Goal: Task Accomplishment & Management: Manage account settings

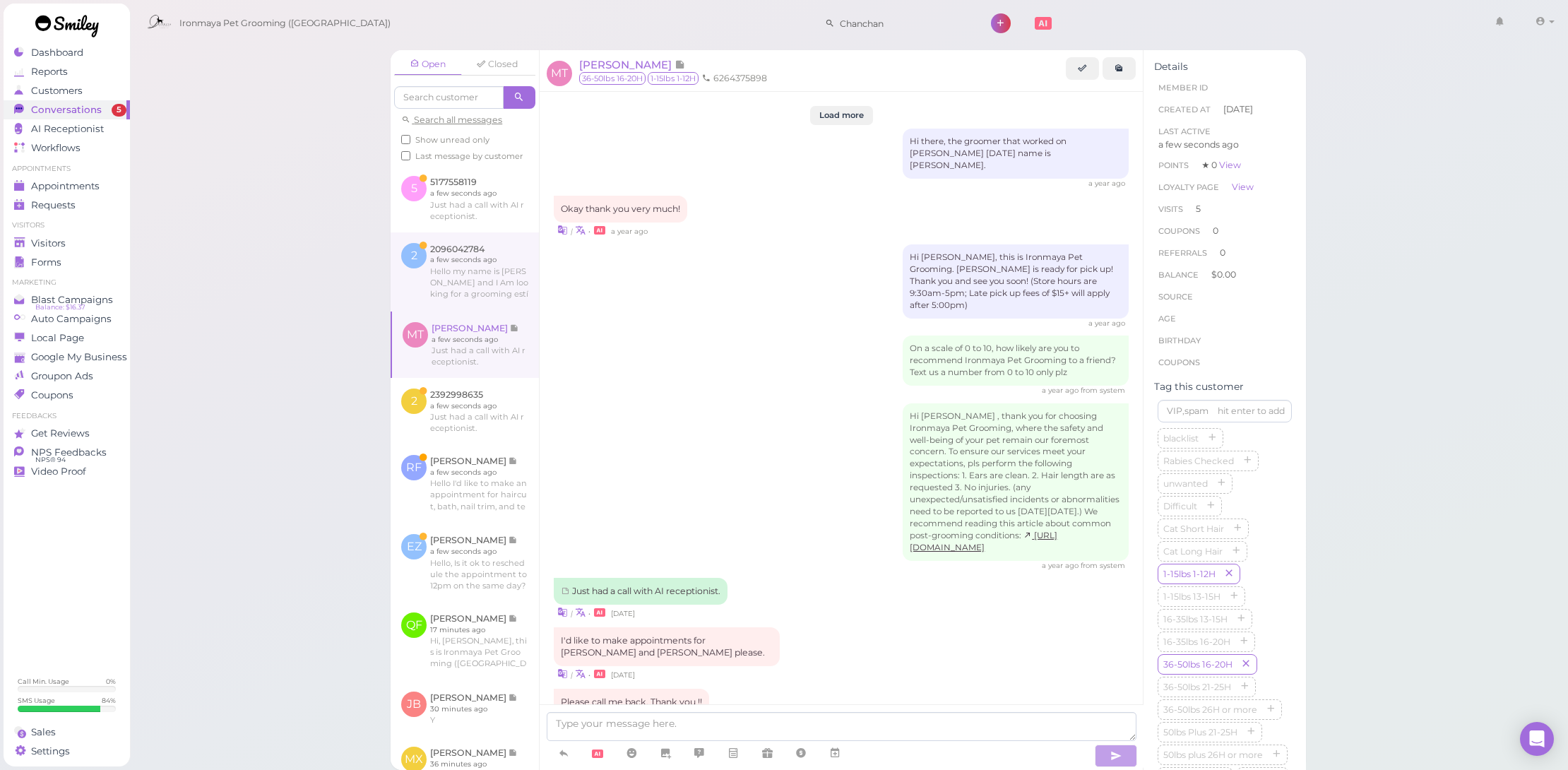
scroll to position [262, 0]
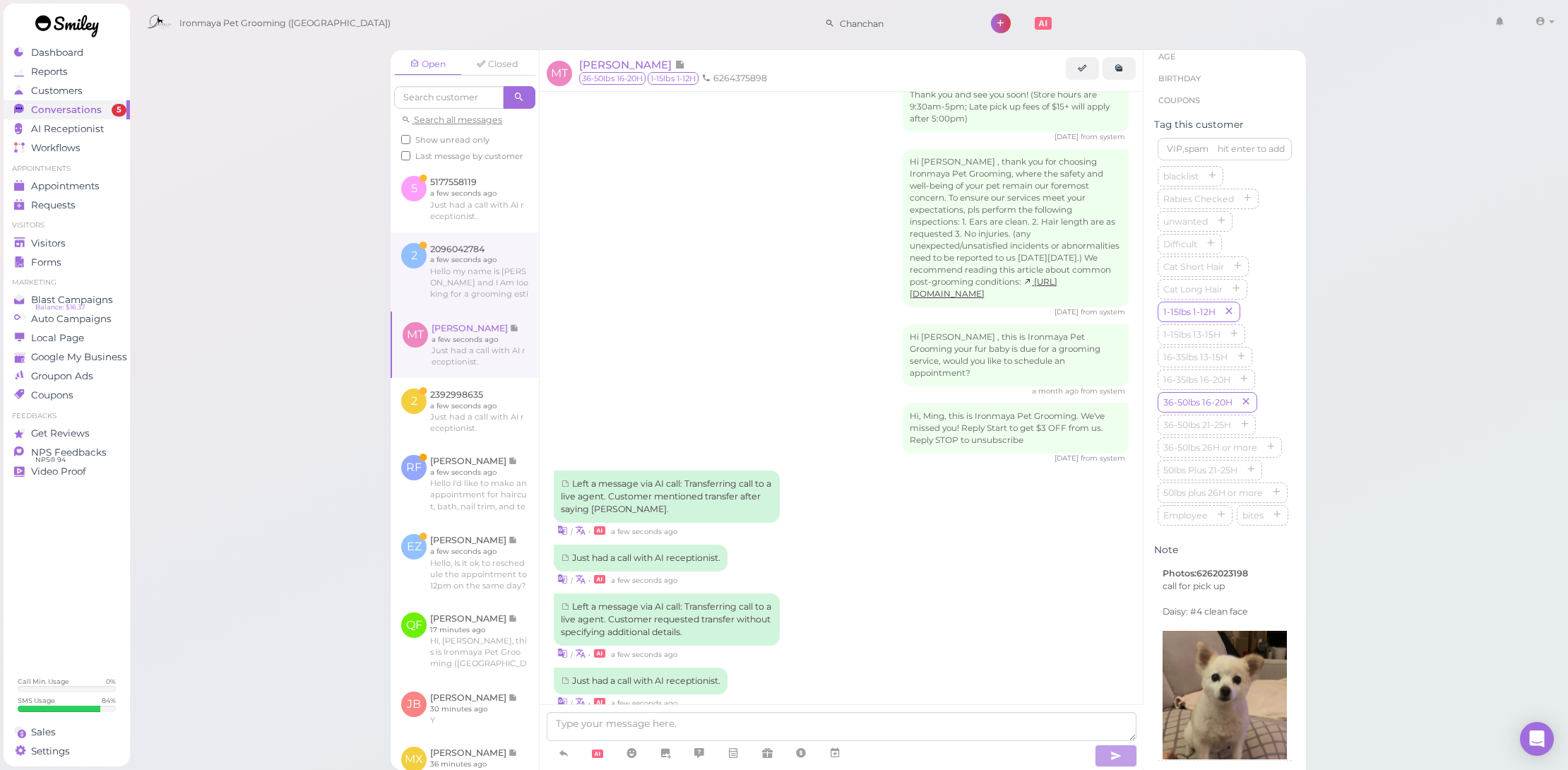
click at [519, 310] on link at bounding box center [465, 272] width 148 height 79
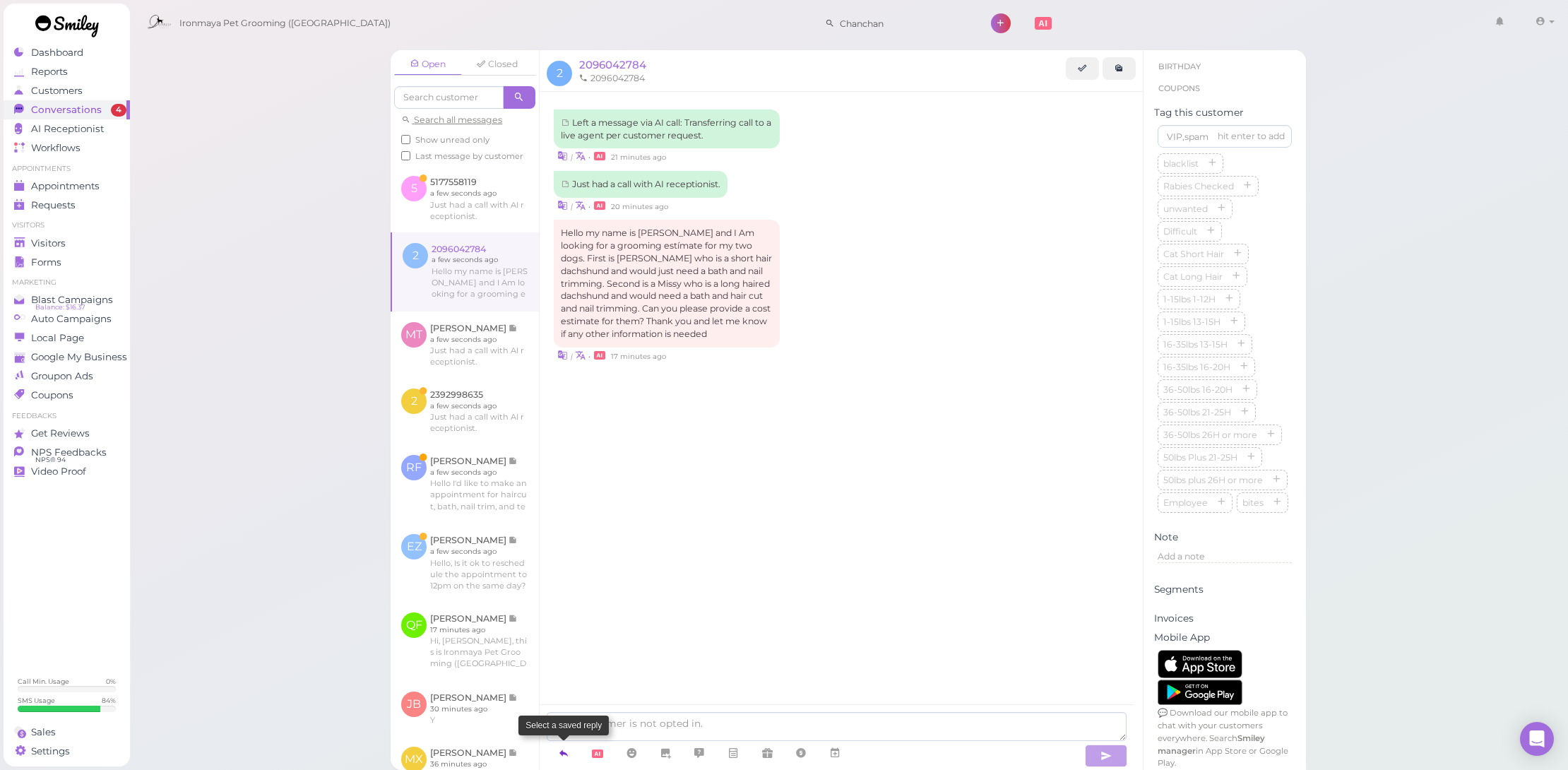
click at [570, 753] on link at bounding box center [563, 753] width 34 height 25
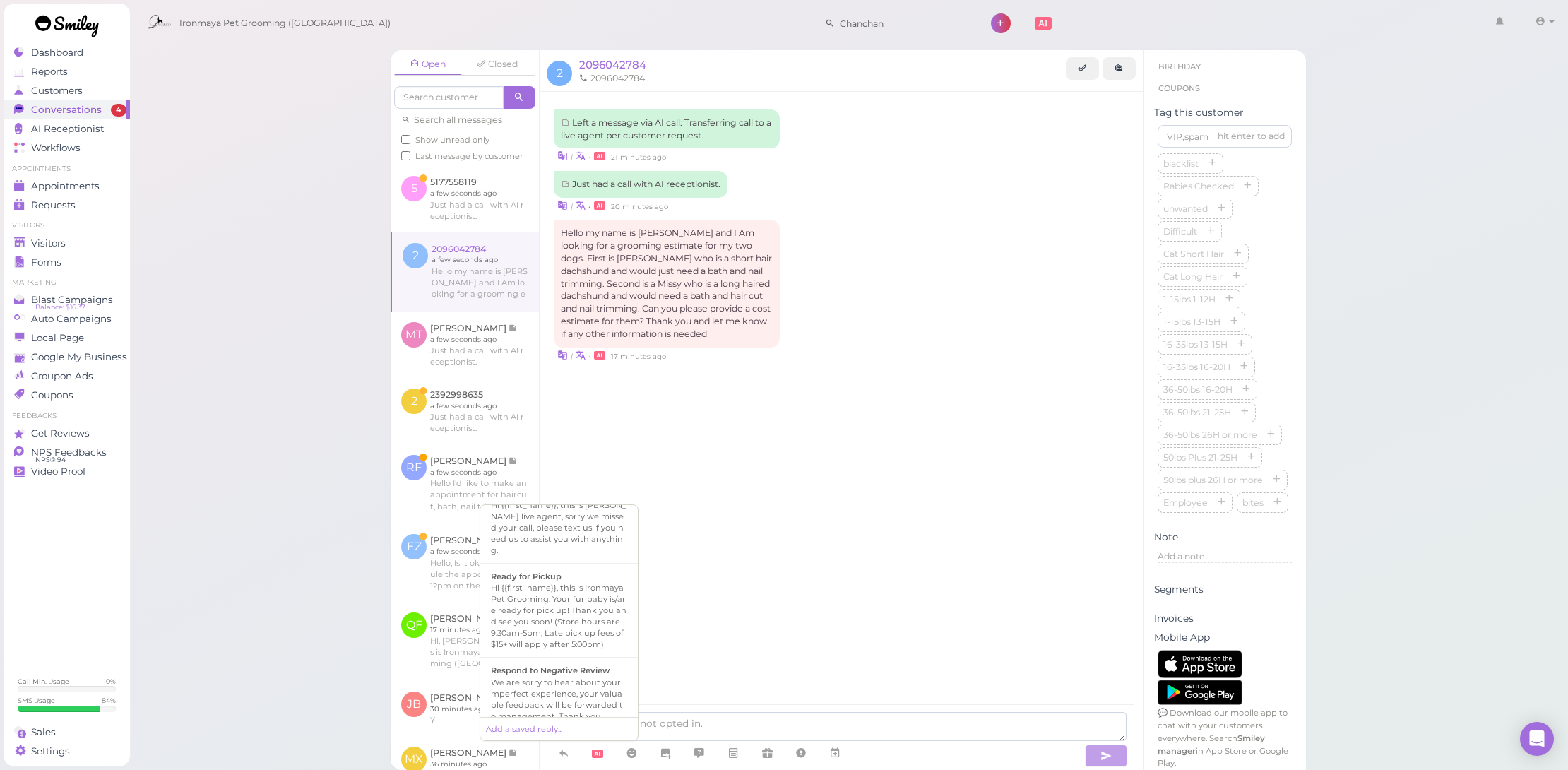
scroll to position [692, 0]
click at [578, 667] on div "Please refer to attached price chart. (all quotes before we see your fur baby i…" at bounding box center [558, 652] width 136 height 45
type textarea "Please refer to attached price chart. (all quotes before we see your fur baby i…"
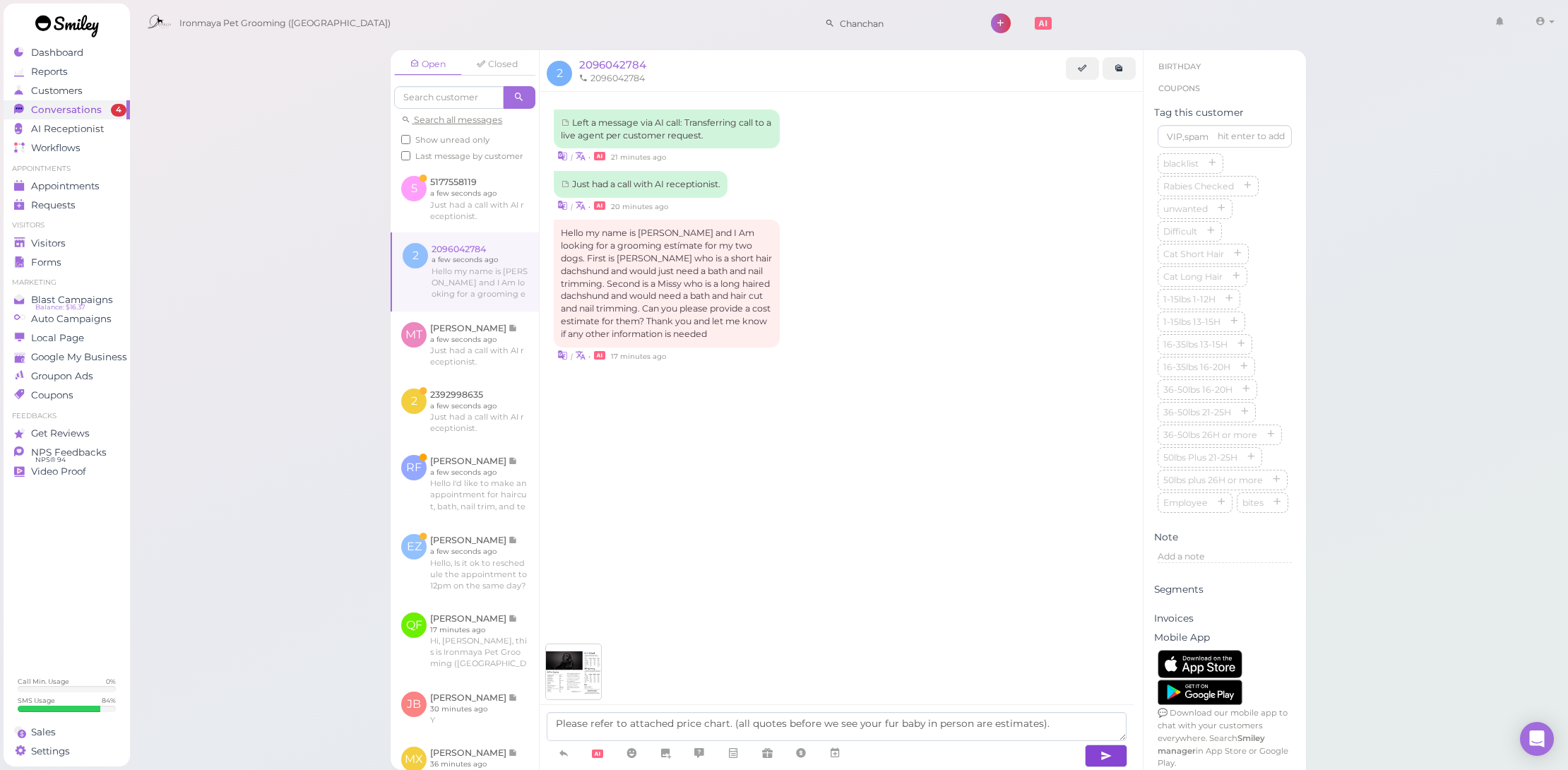
click at [1114, 763] on button "button" at bounding box center [1105, 756] width 42 height 22
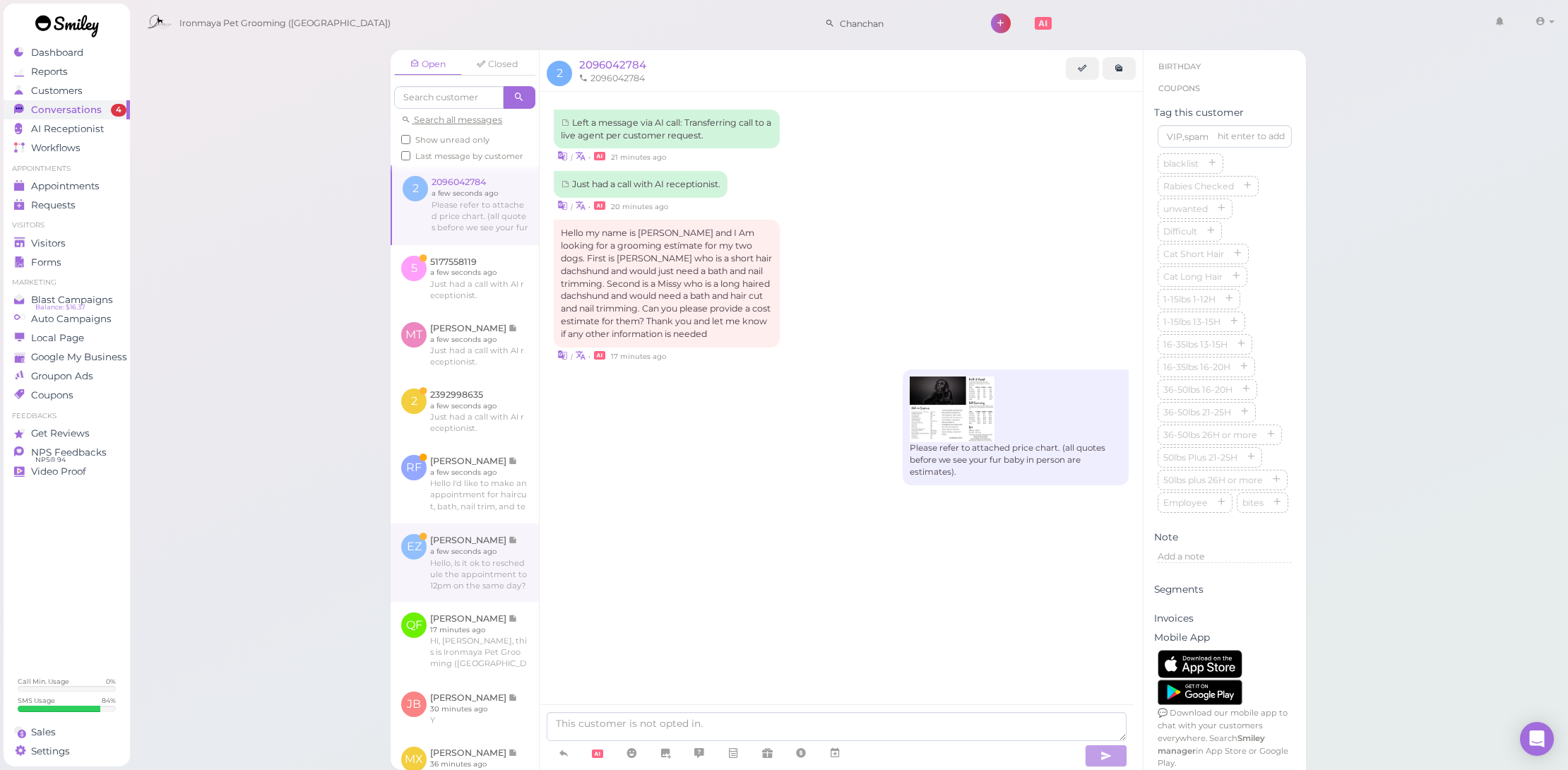
click at [480, 579] on link at bounding box center [465, 563] width 148 height 78
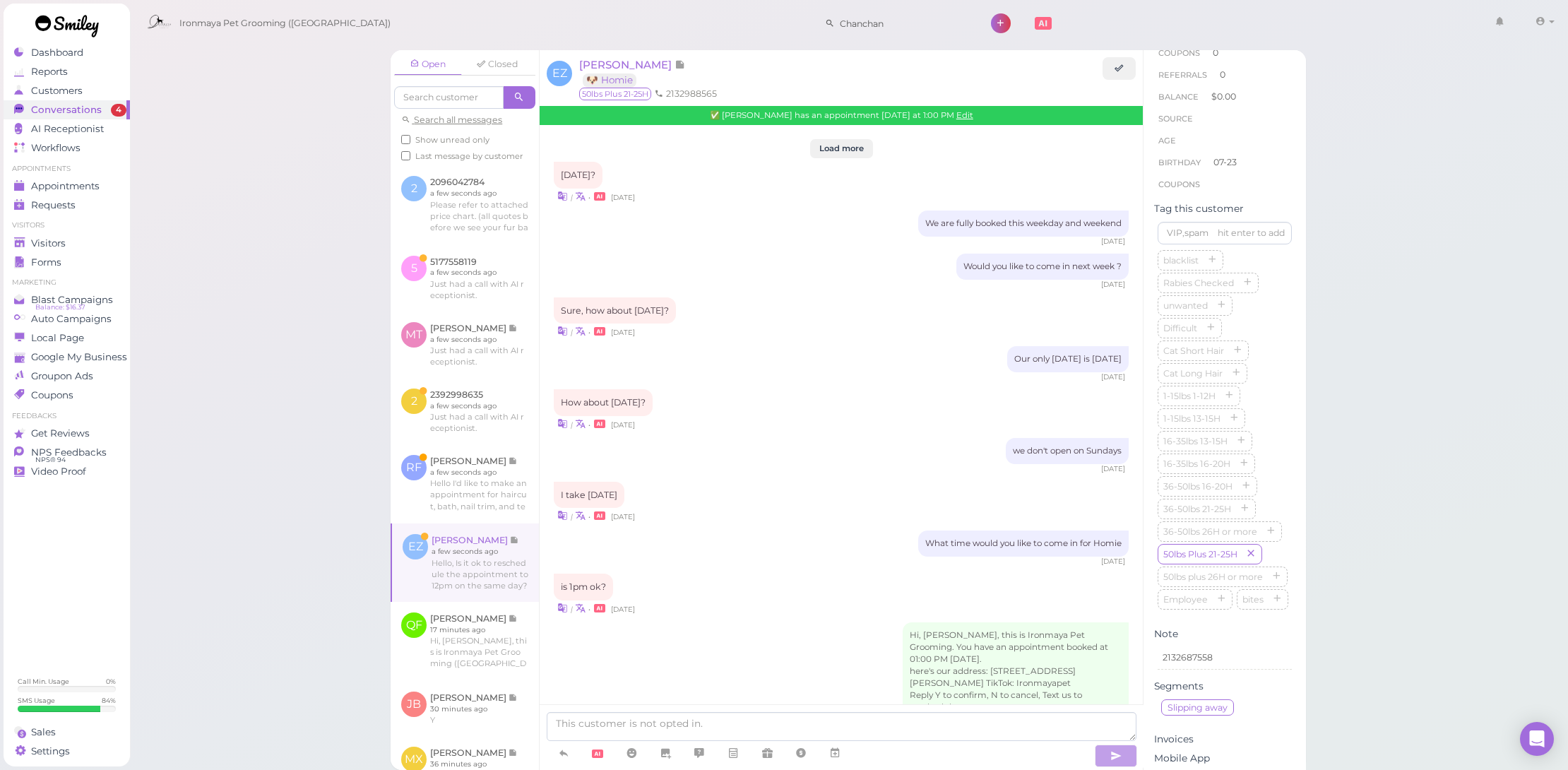
scroll to position [1286, 0]
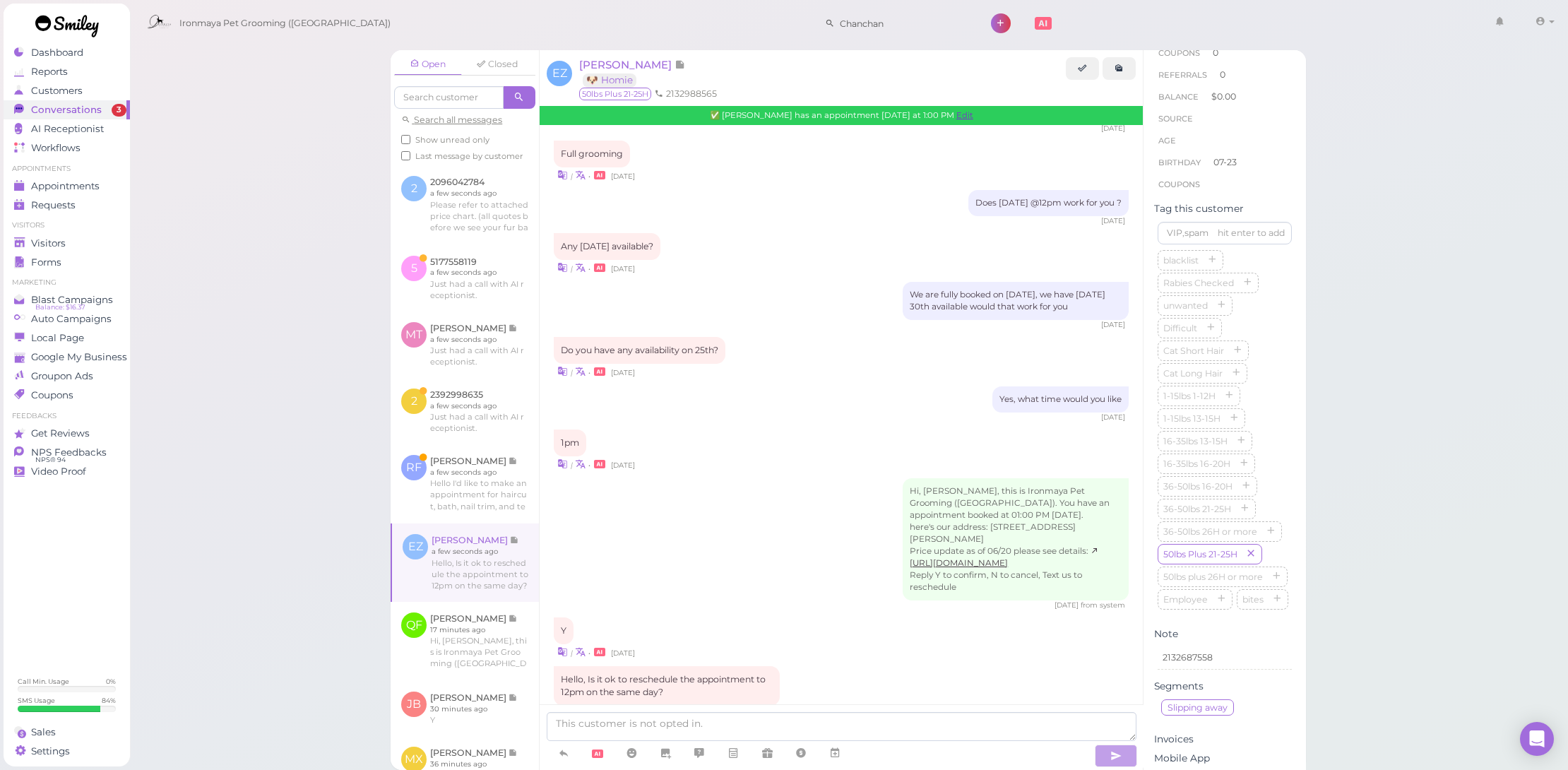
click at [957, 115] on link "Edit" at bounding box center [965, 116] width 17 height 10
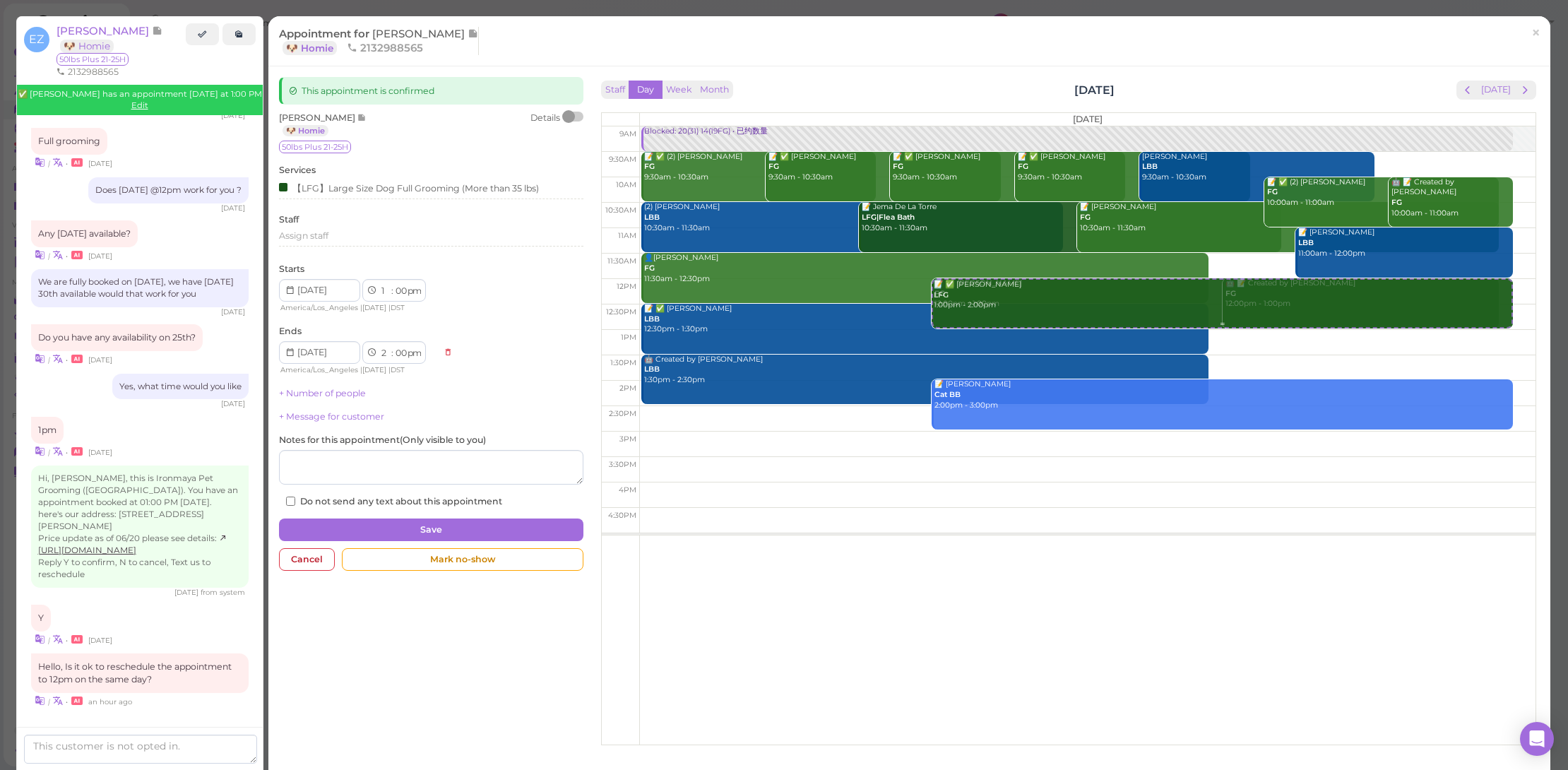
drag, startPoint x: 1230, startPoint y: 363, endPoint x: 1233, endPoint y: 303, distance: 60.1
click at [1233, 126] on div "📝 ✅ [PERSON_NAME] LFG 1:00pm - 2:00pm Blocked: 20(31) 14(19FG) • 已约数量 📝 ✅ (2) […" at bounding box center [1088, 126] width 896 height 0
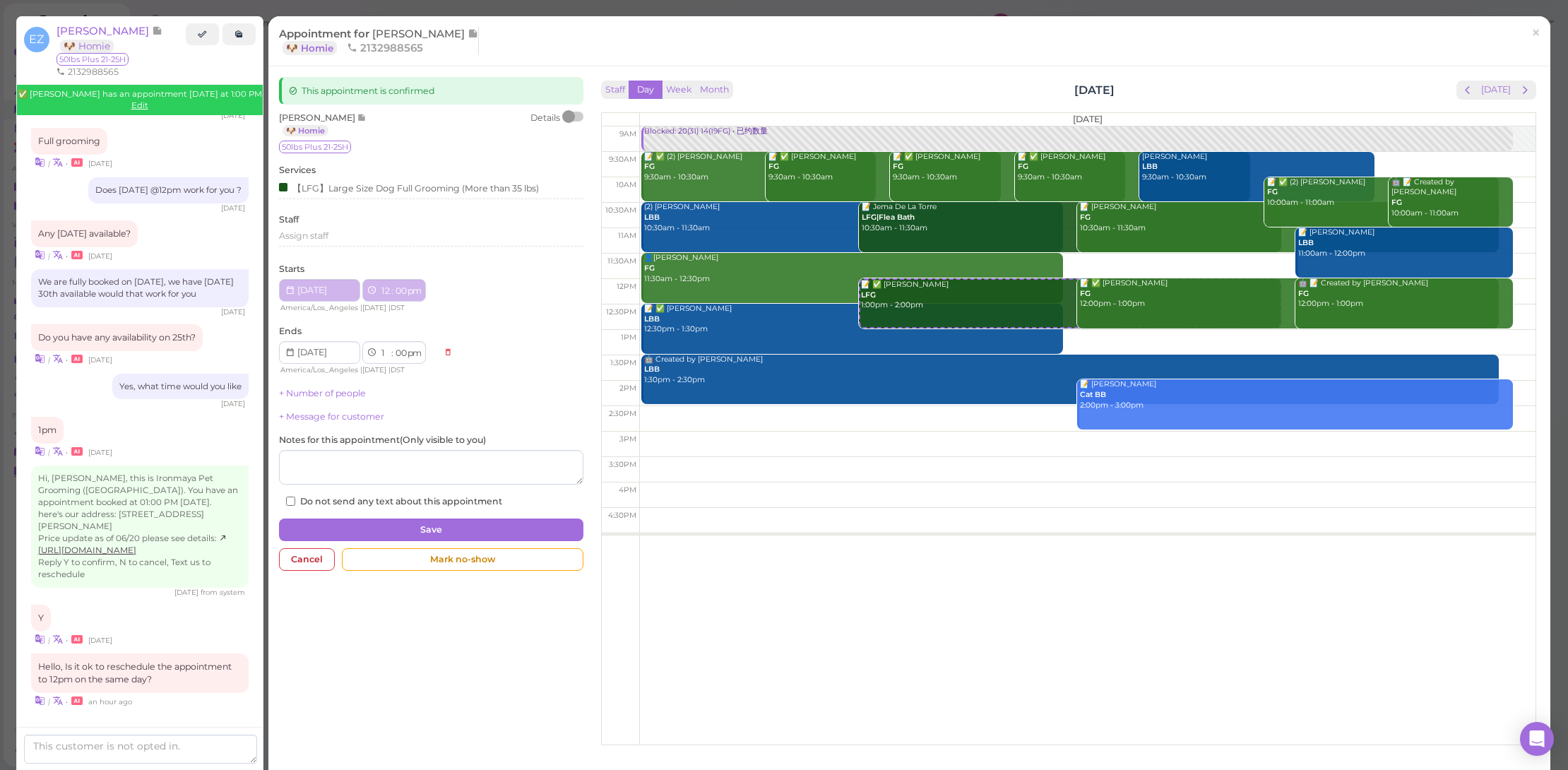
select select "12"
select select "1"
click at [541, 527] on button "Save" at bounding box center [431, 530] width 304 height 22
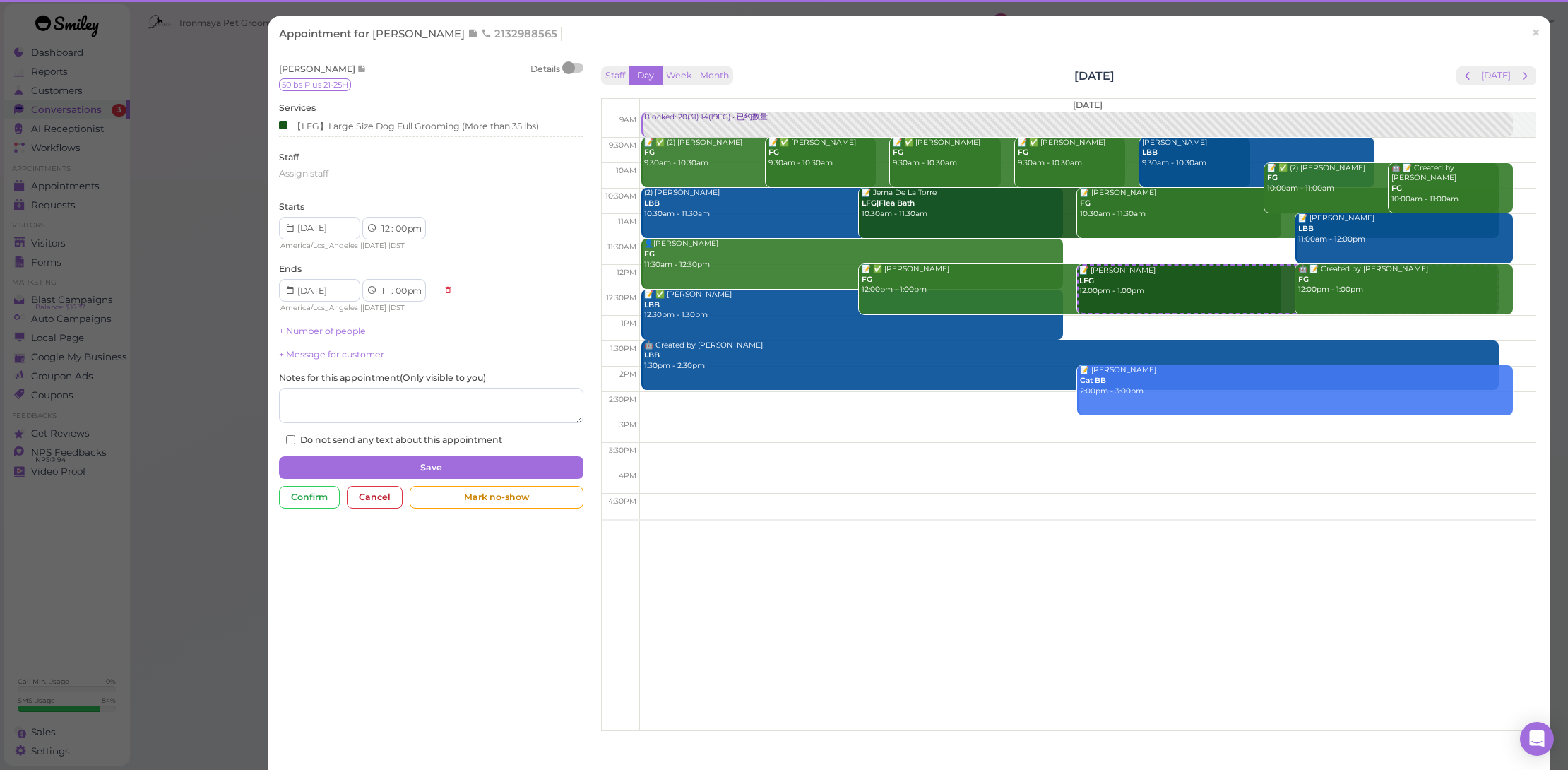
scroll to position [1415, 0]
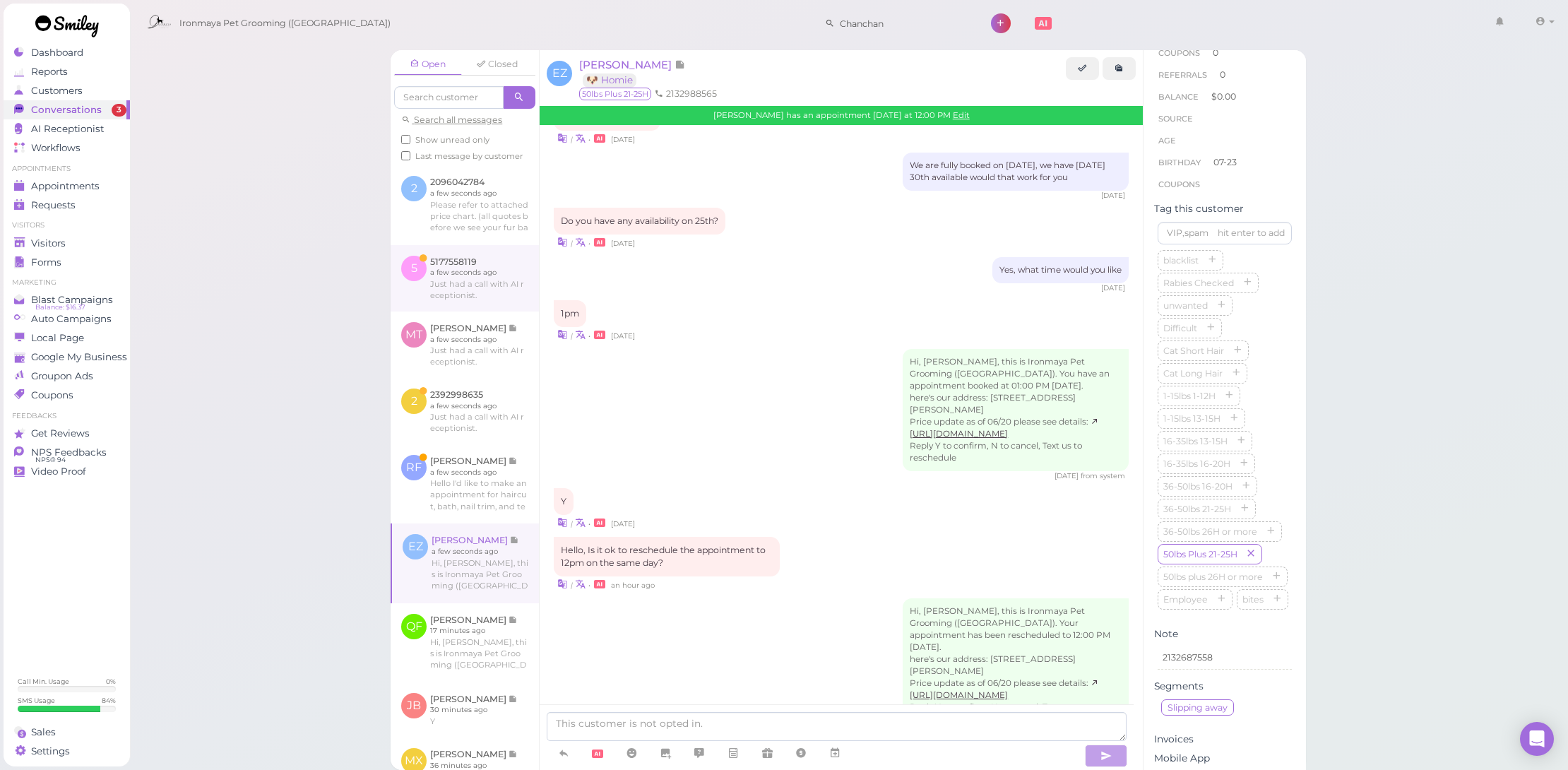
click at [465, 304] on link at bounding box center [465, 278] width 148 height 66
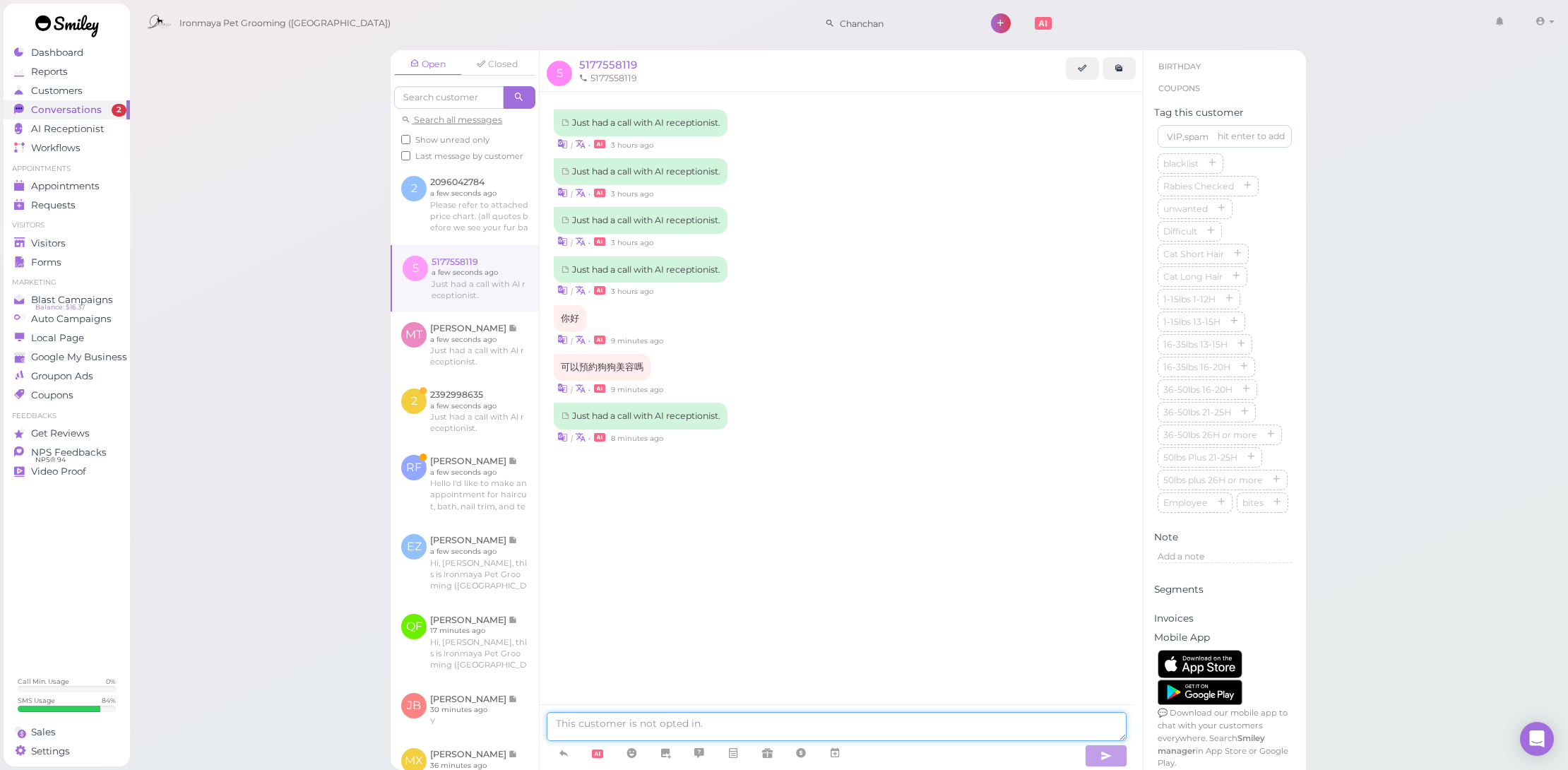
click at [632, 725] on textarea at bounding box center [836, 726] width 580 height 29
type textarea "n"
type textarea "你好 請問要洗澡還是剪毛？剪毛下週二-四都可以 洗澡最快週一"
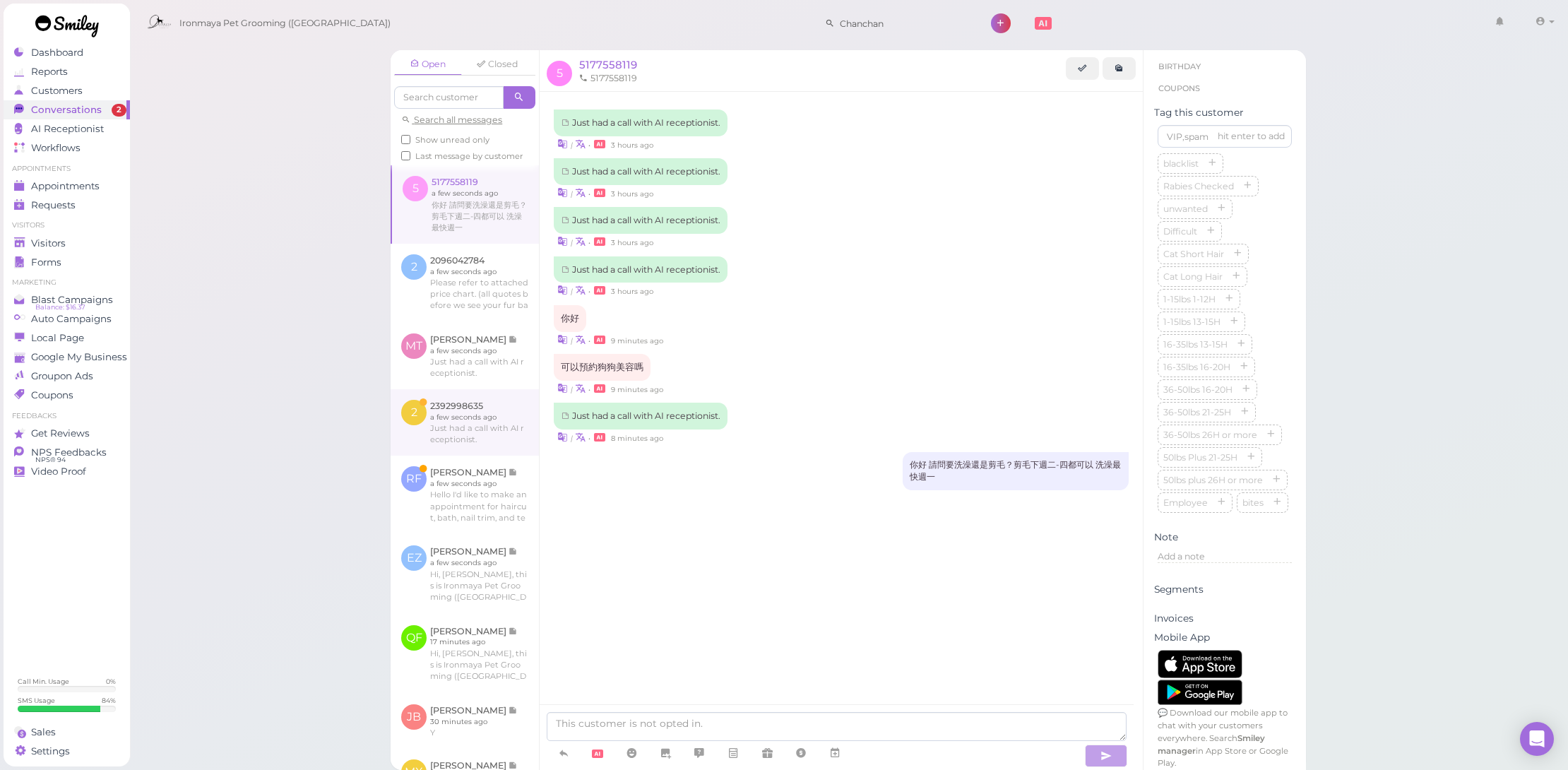
click at [487, 410] on link at bounding box center [465, 423] width 148 height 66
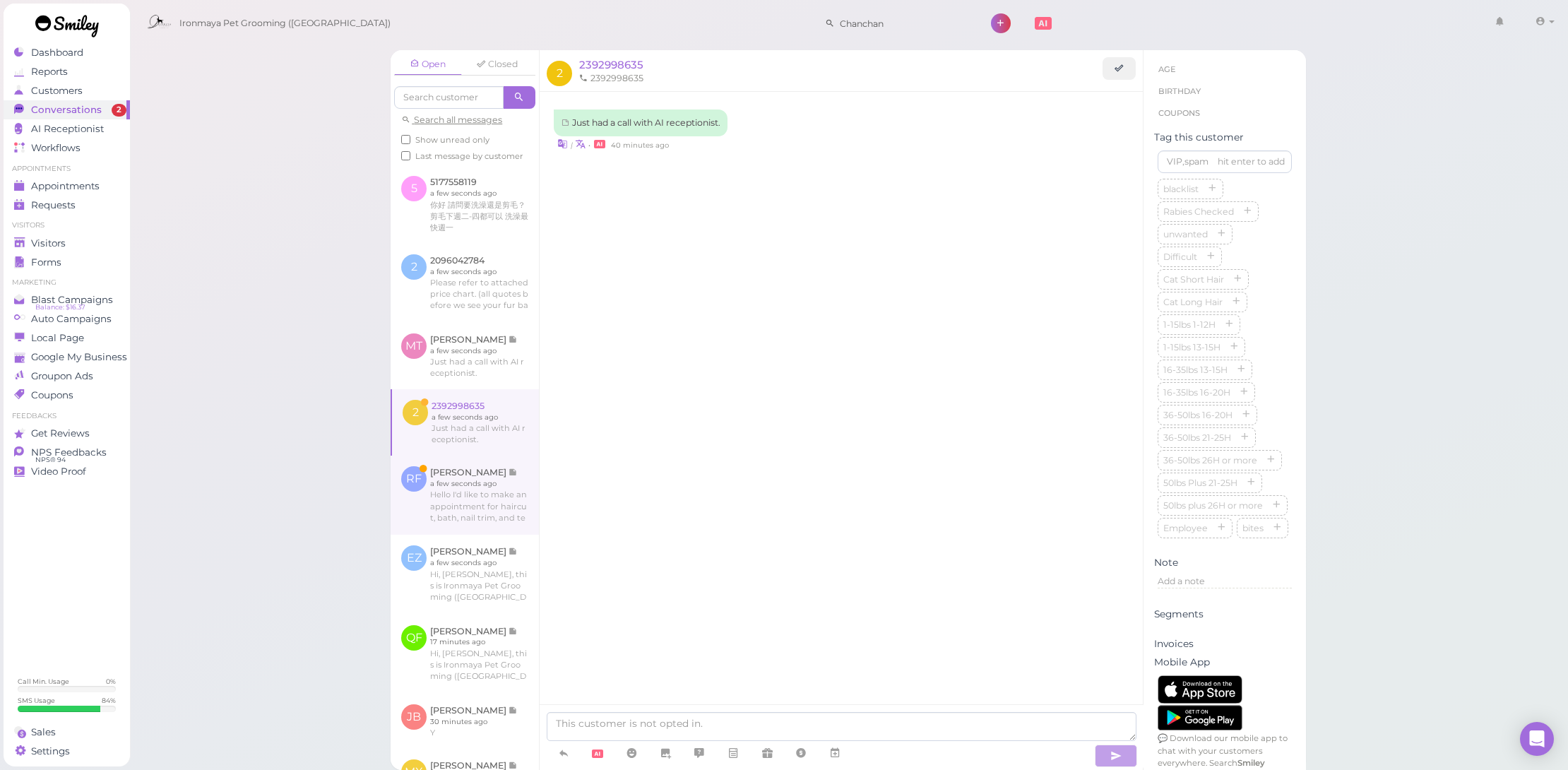
click at [491, 523] on link at bounding box center [465, 495] width 148 height 79
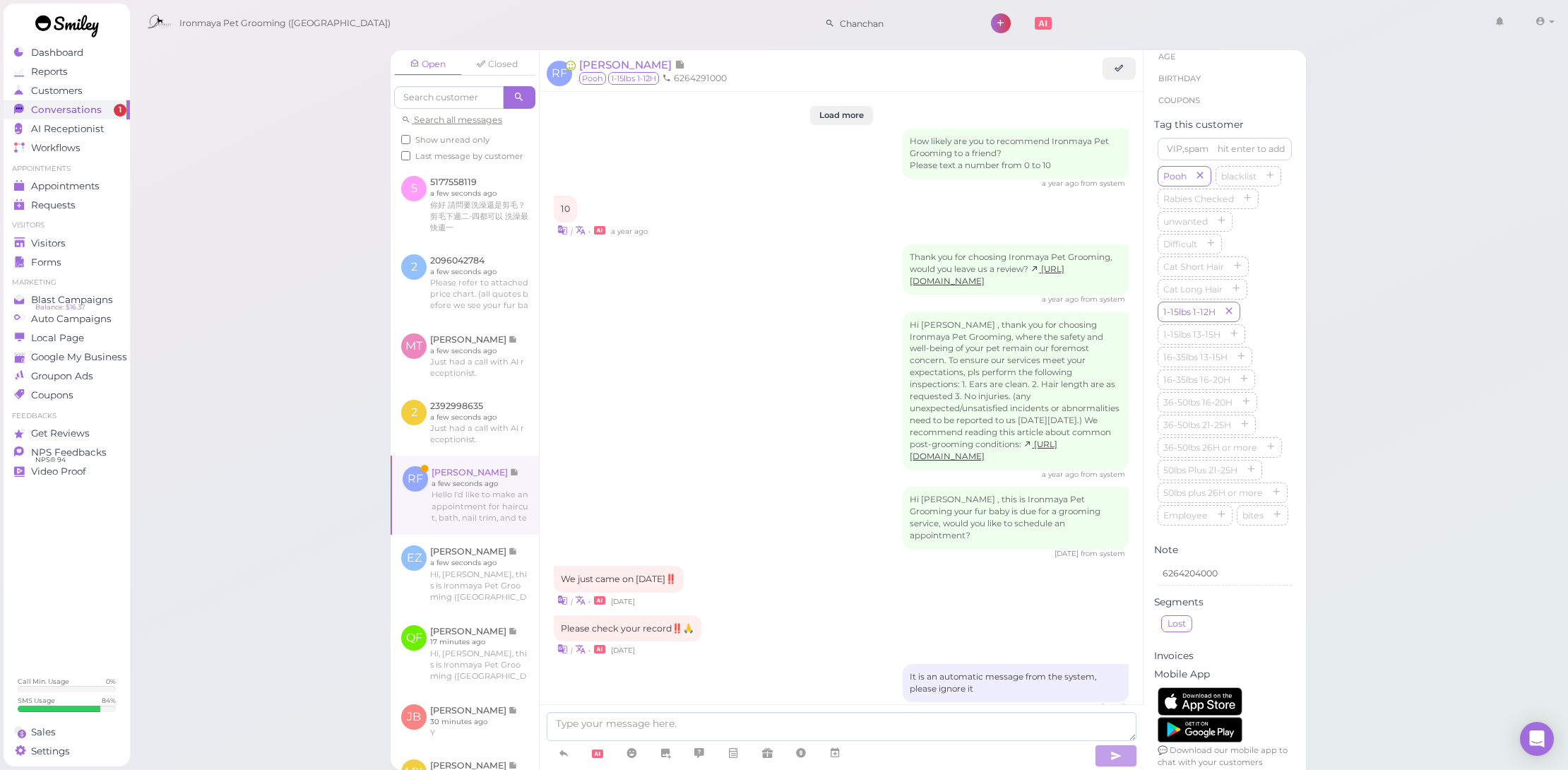
scroll to position [1627, 0]
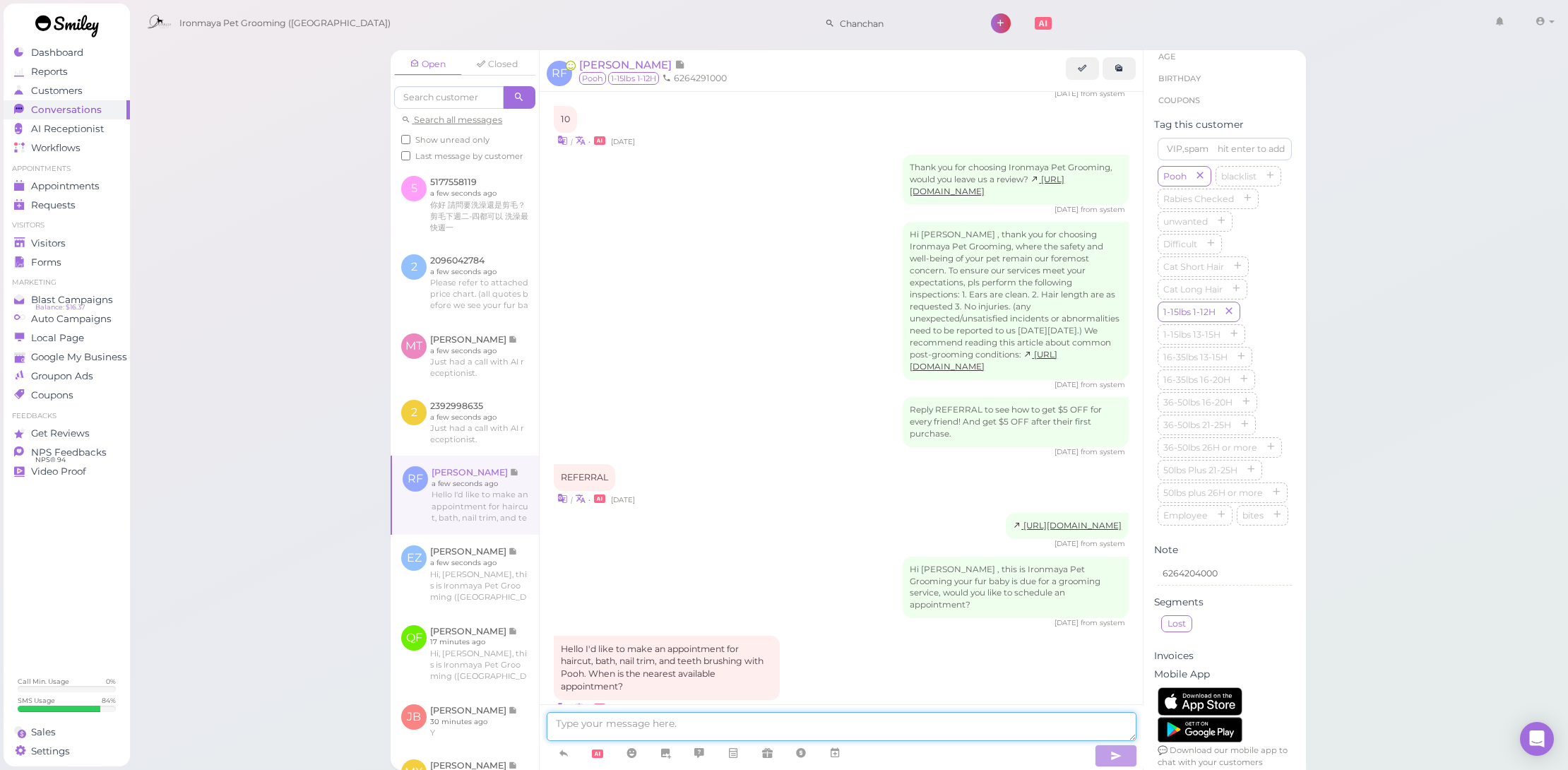
click at [719, 730] on textarea at bounding box center [841, 726] width 589 height 29
type textarea "Would you like to bring him in on [DATE] ?"
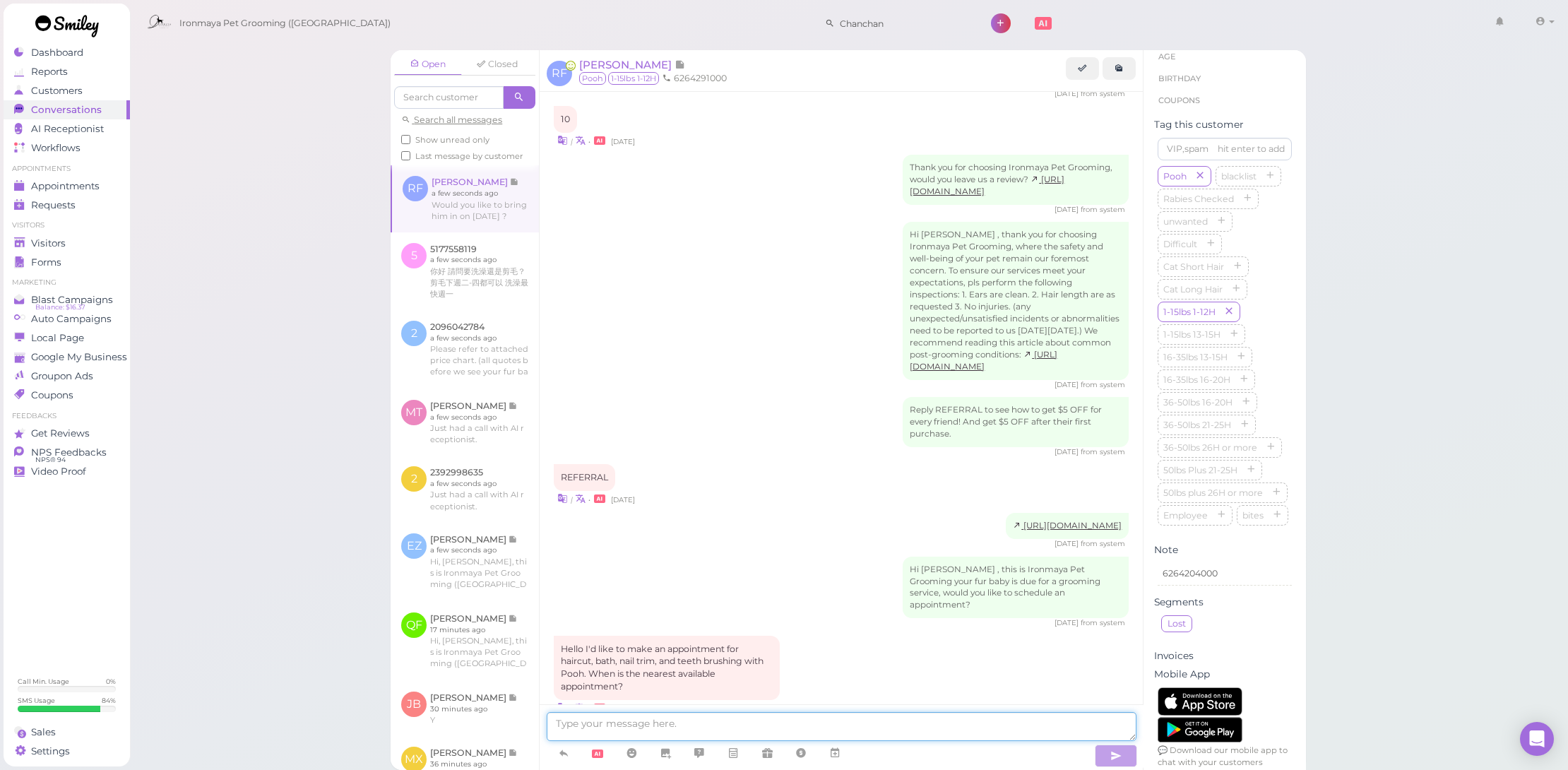
scroll to position [1671, 0]
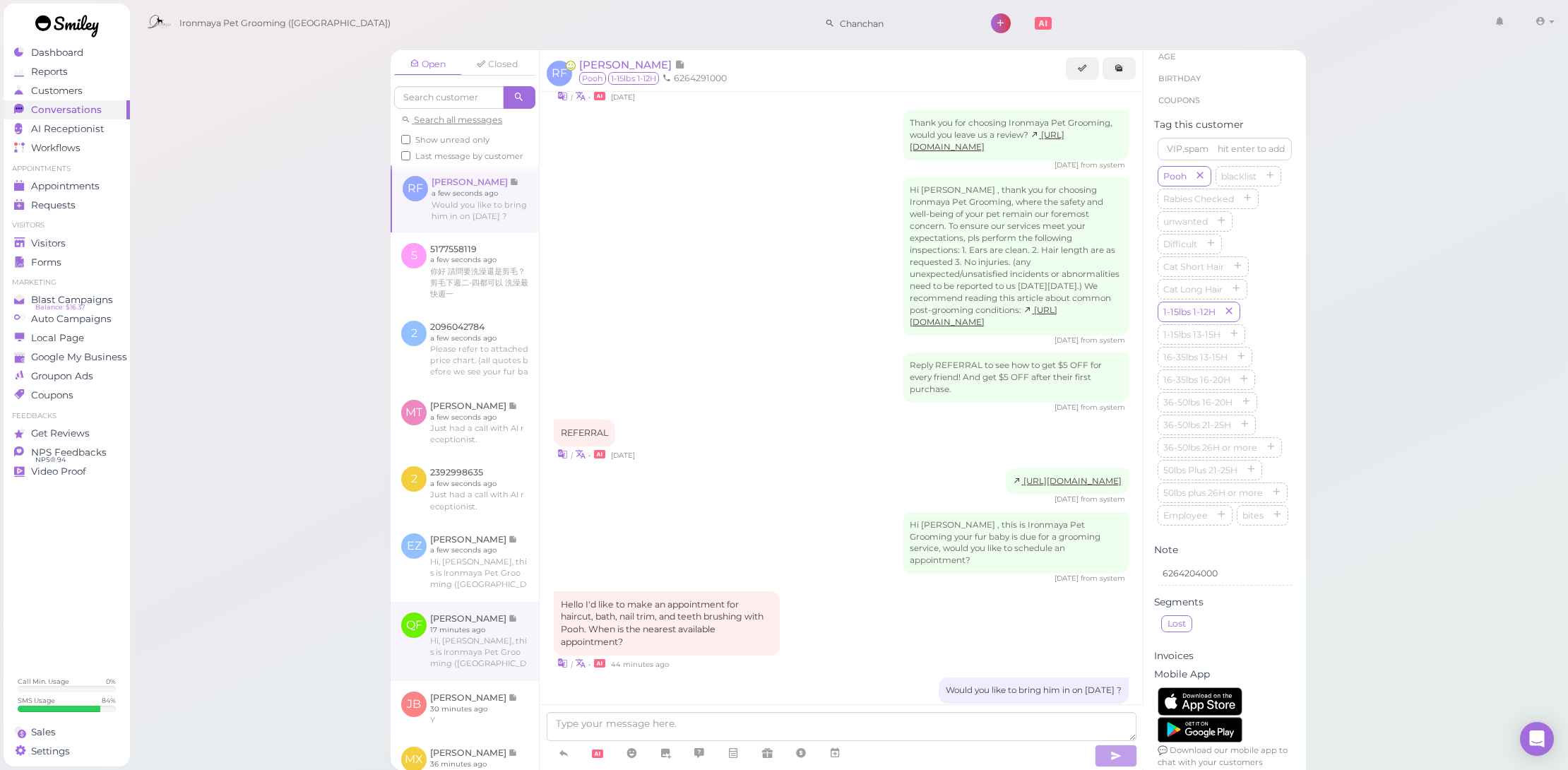
click at [493, 680] on link at bounding box center [465, 642] width 148 height 79
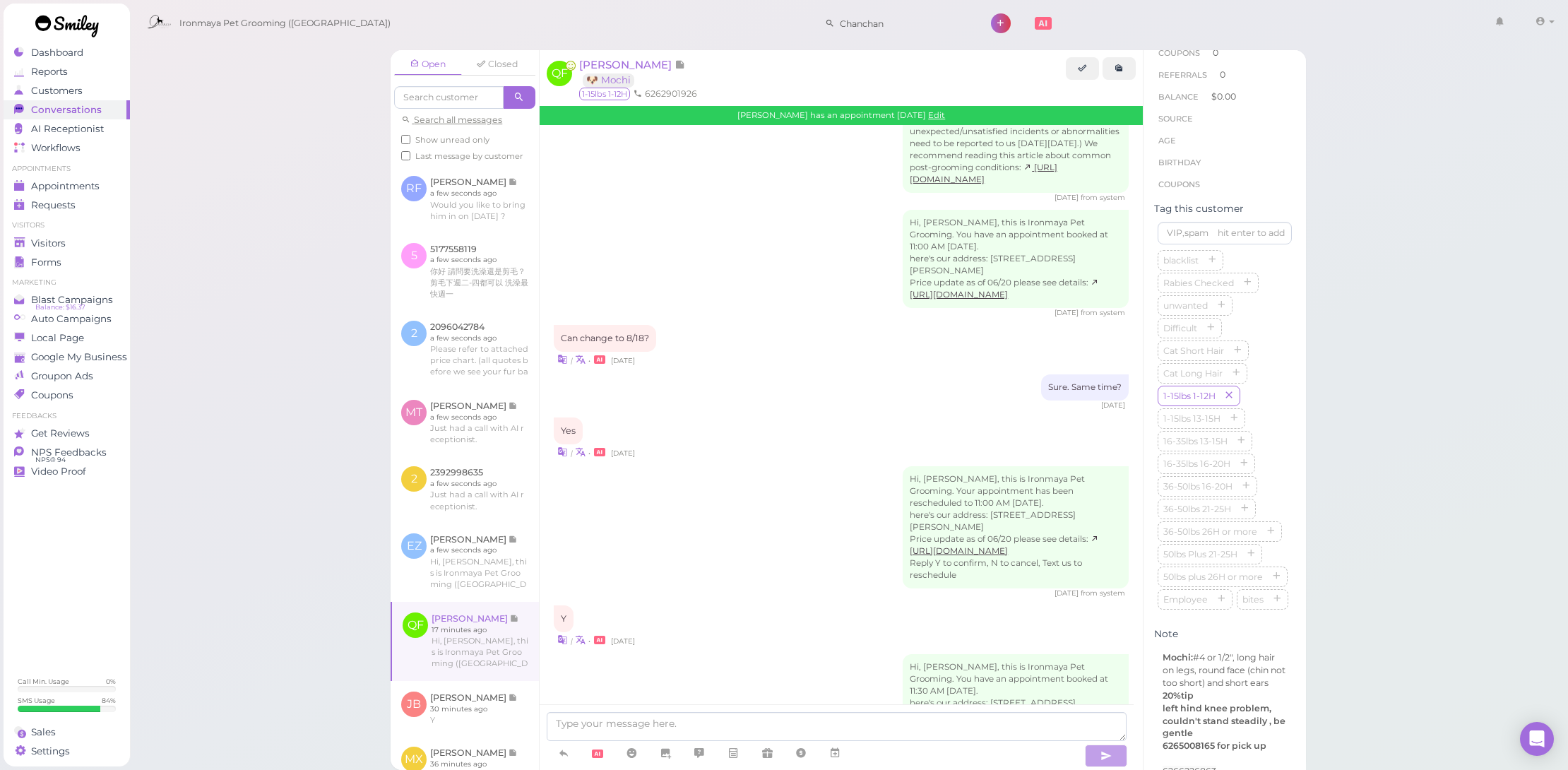
scroll to position [2280, 0]
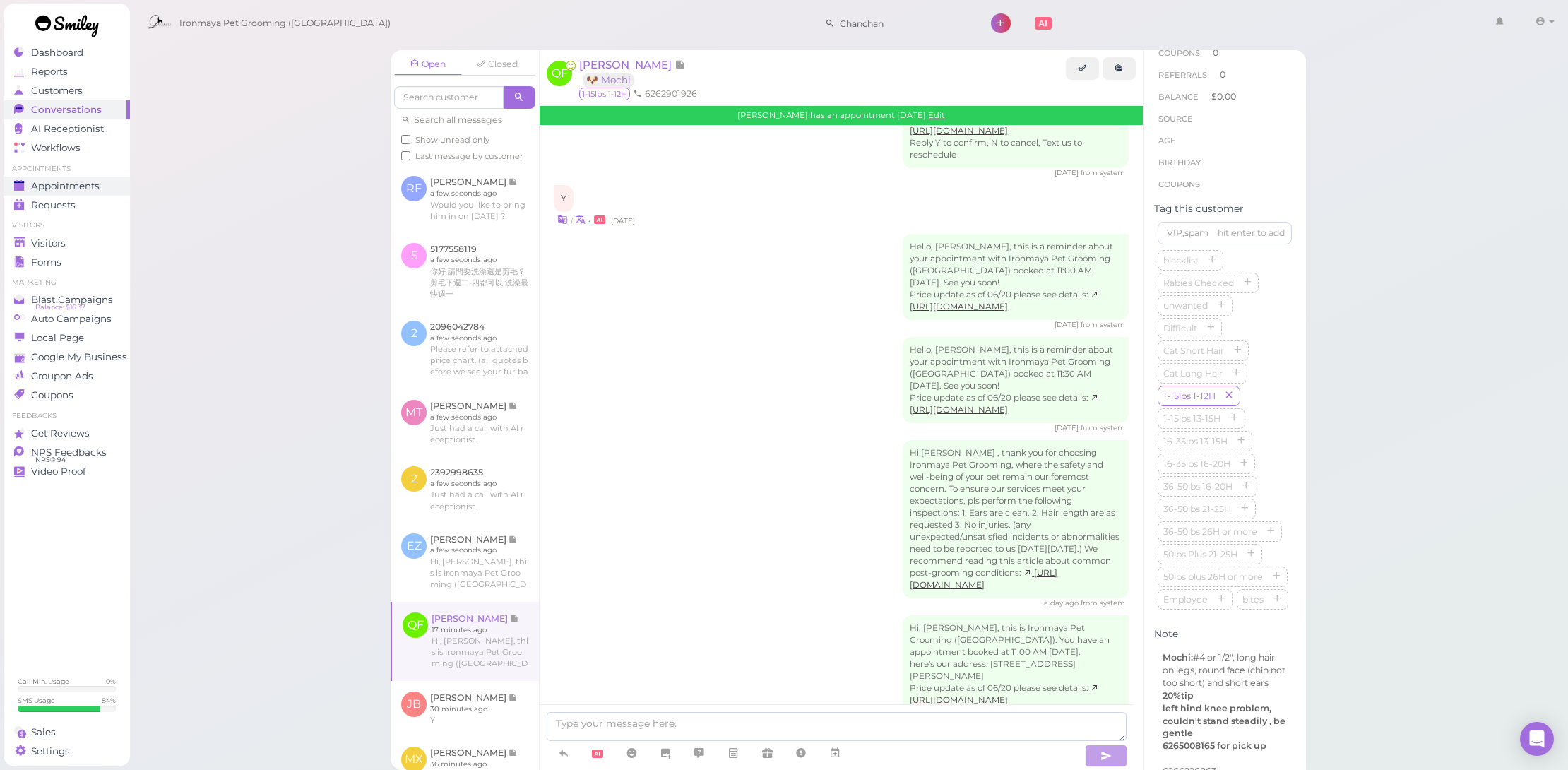
click at [106, 185] on div "Appointments" at bounding box center [64, 186] width 101 height 12
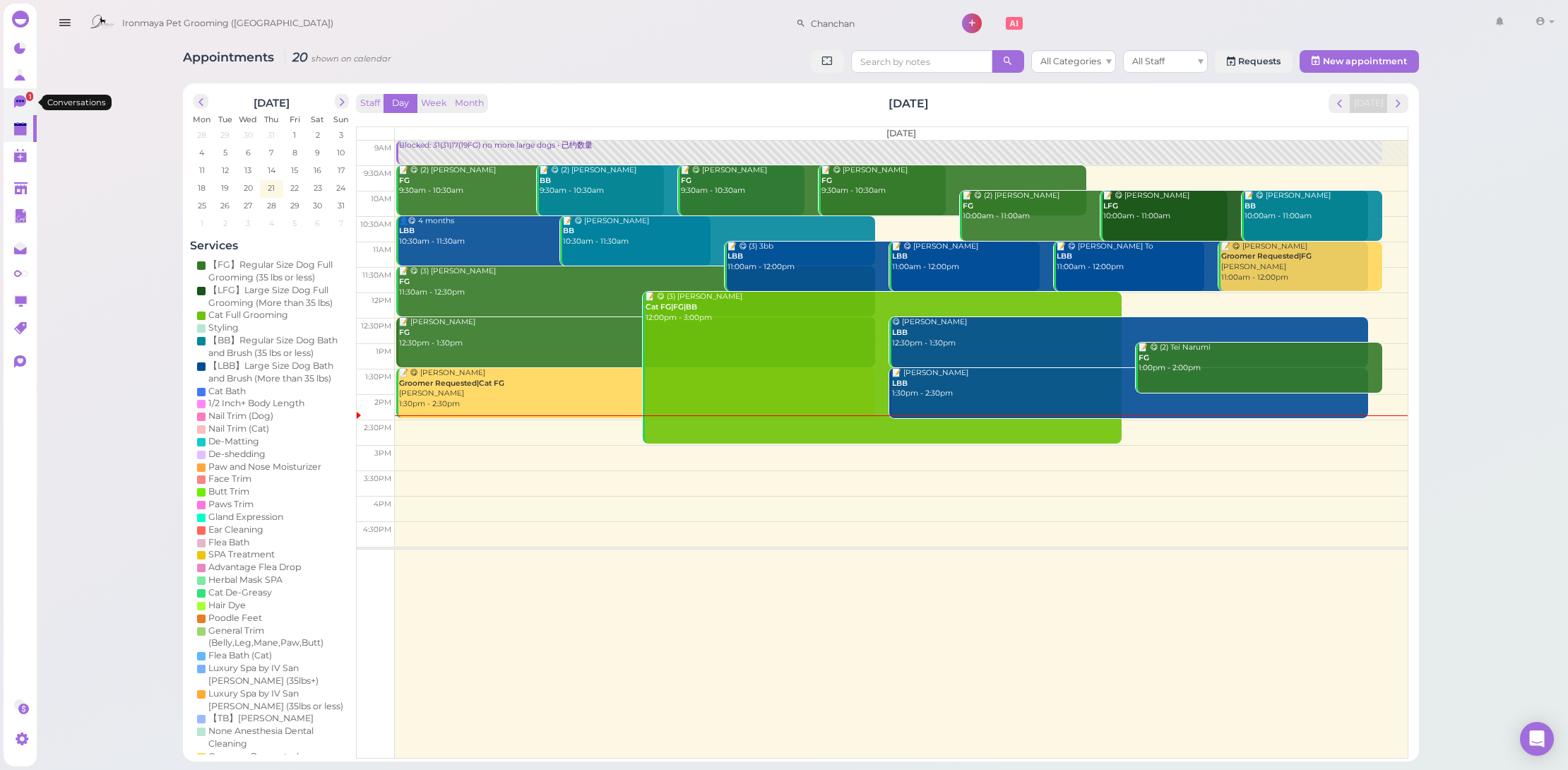
click at [16, 98] on icon at bounding box center [20, 102] width 12 height 12
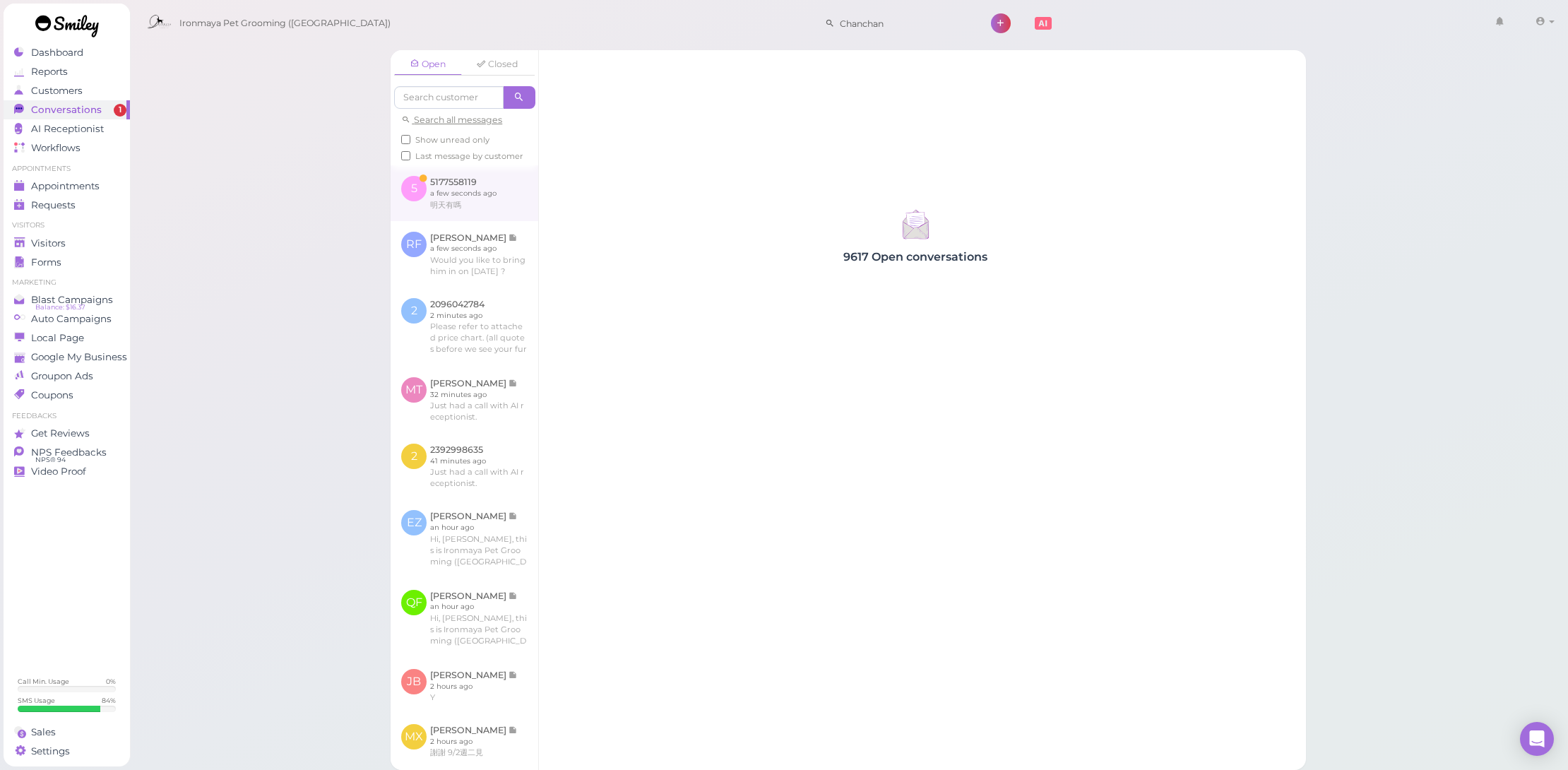
click at [428, 201] on link at bounding box center [464, 192] width 148 height 55
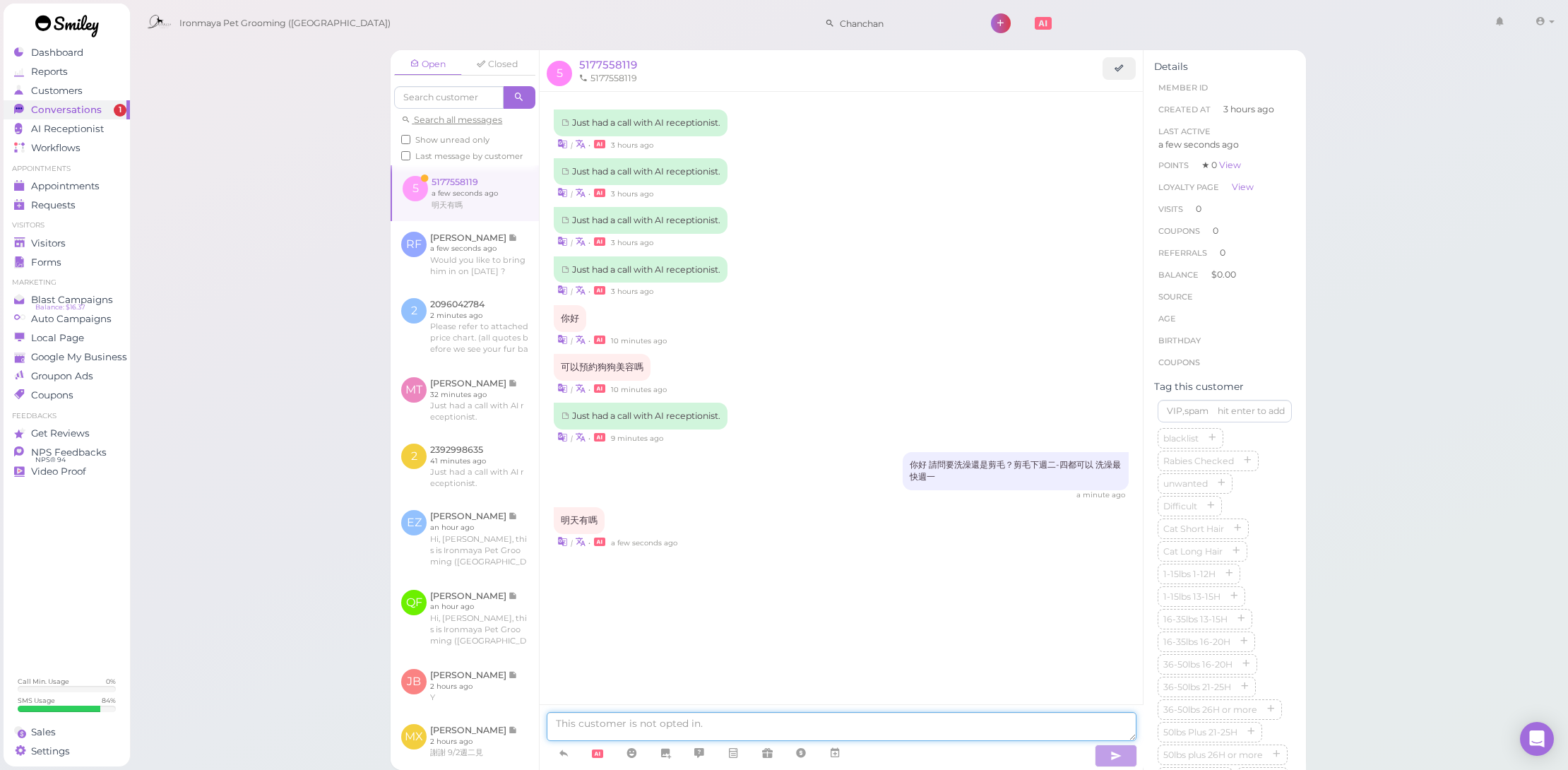
click at [736, 722] on textarea at bounding box center [841, 726] width 589 height 29
type textarea "b"
type textarea "不好意思 這週沒有位置了喔"
type textarea "你問問我們分店"
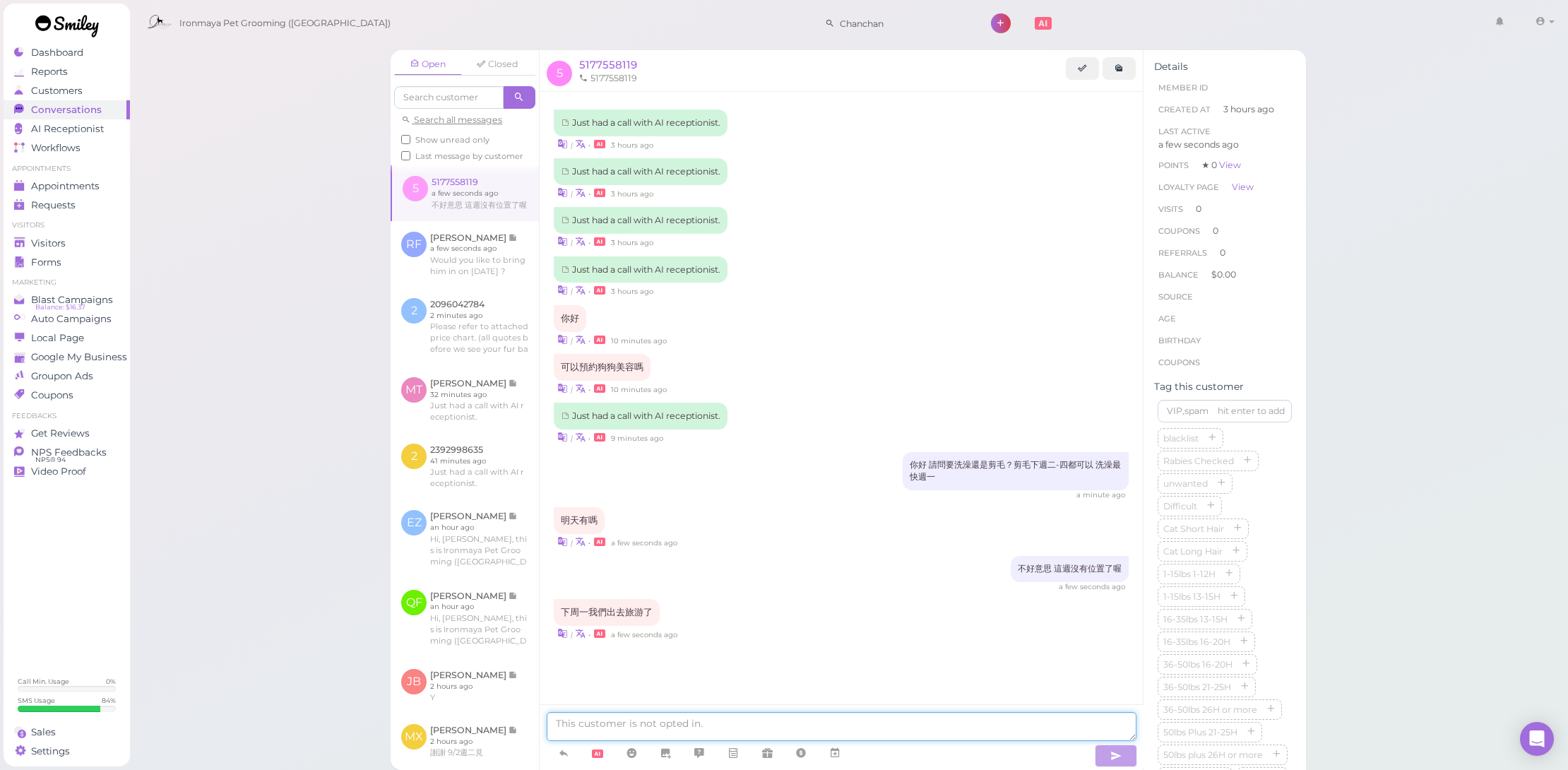
scroll to position [4, 0]
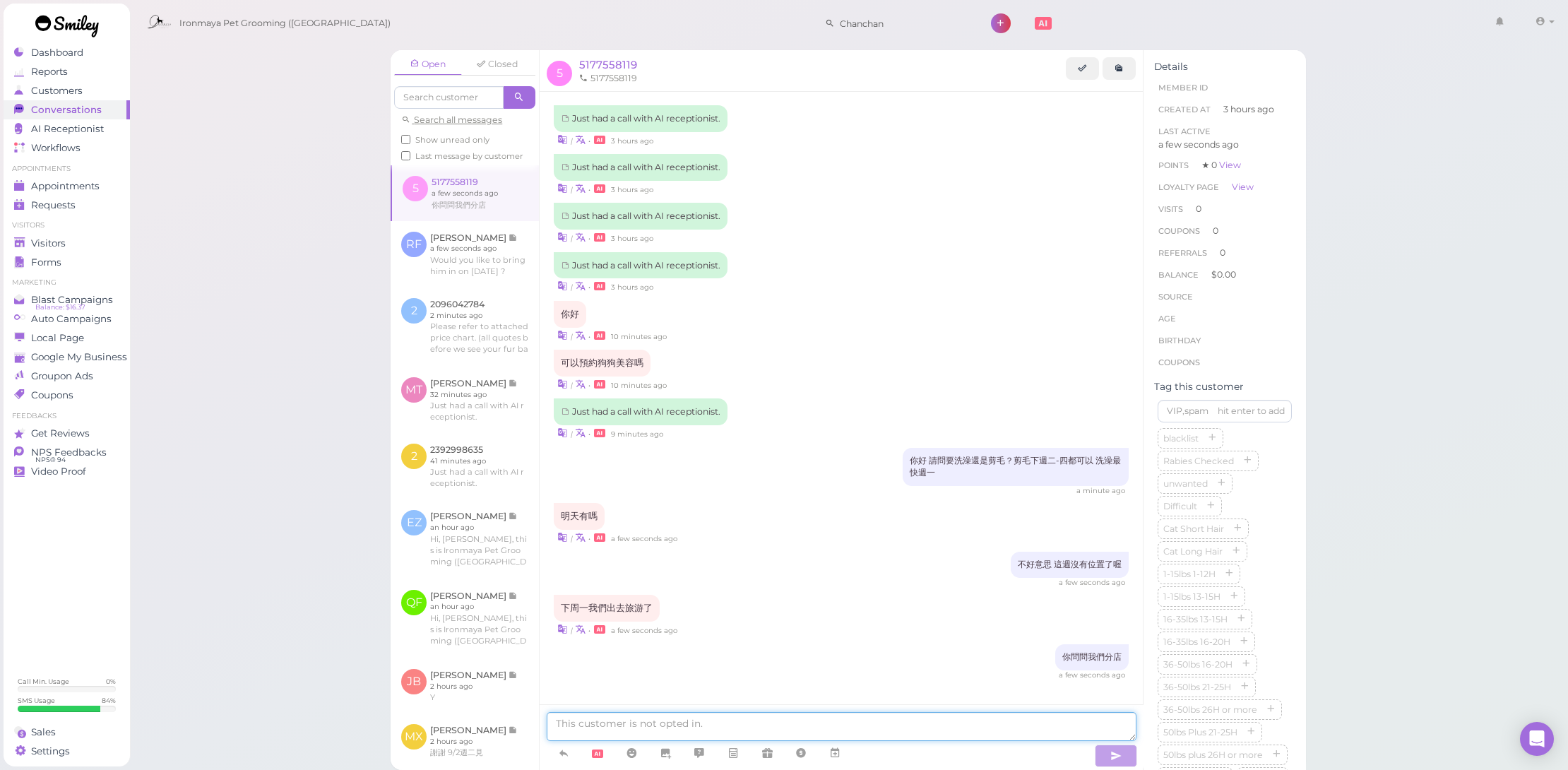
click at [826, 735] on textarea at bounding box center [841, 726] width 589 height 29
paste textarea "[GEOGRAPHIC_DATA] [GEOGRAPHIC_DATA] [STREET_ADDRESS][PERSON_NAME] 6267799229 [G…"
type textarea "[GEOGRAPHIC_DATA] [GEOGRAPHIC_DATA] [STREET_ADDRESS][PERSON_NAME] 6267799229 [G…"
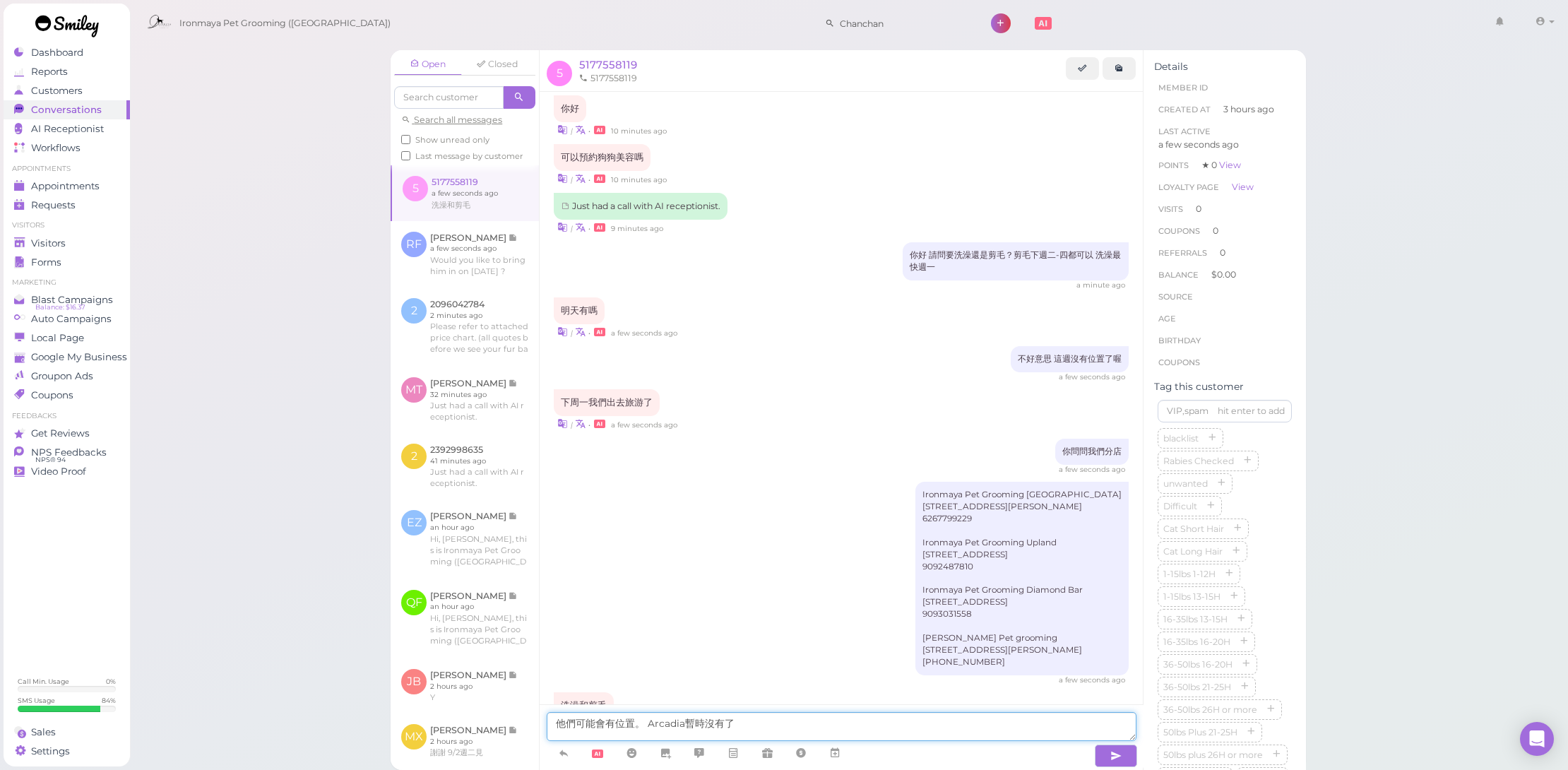
scroll to position [268, 0]
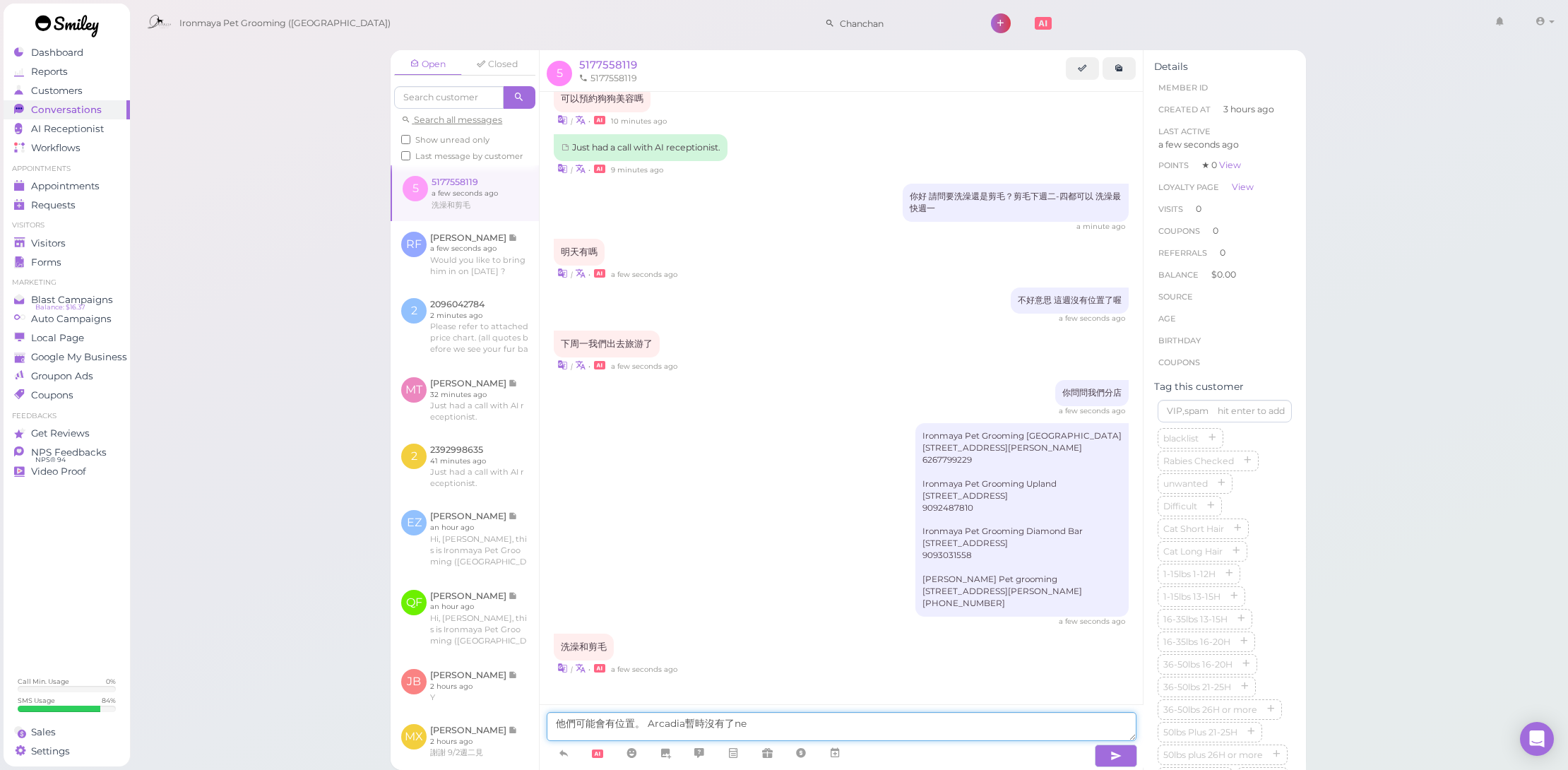
type textarea "他們可能會有位置。 Arcadia暫時沒有了呢"
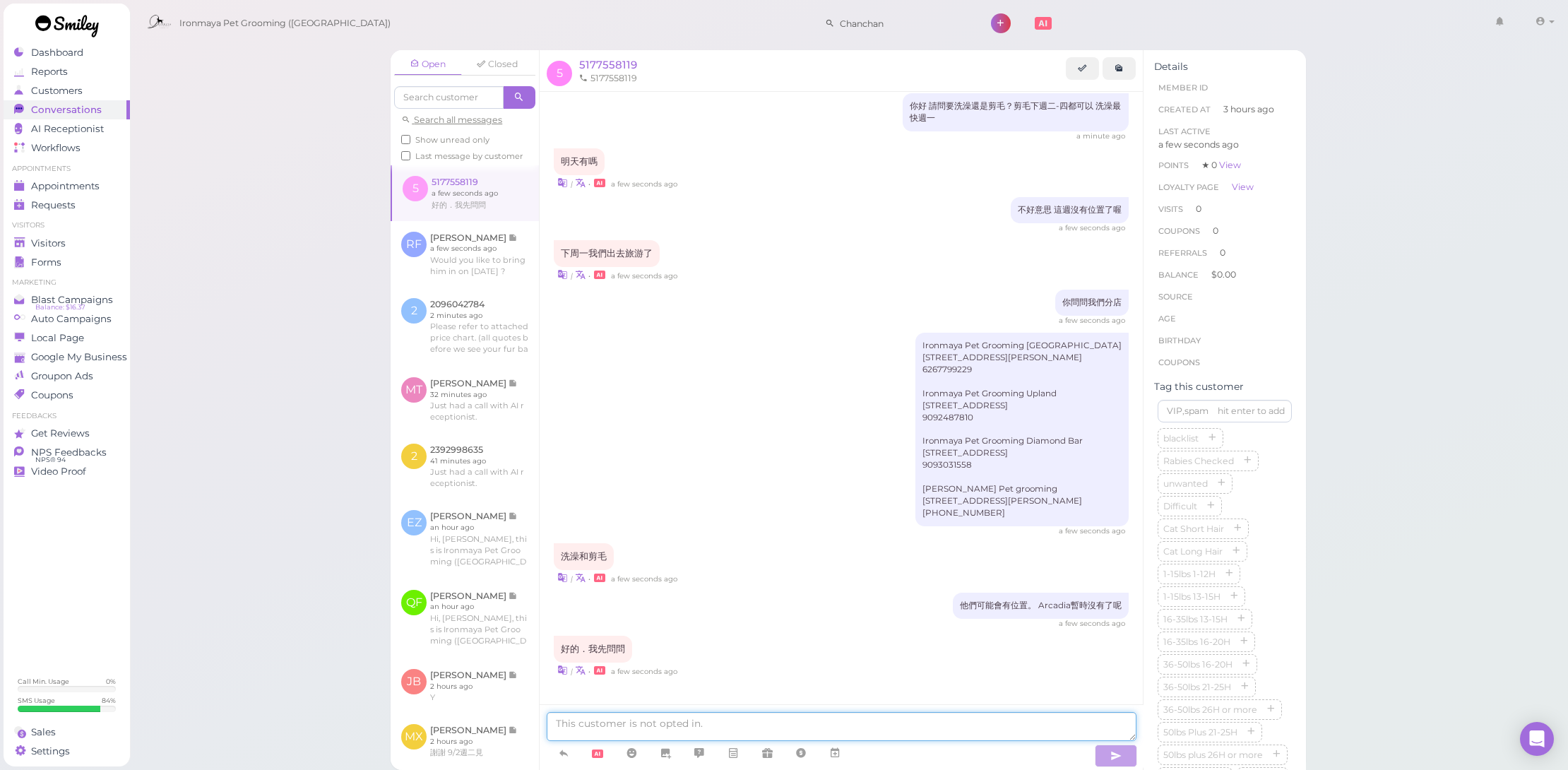
scroll to position [407, 0]
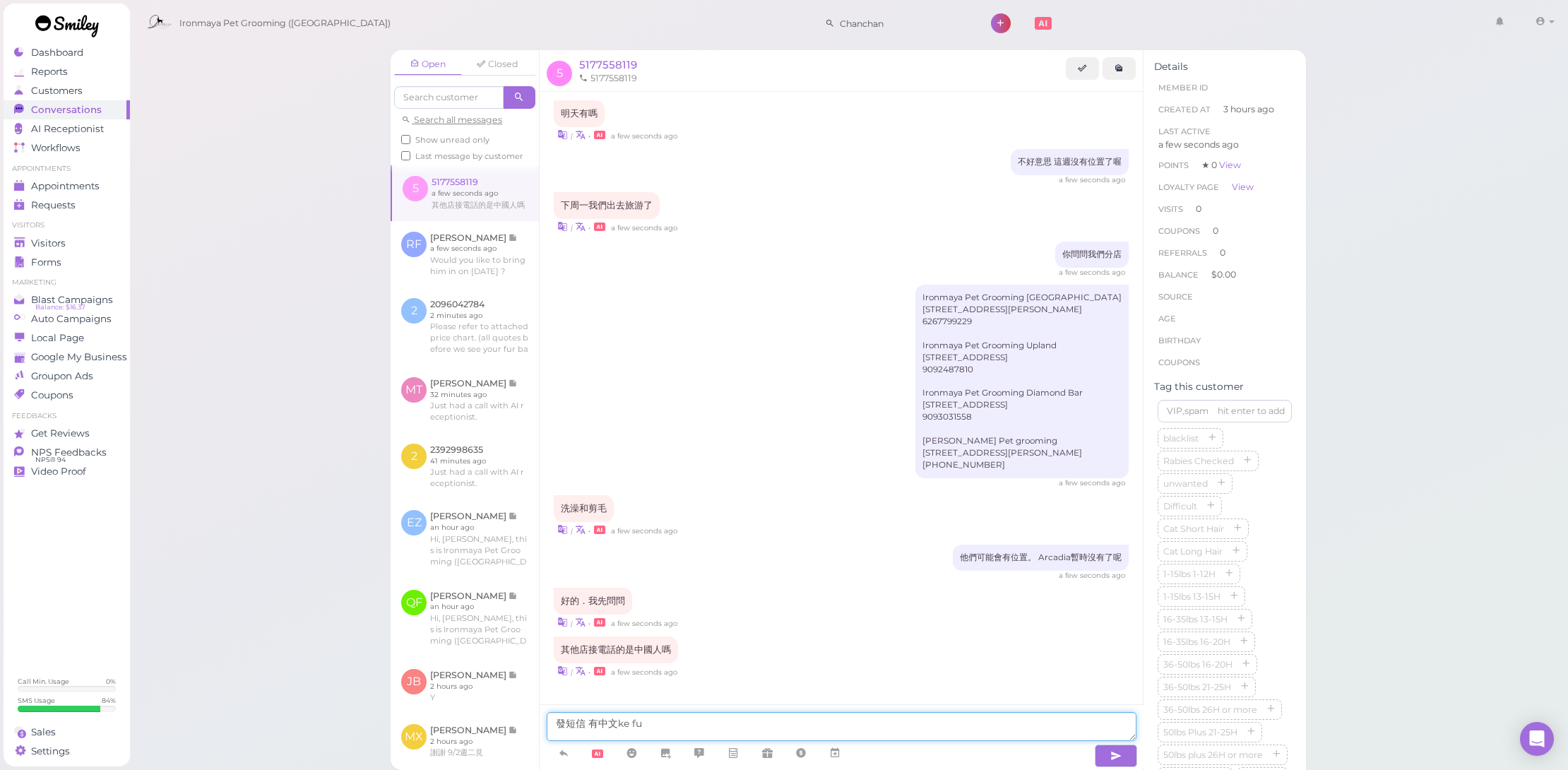
type textarea "發短信 有中文客服"
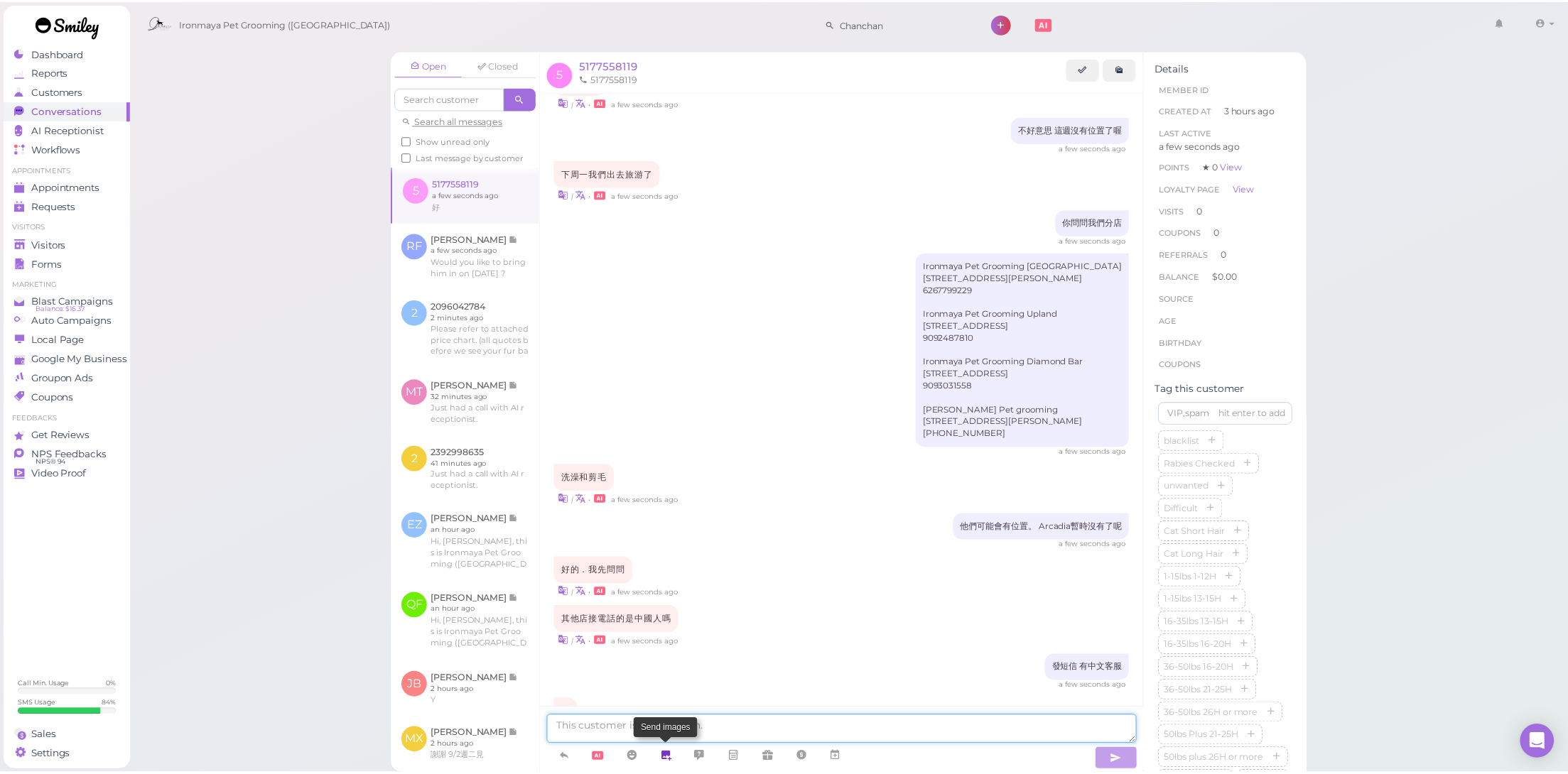
scroll to position [501, 0]
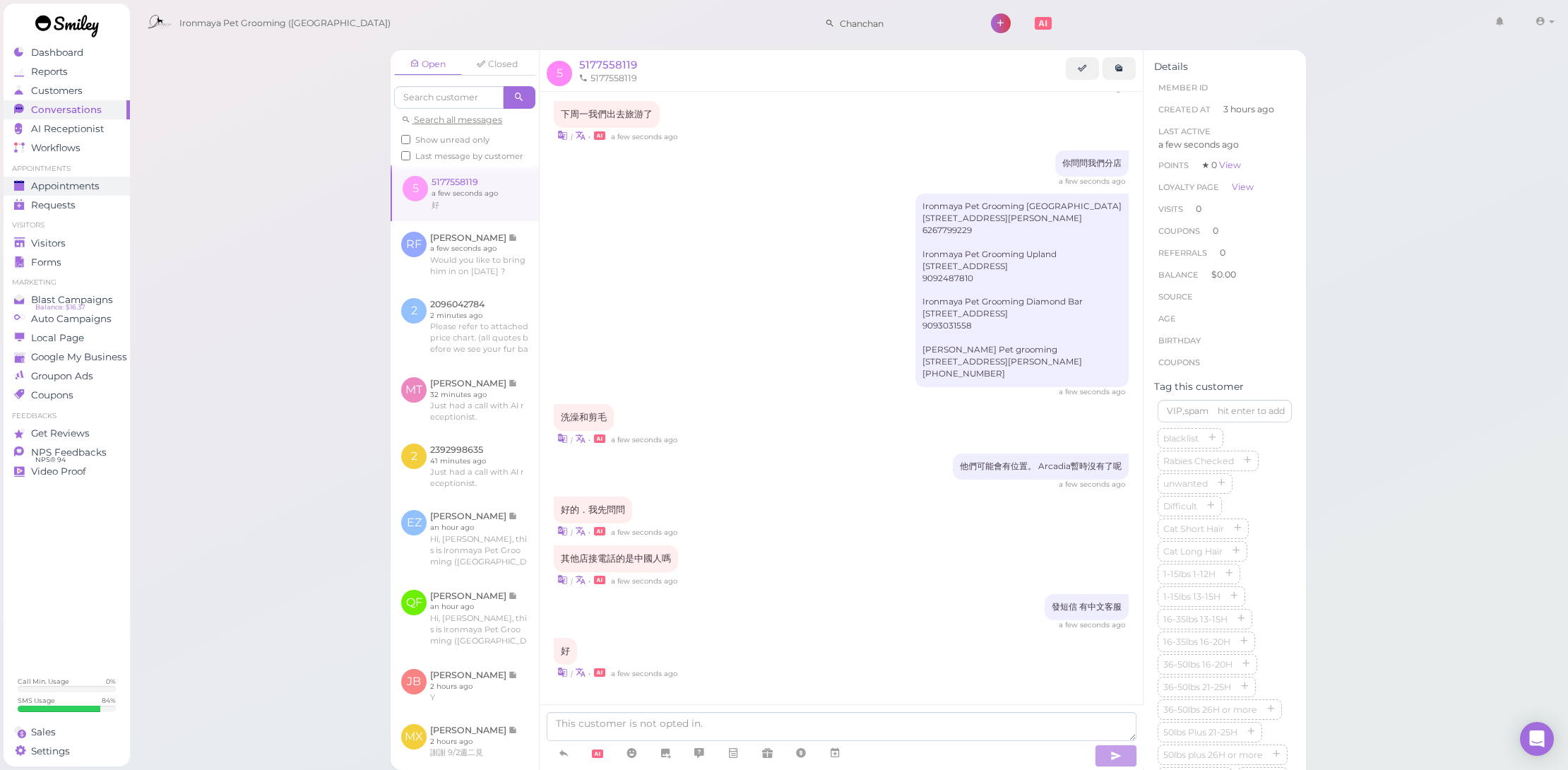
click at [95, 191] on span "Appointments" at bounding box center [65, 186] width 68 height 12
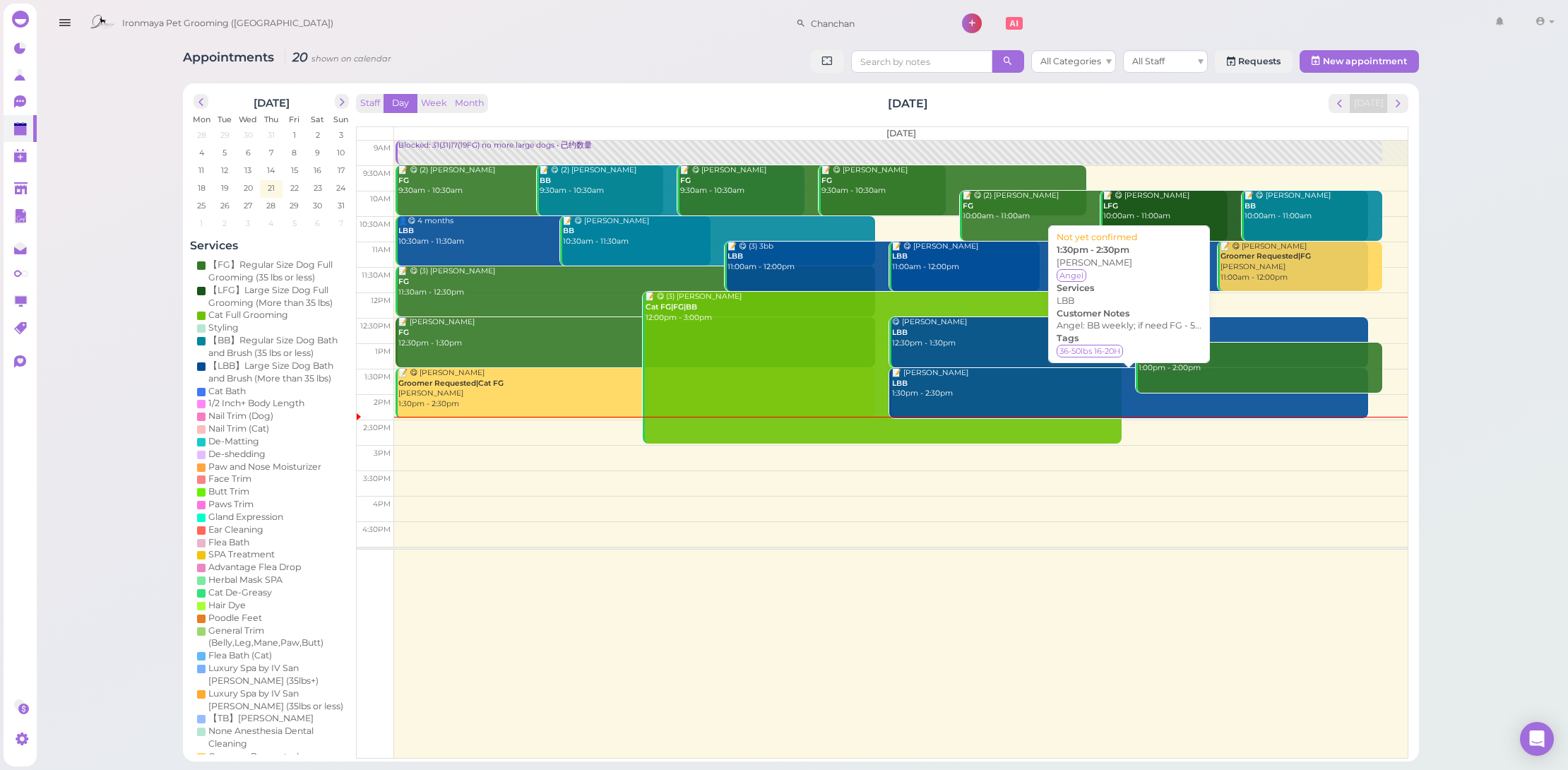
click at [963, 389] on div "📝 [PERSON_NAME] LBB 1:30pm - 2:30pm" at bounding box center [1130, 384] width 477 height 31
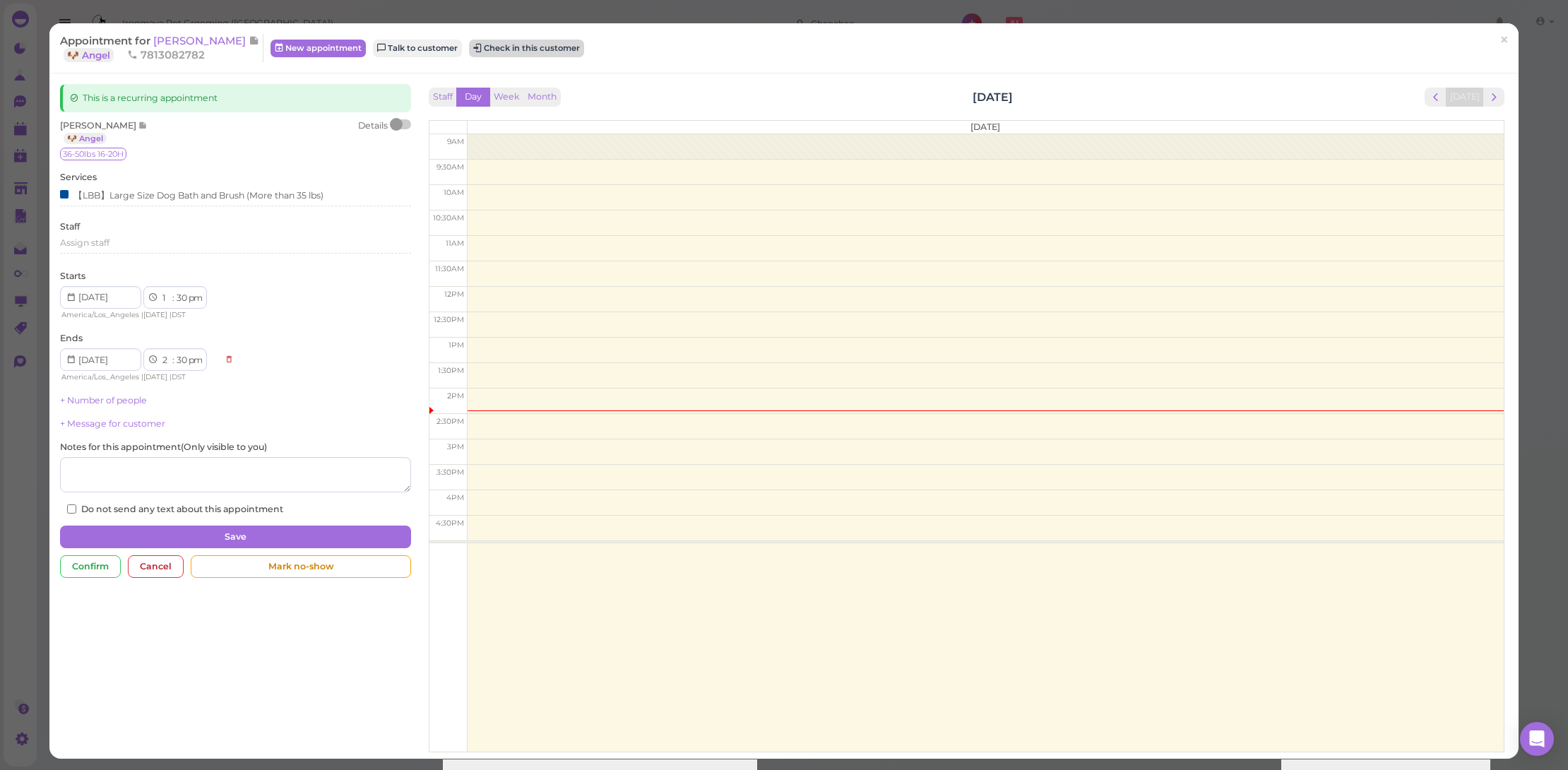
click at [508, 47] on button "Check in this customer" at bounding box center [527, 48] width 115 height 17
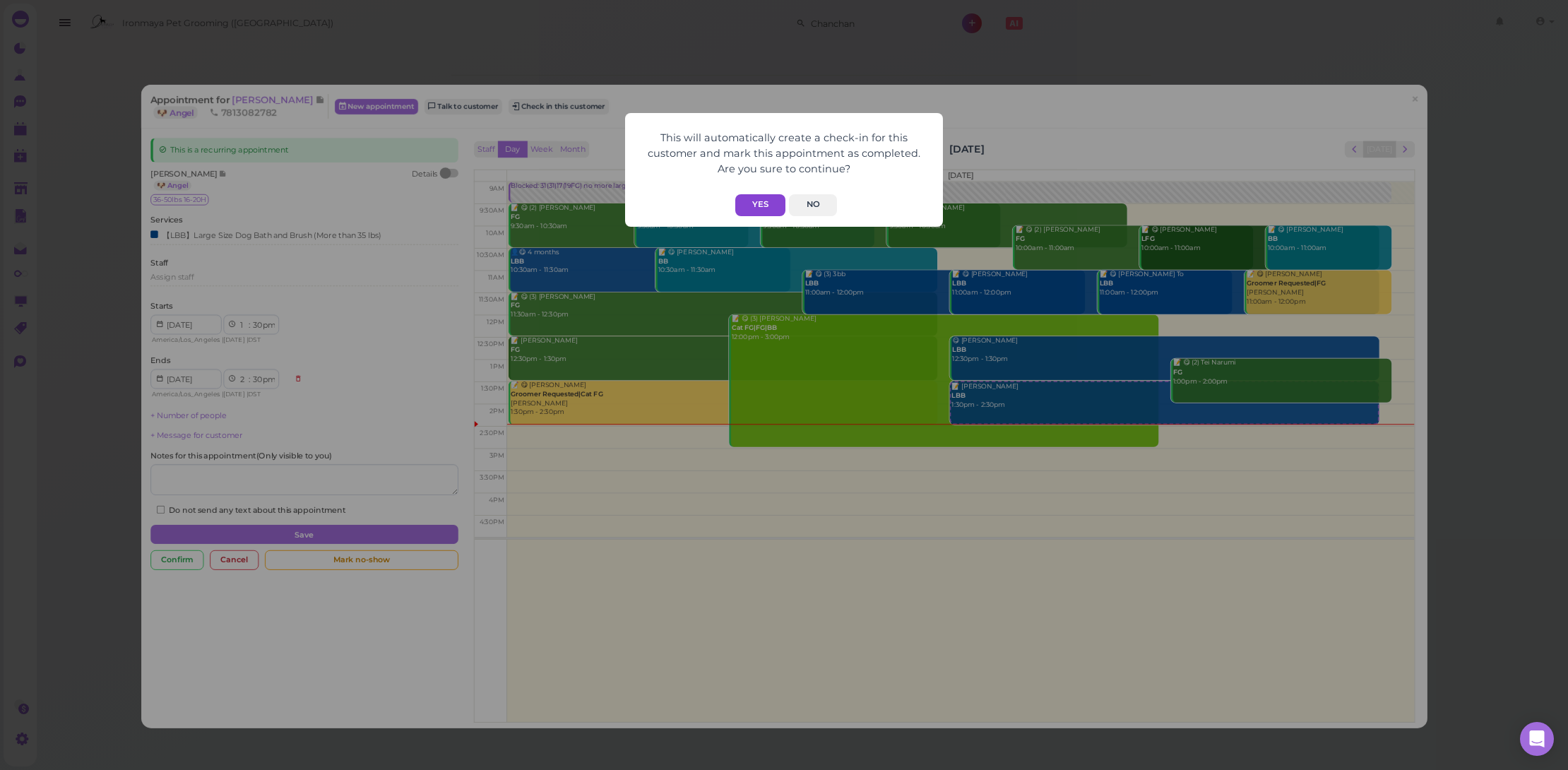
click at [760, 204] on button "Yes" at bounding box center [760, 205] width 50 height 22
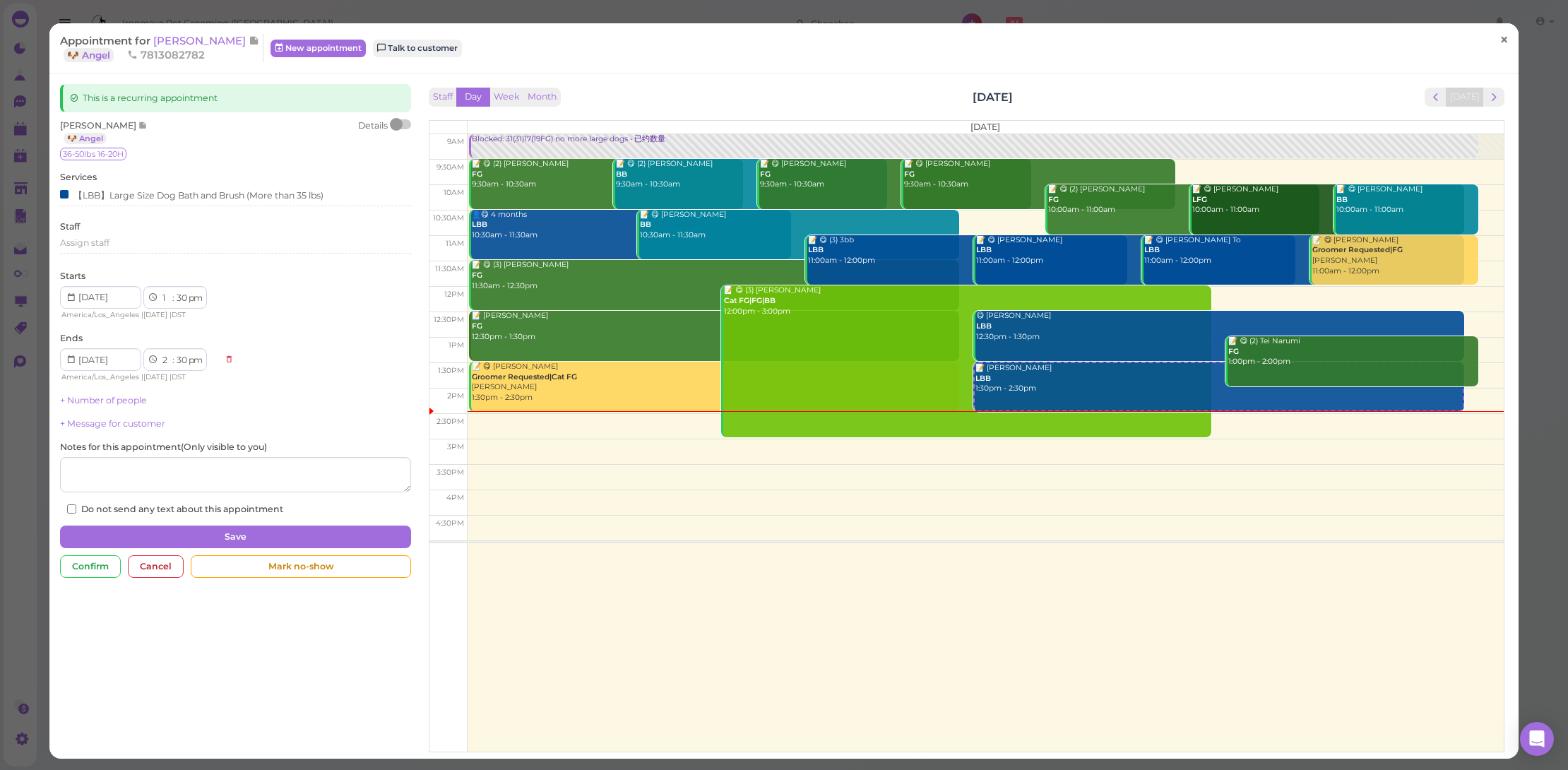
click at [1503, 40] on link "×" at bounding box center [1504, 40] width 26 height 33
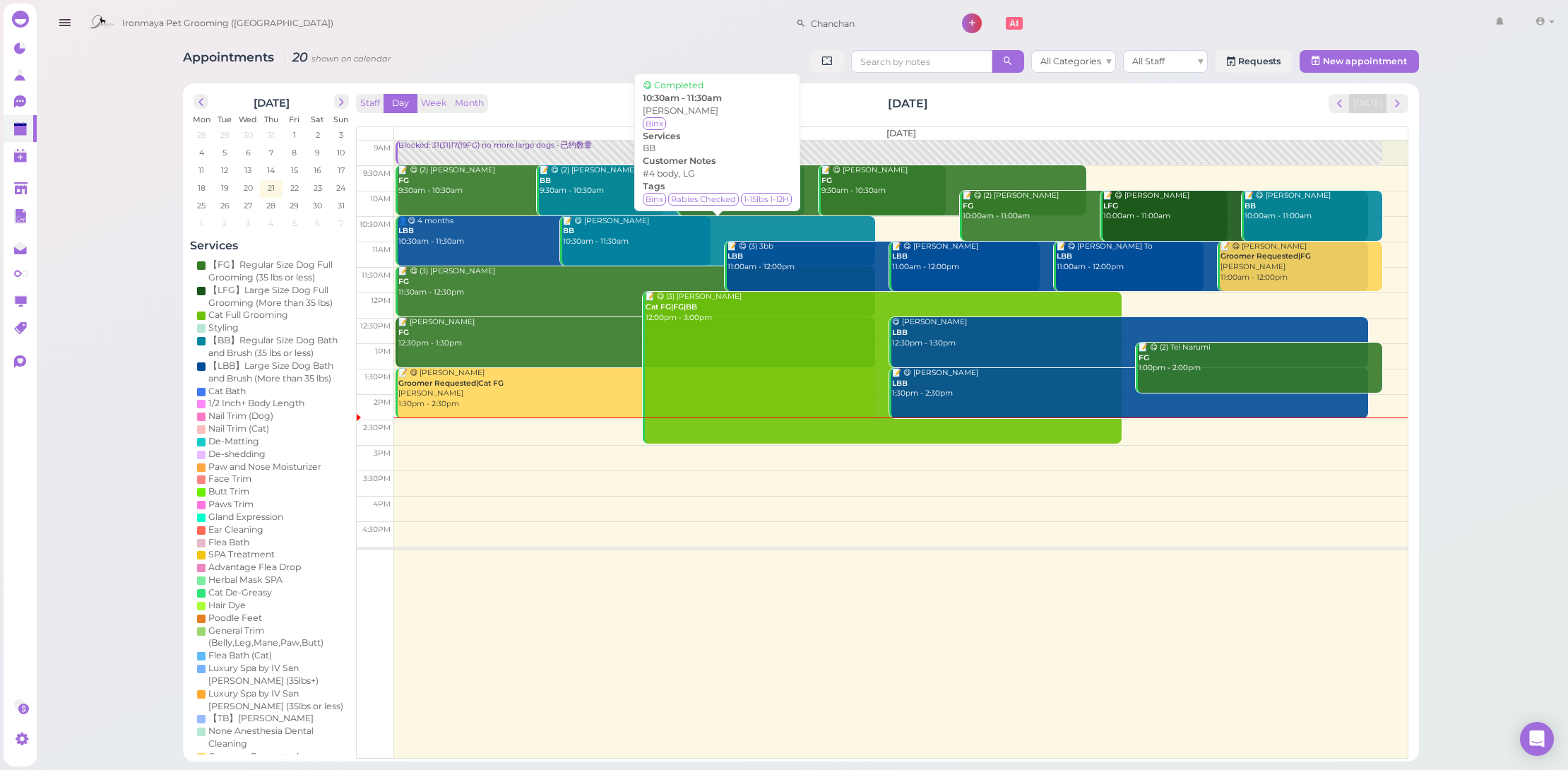
click at [645, 243] on div "📝 😋 [PERSON_NAME] BB 10:30am - 11:30am" at bounding box center [718, 232] width 313 height 31
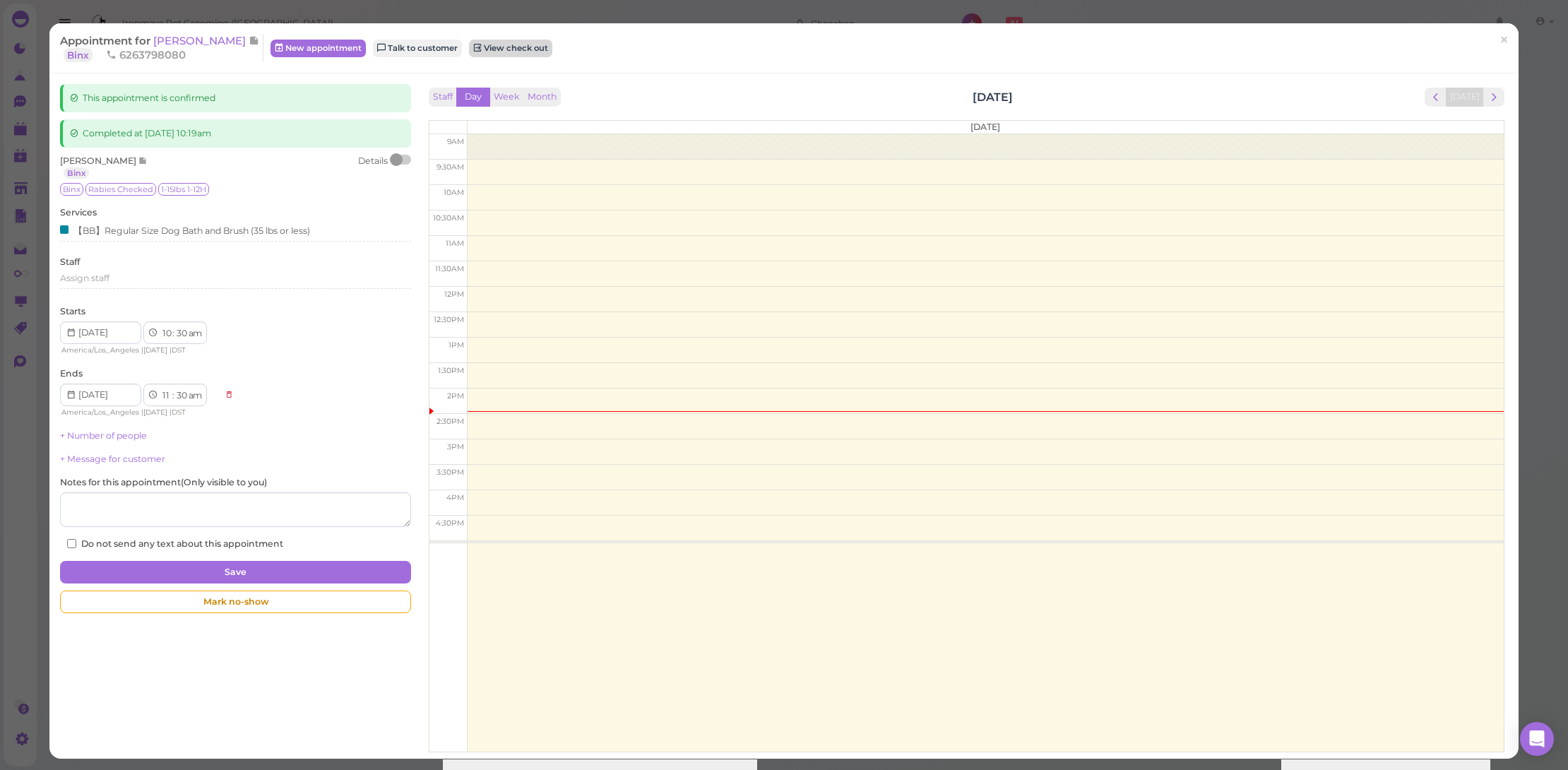
click at [535, 45] on link "View check out" at bounding box center [511, 48] width 83 height 17
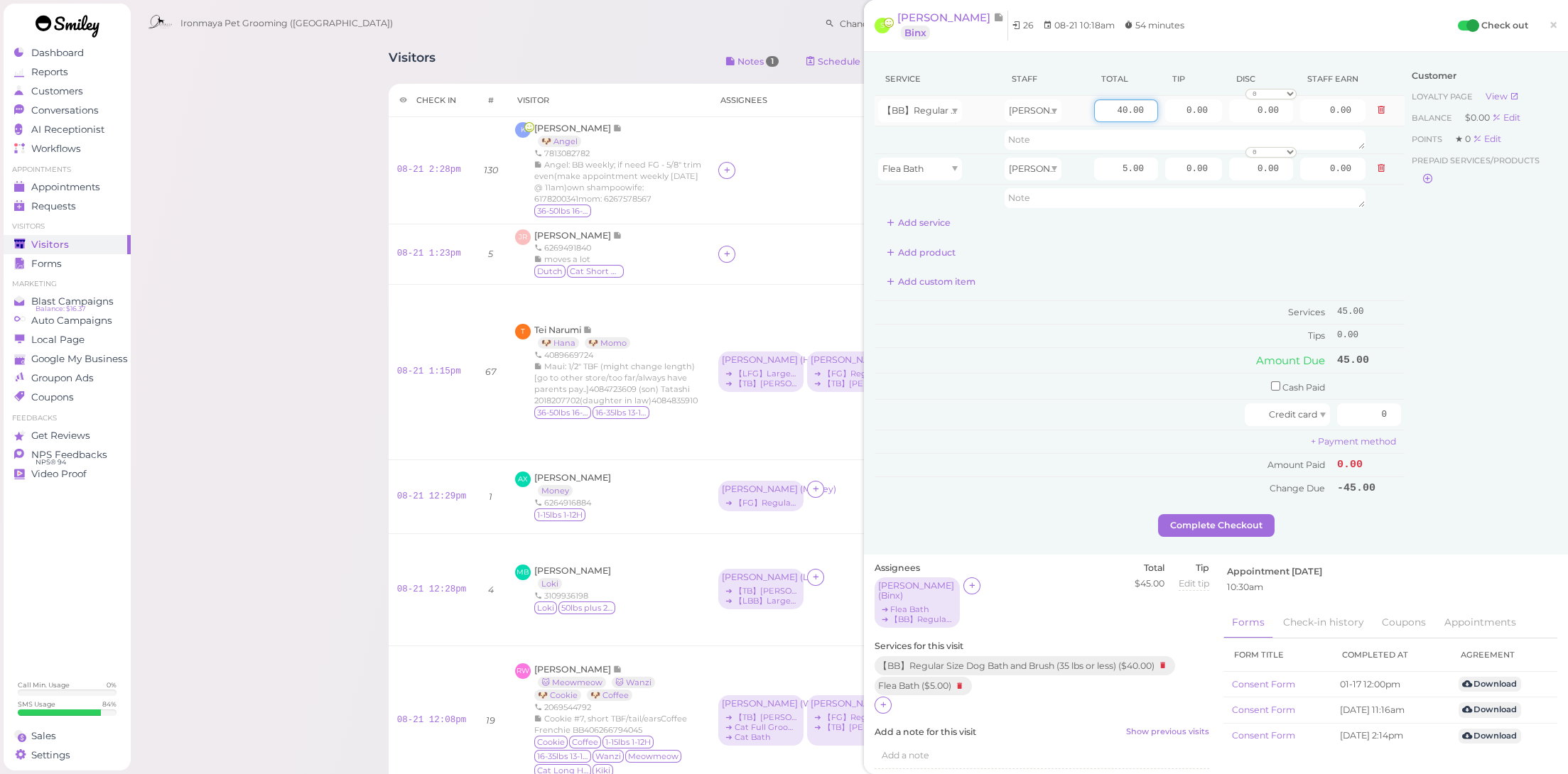
drag, startPoint x: 1100, startPoint y: 111, endPoint x: 1234, endPoint y: 126, distance: 134.8
click at [1234, 126] on tr "【BB】Regular Size Dog Bath and Brush (35 lbs or less) [PERSON_NAME] 40.00 0.00 0…" at bounding box center [1139, 111] width 530 height 31
type input "45"
drag, startPoint x: 1105, startPoint y: 259, endPoint x: 1123, endPoint y: 256, distance: 18.2
click at [1123, 256] on div "Add product" at bounding box center [1139, 252] width 530 height 22
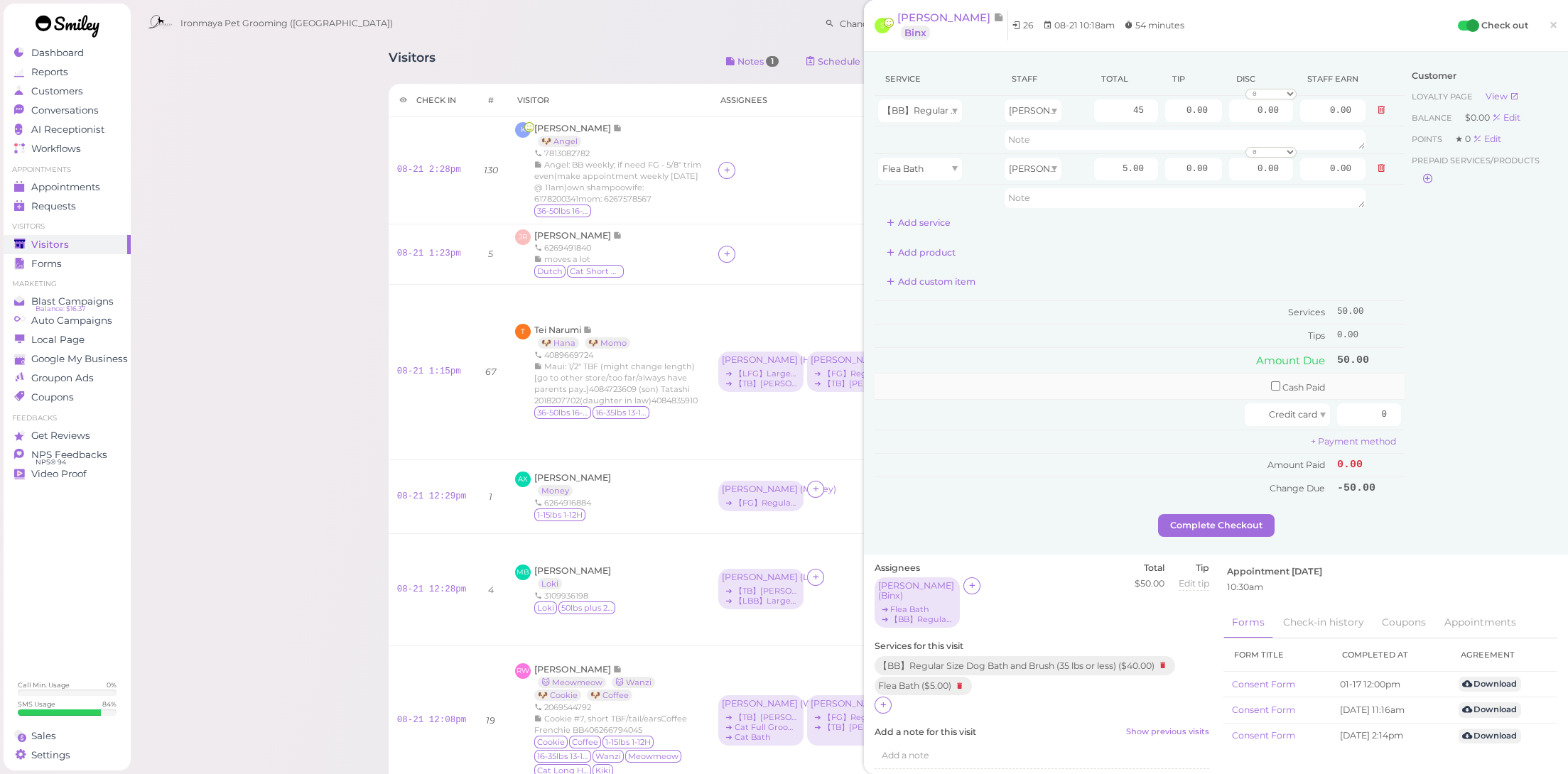
click at [1259, 382] on td "Cash Paid" at bounding box center [1103, 387] width 459 height 27
click at [1271, 383] on input "checkbox" at bounding box center [1275, 386] width 9 height 9
checkbox input "true"
click at [1356, 380] on input "0" at bounding box center [1369, 388] width 64 height 22
type input "50"
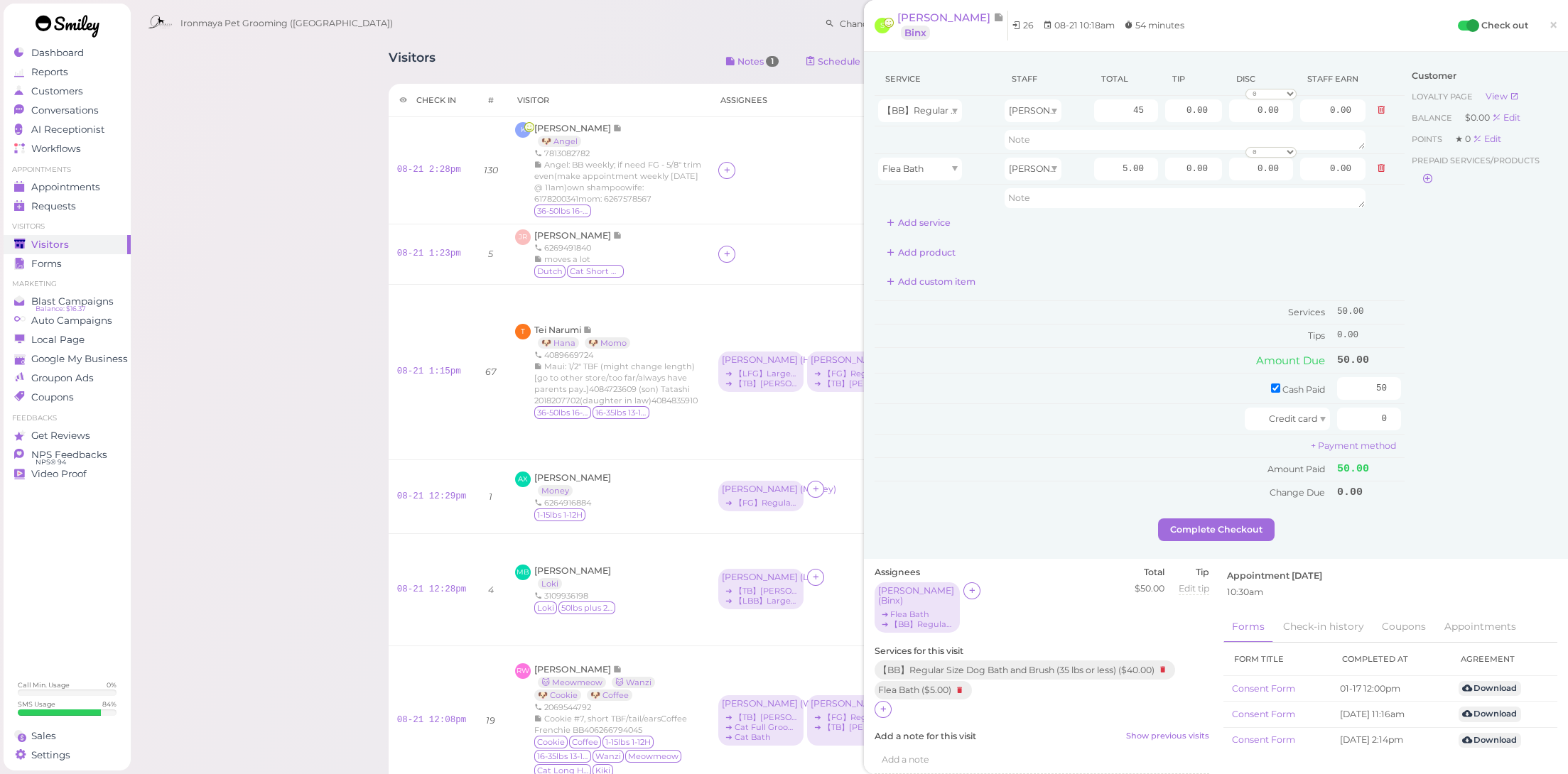
click at [1453, 450] on div "Customer Loyalty page View Balance $0.00 Edit Points ★ 0 Edit Prepaid services/…" at bounding box center [1481, 290] width 153 height 456
click at [1249, 526] on button "Complete Checkout" at bounding box center [1216, 529] width 116 height 22
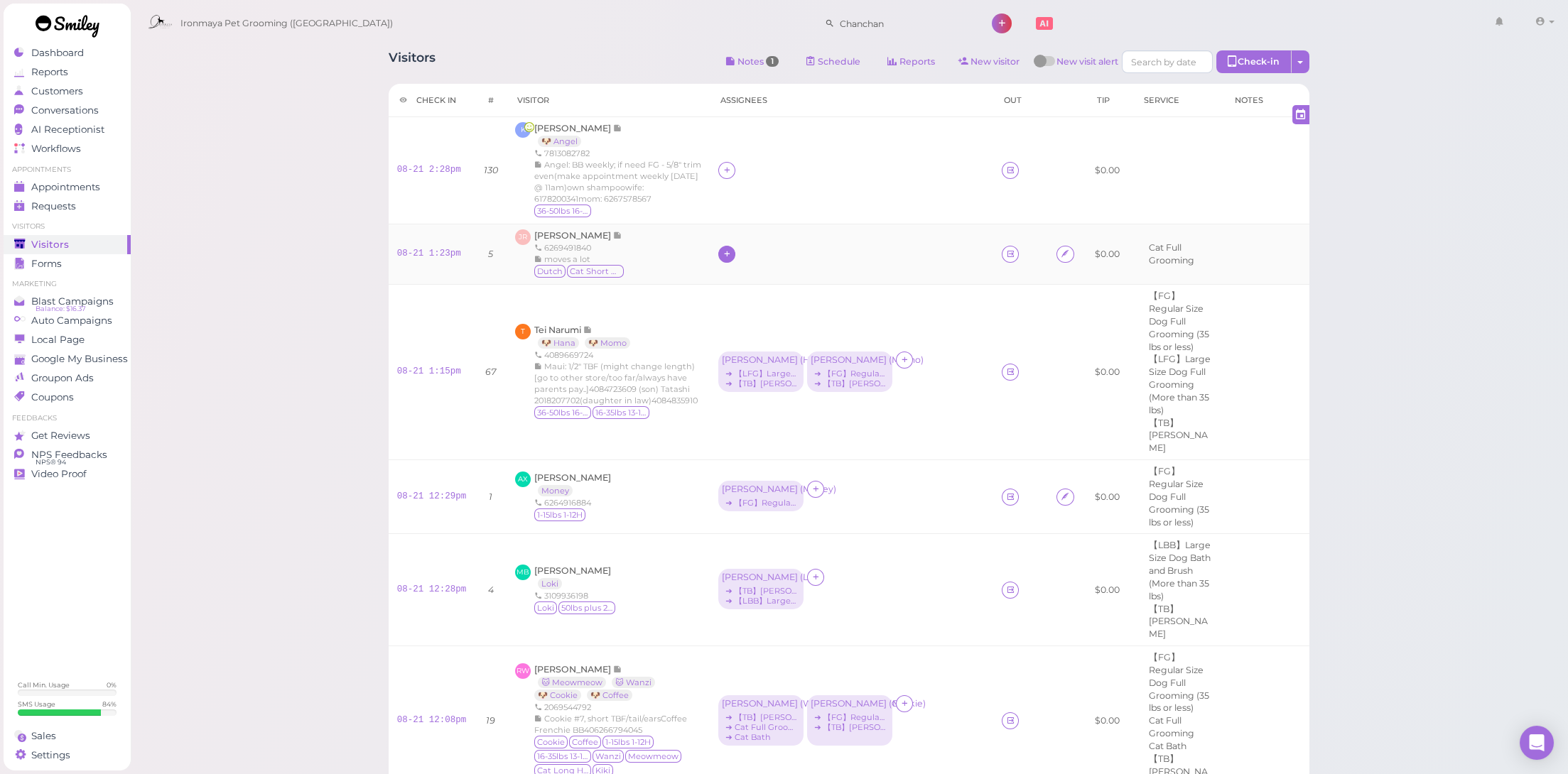
click at [723, 251] on icon at bounding box center [727, 254] width 9 height 11
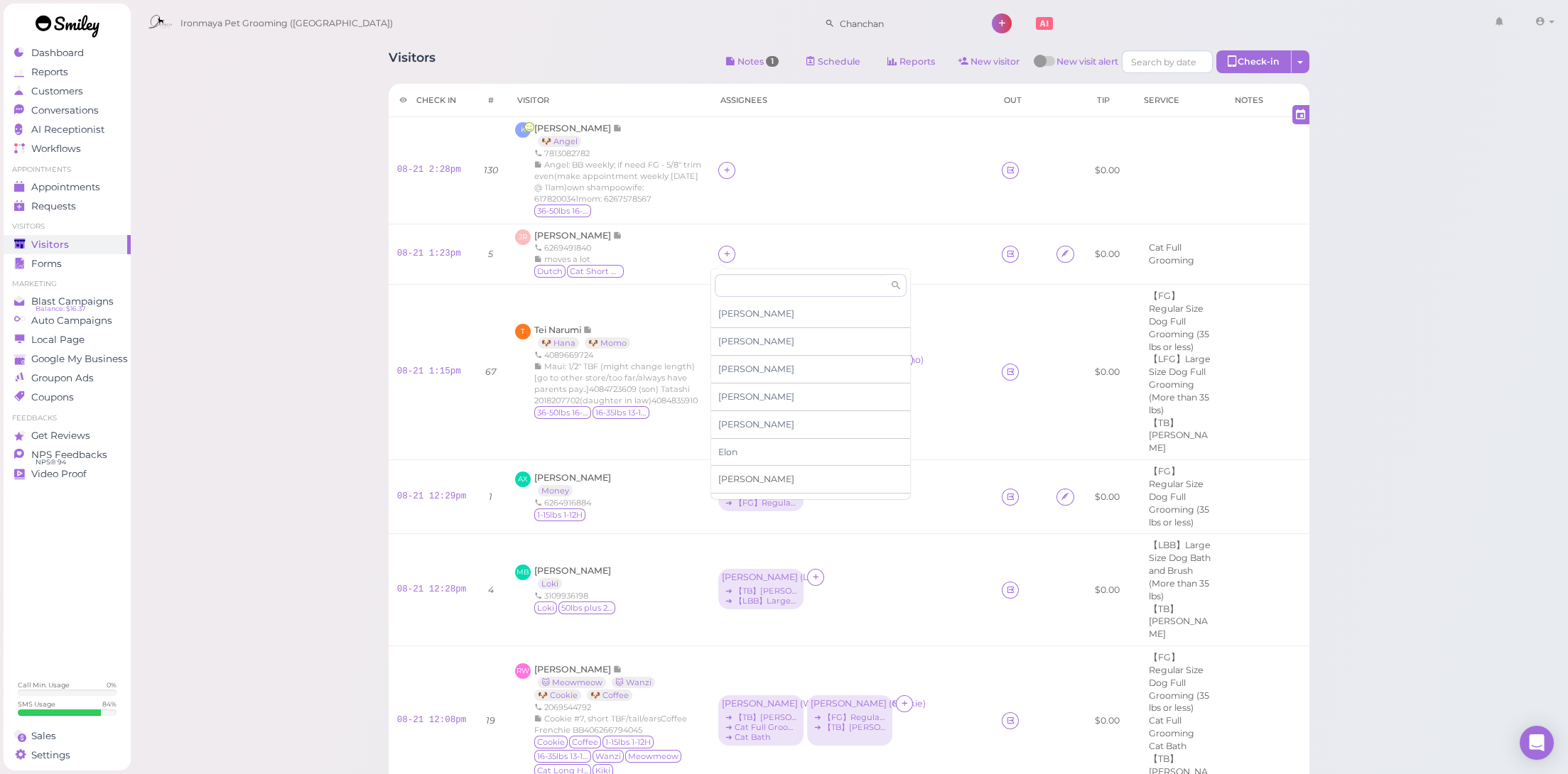
click at [748, 482] on span "[PERSON_NAME]" at bounding box center [757, 479] width 76 height 11
click at [585, 230] on span "[PERSON_NAME]" at bounding box center [573, 235] width 79 height 11
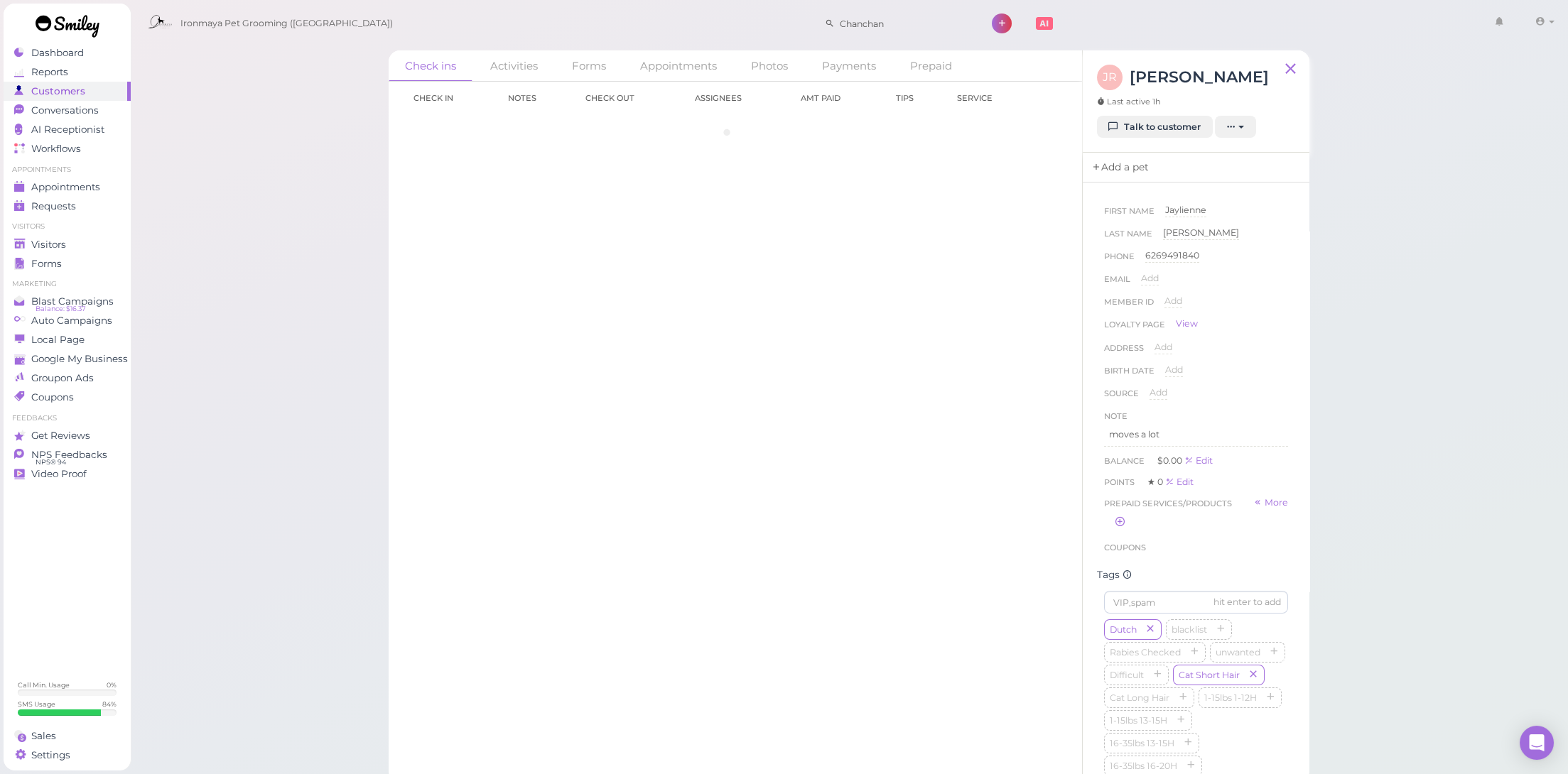
click at [1145, 161] on link "Add a pet" at bounding box center [1120, 168] width 75 height 30
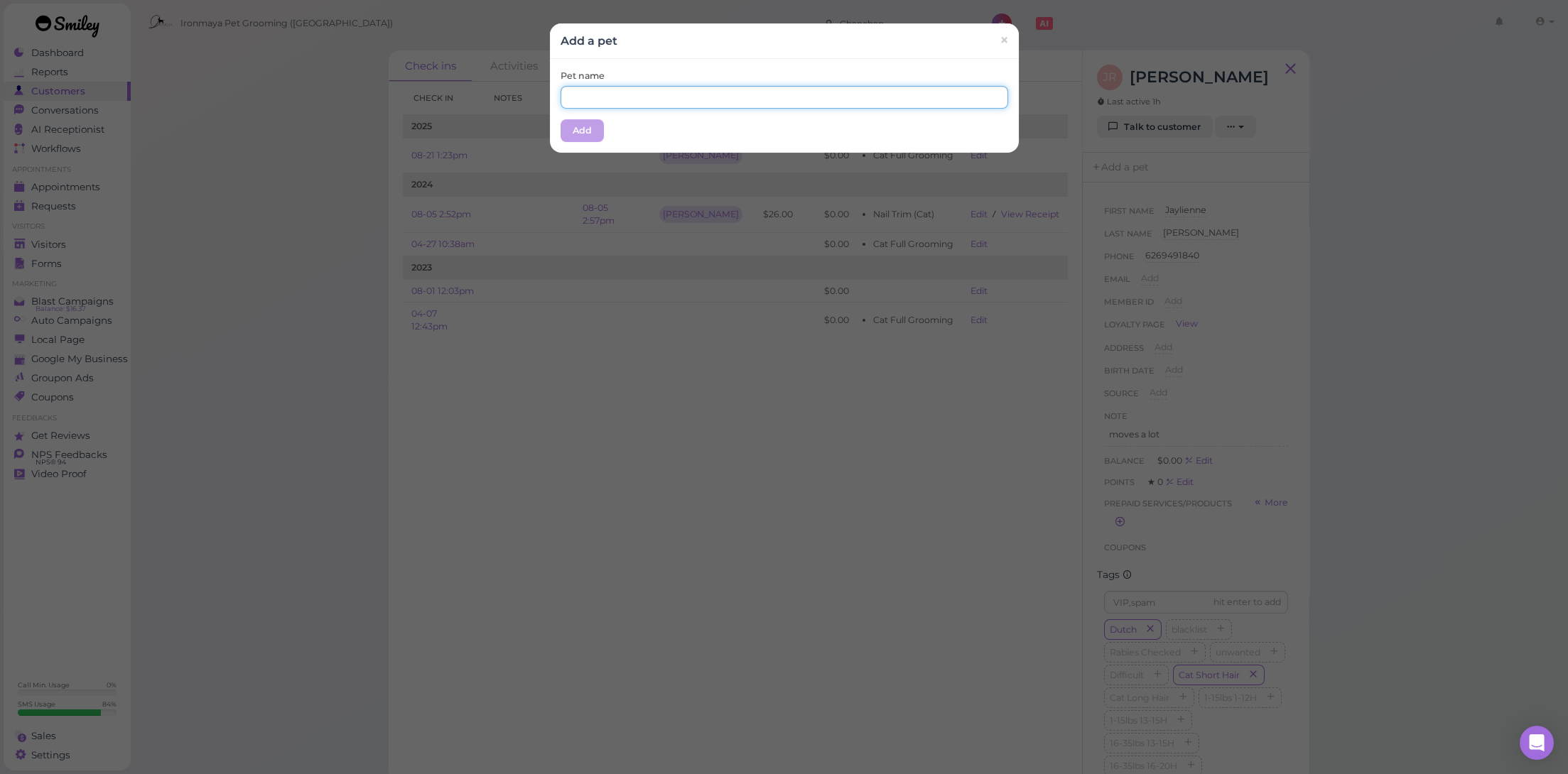
click at [748, 100] on input "text" at bounding box center [785, 97] width 448 height 22
type input "Dutch"
click at [582, 132] on button "Add" at bounding box center [582, 130] width 43 height 22
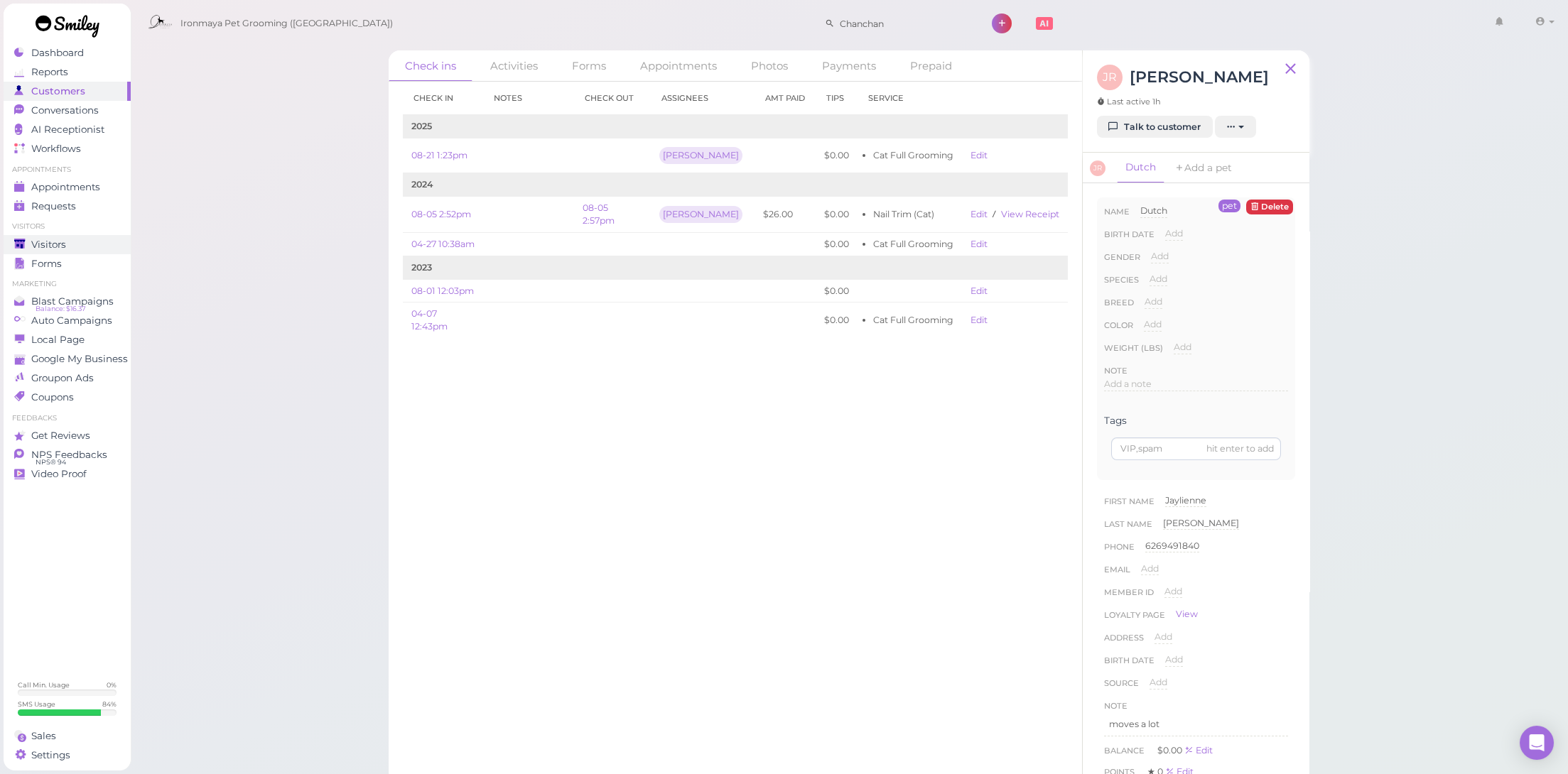
click at [79, 242] on div "Visitors" at bounding box center [65, 245] width 102 height 12
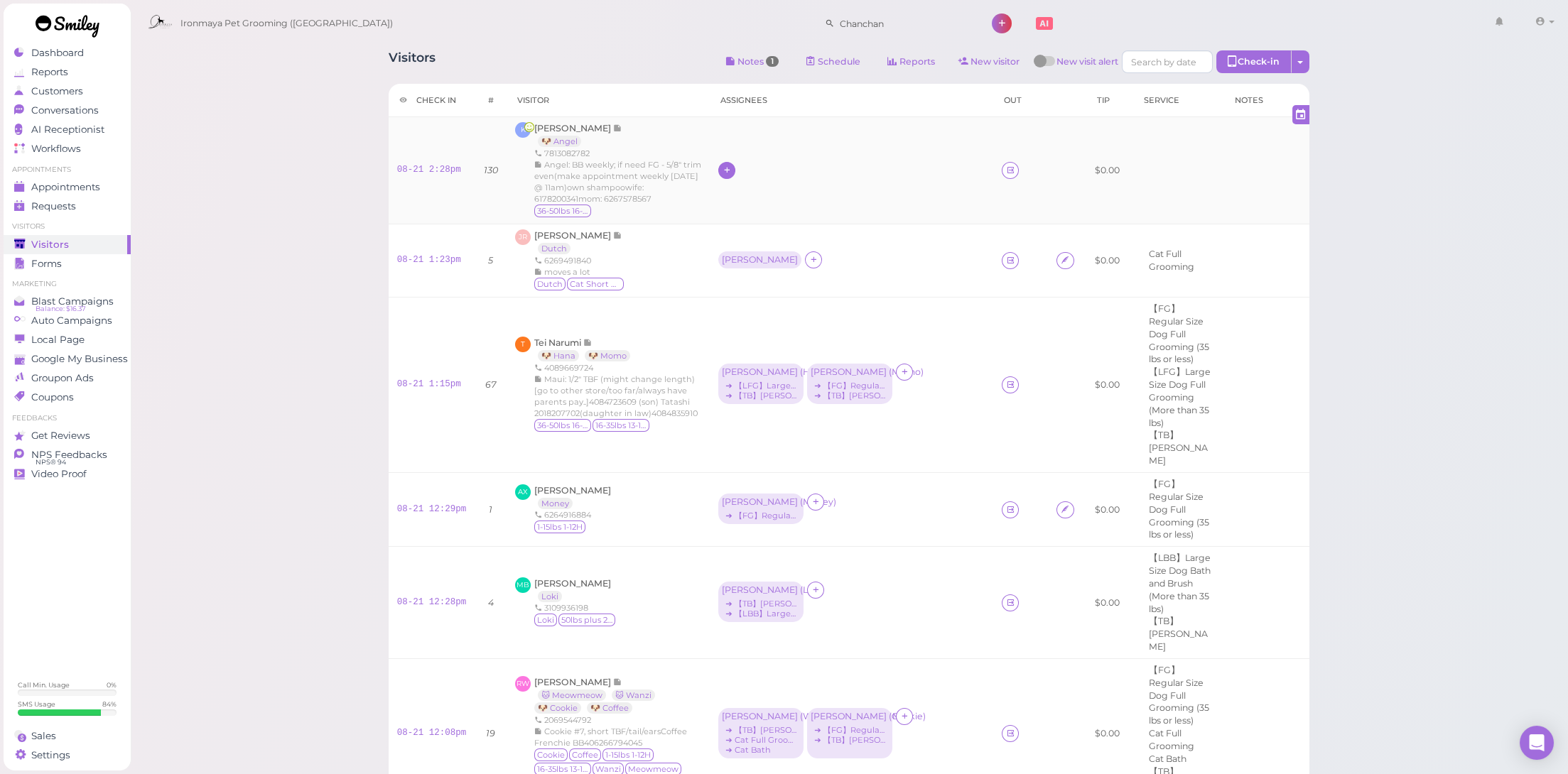
click at [723, 165] on icon at bounding box center [727, 170] width 9 height 11
click at [739, 401] on div "[PERSON_NAME]" at bounding box center [811, 402] width 199 height 27
click at [729, 169] on div "[PERSON_NAME]" at bounding box center [760, 170] width 76 height 10
click at [733, 227] on span "Select pets" at bounding box center [745, 232] width 49 height 16
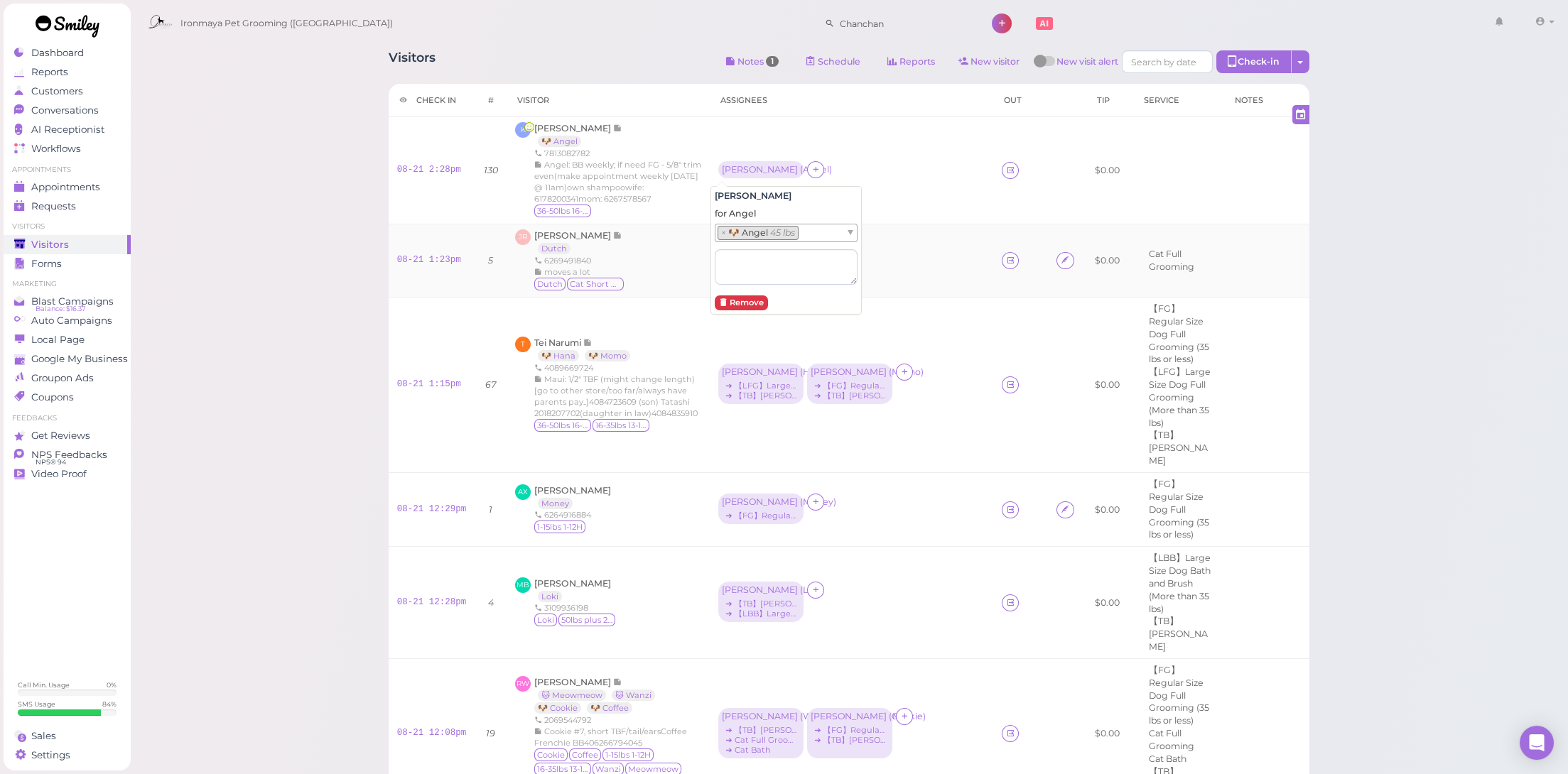
click at [686, 226] on td "JR [PERSON_NAME] [DEMOGRAPHIC_DATA] 6269491840 moves a lot [DEMOGRAPHIC_DATA] C…" at bounding box center [608, 261] width 203 height 73
click at [418, 176] on td "08-21 2:28pm" at bounding box center [431, 170] width 86 height 107
click at [421, 172] on link "08-21 2:28pm" at bounding box center [429, 170] width 64 height 10
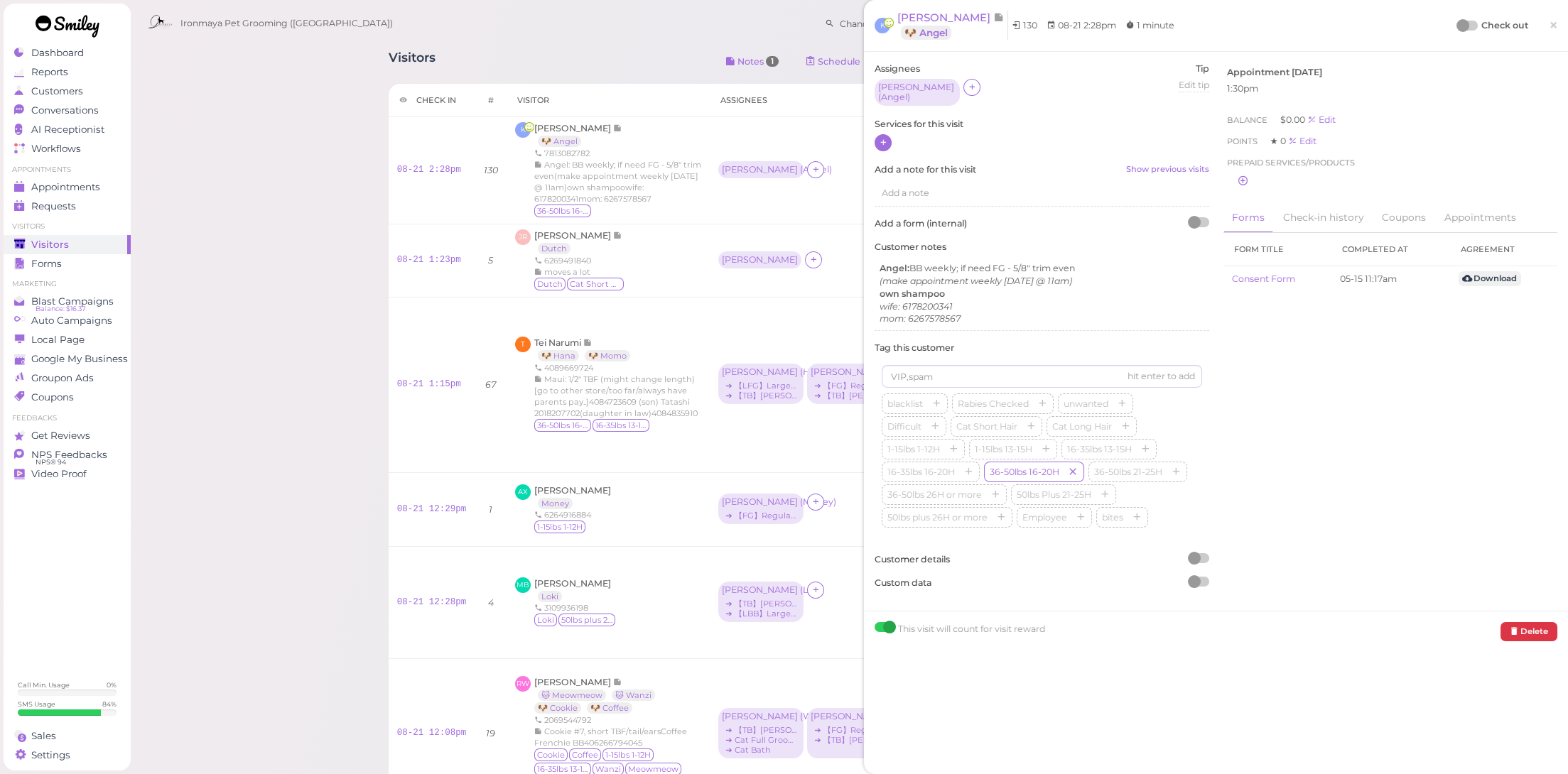
click at [883, 141] on icon at bounding box center [883, 142] width 9 height 11
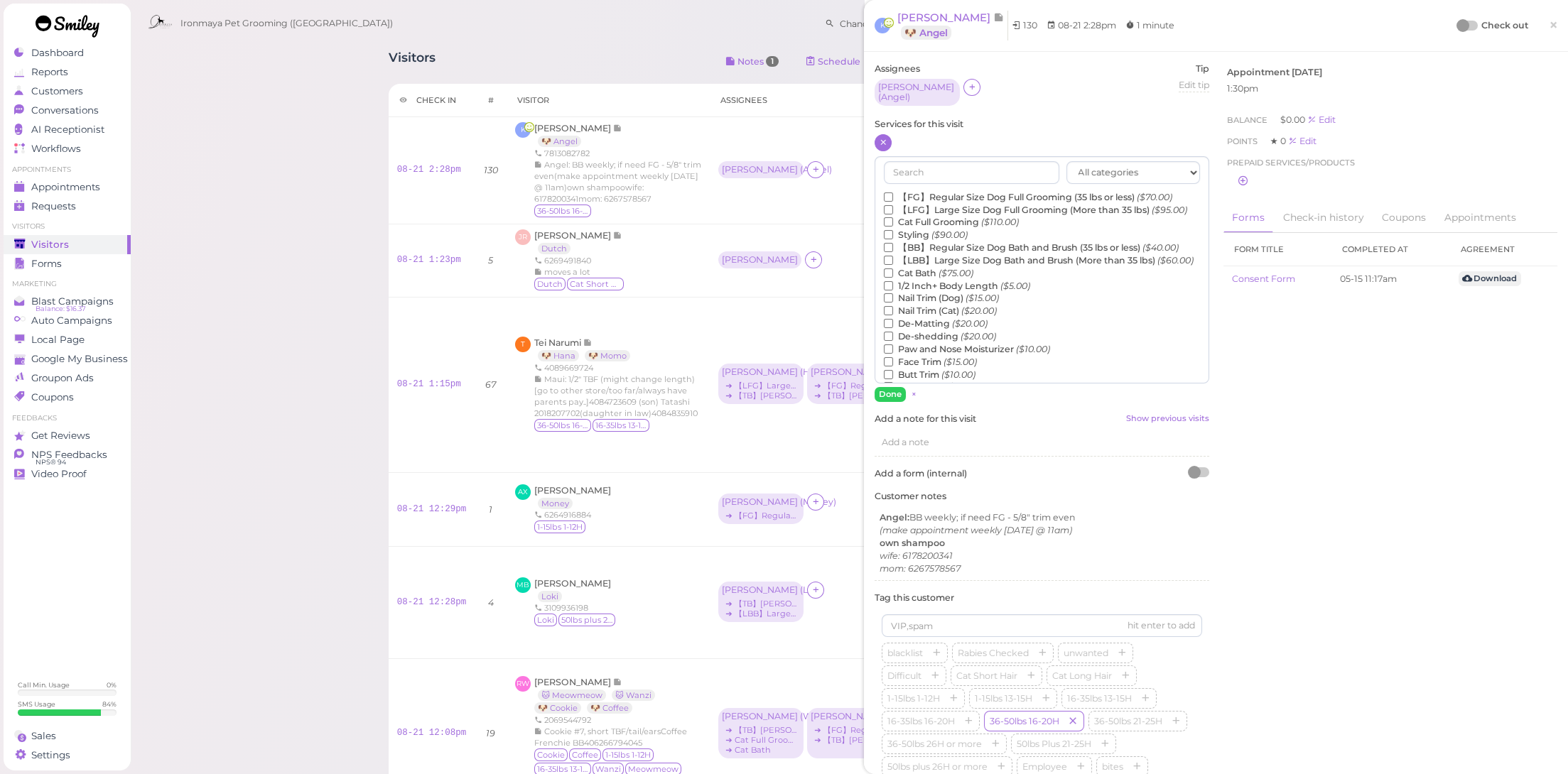
click at [917, 266] on label "【LBB】Large Size Dog Bath and Brush (More than 35 lbs) ($60.00)" at bounding box center [1038, 260] width 309 height 12
click at [893, 265] on input "【LBB】Large Size Dog Bath and Brush (More than 35 lbs) ($60.00)" at bounding box center [888, 260] width 9 height 9
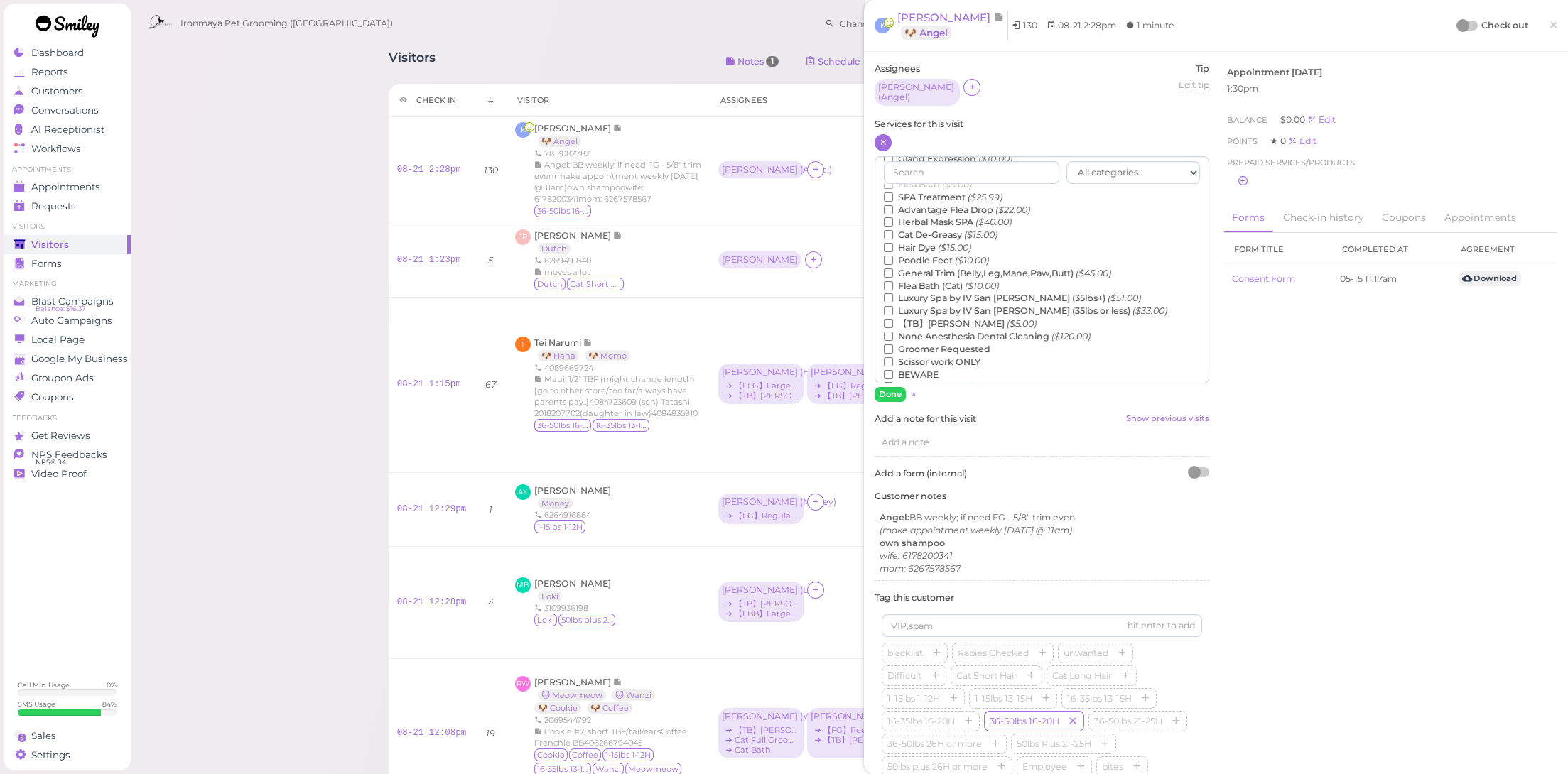
click at [933, 330] on label "【TB】Teeth Brushing ($5.00)" at bounding box center [960, 324] width 153 height 12
click at [893, 329] on input "【TB】Teeth Brushing ($5.00)" at bounding box center [888, 324] width 9 height 9
drag, startPoint x: 873, startPoint y: 402, endPoint x: 897, endPoint y: 394, distance: 25.3
click at [878, 401] on div "Assignees [PERSON_NAME] ( Angel ) Tip Edit tip 0 Services for this visit All ca…" at bounding box center [1042, 455] width 348 height 787
click at [898, 393] on button "Done" at bounding box center [890, 395] width 32 height 15
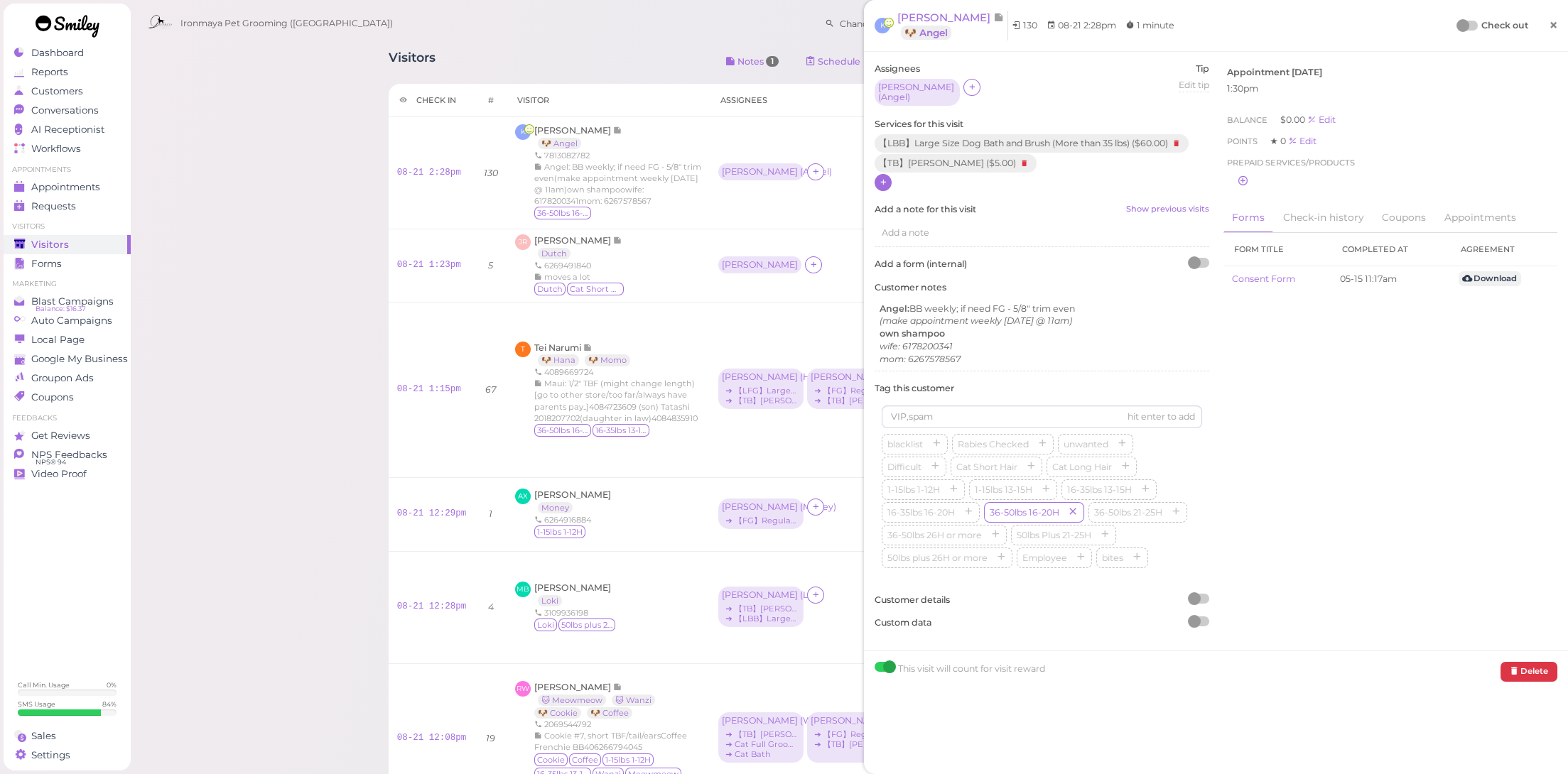
click at [1549, 27] on span "×" at bounding box center [1553, 25] width 9 height 20
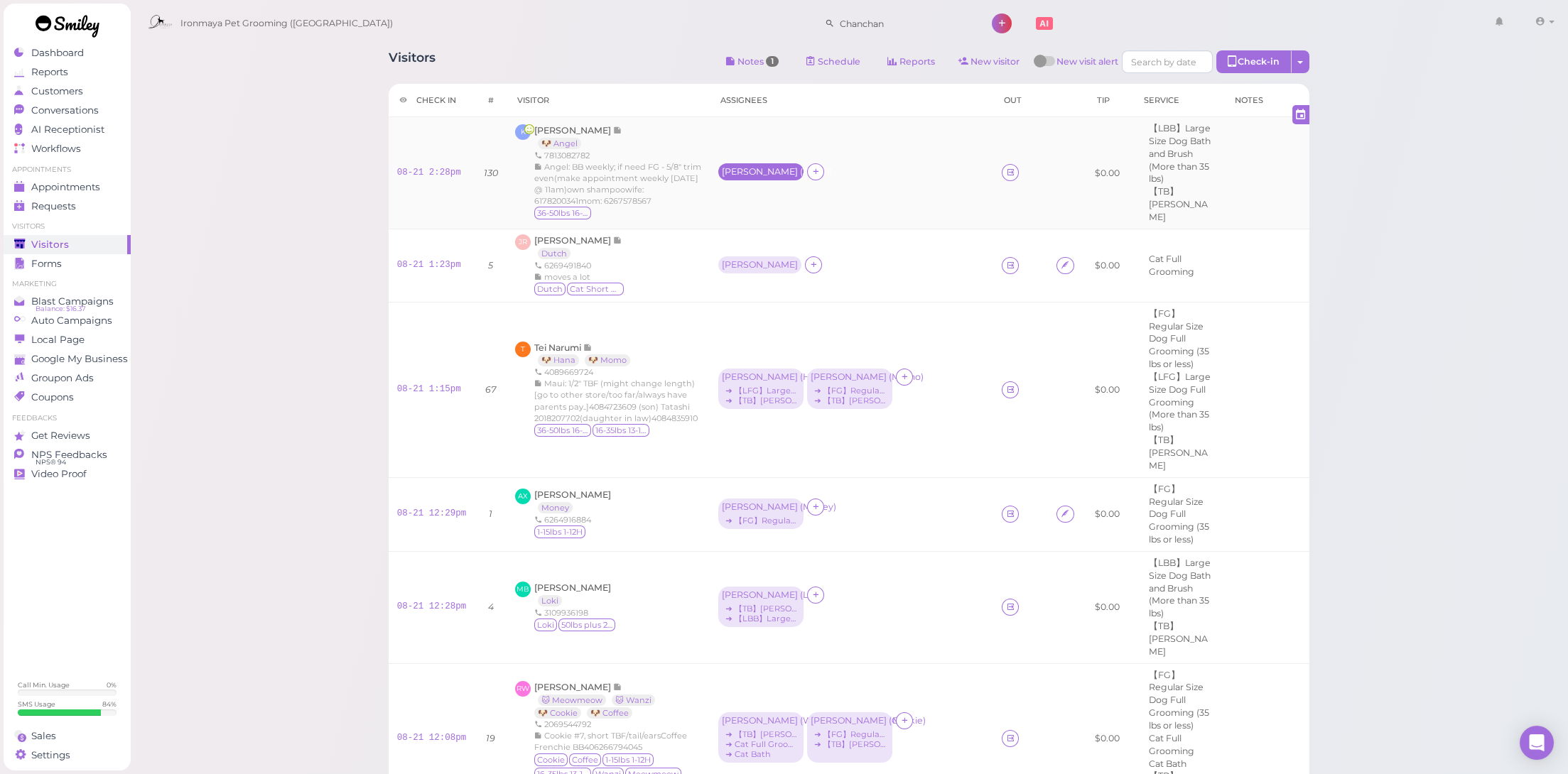
click at [722, 170] on div "[PERSON_NAME] ( Angel )" at bounding box center [761, 172] width 78 height 10
click at [744, 231] on label "for Angel" at bounding box center [736, 237] width 41 height 12
click at [747, 217] on span "Select services" at bounding box center [753, 216] width 66 height 16
click at [749, 222] on li "× 【TB】Teeth Brushing" at bounding box center [777, 222] width 120 height 14
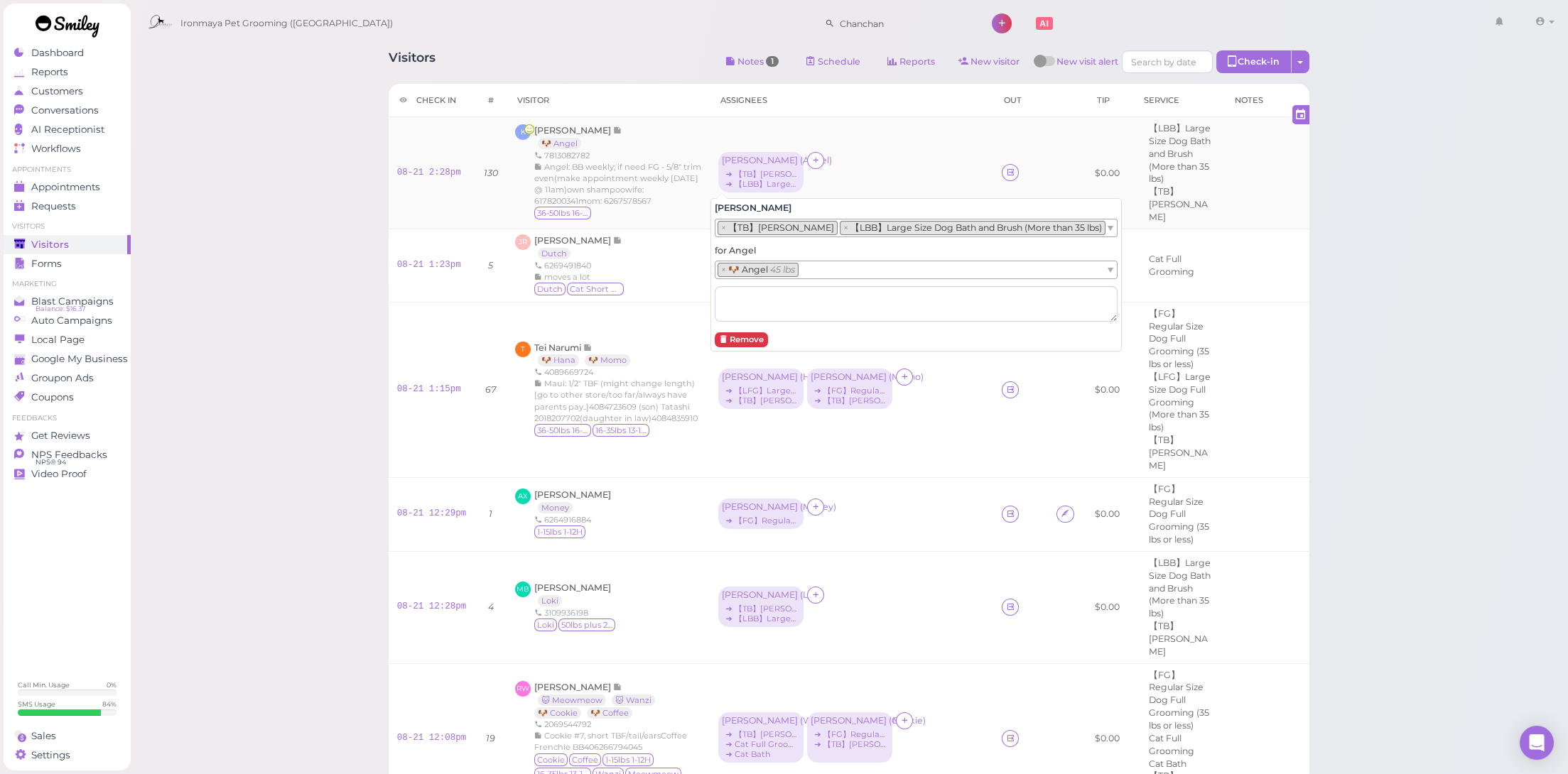
click at [863, 174] on div "[PERSON_NAME] ( Angel ) ➔ 【TB】Teeth Brushing ➔ 【LBB】Large Size Dog Bath and Bru…" at bounding box center [851, 173] width 266 height 42
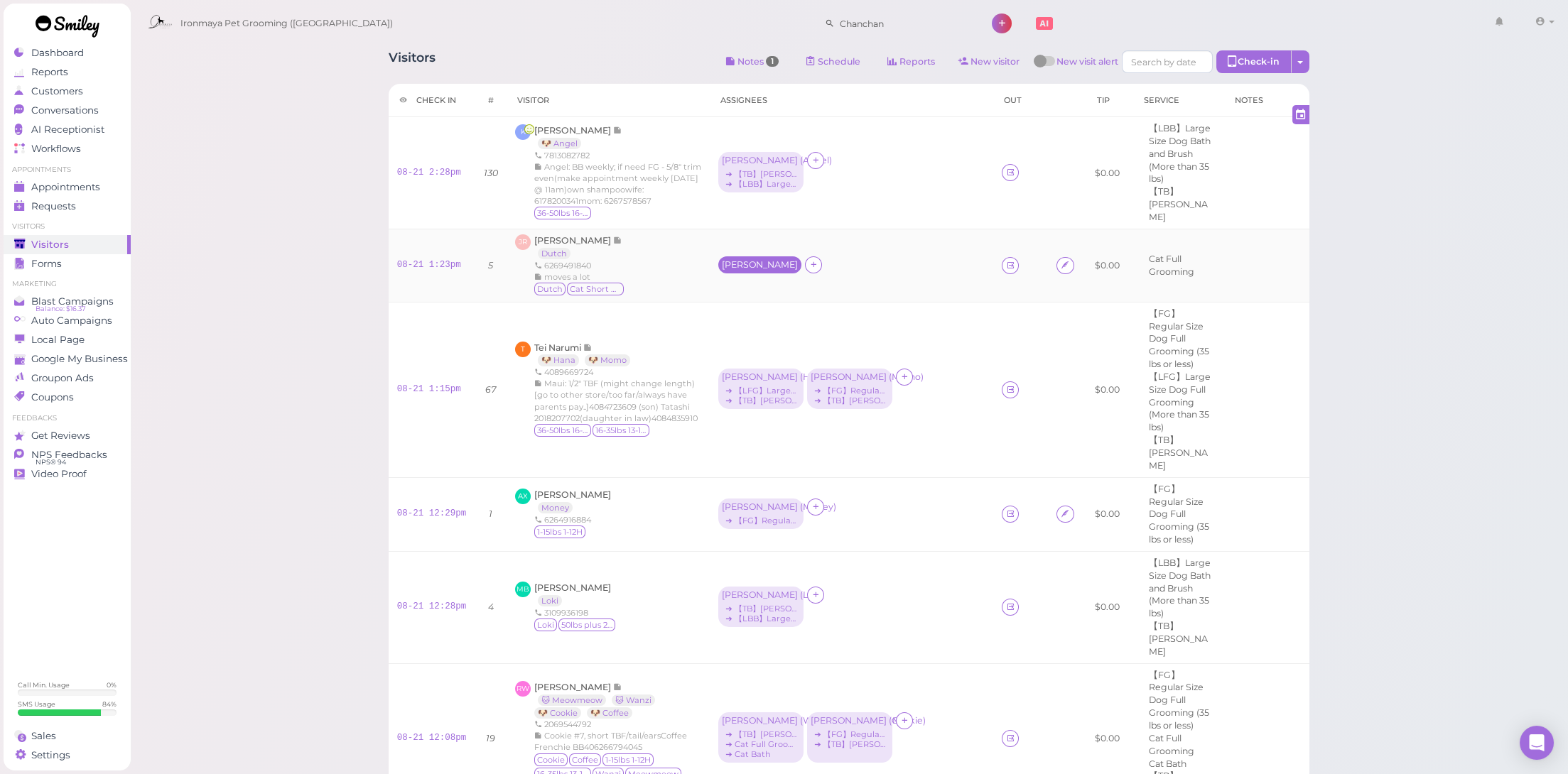
click at [725, 260] on div "[PERSON_NAME]" at bounding box center [760, 265] width 76 height 10
drag, startPoint x: 734, startPoint y: 301, endPoint x: 739, endPoint y: 309, distance: 9.4
click at [735, 302] on span "Select services" at bounding box center [753, 304] width 66 height 16
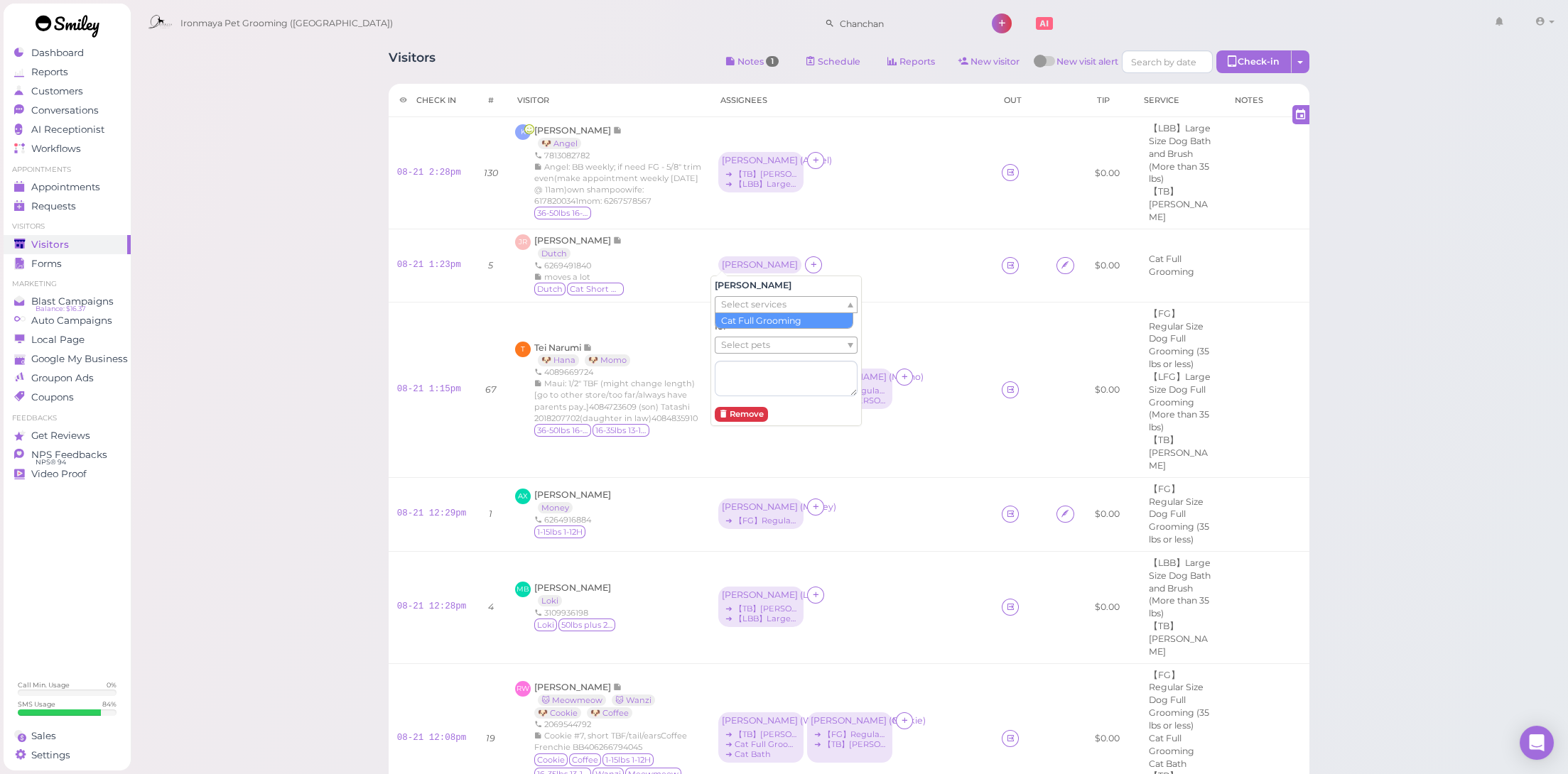
drag, startPoint x: 743, startPoint y: 319, endPoint x: 744, endPoint y: 334, distance: 15.0
drag, startPoint x: 745, startPoint y: 348, endPoint x: 748, endPoint y: 365, distance: 17.3
click at [746, 348] on span "Select pets" at bounding box center [745, 353] width 49 height 16
click at [892, 231] on td "[PERSON_NAME] ( Dutch ) ➔ Cat Full Grooming" at bounding box center [852, 265] width 284 height 73
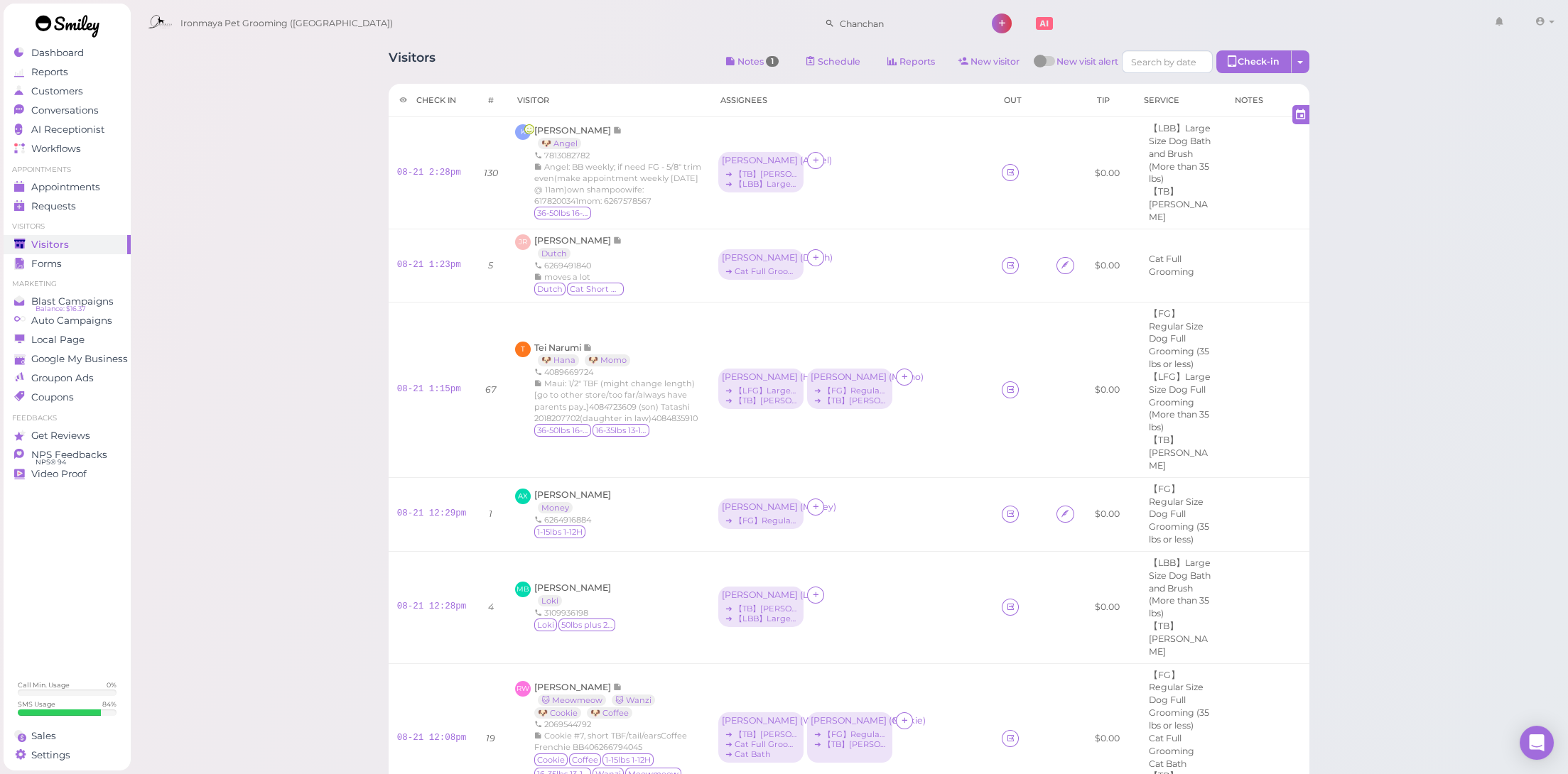
scroll to position [593, 0]
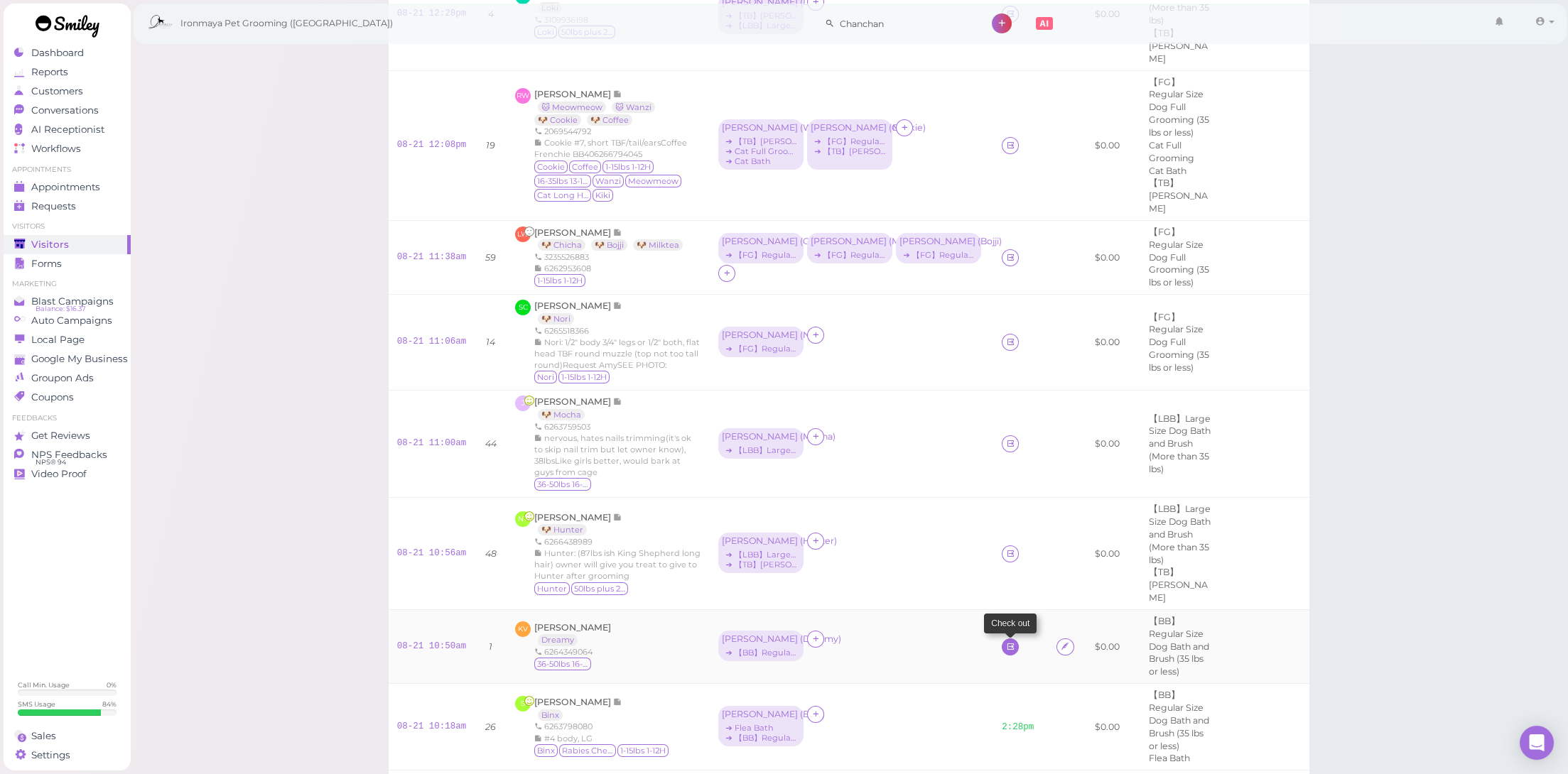
click at [1006, 641] on icon at bounding box center [1010, 646] width 9 height 11
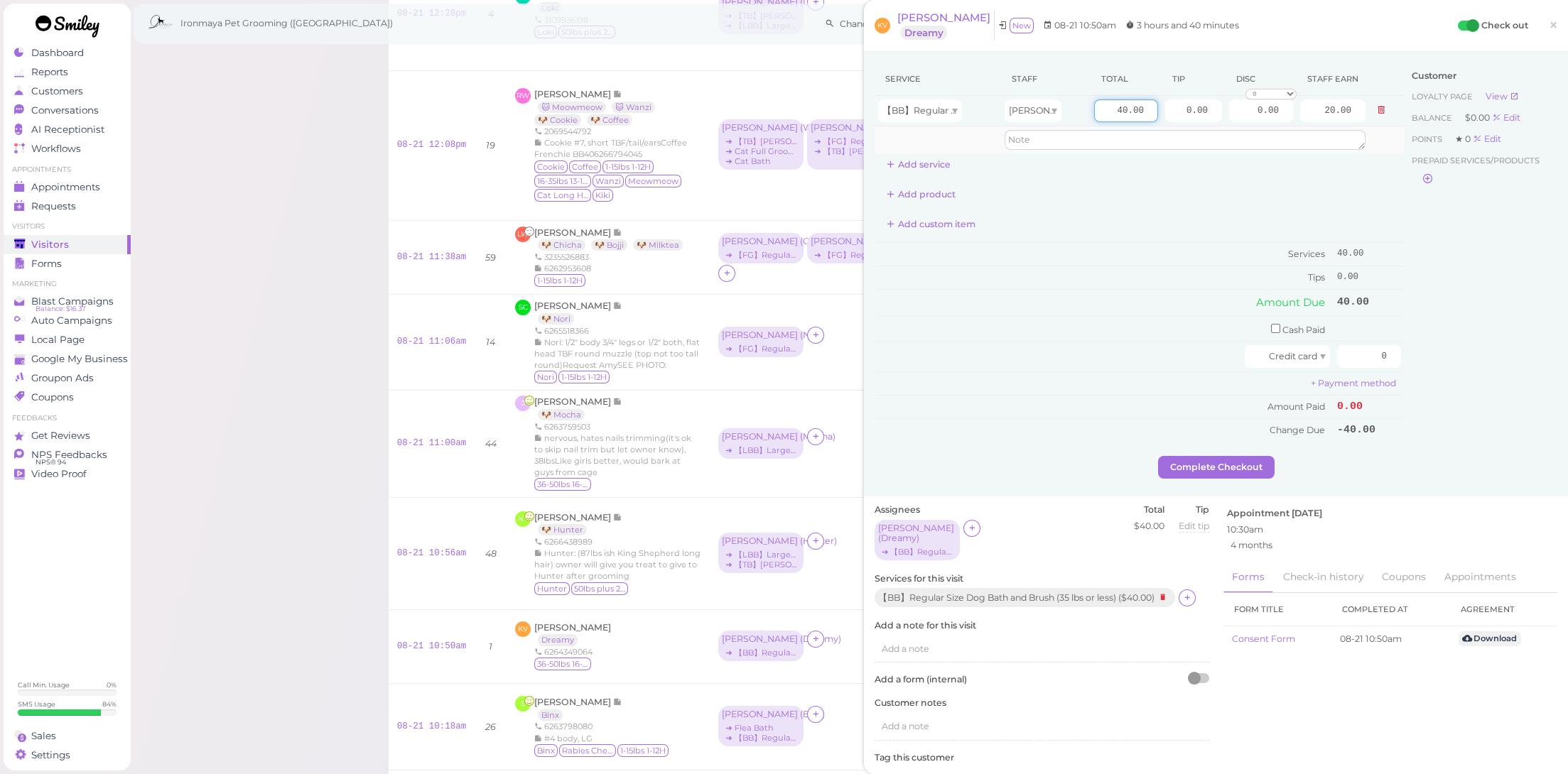
drag, startPoint x: 1101, startPoint y: 101, endPoint x: 1205, endPoint y: 132, distance: 108.5
click at [1207, 131] on tbody "【BB】Regular Size Dog Bath and Brush (35 lbs or less) [PERSON_NAME] 40.00 0.00 0…" at bounding box center [1139, 124] width 530 height 57
type input "60"
type input "30.00"
drag, startPoint x: 1170, startPoint y: 114, endPoint x: 1239, endPoint y: 120, distance: 69.3
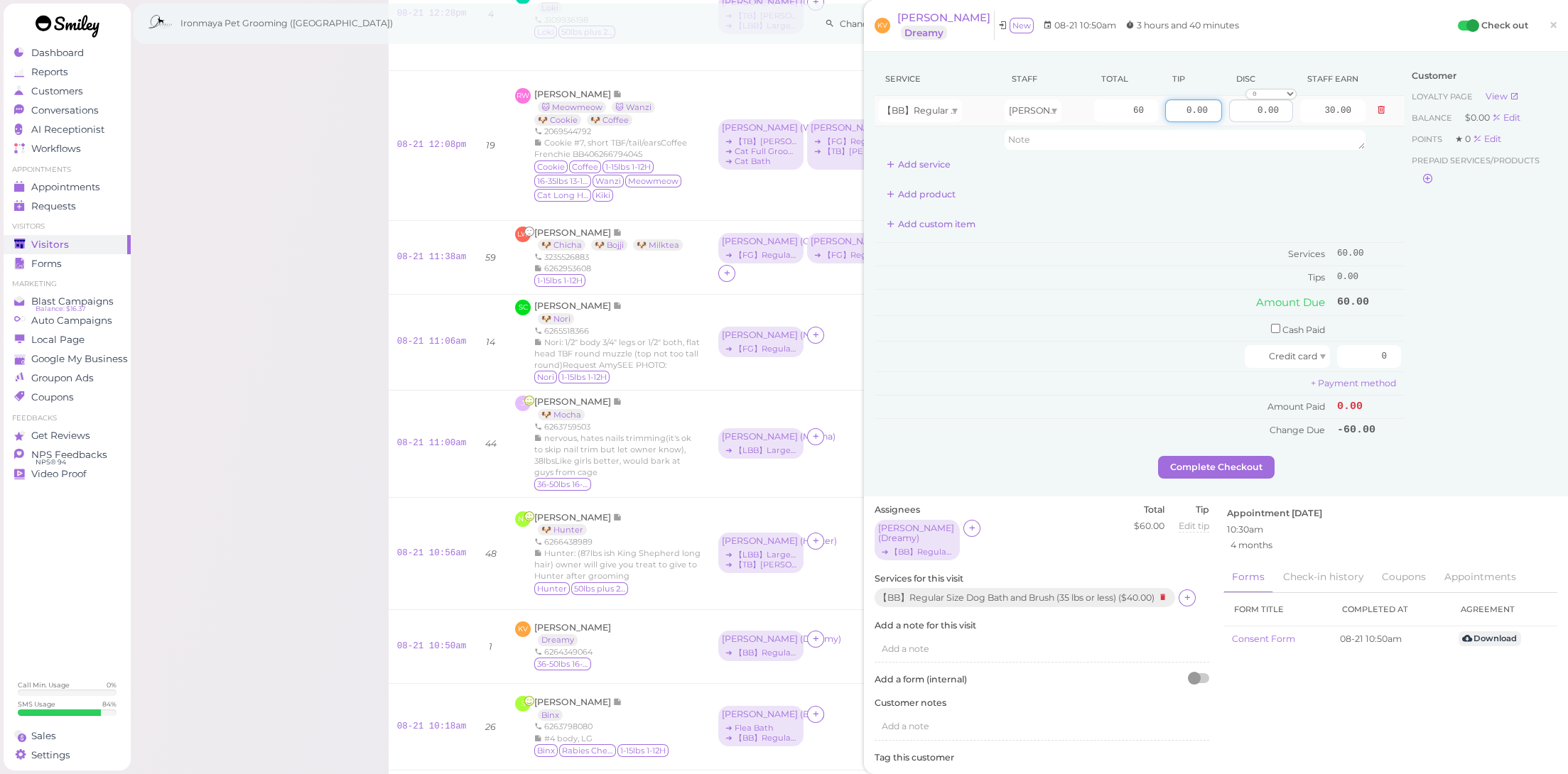
click at [1239, 120] on tr "【BB】Regular Size Dog Bath and Brush (35 lbs or less) [PERSON_NAME] 60 0.00 0.00…" at bounding box center [1139, 111] width 530 height 31
type input "9"
drag, startPoint x: 1089, startPoint y: 312, endPoint x: 1140, endPoint y: 330, distance: 54.1
click at [1089, 315] on table "Cash Paid Credit card 0 + Payment method Amount Paid 0.00 Change Due -60.00" at bounding box center [1139, 378] width 530 height 126
drag, startPoint x: 1358, startPoint y: 350, endPoint x: 1429, endPoint y: 360, distance: 71.7
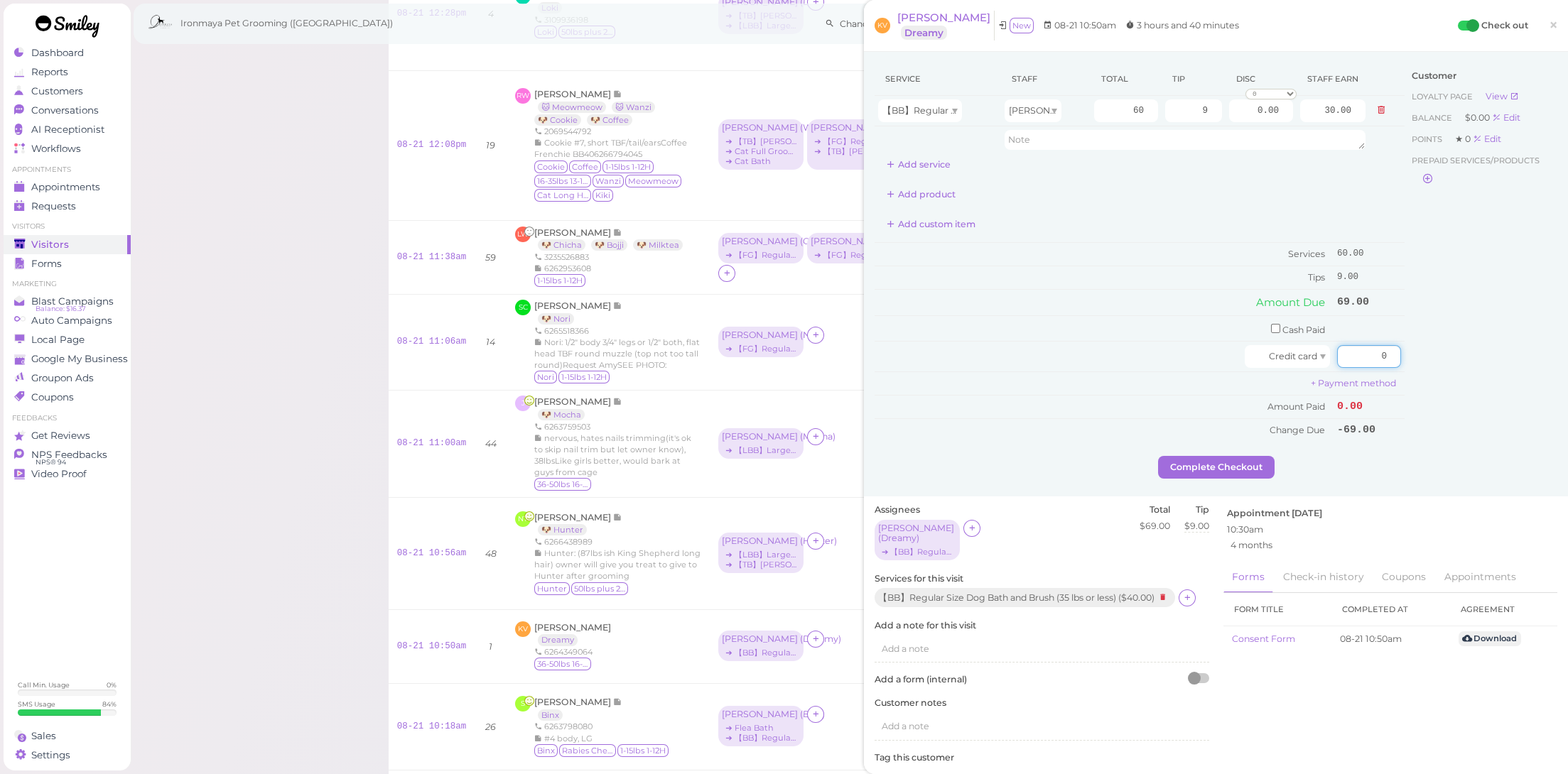
click at [1429, 360] on div "Service Staff Total Tip Disc Staff earn 【BB】Regular Size Dog Bath and Brush (35…" at bounding box center [1215, 259] width 683 height 393
type input "69"
click at [1414, 438] on div "Customer Loyalty page View Balance $0.00 Edit Points ★ 0 Edit Prepaid services/…" at bounding box center [1481, 259] width 153 height 393
click at [1198, 460] on button "Complete Checkout" at bounding box center [1216, 467] width 116 height 22
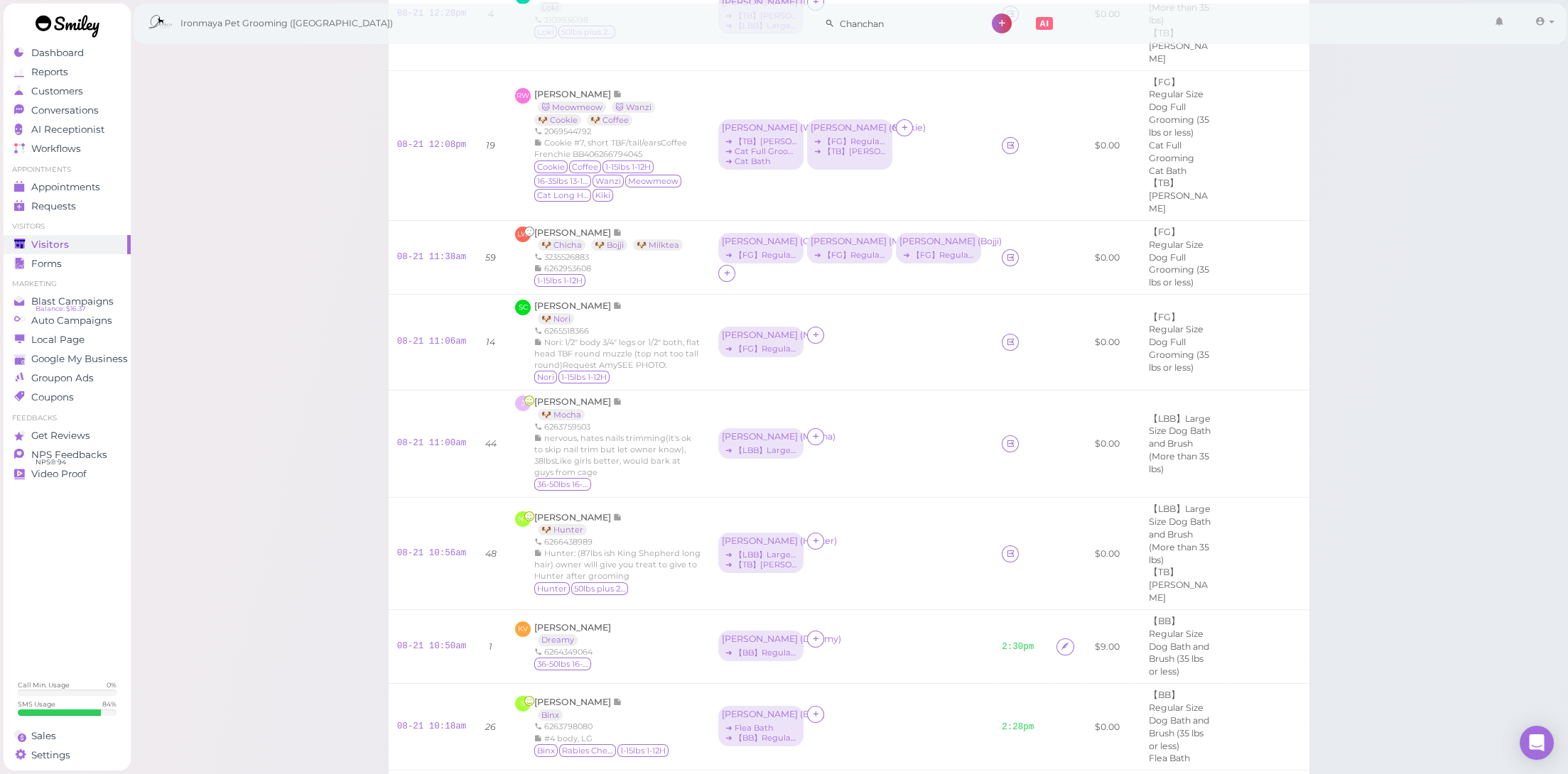
scroll to position [1526, 0]
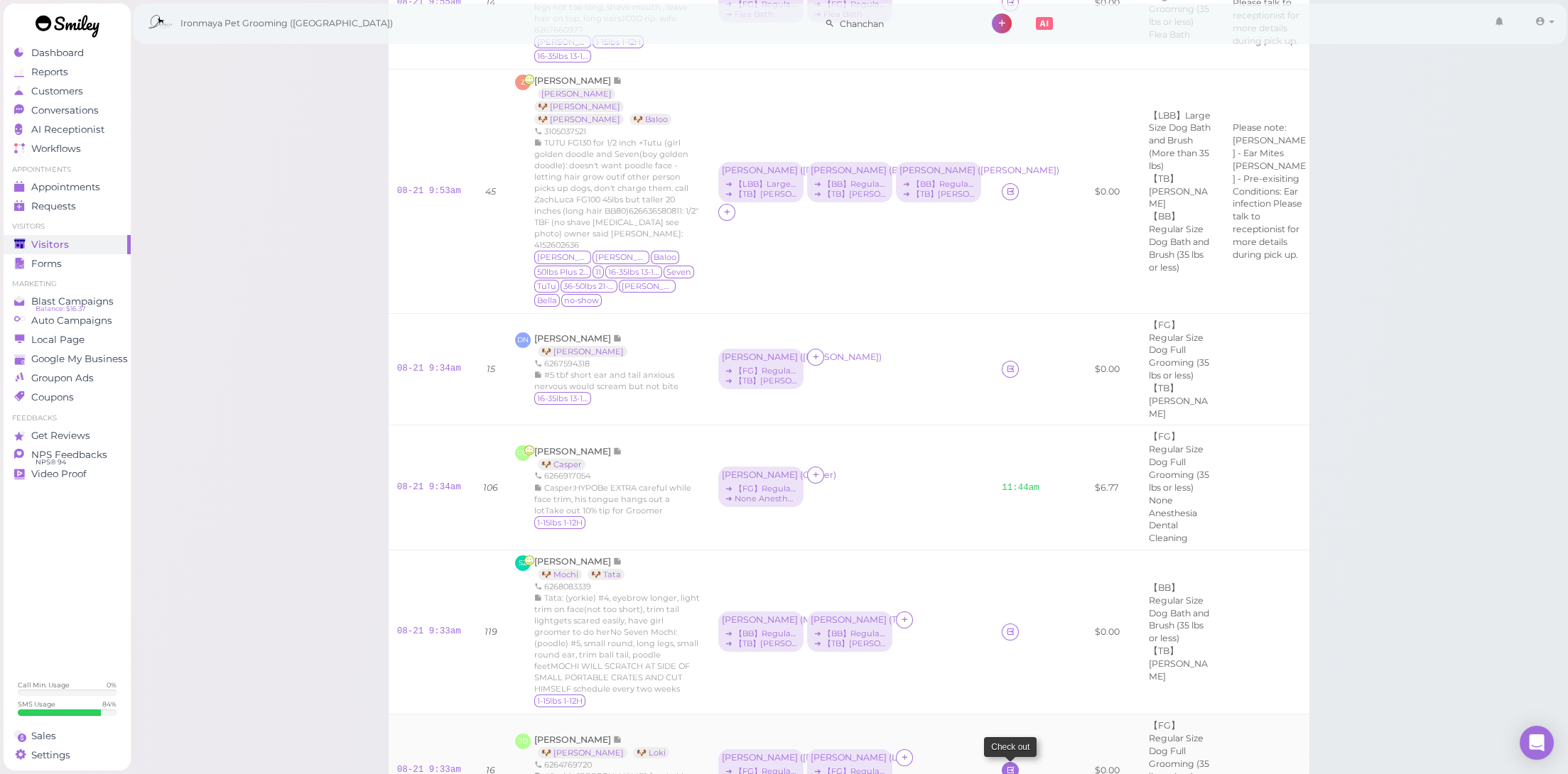
click at [1006, 765] on icon at bounding box center [1010, 770] width 9 height 11
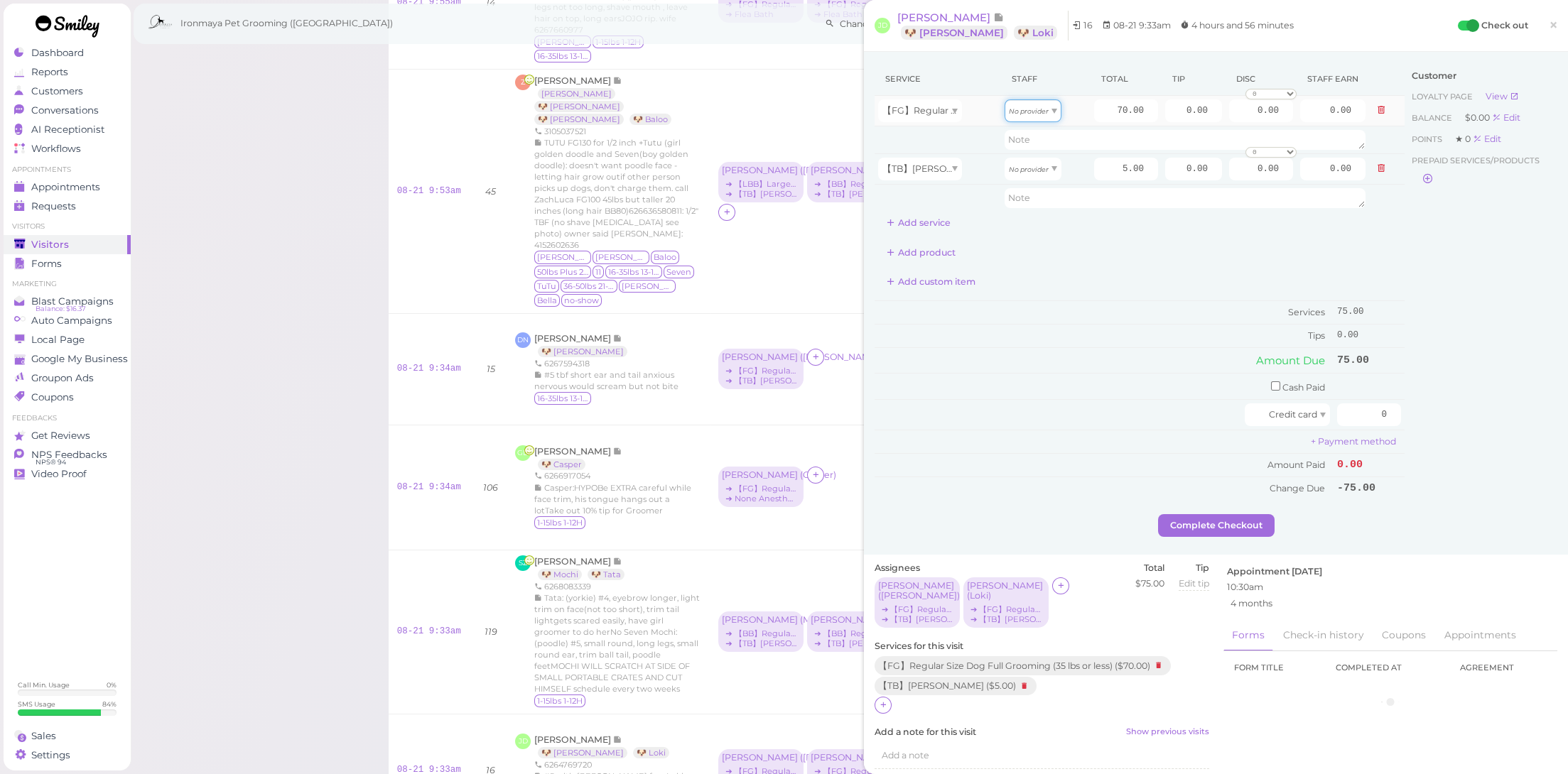
click at [1029, 112] on icon "No provider" at bounding box center [1029, 110] width 40 height 7
drag, startPoint x: 1032, startPoint y: 132, endPoint x: 1035, endPoint y: 149, distance: 17.3
type input "35.00"
click at [1035, 170] on icon "No provider" at bounding box center [1029, 169] width 40 height 7
type input "2.50"
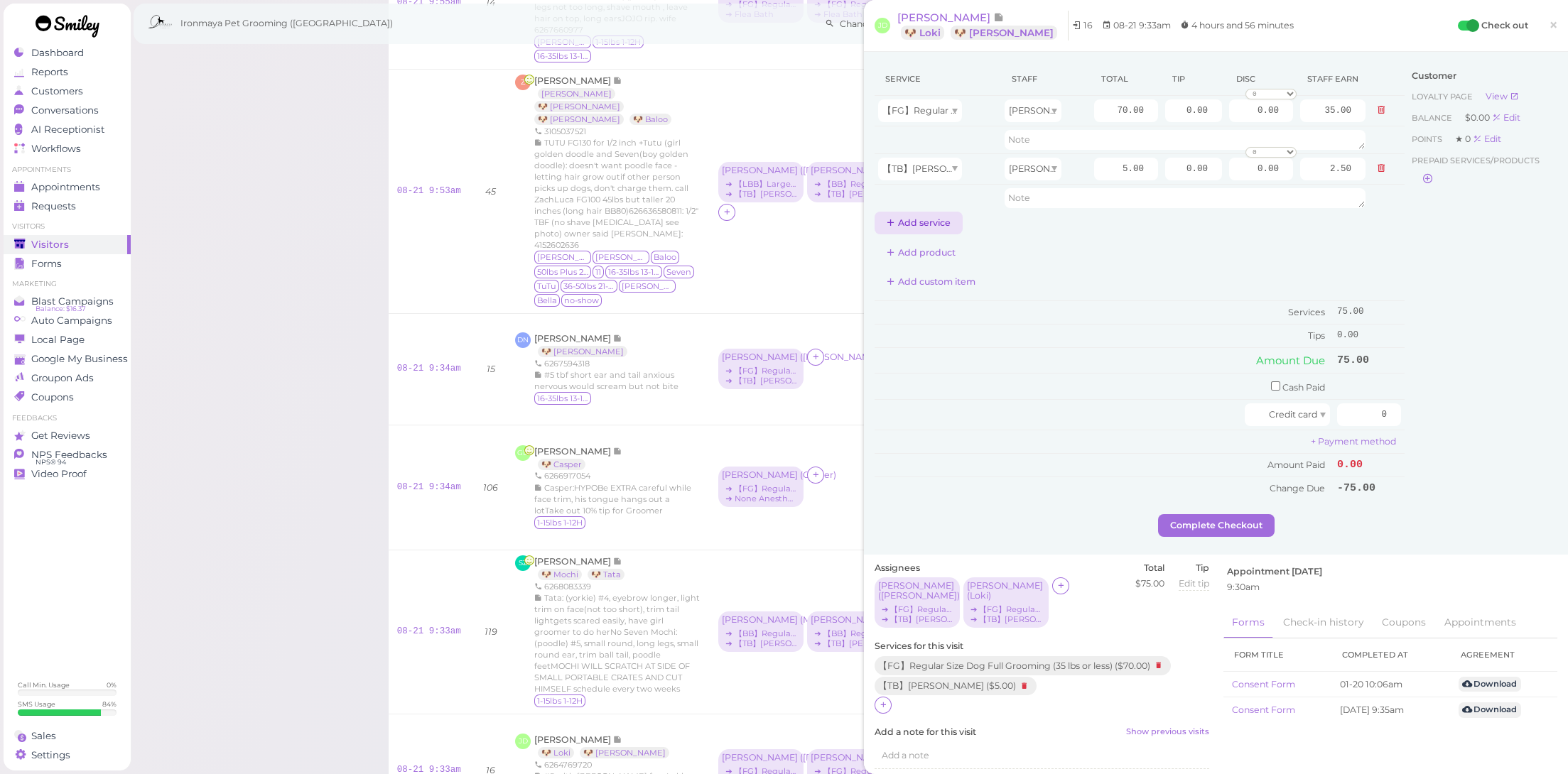
click at [933, 223] on button "Add service" at bounding box center [918, 222] width 88 height 22
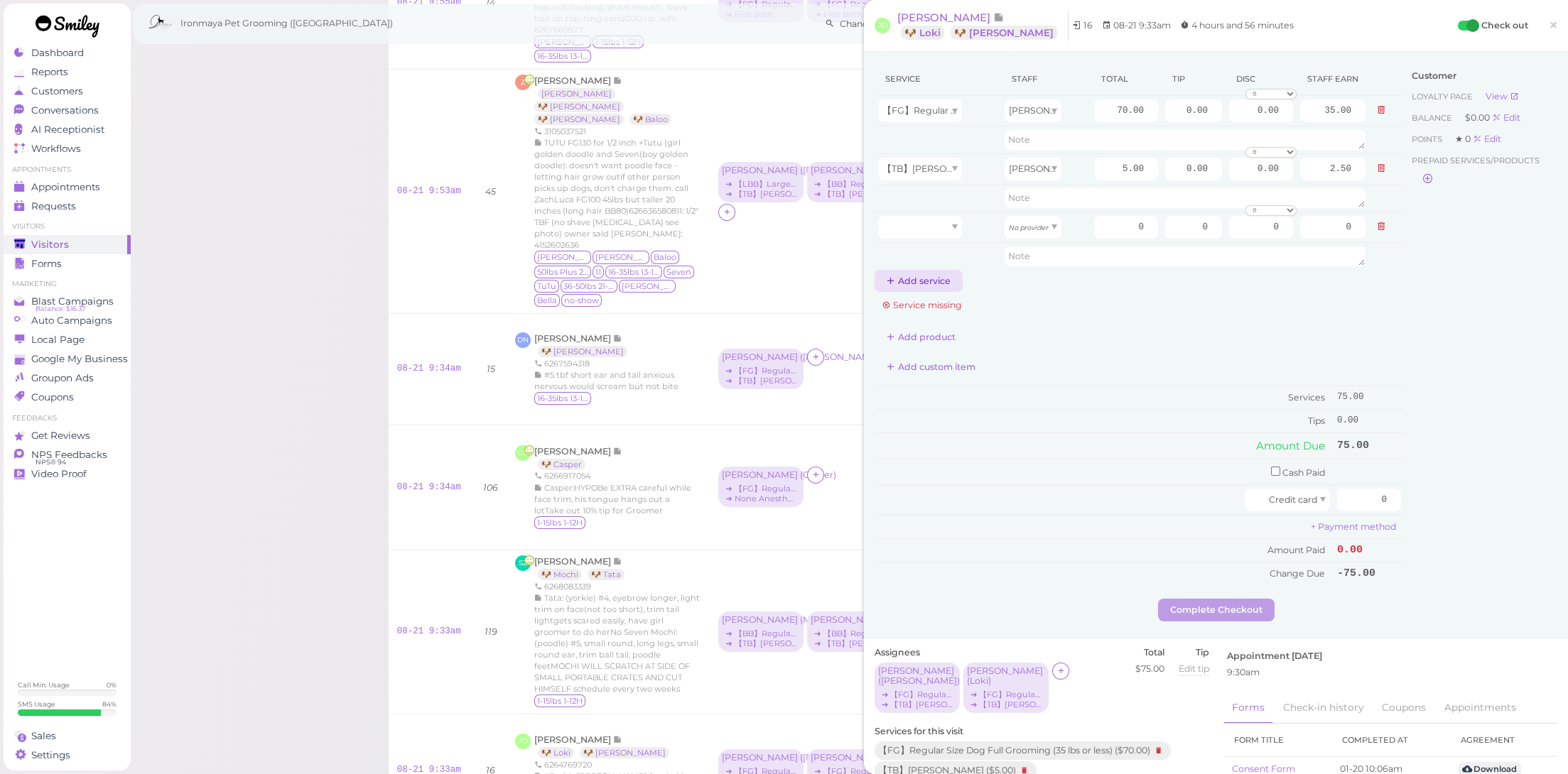
click at [928, 275] on button "Add service" at bounding box center [918, 280] width 88 height 22
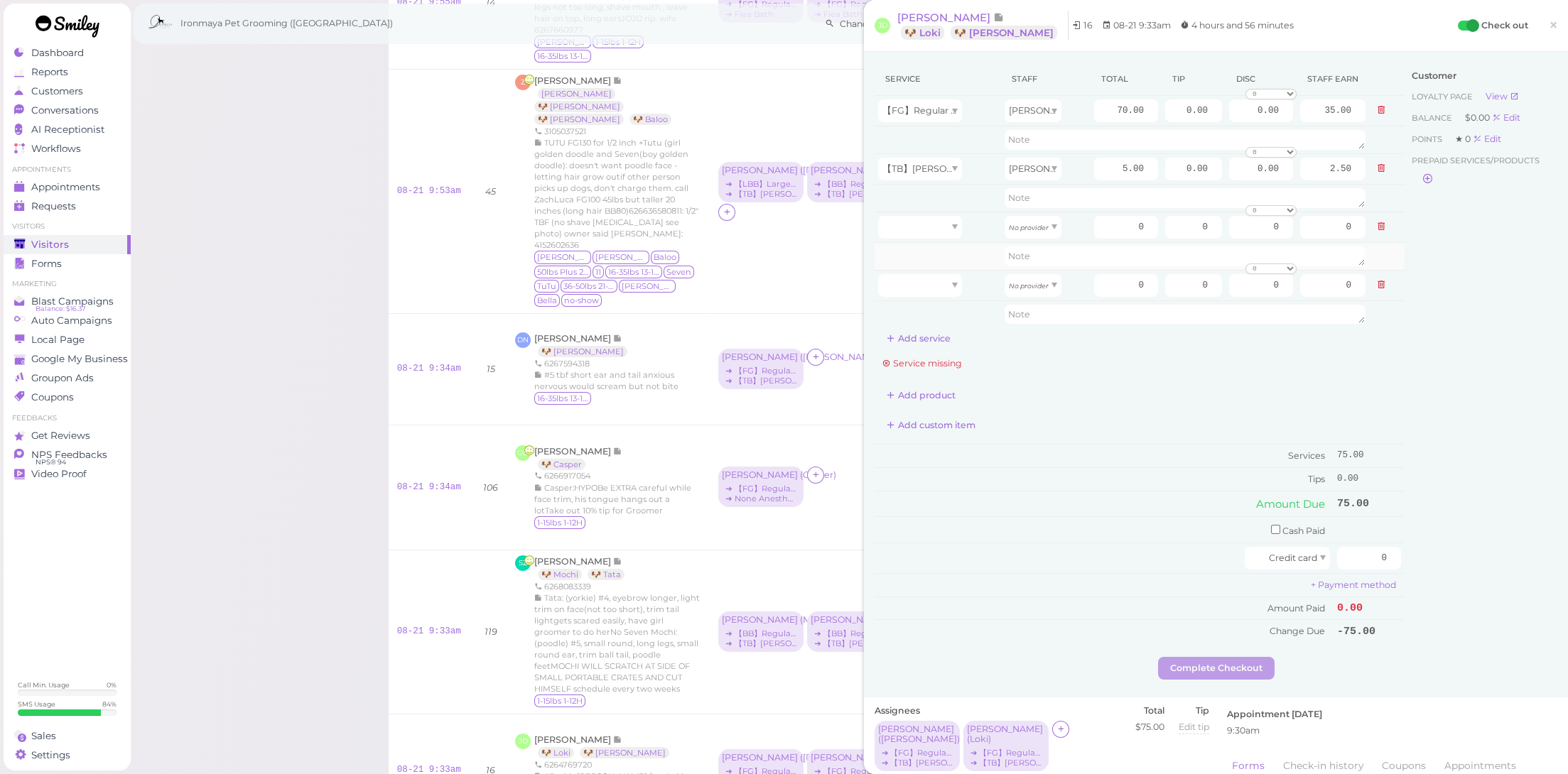
click at [928, 243] on td at bounding box center [937, 256] width 126 height 27
type input "70.00"
click at [936, 257] on td at bounding box center [937, 256] width 126 height 27
click at [937, 294] on div at bounding box center [919, 285] width 84 height 22
type input "5.00"
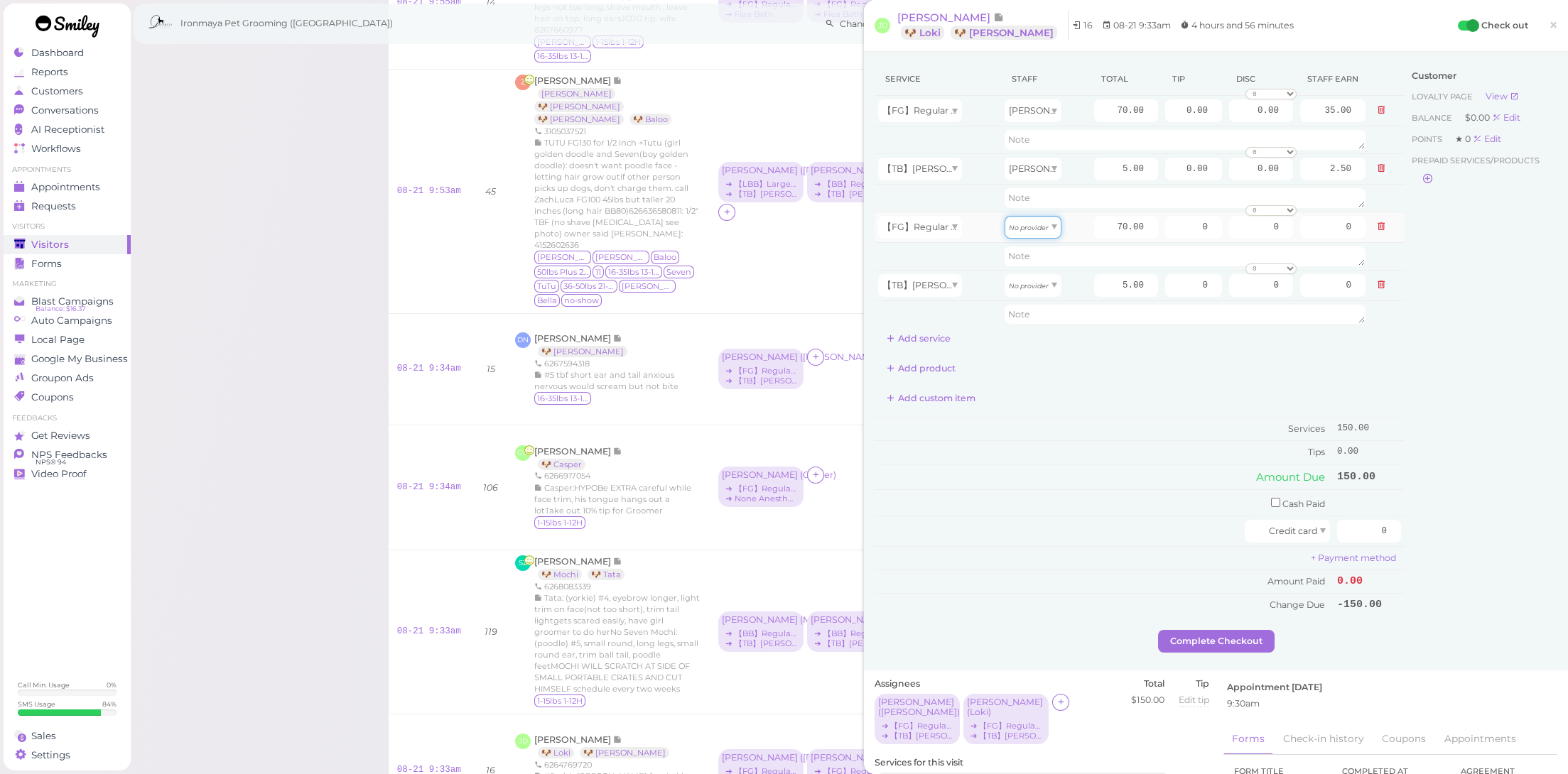
click at [1039, 216] on div "No provider" at bounding box center [1033, 226] width 57 height 22
type input "35.00"
click at [1031, 290] on div "No provider" at bounding box center [1033, 285] width 57 height 22
type input "2.50"
drag, startPoint x: 1167, startPoint y: 107, endPoint x: 1256, endPoint y: 129, distance: 91.7
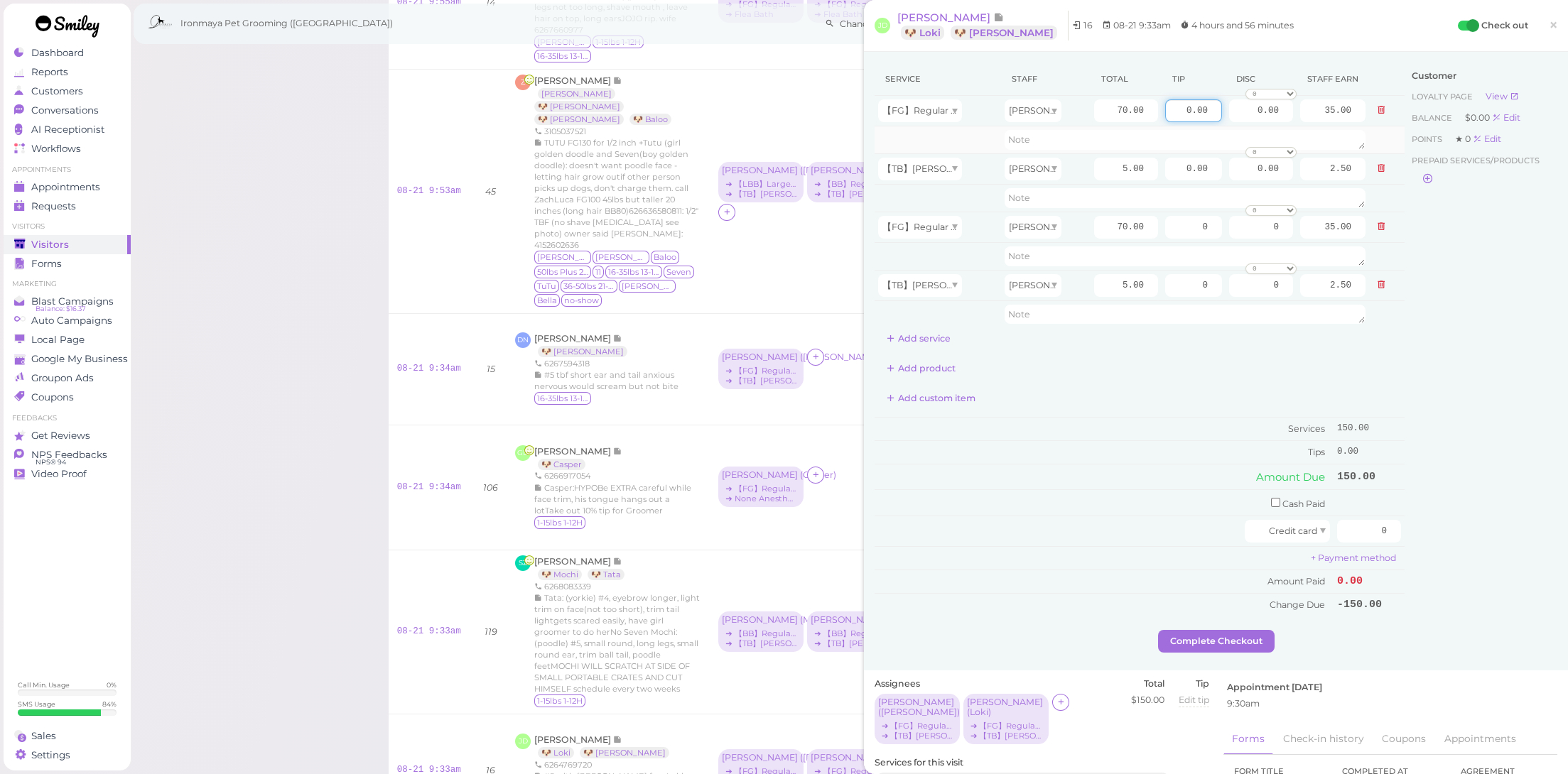
click at [1256, 129] on tbody "【FG】Regular Size Dog Full Grooming (35 lbs or less) [PERSON_NAME] 70.00 0.00 0.…" at bounding box center [1139, 212] width 530 height 232
type input "11.25"
drag, startPoint x: 1187, startPoint y: 219, endPoint x: 1230, endPoint y: 226, distance: 43.6
click at [1230, 226] on tr "【FG】Regular Size Dog Full Grooming (35 lbs or less) [PERSON_NAME] 70.00 0 0 0 1…" at bounding box center [1139, 226] width 530 height 31
type input "11.25"
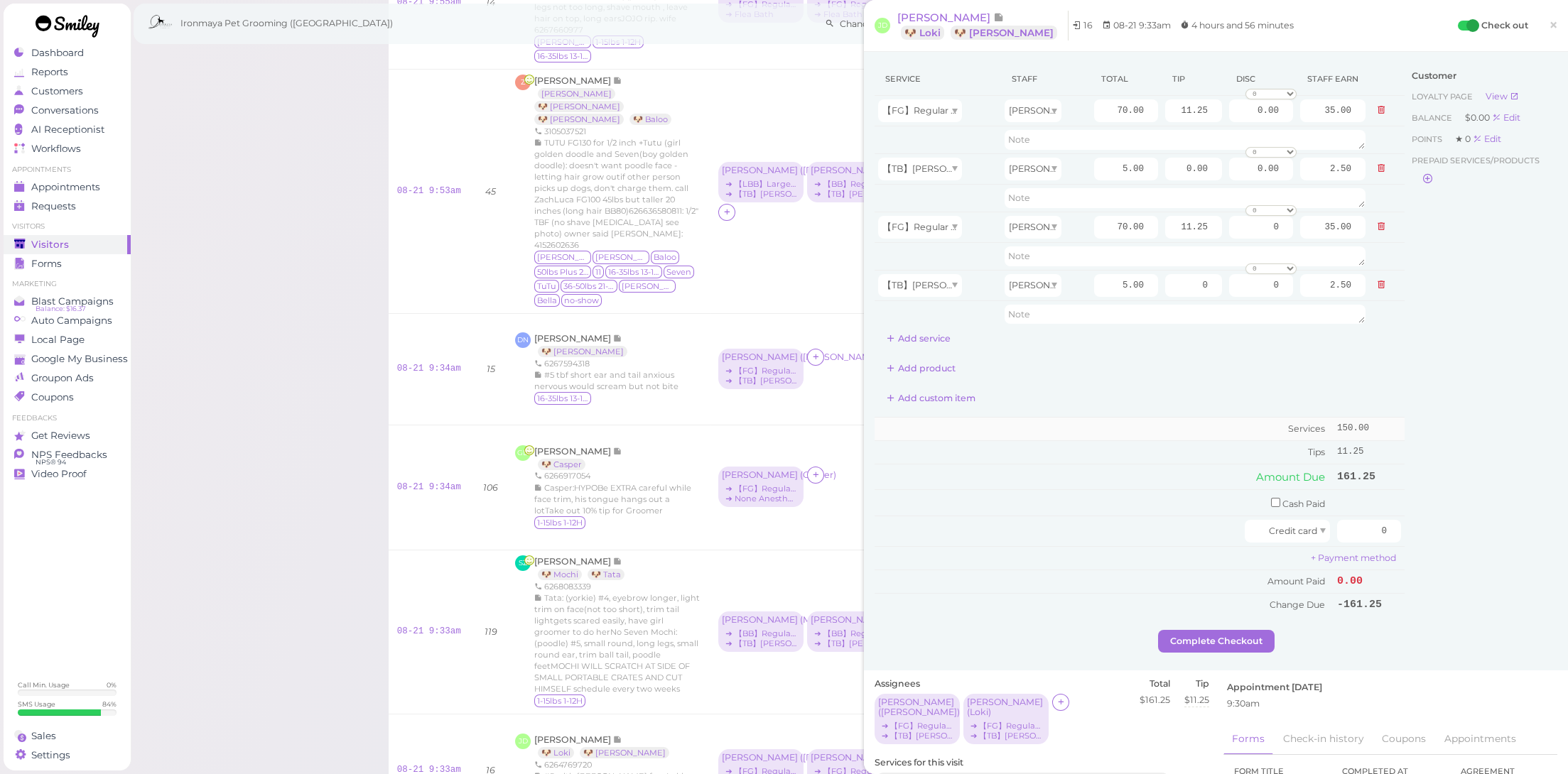
click at [1127, 421] on td "Services" at bounding box center [1103, 429] width 459 height 23
drag, startPoint x: 1361, startPoint y: 523, endPoint x: 1411, endPoint y: 532, distance: 50.8
click at [1411, 532] on div "Service Staff Total Tip Disc Staff earn 【FG】Regular Size Dog Full Grooming (35 …" at bounding box center [1215, 346] width 683 height 567
type input "172.5"
click at [1407, 583] on div "Customer Loyalty page View Balance $0.00 Edit Points ★ 0 Edit Prepaid services/…" at bounding box center [1481, 346] width 153 height 567
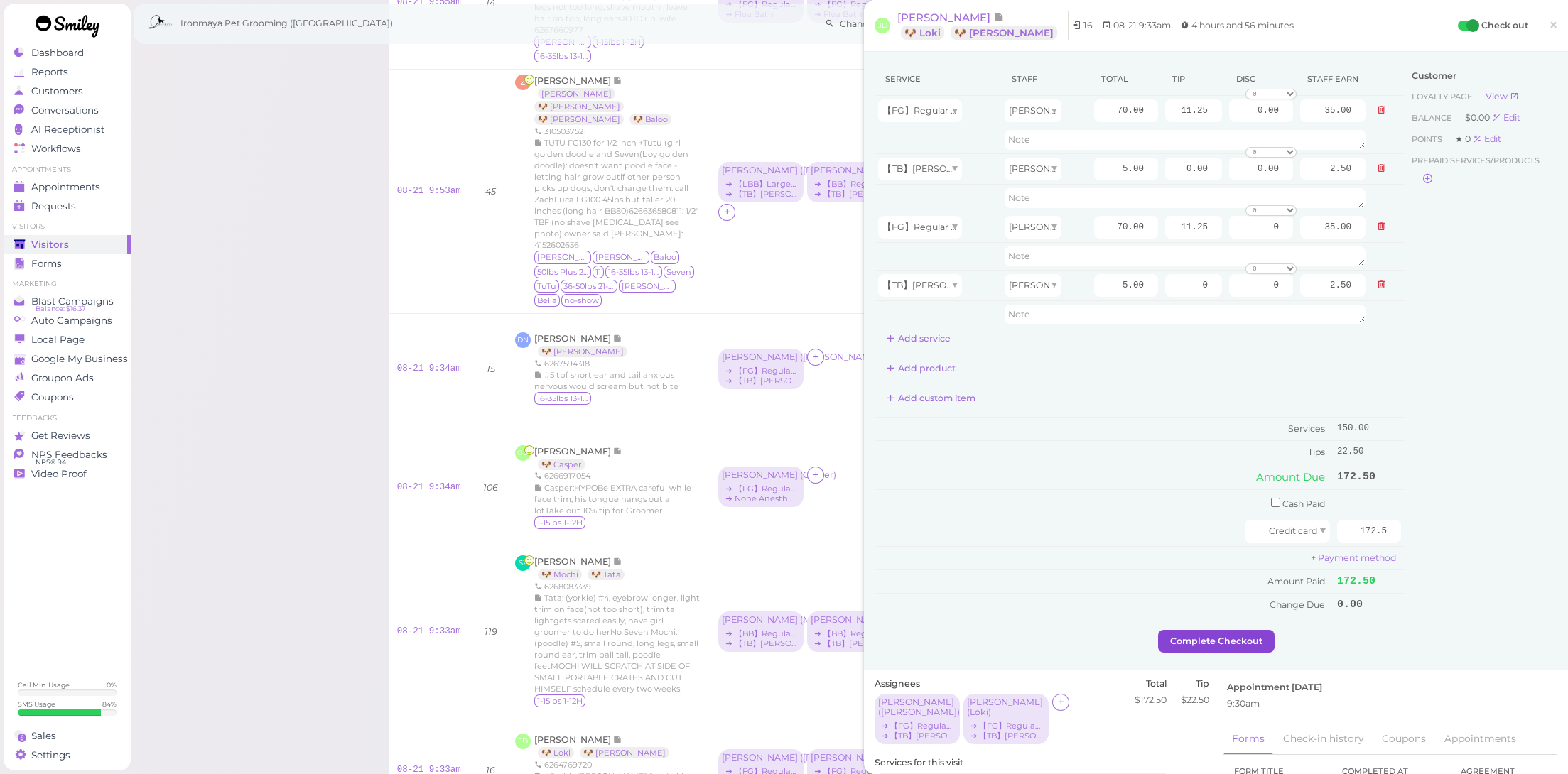
click at [1236, 631] on button "Complete Checkout" at bounding box center [1216, 641] width 116 height 22
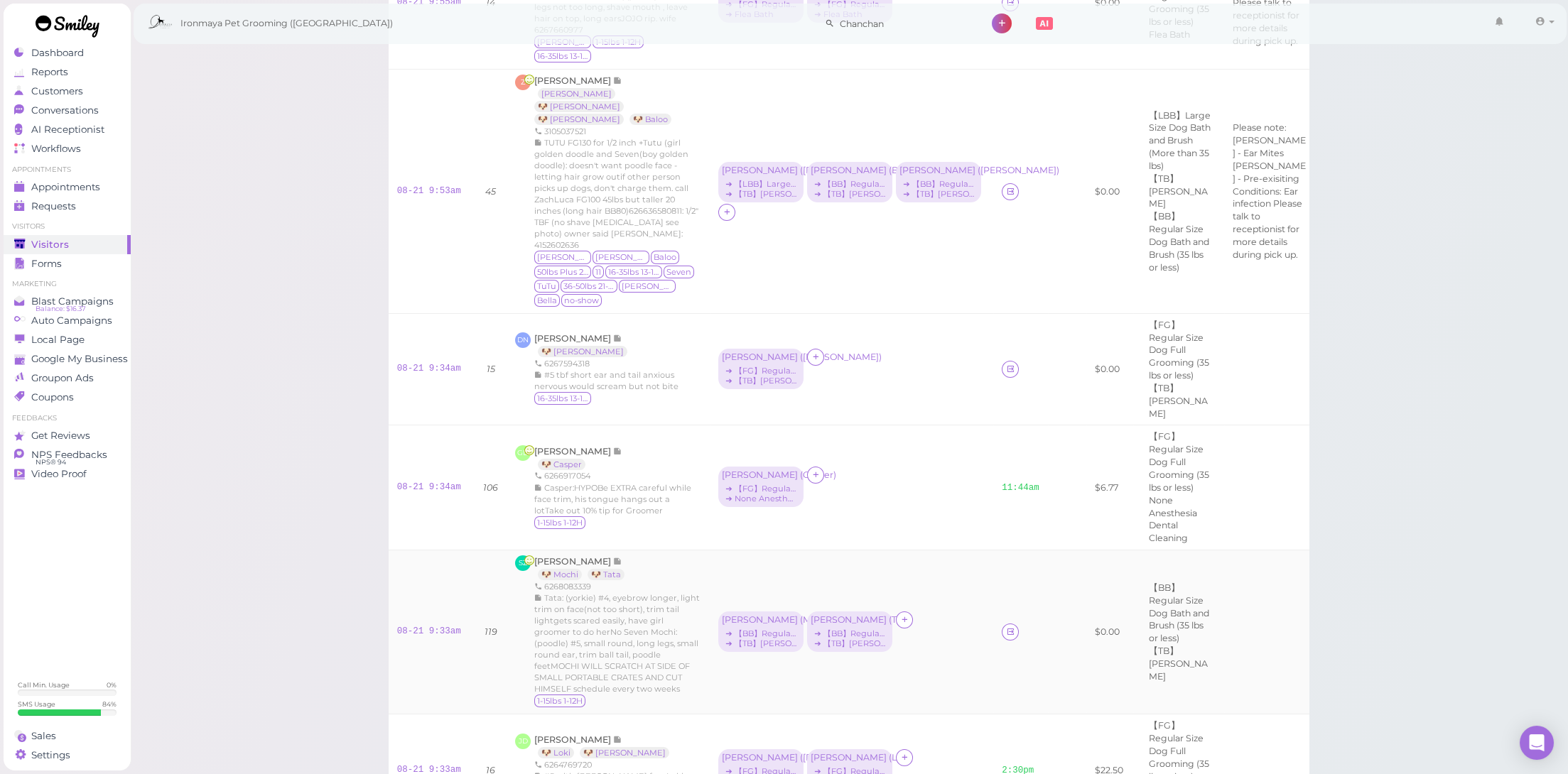
click at [1012, 551] on td at bounding box center [1020, 633] width 55 height 164
click at [1006, 626] on icon at bounding box center [1010, 631] width 9 height 11
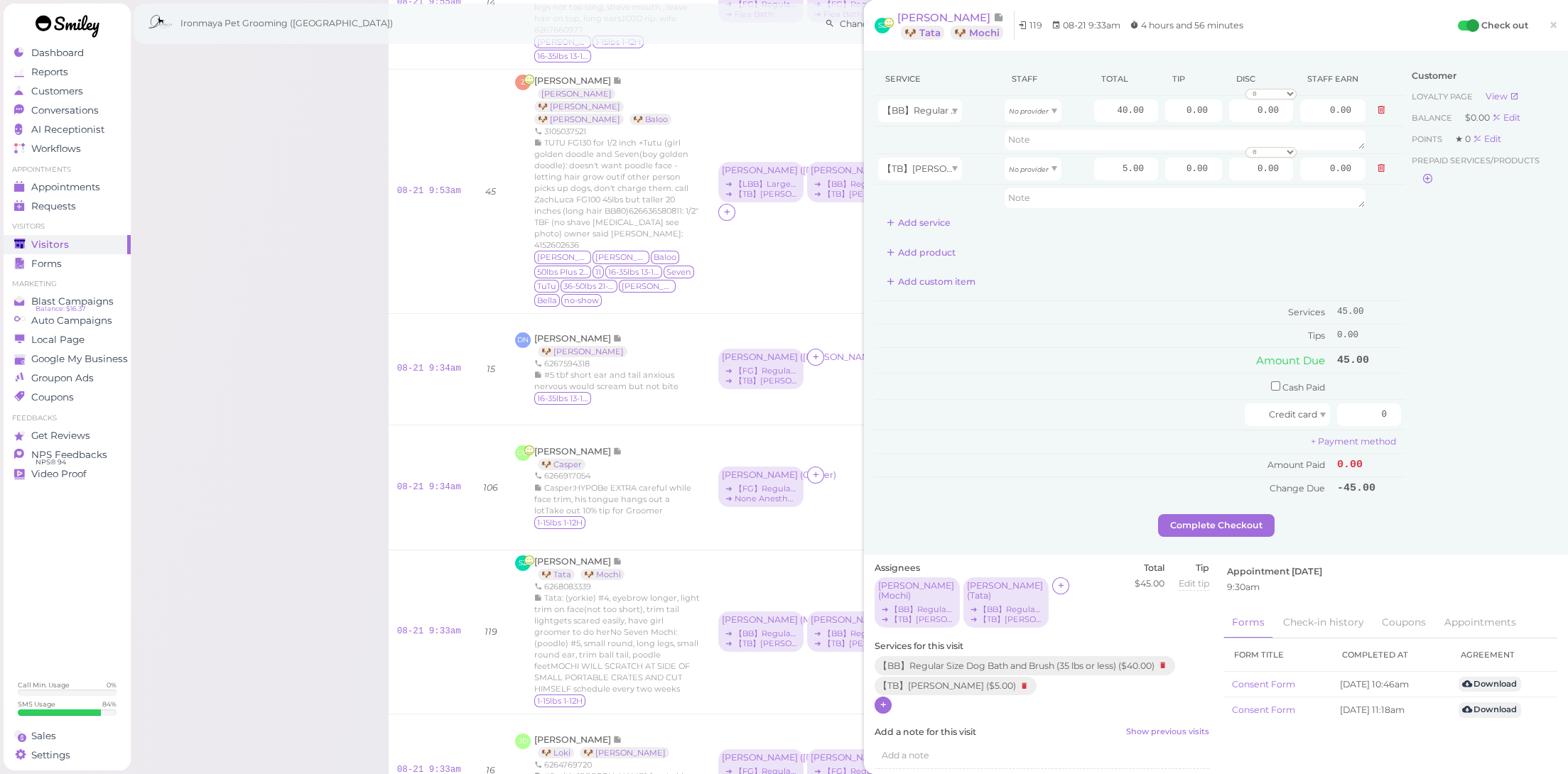
click at [883, 700] on icon at bounding box center [883, 705] width 9 height 11
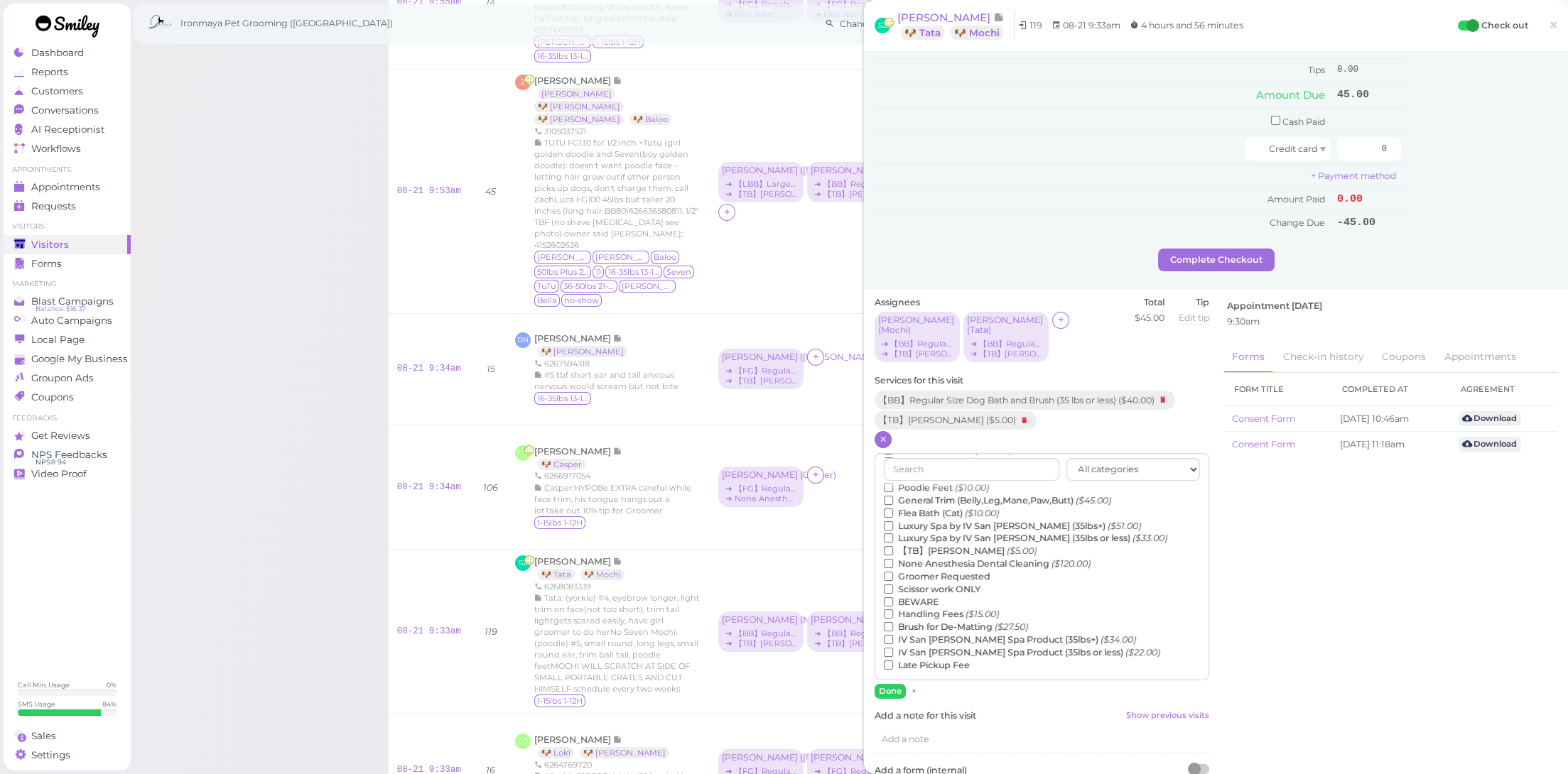
scroll to position [543, 0]
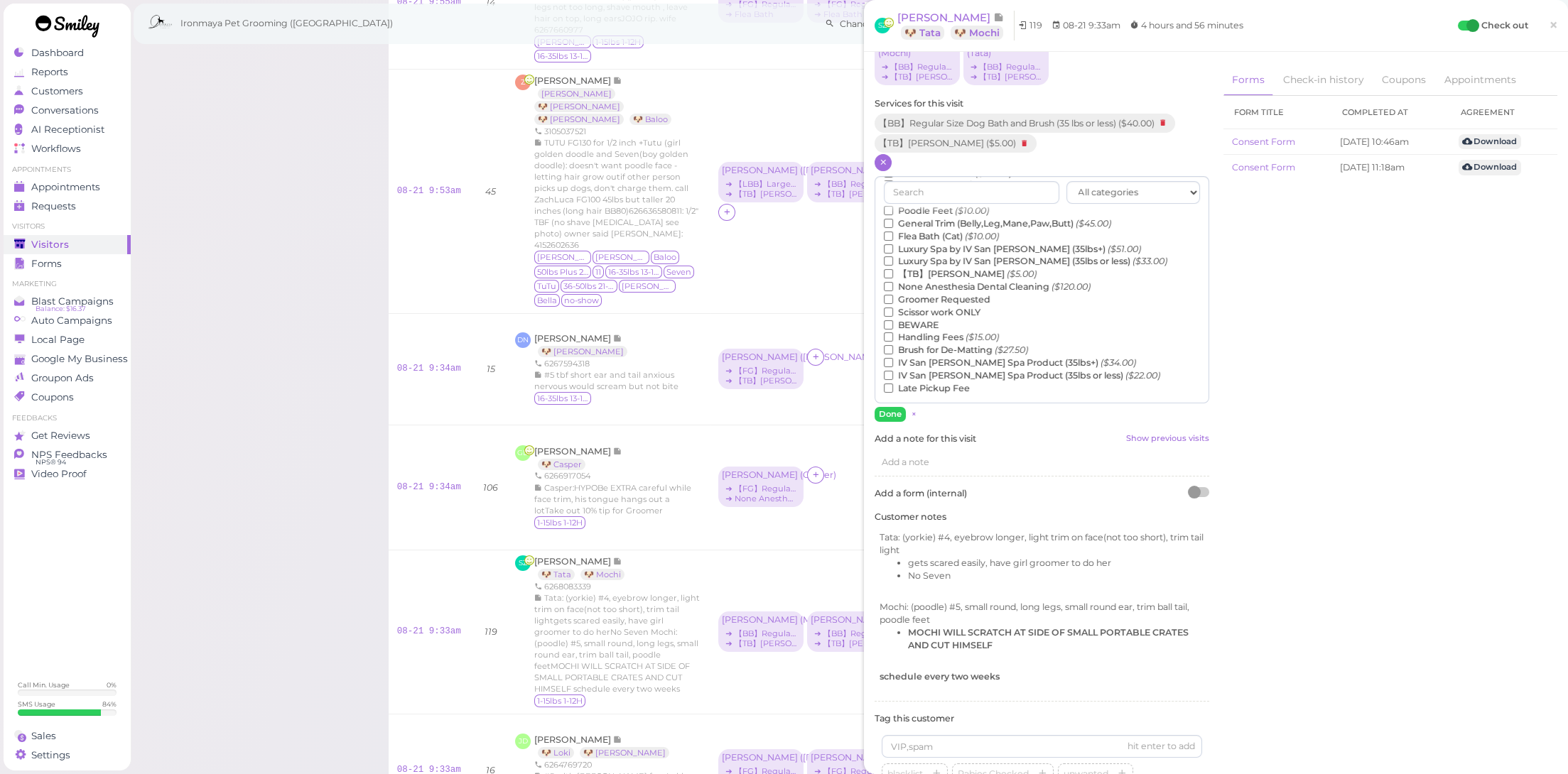
click at [938, 280] on label "None Anesthesia Dental Cleaning ($120.00)" at bounding box center [986, 286] width 207 height 12
click at [893, 282] on input "None Anesthesia Dental Cleaning ($120.00)" at bounding box center [888, 286] width 9 height 9
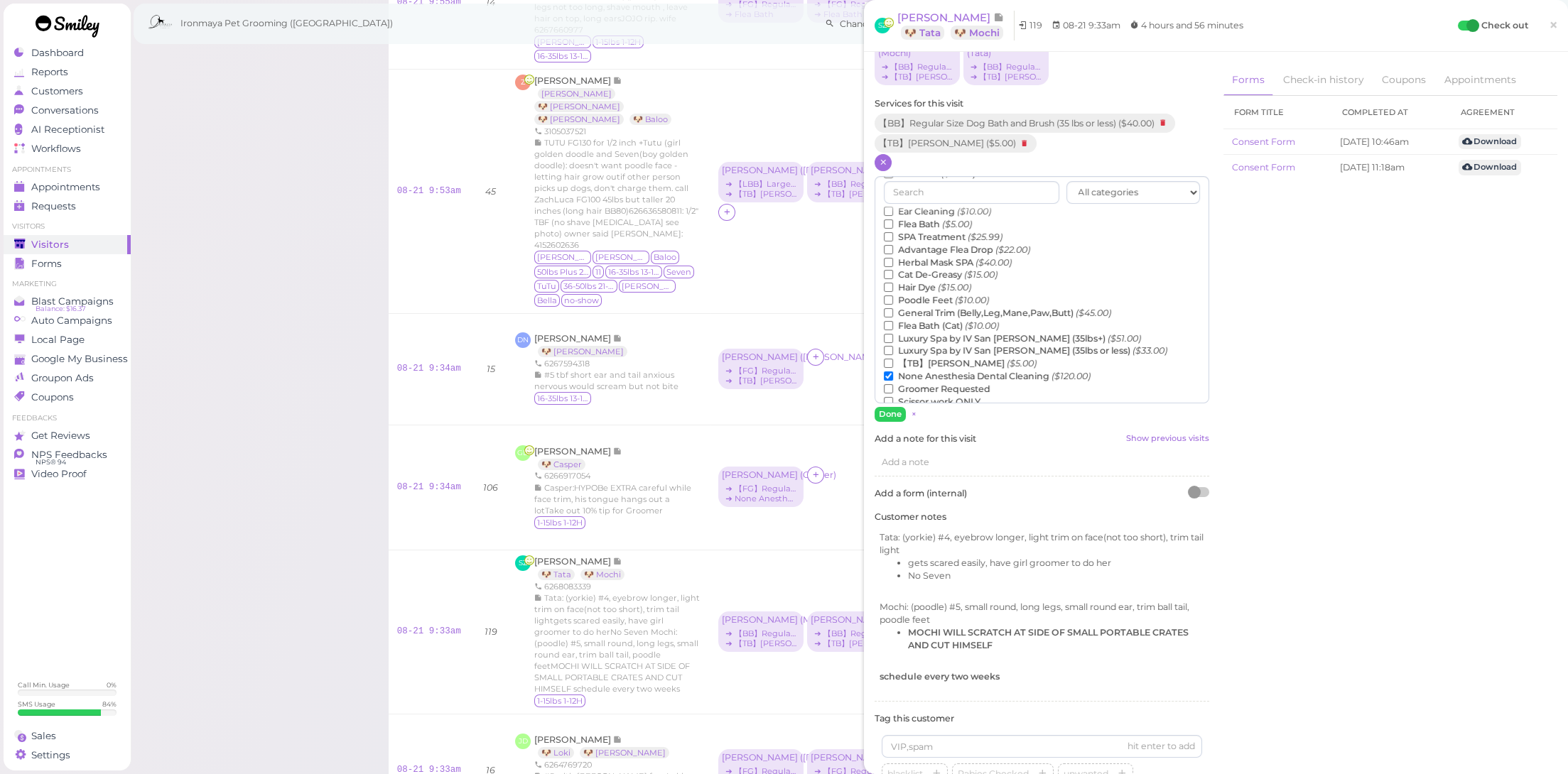
scroll to position [6, 0]
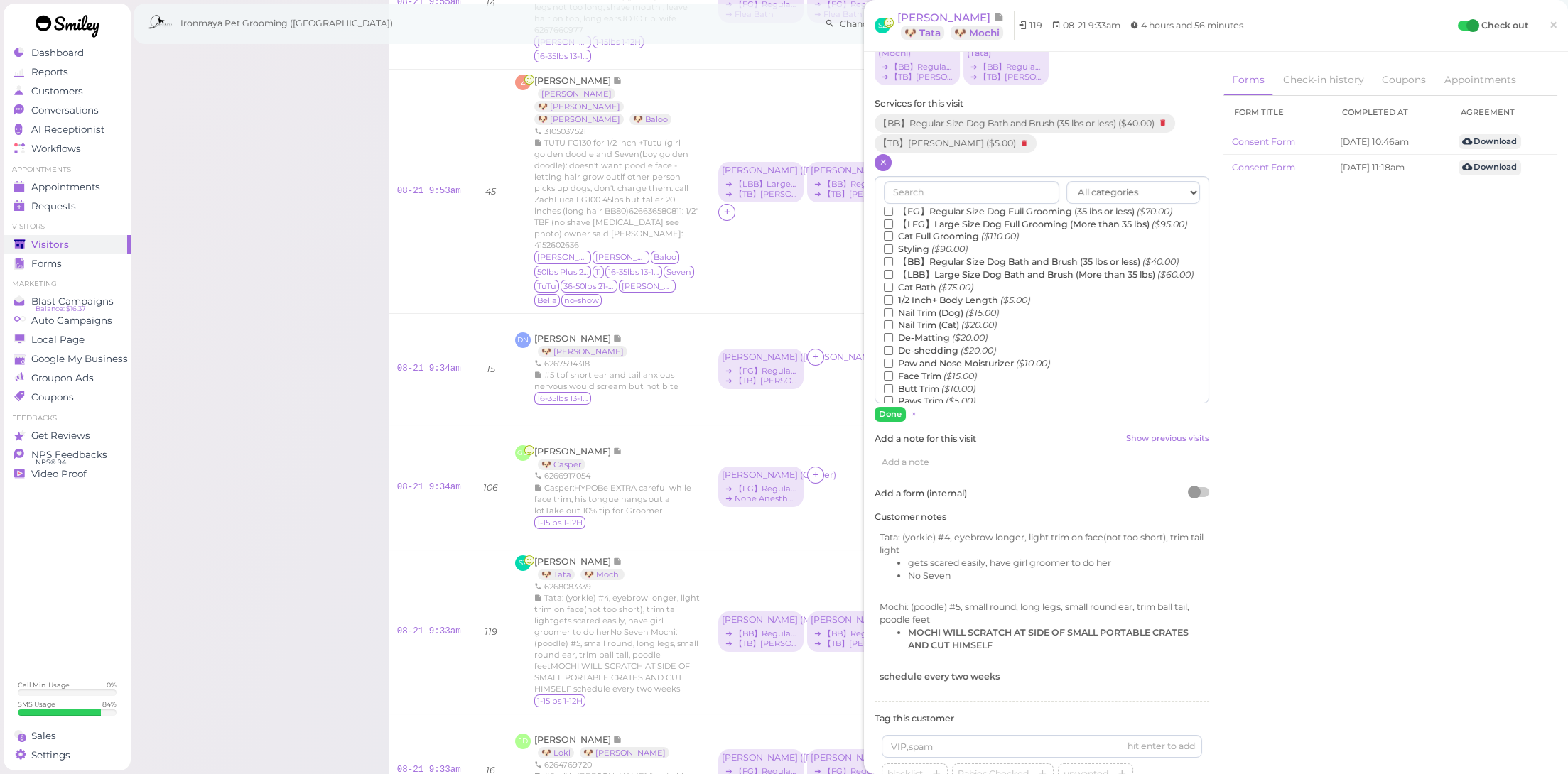
click at [933, 340] on label "De-Matting ($20.00)" at bounding box center [935, 338] width 104 height 12
click at [893, 340] on input "De-Matting ($20.00)" at bounding box center [888, 338] width 9 height 9
drag, startPoint x: 892, startPoint y: 397, endPoint x: 946, endPoint y: 388, distance: 54.7
click at [893, 407] on button "Done" at bounding box center [890, 415] width 32 height 15
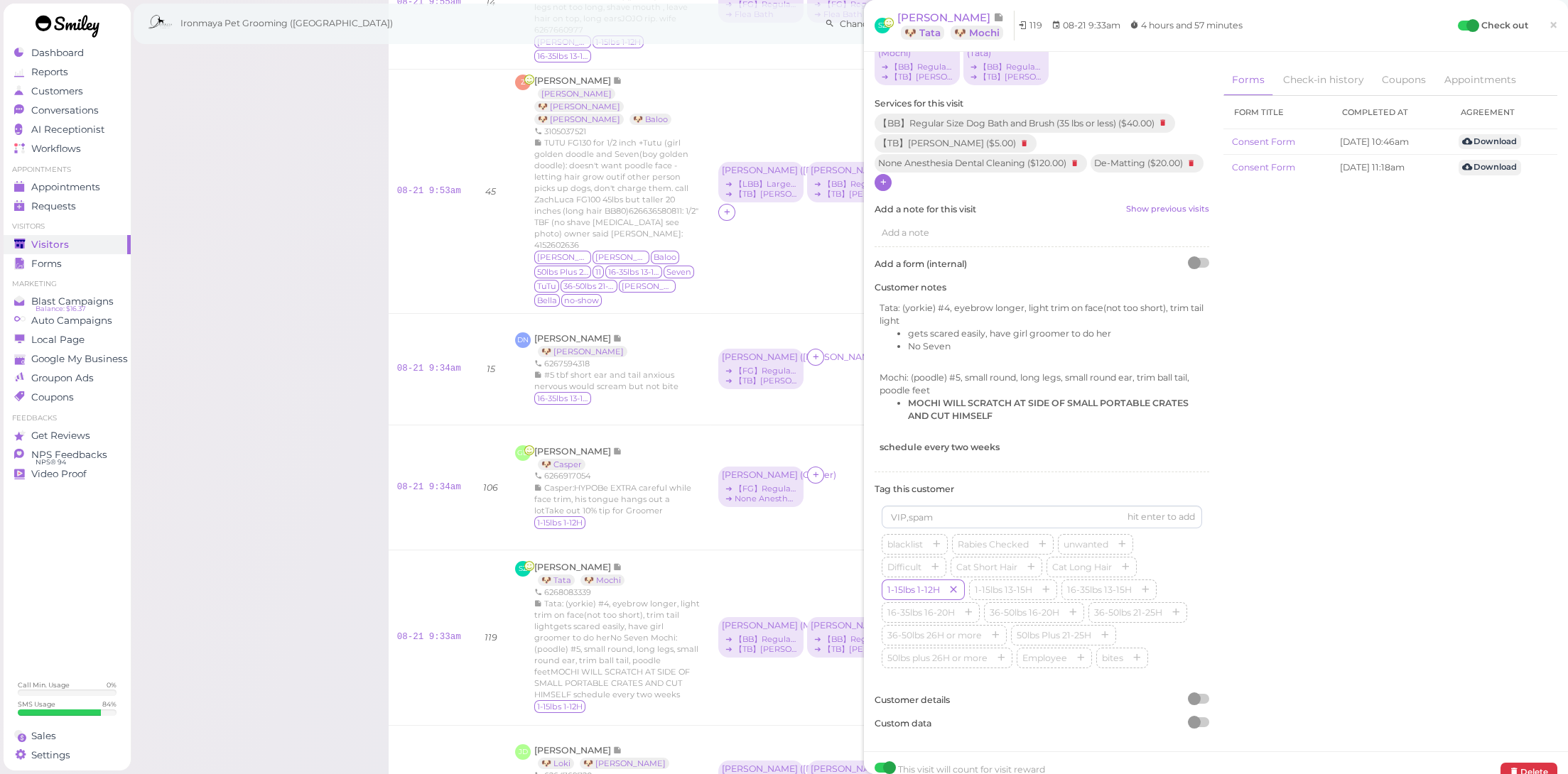
scroll to position [0, 0]
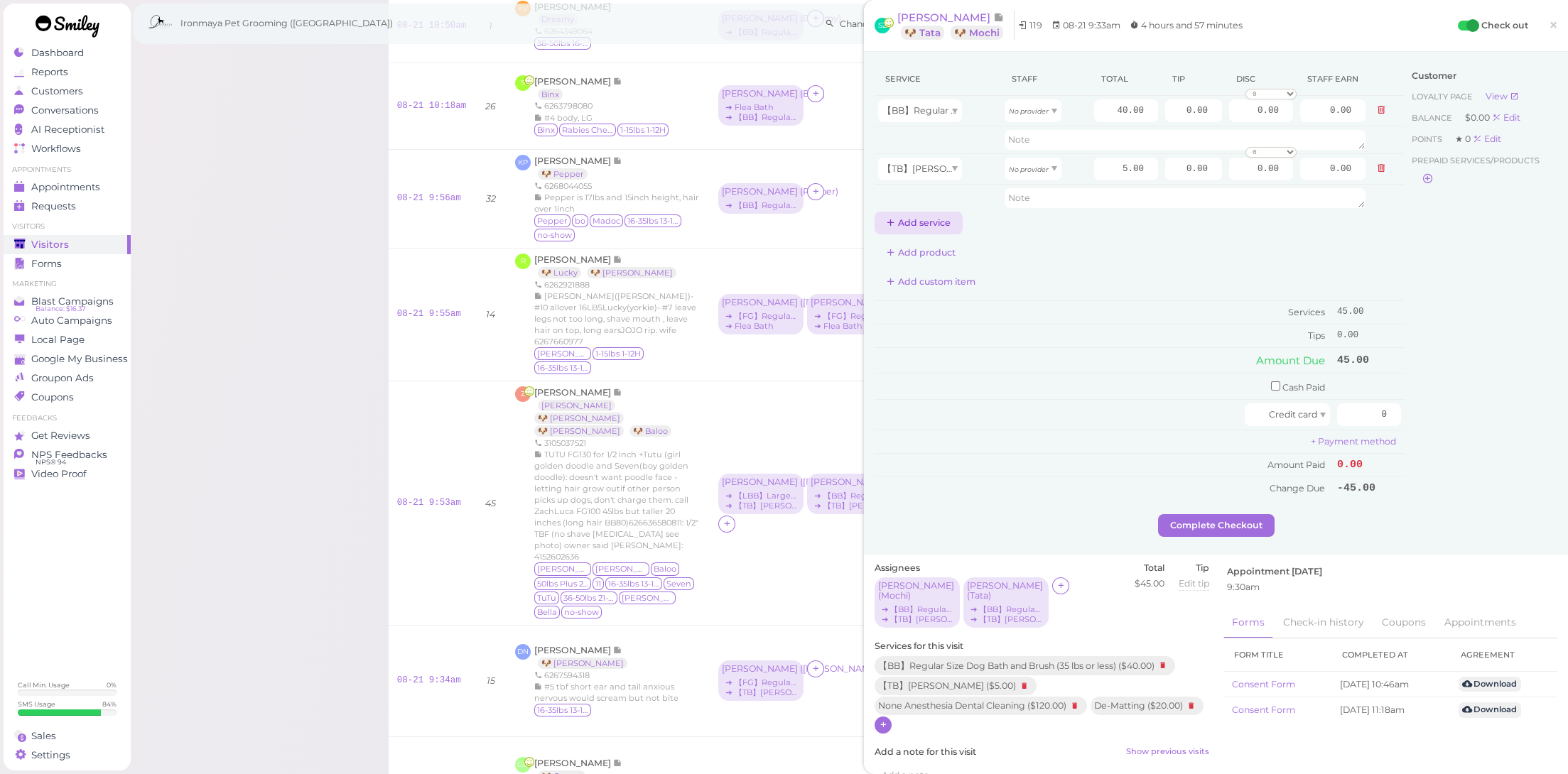
click at [940, 226] on button "Add service" at bounding box center [918, 222] width 88 height 22
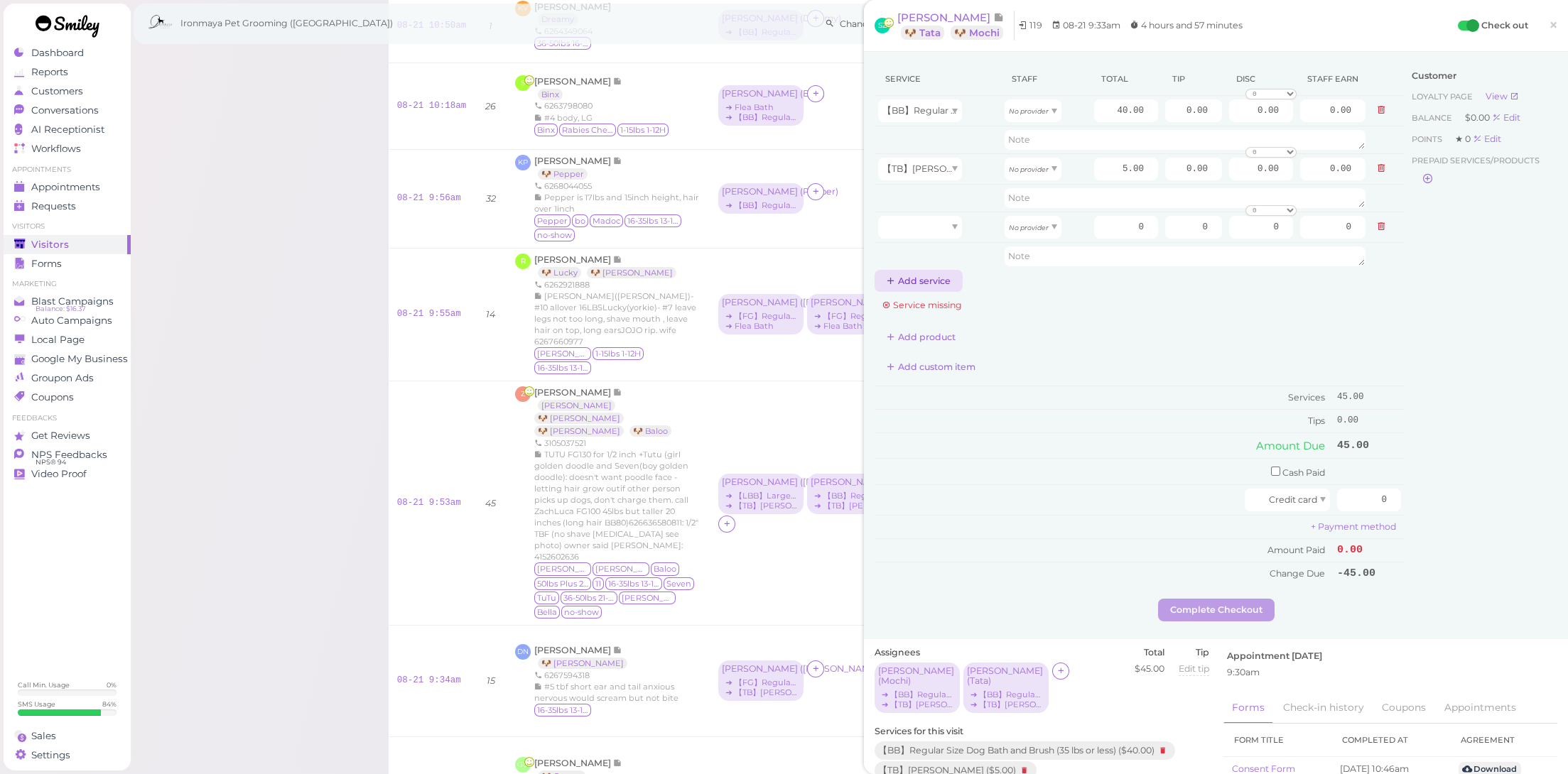
click at [935, 281] on button "Add service" at bounding box center [918, 280] width 88 height 22
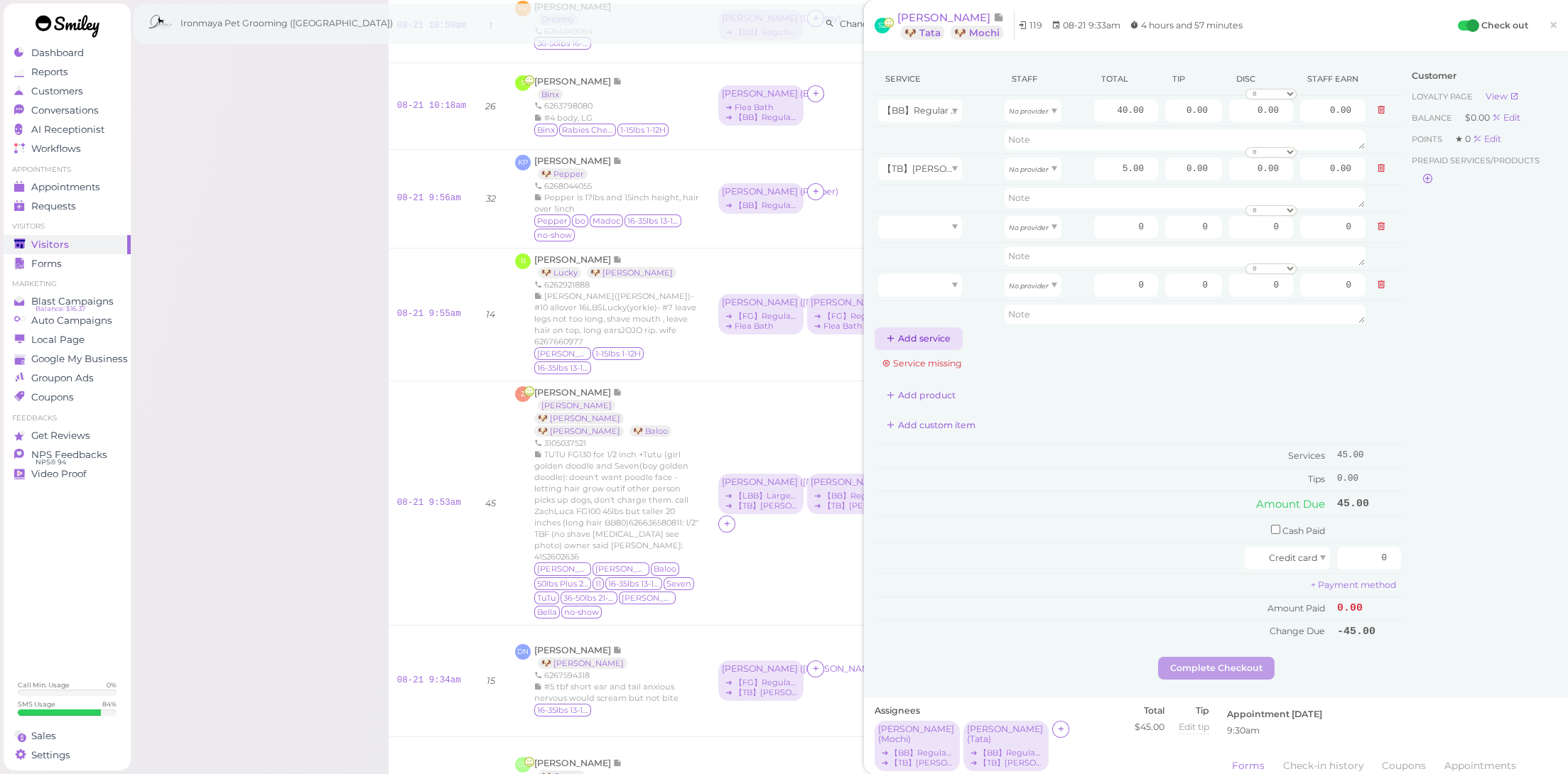
click at [930, 333] on button "Add service" at bounding box center [918, 338] width 88 height 22
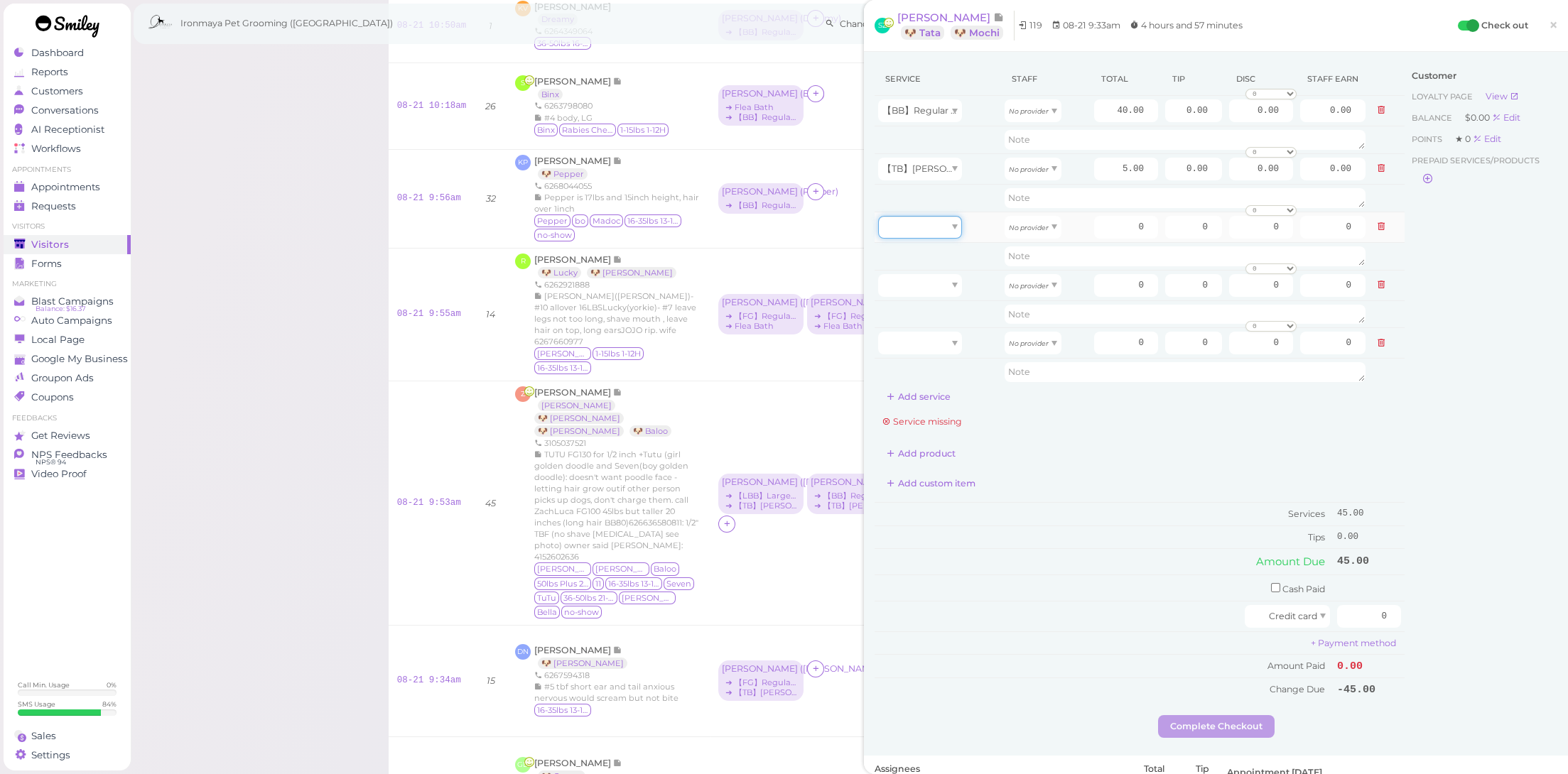
click at [938, 231] on div at bounding box center [919, 226] width 84 height 22
drag, startPoint x: 940, startPoint y: 251, endPoint x: 930, endPoint y: 275, distance: 26.0
click at [930, 275] on div at bounding box center [919, 285] width 84 height 22
click at [923, 221] on span "【TB】[PERSON_NAME]" at bounding box center [936, 226] width 106 height 11
type input "40.00"
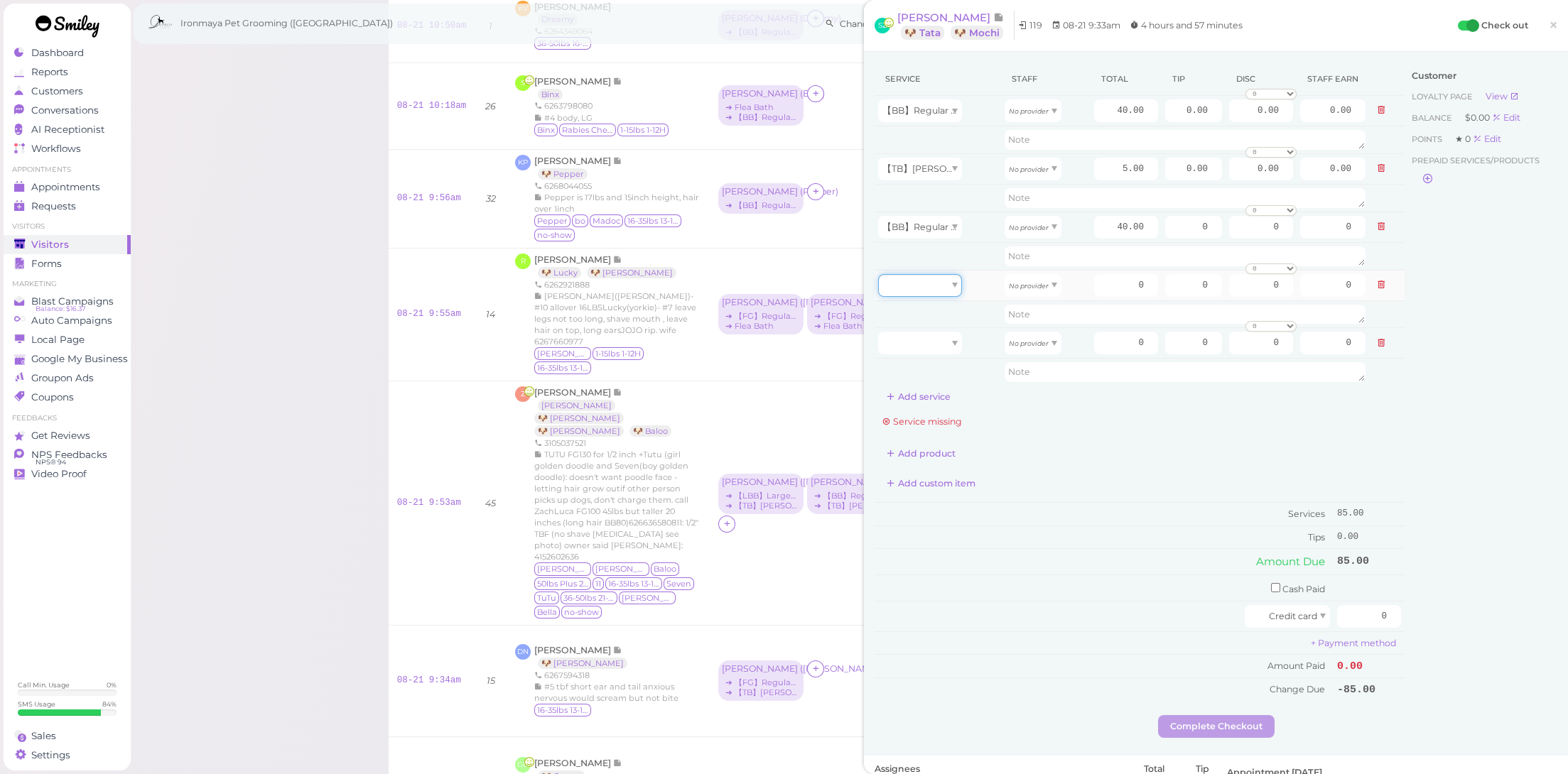
click at [923, 290] on div at bounding box center [919, 285] width 84 height 22
type input "120.00"
click at [935, 343] on div at bounding box center [919, 343] width 84 height 22
type input "20.00"
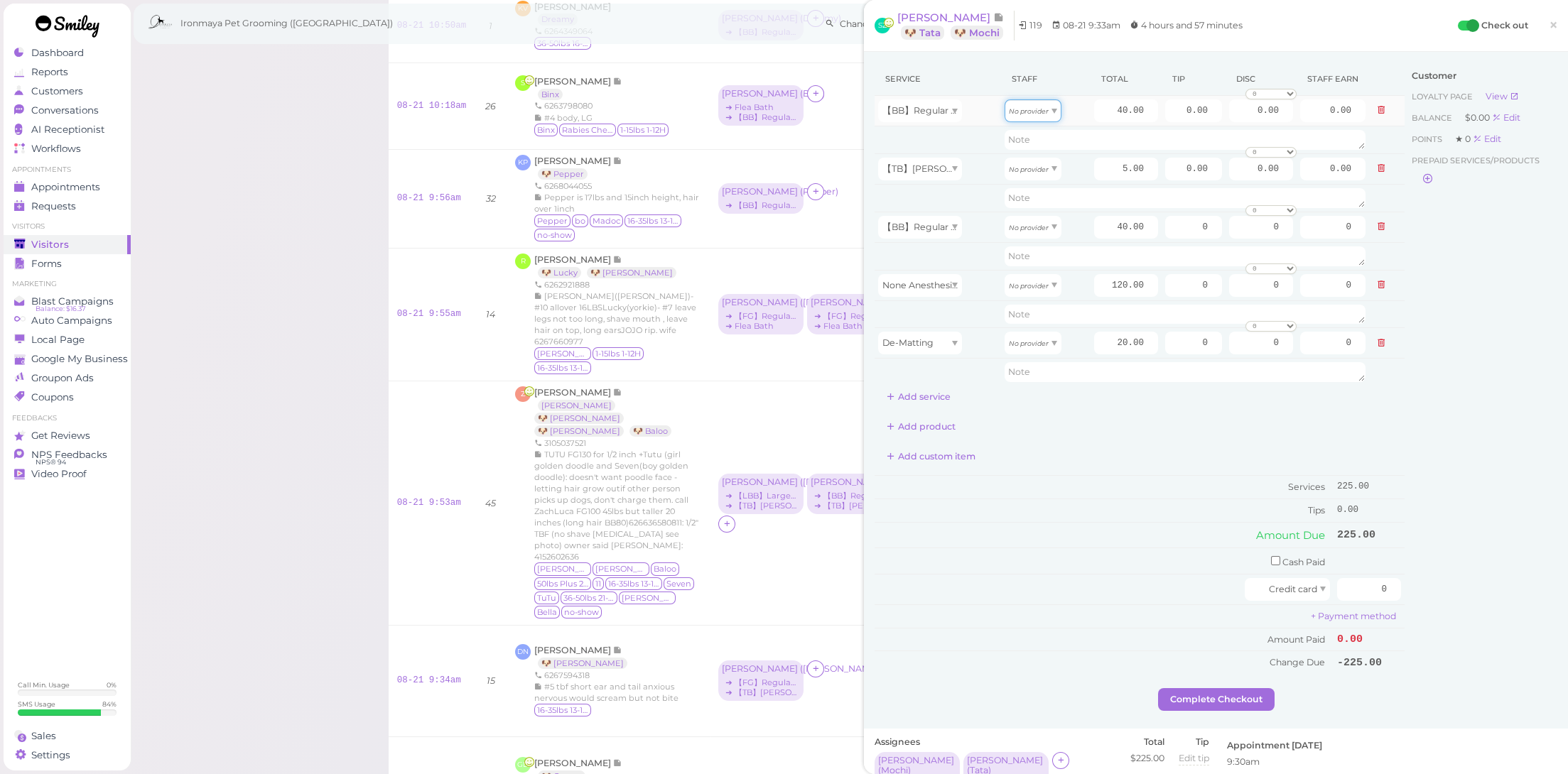
click at [1025, 111] on icon "No provider" at bounding box center [1029, 110] width 40 height 7
type input "20.00"
click at [1026, 171] on icon "No provider" at bounding box center [1029, 169] width 40 height 7
drag, startPoint x: 1025, startPoint y: 221, endPoint x: 1093, endPoint y: 124, distance: 118.5
type input "2.50"
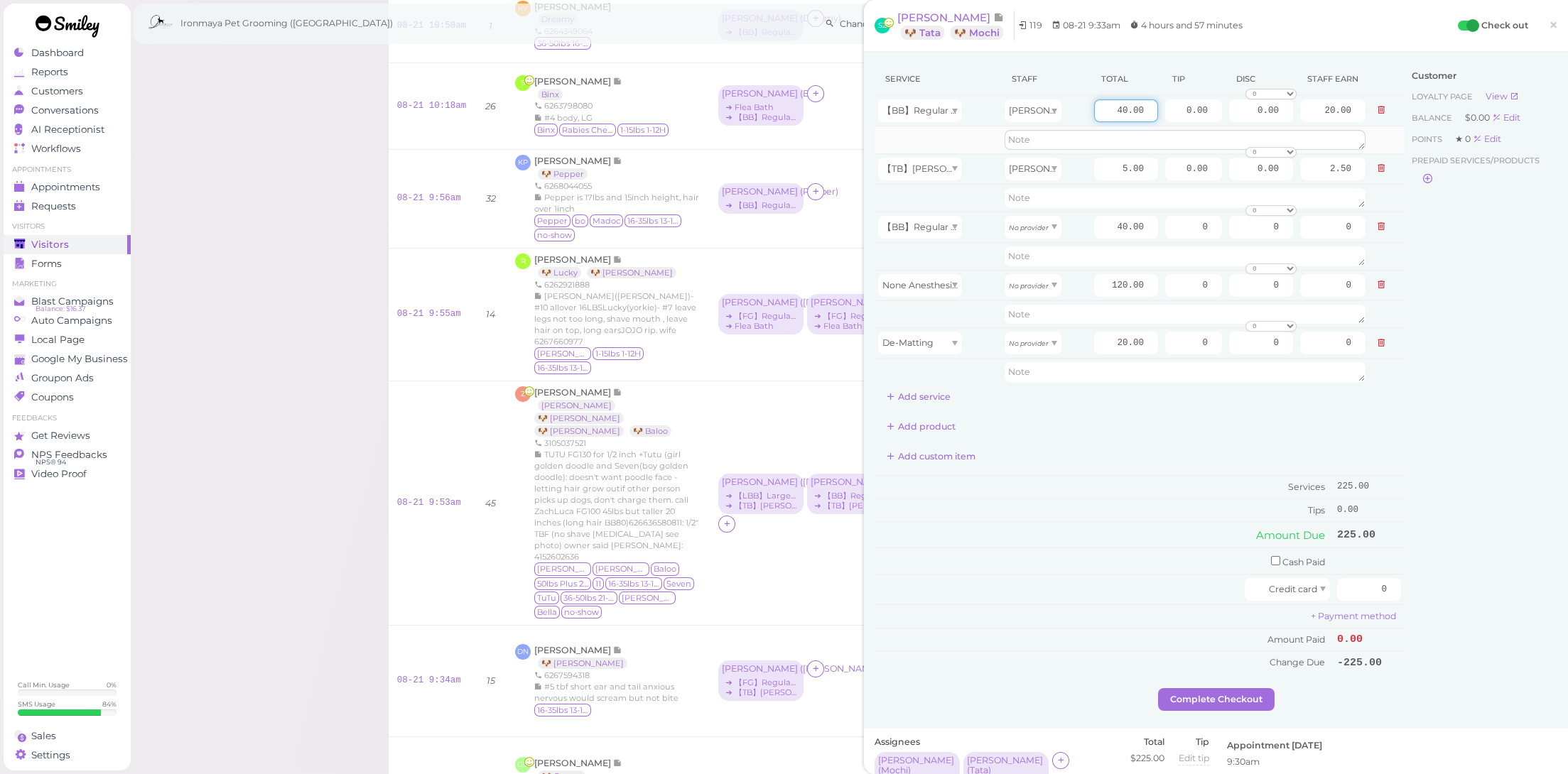
click at [1208, 136] on tbody "【BB】Regular Size Dog Bath and Brush (35 lbs or less) [PERSON_NAME] 40.00 0.00 0…" at bounding box center [1139, 241] width 530 height 290
type input "45"
type input "22.50"
drag, startPoint x: 1097, startPoint y: 222, endPoint x: 1150, endPoint y: 240, distance: 56.0
click at [1150, 240] on td "40.00" at bounding box center [1127, 226] width 71 height 31
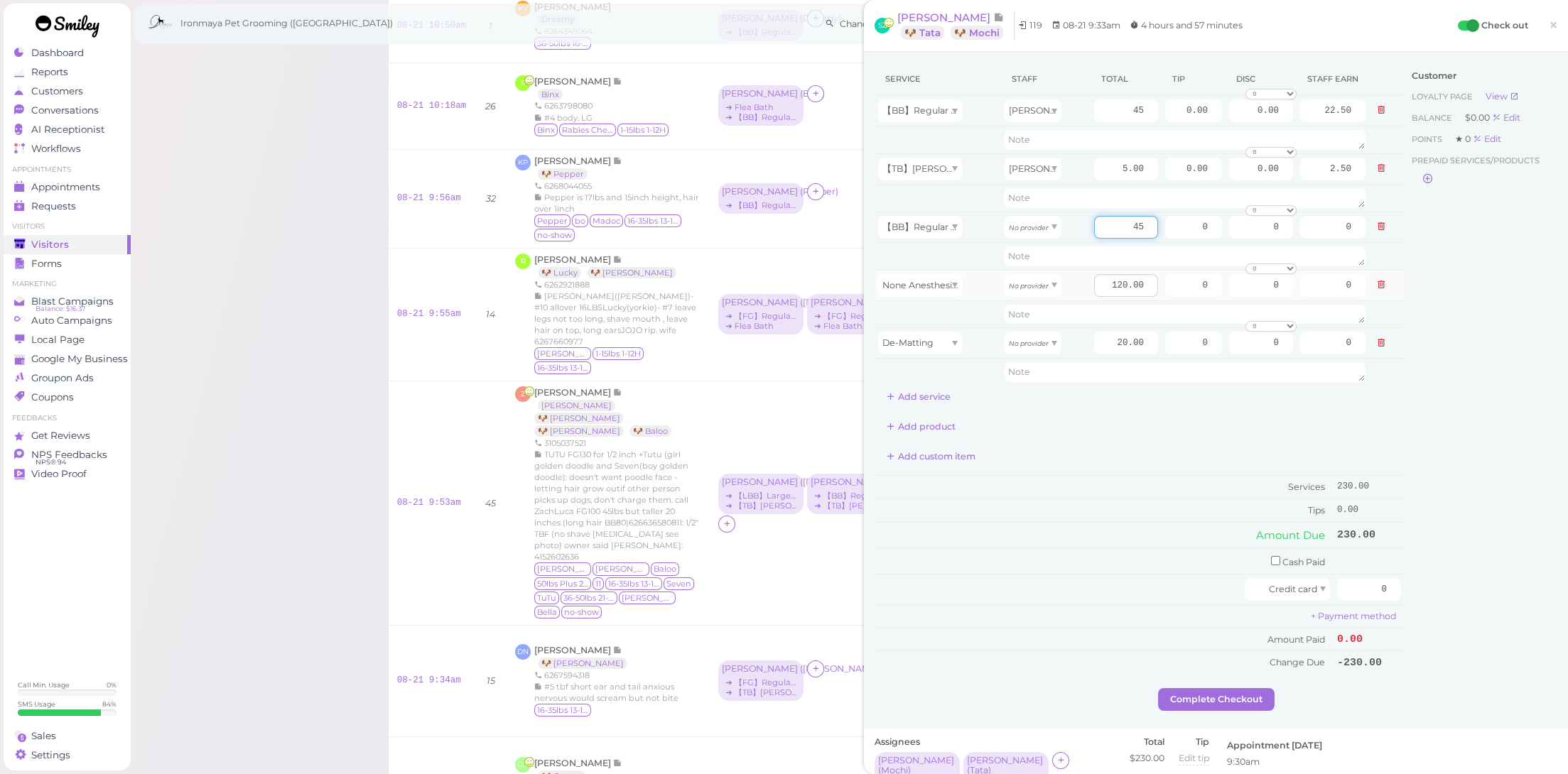
type input "45"
drag, startPoint x: 1098, startPoint y: 282, endPoint x: 1231, endPoint y: 310, distance: 135.9
click at [1231, 310] on tbody "【BB】Regular Size Dog Bath and Brush (35 lbs or less) [PERSON_NAME] 45 0.00 0.00…" at bounding box center [1139, 241] width 530 height 290
type input "90"
drag, startPoint x: 1098, startPoint y: 344, endPoint x: 1259, endPoint y: 384, distance: 165.9
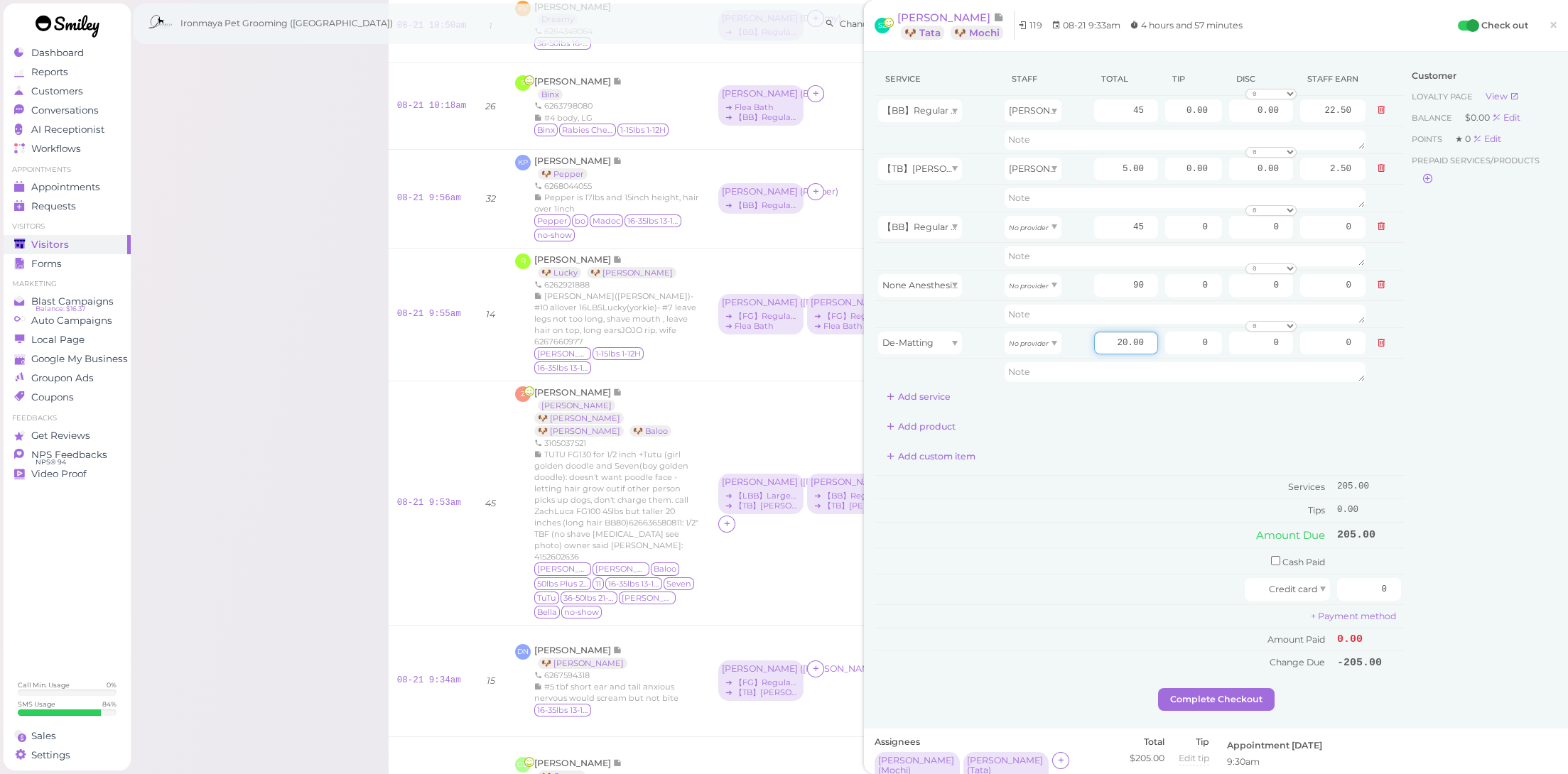
click at [1259, 384] on div "Service Staff Total Tip Disc Staff earn 【BB】Regular Size Dog Bath and Brush (35…" at bounding box center [1139, 235] width 530 height 346
type input "10"
click at [1220, 522] on td "Amount Due" at bounding box center [1103, 534] width 459 height 26
click at [1104, 226] on input "45" at bounding box center [1126, 226] width 64 height 22
drag, startPoint x: 1122, startPoint y: 225, endPoint x: 1180, endPoint y: 237, distance: 59.2
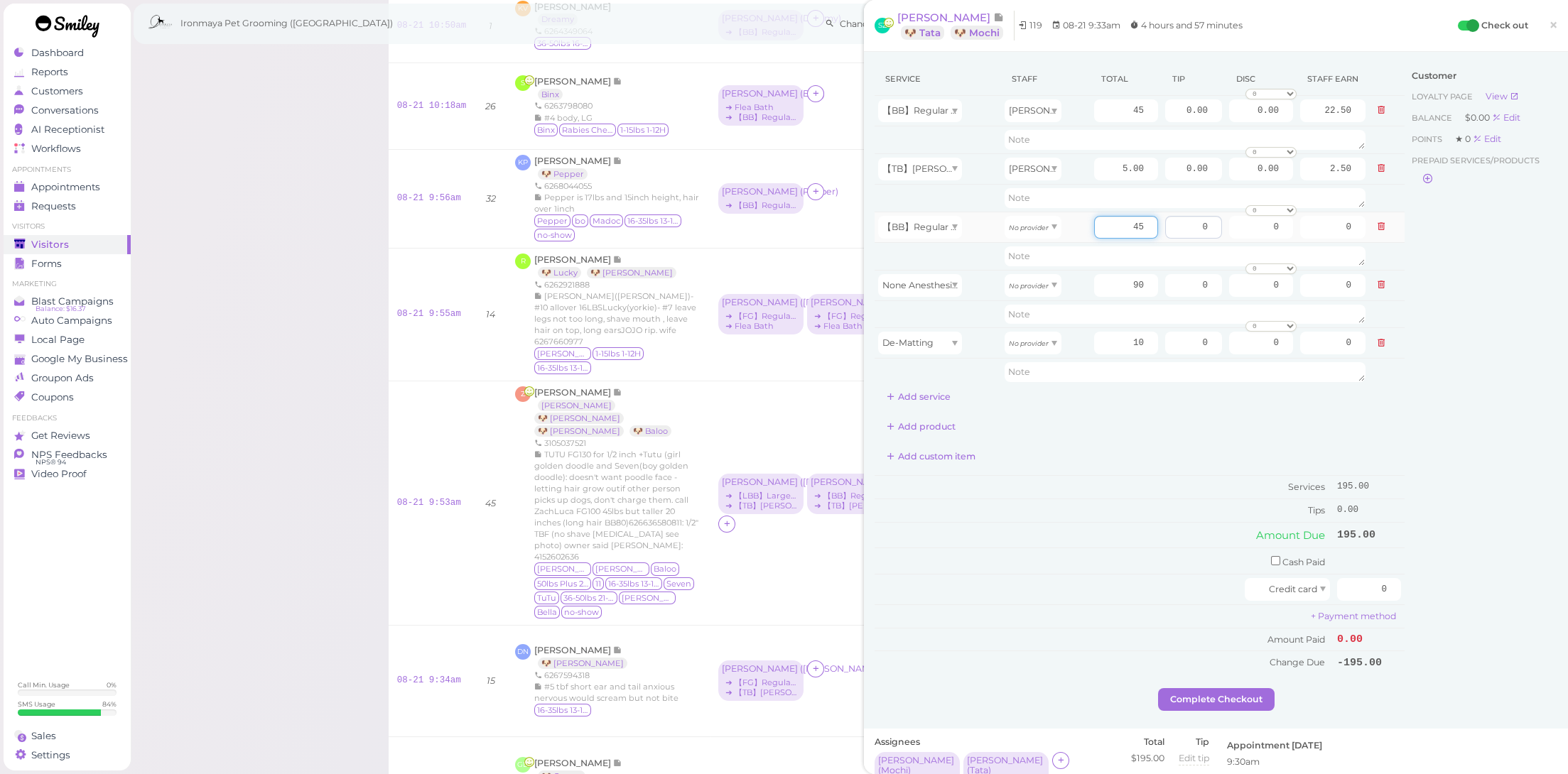
click at [1180, 237] on tr "【BB】Regular Size Dog Bath and Brush (35 lbs or less) No provider 45 0 0 0 10% o…" at bounding box center [1139, 226] width 530 height 31
type input "50"
click at [1120, 477] on td "Services" at bounding box center [1103, 487] width 459 height 23
drag, startPoint x: 1113, startPoint y: 281, endPoint x: 1239, endPoint y: 306, distance: 128.5
click at [1239, 308] on tbody "【BB】Regular Size Dog Bath and Brush (35 lbs or less) [PERSON_NAME] 45 0.00 0.00…" at bounding box center [1139, 241] width 530 height 290
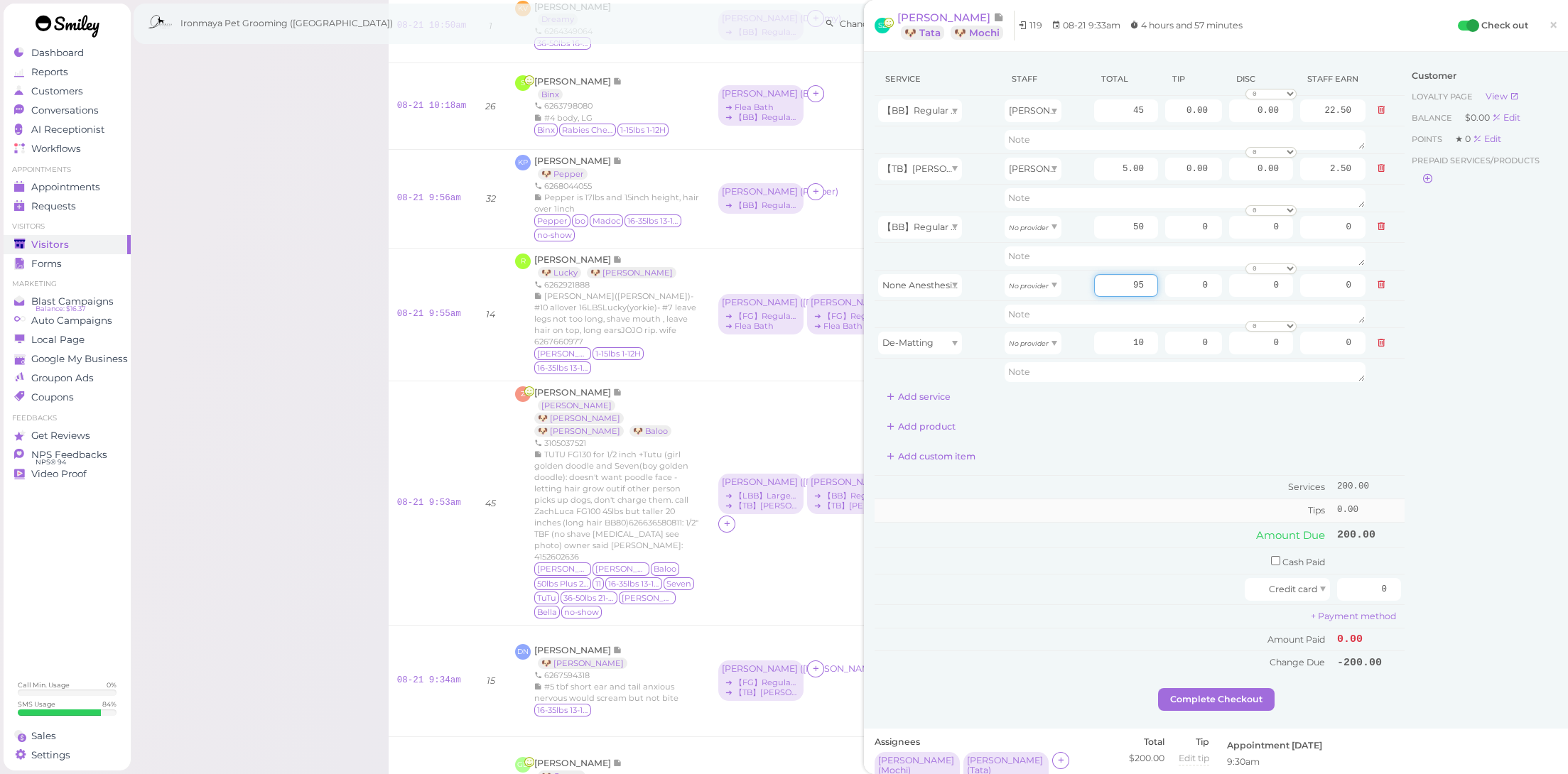
type input "95"
click at [1178, 502] on td "Tips" at bounding box center [1103, 509] width 459 height 22
click at [1358, 578] on input "0" at bounding box center [1369, 589] width 64 height 22
type input "205"
click at [1131, 605] on td "+ Payment method" at bounding box center [1139, 616] width 530 height 23
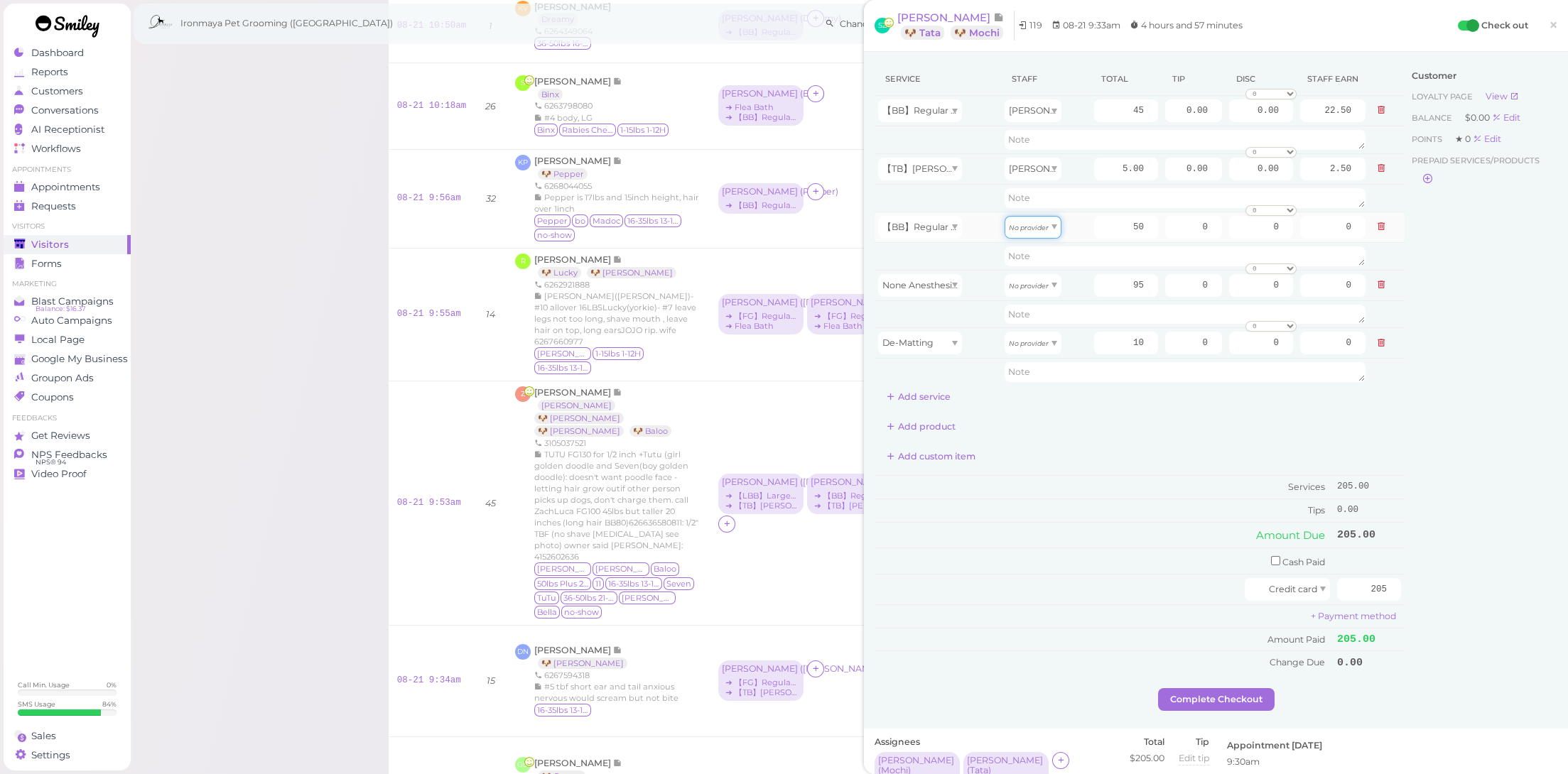
click at [1051, 233] on div "No provider" at bounding box center [1033, 226] width 57 height 22
drag, startPoint x: 1043, startPoint y: 280, endPoint x: 1036, endPoint y: 252, distance: 28.9
click at [1035, 236] on div "No provider" at bounding box center [1033, 226] width 57 height 22
type input "25.00"
click at [1035, 279] on div "No provider" at bounding box center [1033, 285] width 57 height 22
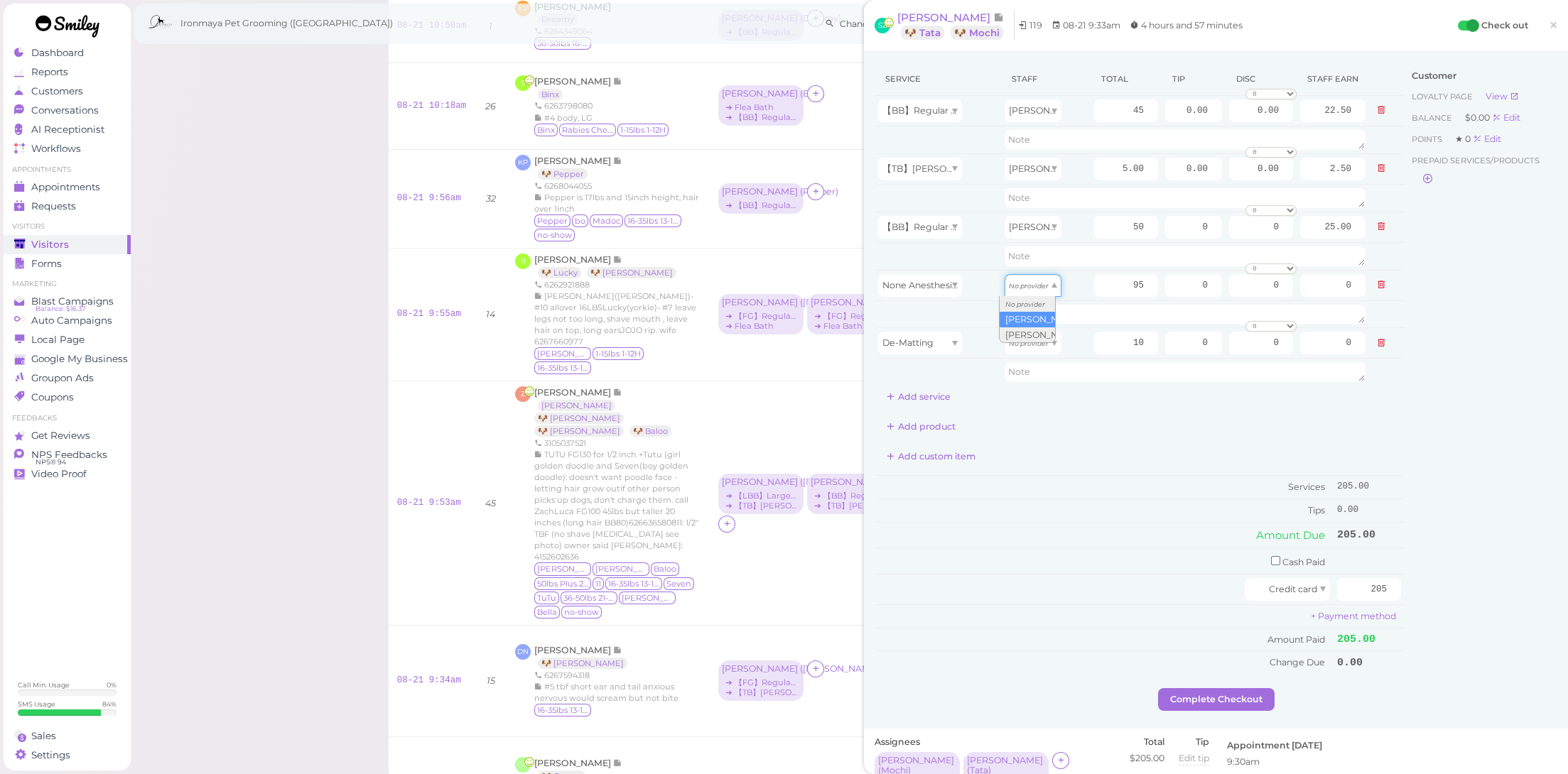
type input "47.50"
click at [1041, 333] on div "No provider" at bounding box center [1033, 343] width 57 height 22
type input "5.00"
drag, startPoint x: 1090, startPoint y: 479, endPoint x: 1230, endPoint y: 571, distance: 167.5
click at [1091, 480] on td "Services" at bounding box center [1103, 487] width 459 height 23
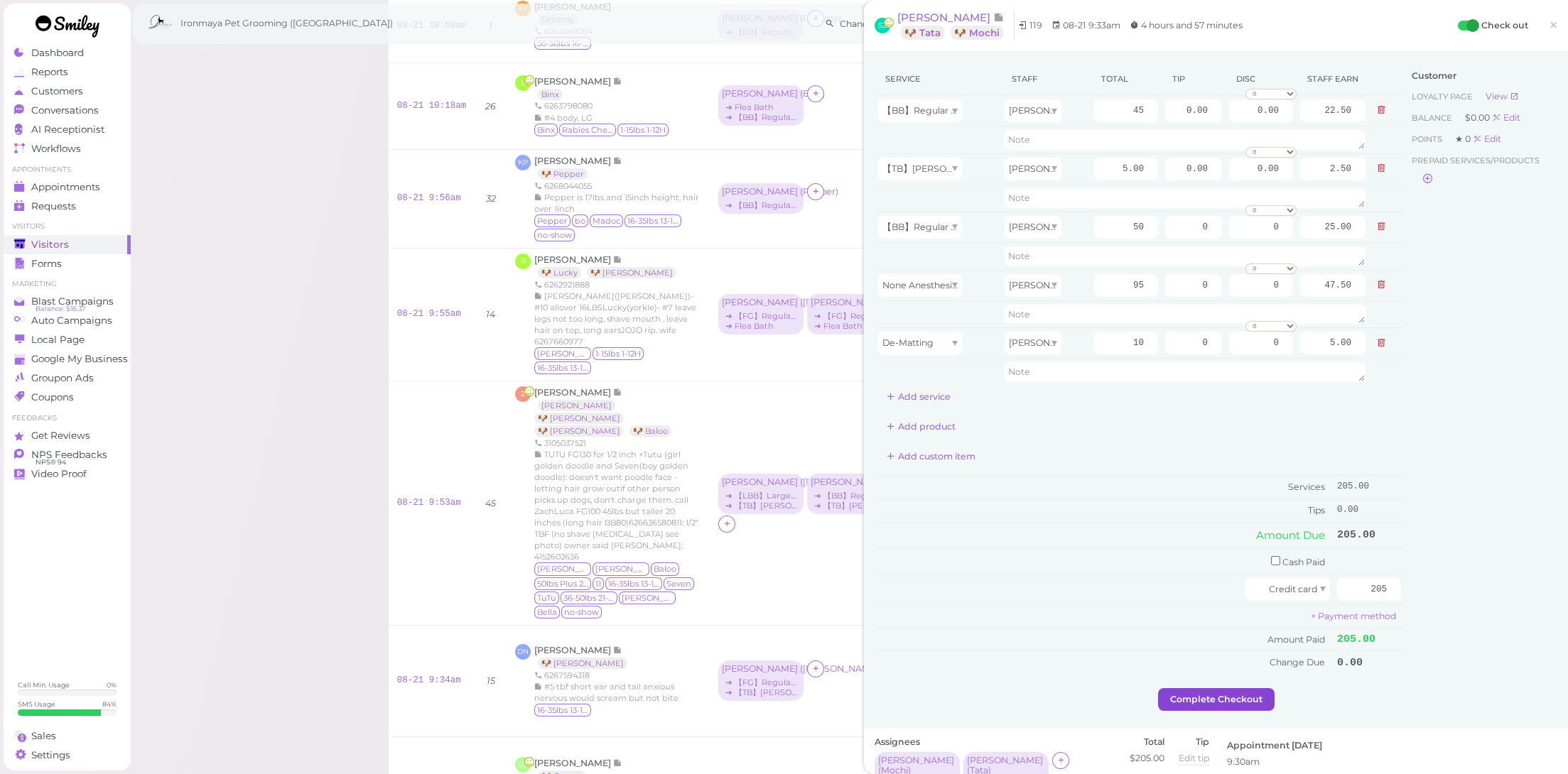
click at [1209, 696] on button "Complete Checkout" at bounding box center [1216, 699] width 116 height 22
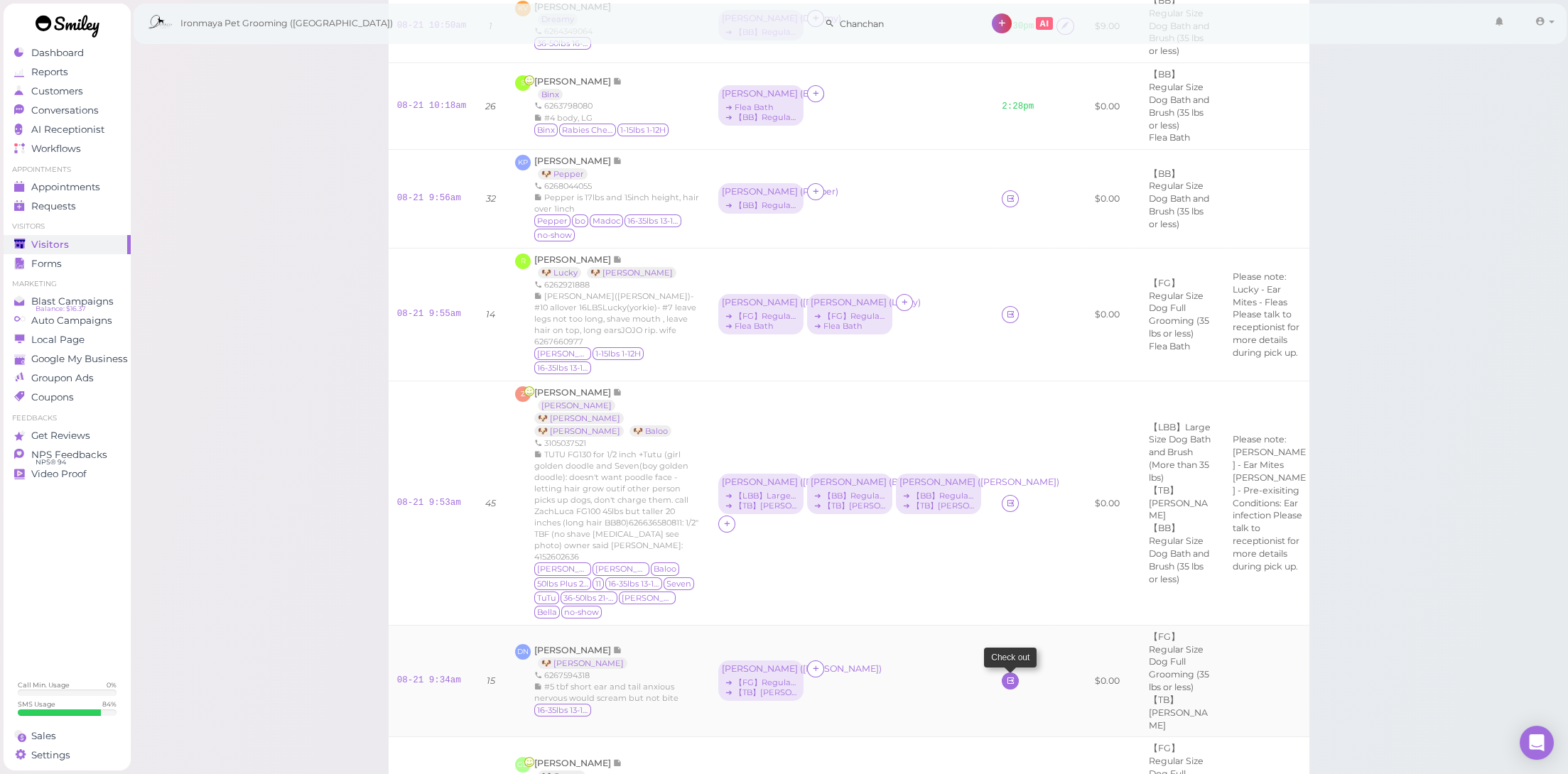
click at [1006, 675] on icon at bounding box center [1010, 680] width 9 height 11
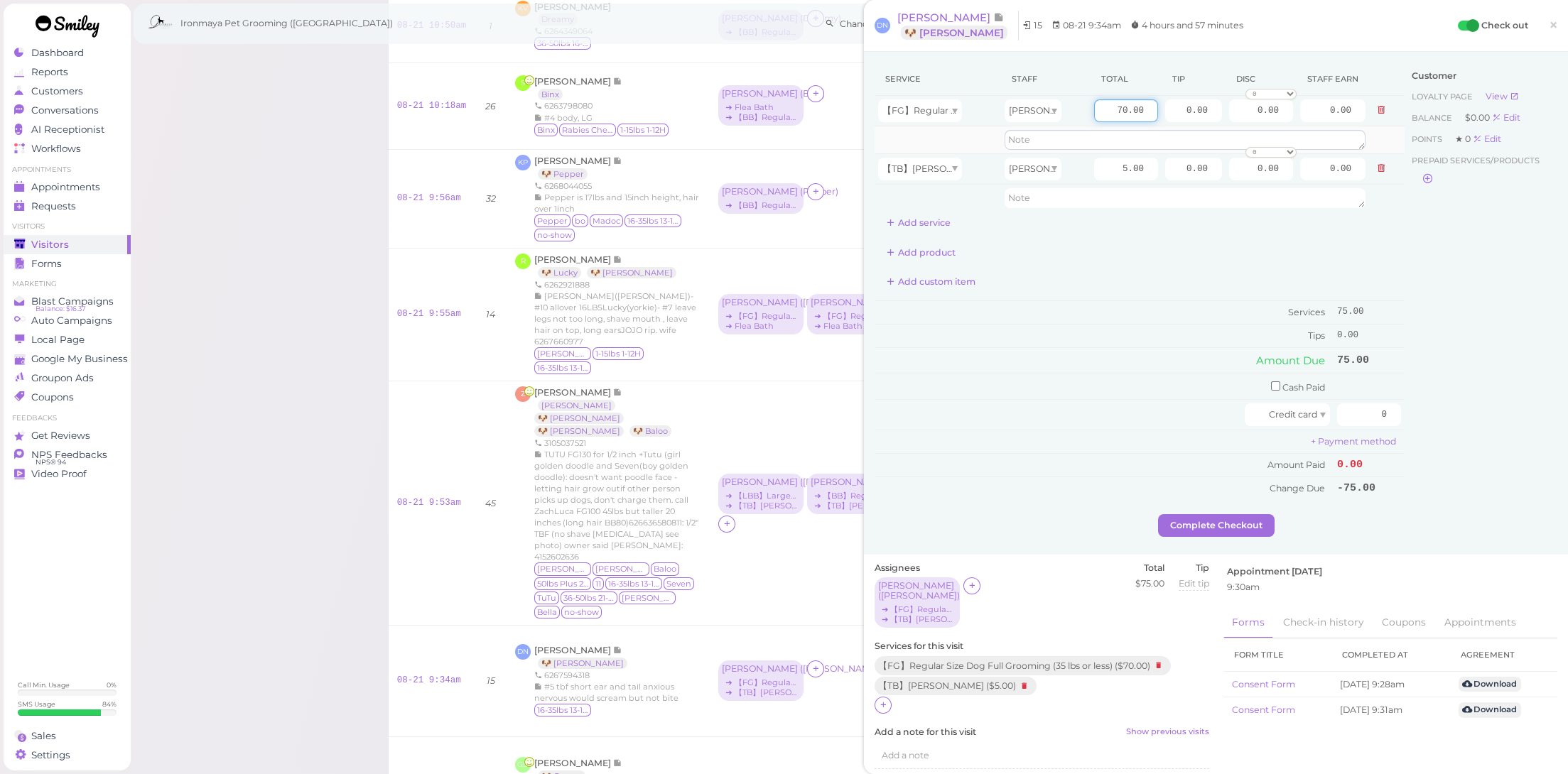
drag, startPoint x: 1090, startPoint y: 109, endPoint x: 1225, endPoint y: 139, distance: 138.3
click at [1225, 139] on tbody "【FG】Regular Size Dog Full Grooming (35 lbs or less) [PERSON_NAME] 70.00 0.00 0.…" at bounding box center [1139, 154] width 530 height 116
type input "80"
drag, startPoint x: 1173, startPoint y: 103, endPoint x: 1293, endPoint y: 128, distance: 122.6
click at [1293, 128] on tbody "【FG】Regular Size Dog Full Grooming (35 lbs or less) [PERSON_NAME] 80 0.00 0.00 …" at bounding box center [1139, 154] width 530 height 116
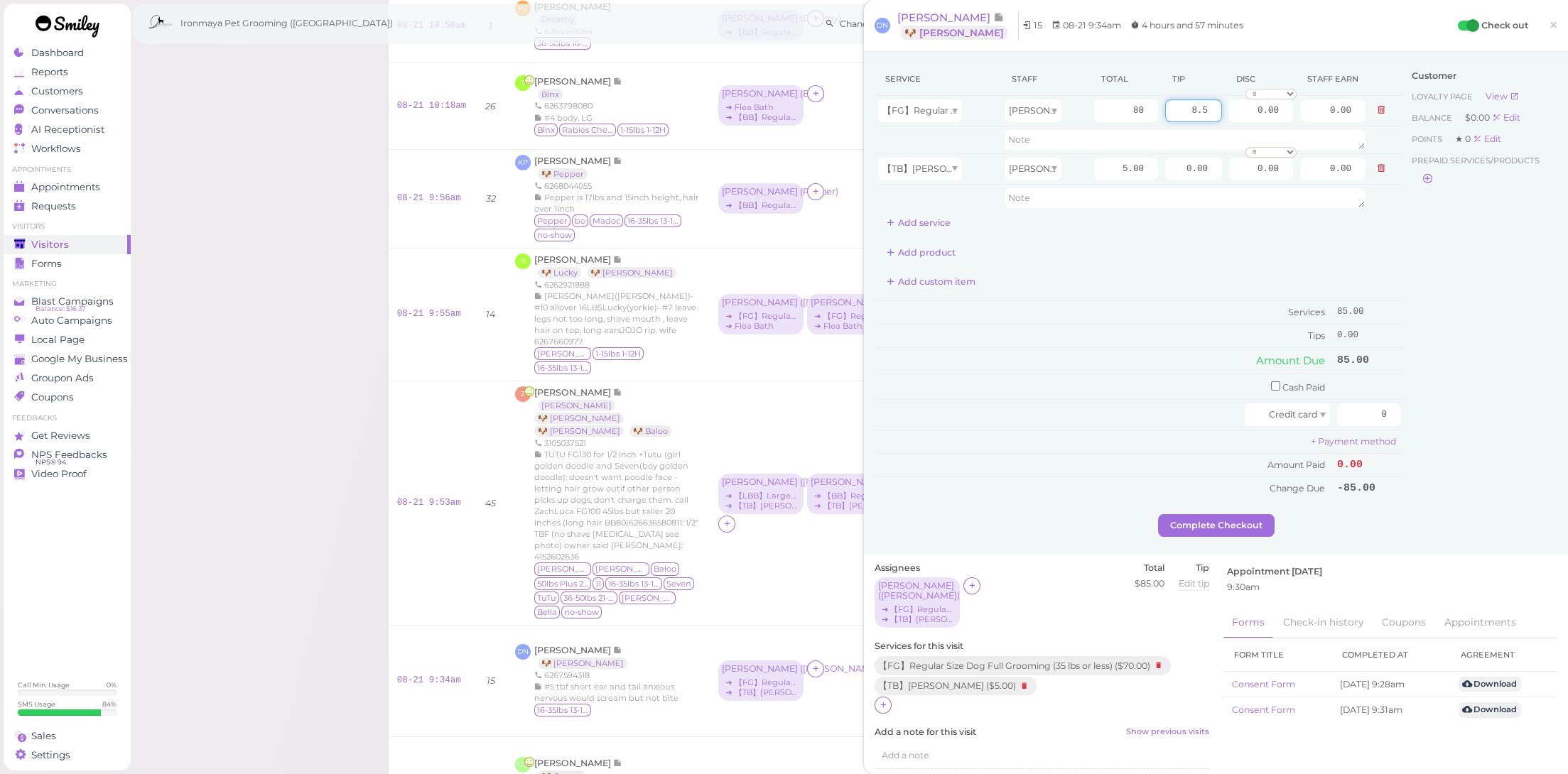
type input "8.5"
click at [1200, 296] on div "Service Staff Total Tip Disc Staff earn 【FG】Regular Size Dog Full Grooming (35 …" at bounding box center [1139, 281] width 530 height 438
drag, startPoint x: 1438, startPoint y: 423, endPoint x: 1460, endPoint y: 431, distance: 23.4
click at [1460, 431] on div "Service Staff Total Tip Disc Staff earn 【FG】Regular Size Dog Full Grooming (35 …" at bounding box center [1215, 288] width 683 height 452
type input "93.5"
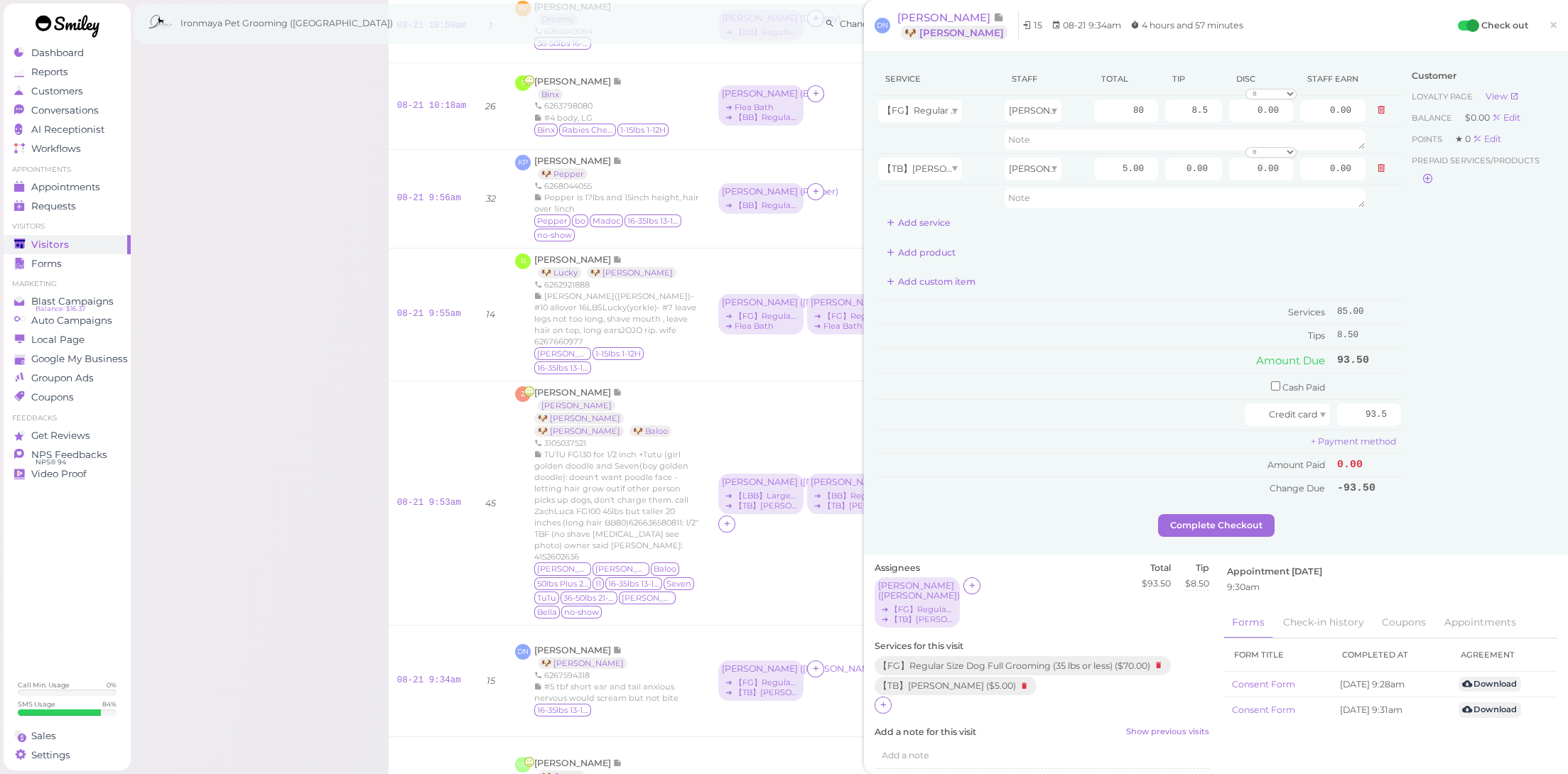
drag, startPoint x: 1453, startPoint y: 505, endPoint x: 1442, endPoint y: 502, distance: 11.4
click at [1453, 506] on div "Customer Loyalty page View Balance $0.00 Edit Points ★ 0 Edit Prepaid services/…" at bounding box center [1481, 288] width 153 height 452
click at [1192, 517] on button "Complete Checkout" at bounding box center [1216, 525] width 116 height 22
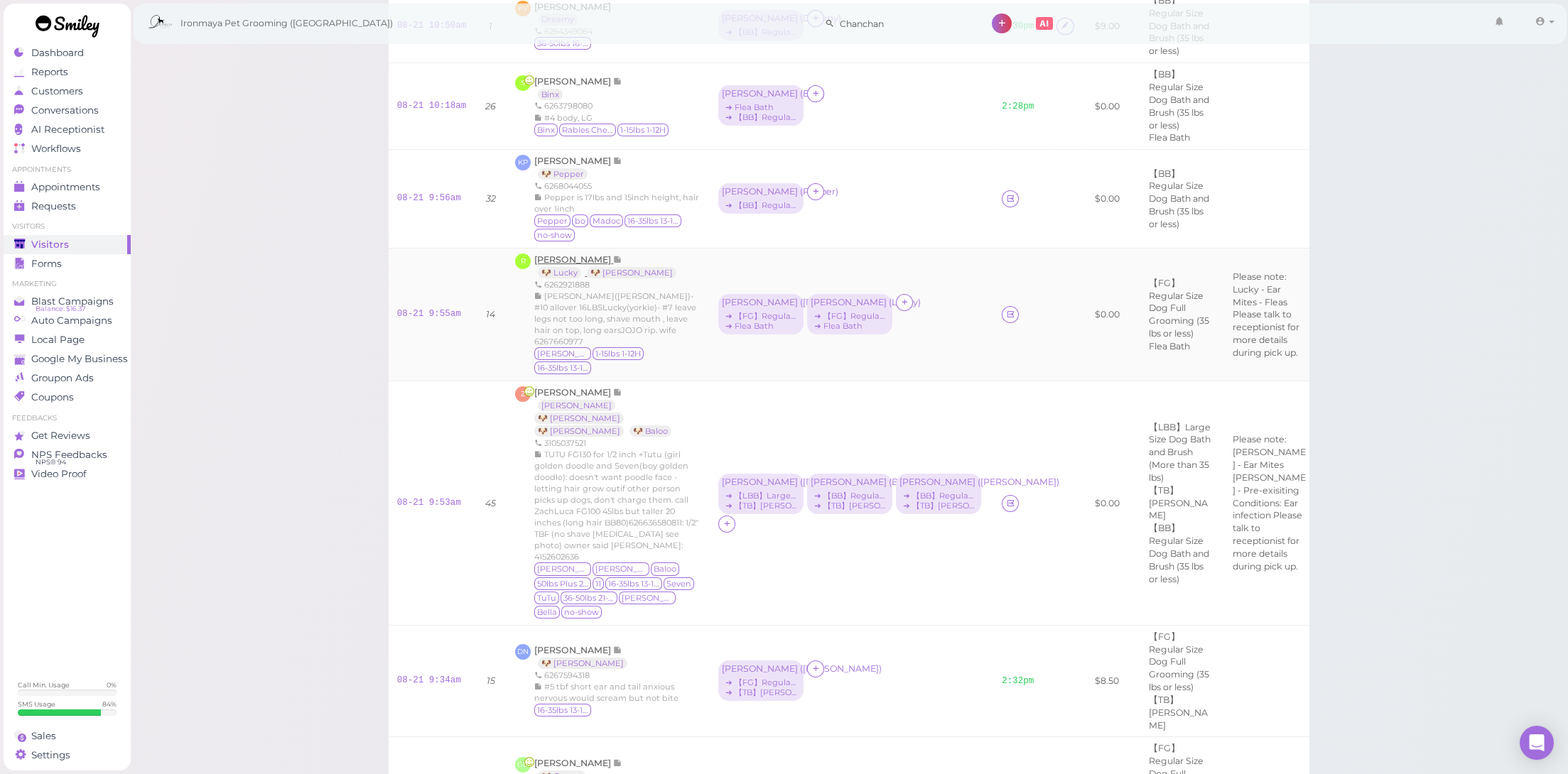
click at [562, 255] on span "[PERSON_NAME]" at bounding box center [573, 260] width 79 height 11
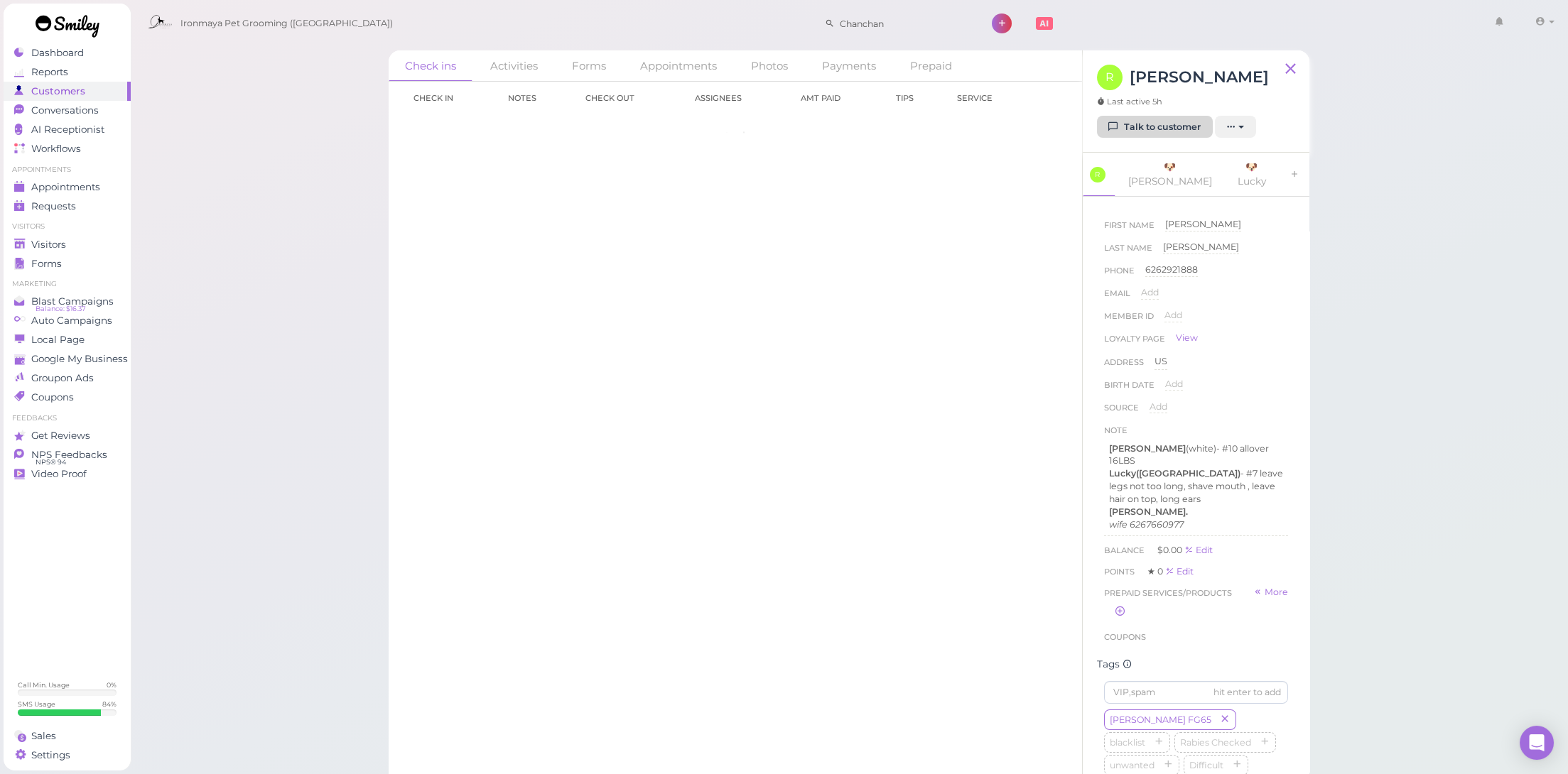
click at [1185, 128] on link "Talk to customer" at bounding box center [1155, 127] width 116 height 22
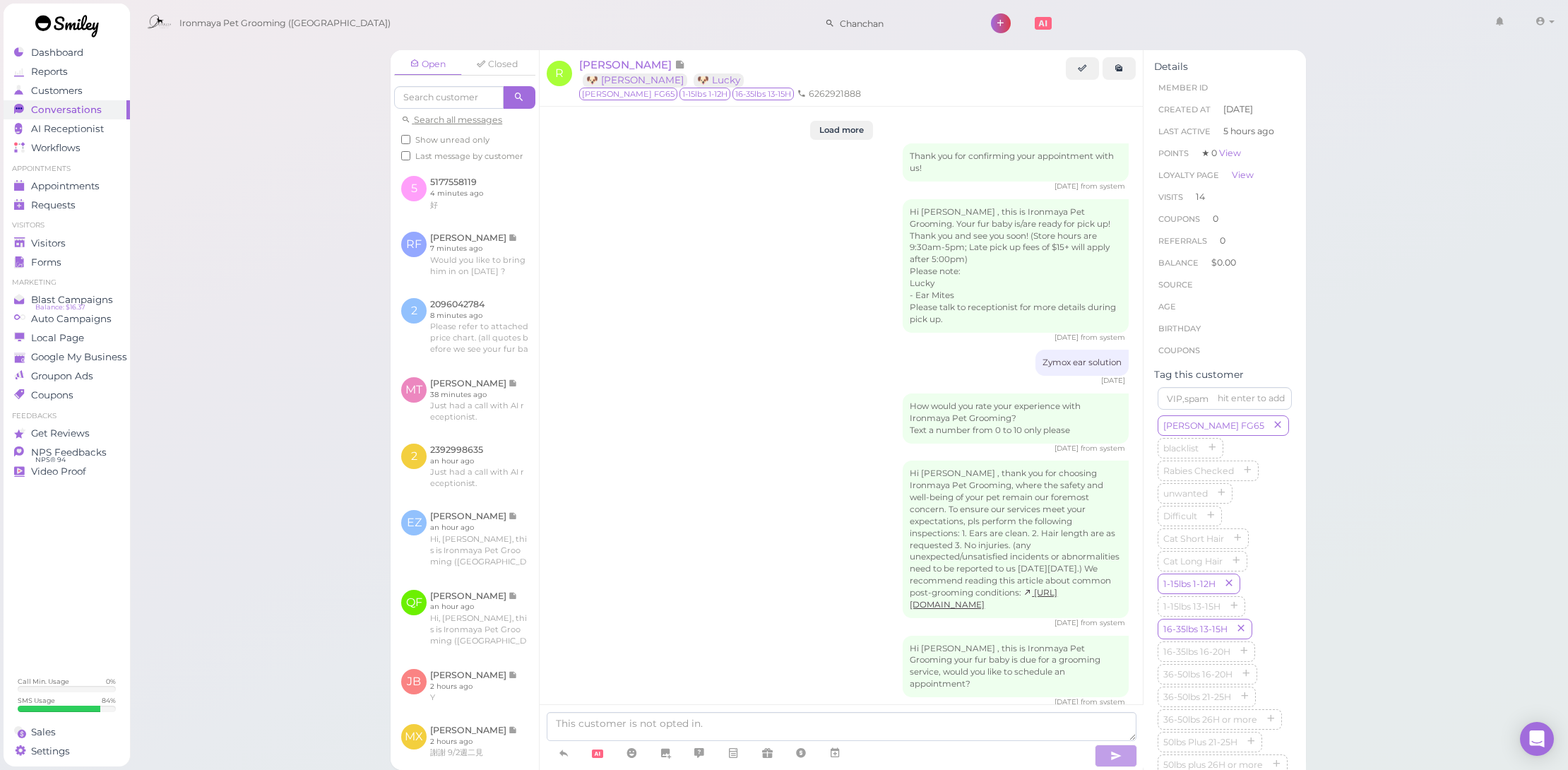
scroll to position [2011, 0]
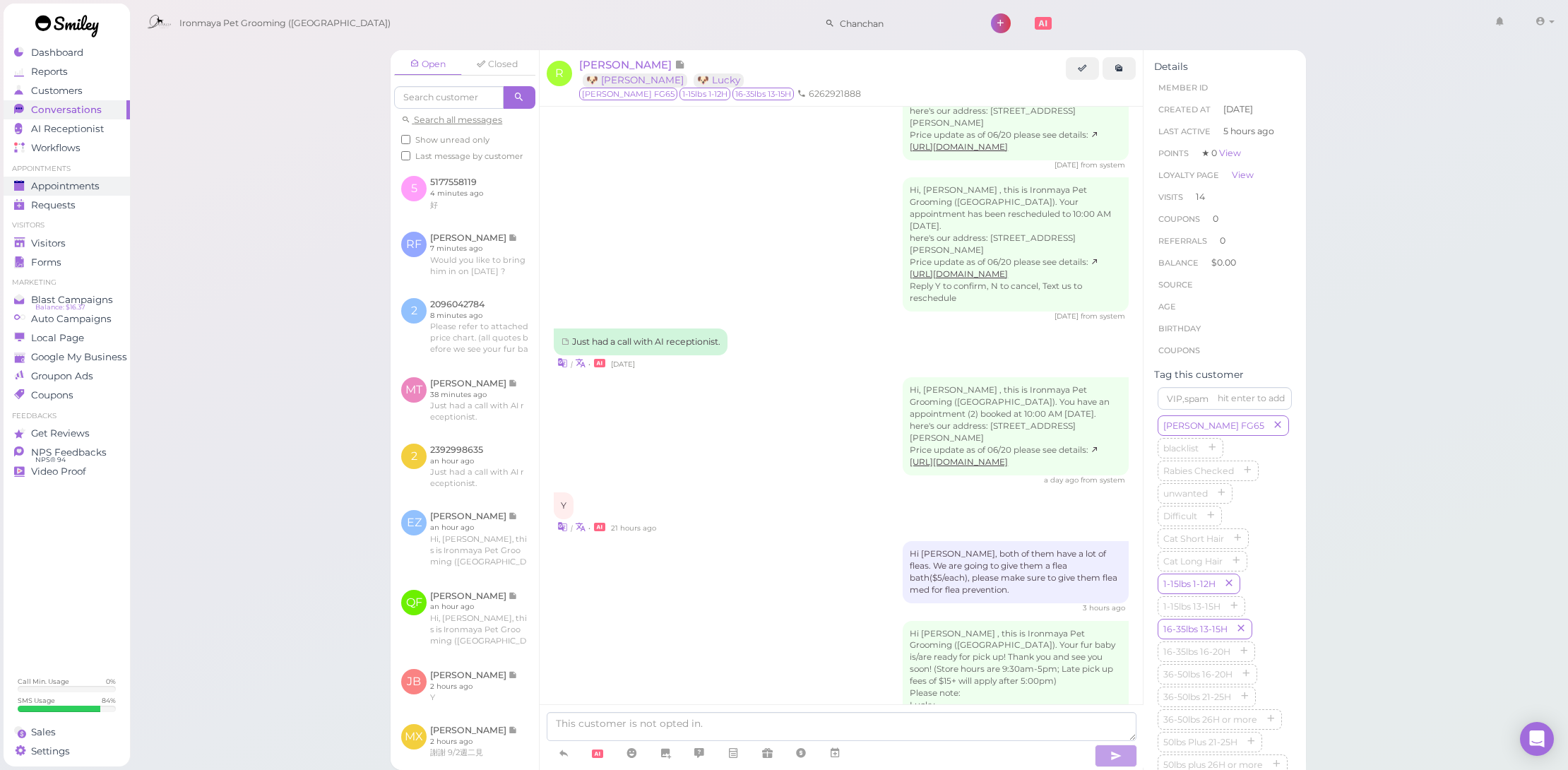
click at [62, 182] on span "Appointments" at bounding box center [65, 186] width 68 height 12
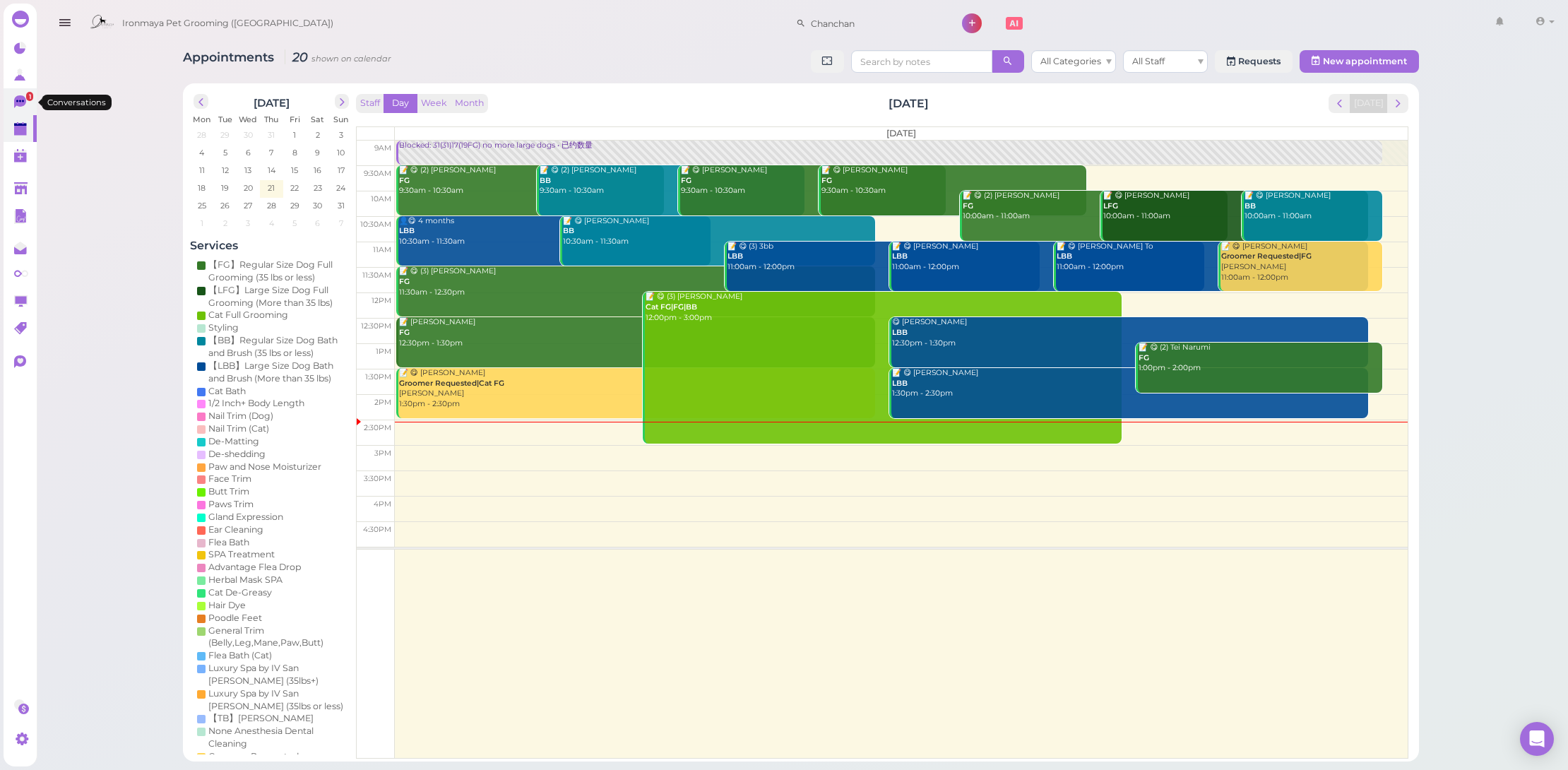
click at [27, 99] on span "1" at bounding box center [30, 96] width 7 height 9
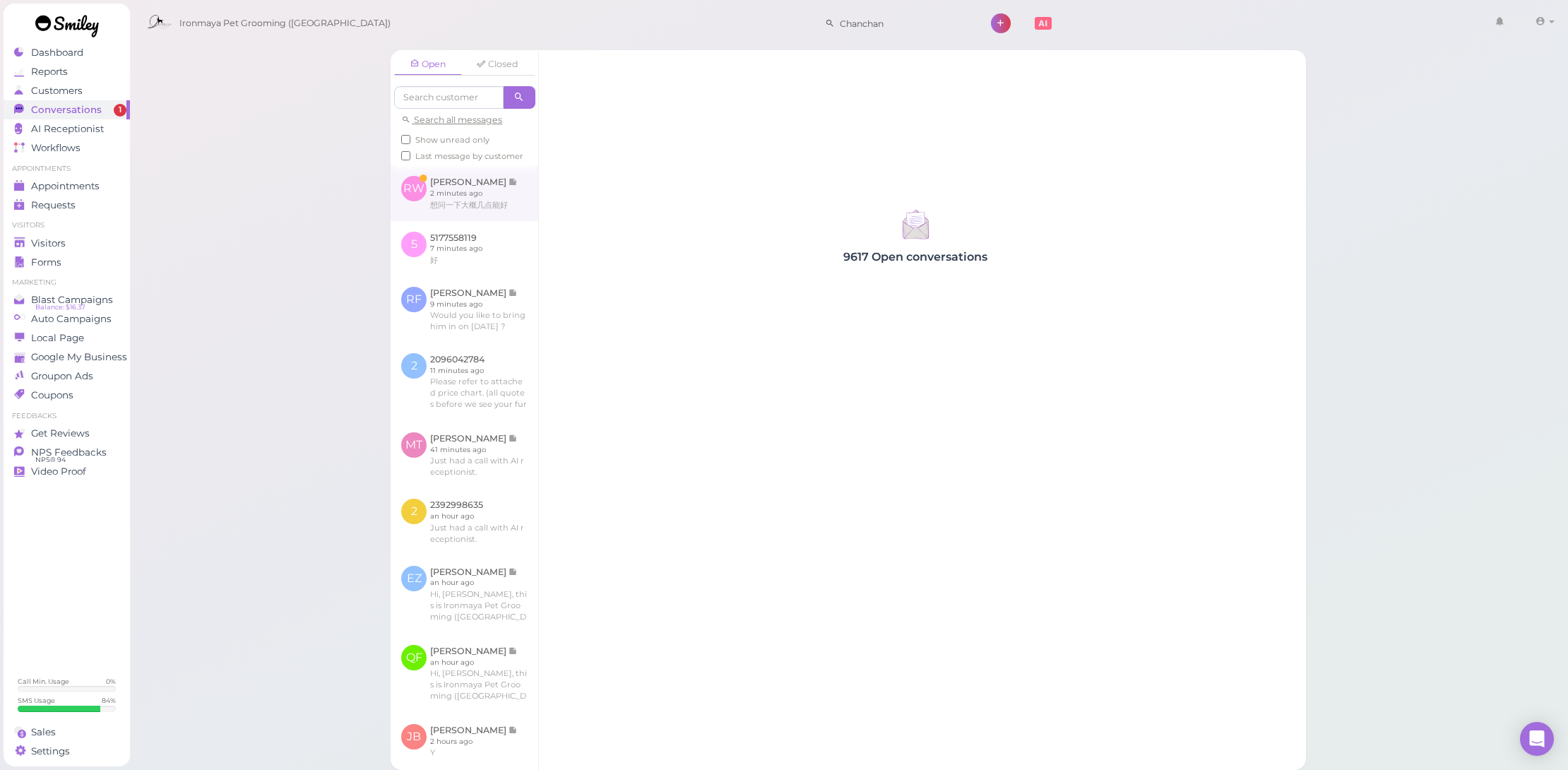
click at [436, 201] on link at bounding box center [464, 192] width 148 height 55
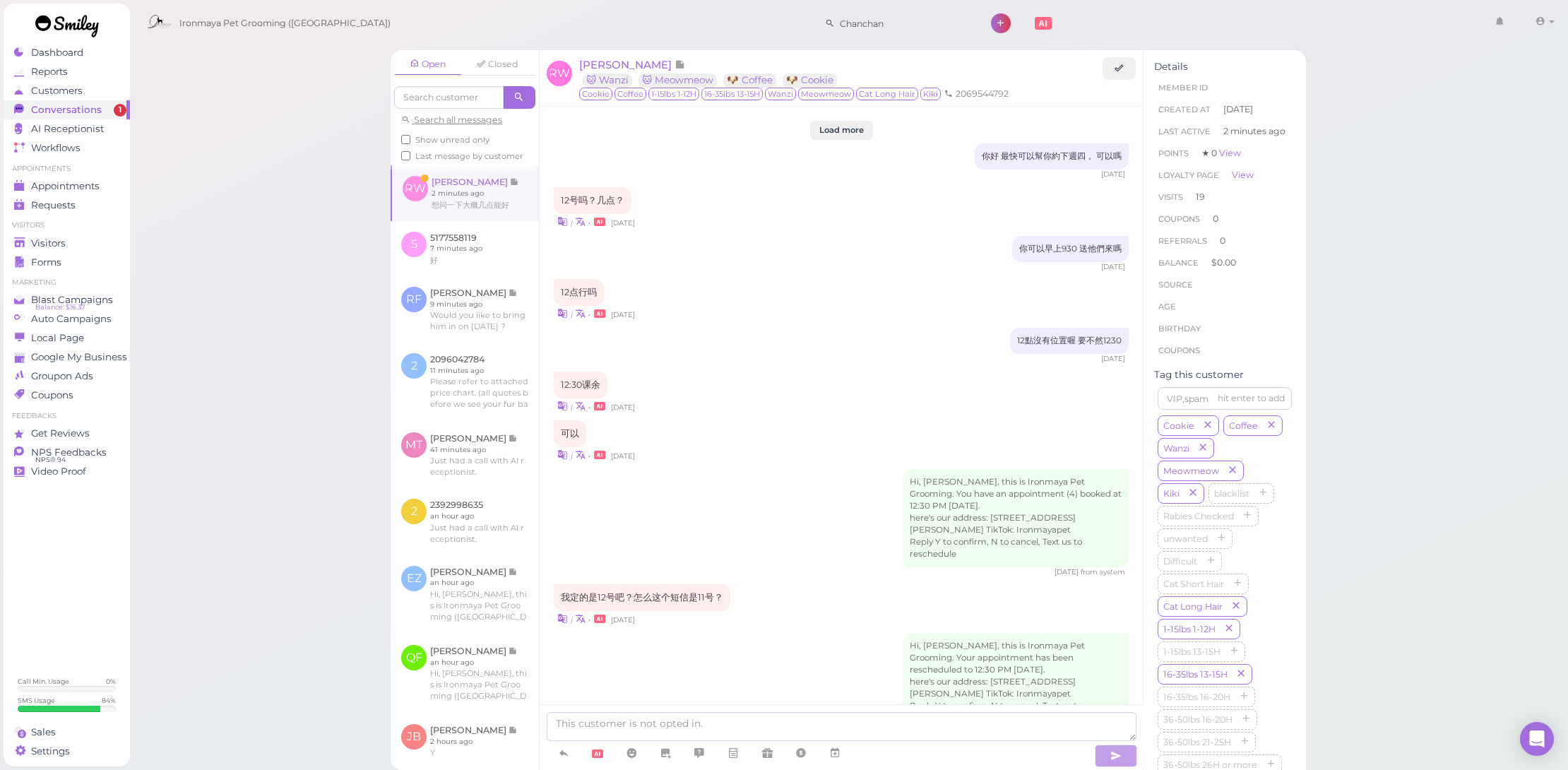
scroll to position [1469, 0]
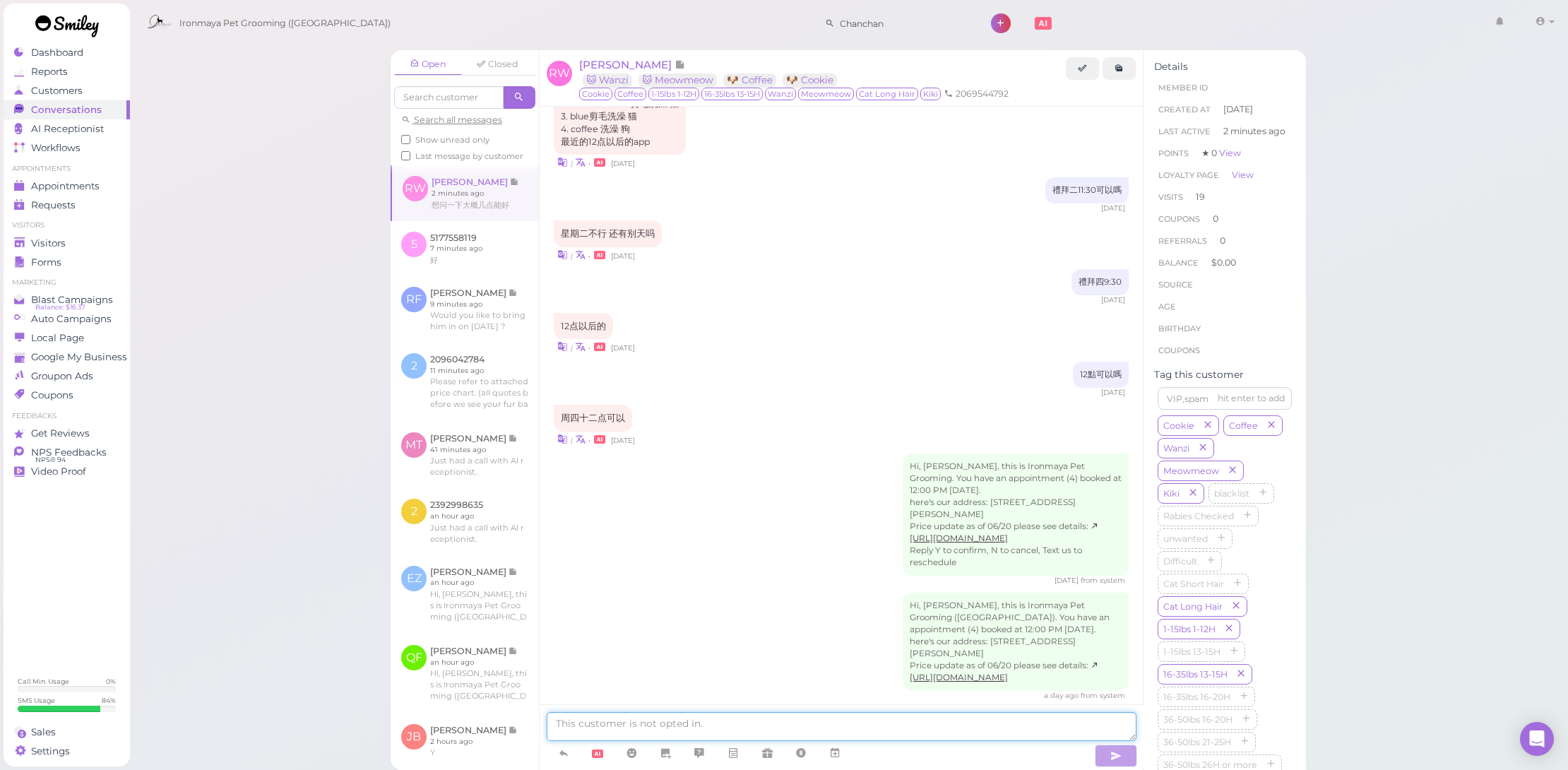
click at [701, 729] on textarea at bounding box center [841, 726] width 589 height 29
type textarea "d"
type textarea "大概三點半"
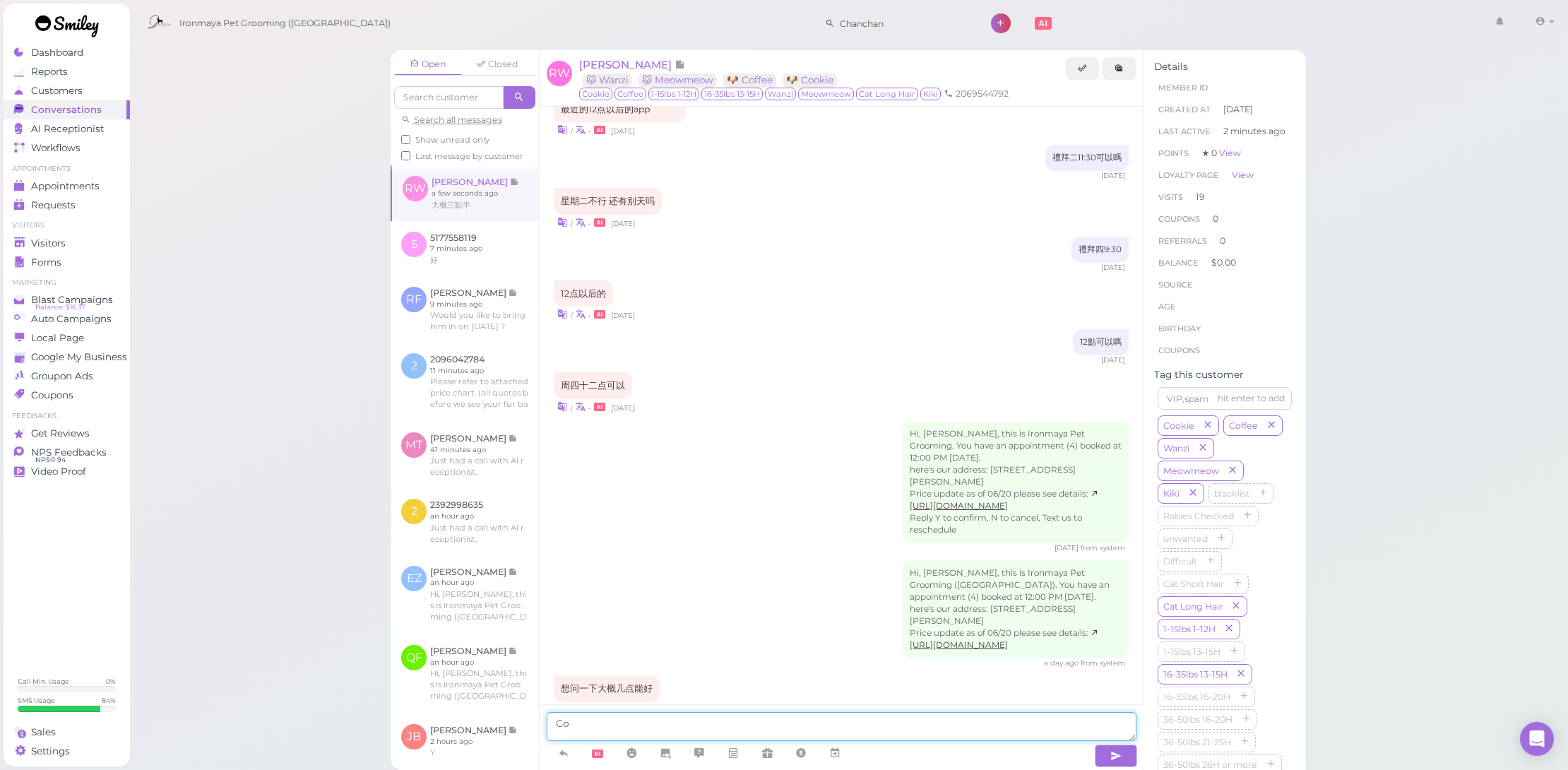
type textarea "C"
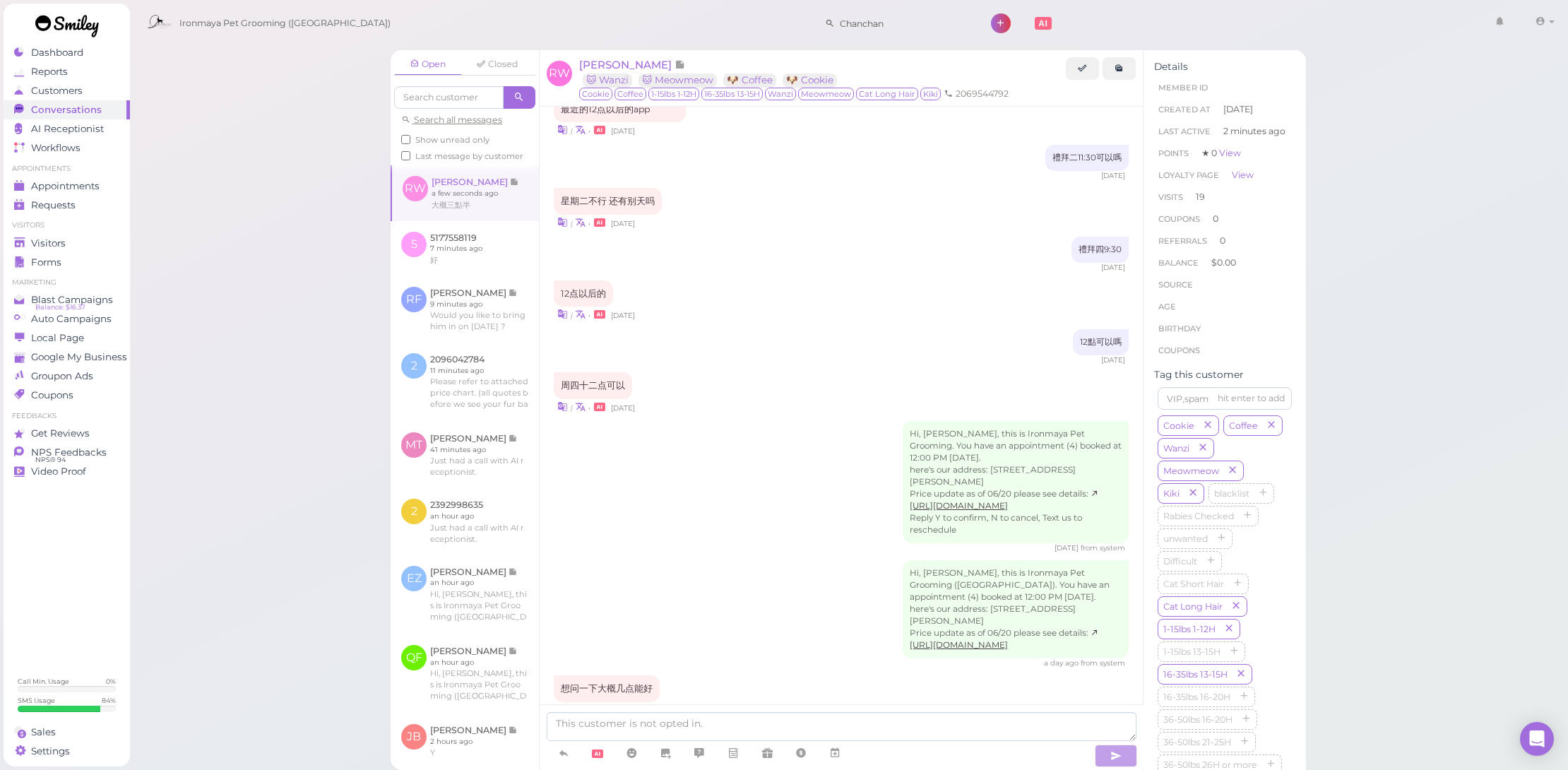
click at [91, 172] on li "Appointments" at bounding box center [66, 169] width 126 height 10
click at [97, 184] on span "Appointments" at bounding box center [65, 186] width 68 height 12
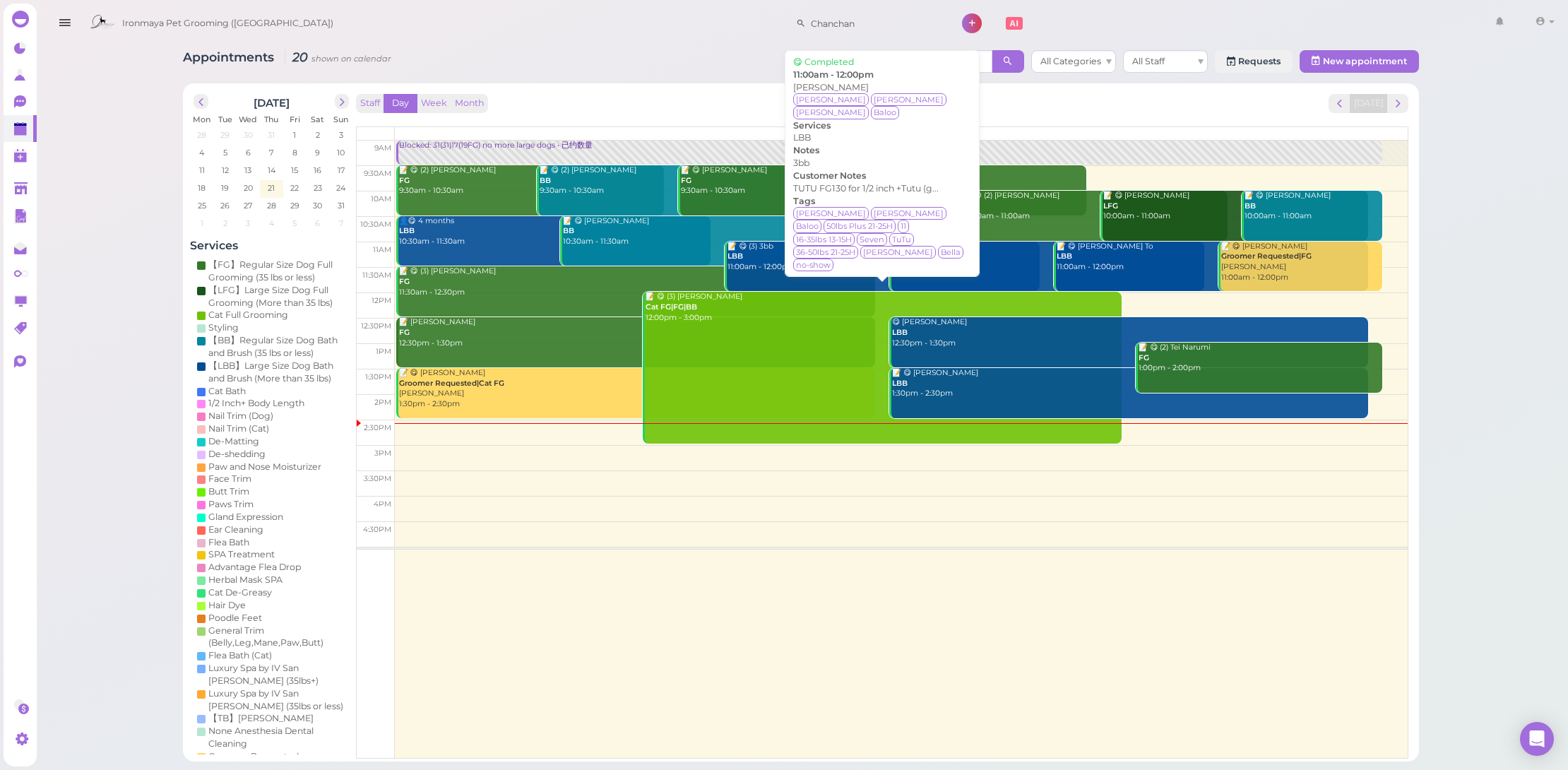
click at [842, 252] on div "📝 😋 (3) 3bb LBB 11:00am - 12:00pm" at bounding box center [883, 257] width 313 height 31
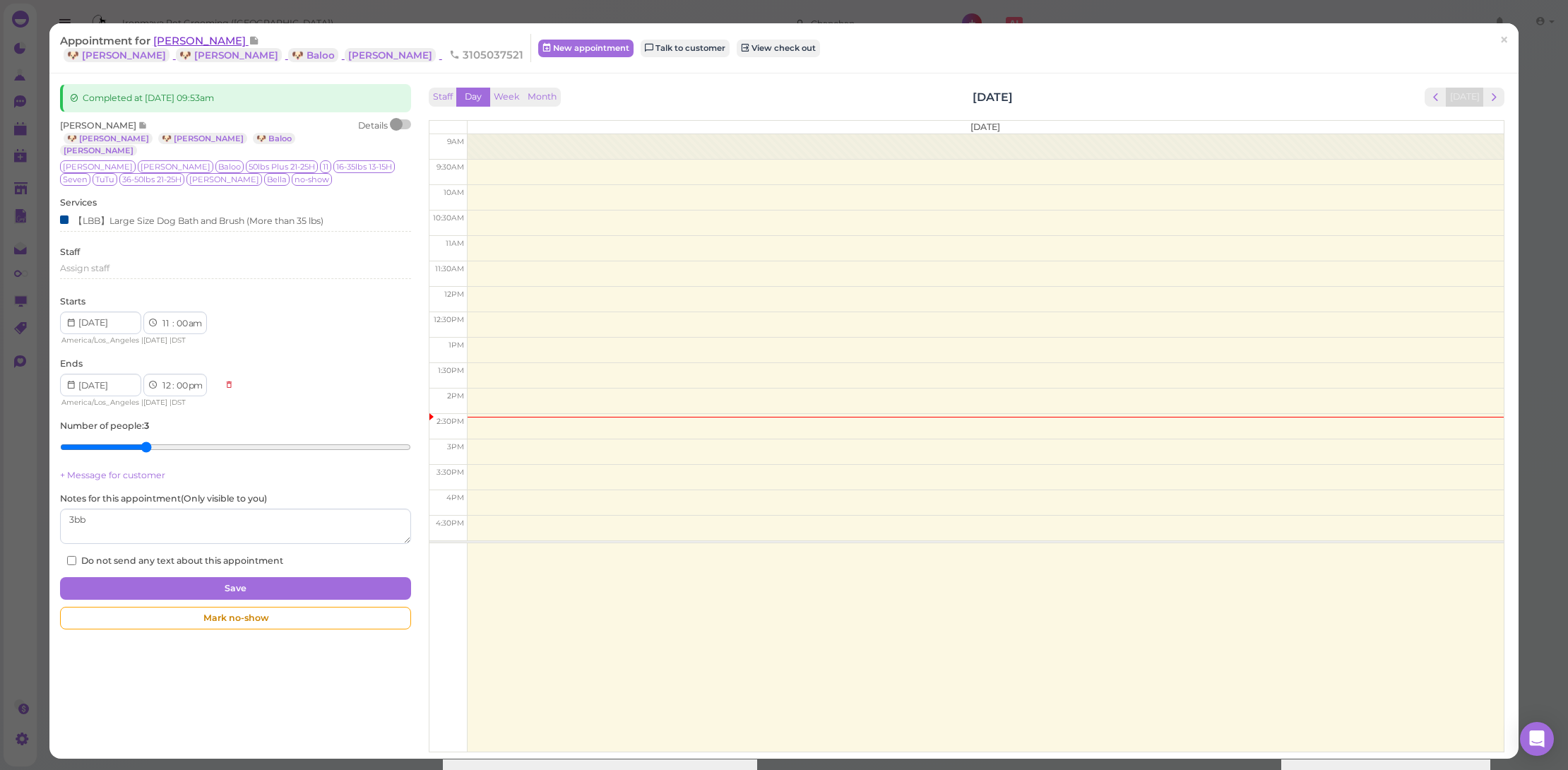
click at [212, 40] on span "[PERSON_NAME]" at bounding box center [201, 40] width 96 height 13
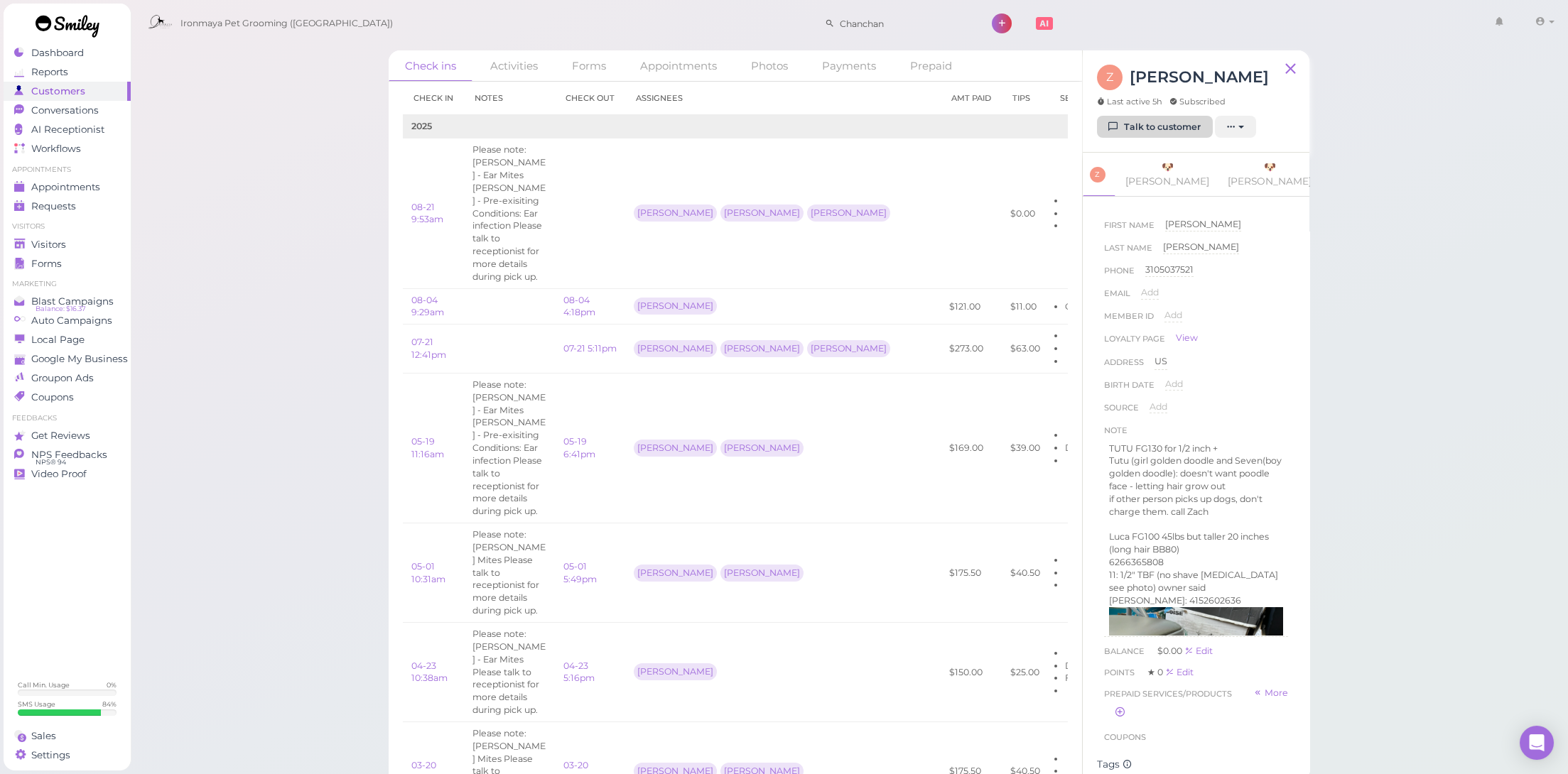
click at [1155, 126] on link "Talk to customer" at bounding box center [1155, 127] width 116 height 22
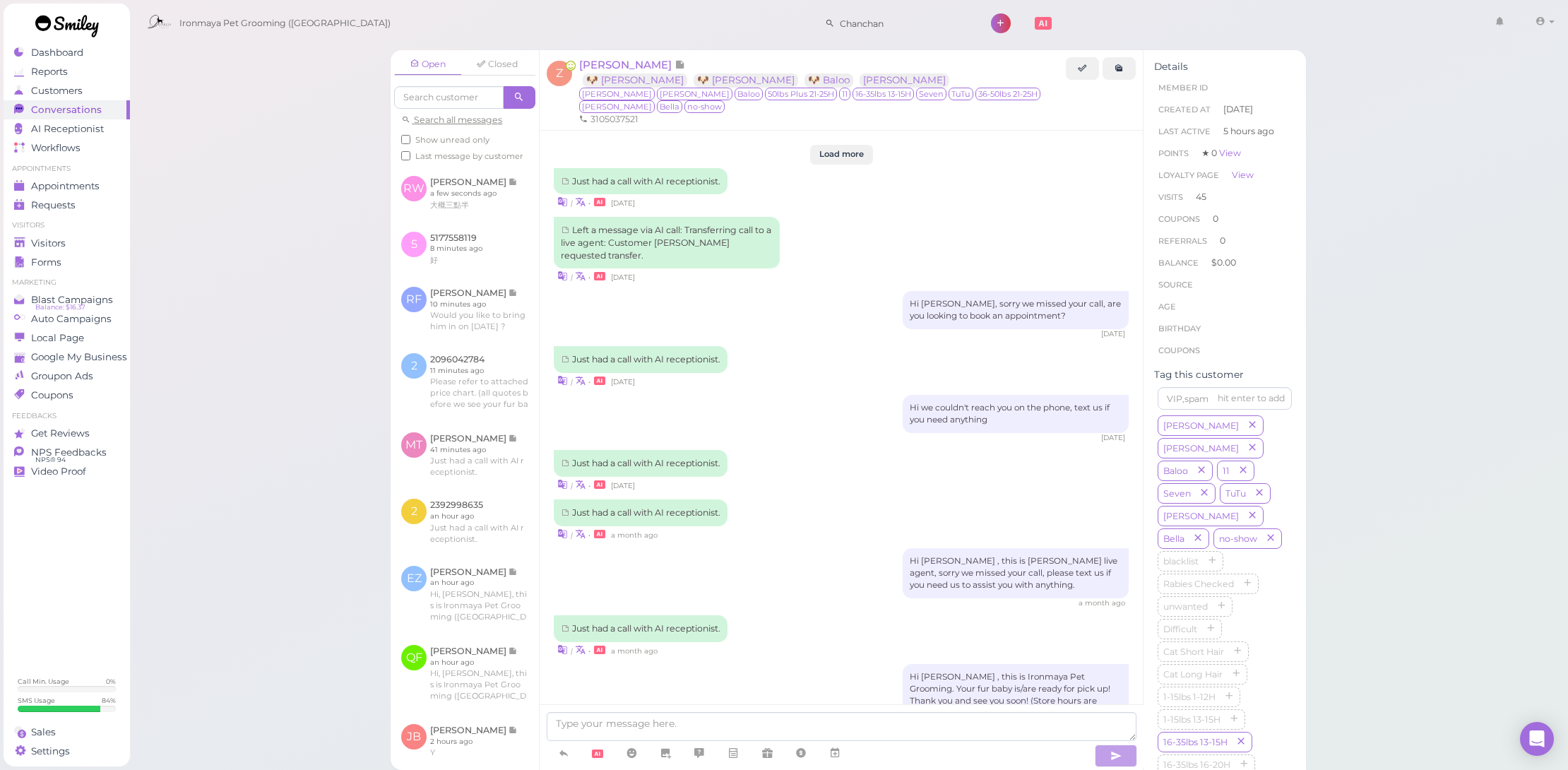
scroll to position [1788, 0]
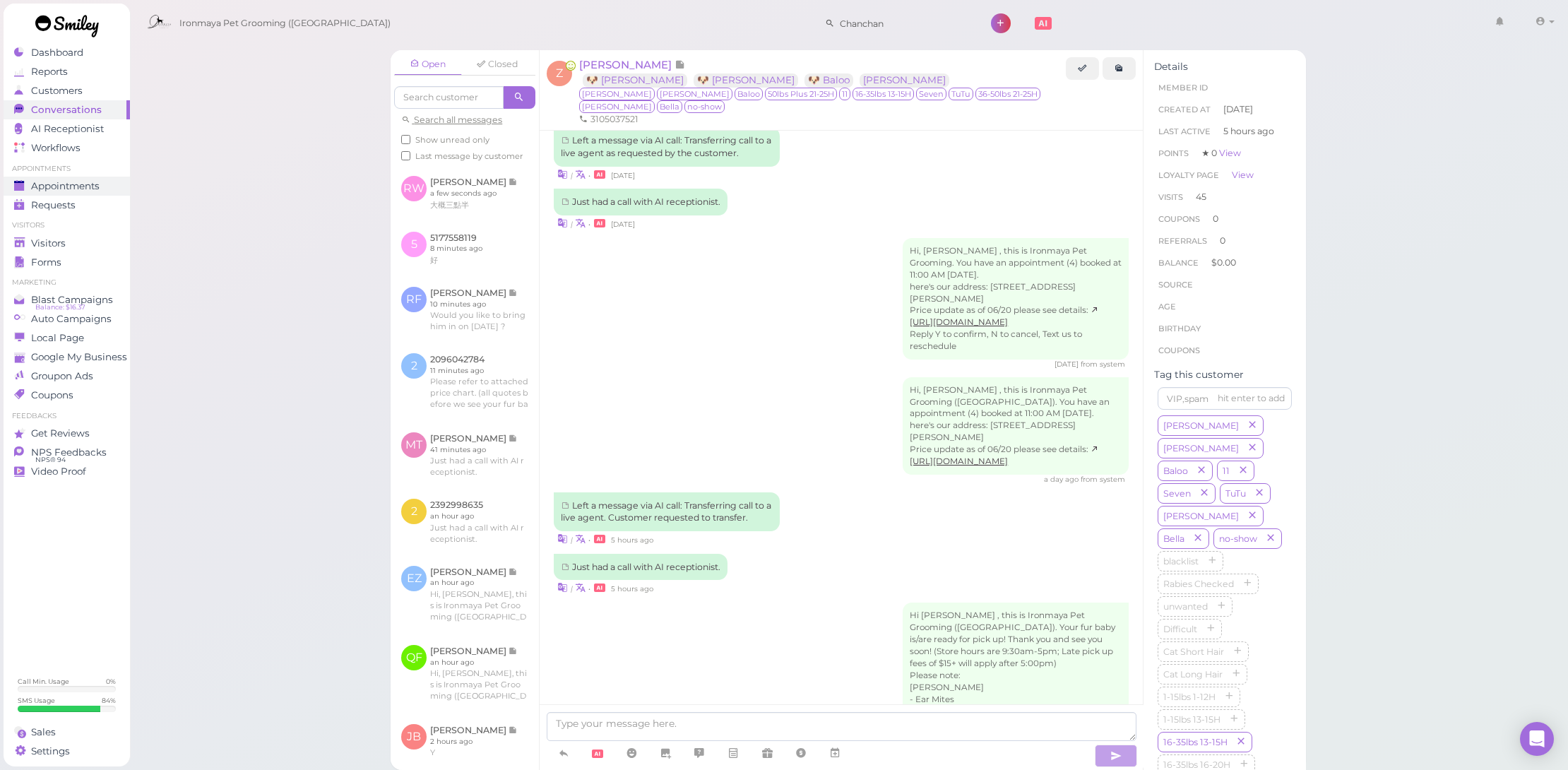
click at [71, 190] on span "Appointments" at bounding box center [65, 186] width 68 height 12
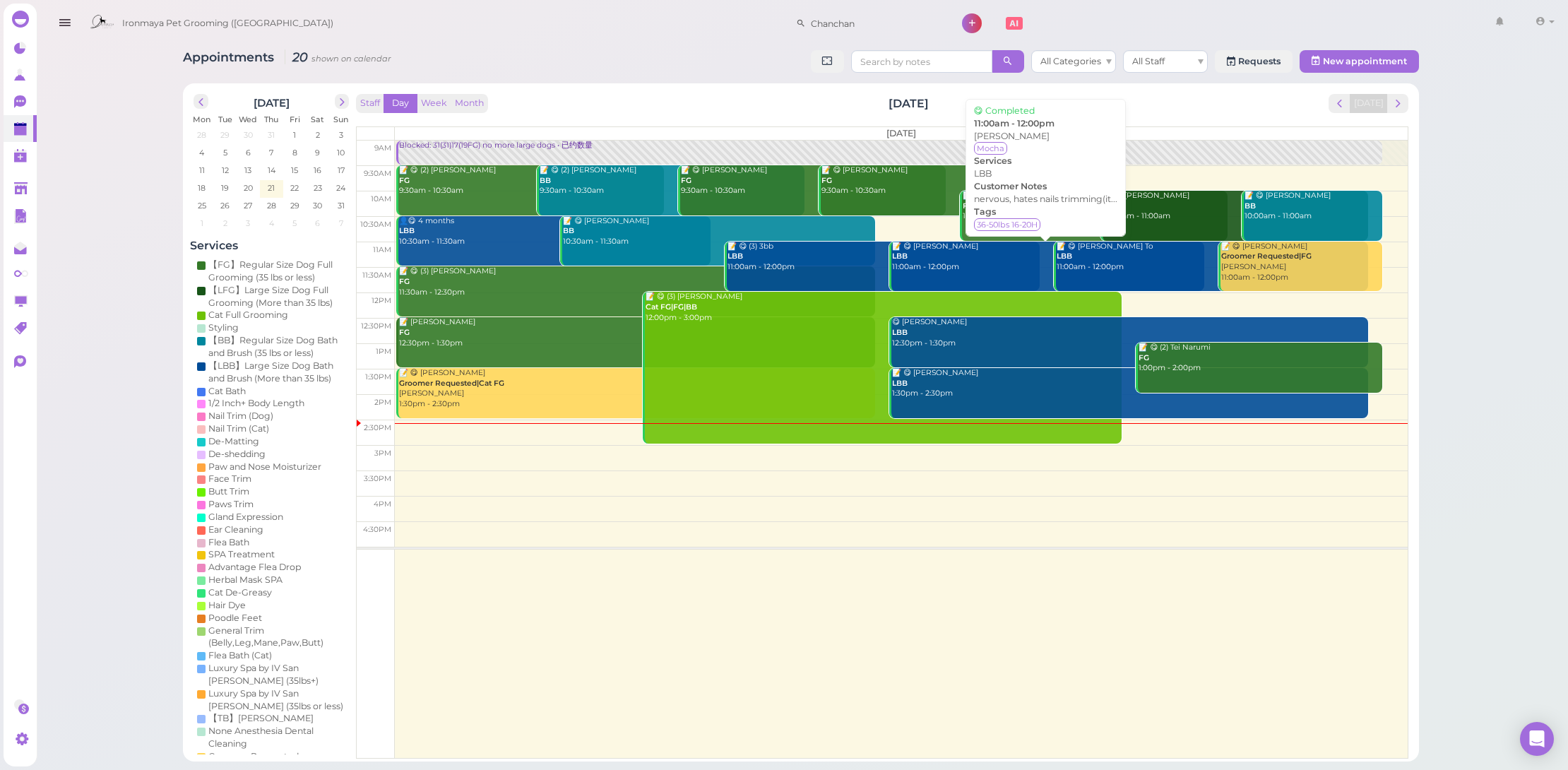
click at [1021, 254] on div "📝 😋 [PERSON_NAME] LBB 11:00am - 12:00pm" at bounding box center [1048, 257] width 313 height 31
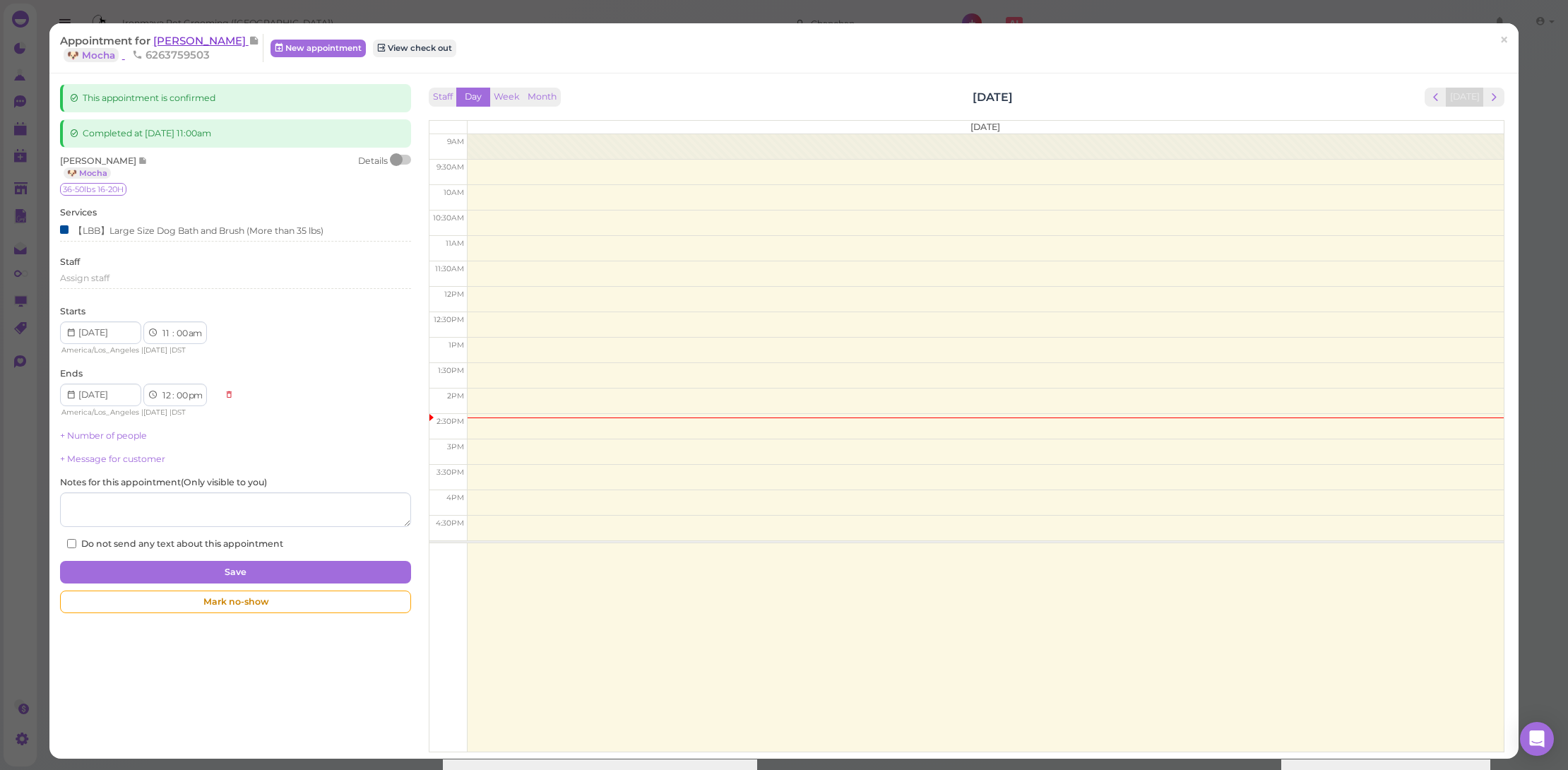
click at [188, 35] on span "[PERSON_NAME]" at bounding box center [201, 40] width 96 height 13
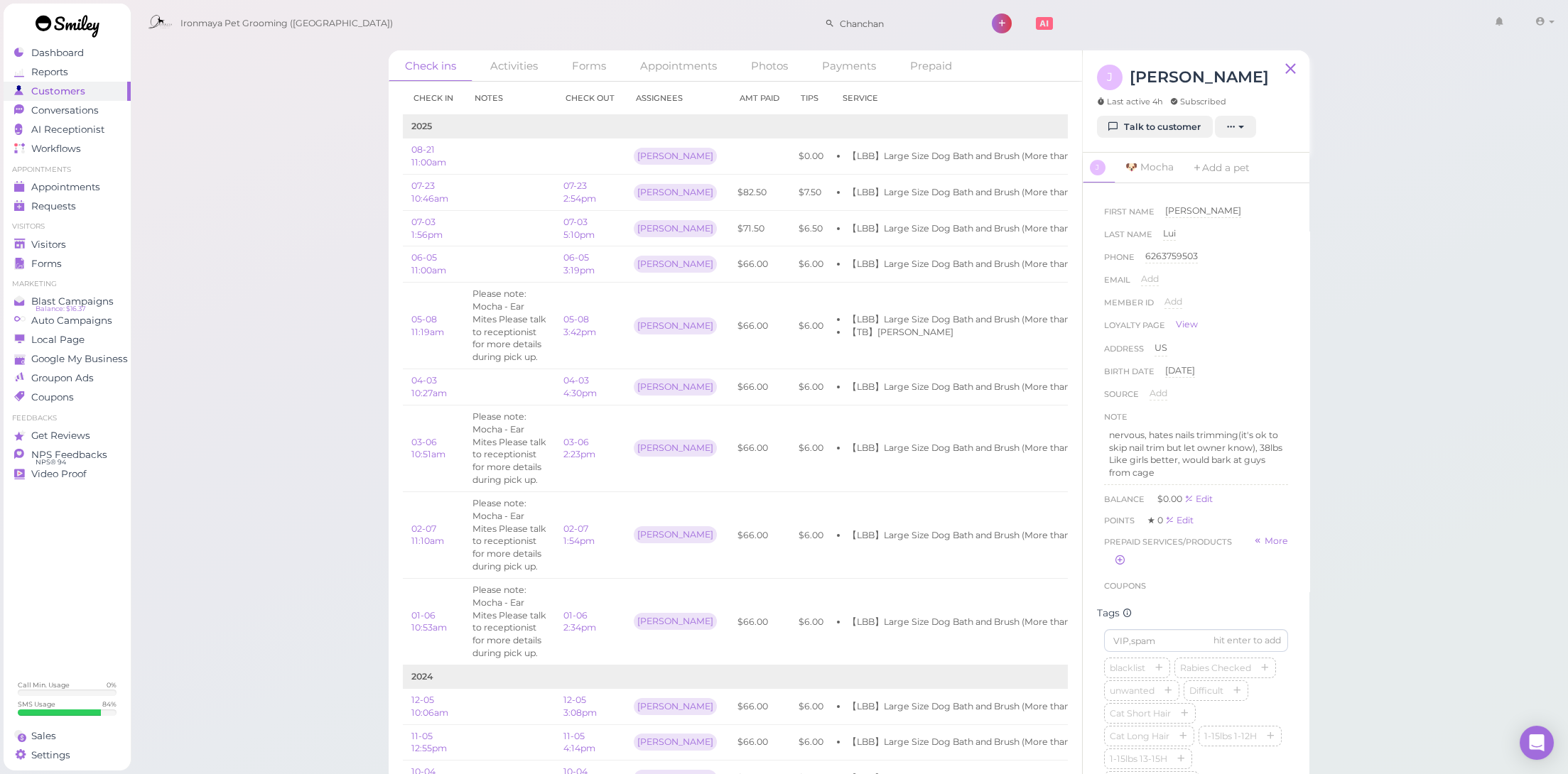
click at [1138, 129] on link "Talk to customer" at bounding box center [1155, 127] width 116 height 22
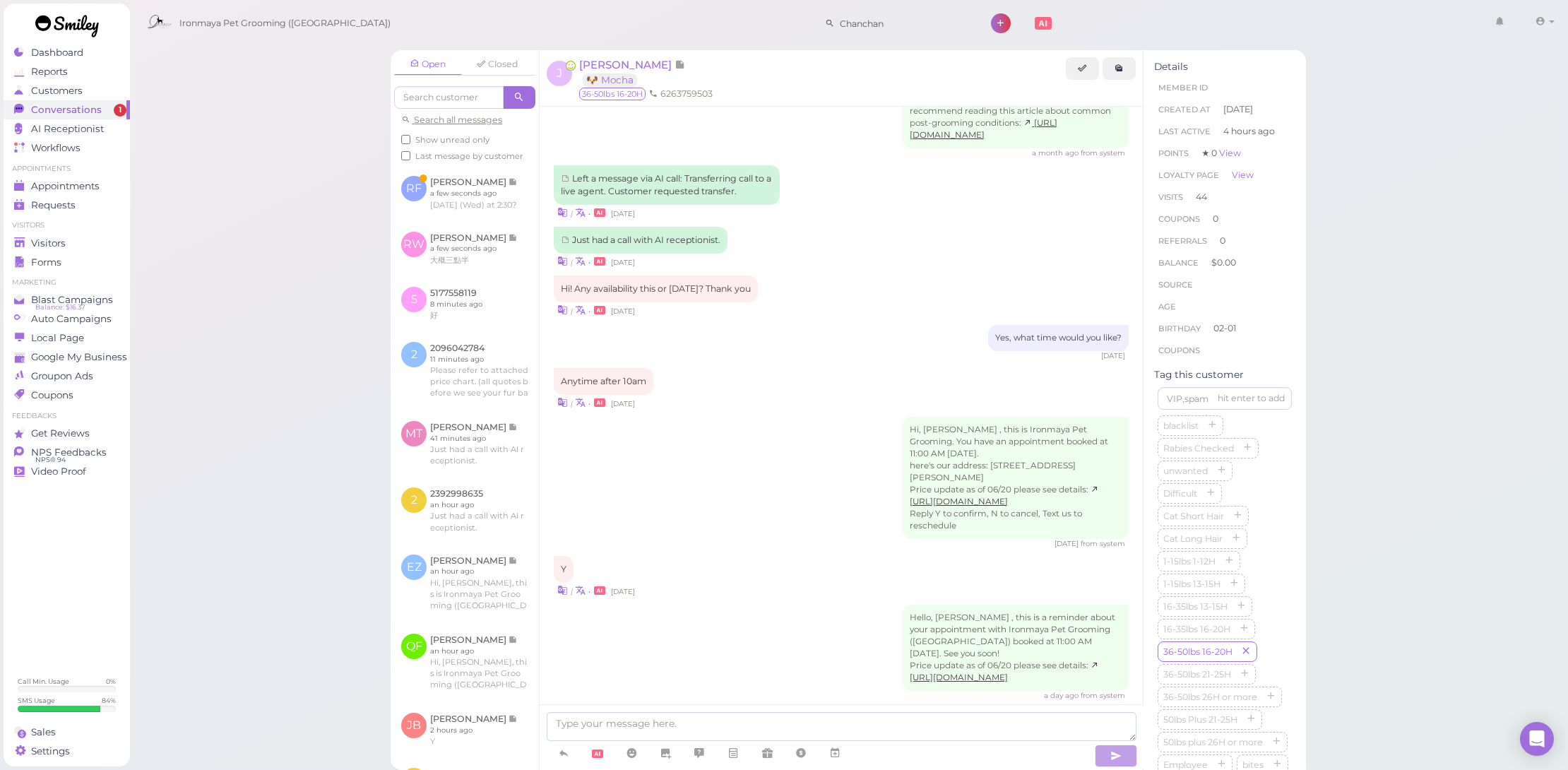
scroll to position [1996, 0]
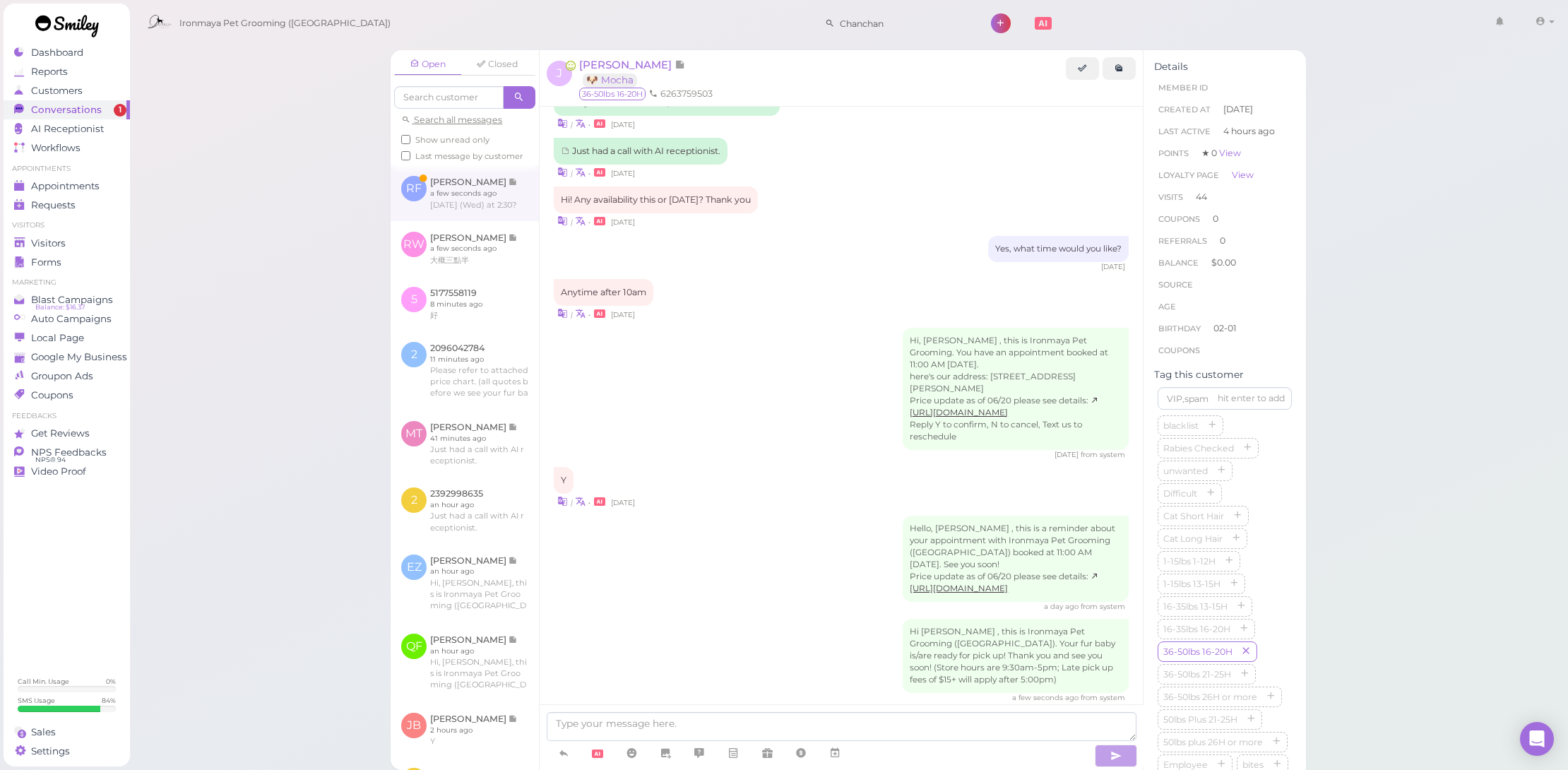
click at [494, 201] on link at bounding box center [465, 192] width 148 height 55
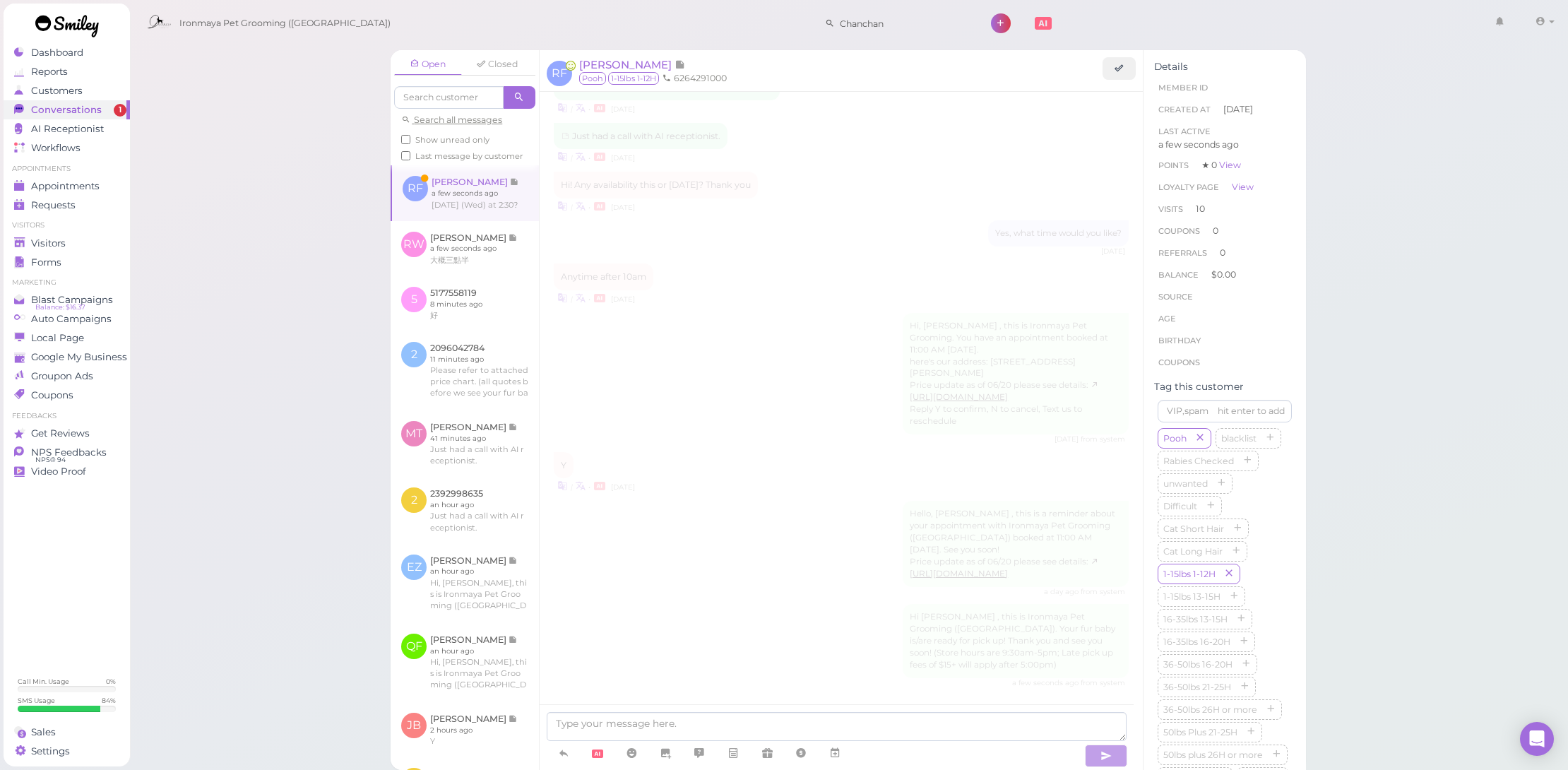
scroll to position [1616, 0]
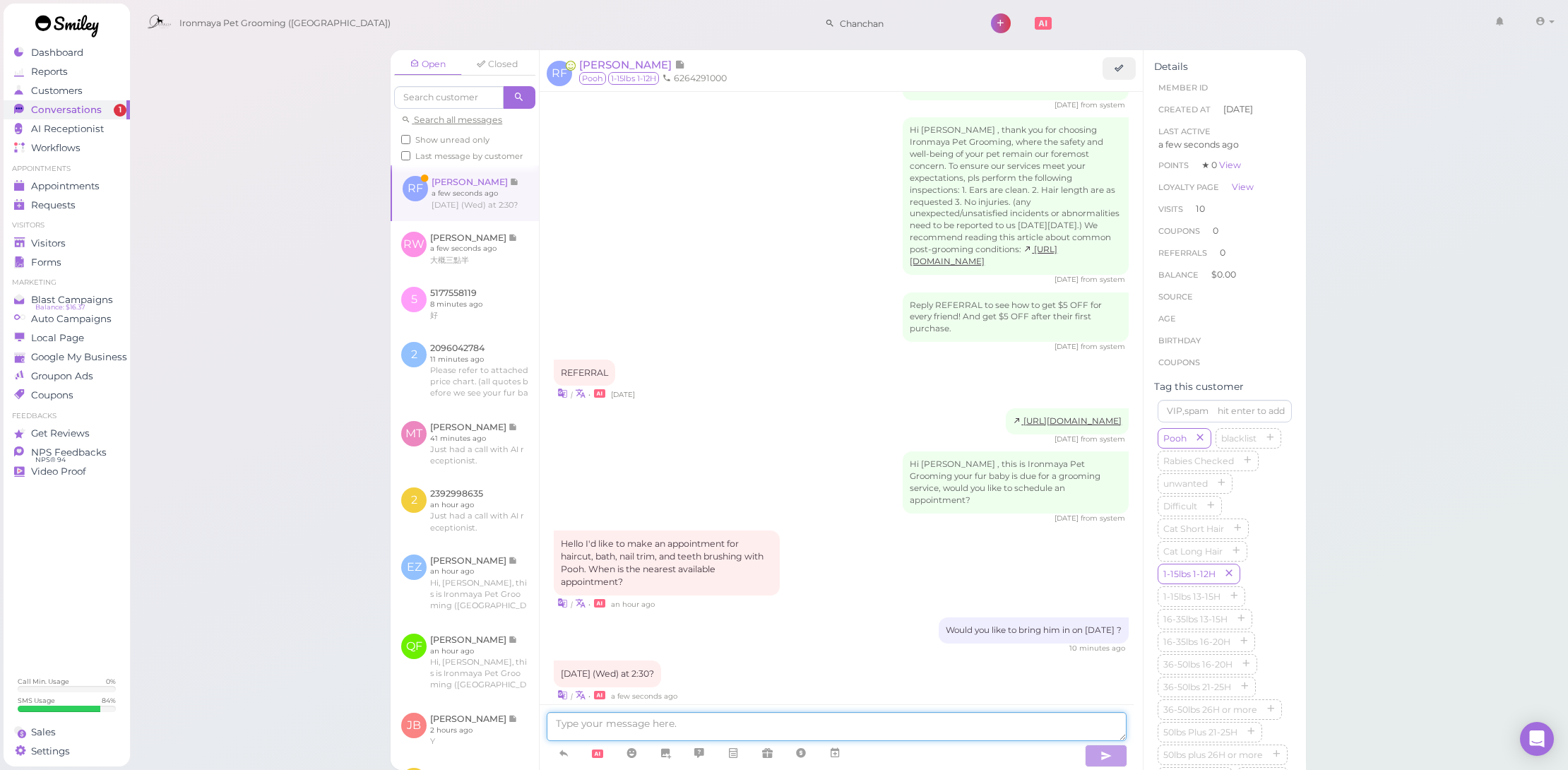
click at [822, 725] on textarea at bounding box center [836, 726] width 580 height 29
type textarea "Can you bring him in @2pm?"
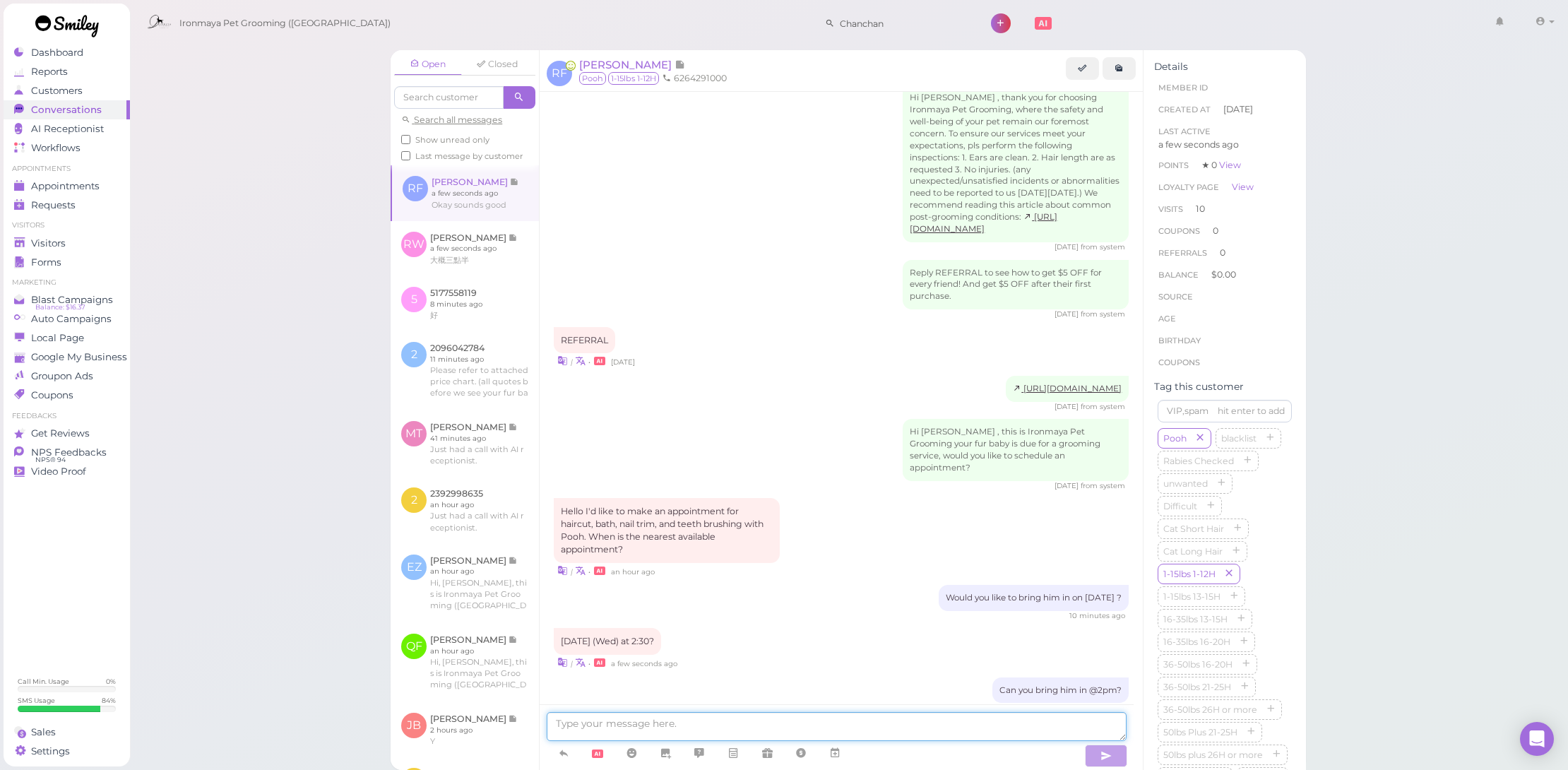
scroll to position [1706, 0]
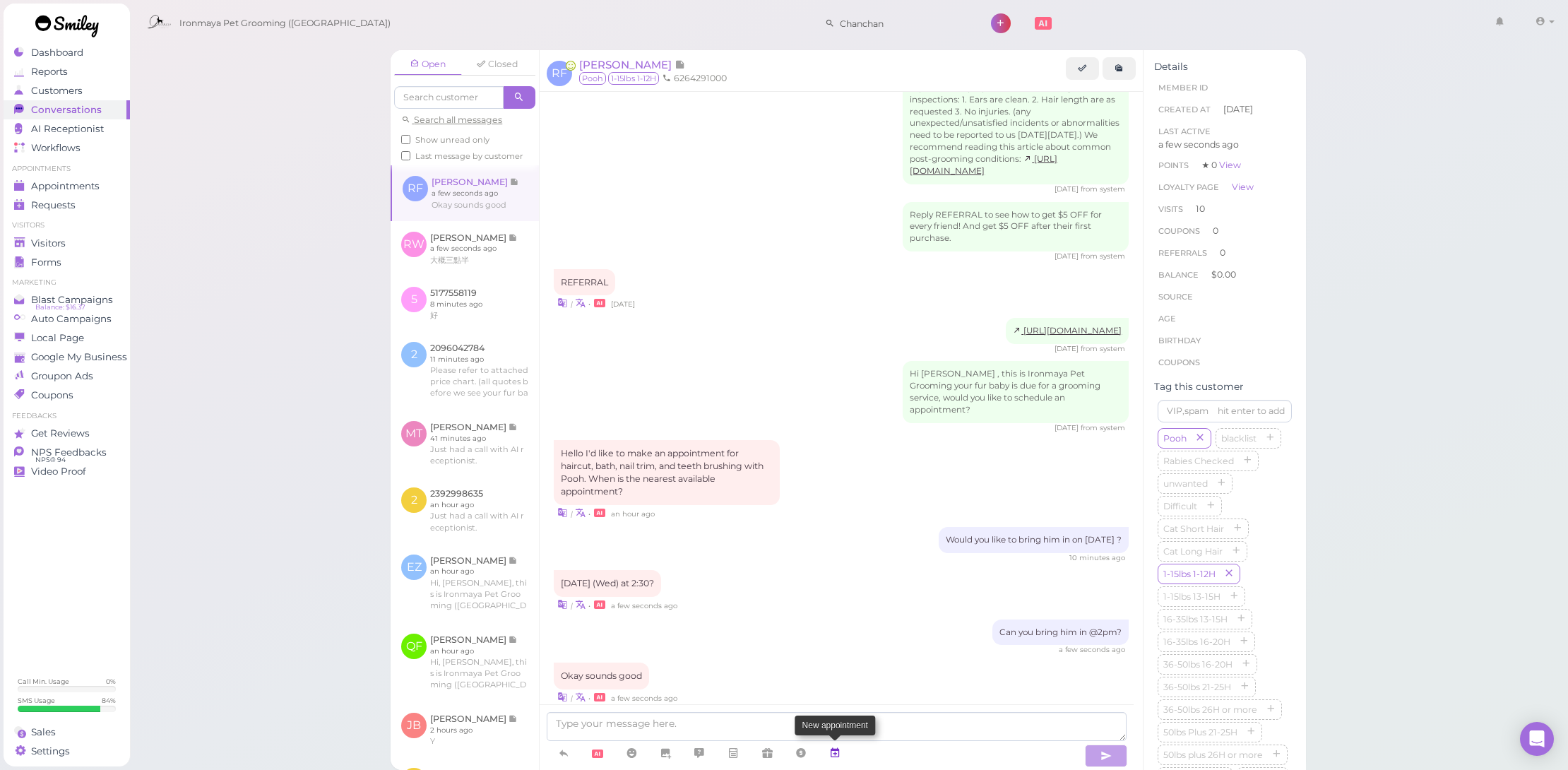
click at [832, 749] on icon at bounding box center [835, 753] width 12 height 14
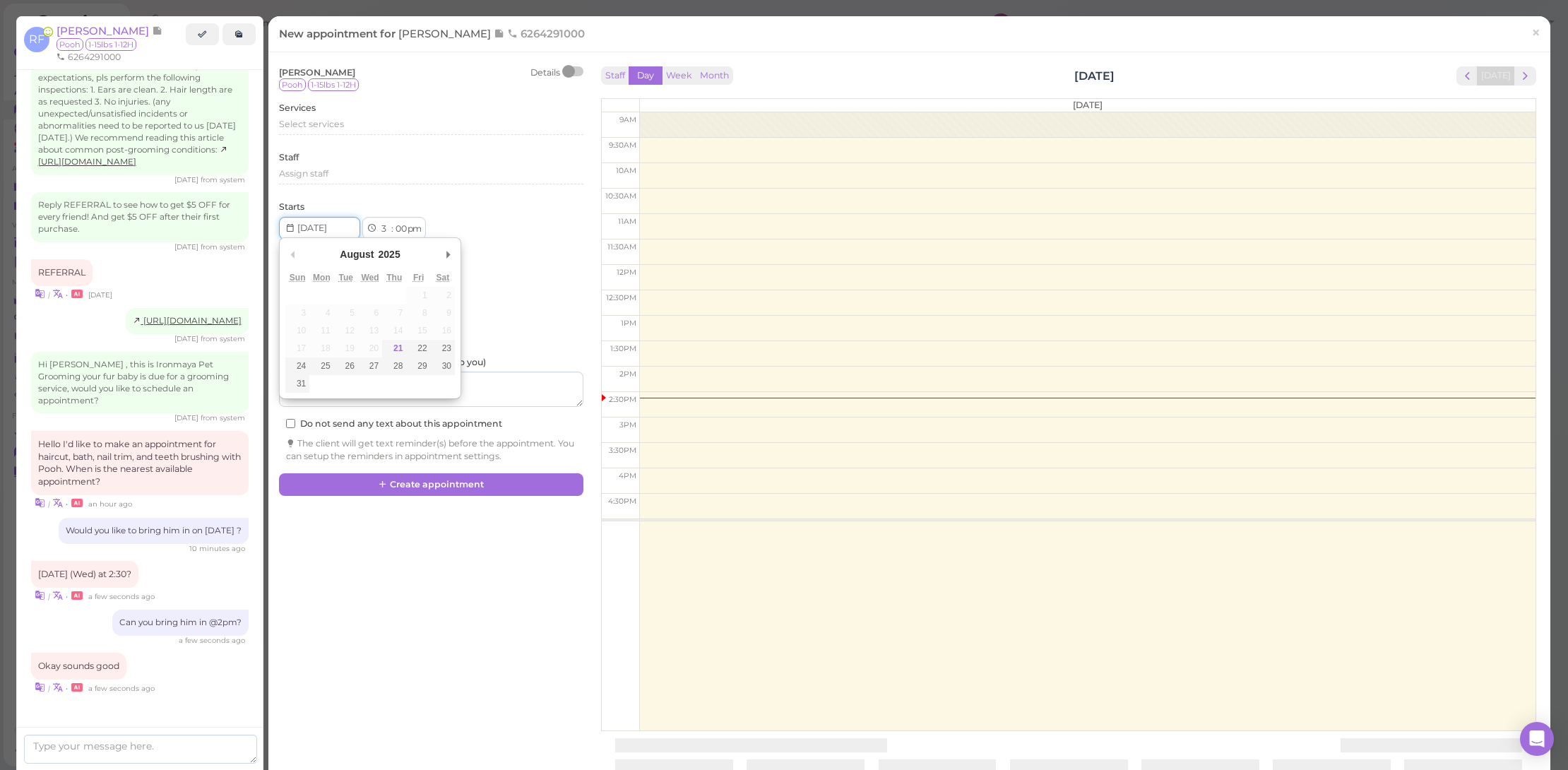
click at [335, 221] on input "Use the arrow keys to pick a date" at bounding box center [319, 228] width 81 height 22
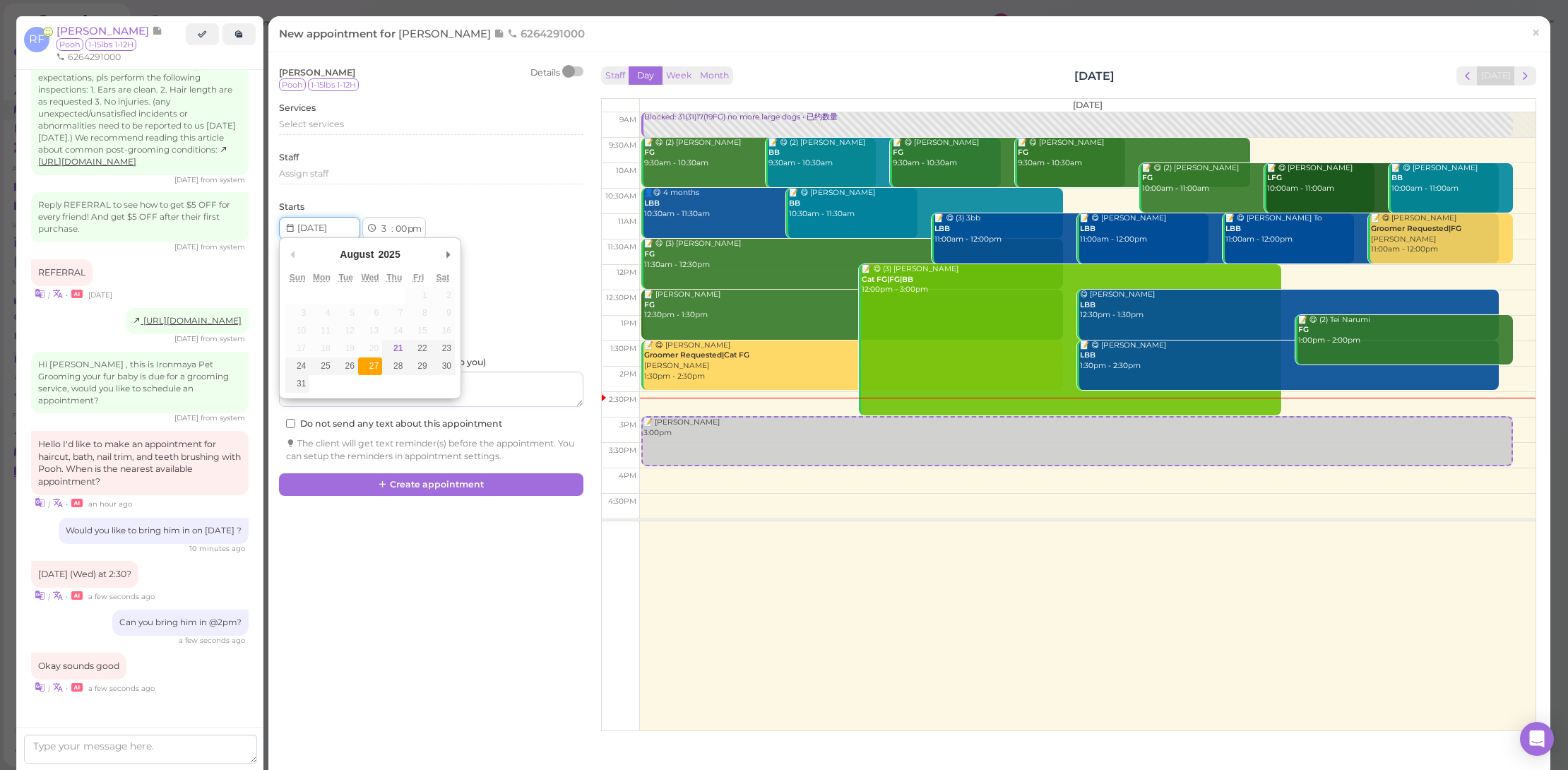
type input "[DATE]"
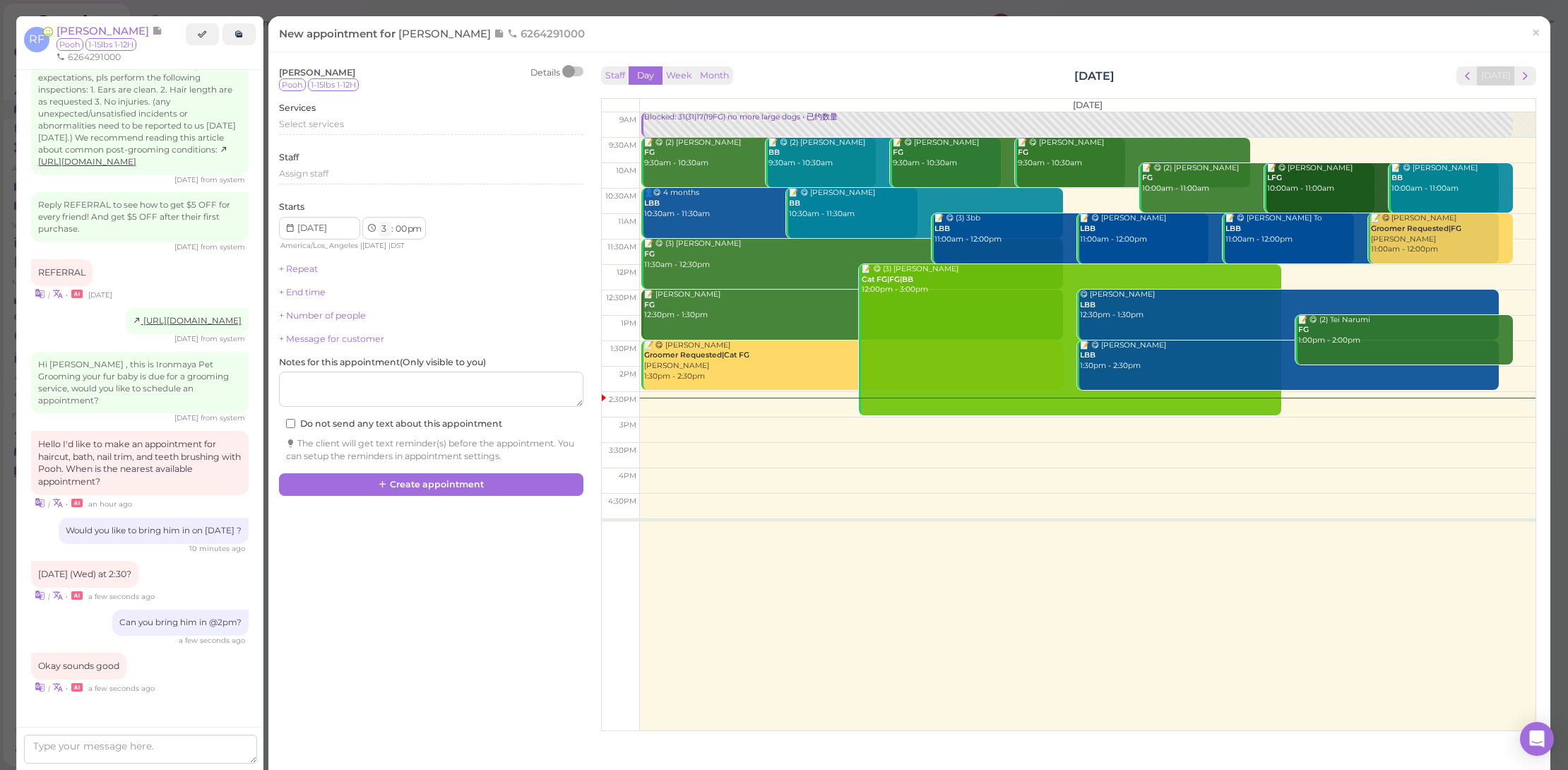
select select "2"
click at [379, 124] on div "Select services" at bounding box center [431, 124] width 304 height 12
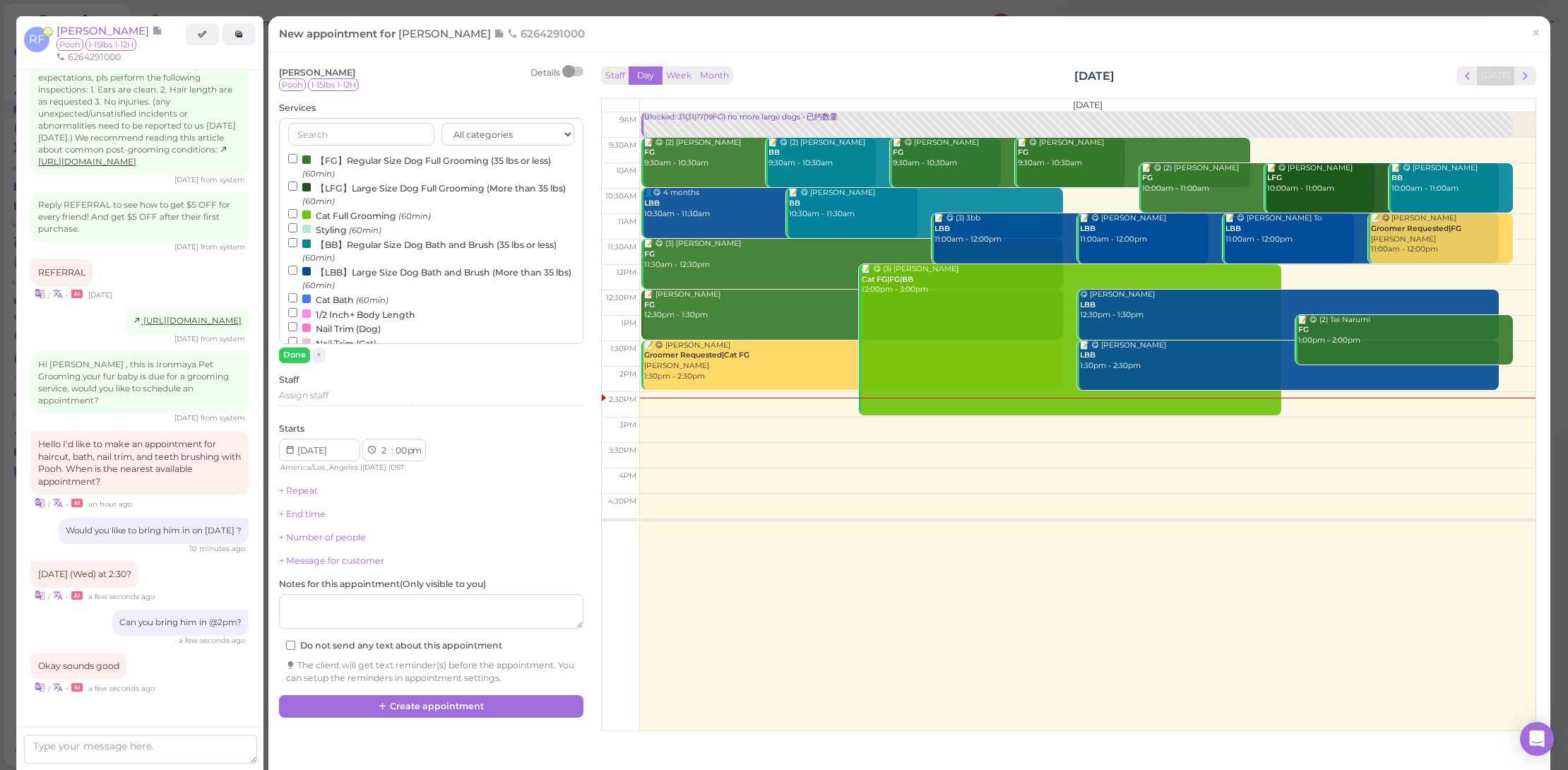
click at [376, 161] on label "【FG】Regular Size Dog Full Grooming (35 lbs or less) (60min)" at bounding box center [431, 166] width 286 height 27
click at [298, 161] on input "【FG】Regular Size Dog Full Grooming (35 lbs or less) (60min)" at bounding box center [292, 158] width 9 height 9
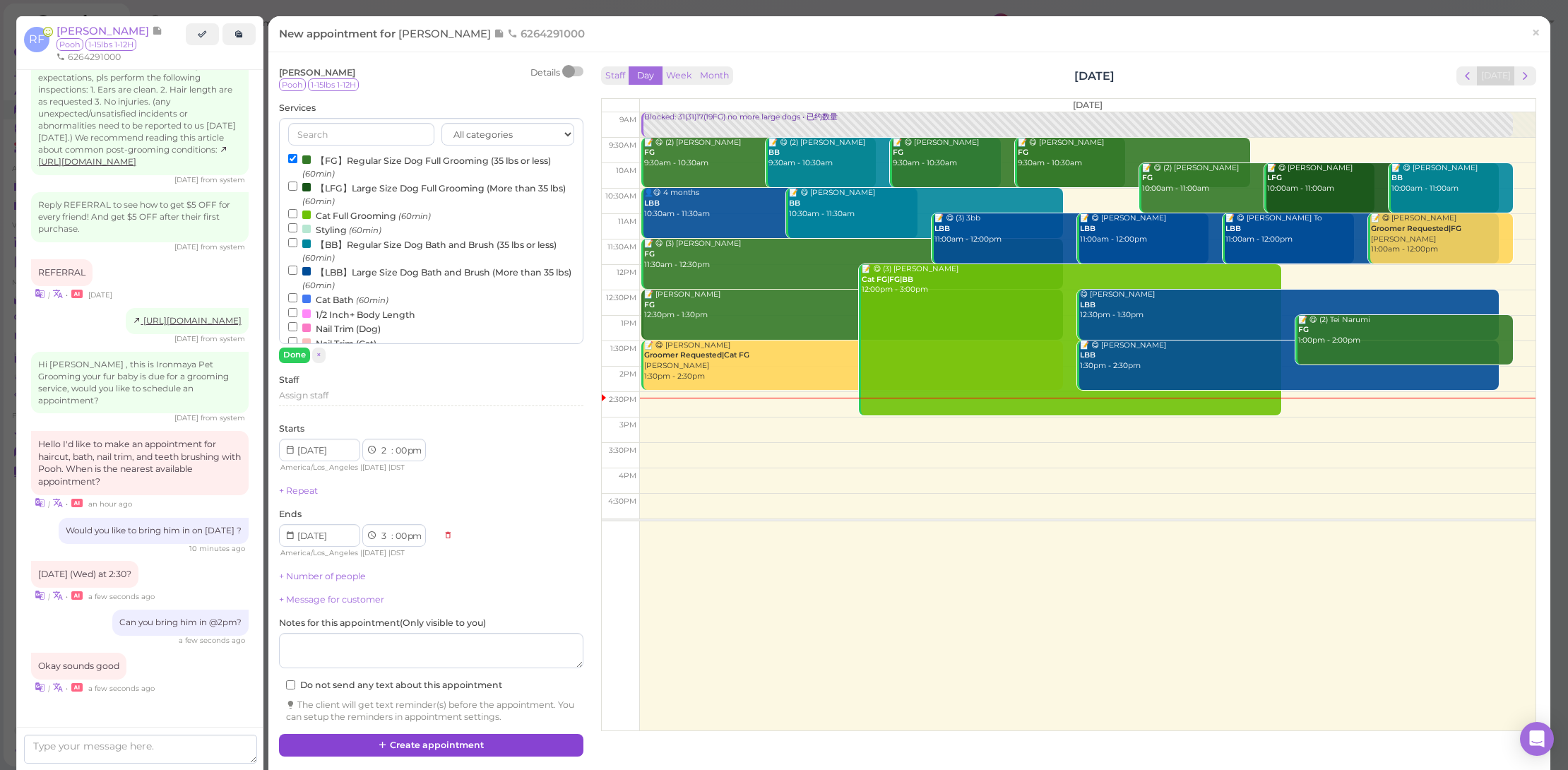
click at [539, 735] on button "Create appointment" at bounding box center [431, 745] width 304 height 22
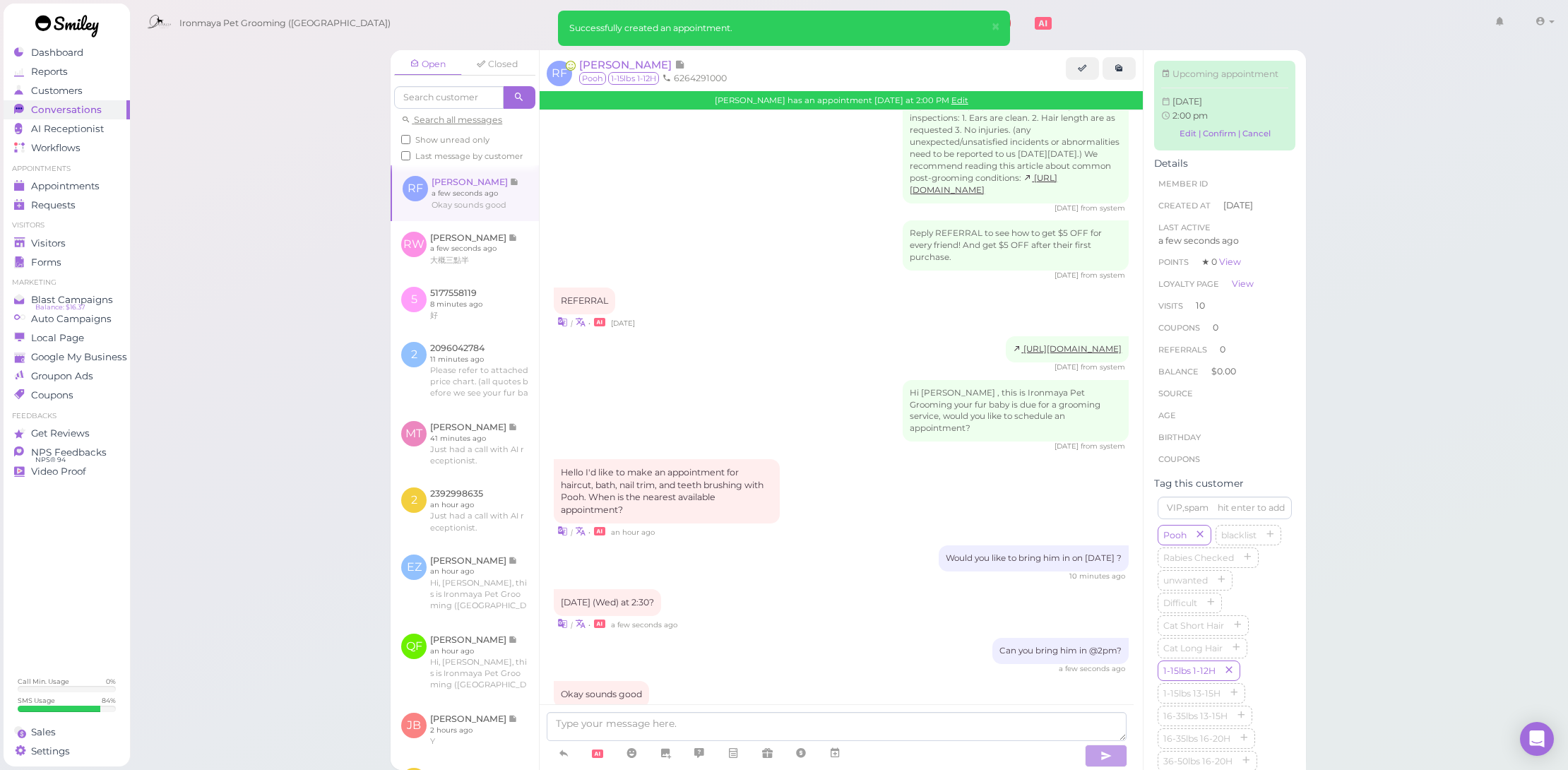
scroll to position [1842, 0]
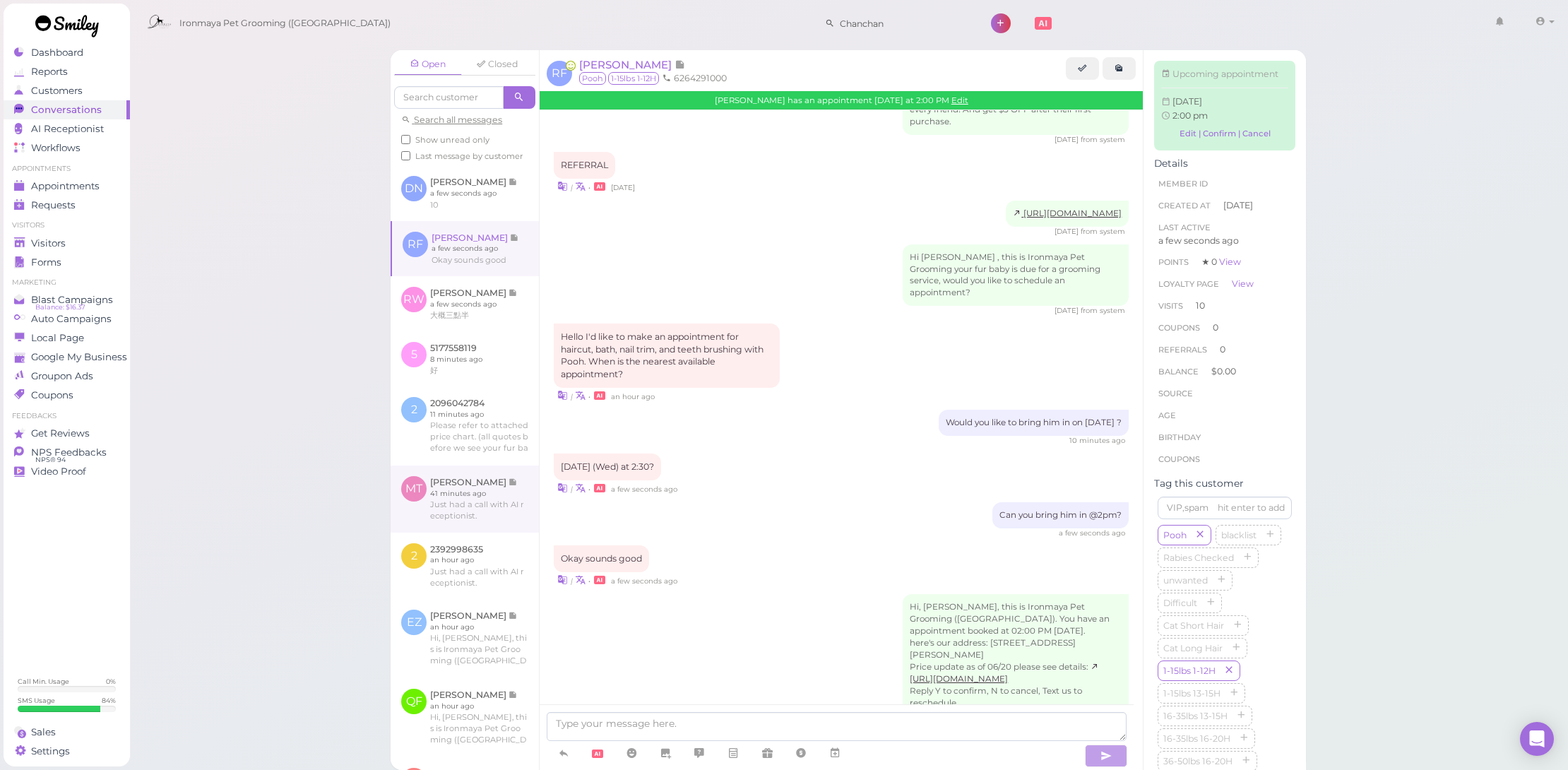
click at [461, 493] on link at bounding box center [465, 498] width 148 height 66
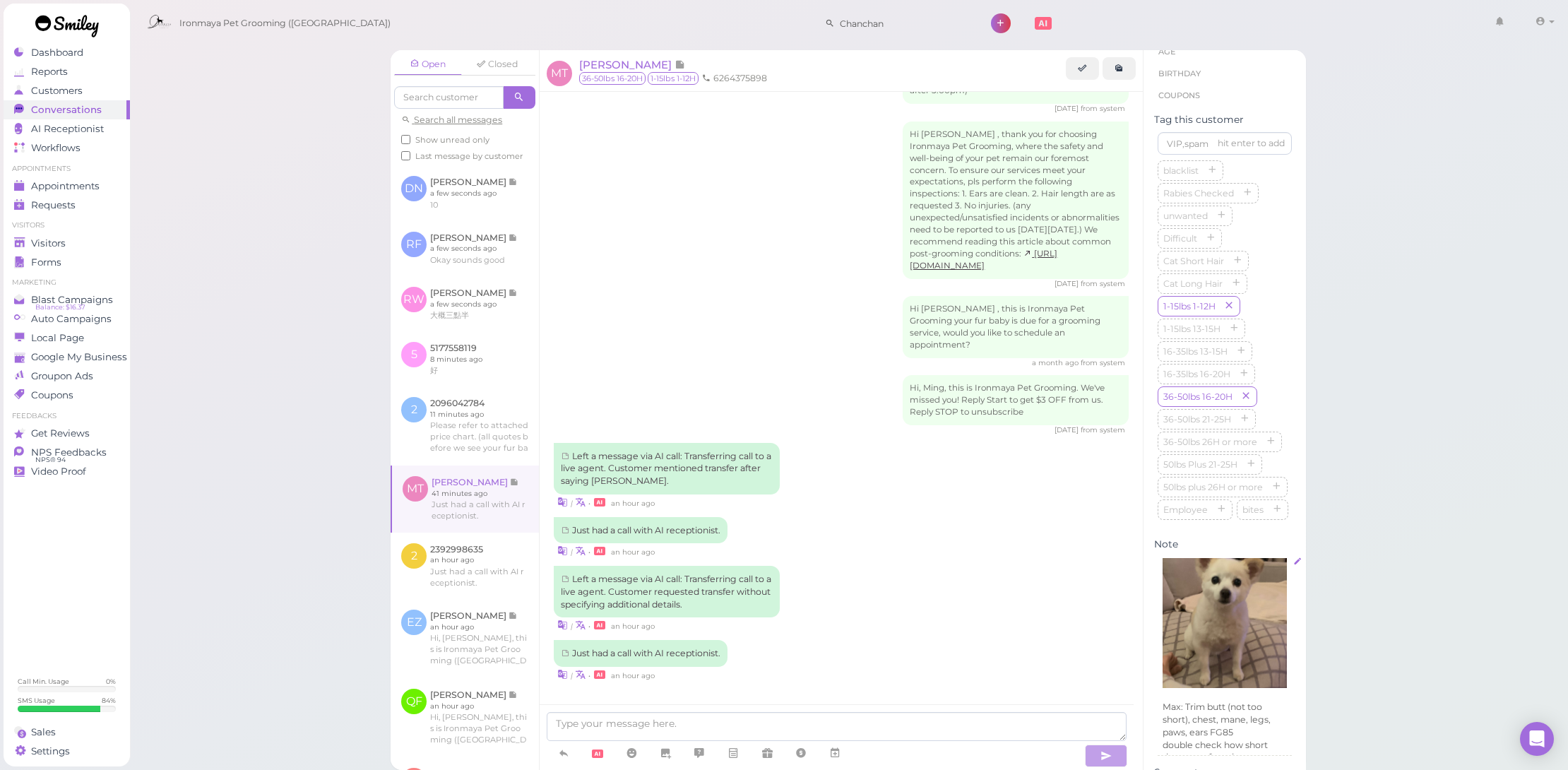
scroll to position [376, 0]
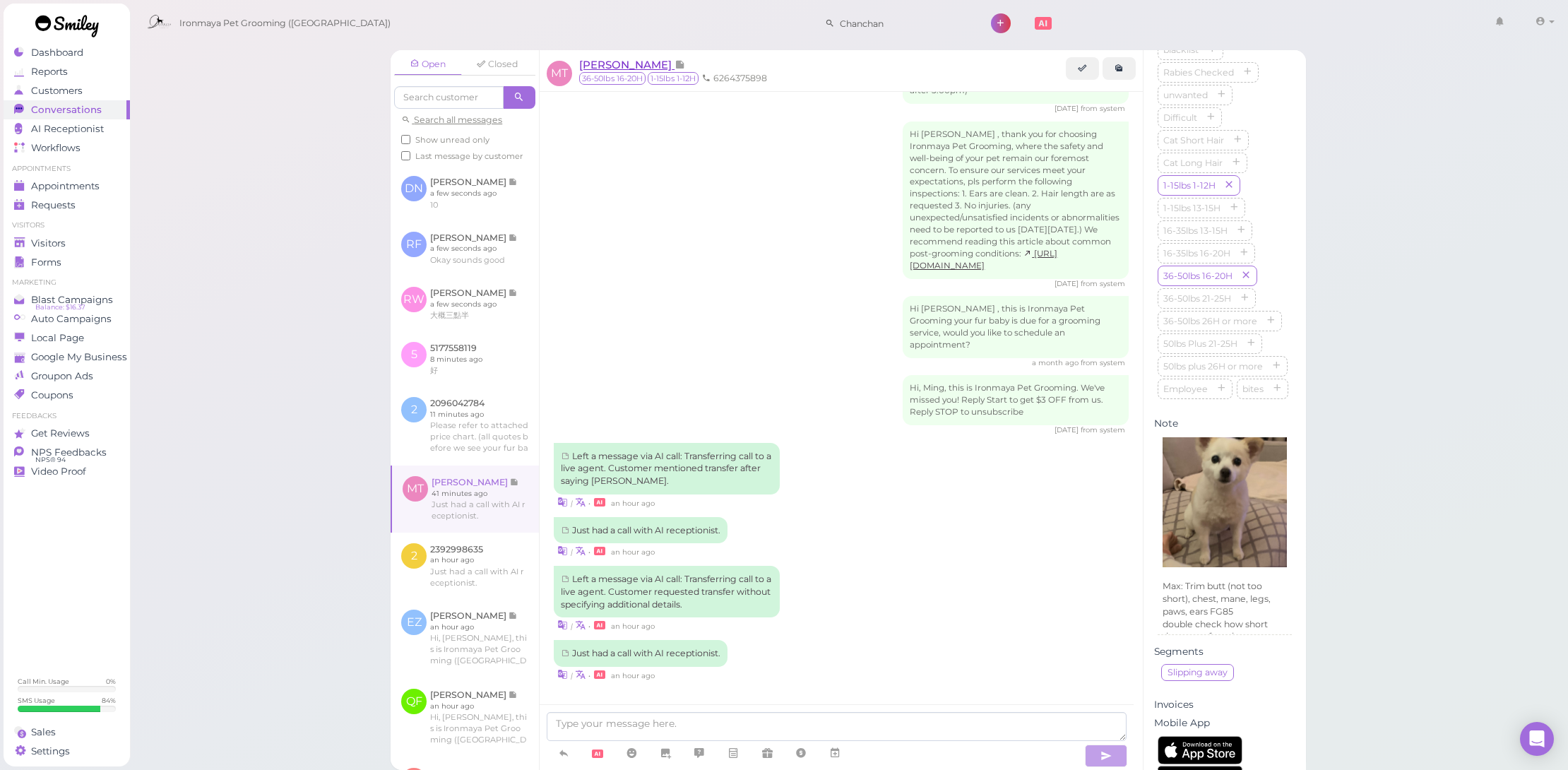
click at [606, 66] on span "[PERSON_NAME]" at bounding box center [627, 64] width 96 height 13
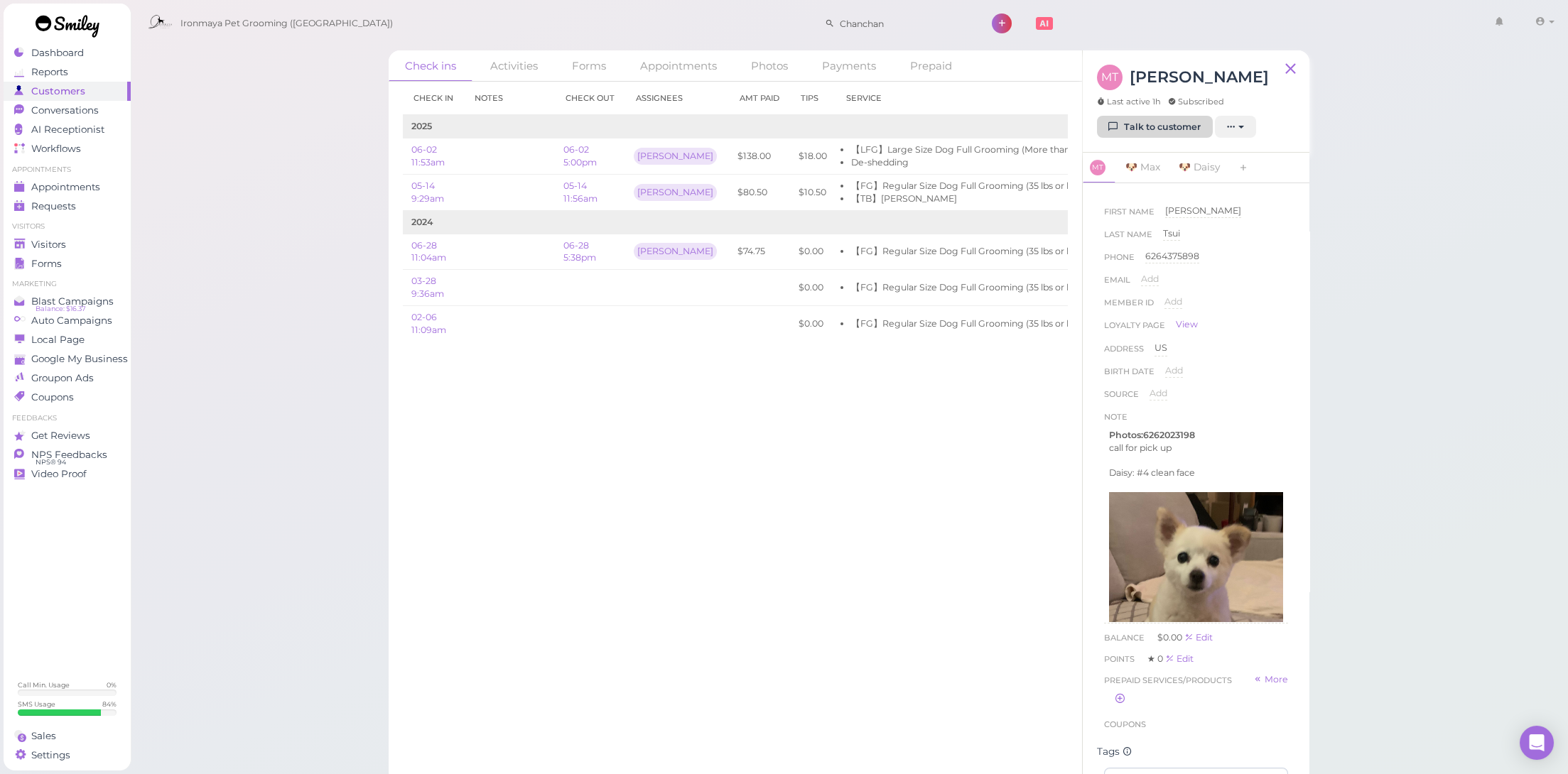
click at [1137, 131] on link "Talk to customer" at bounding box center [1155, 127] width 116 height 22
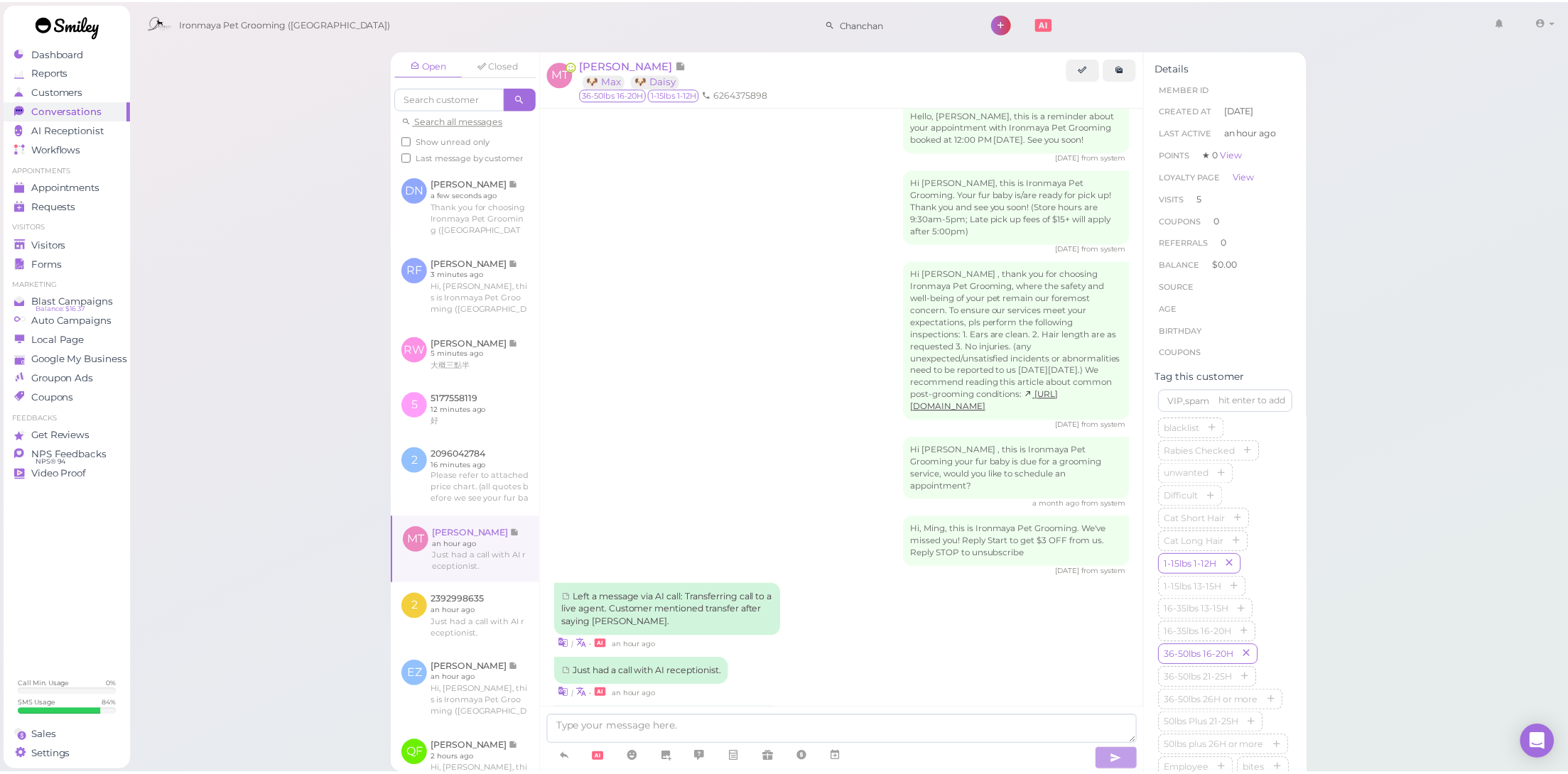
scroll to position [1742, 0]
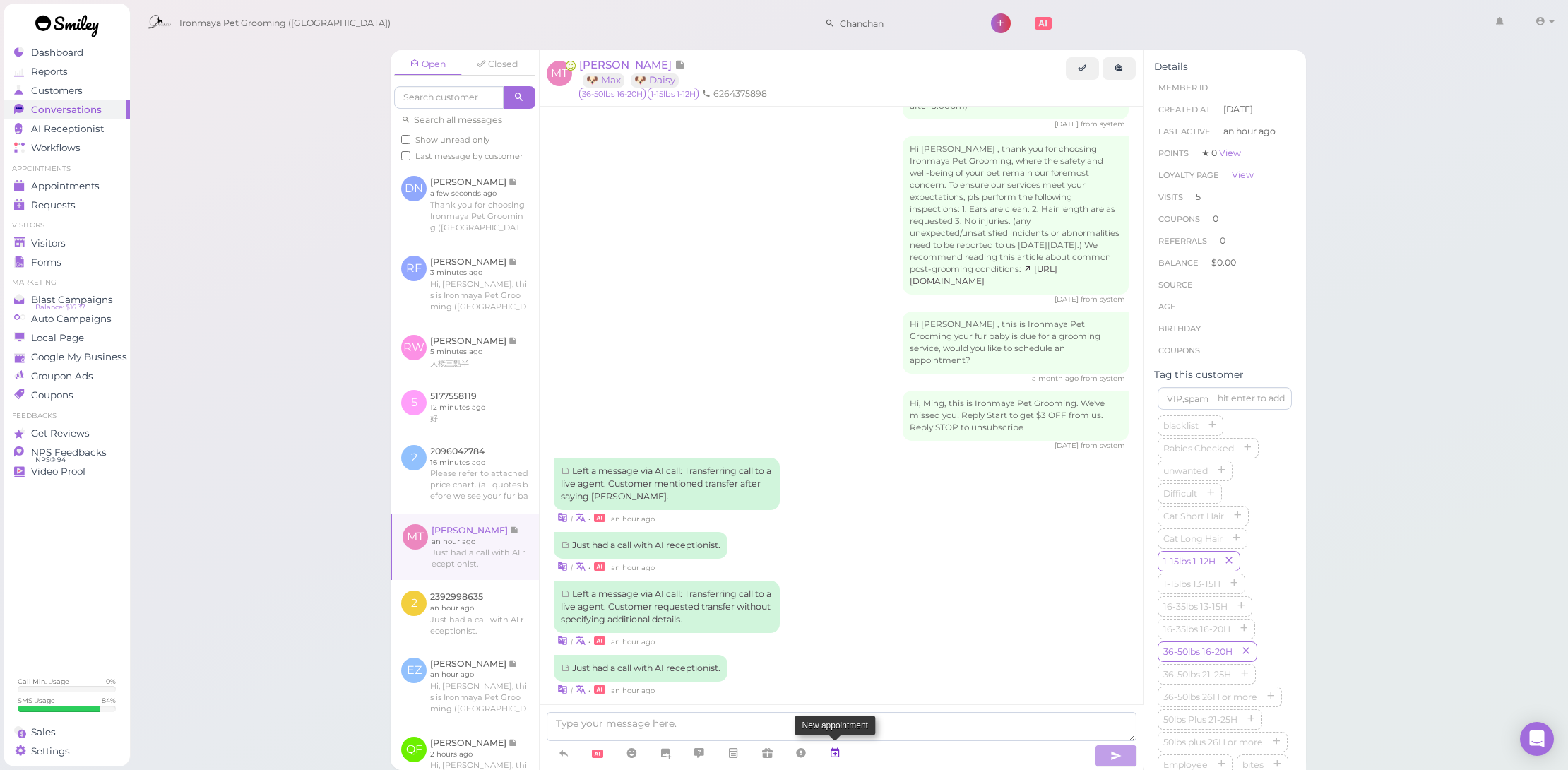
click at [831, 758] on icon at bounding box center [835, 753] width 12 height 14
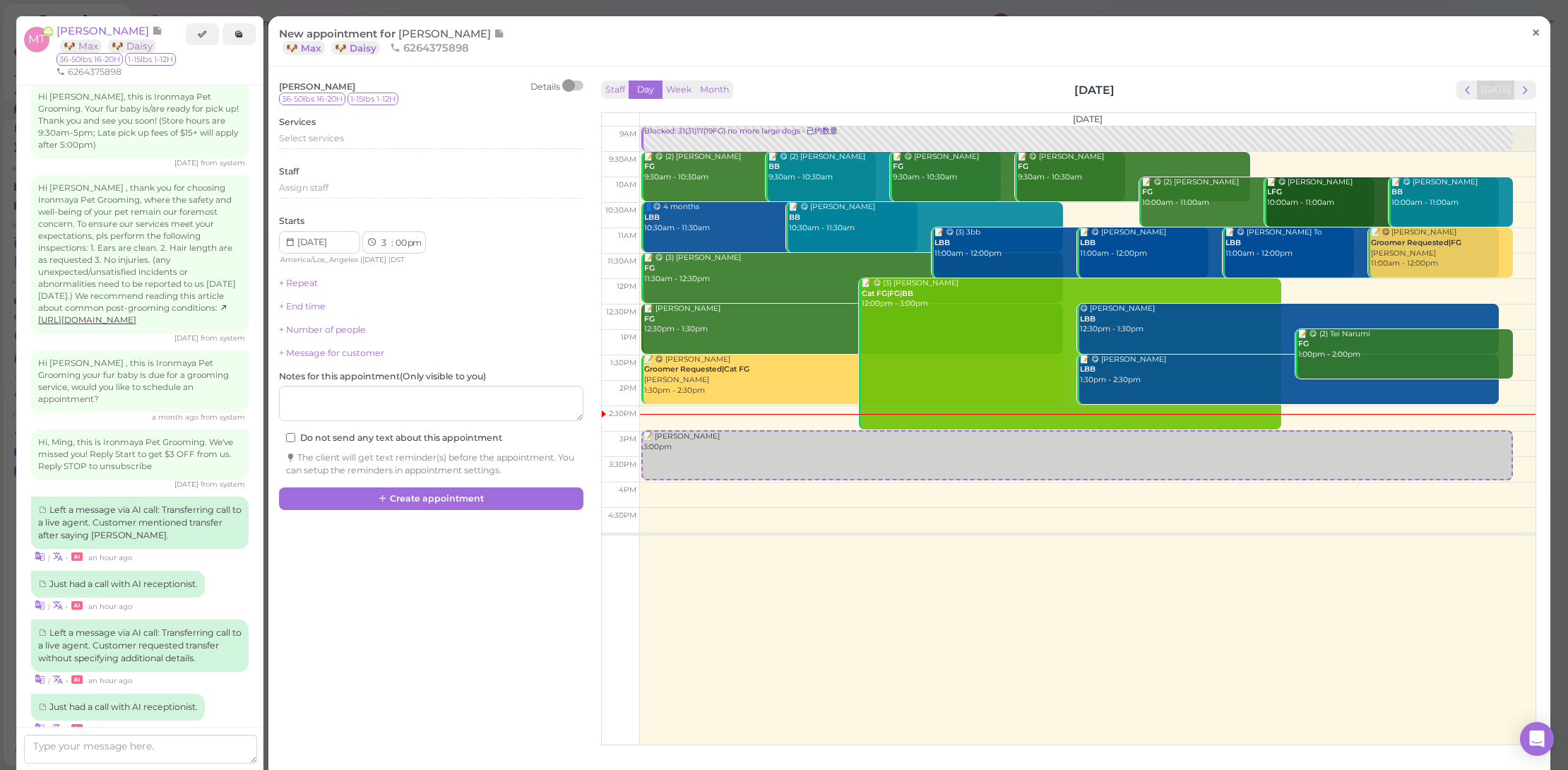
click at [1532, 28] on span "×" at bounding box center [1536, 32] width 9 height 20
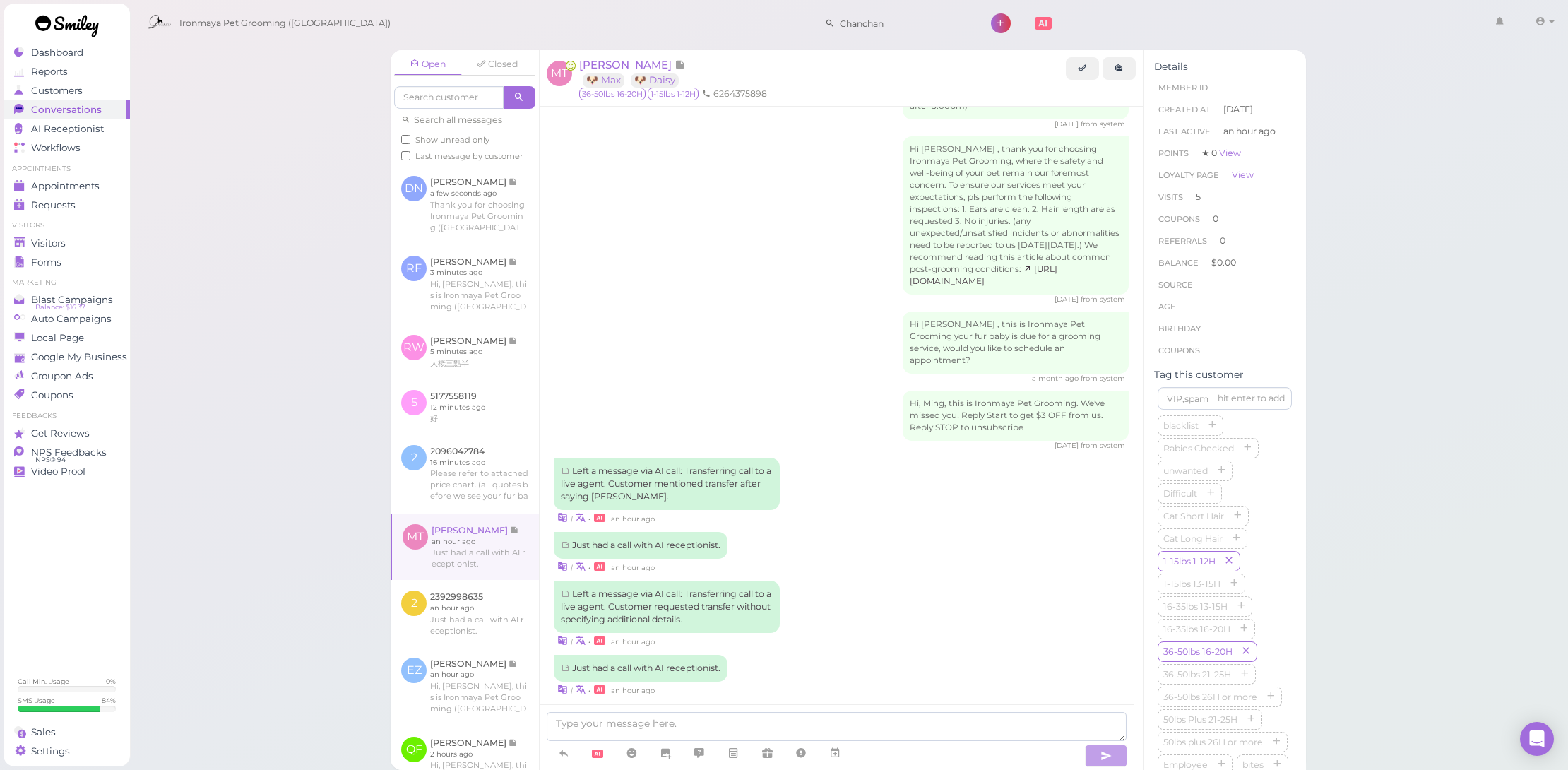
click at [591, 71] on div "[PERSON_NAME] 🐶 Max 🐶 Daisy" at bounding box center [822, 72] width 487 height 31
click at [600, 62] on span "[PERSON_NAME]" at bounding box center [627, 64] width 96 height 13
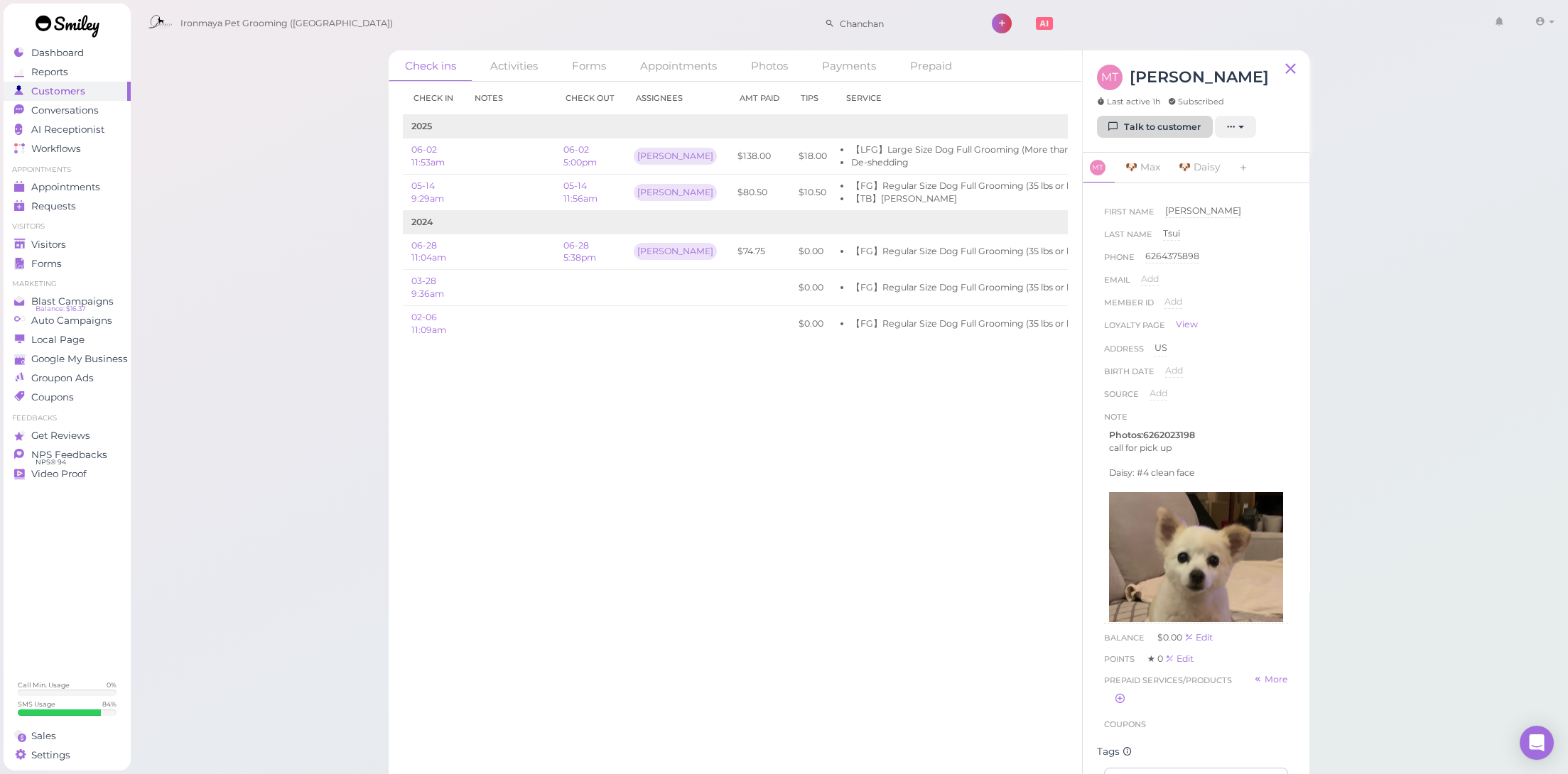
click at [1142, 129] on link "Talk to customer" at bounding box center [1155, 127] width 116 height 22
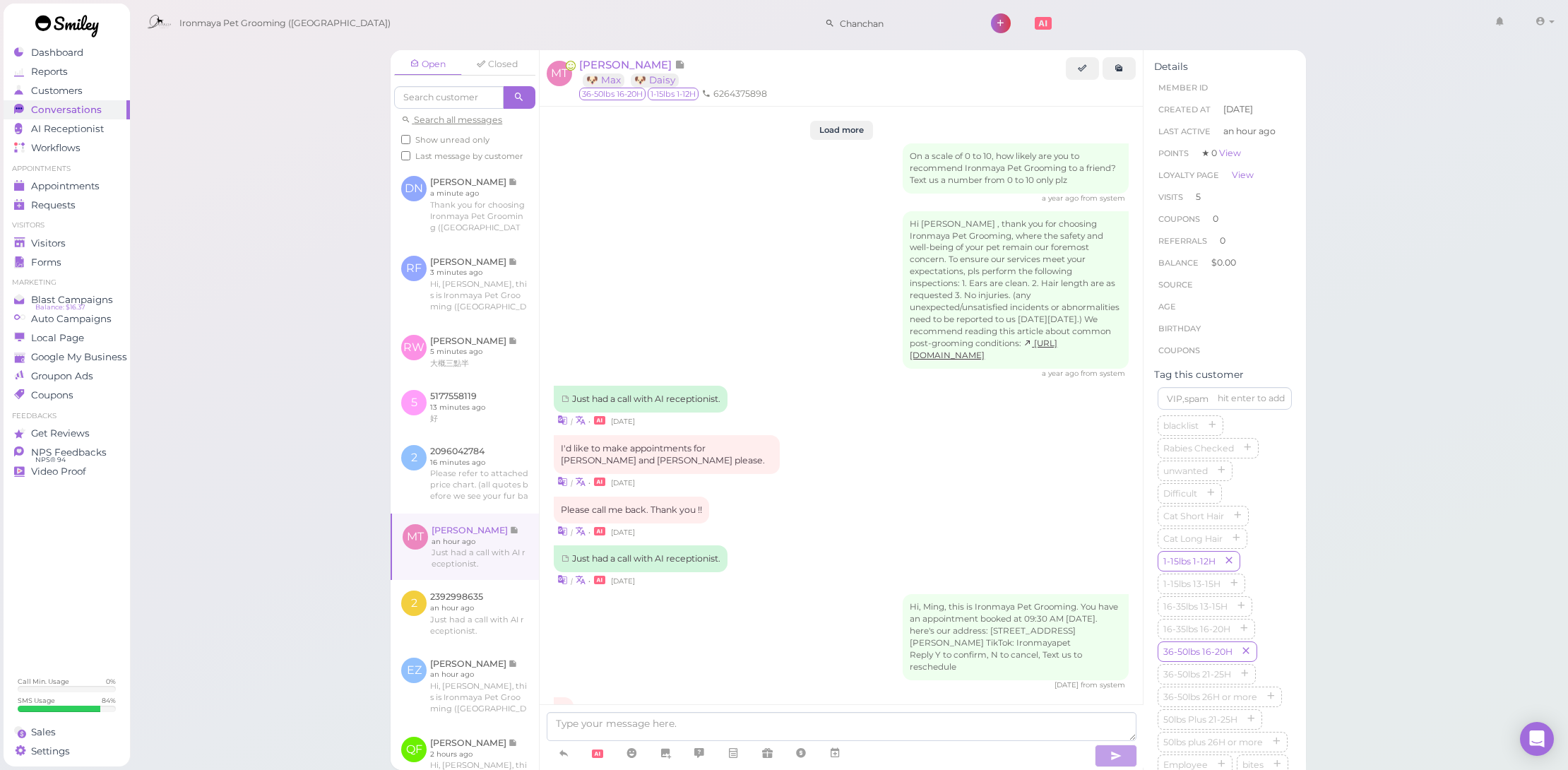
scroll to position [1733, 0]
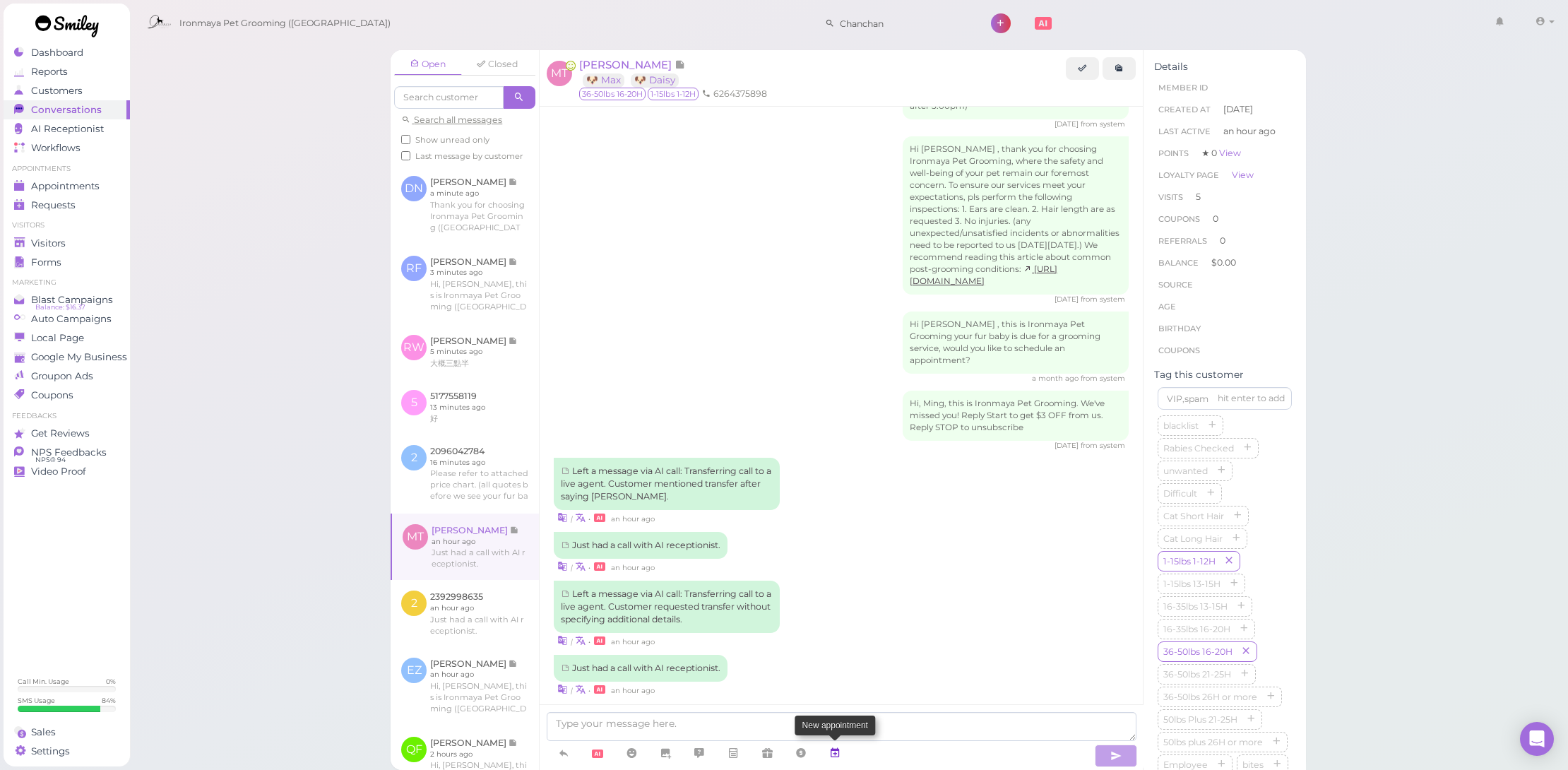
click at [842, 749] on link at bounding box center [835, 753] width 34 height 25
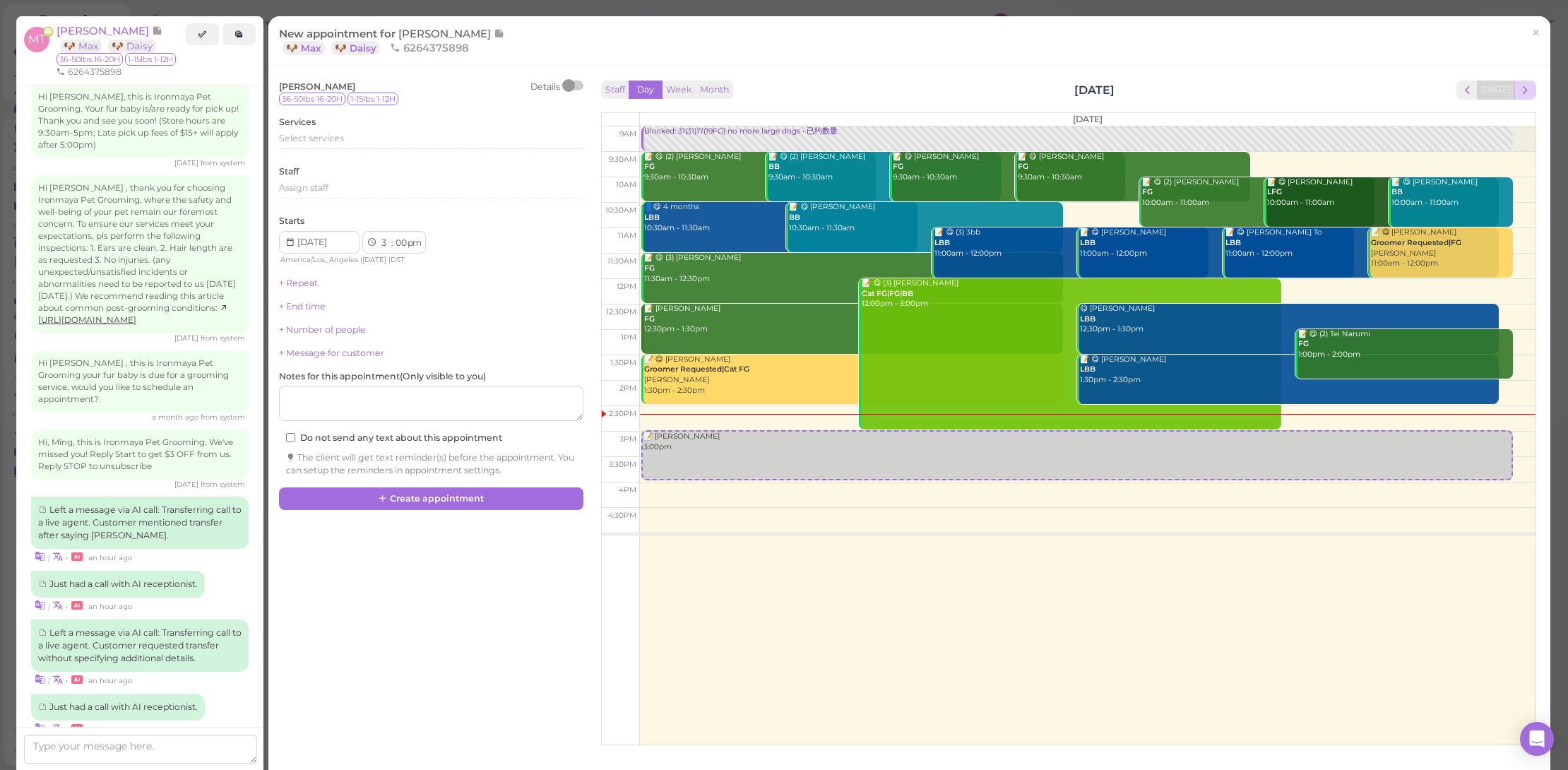
click at [1523, 88] on button "next" at bounding box center [1525, 90] width 22 height 19
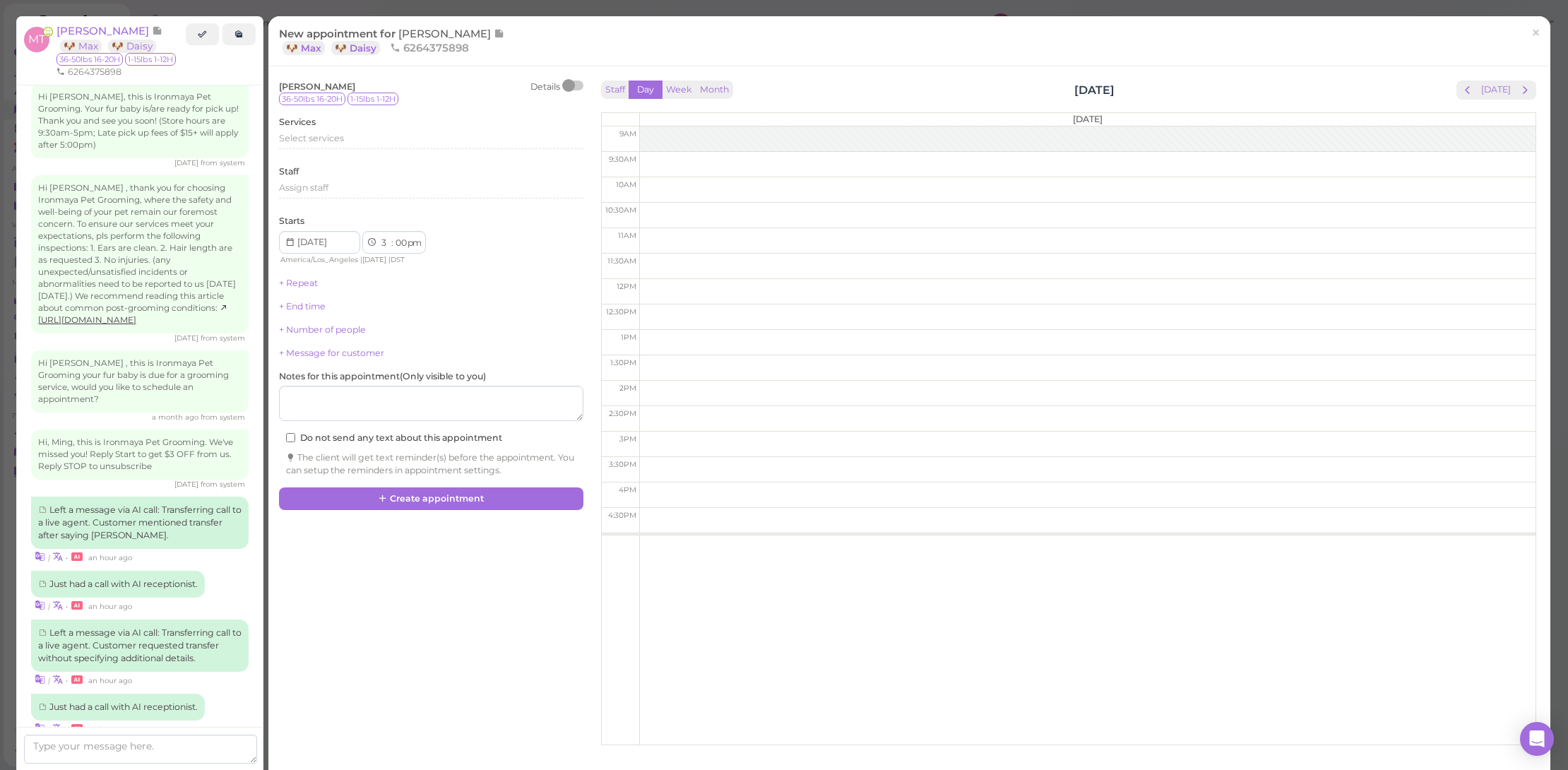
click at [1523, 88] on button "next" at bounding box center [1525, 90] width 22 height 19
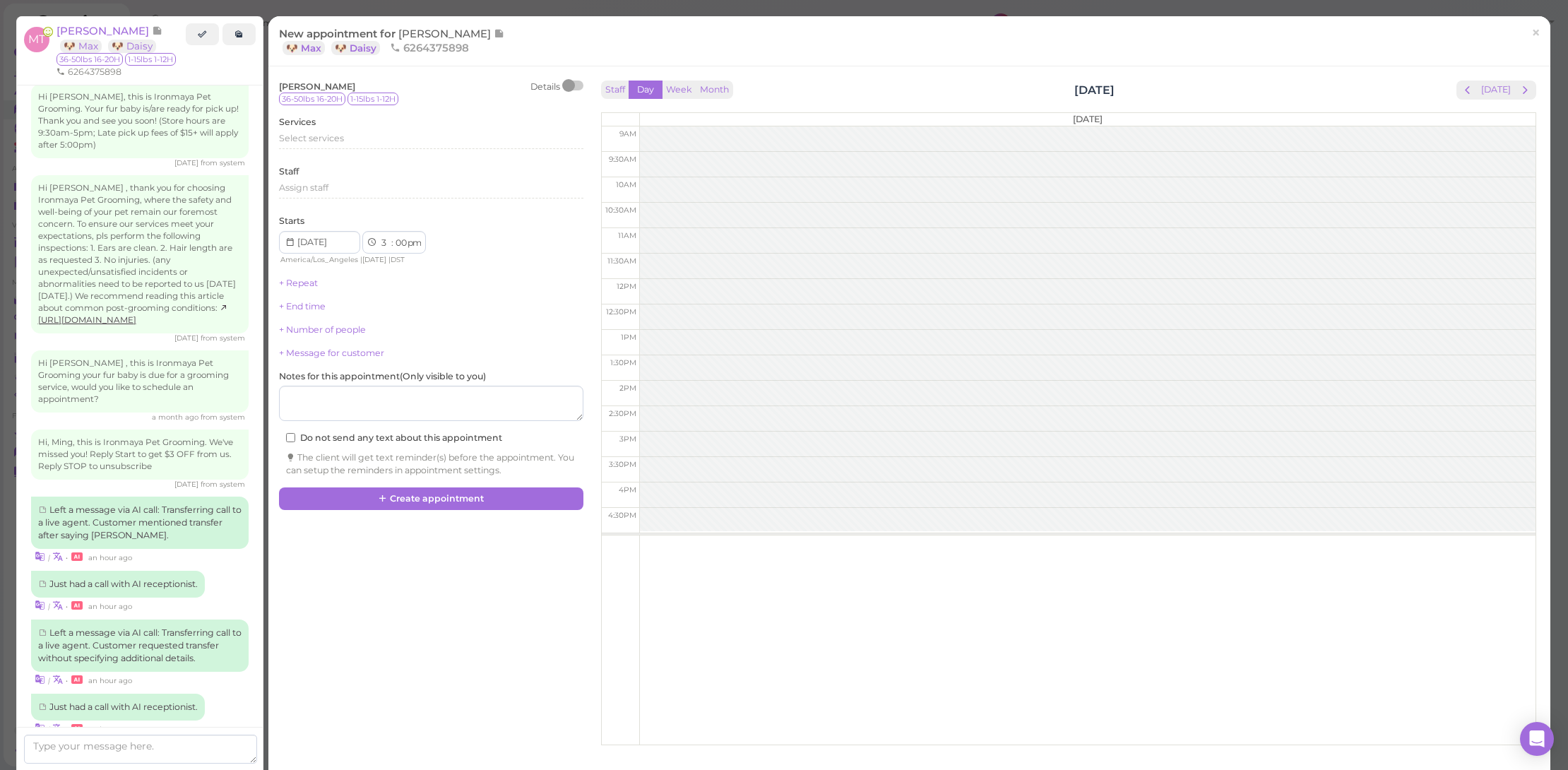
click at [1523, 88] on button "next" at bounding box center [1525, 90] width 22 height 19
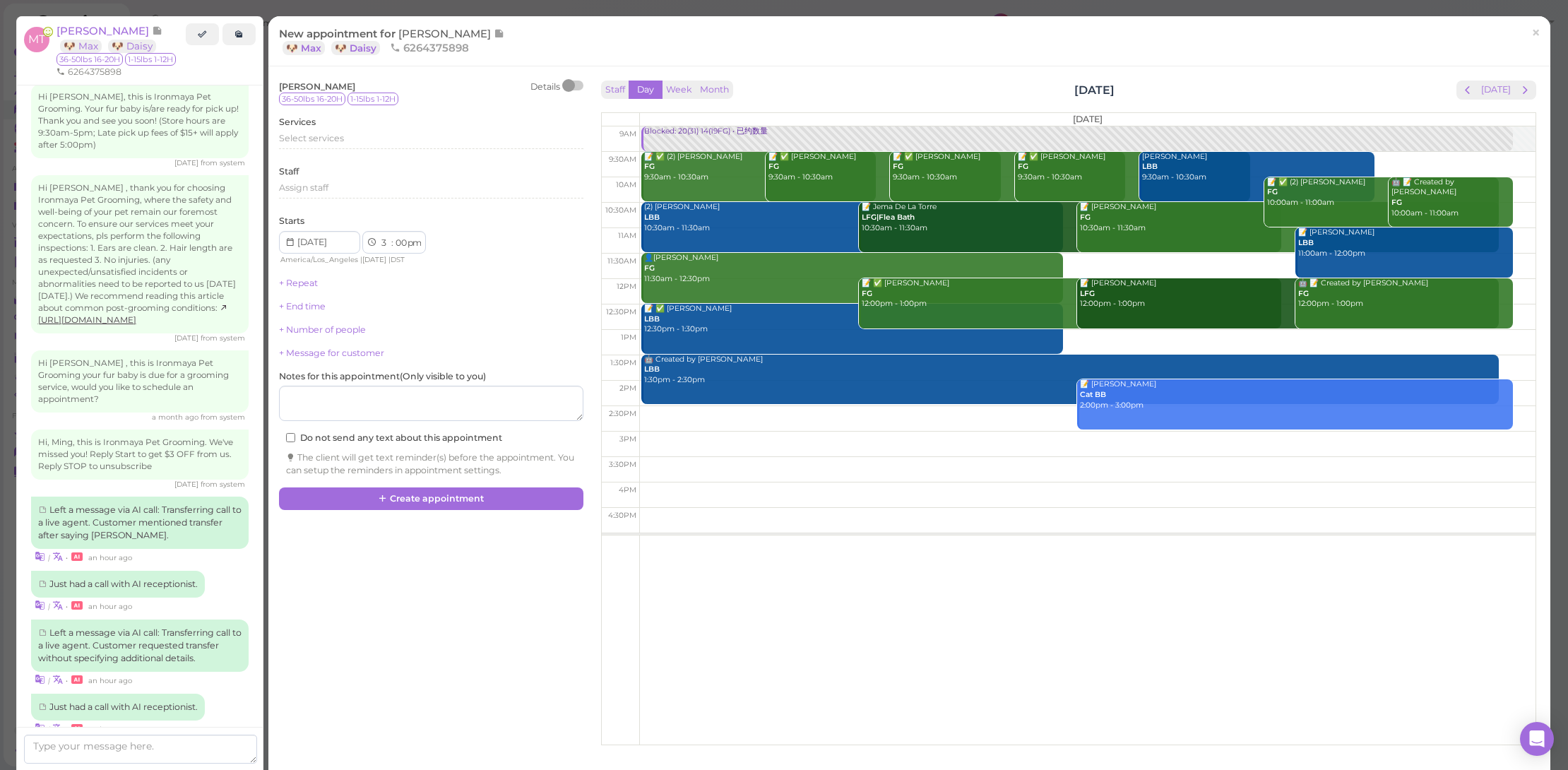
click at [1523, 88] on button "next" at bounding box center [1525, 90] width 22 height 19
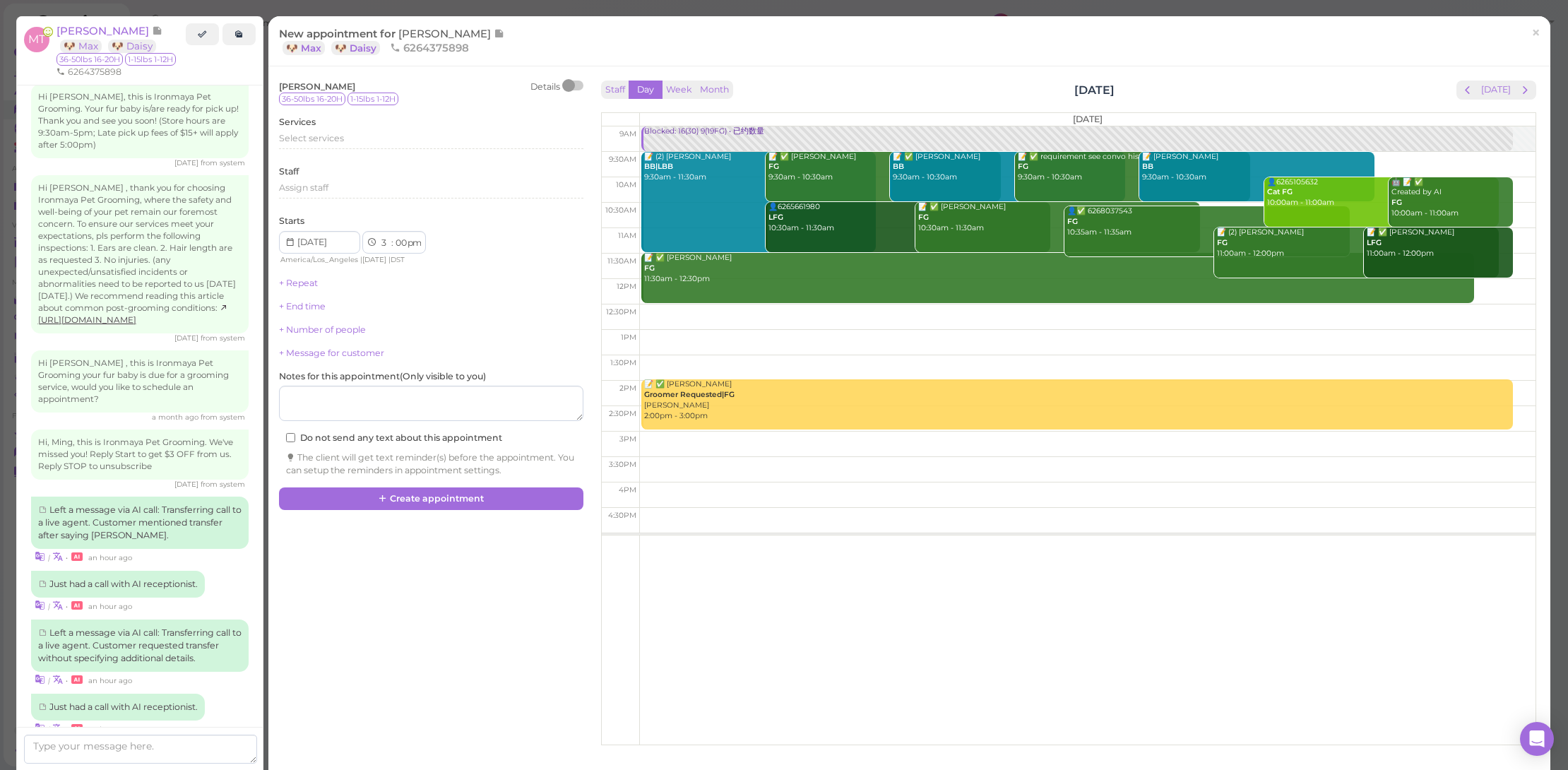
click at [1488, 290] on td at bounding box center [1087, 291] width 897 height 26
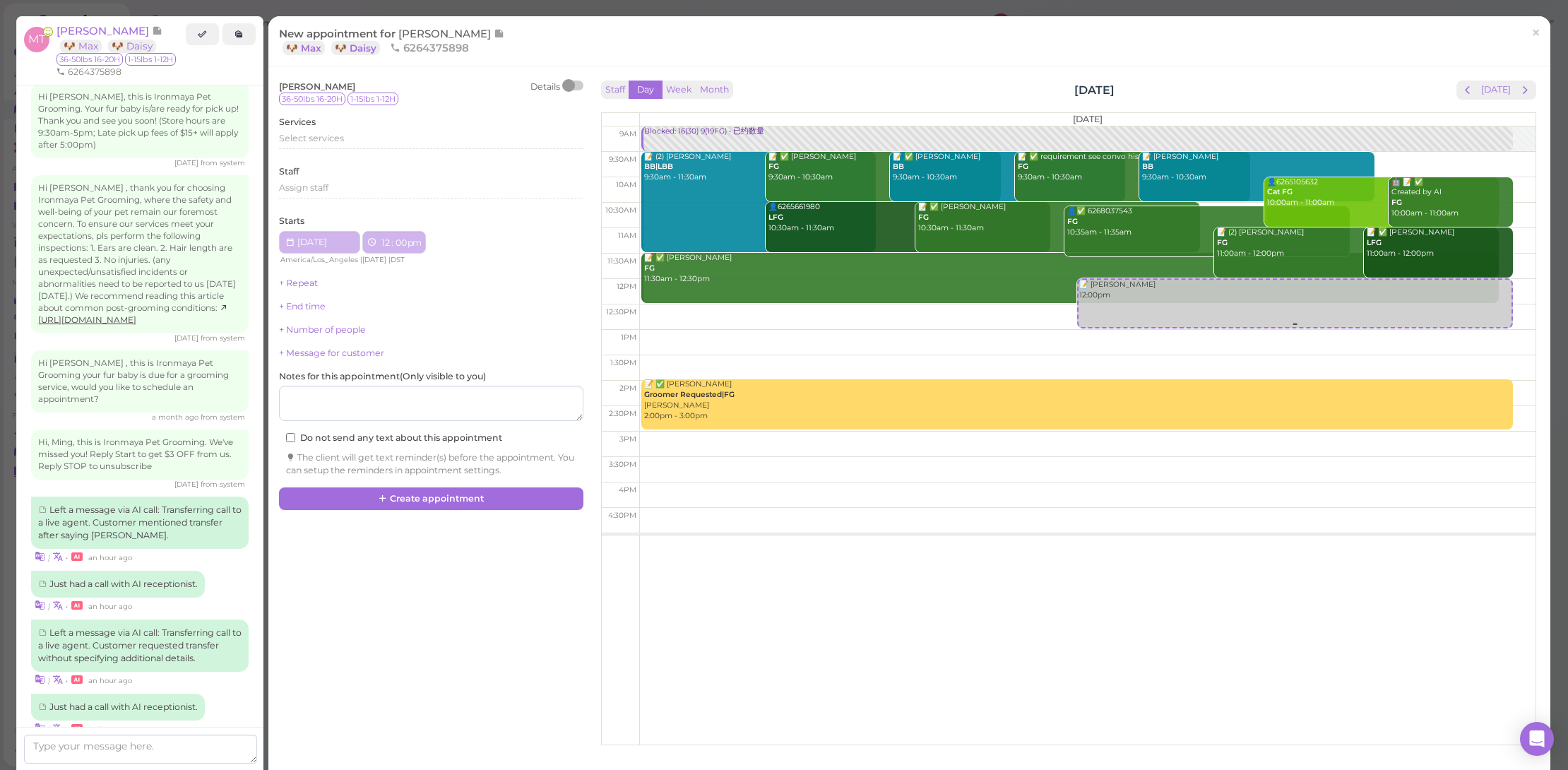
type input "[DATE]"
select select "12"
click at [370, 141] on div "Select services" at bounding box center [431, 138] width 304 height 12
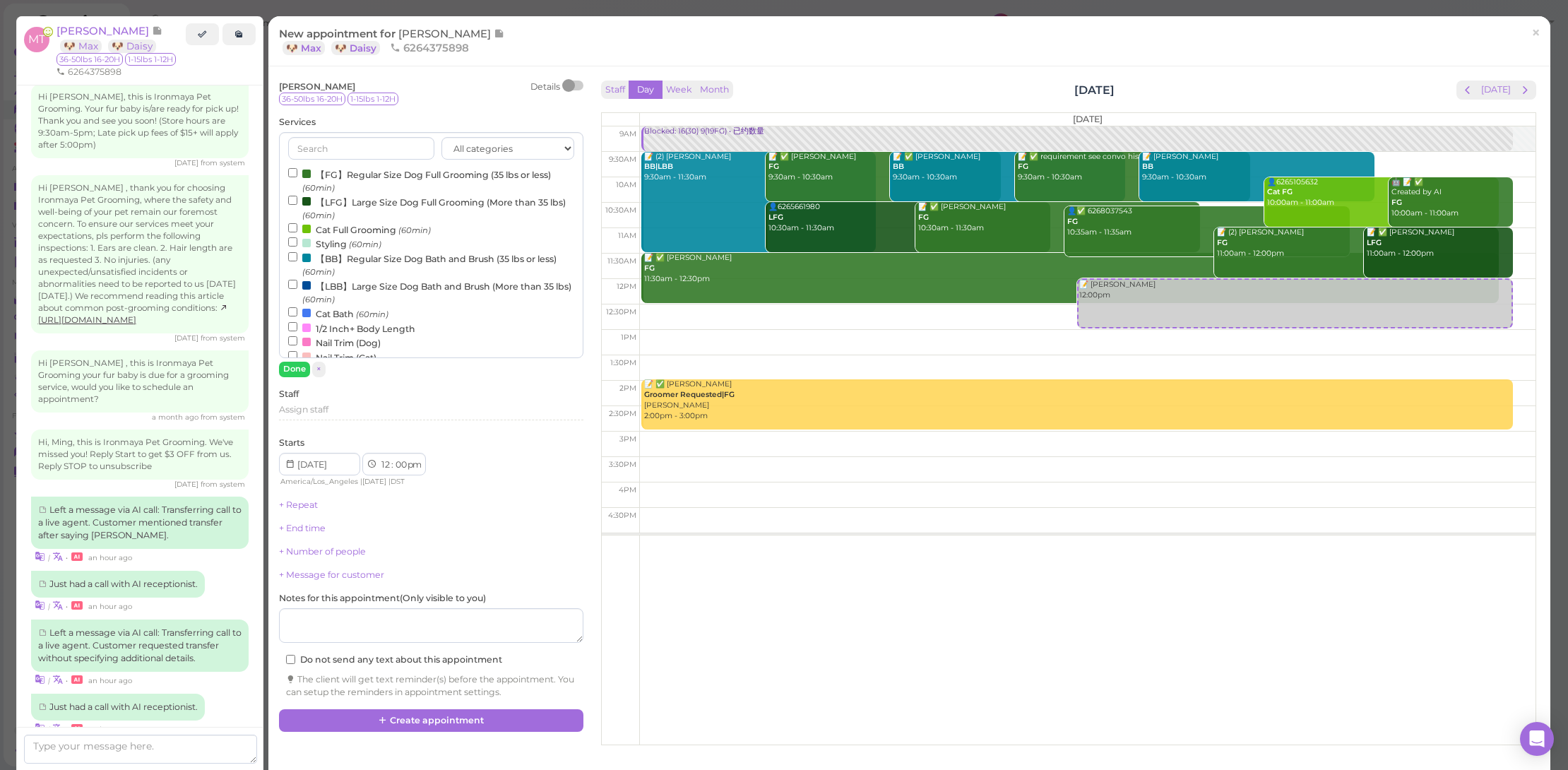
click at [376, 181] on label "【FG】Regular Size Dog Full Grooming (35 lbs or less) (60min)" at bounding box center [431, 180] width 286 height 27
click at [298, 177] on input "【FG】Regular Size Dog Full Grooming (35 lbs or less) (60min)" at bounding box center [292, 172] width 9 height 9
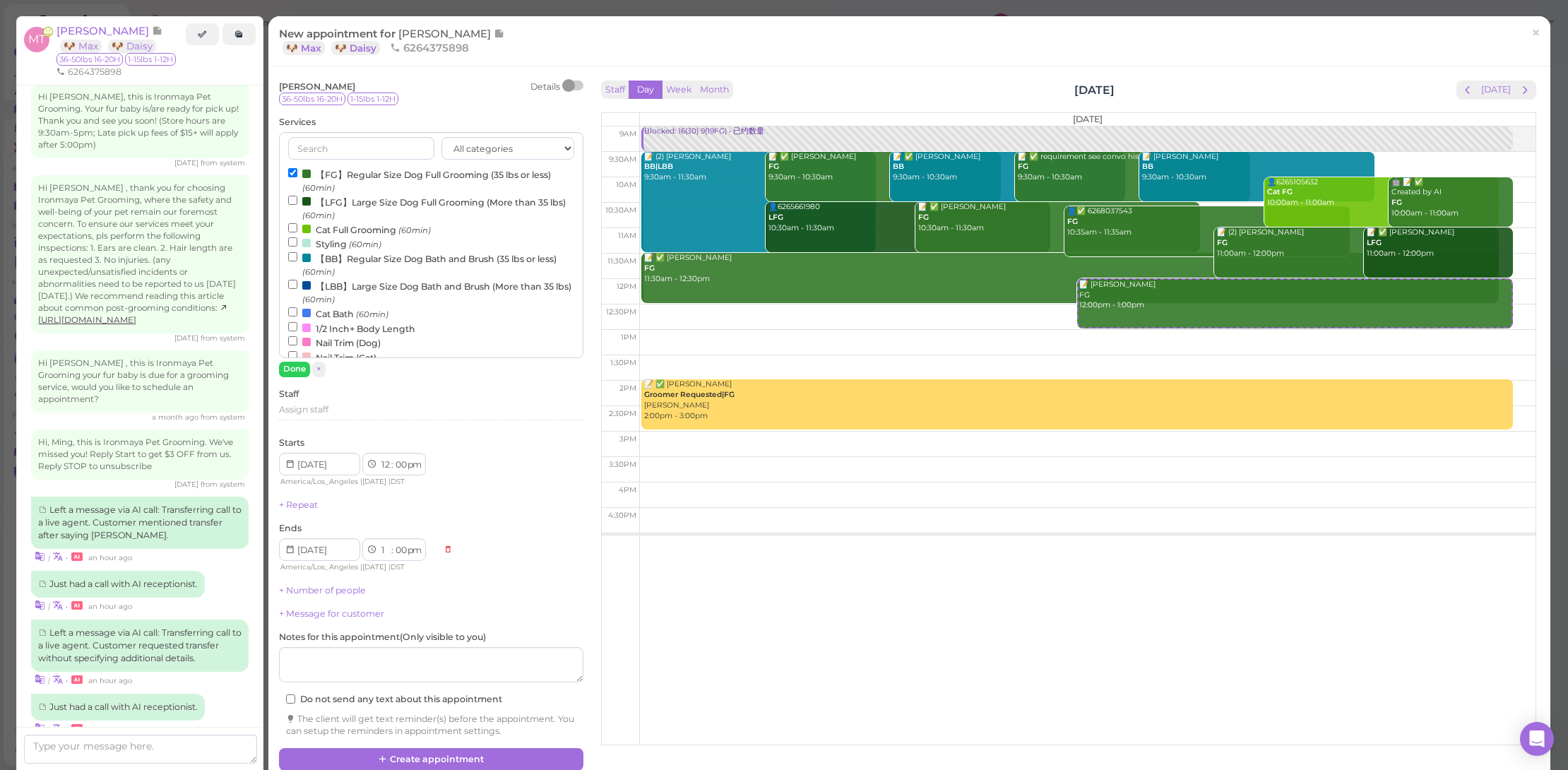
click at [374, 199] on label "【LFG】Large Size Dog Full Grooming (More than 35 lbs) (60min)" at bounding box center [431, 208] width 286 height 27
click at [298, 199] on input "【LFG】Large Size Dog Full Grooming (More than 35 lbs) (60min)" at bounding box center [292, 200] width 9 height 9
select select "2"
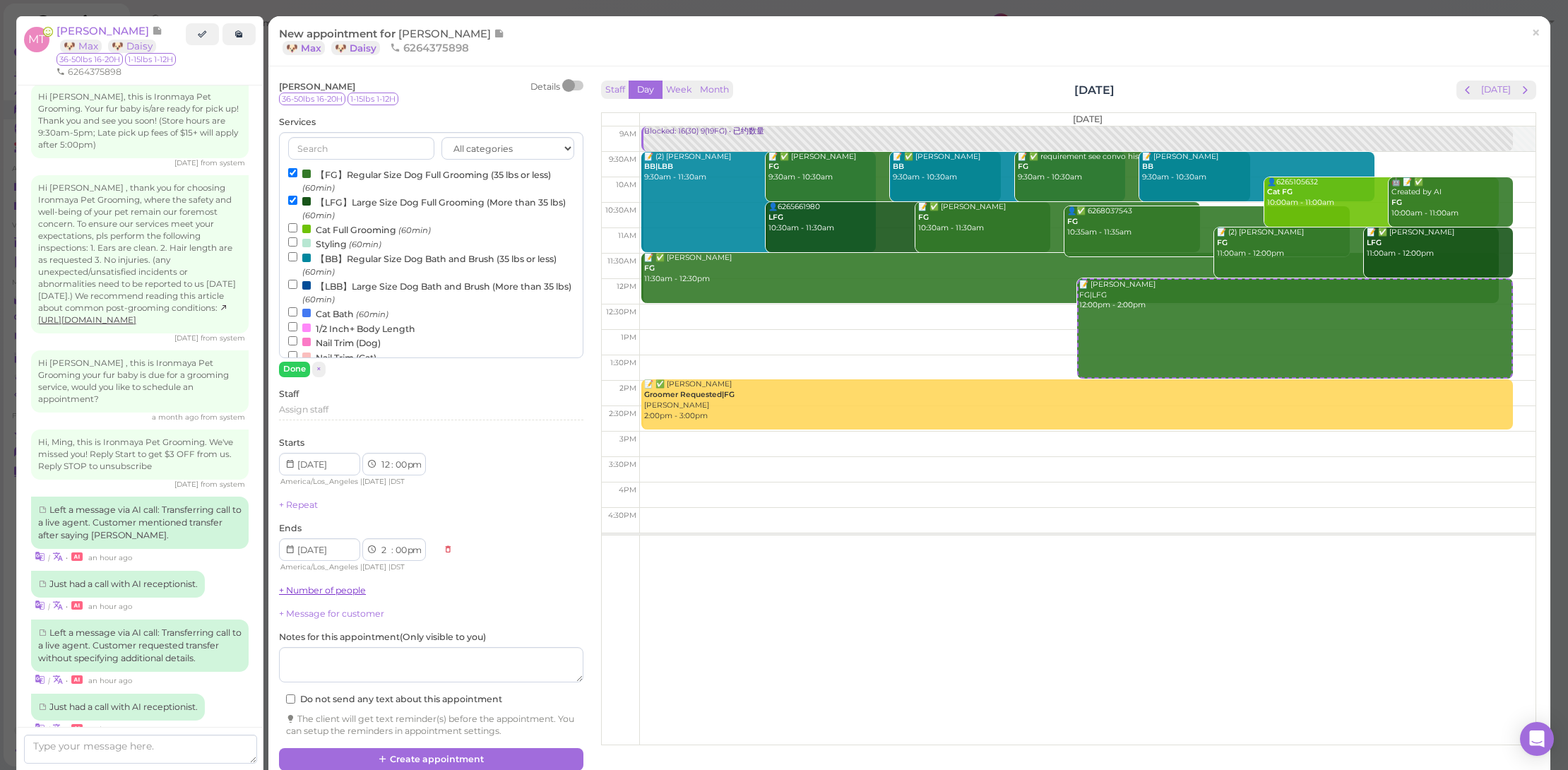
click at [327, 588] on link "+ Number of people" at bounding box center [322, 590] width 87 height 11
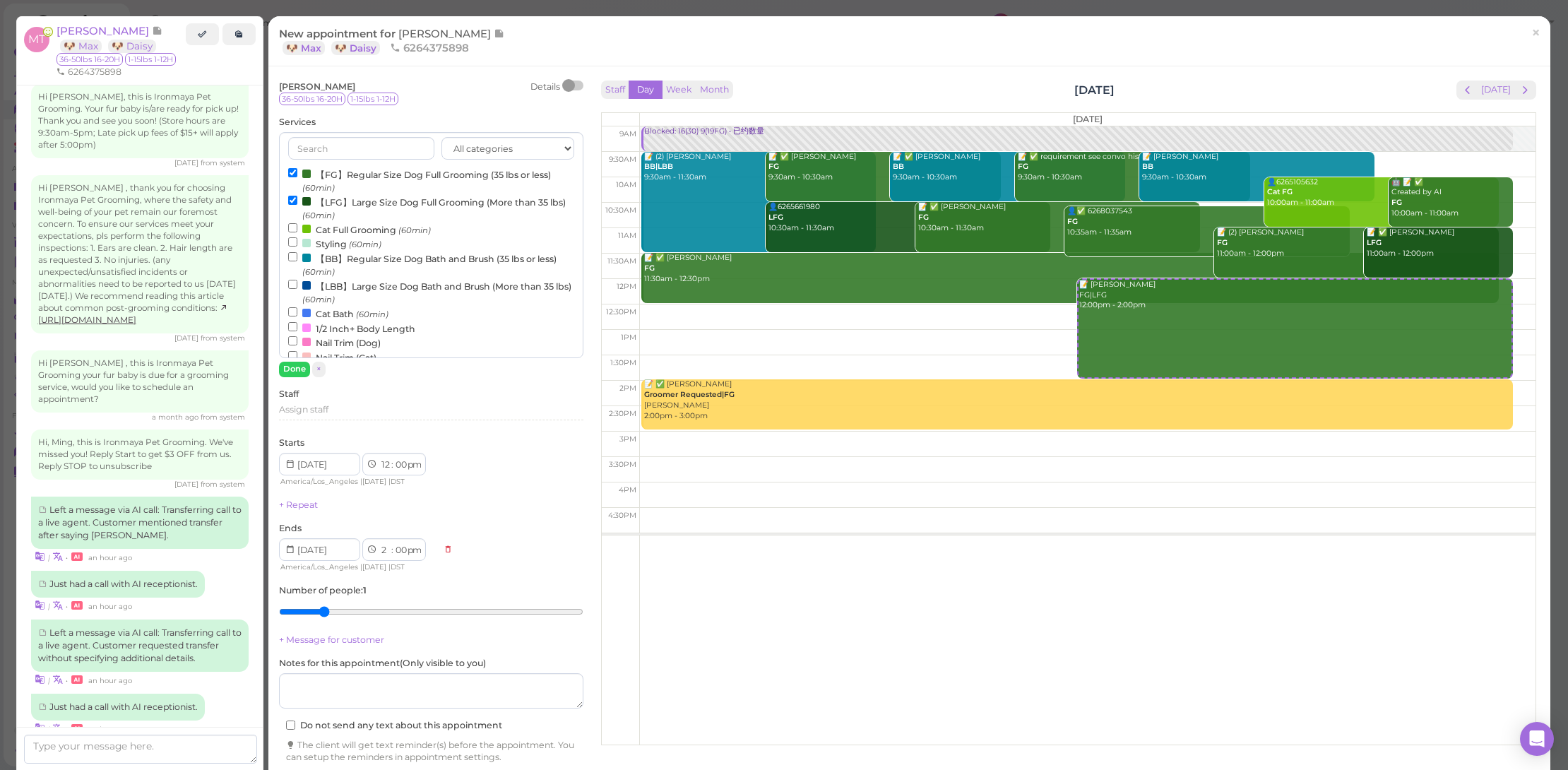
drag, startPoint x: 328, startPoint y: 607, endPoint x: 480, endPoint y: 646, distance: 156.9
type input "2"
click at [329, 607] on input "range" at bounding box center [431, 612] width 304 height 22
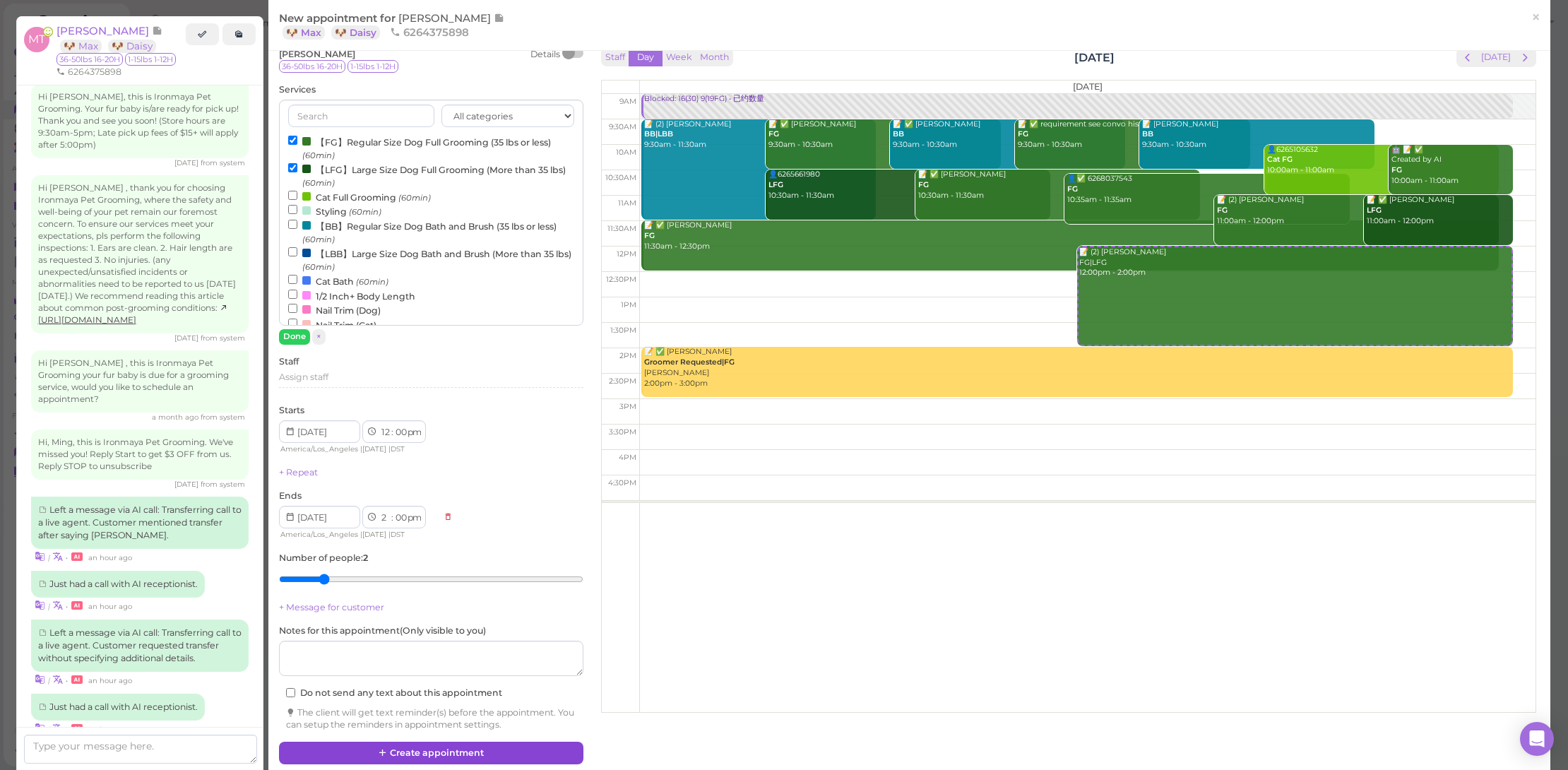
click at [440, 750] on button "Create appointment" at bounding box center [431, 753] width 304 height 22
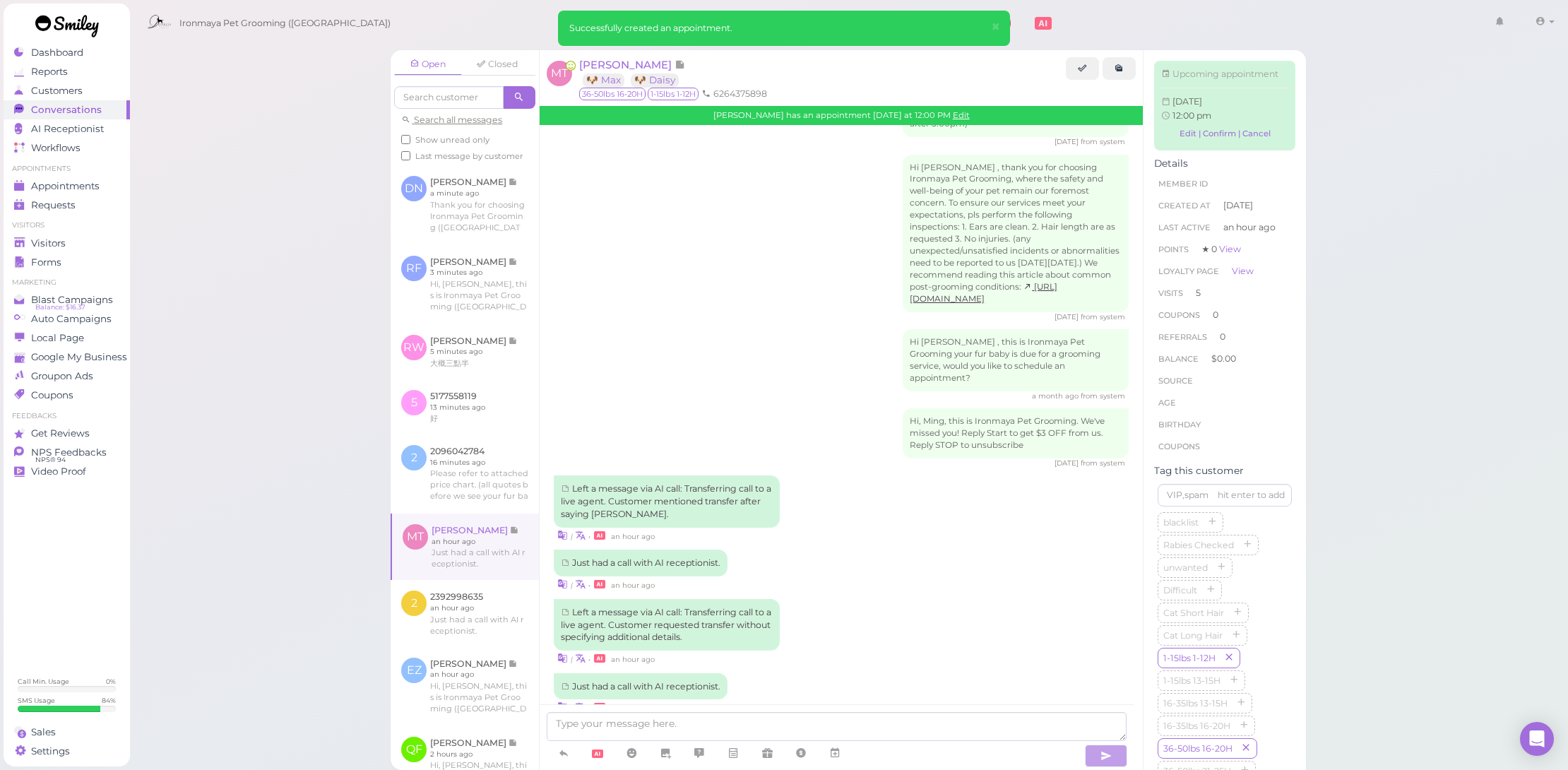
scroll to position [1875, 0]
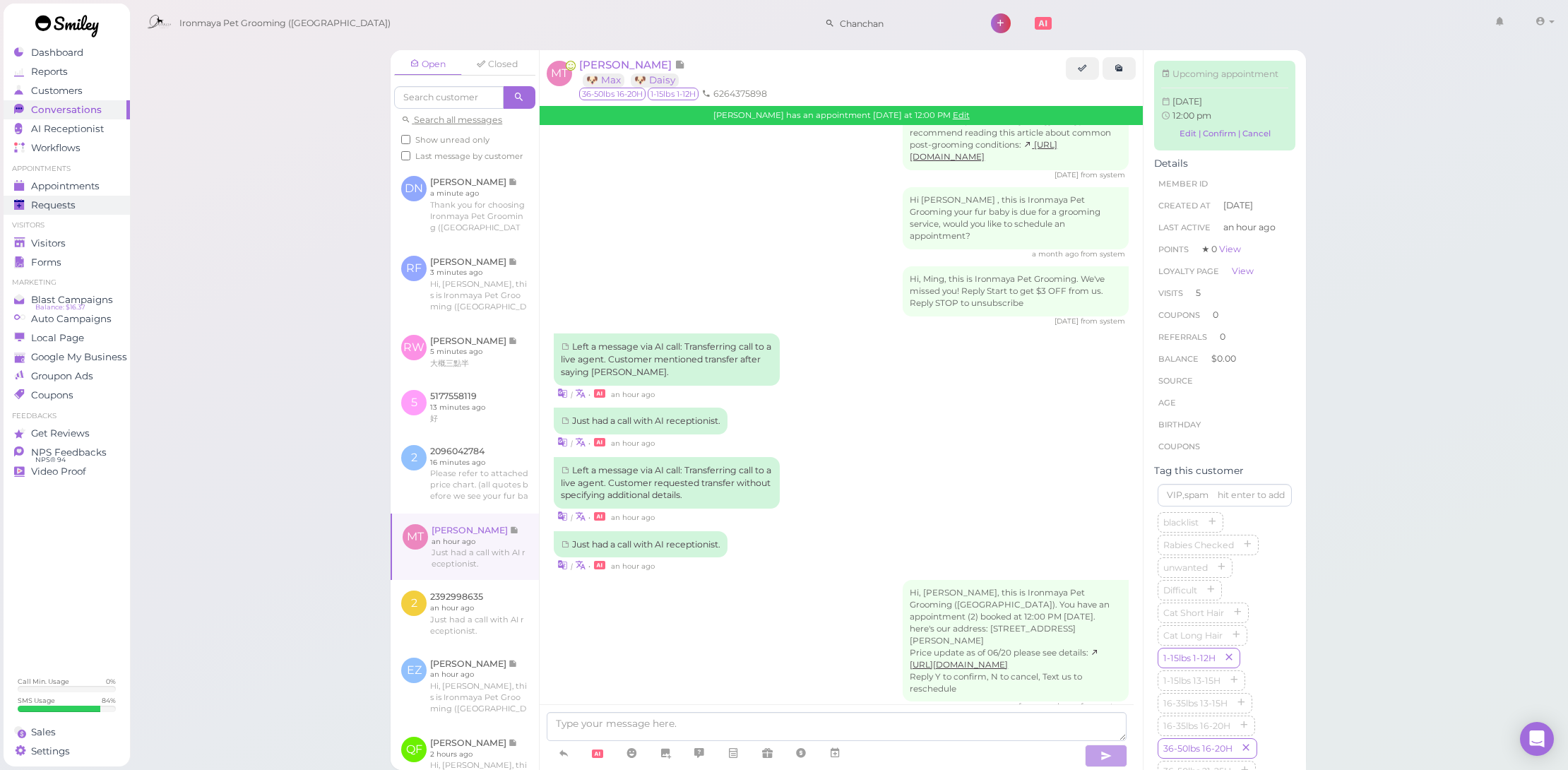
click at [111, 199] on div "Requests" at bounding box center [64, 205] width 101 height 12
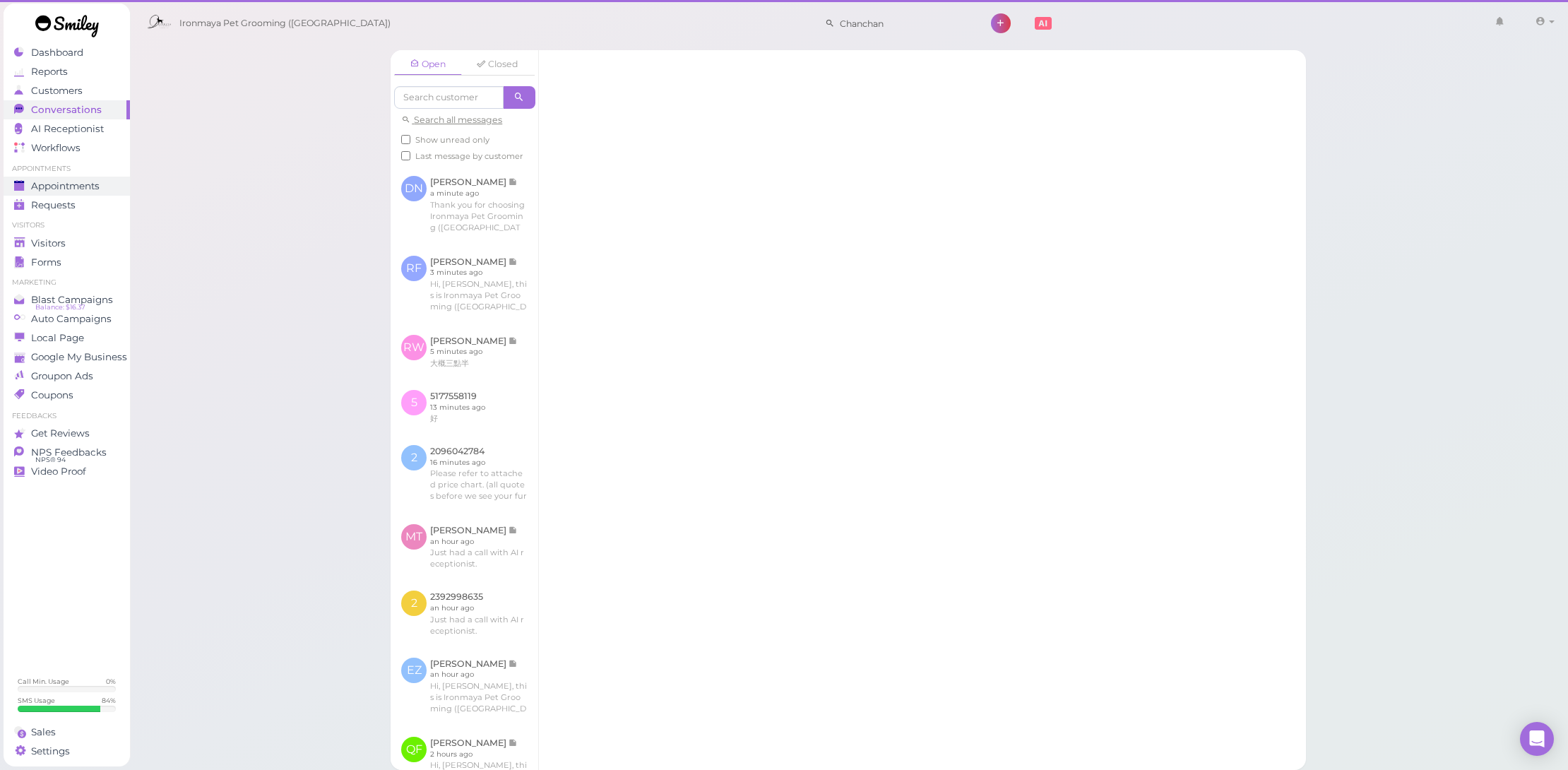
click at [113, 191] on div "Appointments" at bounding box center [64, 186] width 101 height 12
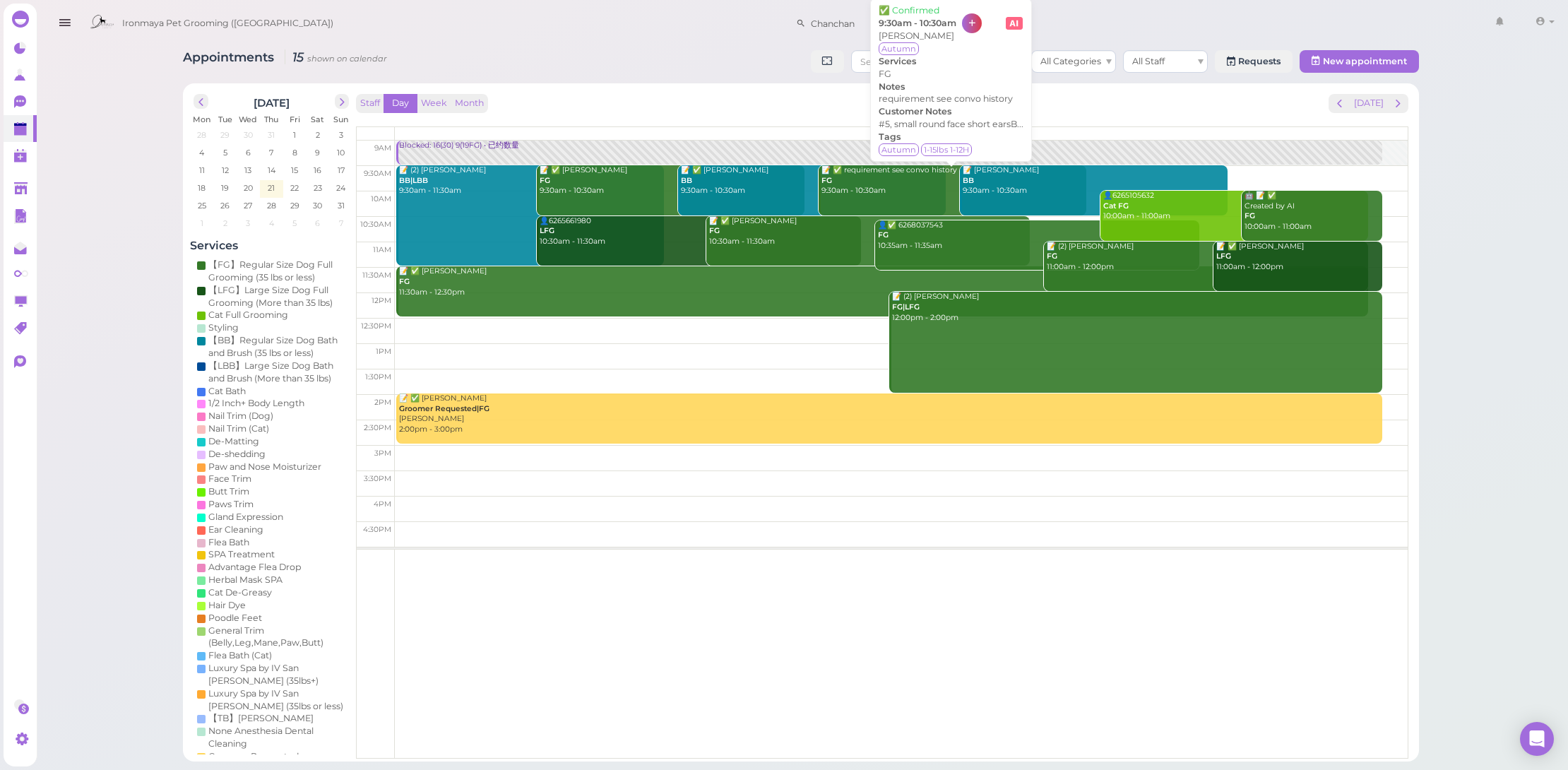
click at [922, 175] on div "📝 ✅ requirement see convo history FG 9:30am - 10:30am" at bounding box center [954, 181] width 266 height 31
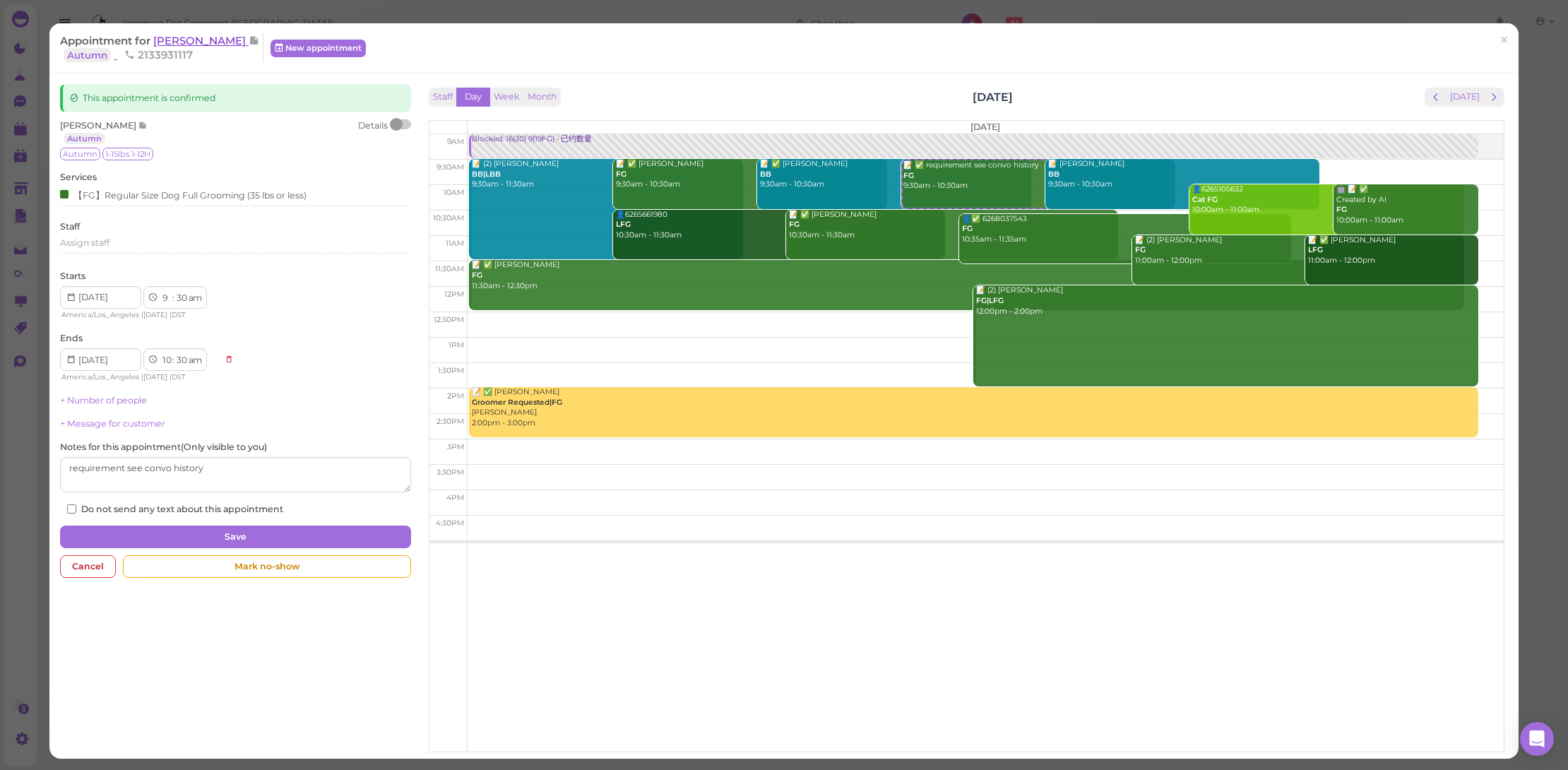
click at [173, 47] on span "[PERSON_NAME]" at bounding box center [201, 40] width 96 height 13
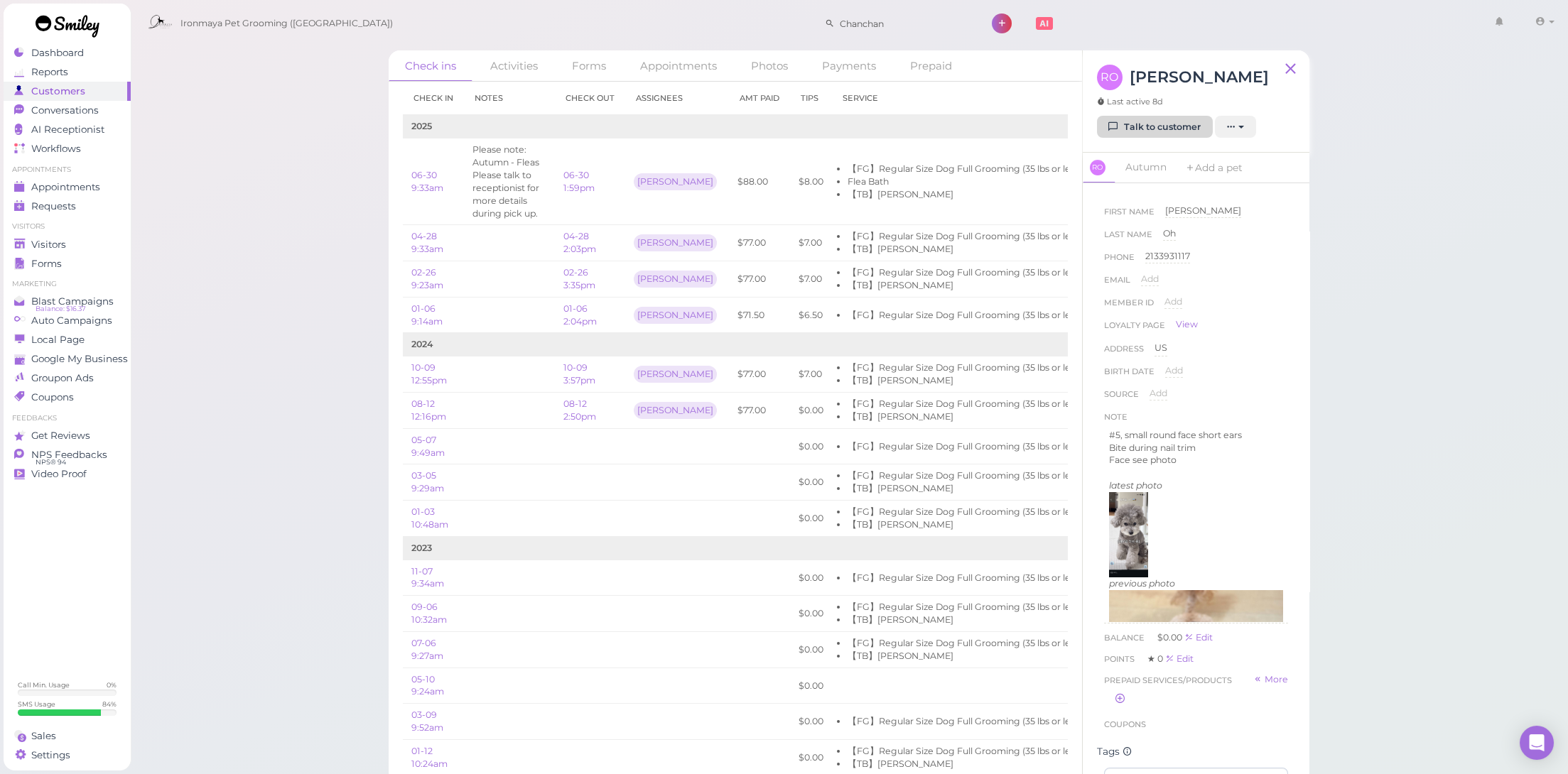
click at [1134, 120] on link "Talk to customer" at bounding box center [1155, 127] width 116 height 22
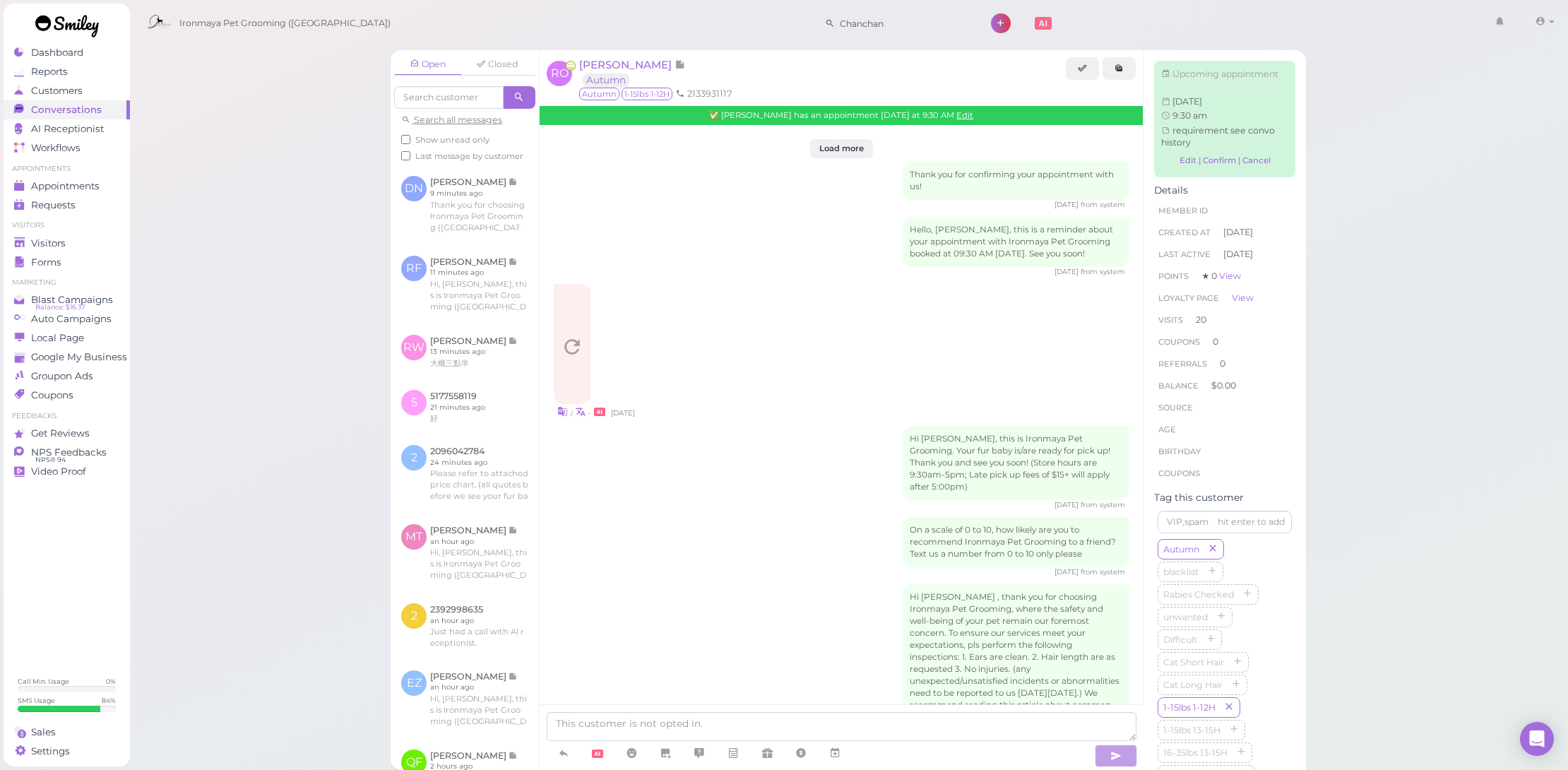
scroll to position [1831, 0]
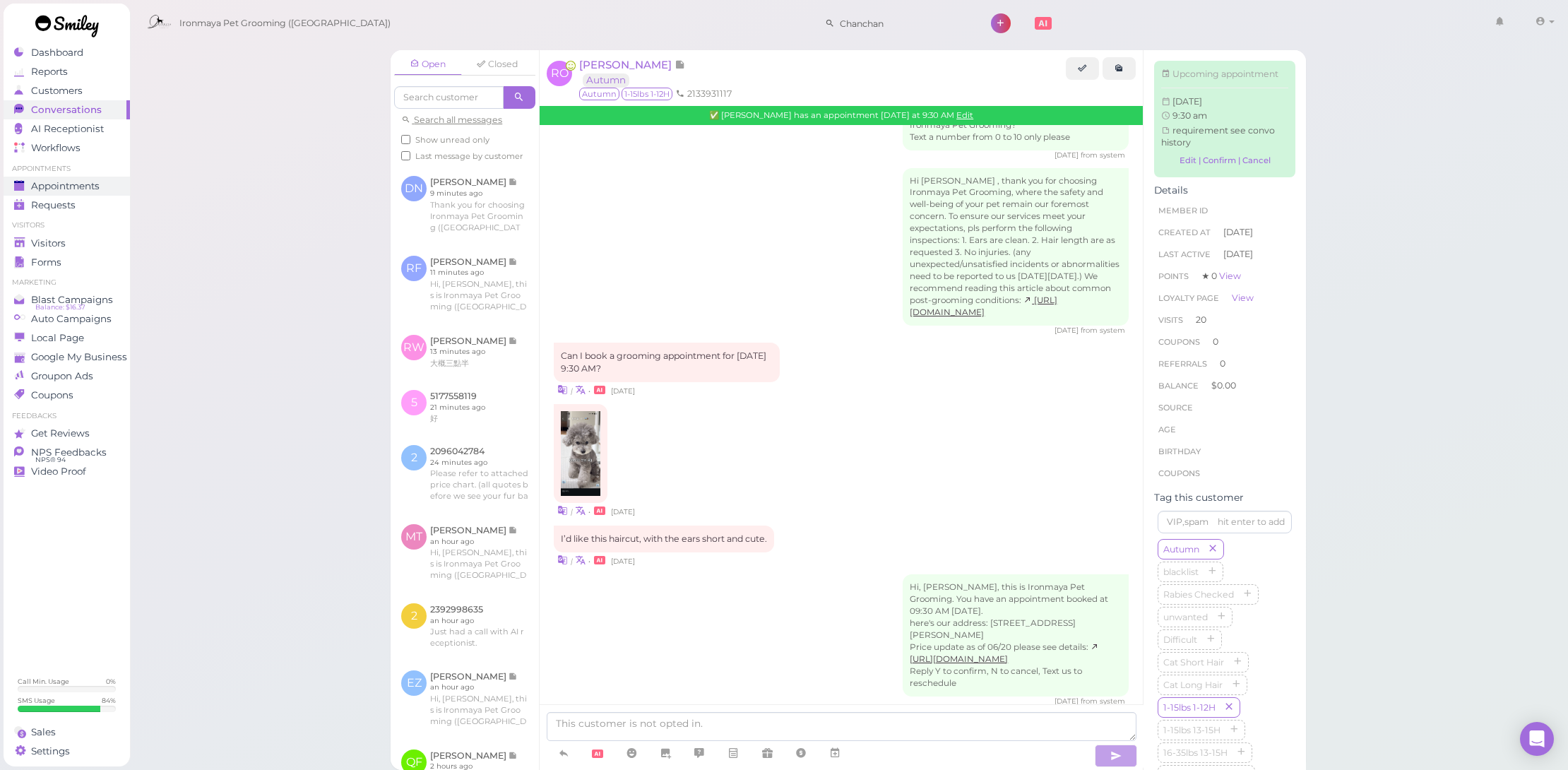
click at [102, 183] on div "Appointments" at bounding box center [64, 186] width 101 height 12
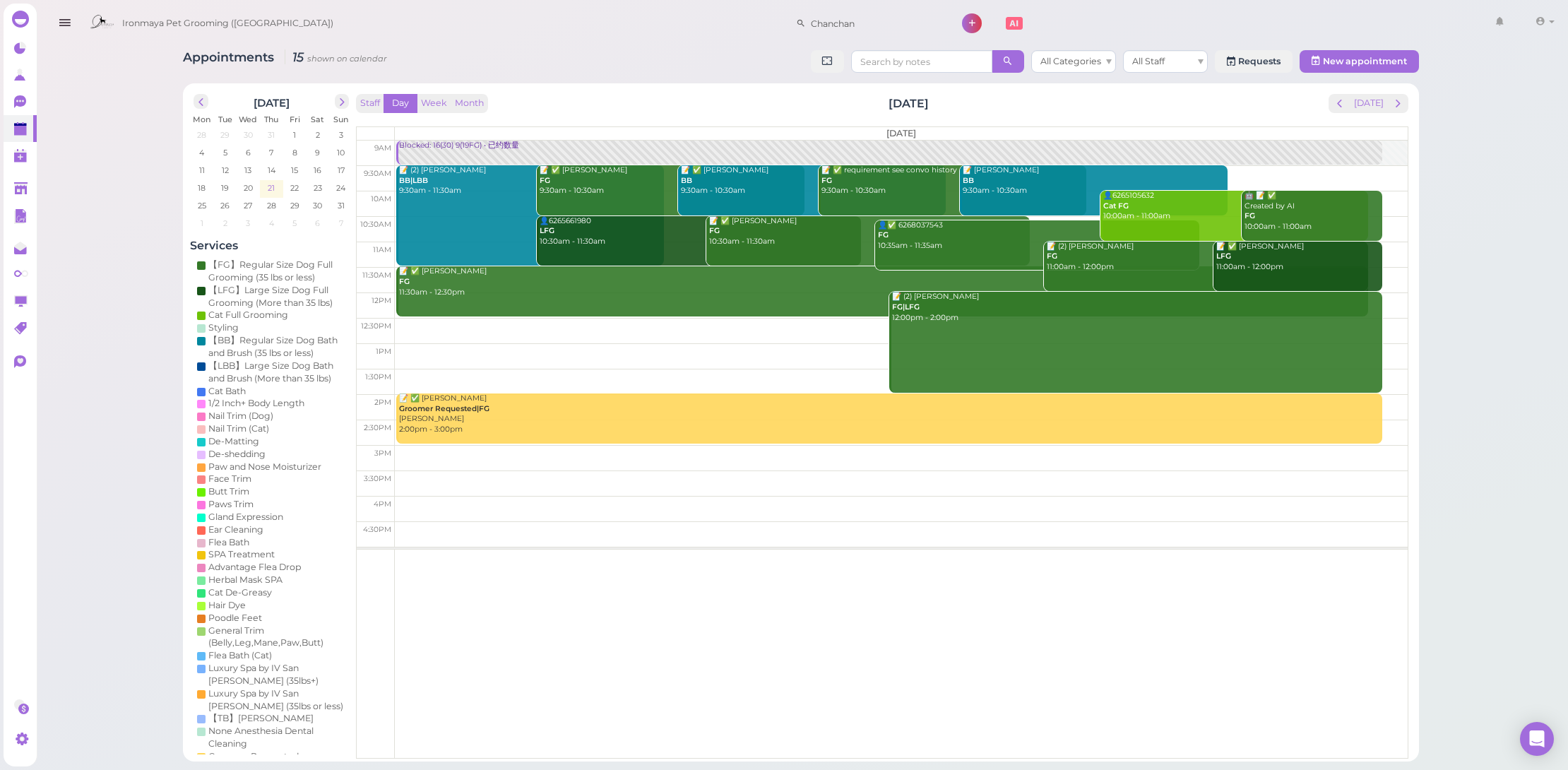
click at [266, 191] on span "21" at bounding box center [271, 187] width 10 height 12
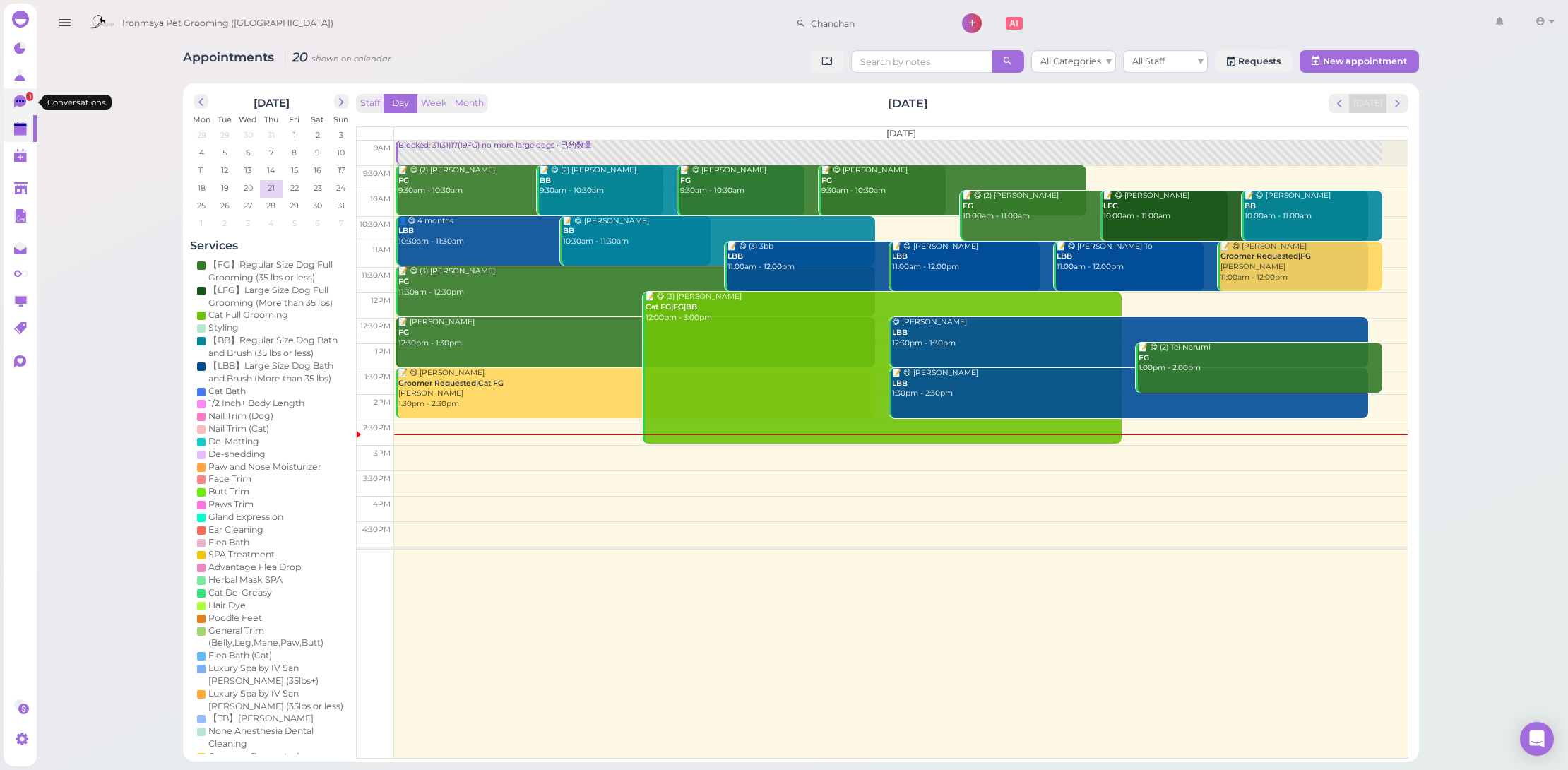
click at [28, 103] on link "1" at bounding box center [20, 102] width 33 height 27
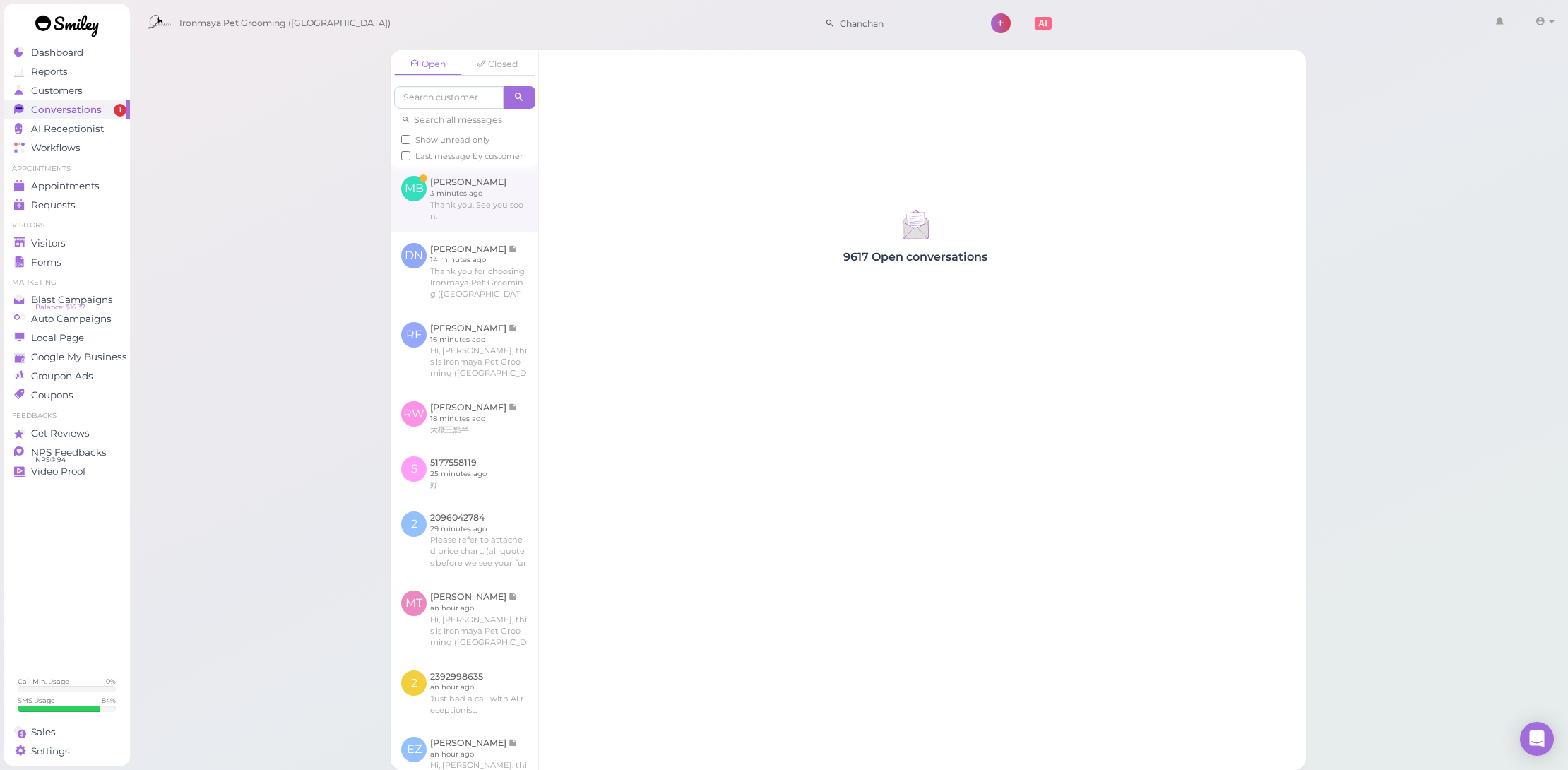
click at [499, 215] on link at bounding box center [464, 198] width 148 height 66
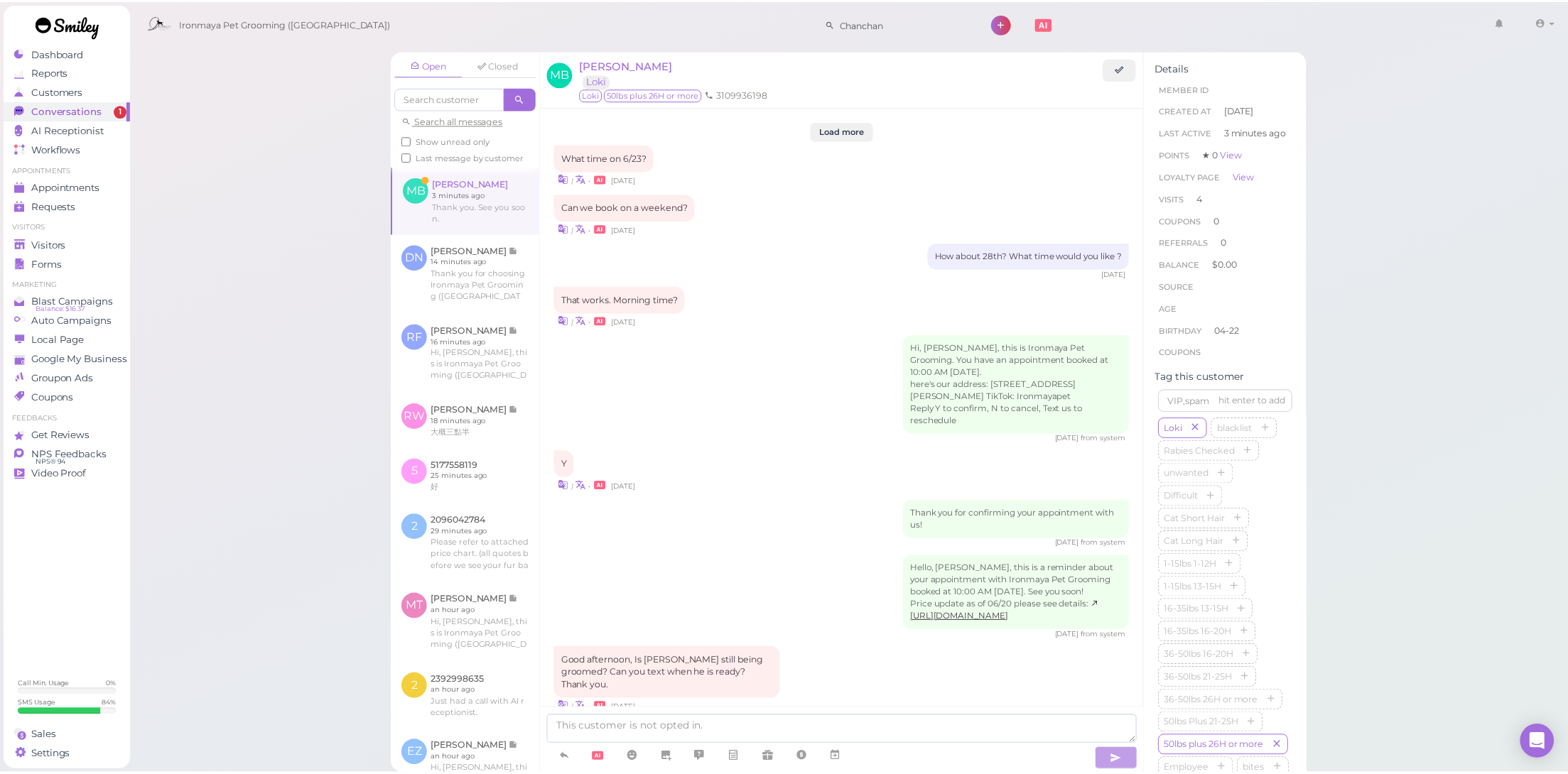
scroll to position [1416, 0]
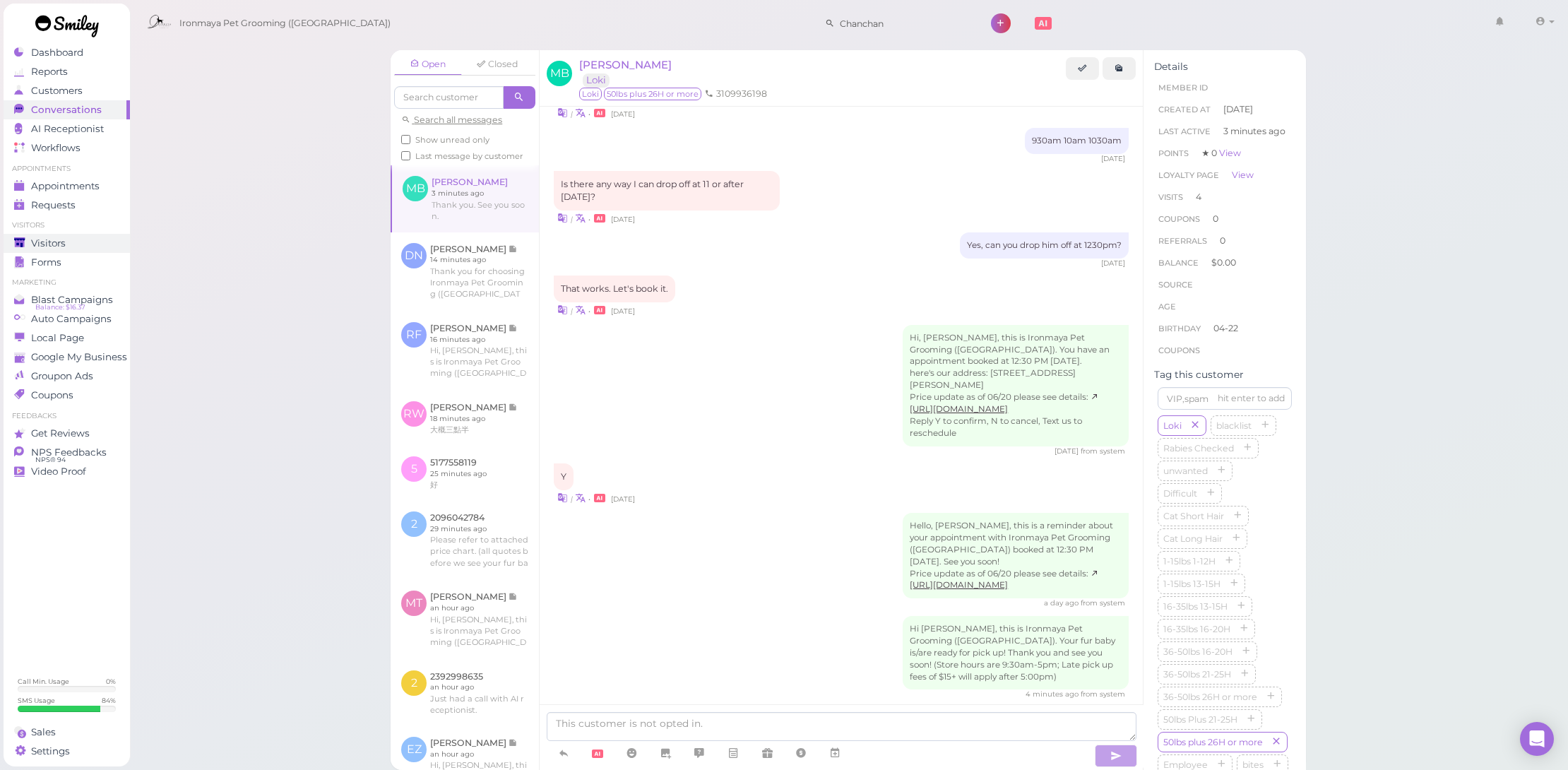
click at [76, 238] on div "Visitors" at bounding box center [64, 243] width 101 height 12
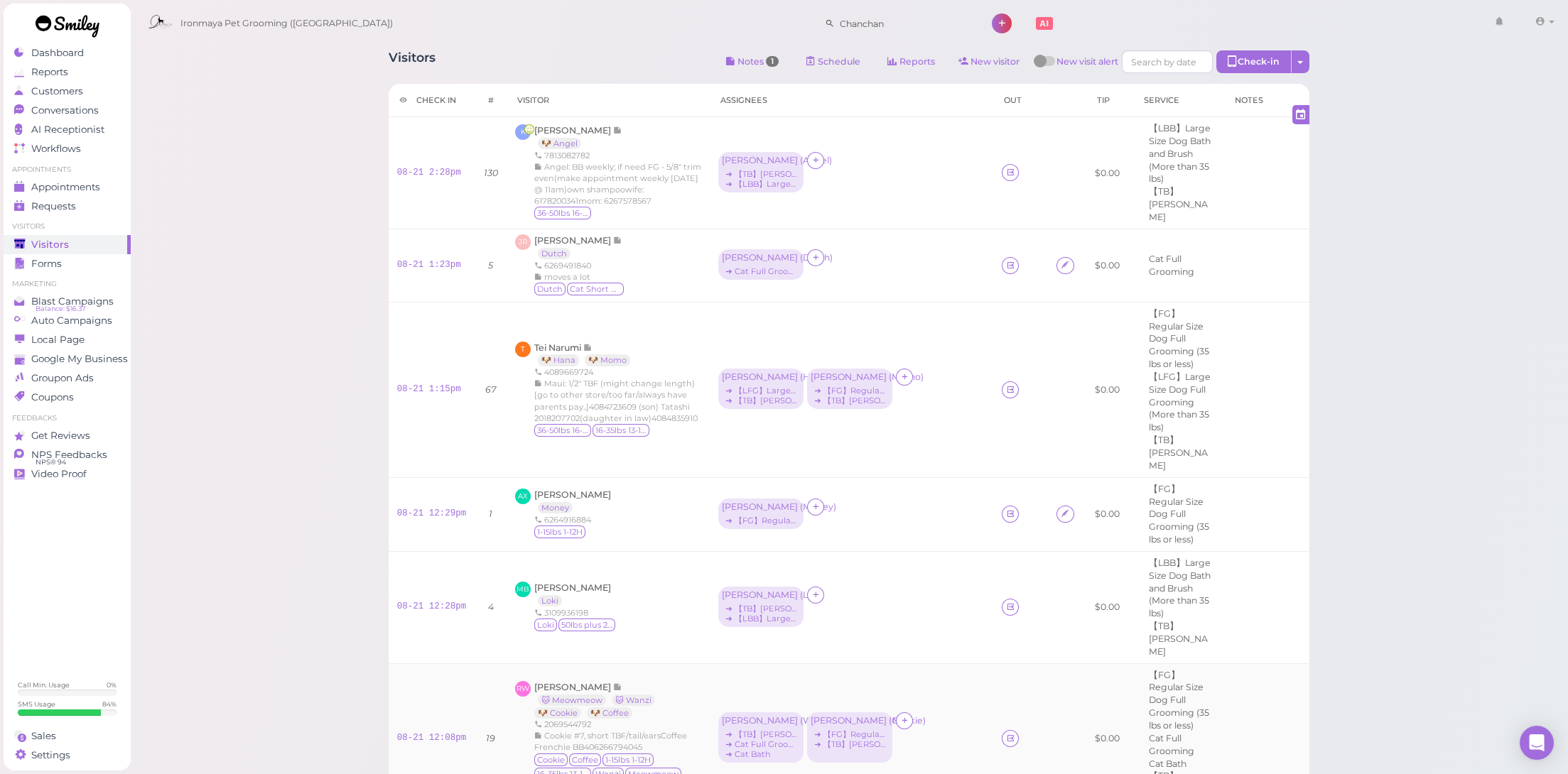
scroll to position [114, 0]
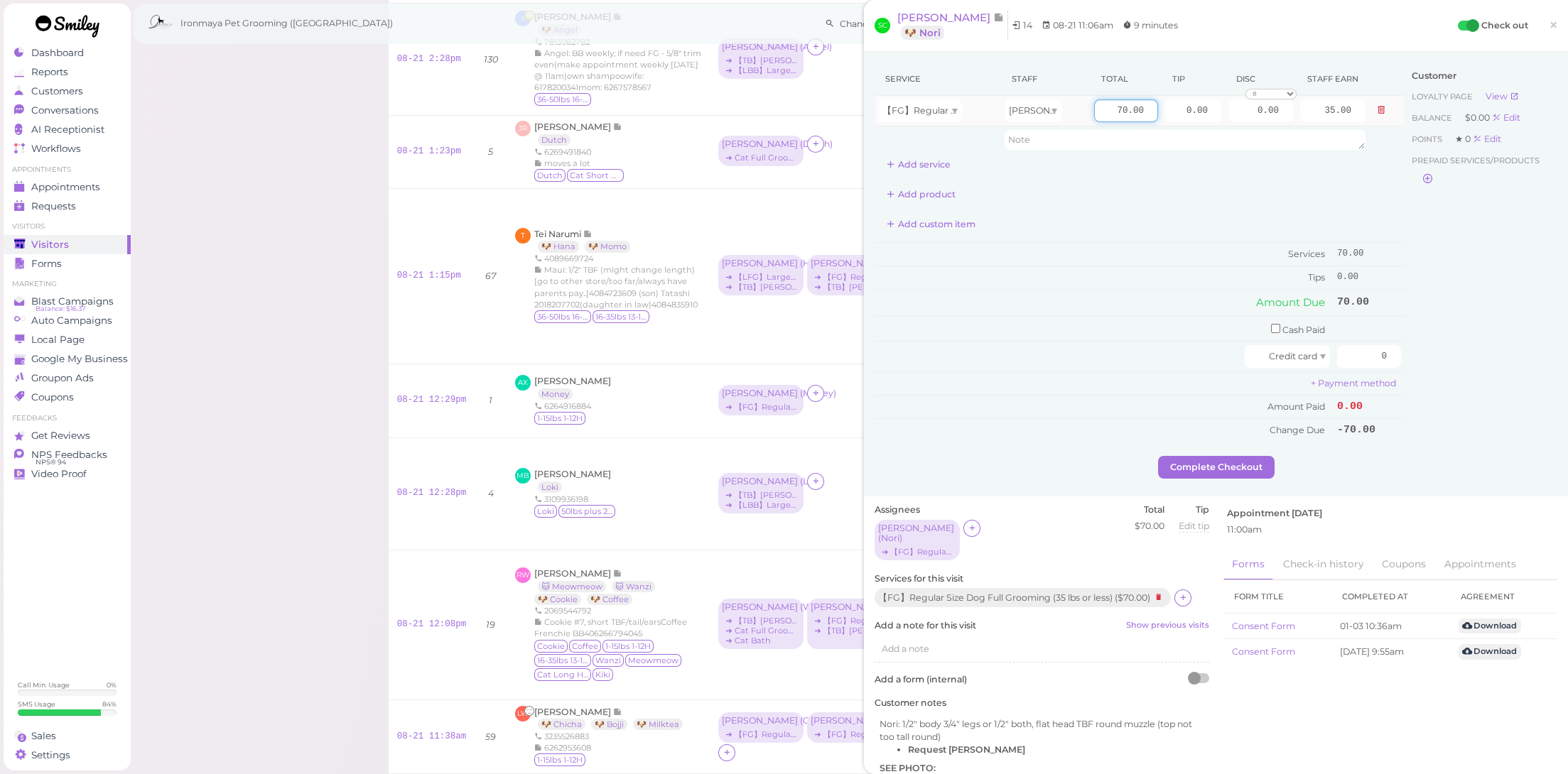
drag, startPoint x: 1100, startPoint y: 98, endPoint x: 1120, endPoint y: 101, distance: 20.2
click at [1120, 101] on td "70.00" at bounding box center [1127, 111] width 71 height 31
drag, startPoint x: 1101, startPoint y: 110, endPoint x: 1288, endPoint y: 147, distance: 190.6
click at [1288, 147] on tbody "【FG】Regular Size Dog Full Grooming (35 lbs or less) [PERSON_NAME] 70.00 0.00 0.…" at bounding box center [1139, 124] width 530 height 57
type input "75"
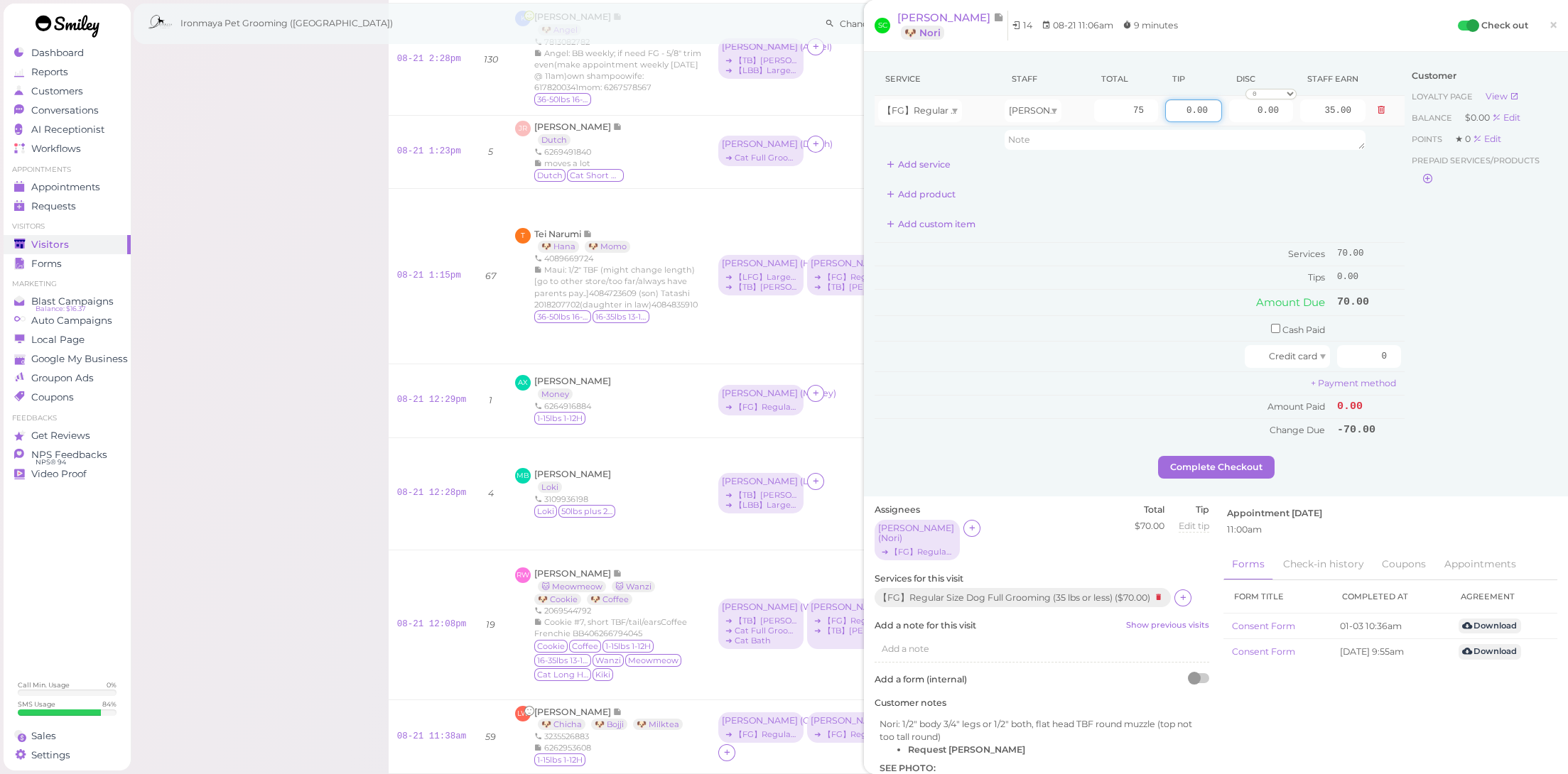
type input "37.50"
drag, startPoint x: 1173, startPoint y: 109, endPoint x: 1263, endPoint y: 128, distance: 92.0
click at [1263, 128] on tbody "【FG】Regular Size Dog Full Grooming (35 lbs or less) [PERSON_NAME] 75 0.00 0.00 …" at bounding box center [1139, 124] width 530 height 57
type input "7.5"
click at [1121, 290] on table "Amount Due 75.00" at bounding box center [1139, 302] width 530 height 26
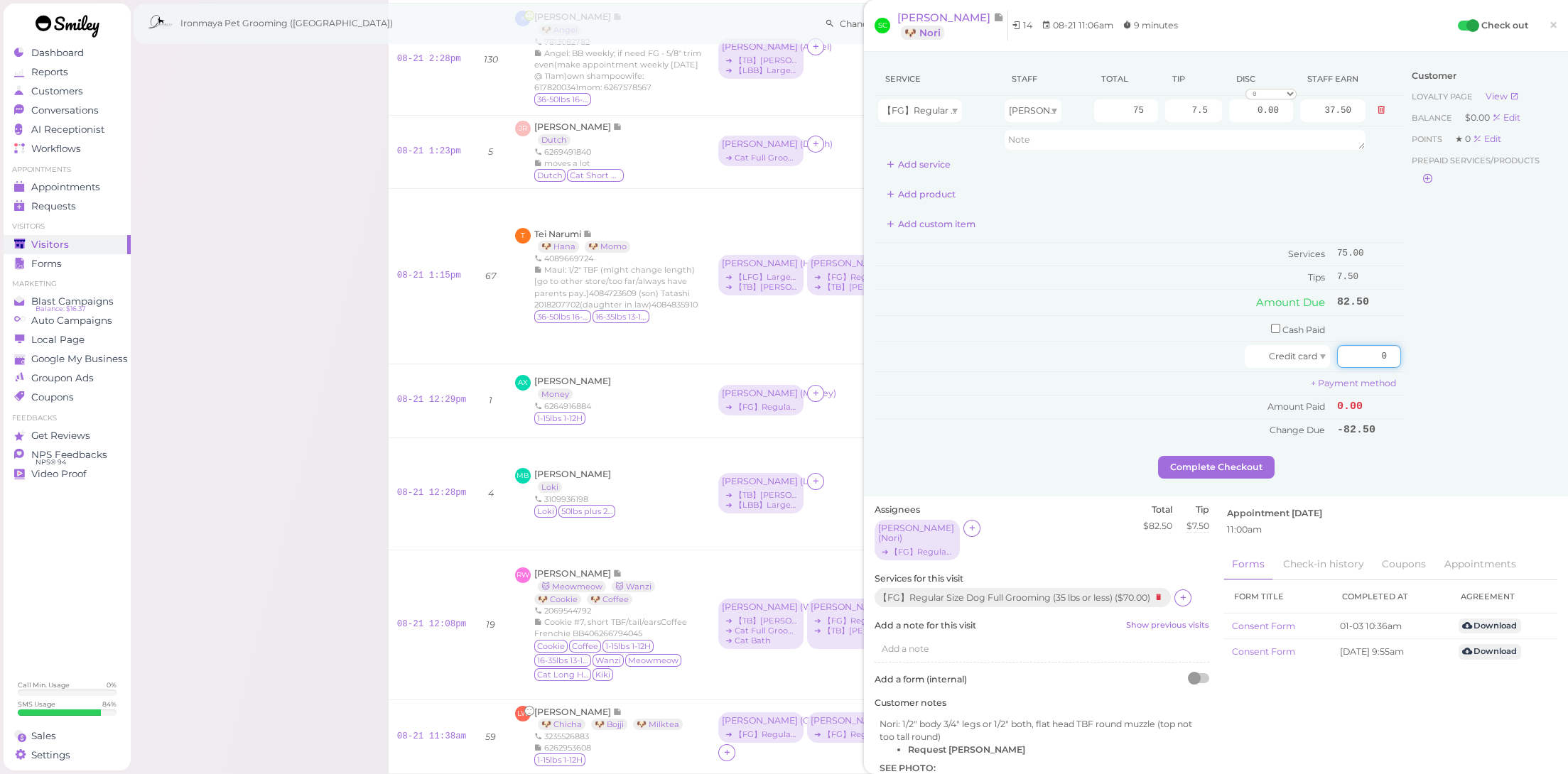
drag, startPoint x: 1347, startPoint y: 339, endPoint x: 1431, endPoint y: 352, distance: 85.0
click at [1431, 352] on div "Service Staff Total Tip Disc Staff earn 【FG】Regular Size Dog Full Grooming (35 …" at bounding box center [1215, 259] width 683 height 393
type input "82.5"
click at [1383, 446] on div "Service Staff Total Tip Disc Staff earn 【FG】Regular Size Dog Full Grooming (35 …" at bounding box center [1139, 259] width 530 height 393
click at [1225, 445] on div "Service Staff Total Tip Disc Staff earn 【FG】Regular Size Dog Full Grooming (35 …" at bounding box center [1139, 259] width 530 height 393
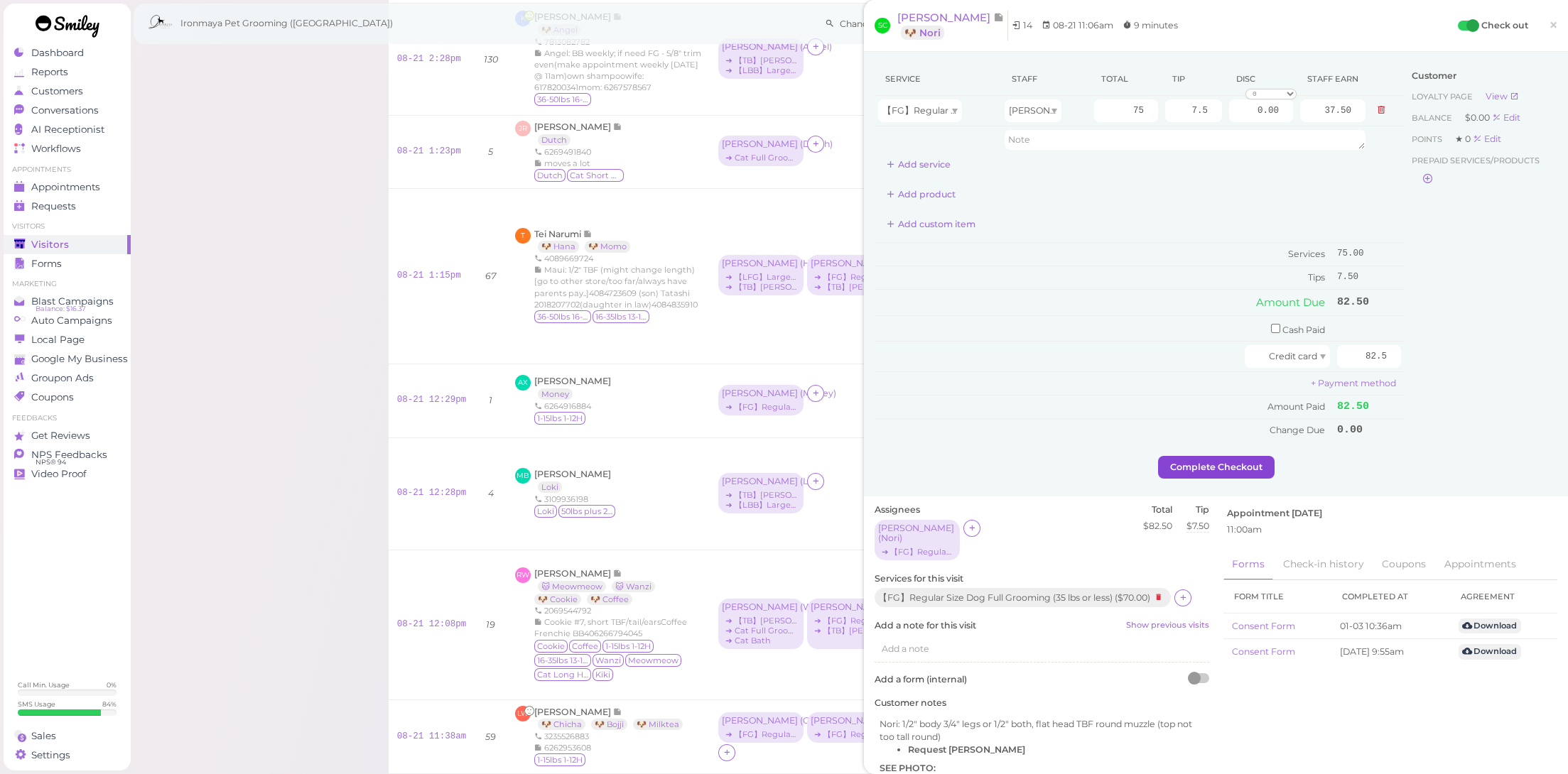
click at [1223, 456] on button "Complete Checkout" at bounding box center [1216, 467] width 116 height 22
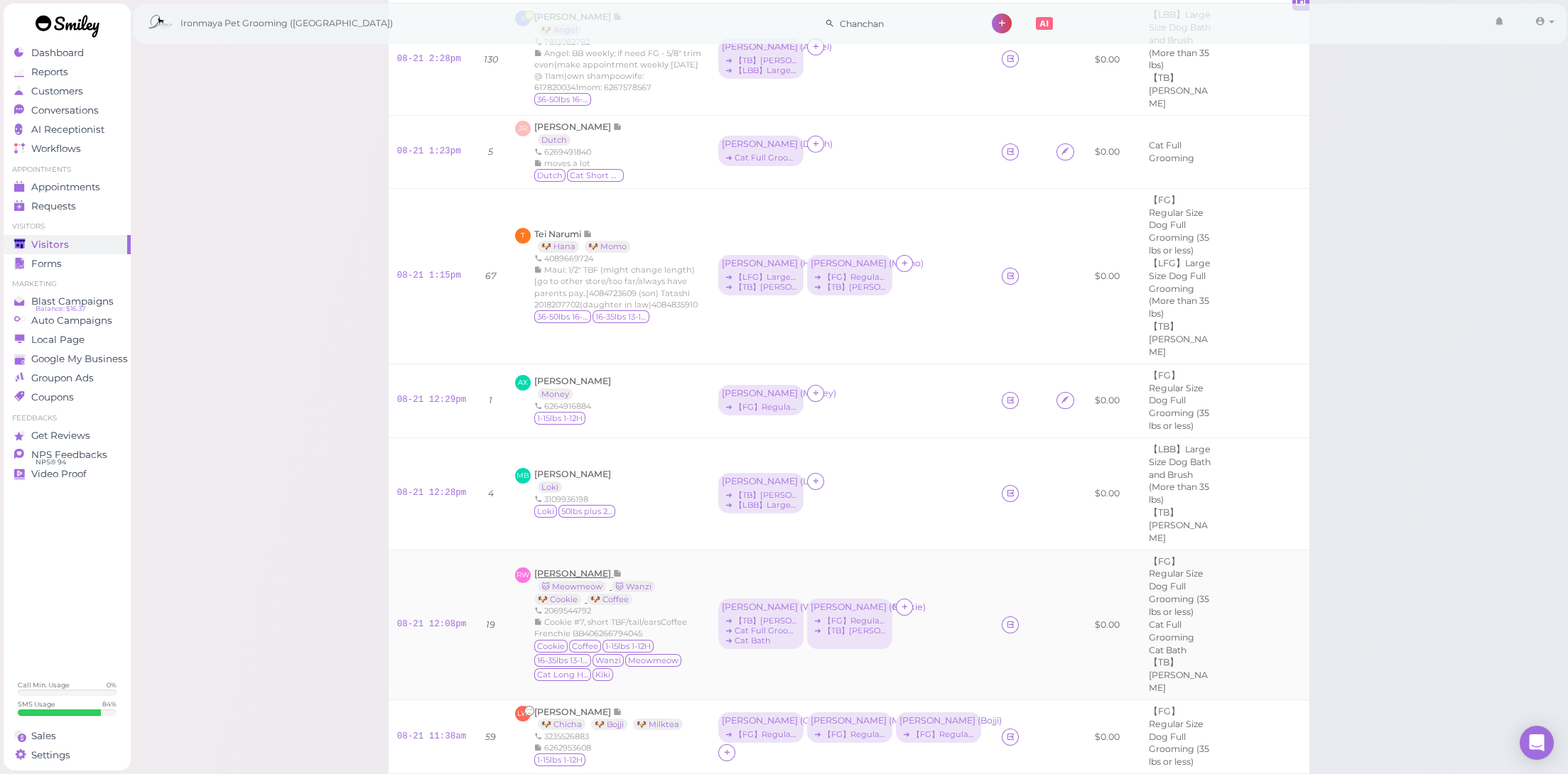
click at [577, 568] on span "[PERSON_NAME]" at bounding box center [573, 573] width 79 height 11
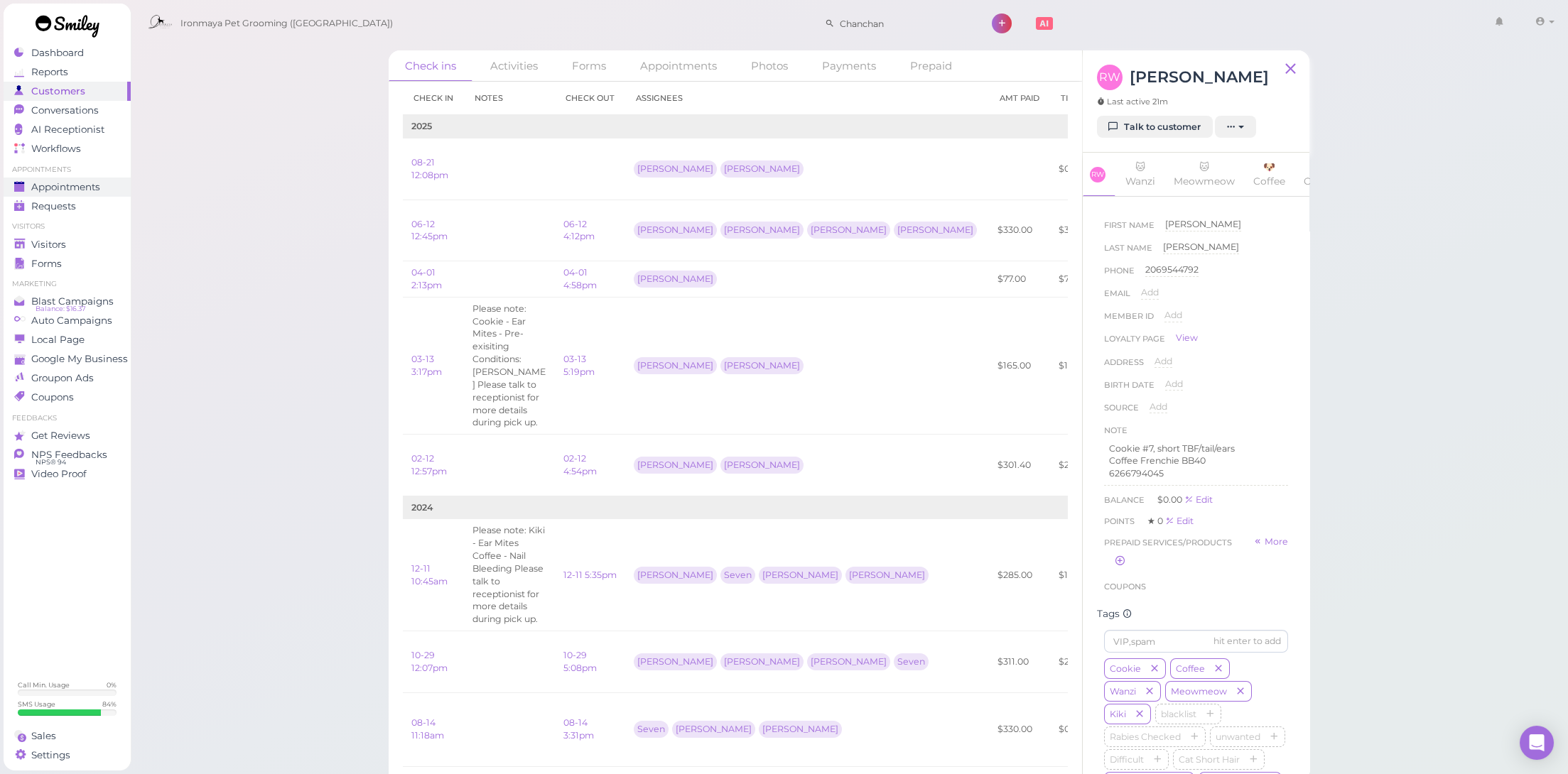
click at [95, 188] on span "Appointments" at bounding box center [66, 187] width 69 height 12
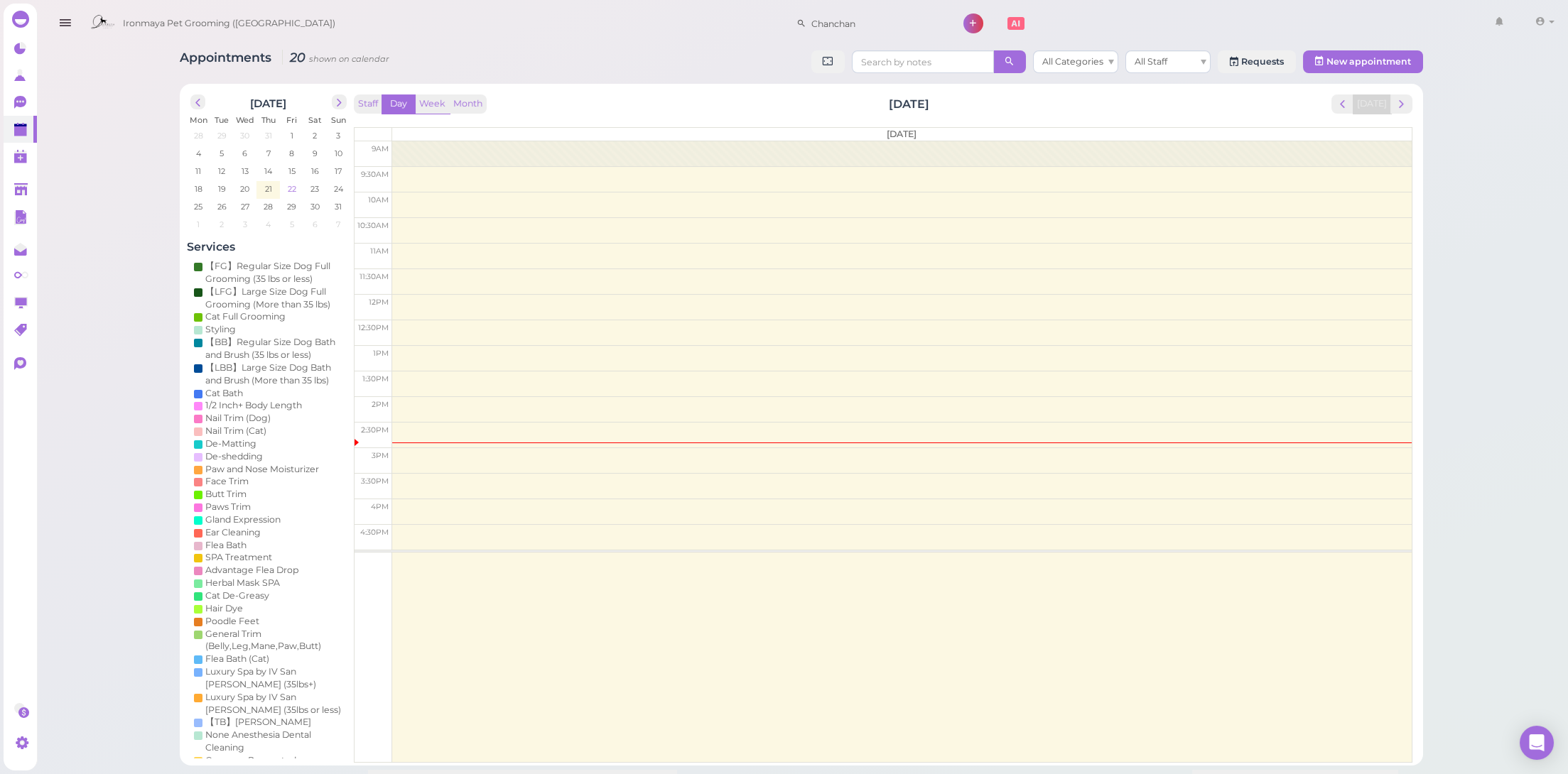
click at [290, 190] on span "22" at bounding box center [291, 188] width 12 height 12
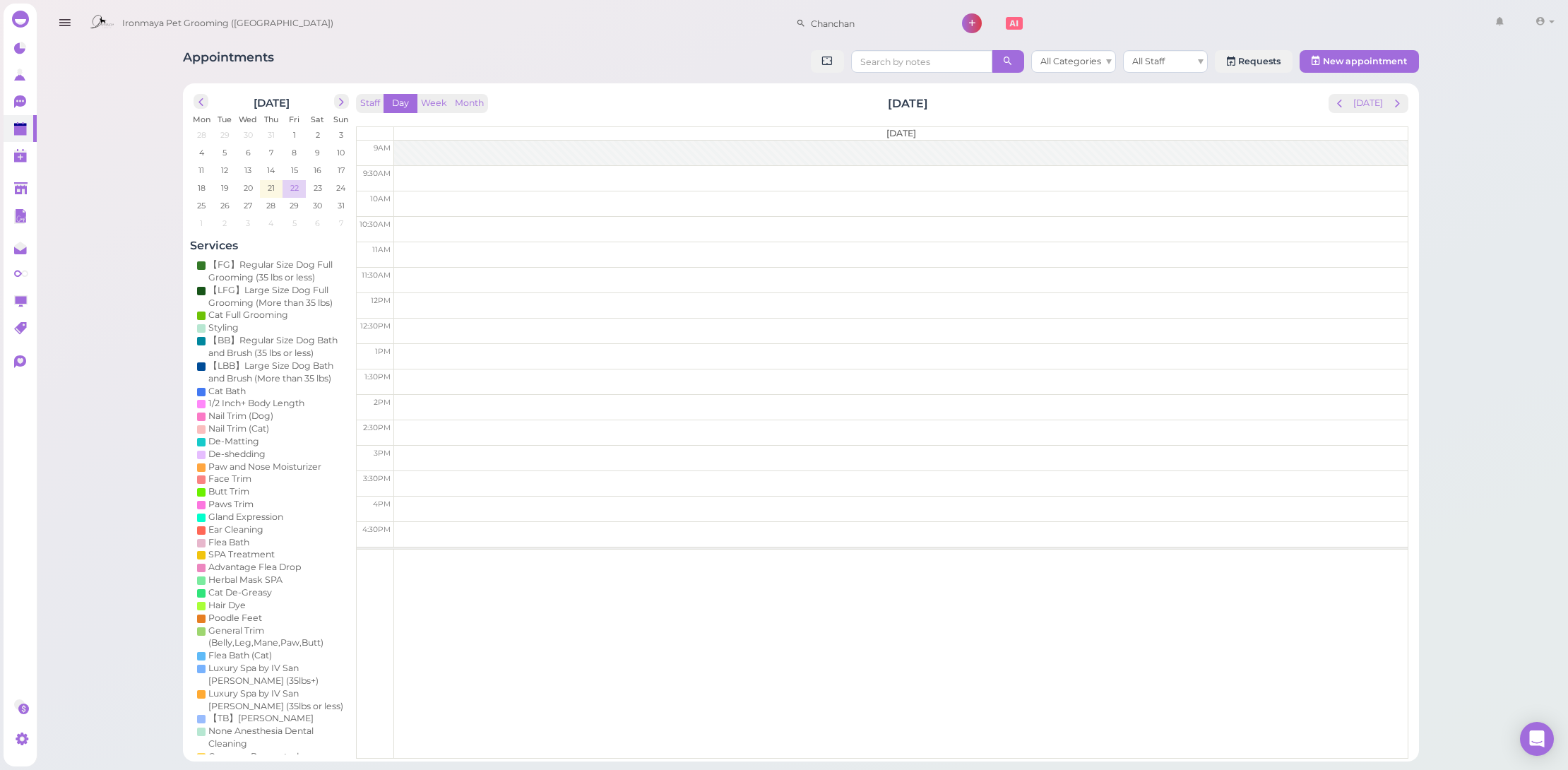
click at [289, 186] on span "22" at bounding box center [294, 187] width 12 height 12
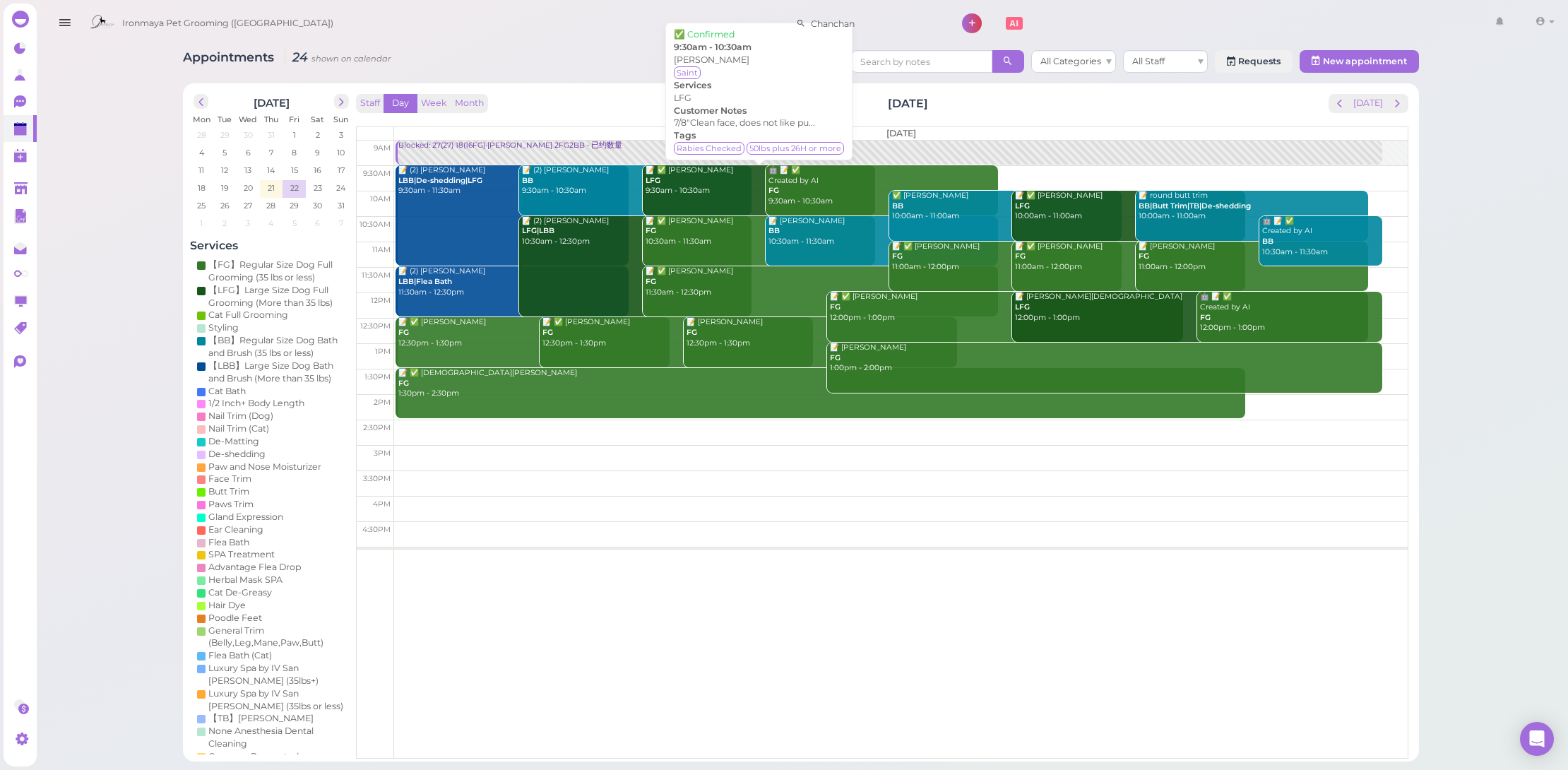
click at [722, 188] on div "📝 ✅ [PERSON_NAME] LFG 9:30am - 10:30am" at bounding box center [760, 181] width 230 height 31
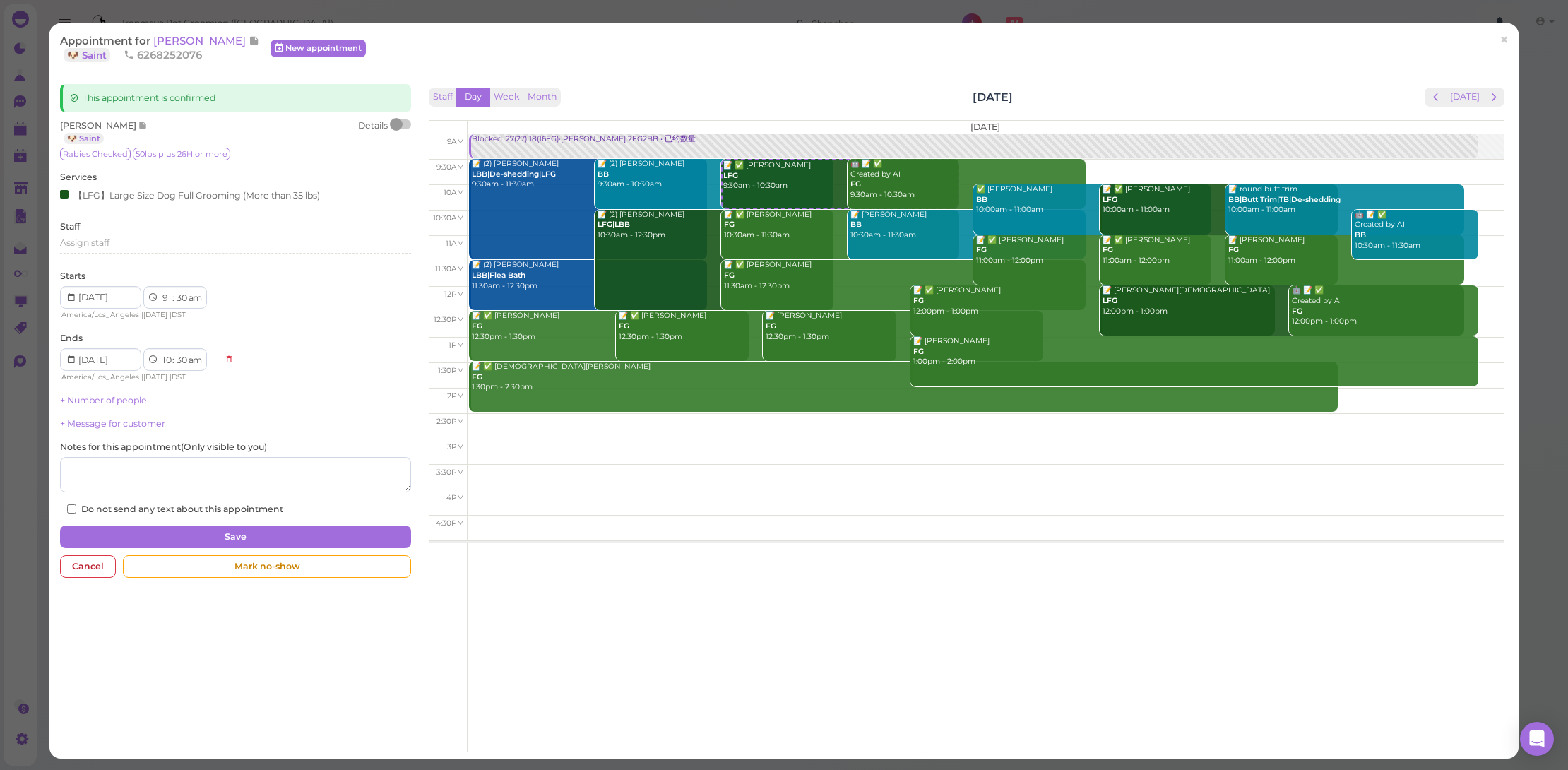
click at [1500, 45] on span "×" at bounding box center [1504, 40] width 9 height 20
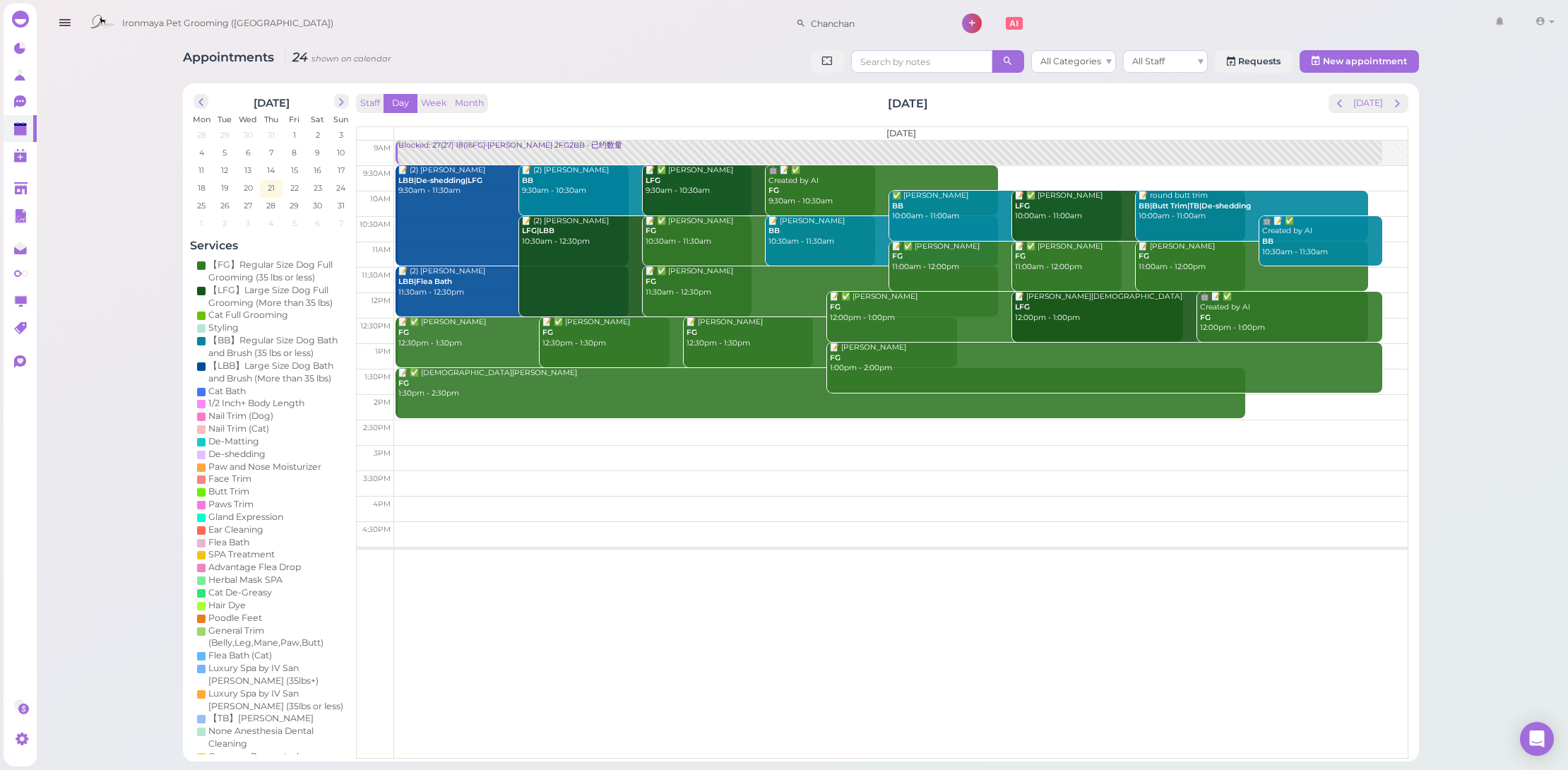
click at [1104, 221] on link "📝 ✅ [PERSON_NAME] LFG 10:00am - 11:00am" at bounding box center [1128, 215] width 233 height 50
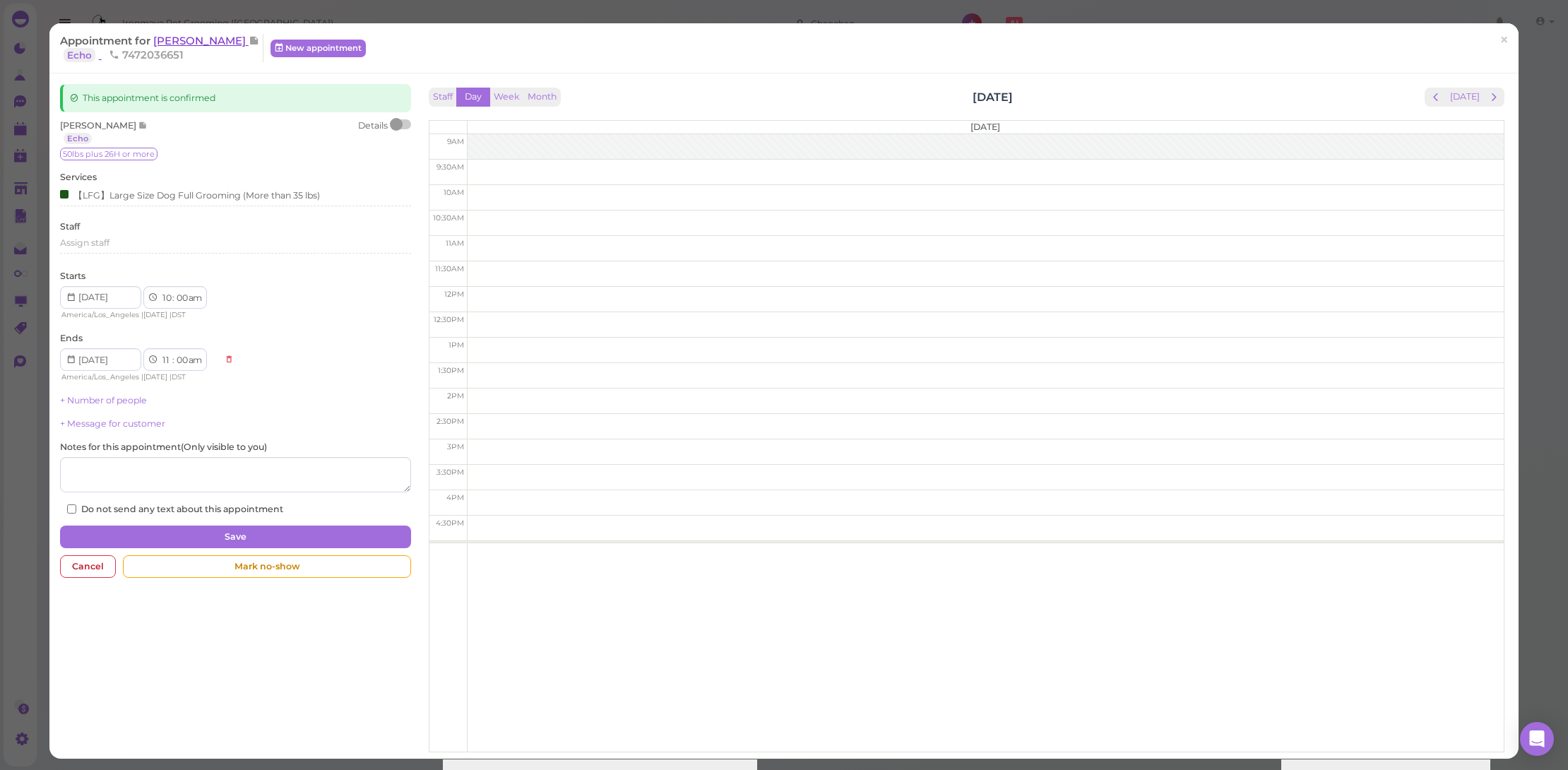
click at [204, 37] on span "[PERSON_NAME]" at bounding box center [201, 40] width 96 height 13
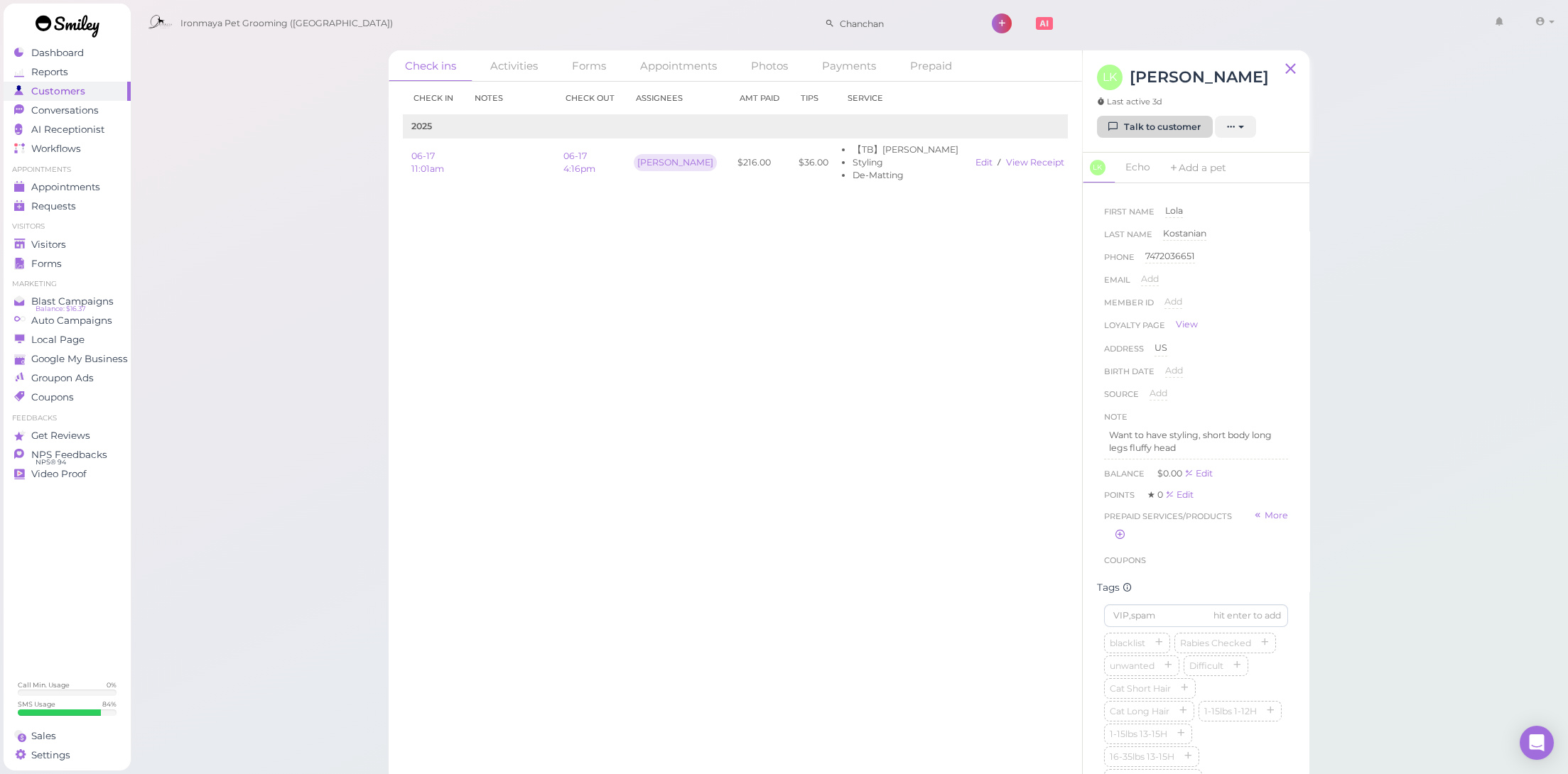
click at [1122, 127] on link "Talk to customer" at bounding box center [1155, 127] width 116 height 22
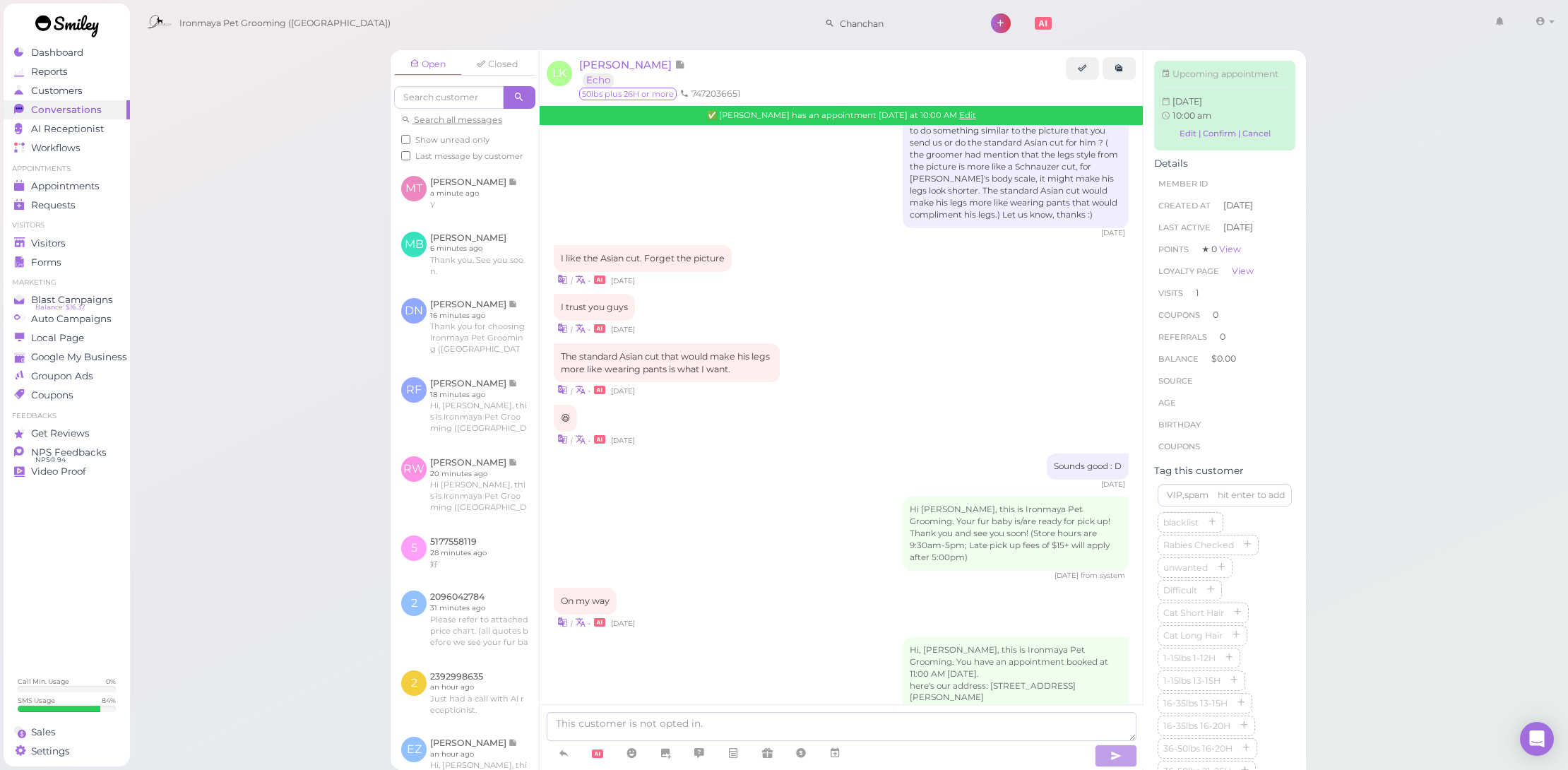
scroll to position [371, 0]
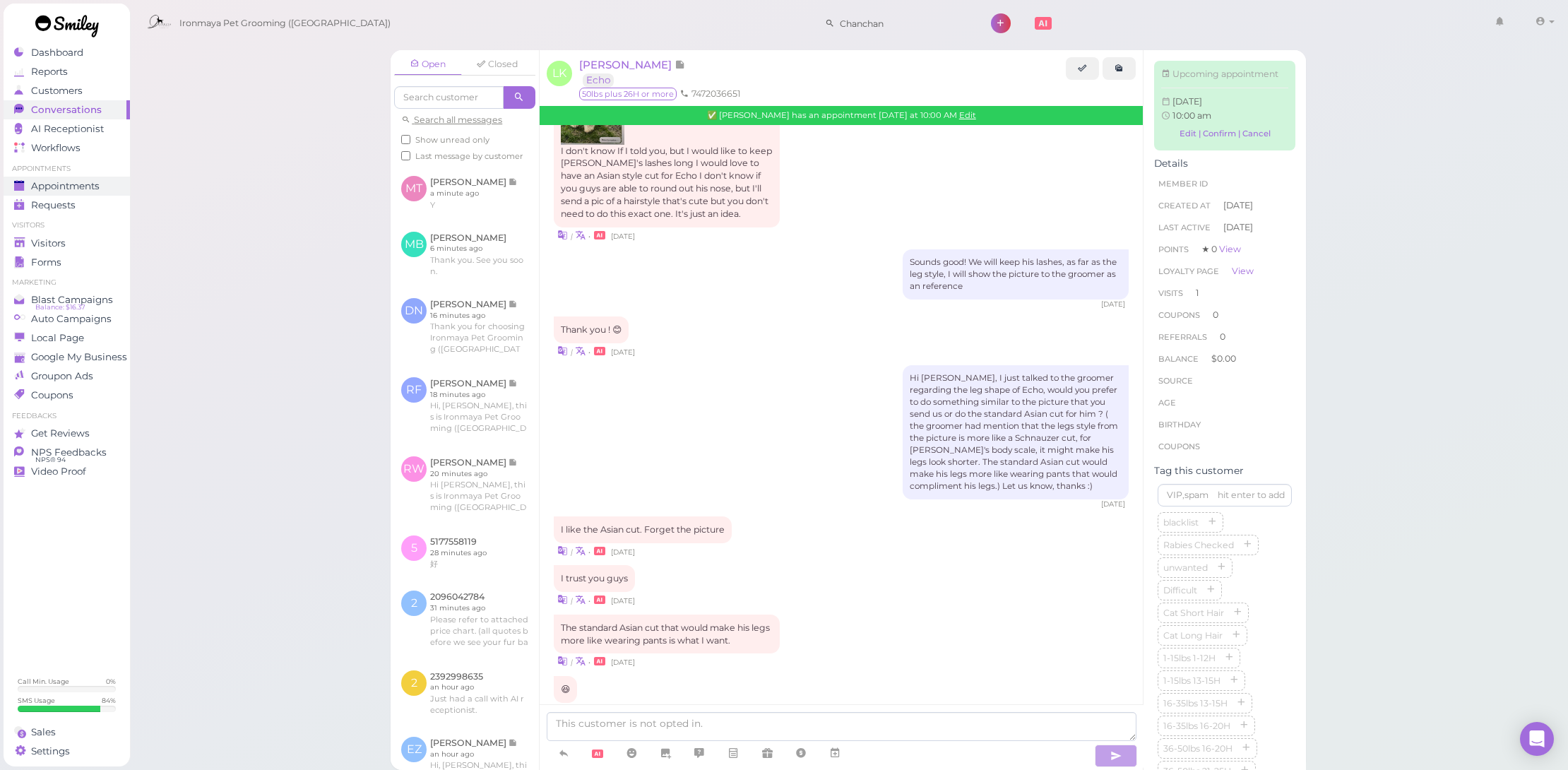
click at [100, 184] on span "Appointments" at bounding box center [65, 186] width 68 height 12
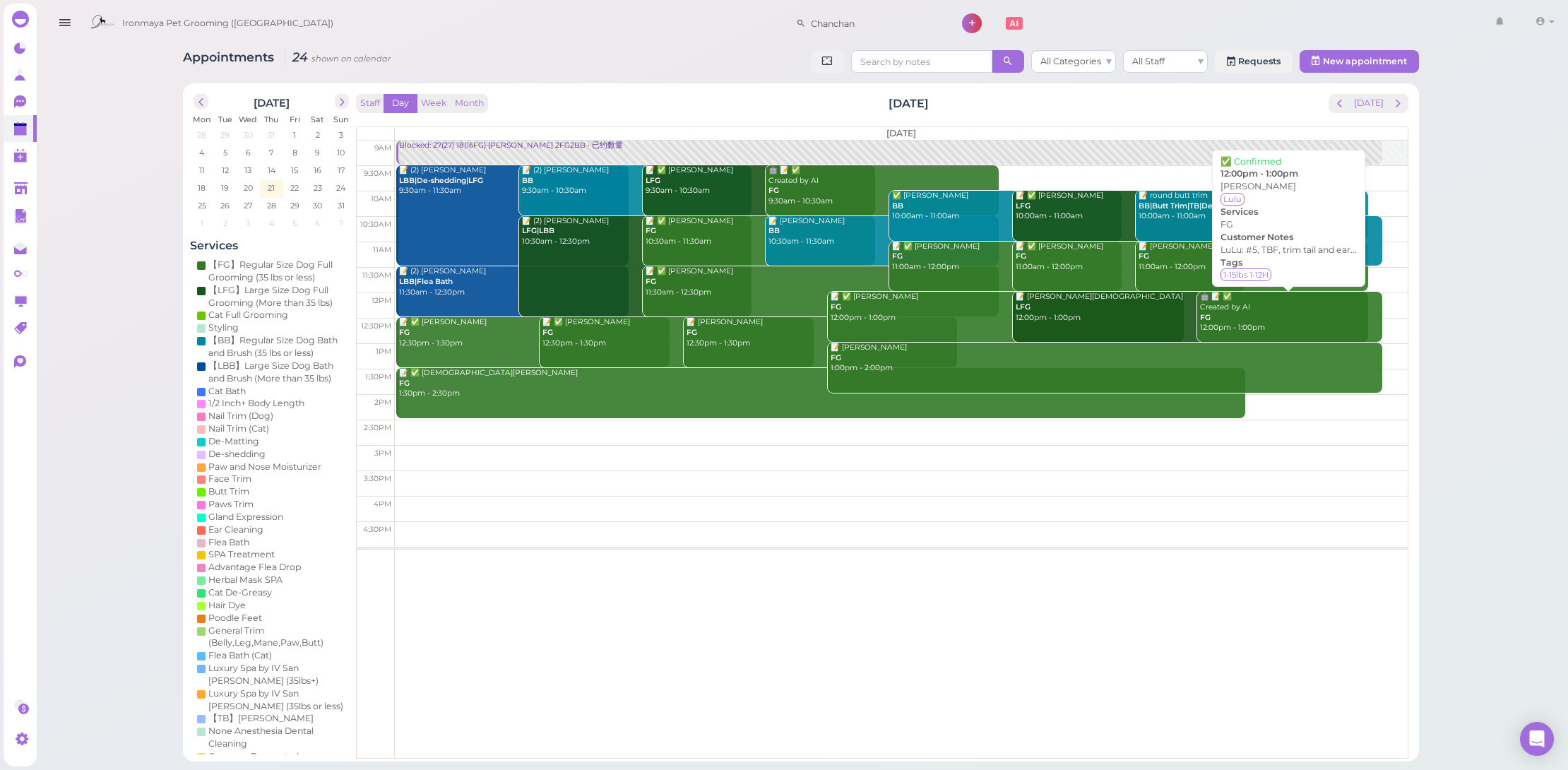
click at [1144, 318] on div "📝 [PERSON_NAME] LFG 12:00pm - 1:00pm" at bounding box center [1191, 308] width 354 height 31
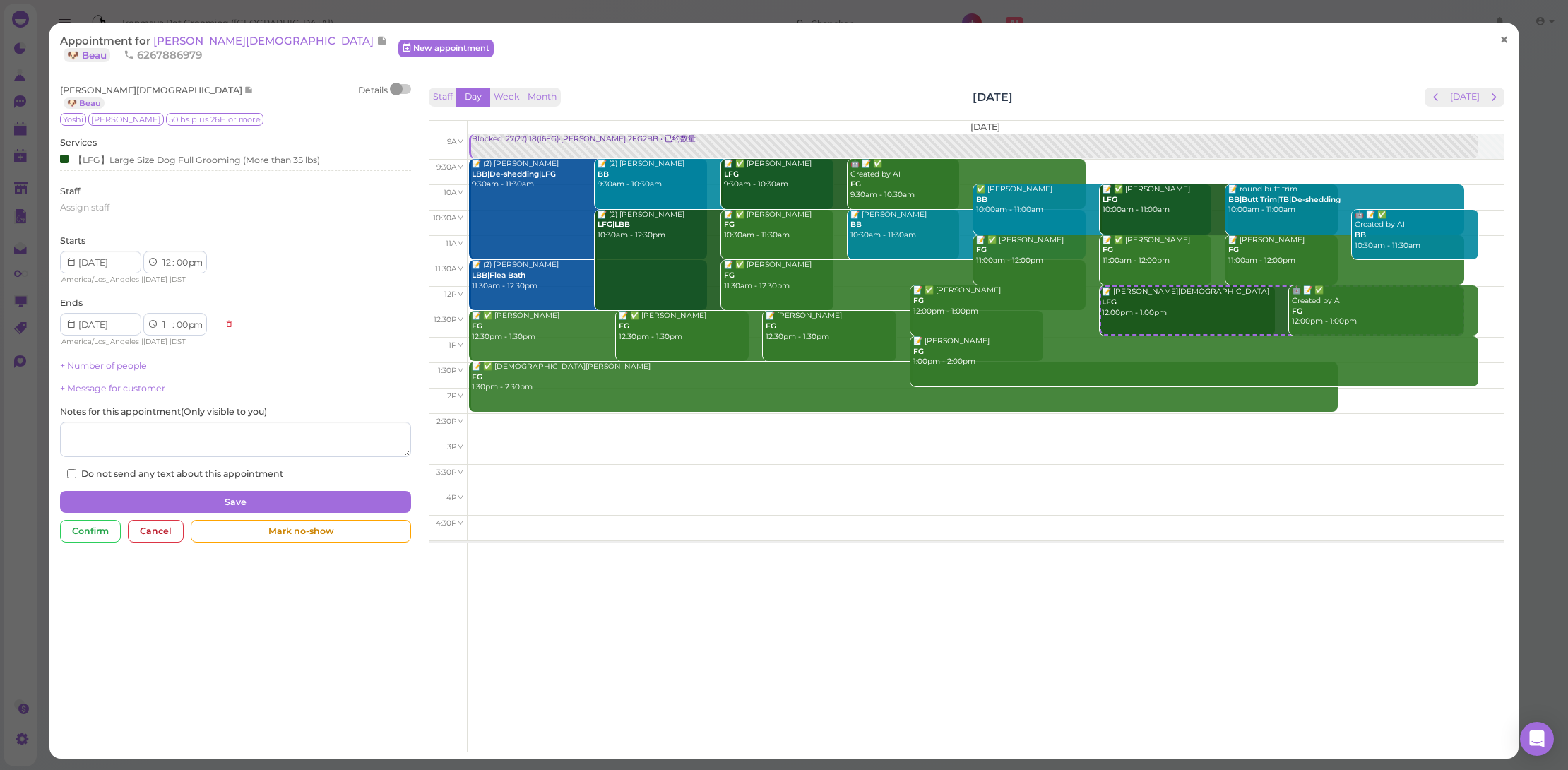
click at [1500, 35] on span "×" at bounding box center [1504, 40] width 9 height 20
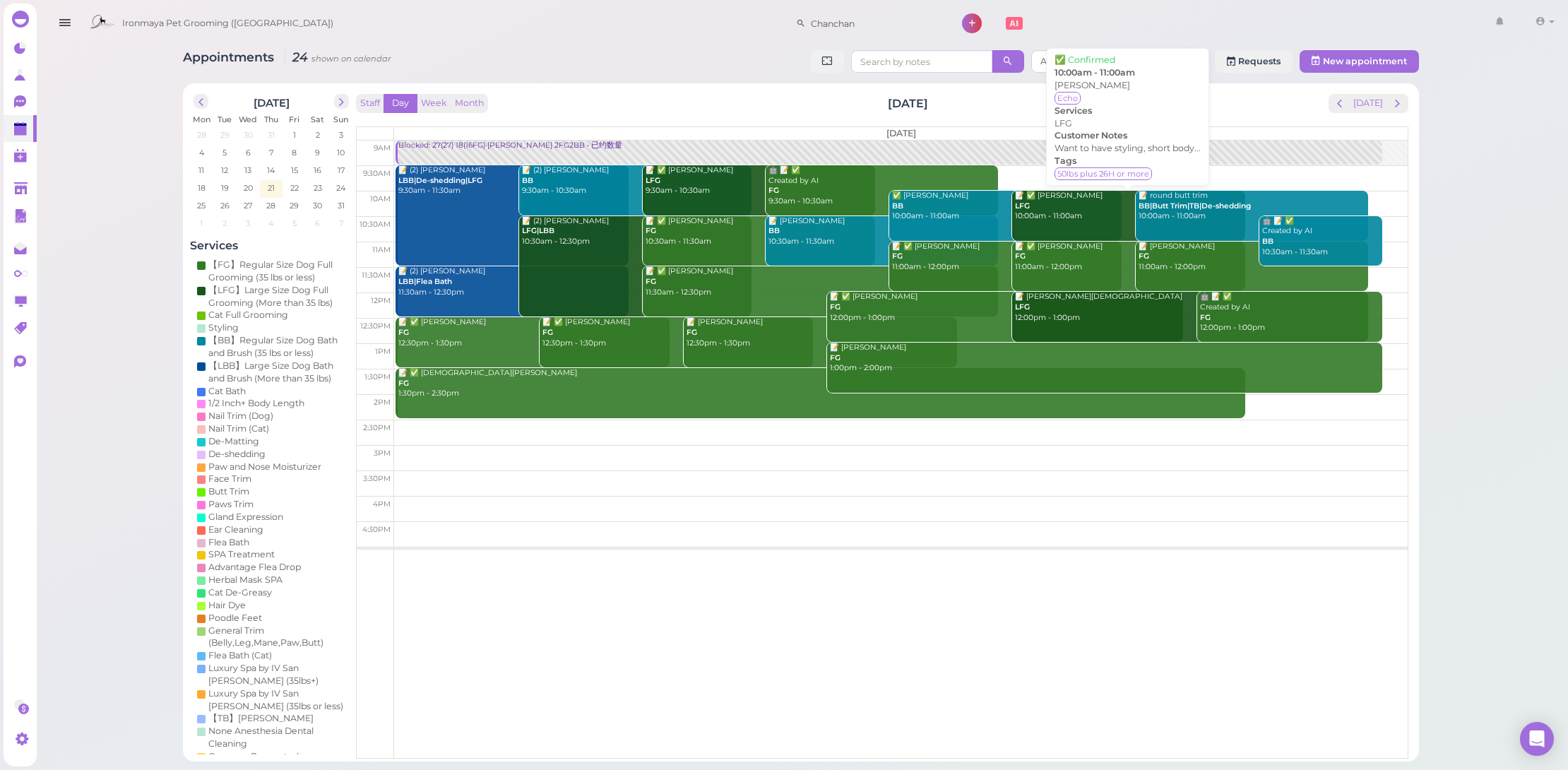
click at [1085, 195] on div "📝 ✅ [PERSON_NAME] LFG 10:00am - 11:00am" at bounding box center [1129, 206] width 230 height 31
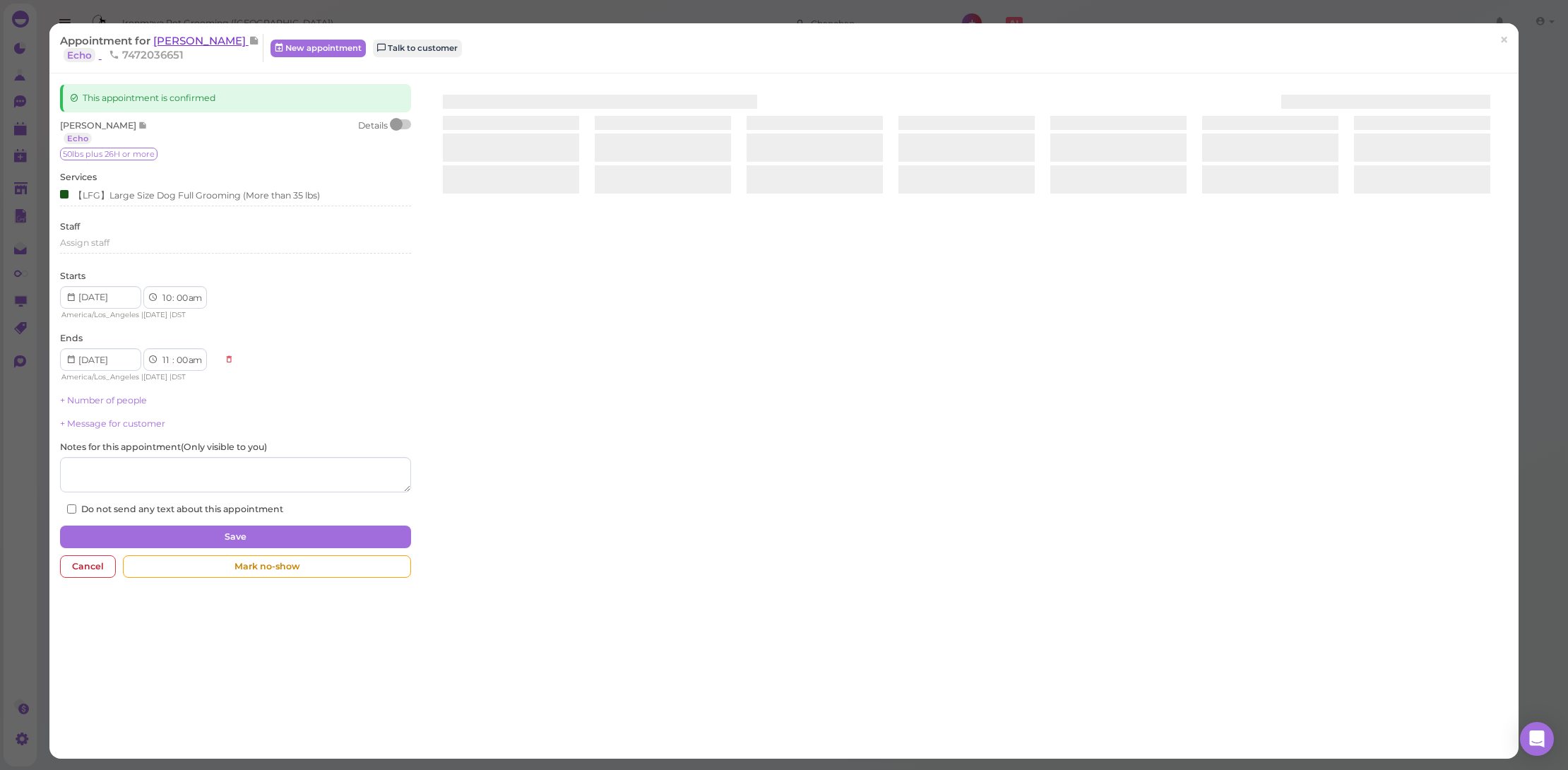
click at [202, 37] on span "[PERSON_NAME]" at bounding box center [201, 40] width 96 height 13
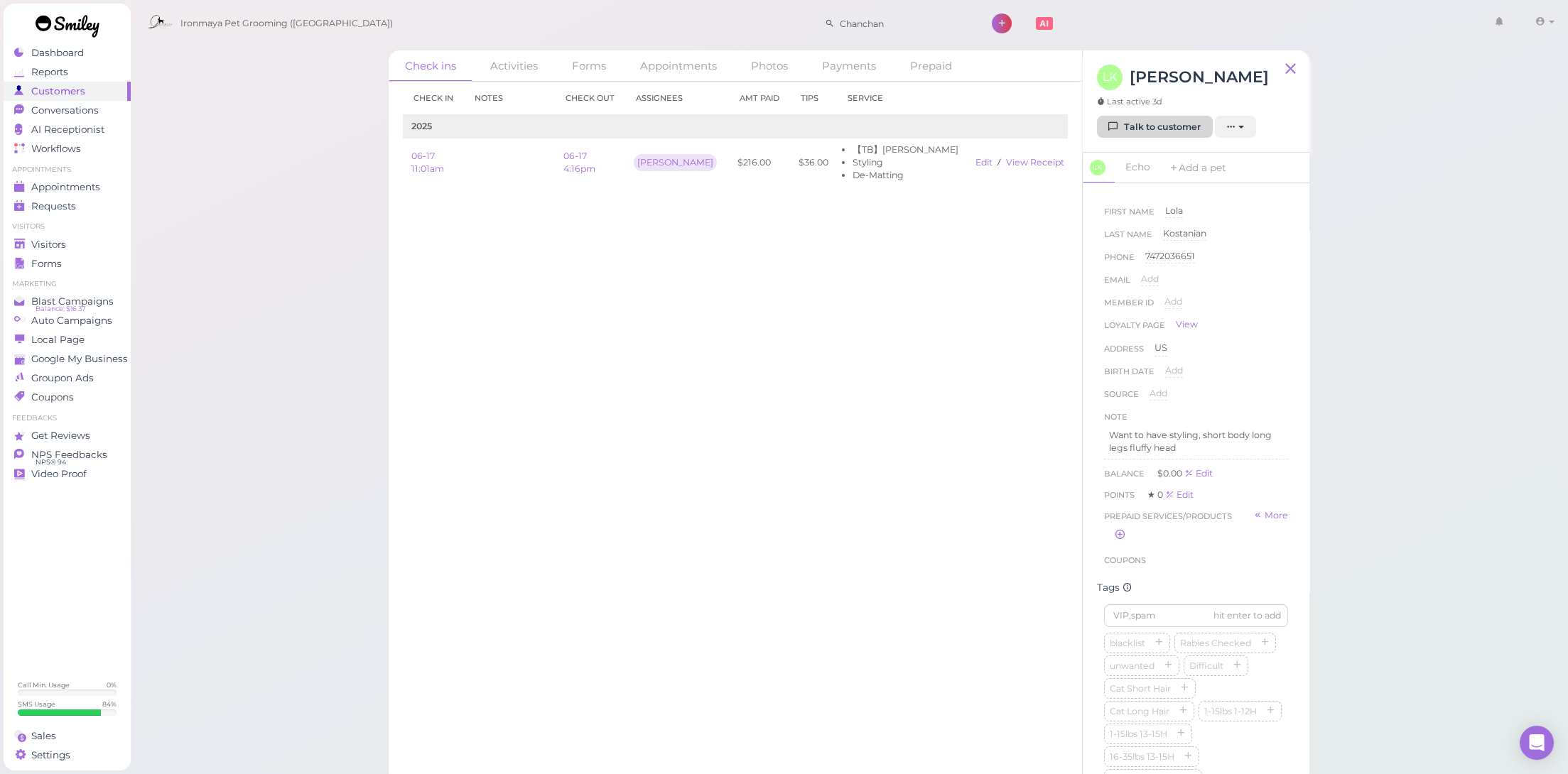
click at [1168, 125] on link "Talk to customer" at bounding box center [1155, 127] width 116 height 22
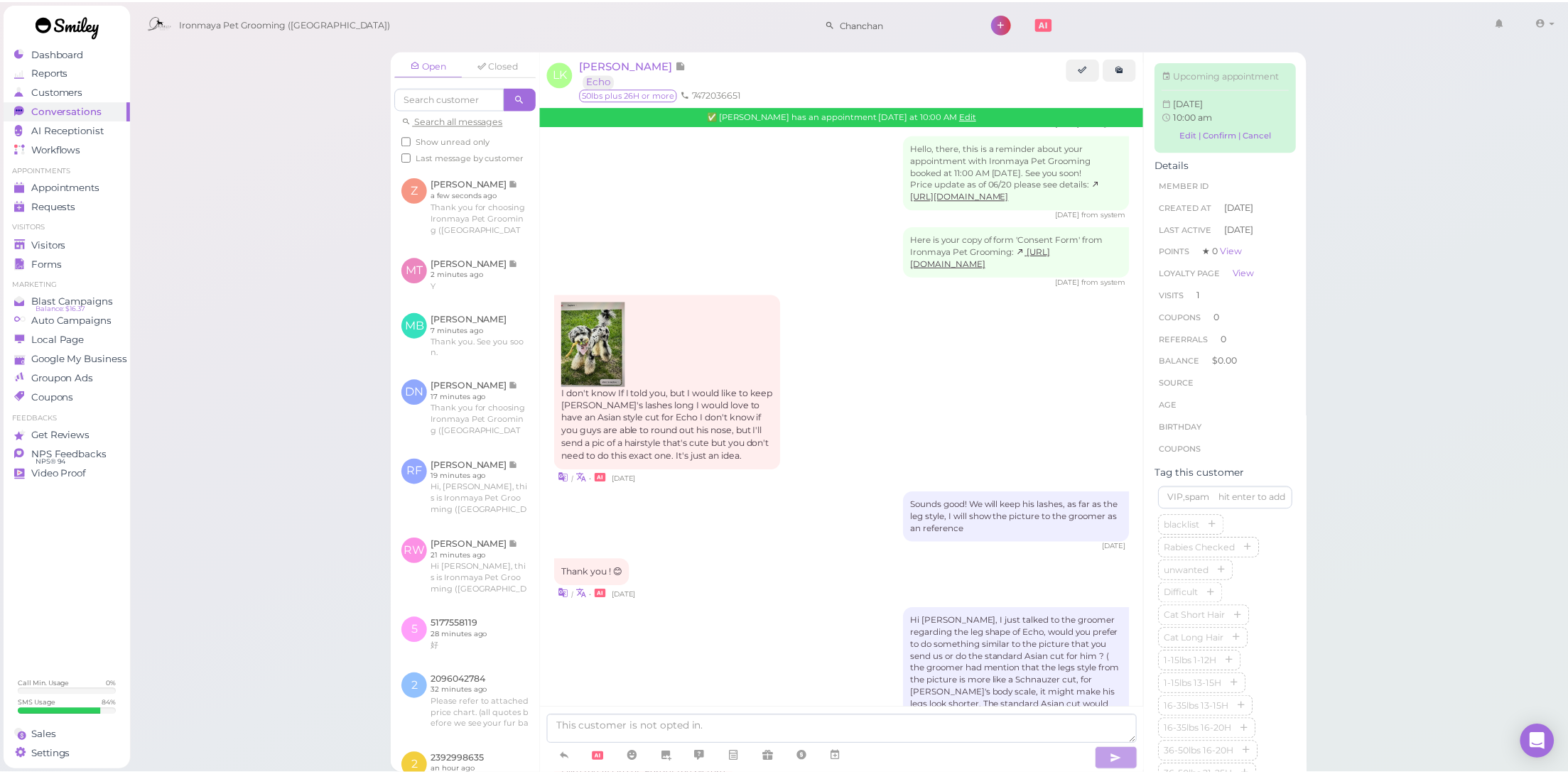
scroll to position [395, 0]
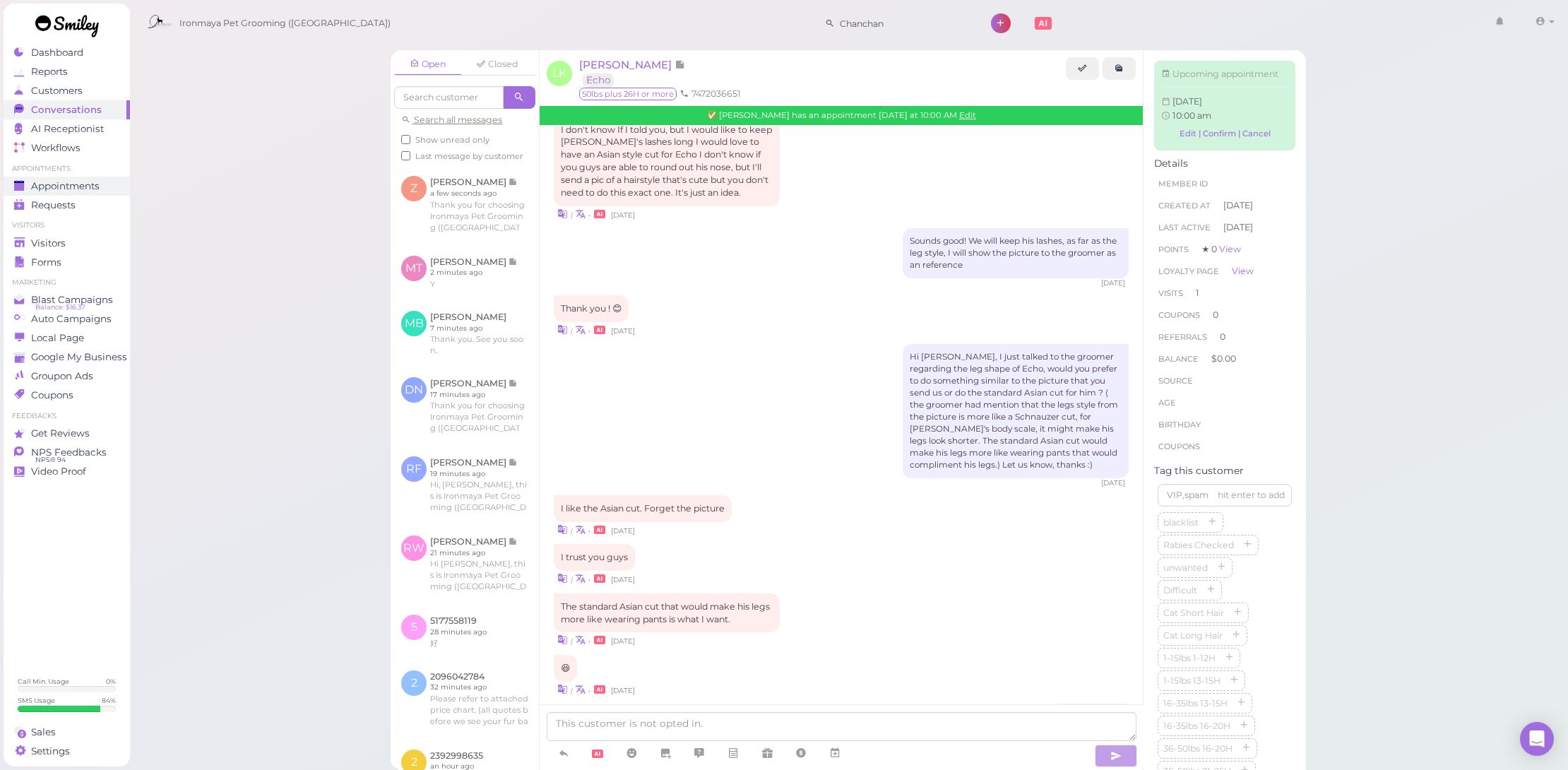
click at [49, 182] on span "Appointments" at bounding box center [65, 186] width 68 height 12
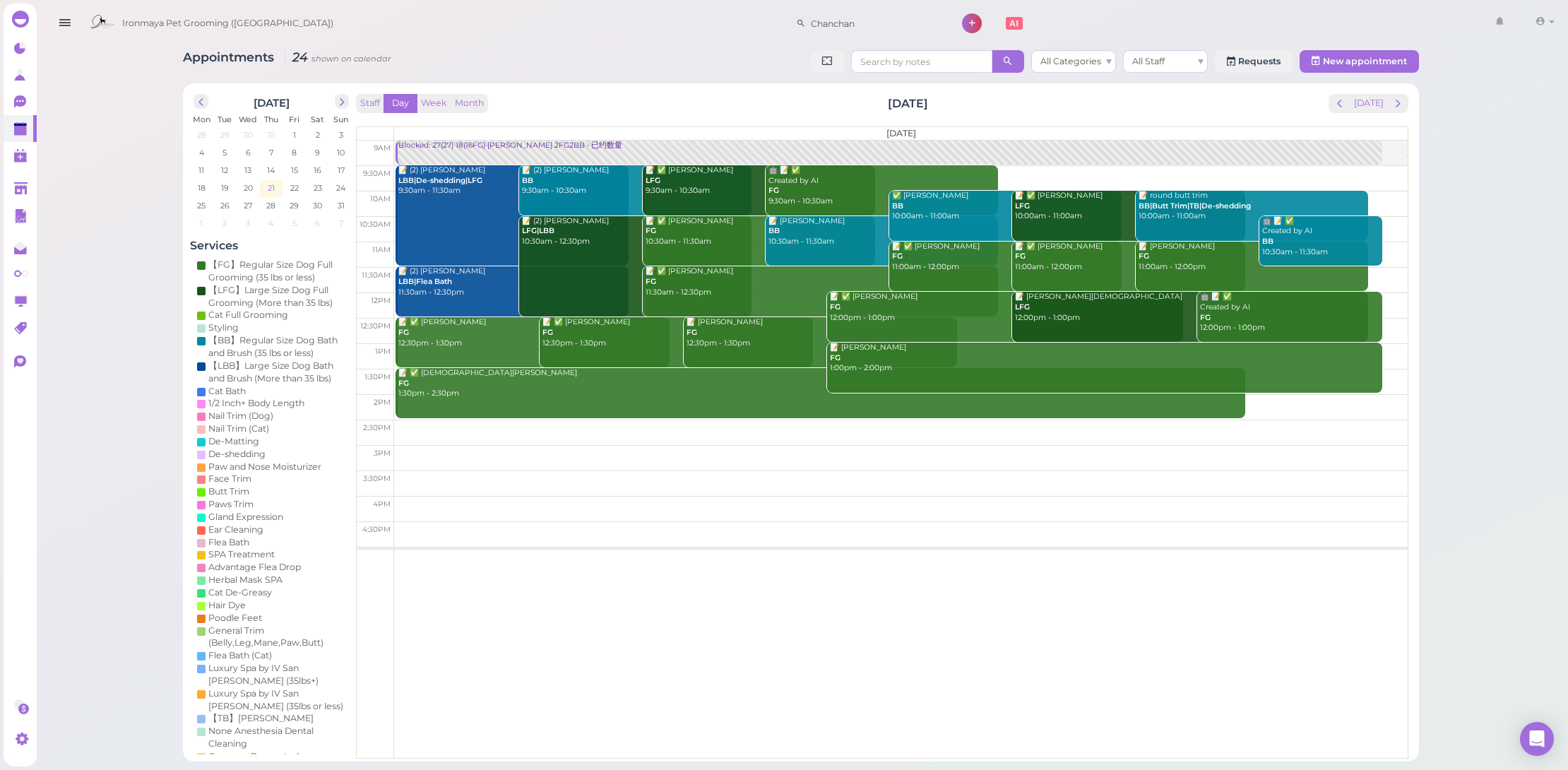
click at [266, 182] on span "21" at bounding box center [271, 187] width 10 height 12
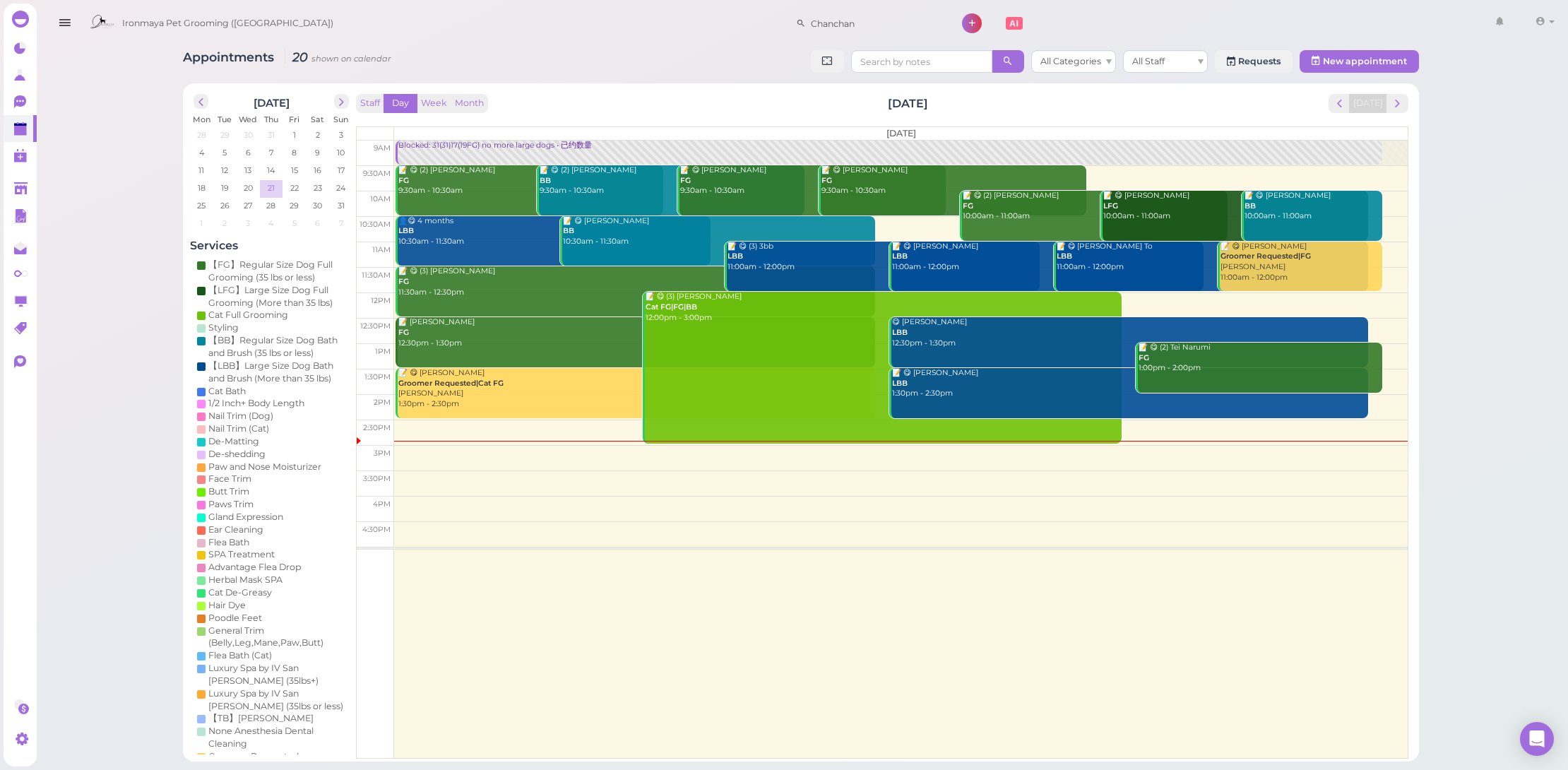
click at [273, 191] on td "21" at bounding box center [271, 187] width 23 height 14
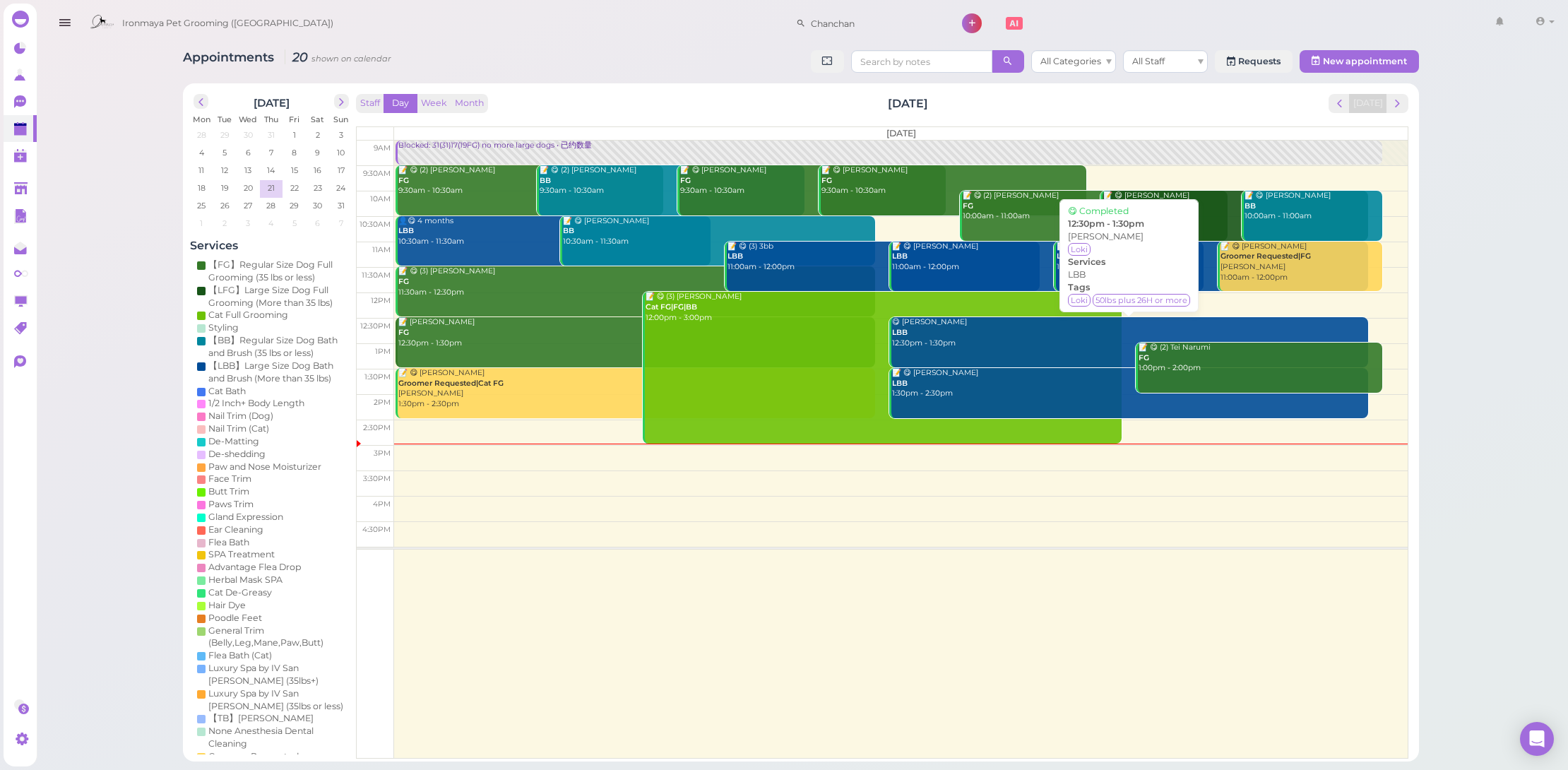
click at [1006, 352] on link "😋 [PERSON_NAME] LBB 12:30pm - 1:30pm" at bounding box center [1128, 342] width 479 height 50
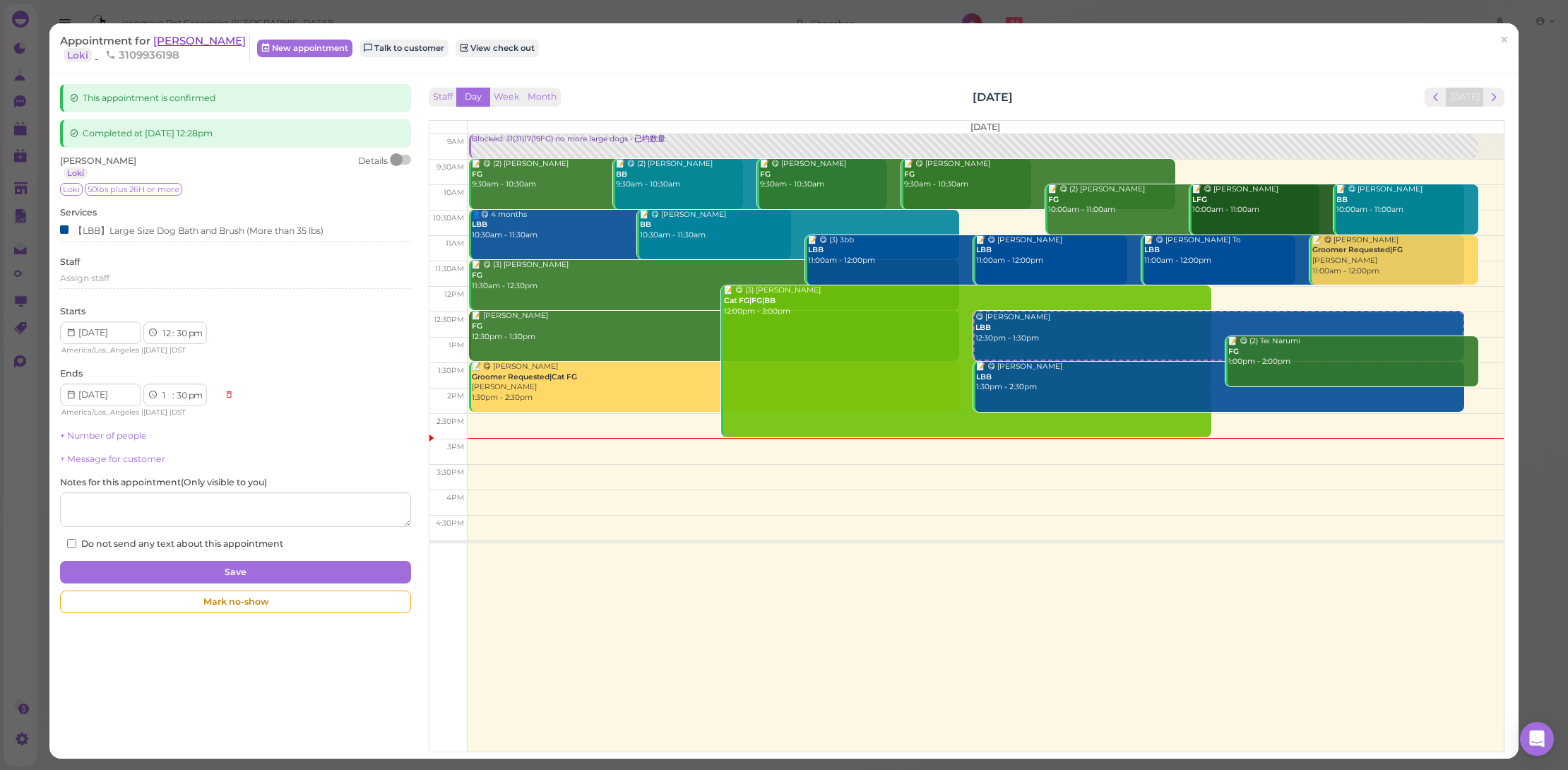
click at [209, 45] on span "[PERSON_NAME]" at bounding box center [200, 40] width 92 height 13
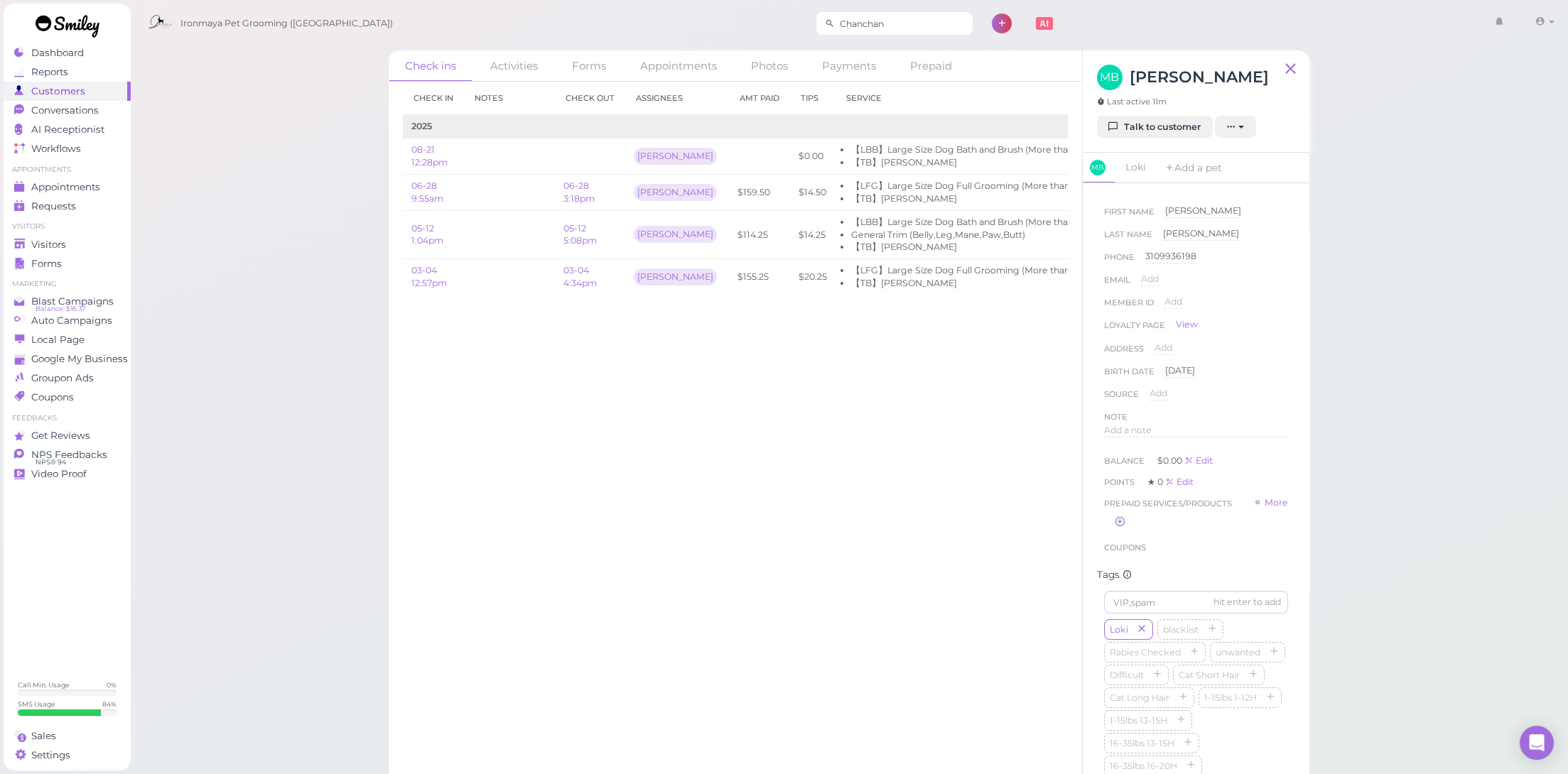
click at [839, 23] on input "Chanchan" at bounding box center [903, 23] width 138 height 22
type input "loki"
click at [859, 19] on input "loki" at bounding box center [903, 23] width 138 height 22
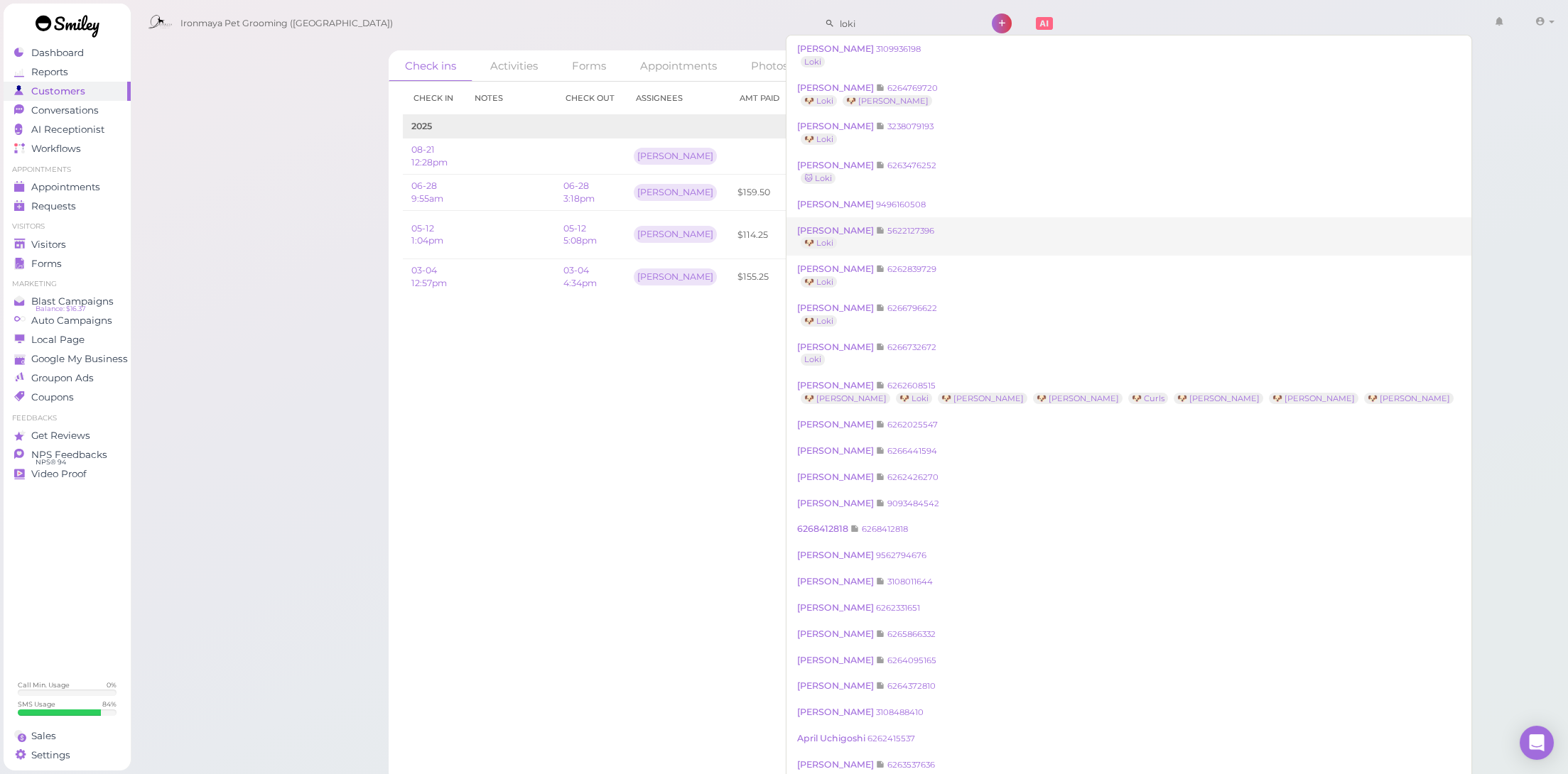
click at [957, 241] on link "[PERSON_NAME] 5622127396 🐶 Loki" at bounding box center [1129, 237] width 685 height 40
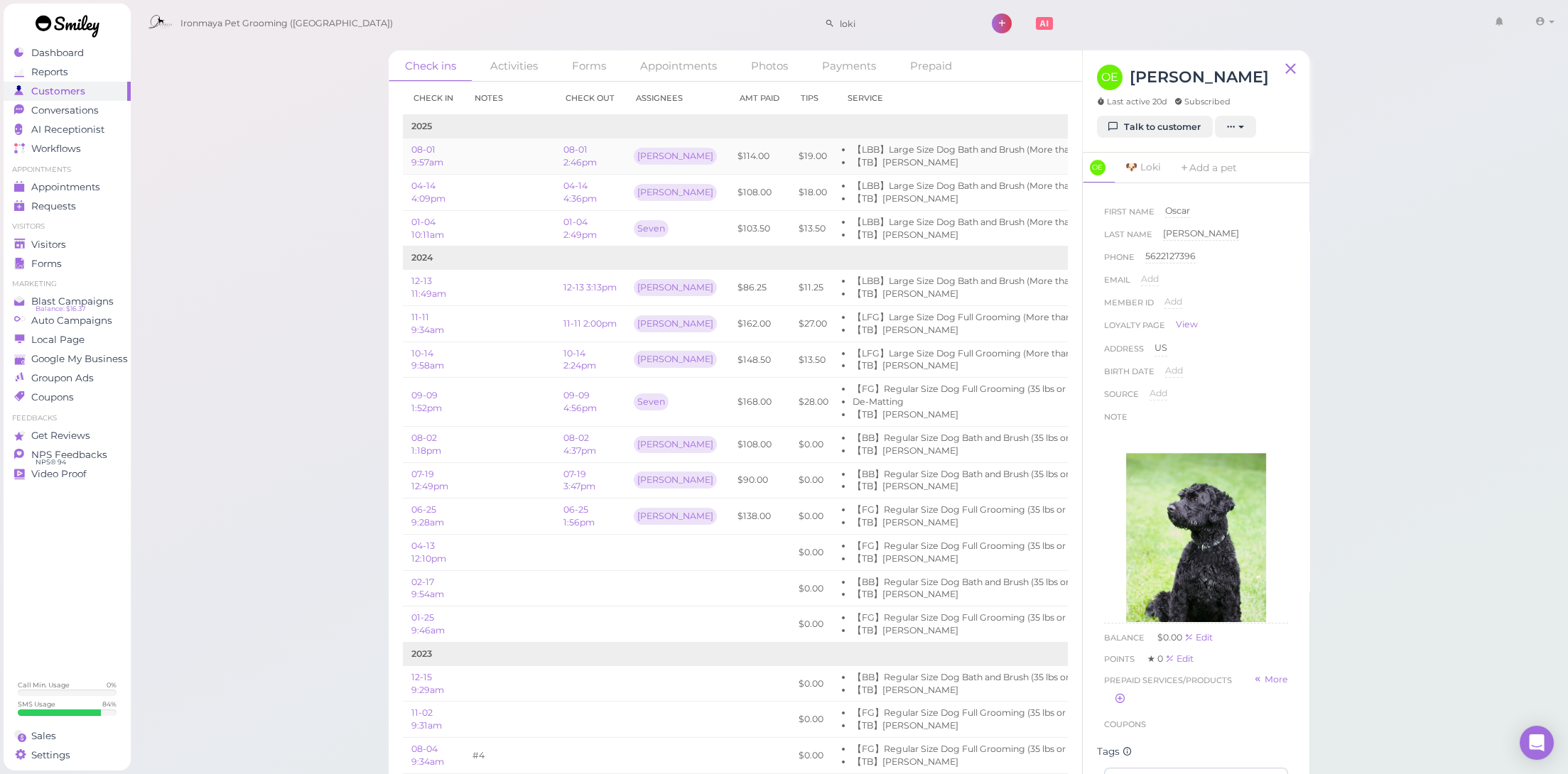
click at [577, 154] on td "08-01 2:46pm" at bounding box center [590, 157] width 71 height 37
click at [582, 161] on link "08-01 2:46pm" at bounding box center [580, 156] width 33 height 23
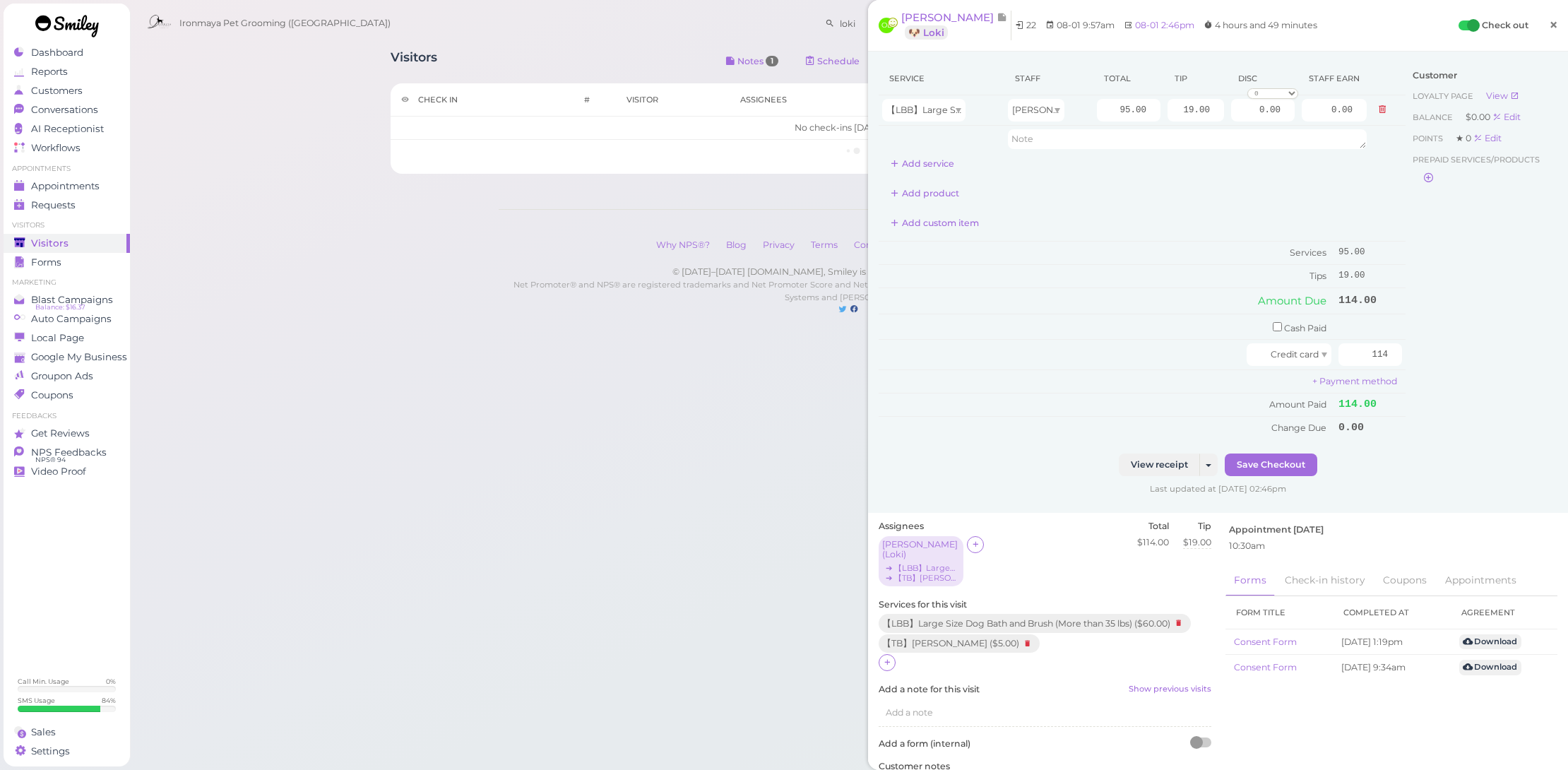
click at [1549, 26] on span "×" at bounding box center [1553, 25] width 9 height 20
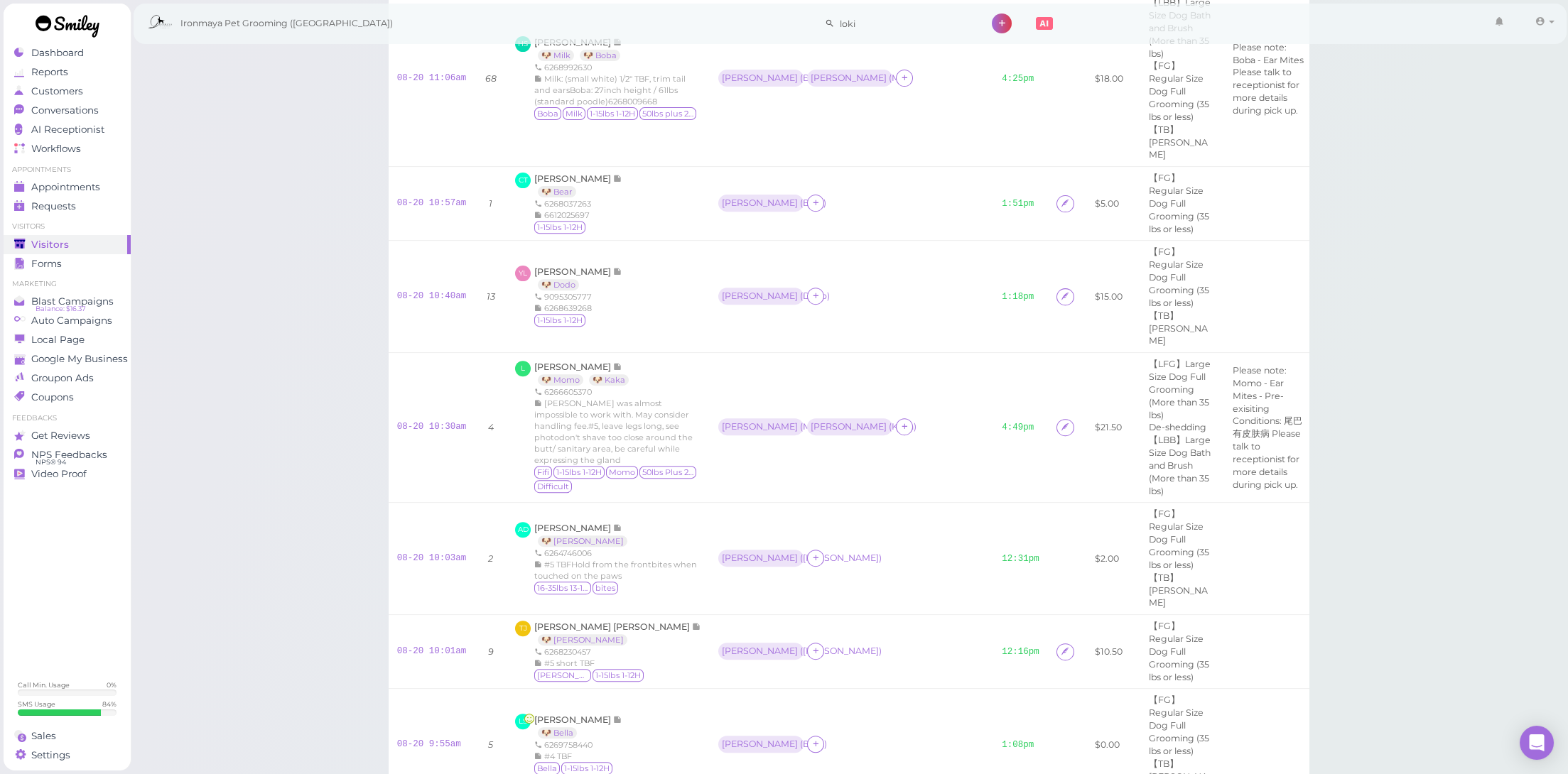
scroll to position [4544, 0]
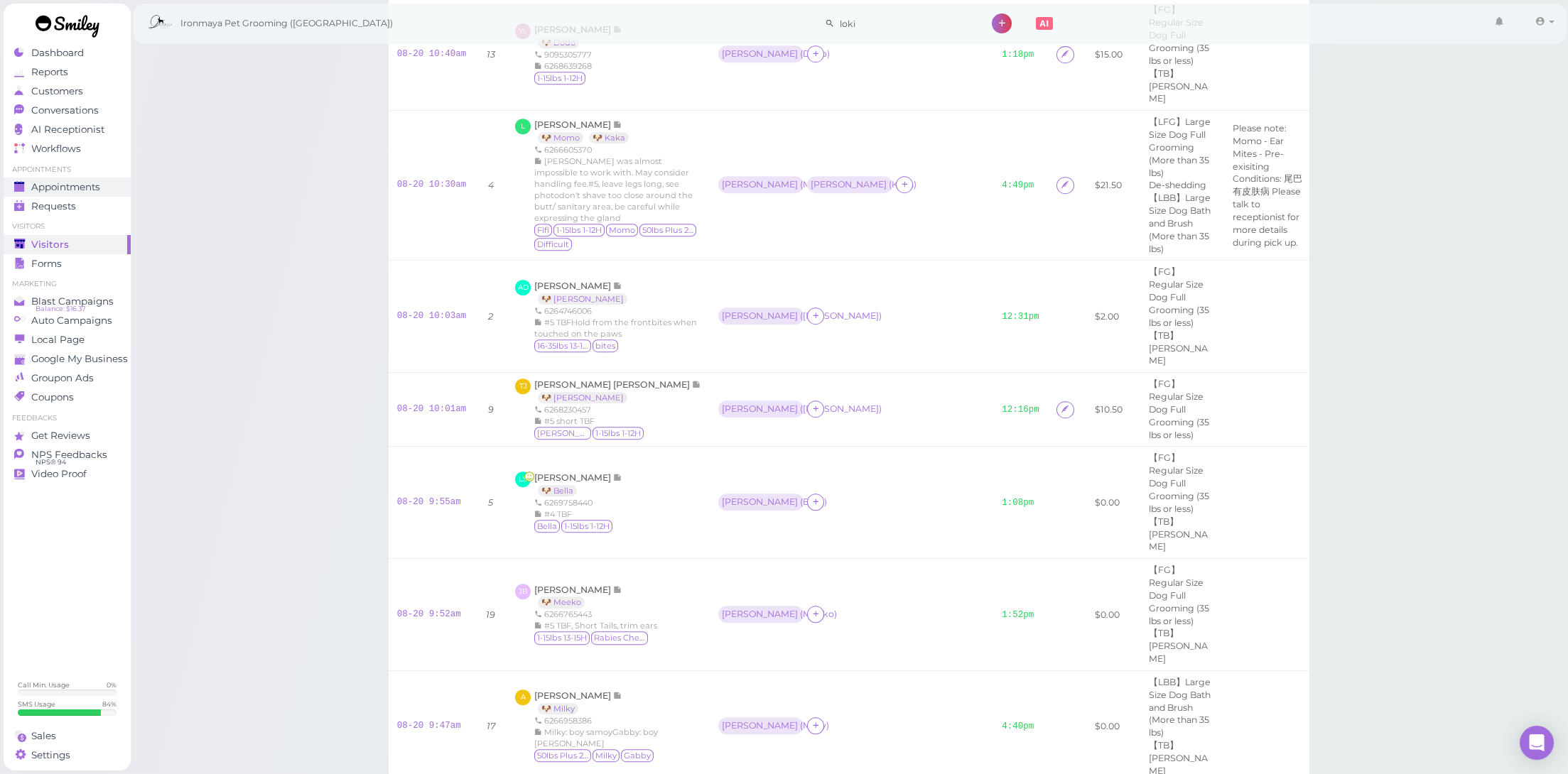
click at [90, 183] on span "Appointments" at bounding box center [66, 187] width 69 height 12
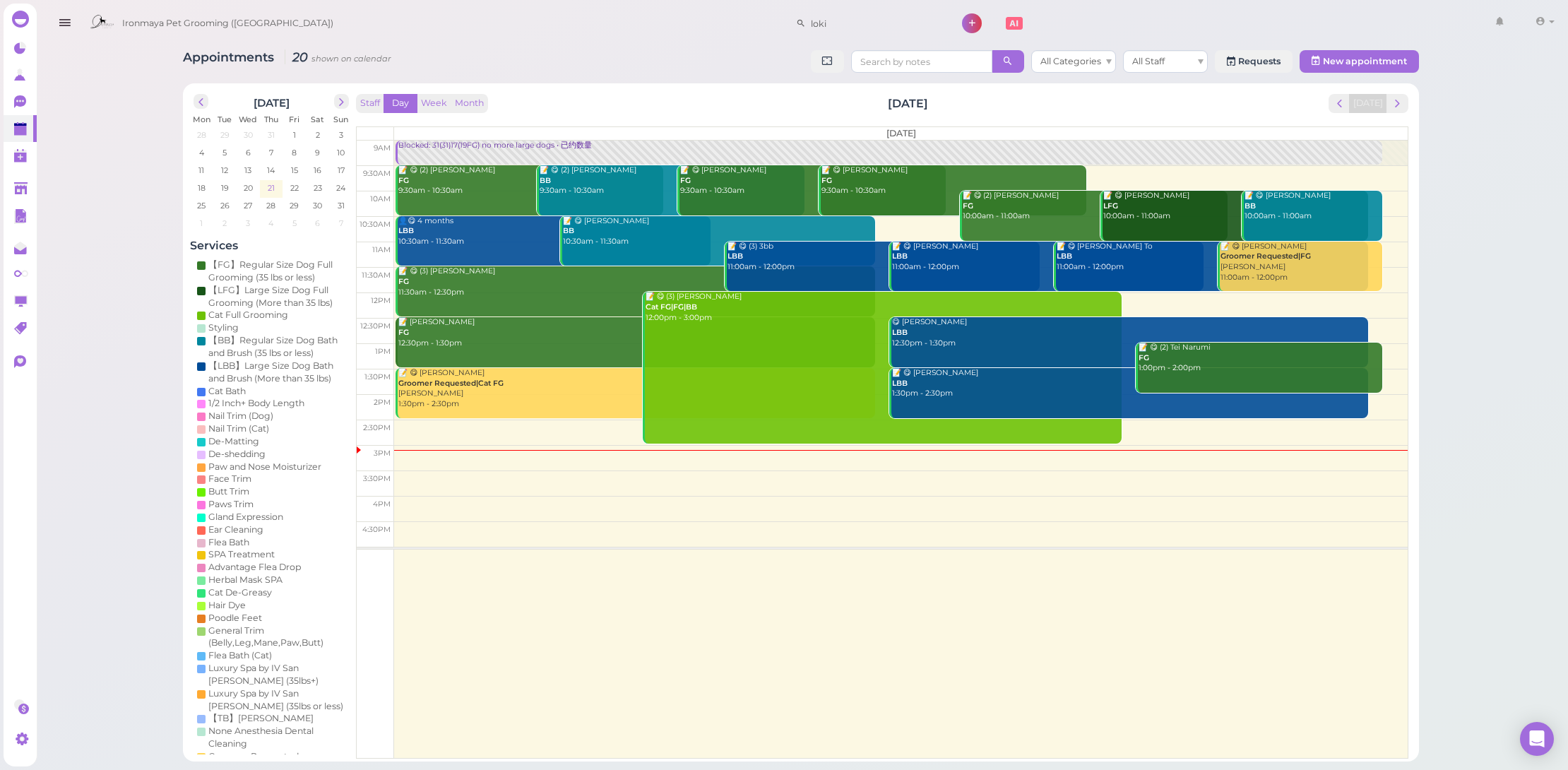
click at [268, 186] on span "21" at bounding box center [271, 187] width 10 height 12
click at [289, 190] on span "22" at bounding box center [294, 187] width 12 height 12
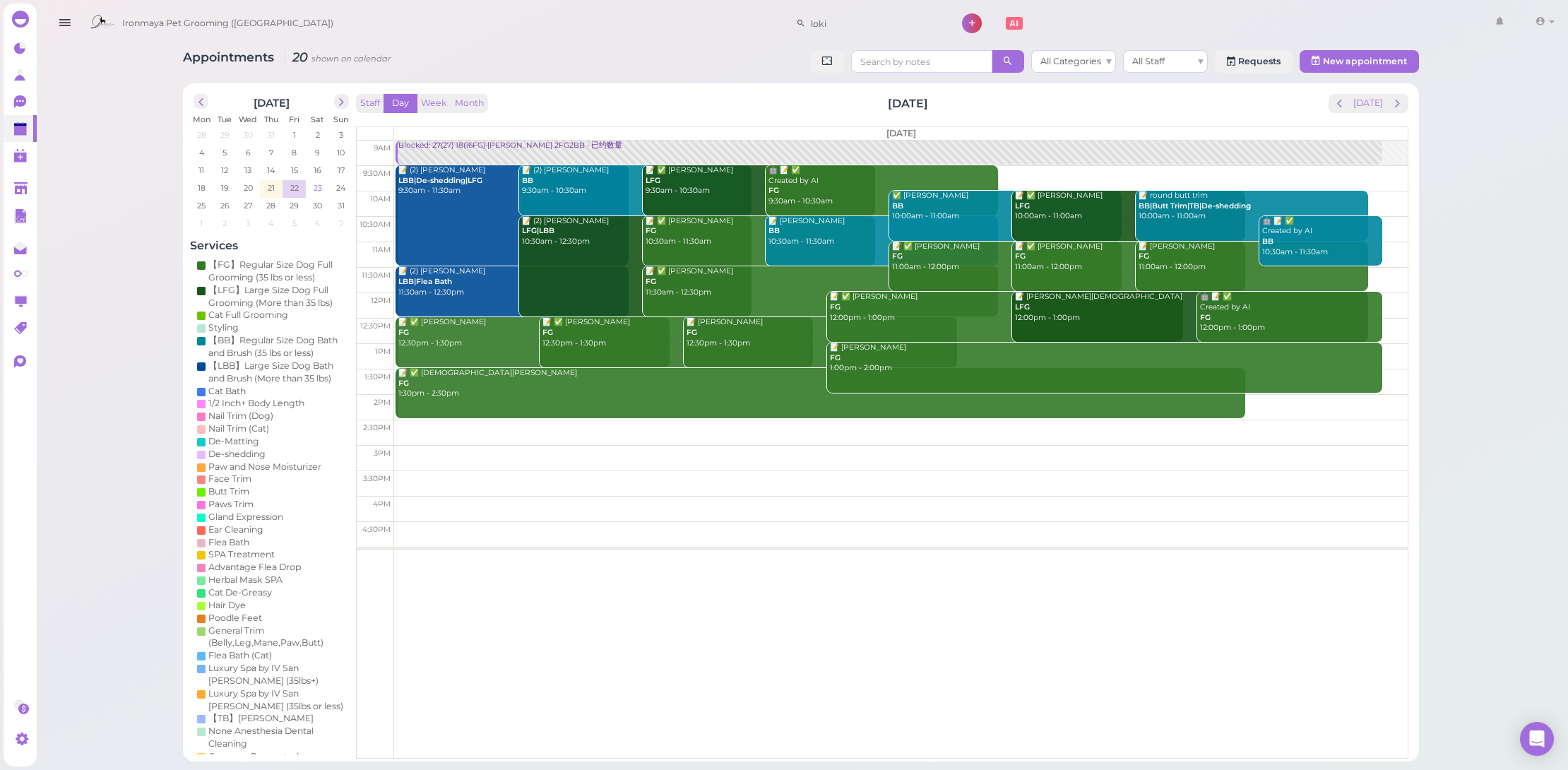
click at [313, 187] on span "23" at bounding box center [318, 187] width 12 height 12
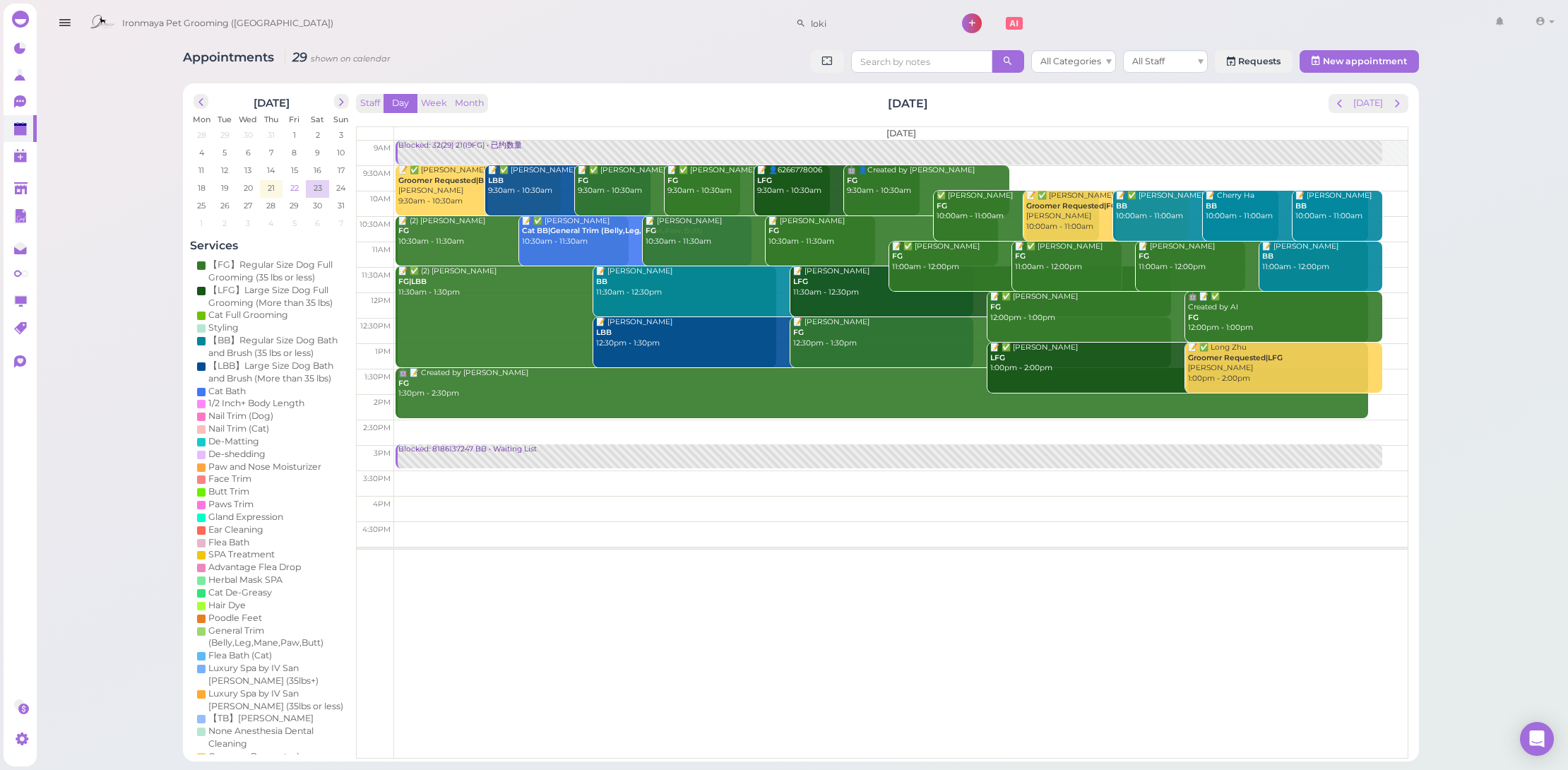
click at [289, 188] on span "22" at bounding box center [294, 187] width 12 height 12
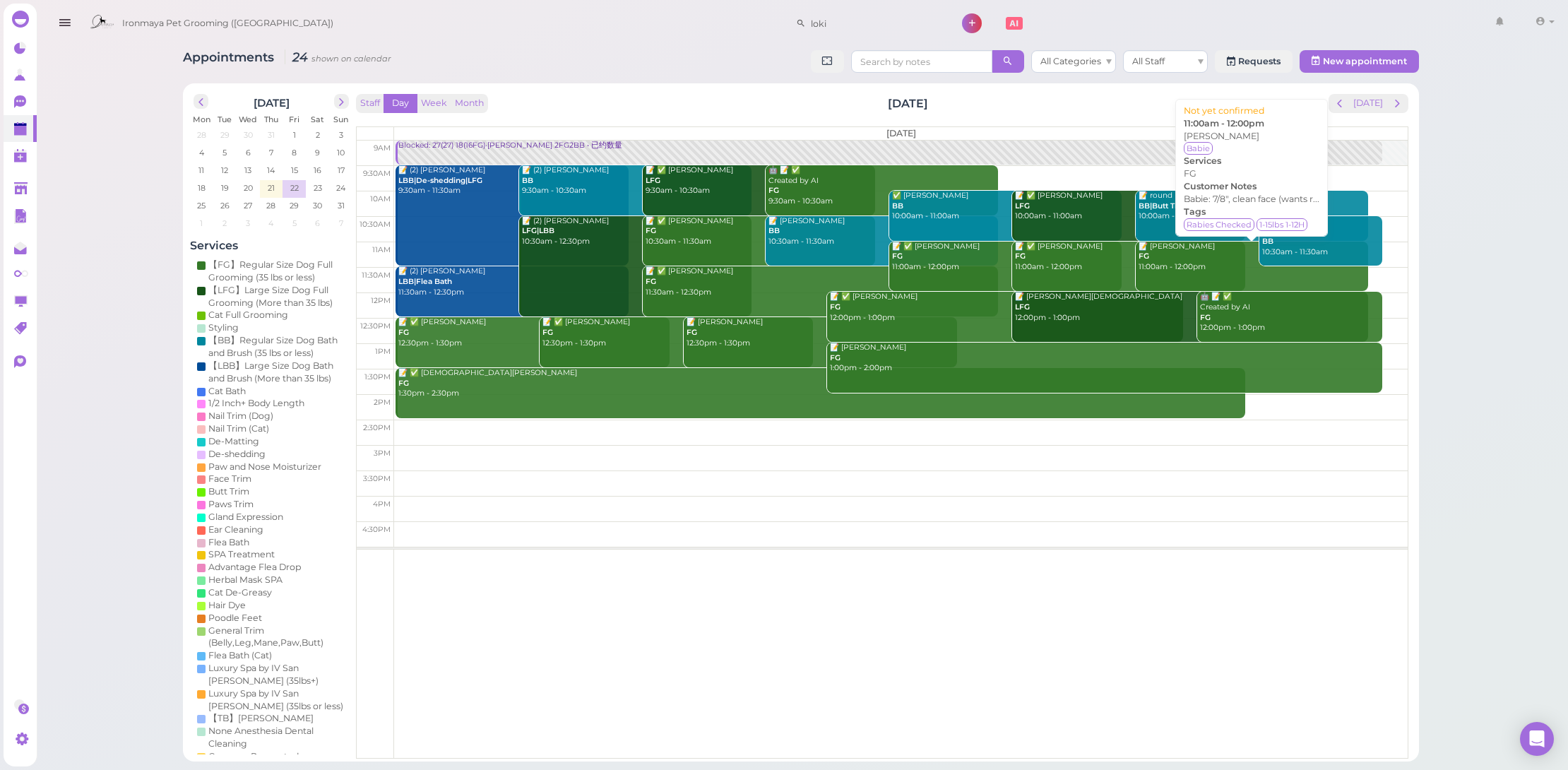
click at [1227, 268] on div "📝 [PERSON_NAME] FG 11:00am - 12:00pm" at bounding box center [1253, 257] width 230 height 31
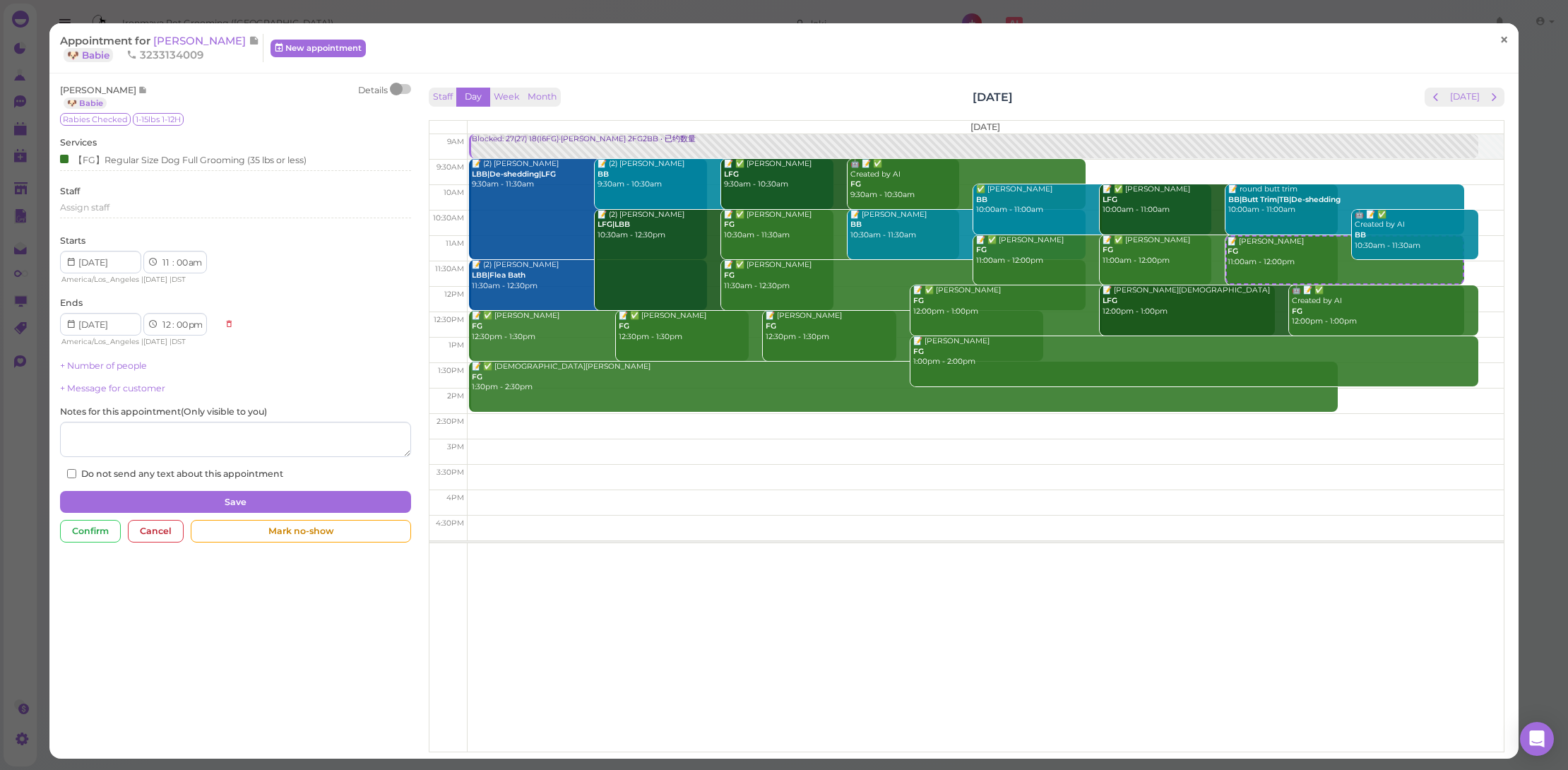
click at [1500, 46] on span "×" at bounding box center [1504, 40] width 9 height 20
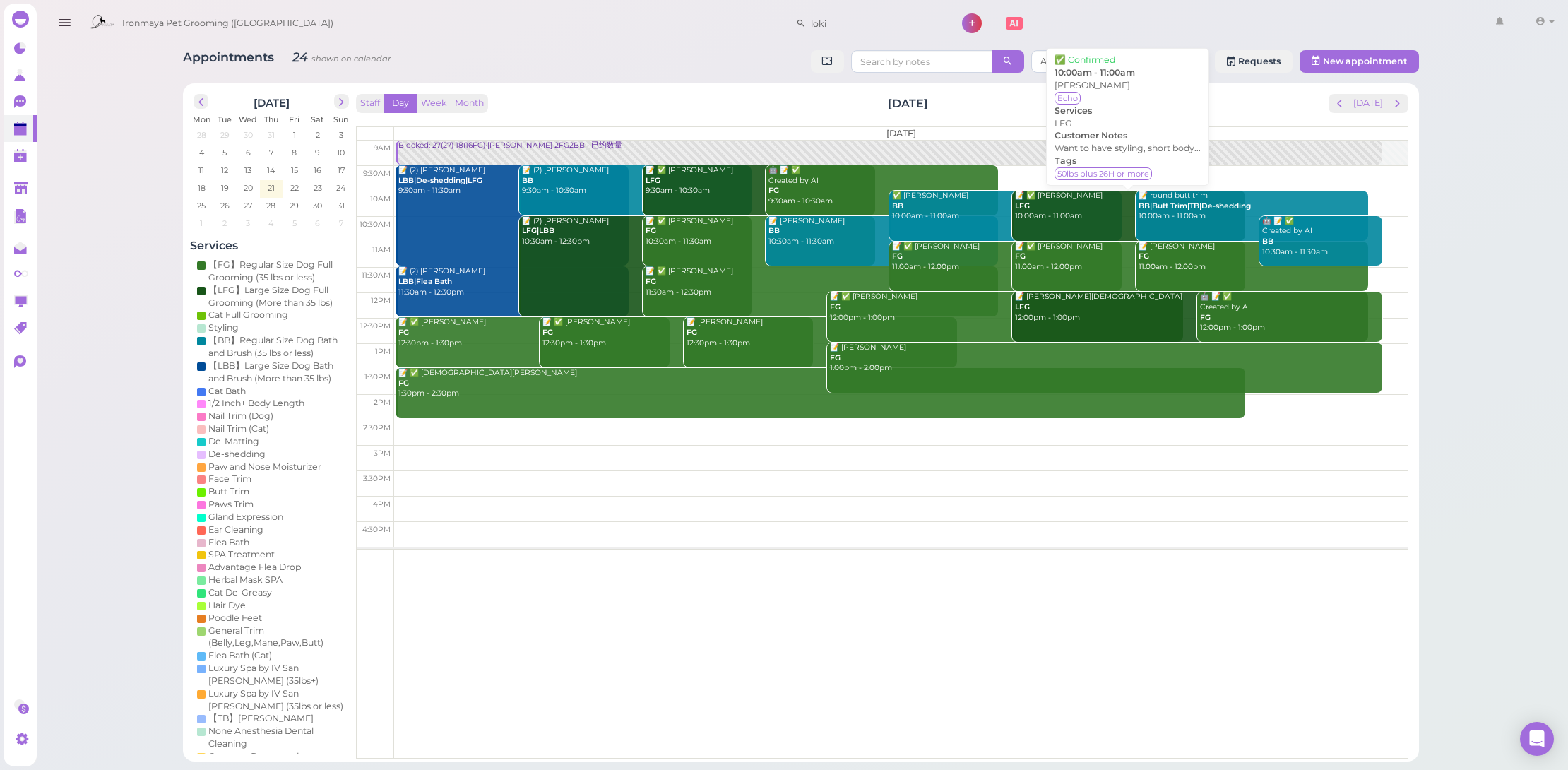
click at [1091, 201] on div "📝 ✅ [PERSON_NAME] LFG 10:00am - 11:00am" at bounding box center [1129, 206] width 230 height 31
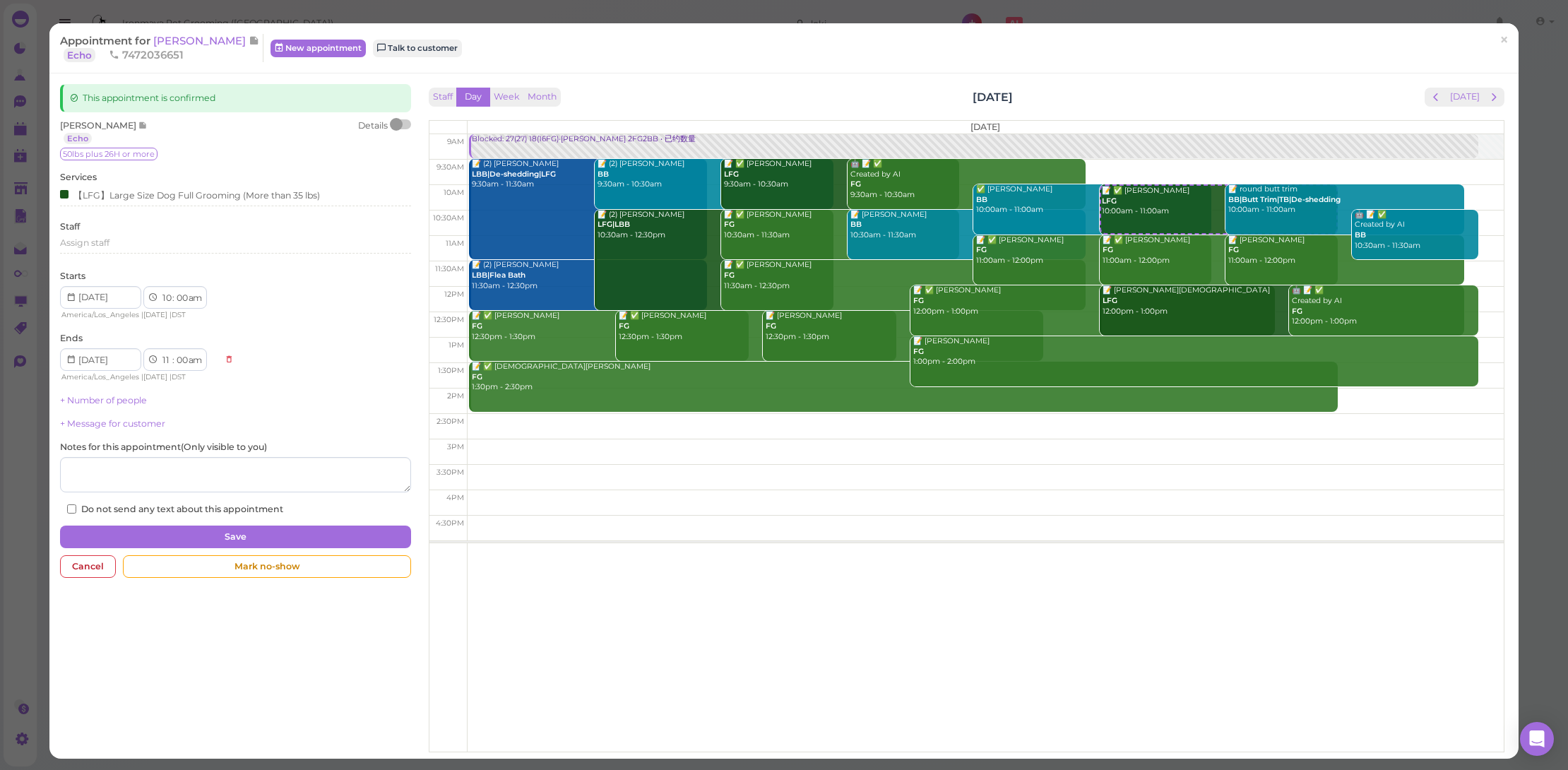
click at [1500, 45] on span "×" at bounding box center [1504, 40] width 9 height 20
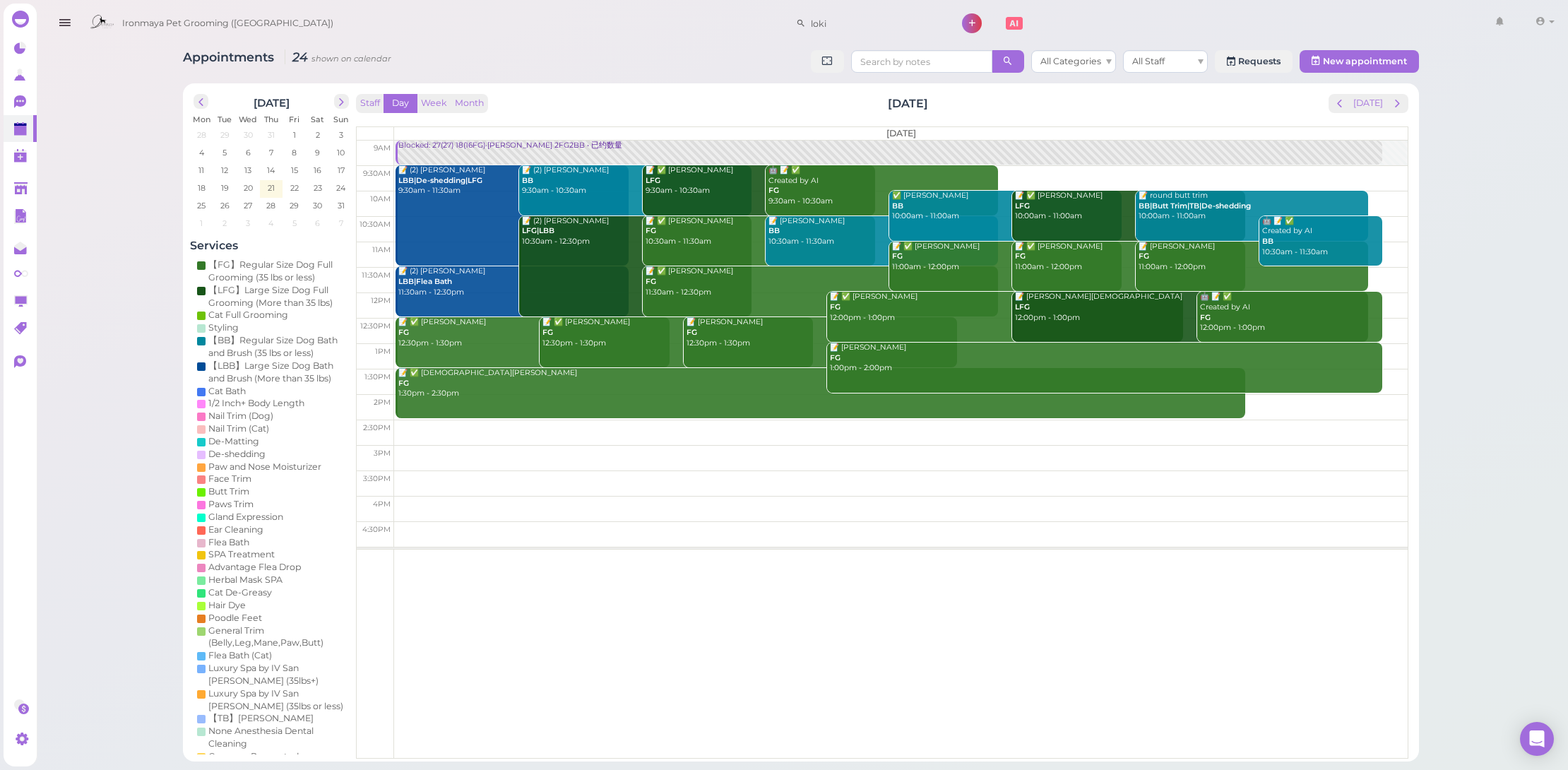
click at [525, 4] on div "Ironmaya Pet Grooming ([GEOGRAPHIC_DATA]) loki 1 Account" at bounding box center [821, 23] width 1477 height 40
click at [266, 185] on span "21" at bounding box center [271, 187] width 10 height 12
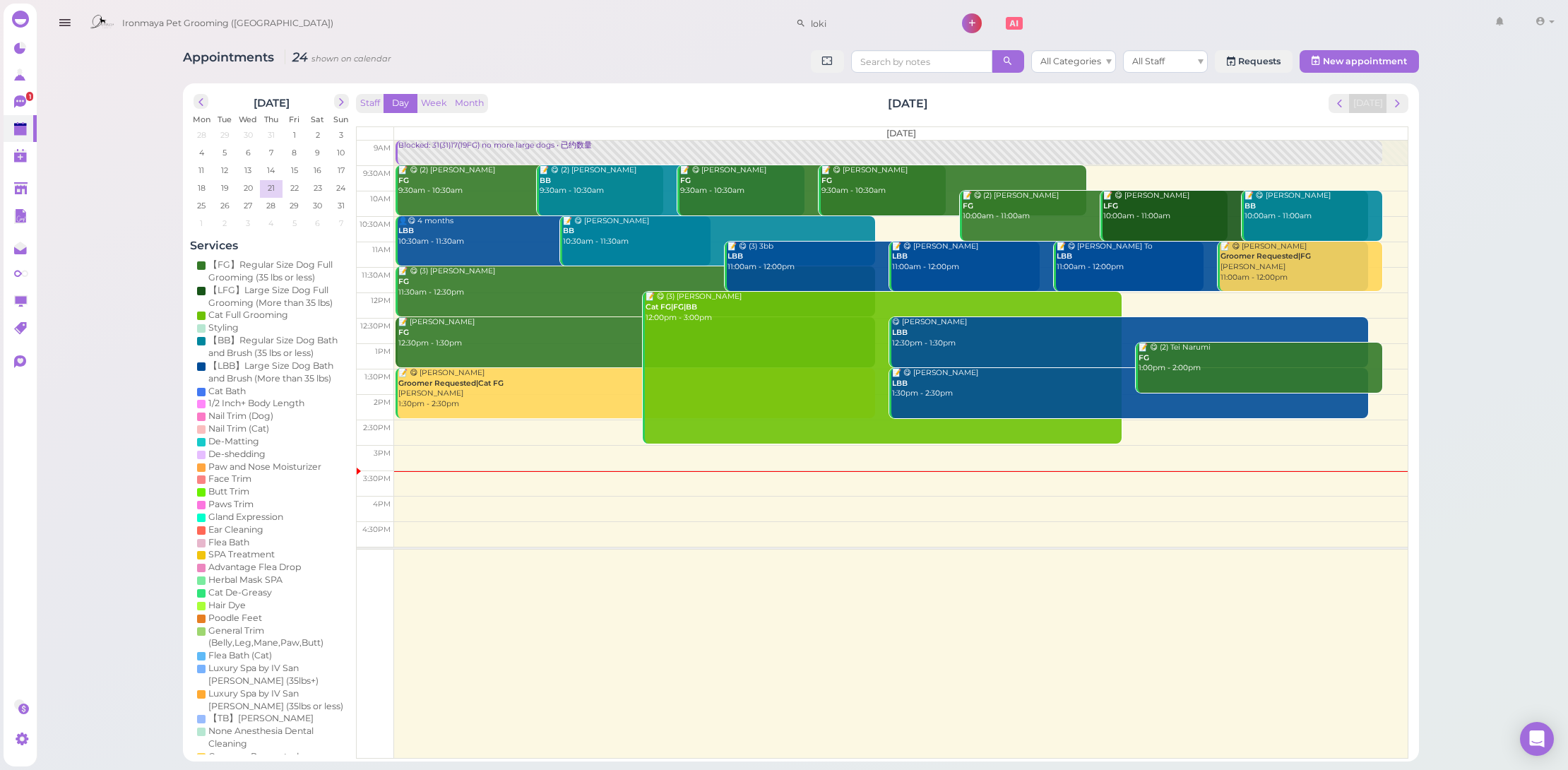
click at [681, 367] on link "📝 😋 (3) [PERSON_NAME] Cat FG|FG|BB 12:00pm - 3:00pm" at bounding box center [882, 367] width 479 height 151
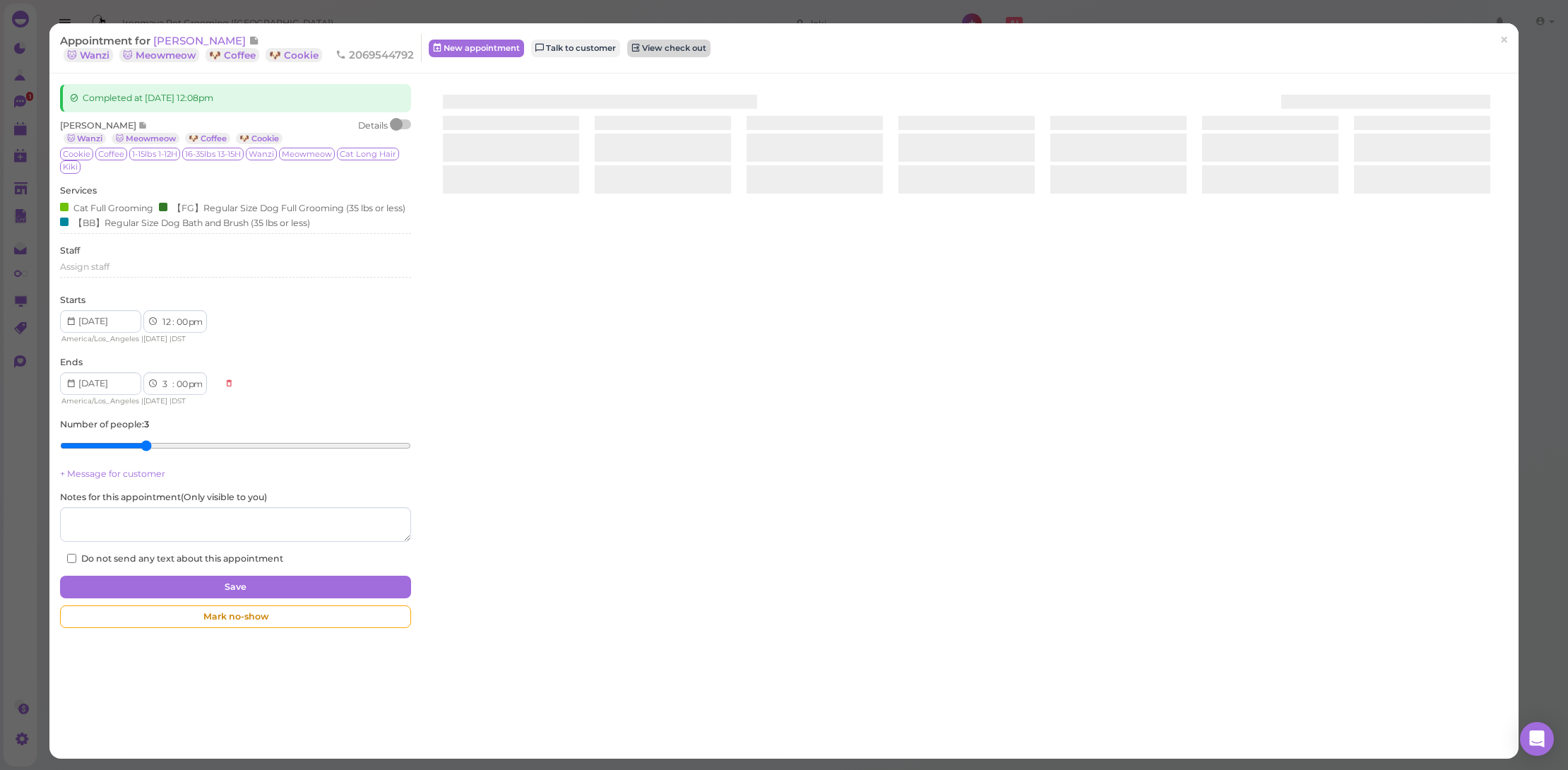
click at [671, 47] on link "View check out" at bounding box center [668, 48] width 83 height 17
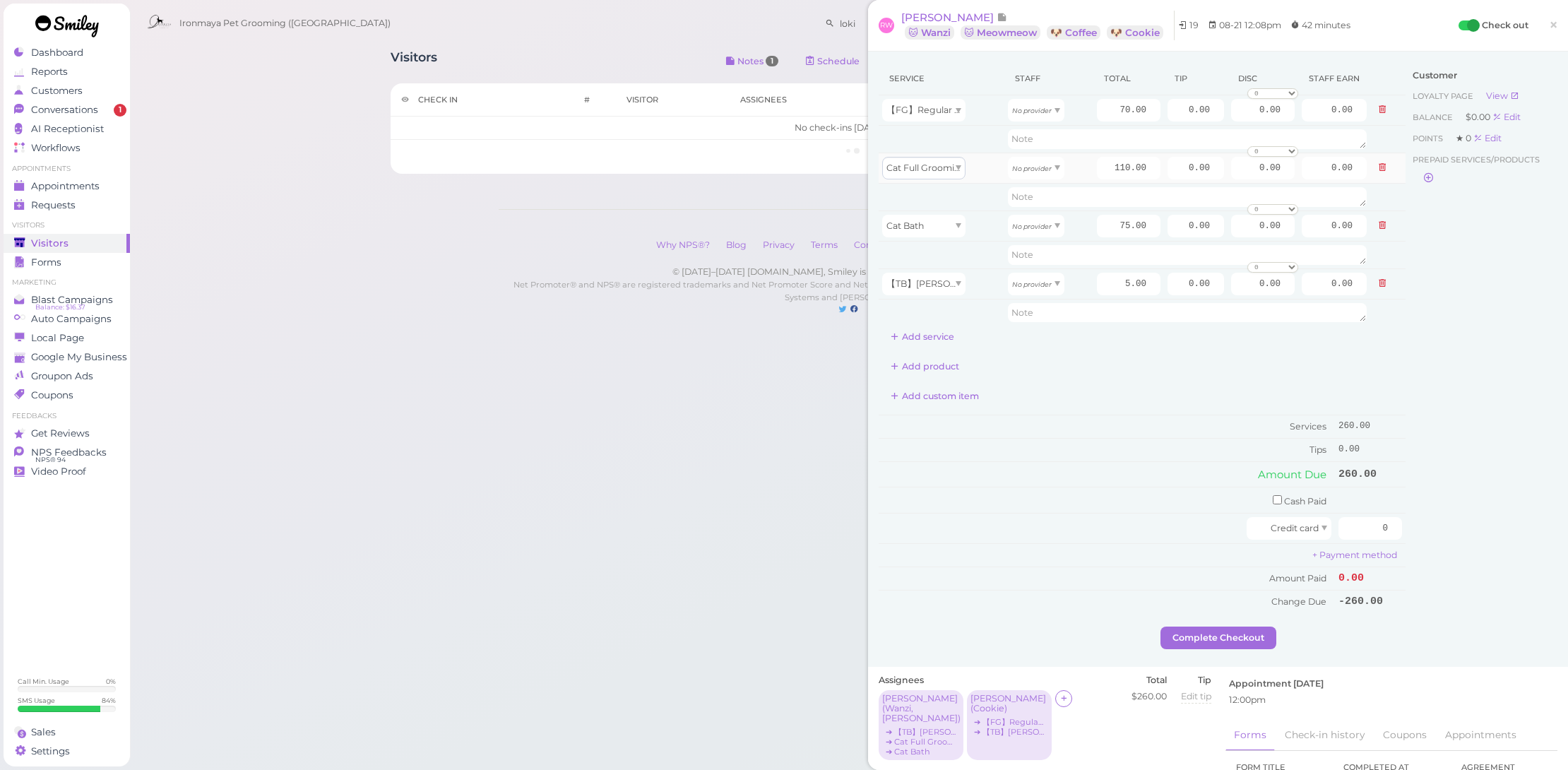
drag, startPoint x: 945, startPoint y: 155, endPoint x: 943, endPoint y: 163, distance: 8.2
click at [943, 163] on td "Cat Full Grooming" at bounding box center [941, 168] width 125 height 31
click at [942, 165] on span "Cat Full Grooming" at bounding box center [926, 168] width 80 height 11
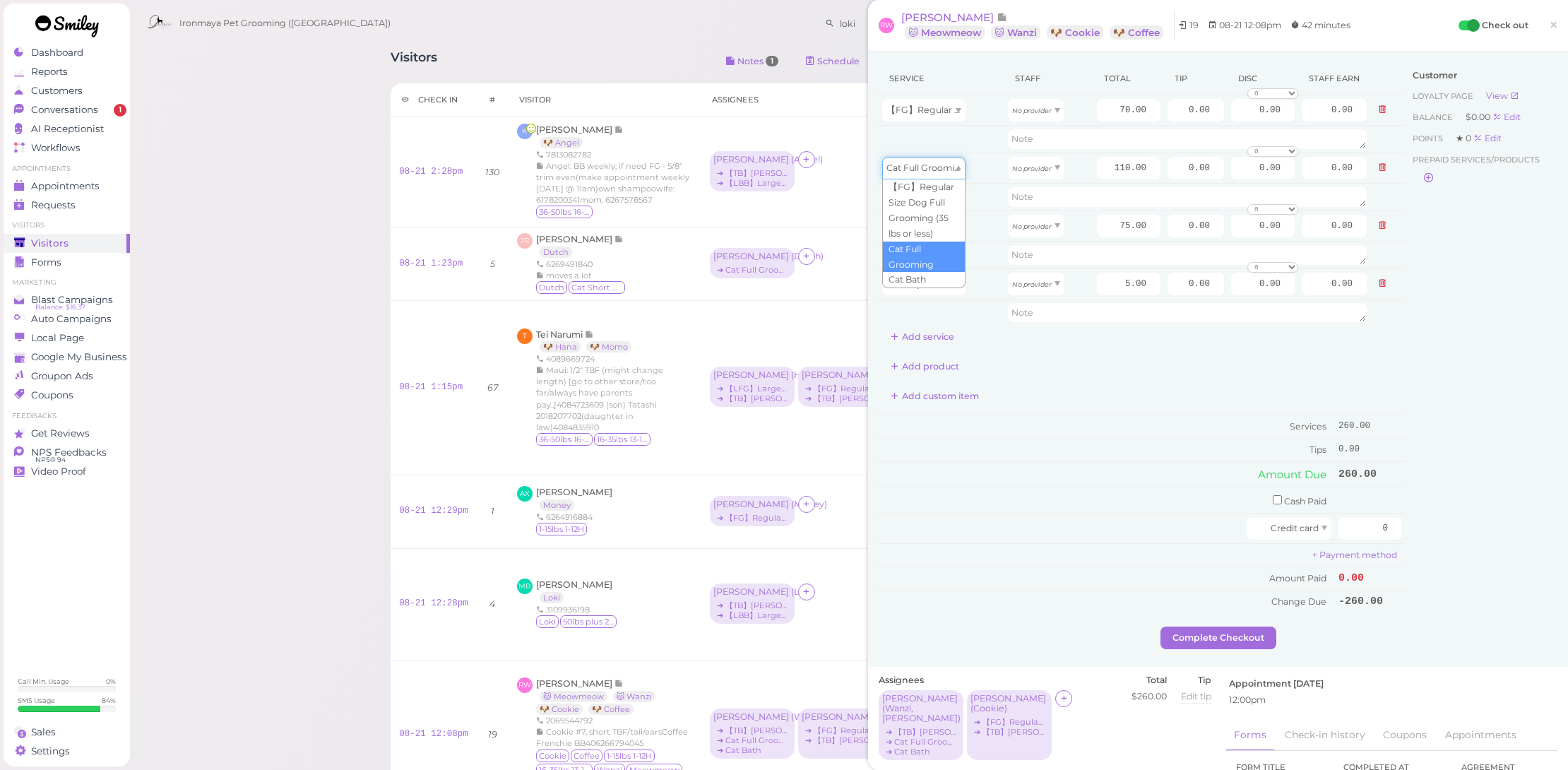
scroll to position [46, 0]
type input "5.00"
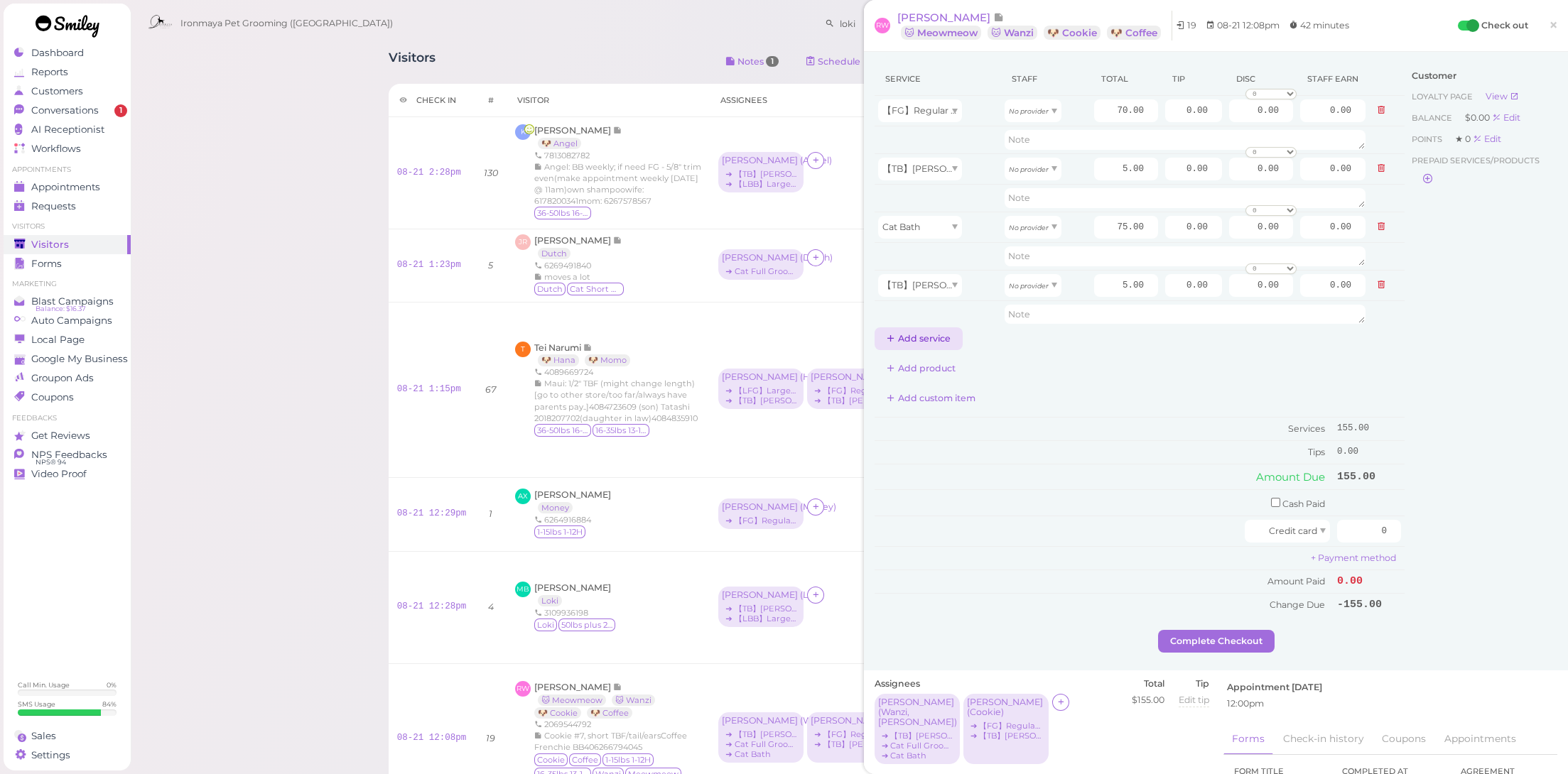
click at [937, 331] on button "Add service" at bounding box center [918, 338] width 88 height 22
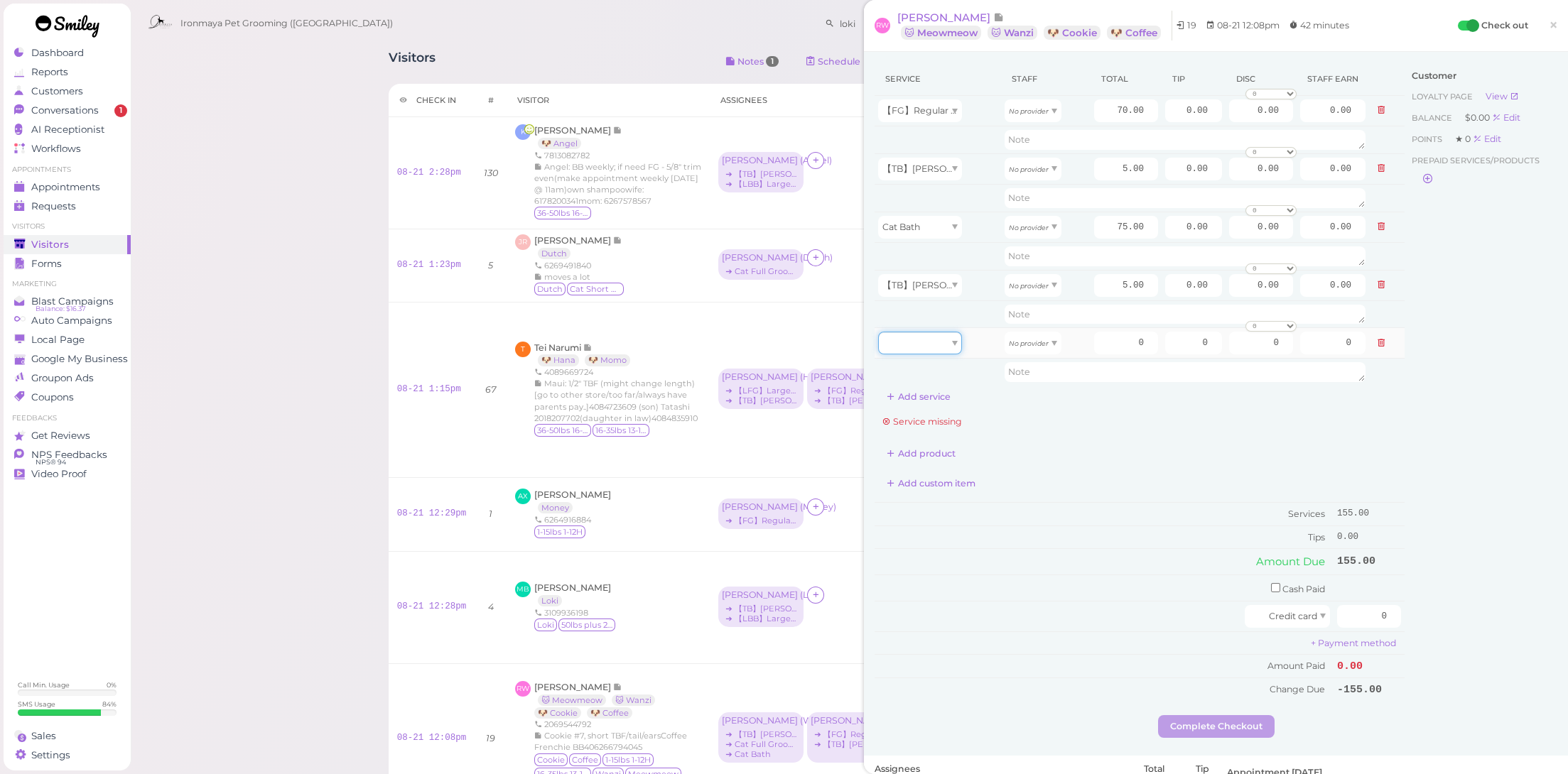
click at [927, 347] on div at bounding box center [919, 343] width 84 height 22
drag, startPoint x: 926, startPoint y: 368, endPoint x: 927, endPoint y: 448, distance: 80.0
type input "110.00"
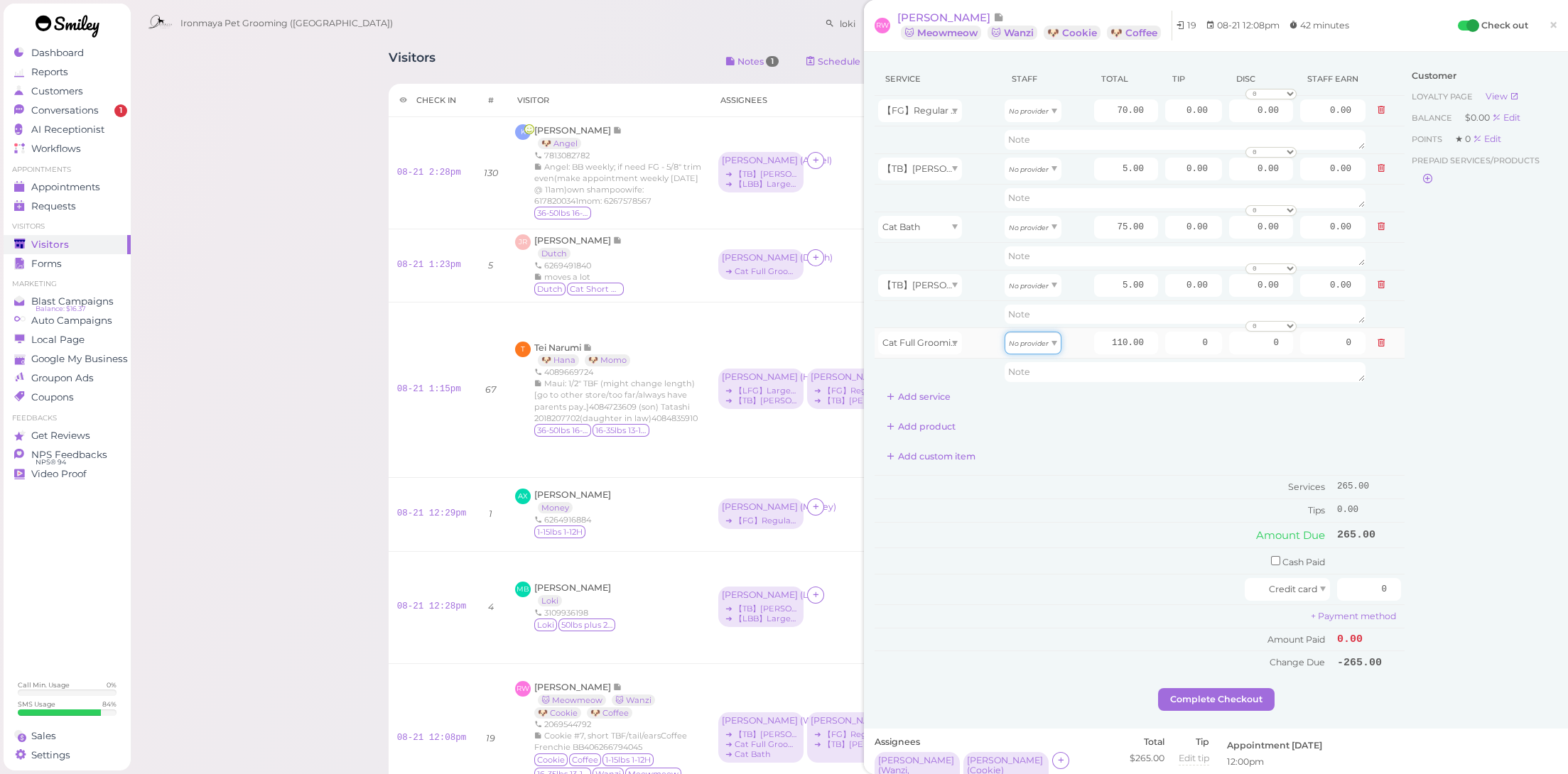
click at [1020, 348] on div "No provider" at bounding box center [1033, 343] width 57 height 22
type input "55.00"
click at [1037, 289] on icon "No provider" at bounding box center [1029, 285] width 40 height 7
type input "2.50"
click at [1041, 230] on icon "No provider" at bounding box center [1029, 227] width 40 height 7
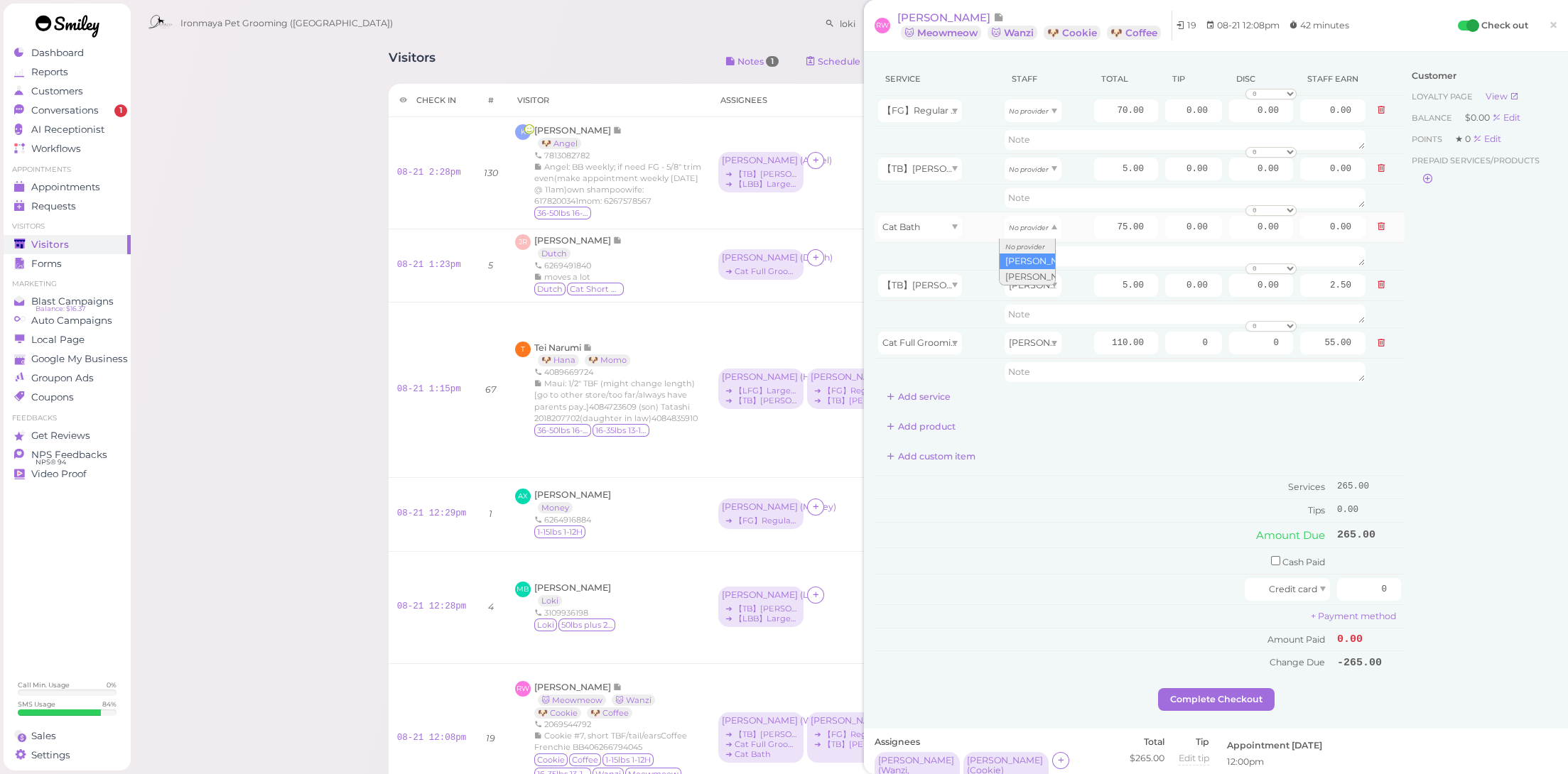
drag, startPoint x: 1036, startPoint y: 259, endPoint x: 1035, endPoint y: 241, distance: 18.0
type input "37.50"
click at [1040, 171] on icon "No provider" at bounding box center [1029, 169] width 40 height 7
type input "2.50"
click at [1045, 110] on div "No provider" at bounding box center [1033, 110] width 57 height 22
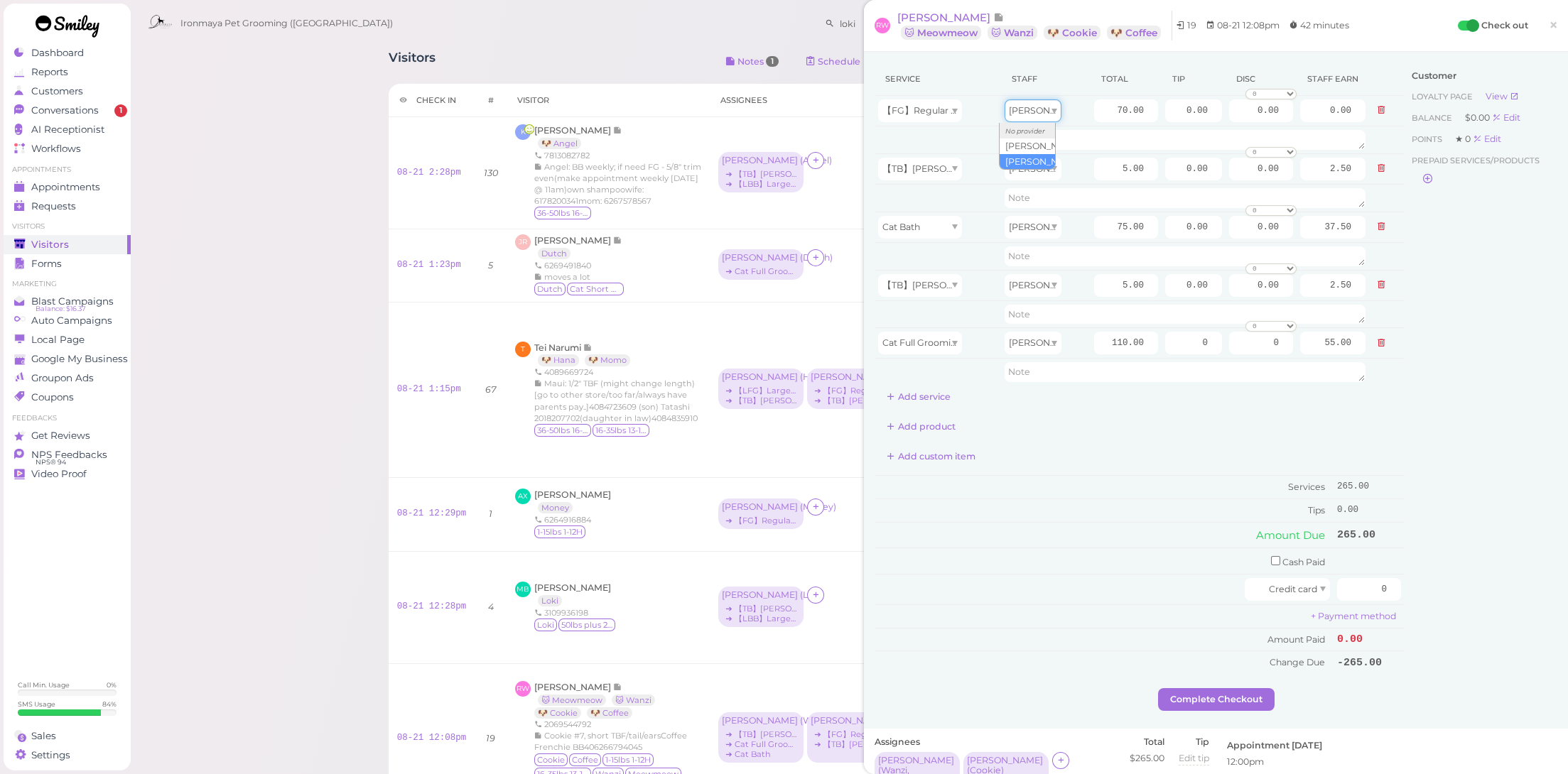
type input "35.00"
drag, startPoint x: 1164, startPoint y: 112, endPoint x: 1293, endPoint y: 137, distance: 131.4
click at [1293, 137] on tbody "【FG】Regular Size Dog Full Grooming (35 lbs or less) [PERSON_NAME] 70.00 0.00 0.…" at bounding box center [1139, 241] width 530 height 290
type input "7.5"
drag, startPoint x: 1163, startPoint y: 226, endPoint x: 1266, endPoint y: 247, distance: 105.1
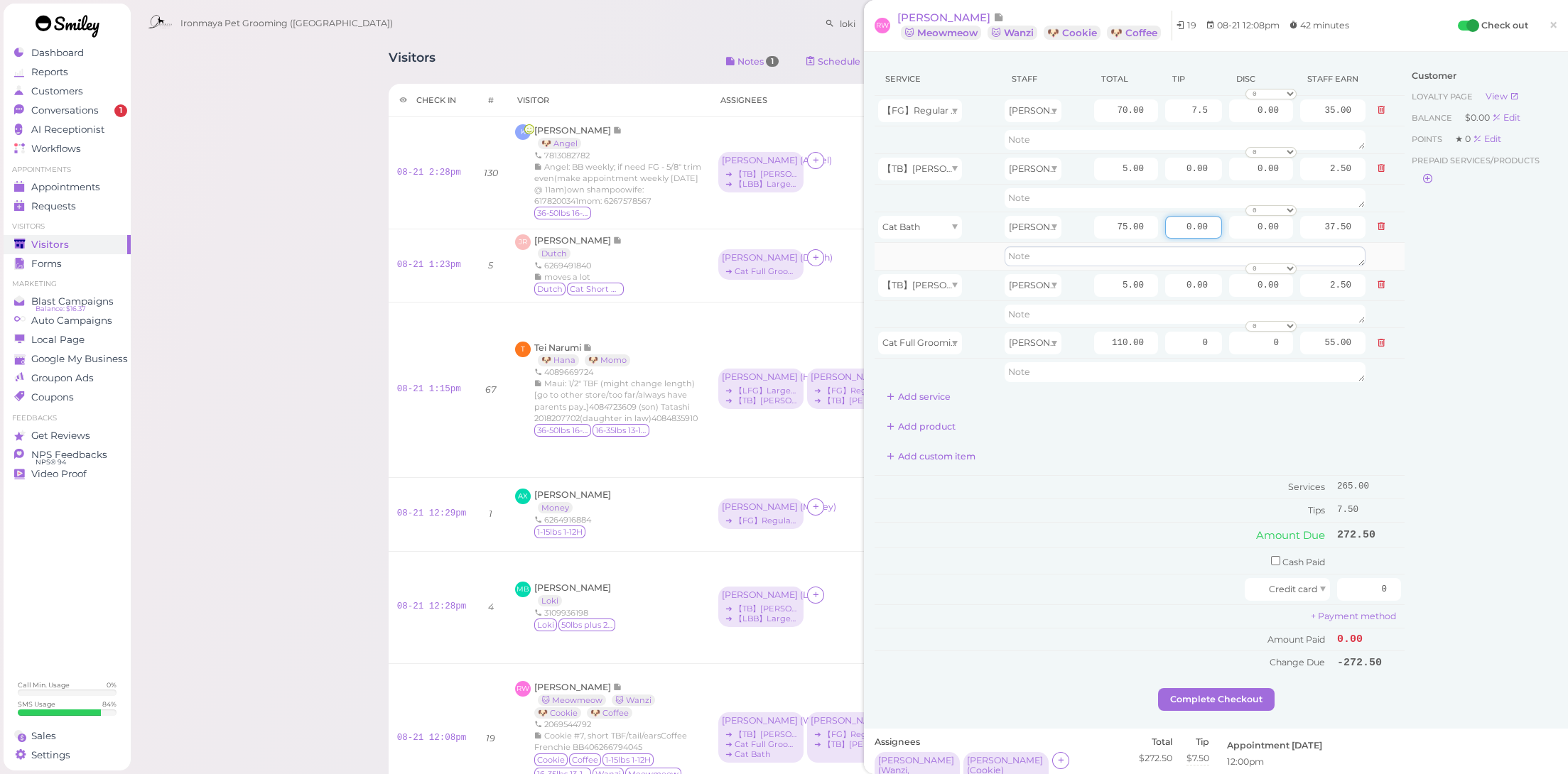
click at [1266, 247] on tbody "【FG】Regular Size Dog Full Grooming (35 lbs or less) [PERSON_NAME] 70.00 7.5 0.0…" at bounding box center [1139, 241] width 530 height 290
type input "8"
drag, startPoint x: 1179, startPoint y: 341, endPoint x: 1226, endPoint y: 353, distance: 48.5
click at [1225, 353] on tr "Cat Full Grooming [PERSON_NAME] 110.00 0 0 0 10% off 15% off 20% off 25% off 30…" at bounding box center [1139, 343] width 530 height 31
type input "11"
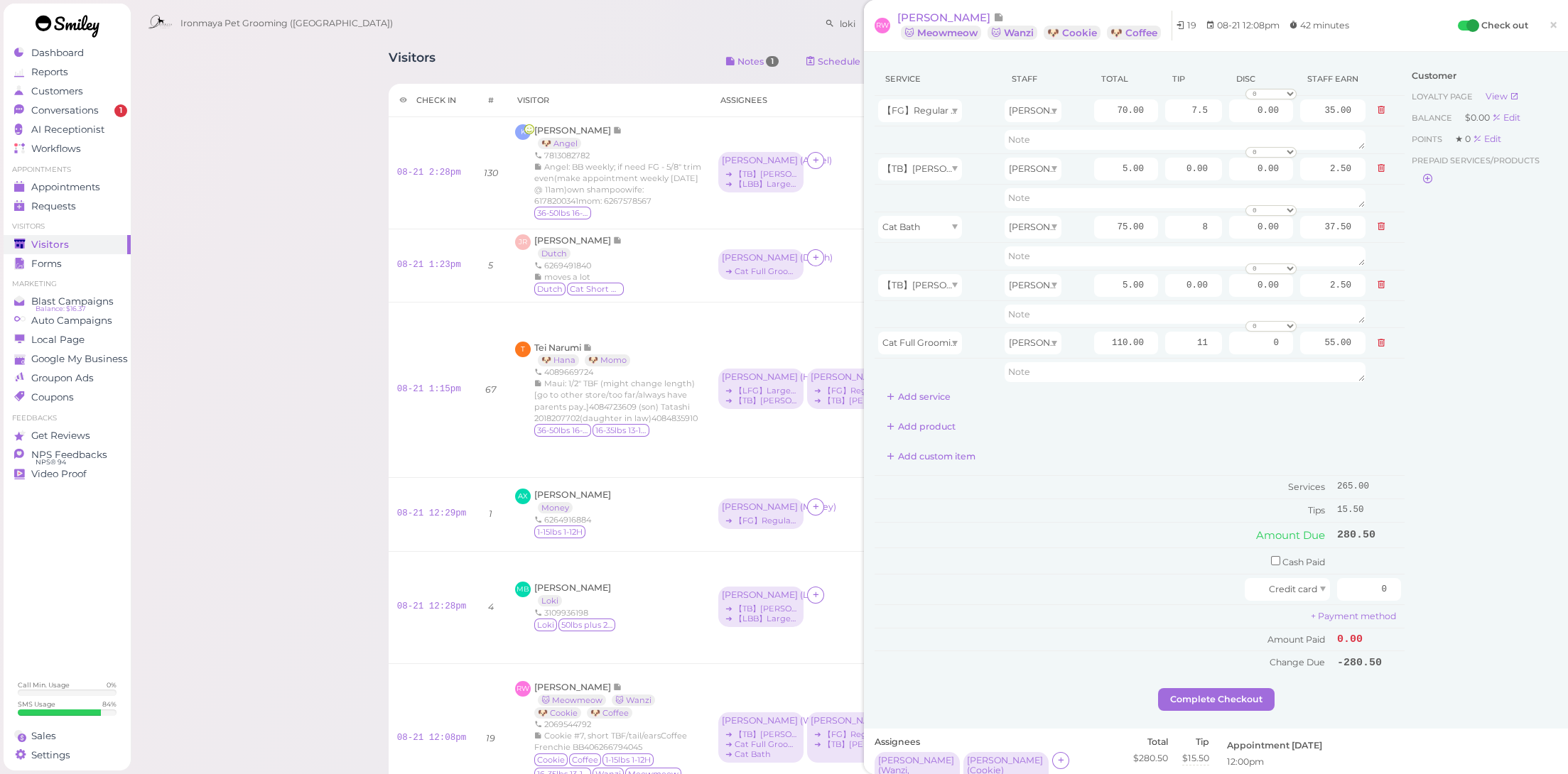
click at [1155, 469] on div "Service Staff Total Tip Disc Staff earn 【FG】Regular Size Dog Full Grooming (35 …" at bounding box center [1139, 368] width 530 height 611
drag, startPoint x: 1336, startPoint y: 582, endPoint x: 1431, endPoint y: 587, distance: 95.1
click at [1431, 587] on div "Service Staff Total Tip Disc Staff earn 【FG】Regular Size Dog Full Grooming (35 …" at bounding box center [1215, 375] width 683 height 626
type input "291.5"
click at [1509, 686] on div "Service Staff Total Tip Disc Staff earn 【FG】Regular Size Dog Full Grooming (35 …" at bounding box center [1215, 391] width 704 height 677
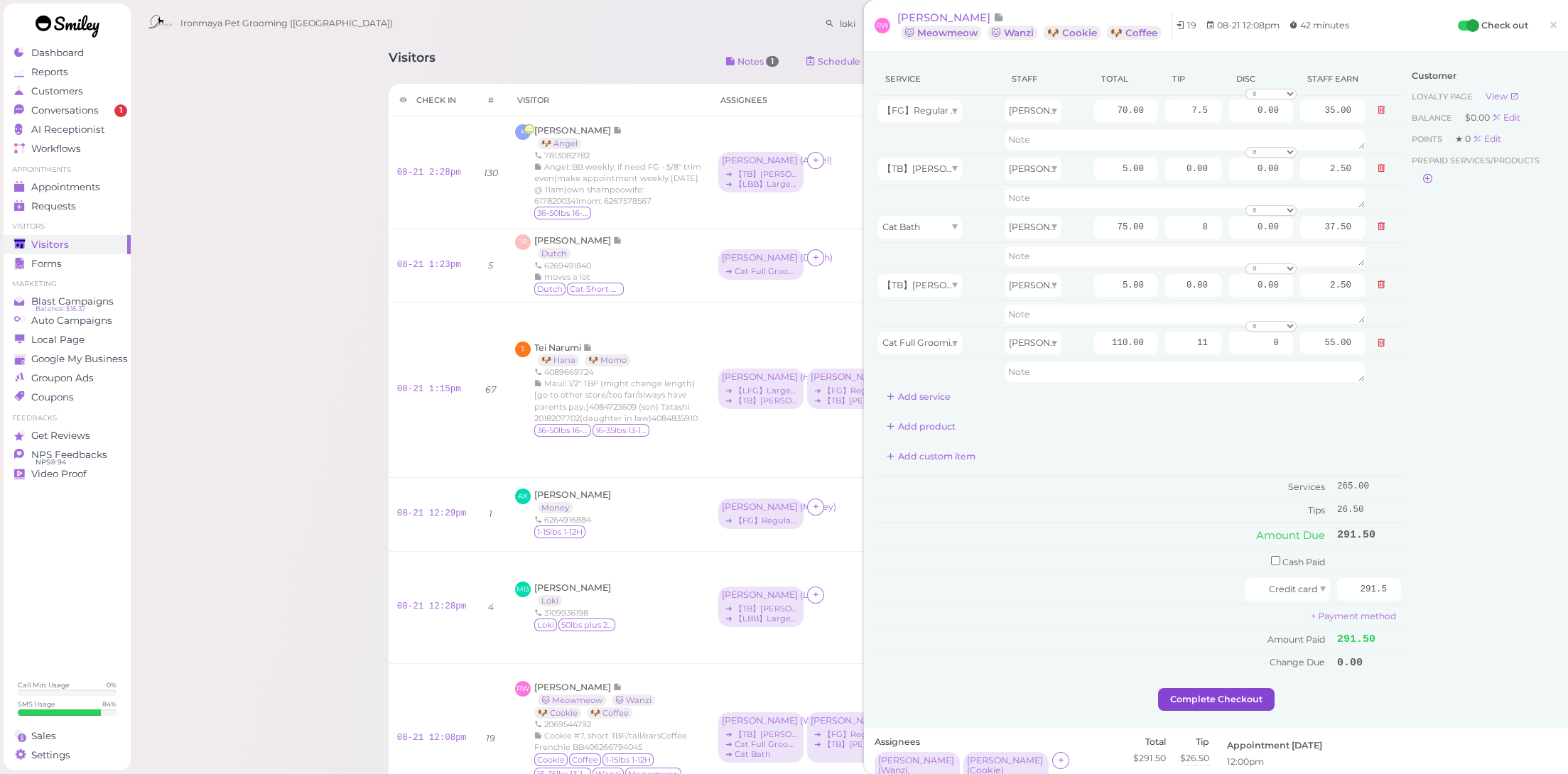
click at [1232, 695] on button "Complete Checkout" at bounding box center [1216, 699] width 116 height 22
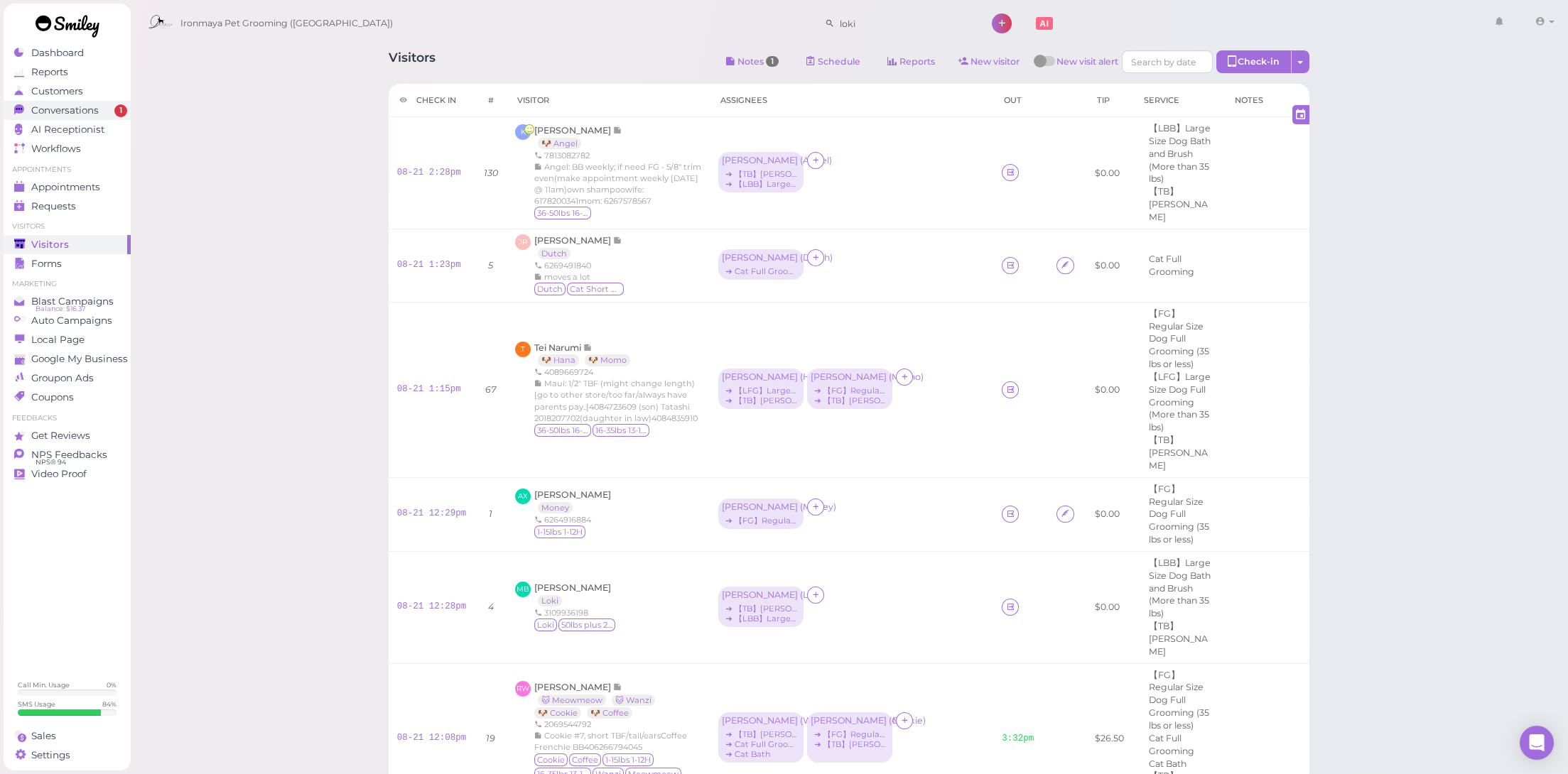
click at [85, 110] on span "Conversations" at bounding box center [65, 110] width 67 height 12
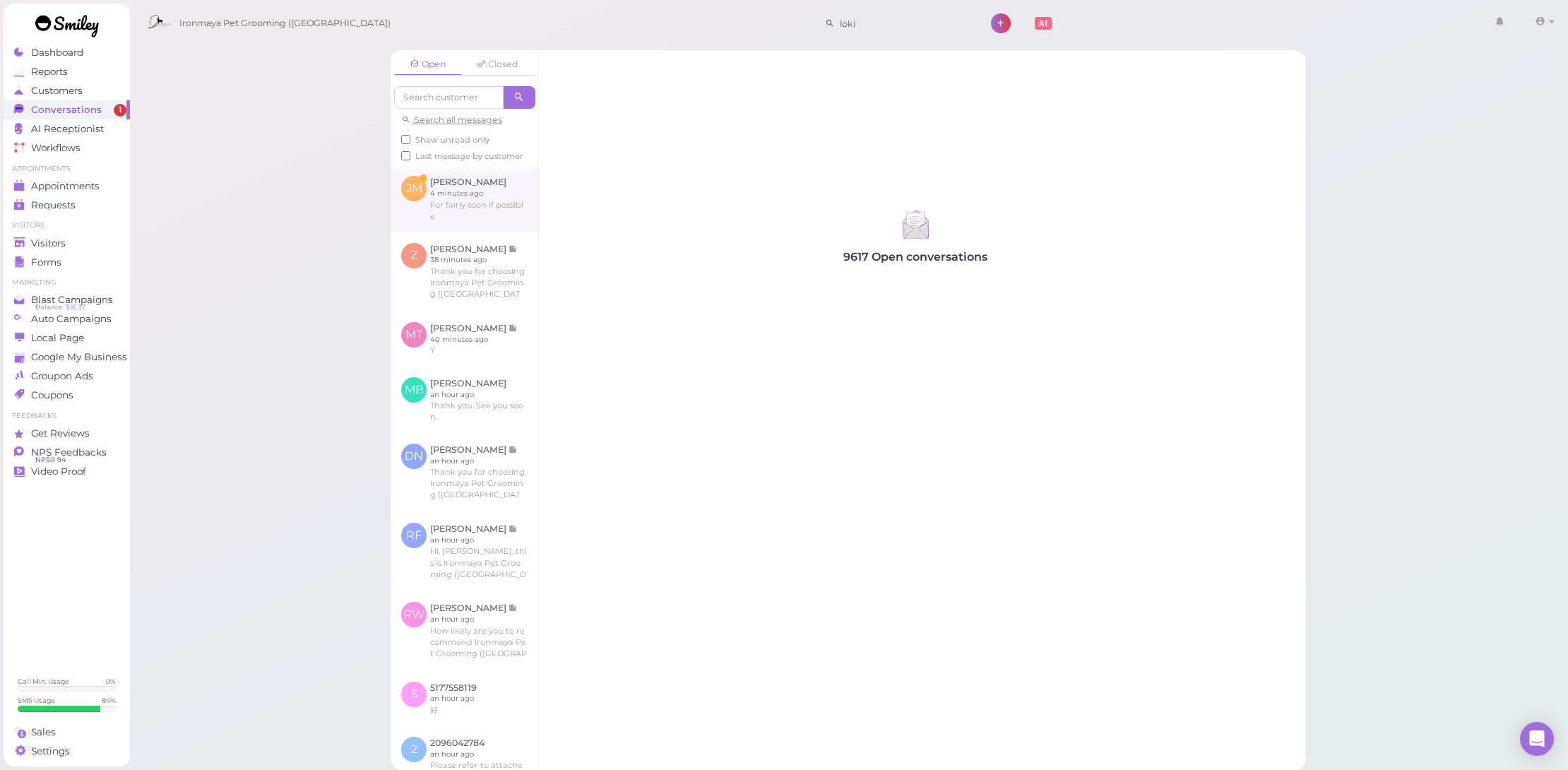
click at [494, 230] on link at bounding box center [464, 198] width 148 height 66
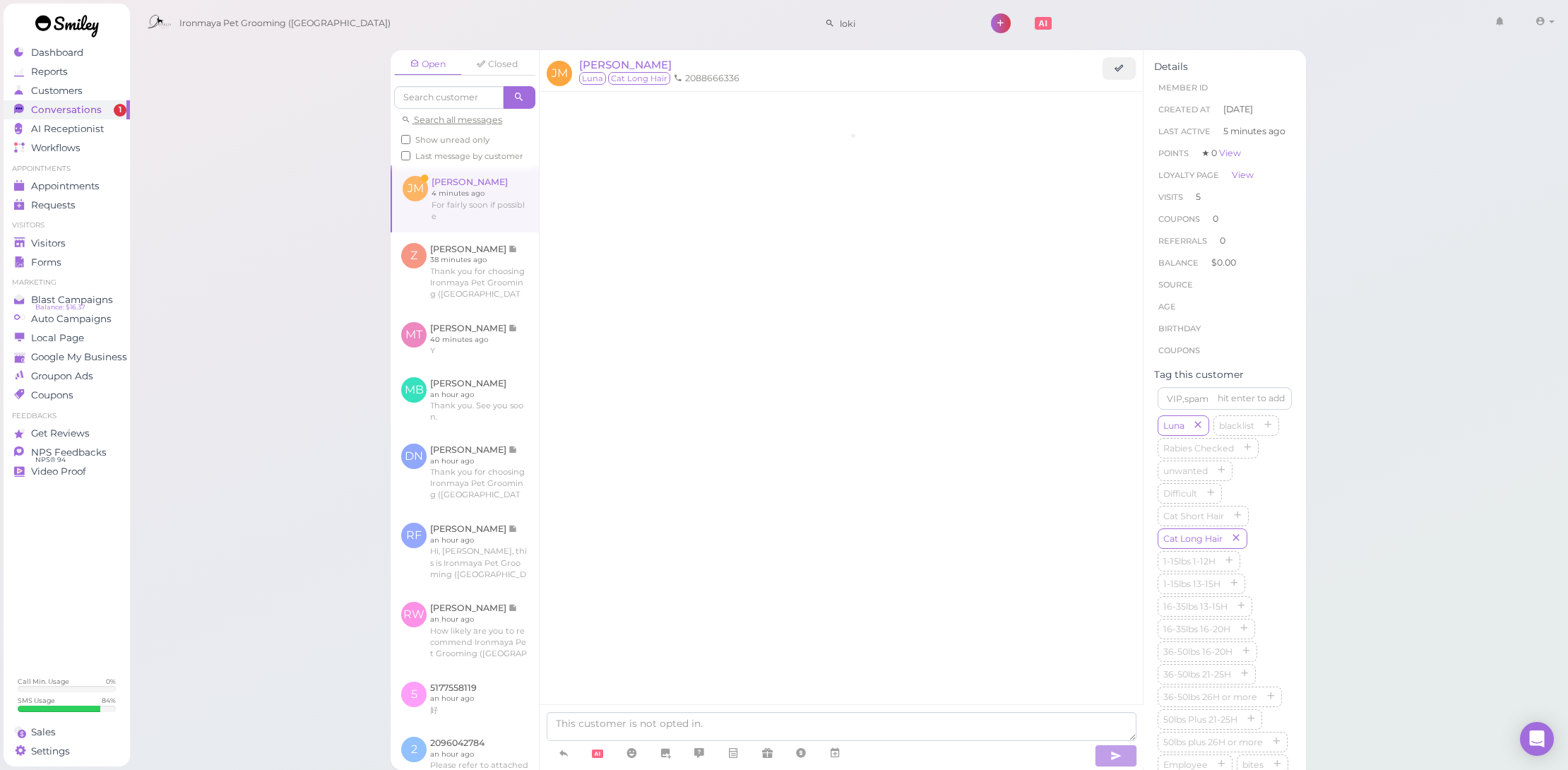
scroll to position [1357, 0]
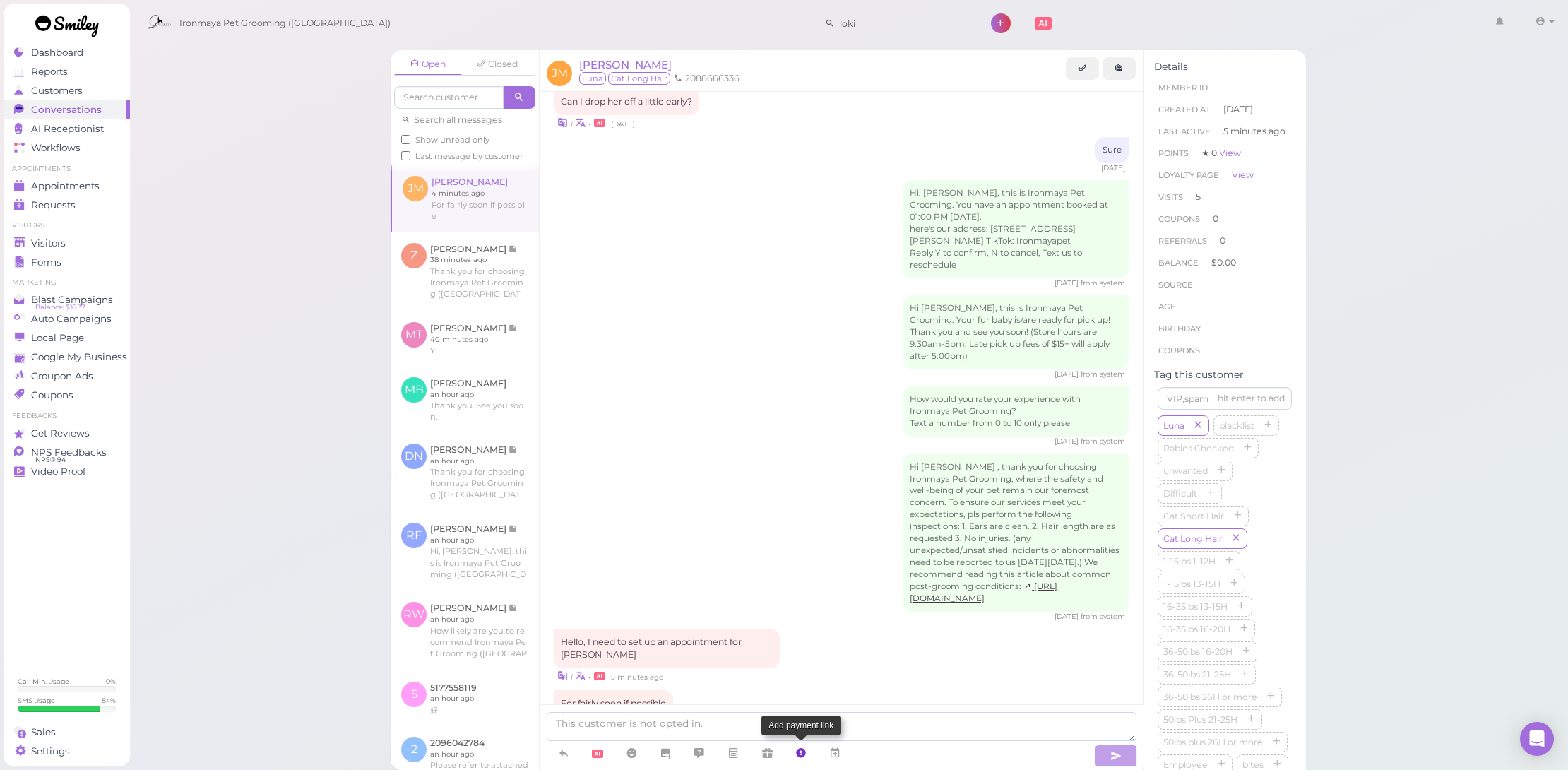
click at [803, 746] on icon at bounding box center [801, 753] width 12 height 14
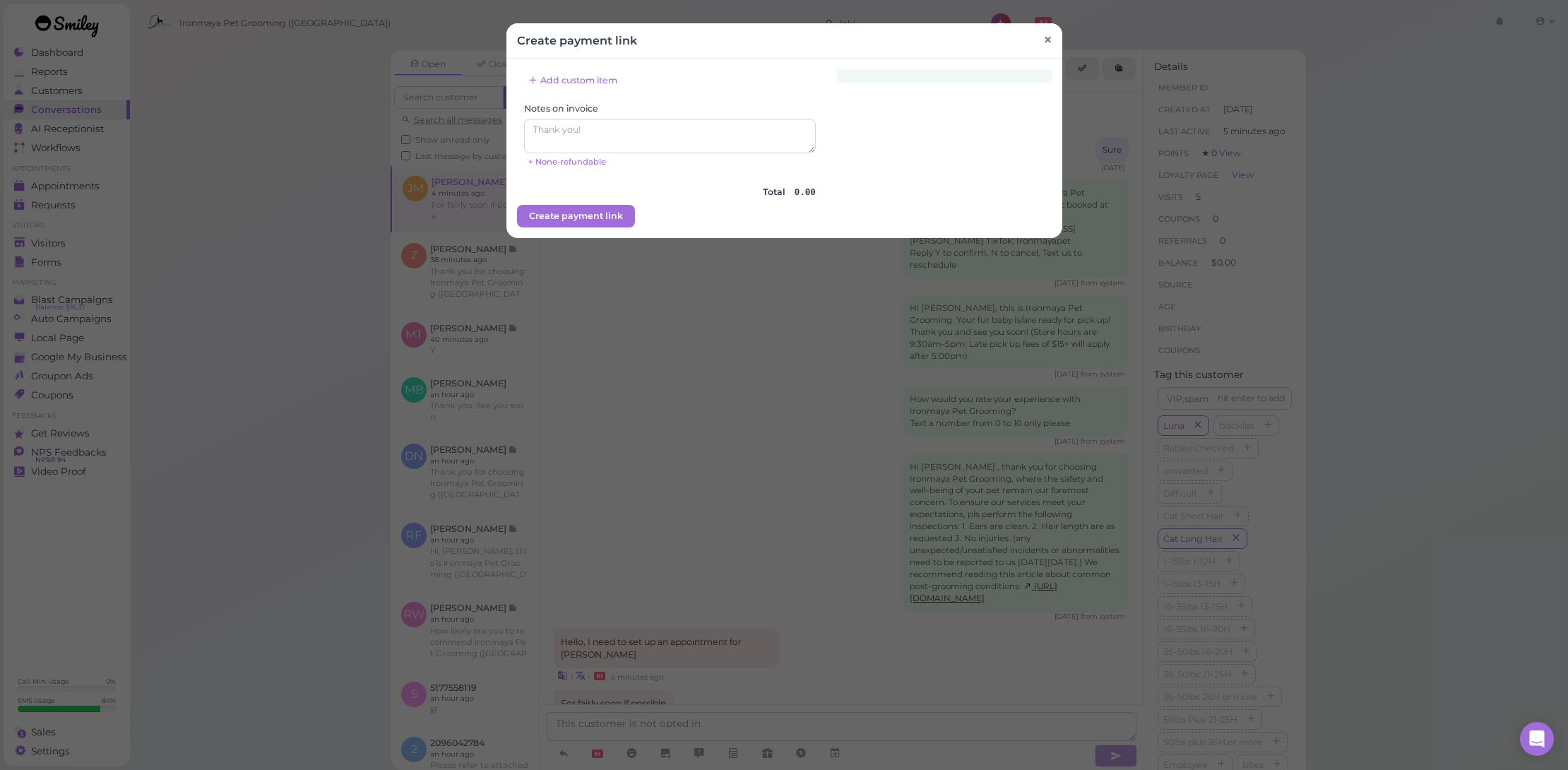
click at [1045, 42] on span "×" at bounding box center [1047, 40] width 9 height 20
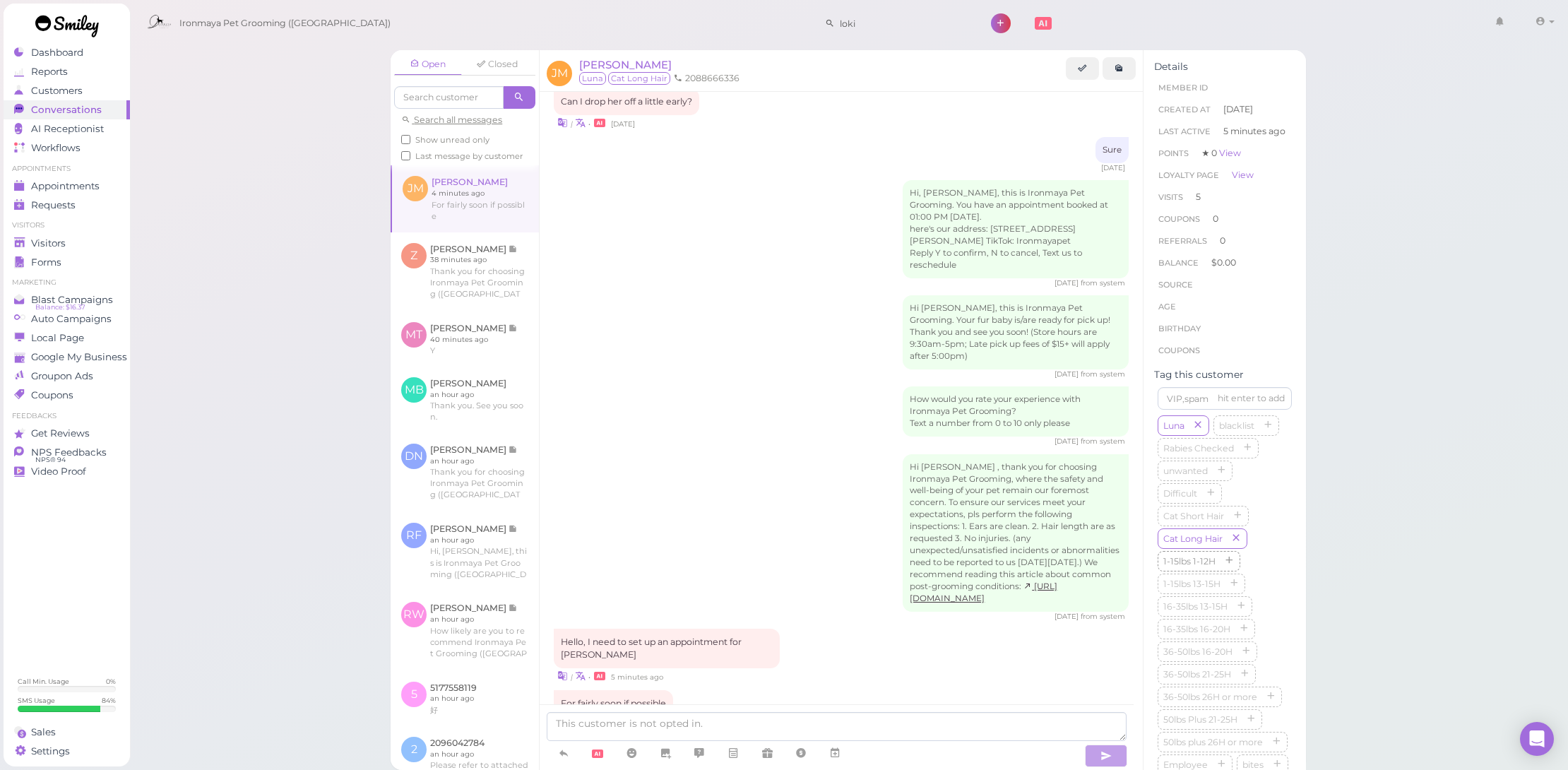
scroll to position [272, 0]
click at [625, 64] on span "[PERSON_NAME]" at bounding box center [625, 64] width 92 height 13
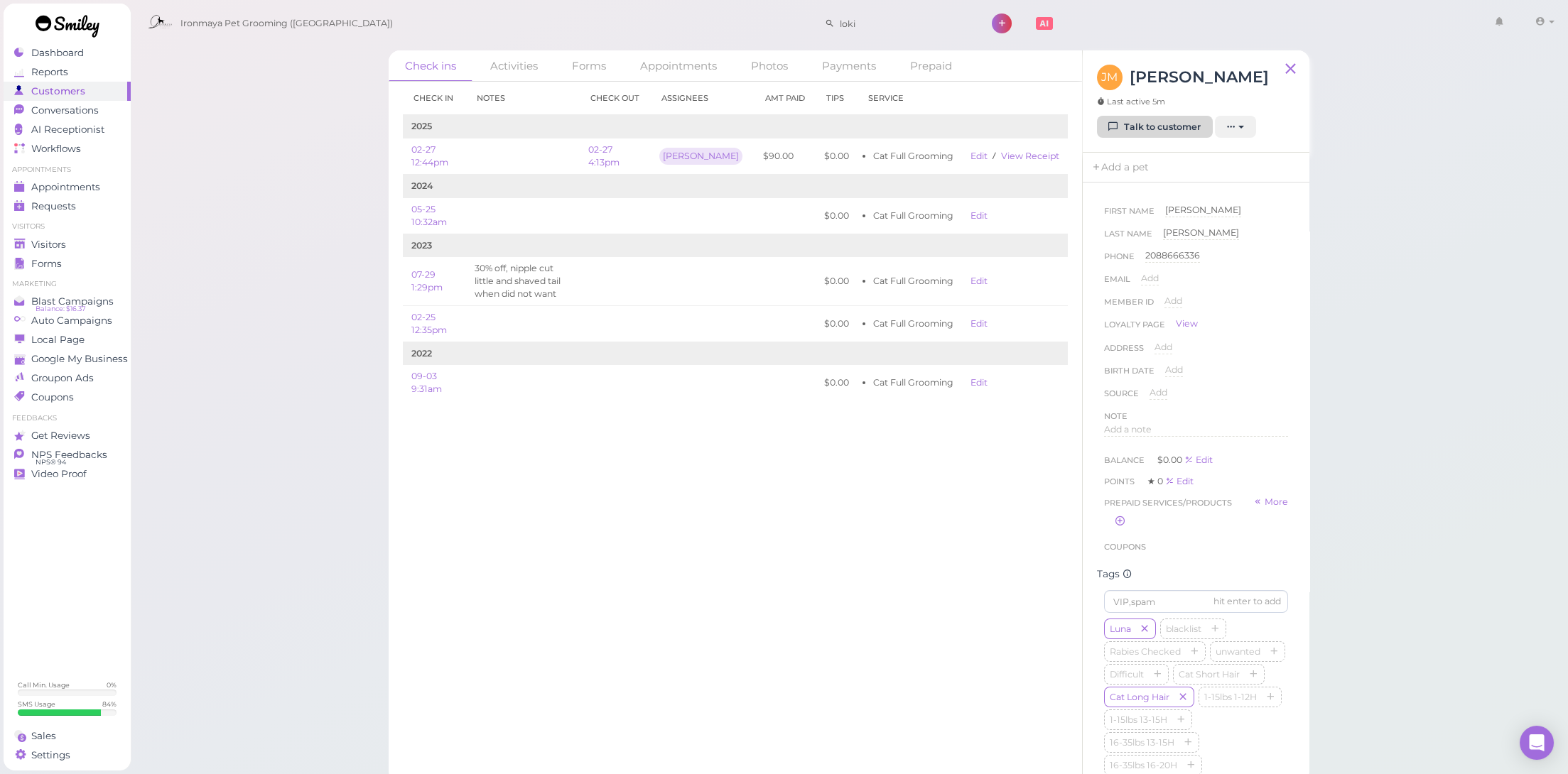
click at [1153, 128] on link "Talk to customer" at bounding box center [1155, 127] width 116 height 22
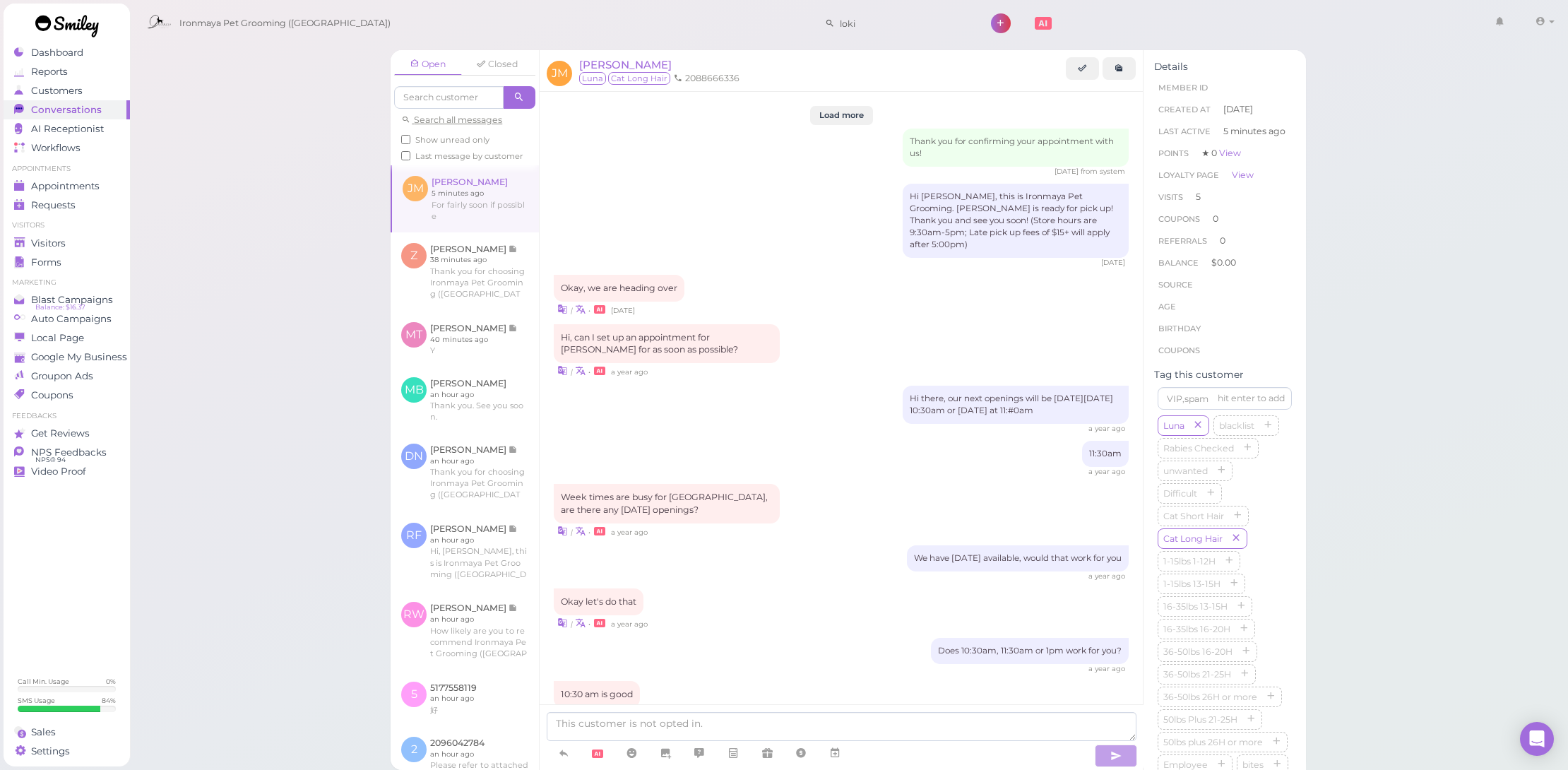
scroll to position [1357, 0]
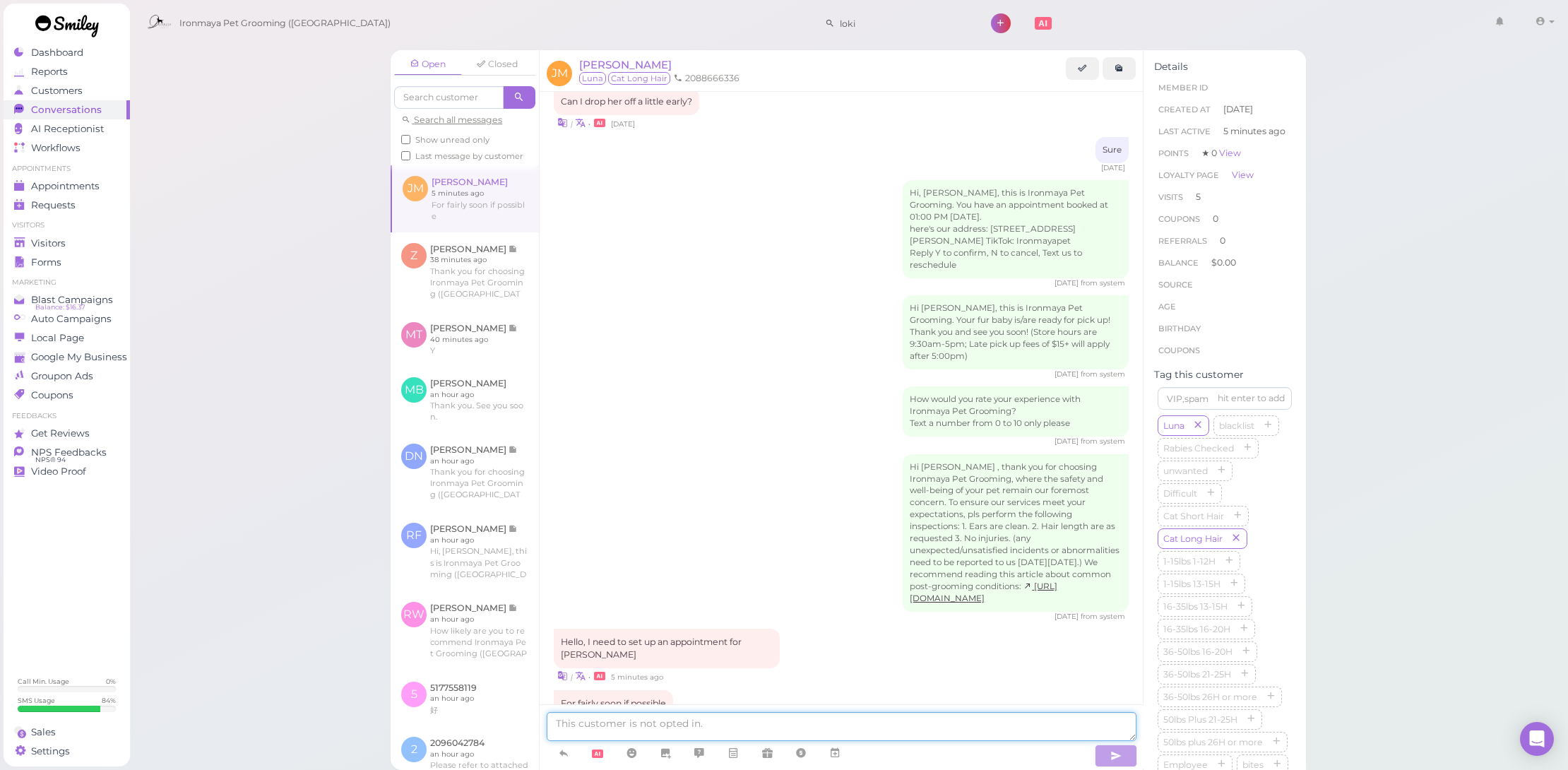
click at [800, 737] on textarea at bounding box center [841, 726] width 589 height 29
type textarea "O"
type textarea "w"
type textarea "We have [DATE]-Fri available, which day would you prefer"
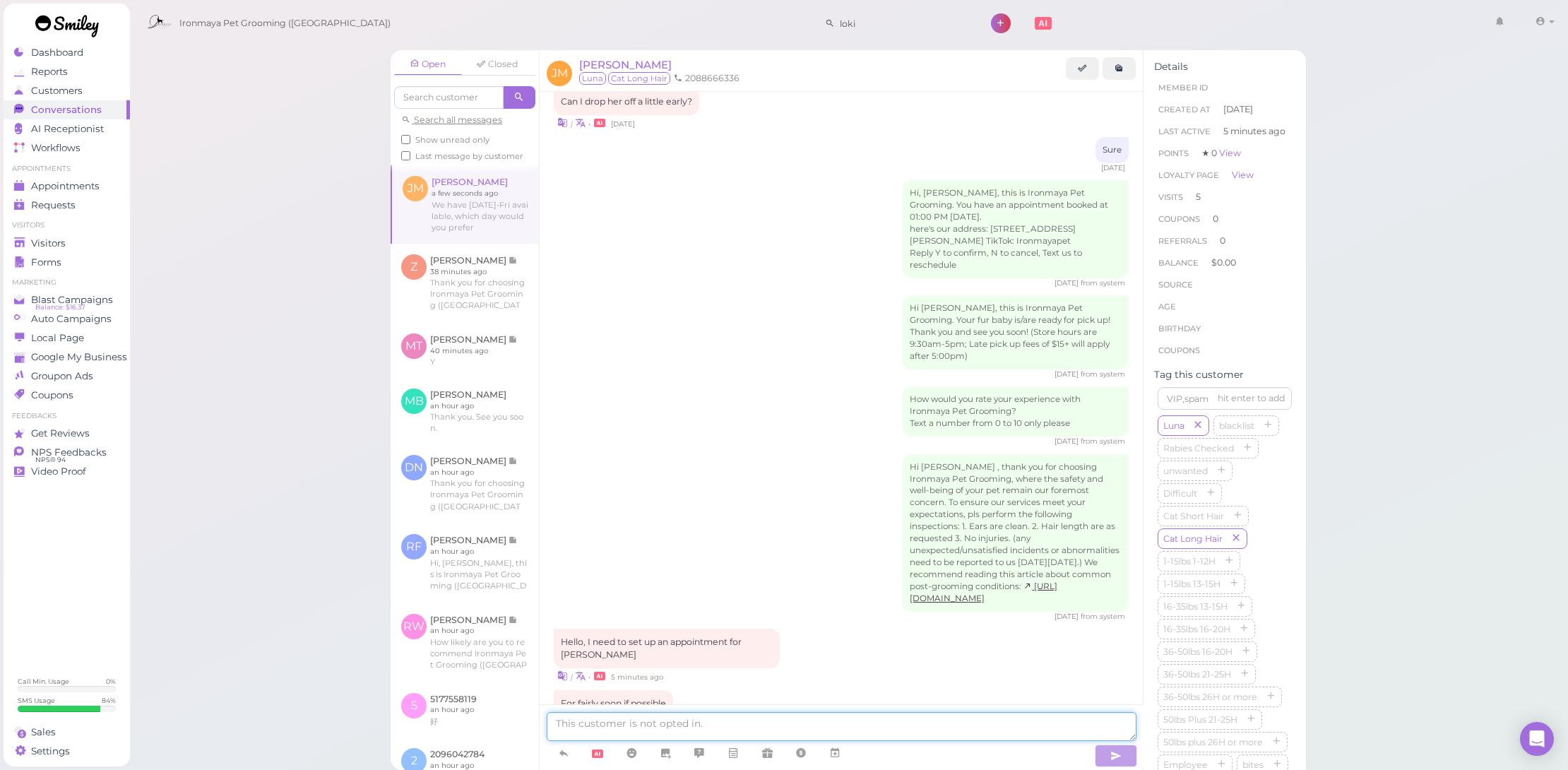
scroll to position [1401, 0]
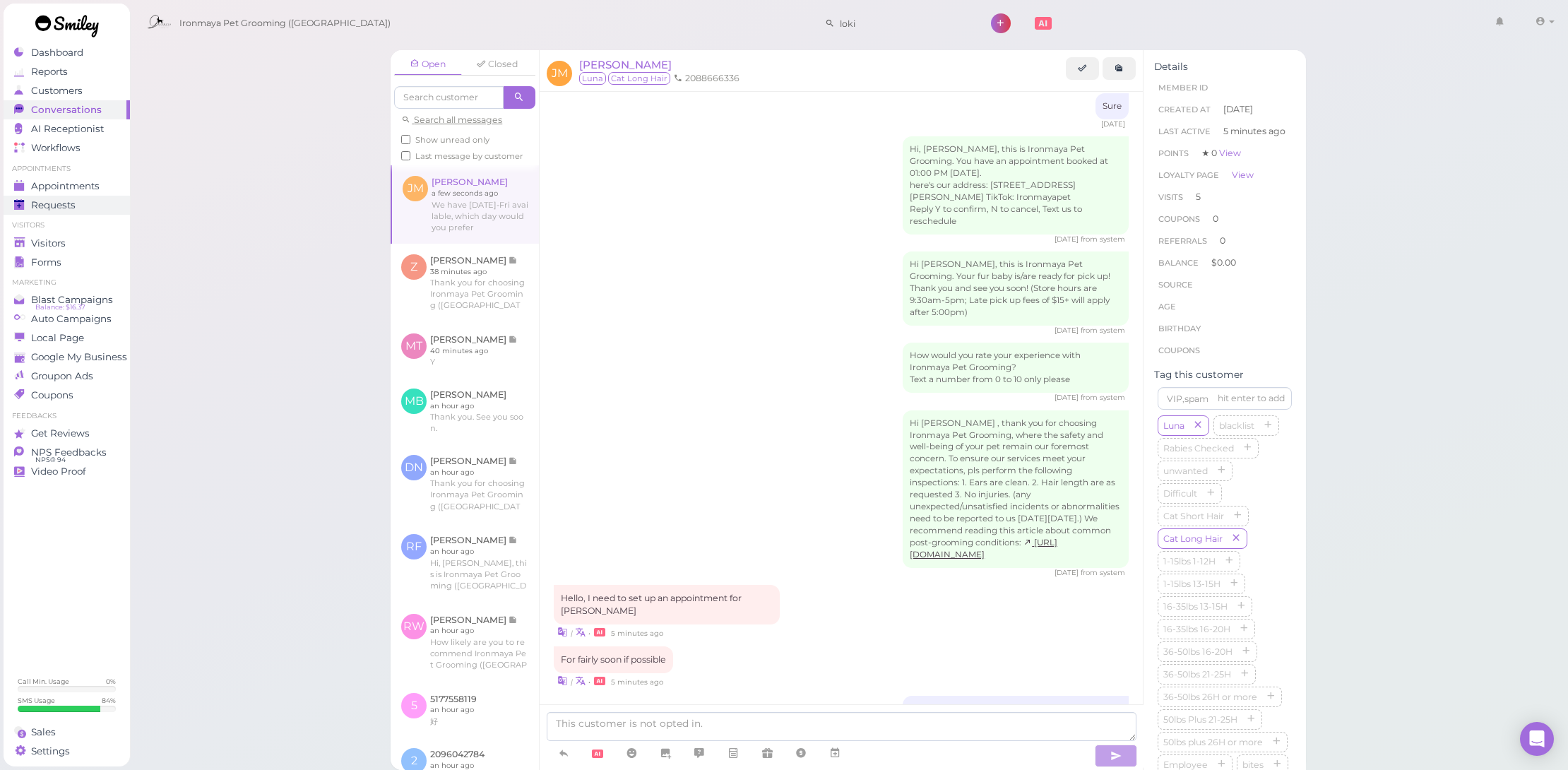
click at [74, 197] on link "Requests 0" at bounding box center [66, 205] width 126 height 19
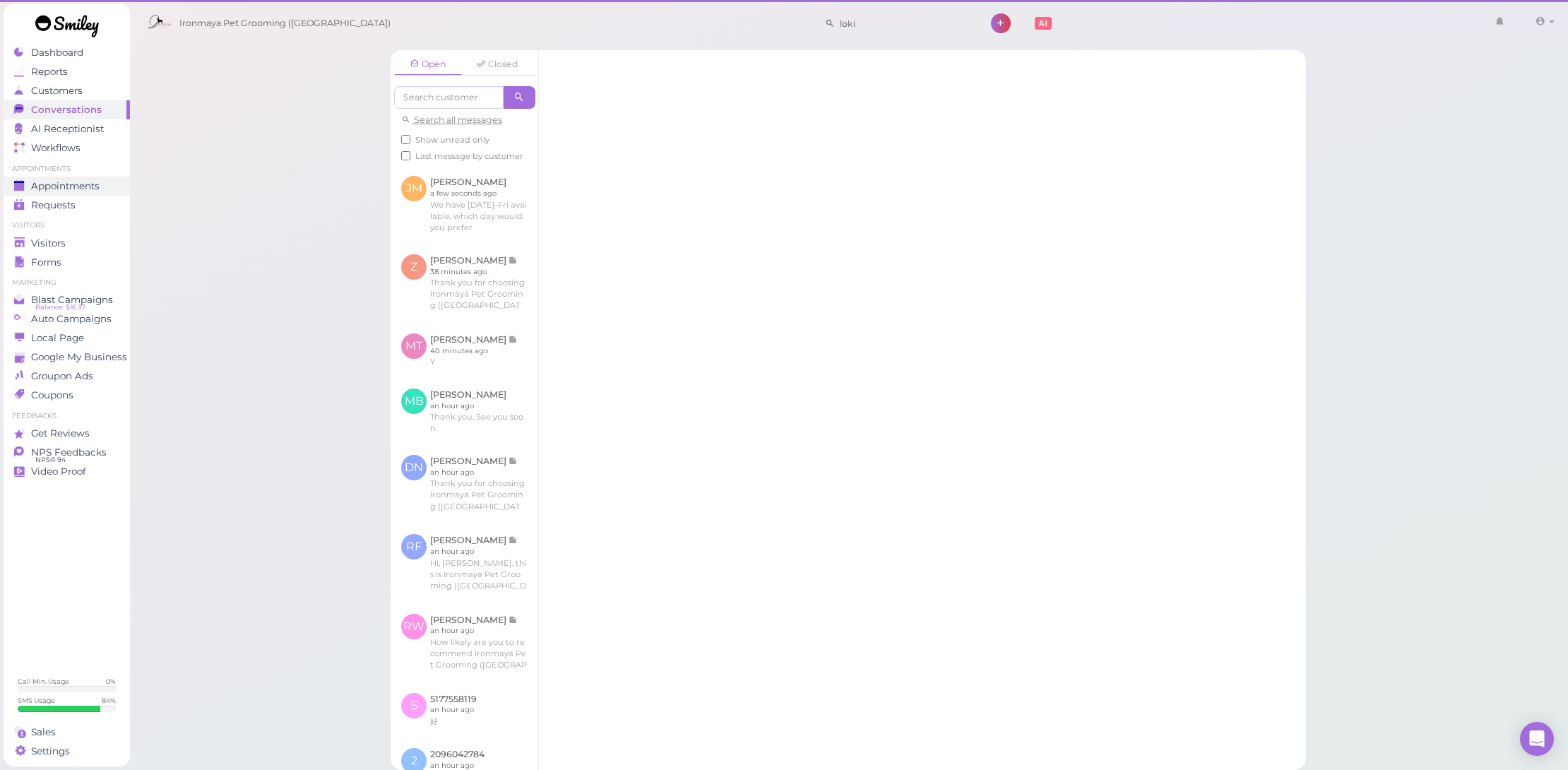
click at [87, 187] on span "Appointments" at bounding box center [65, 186] width 68 height 12
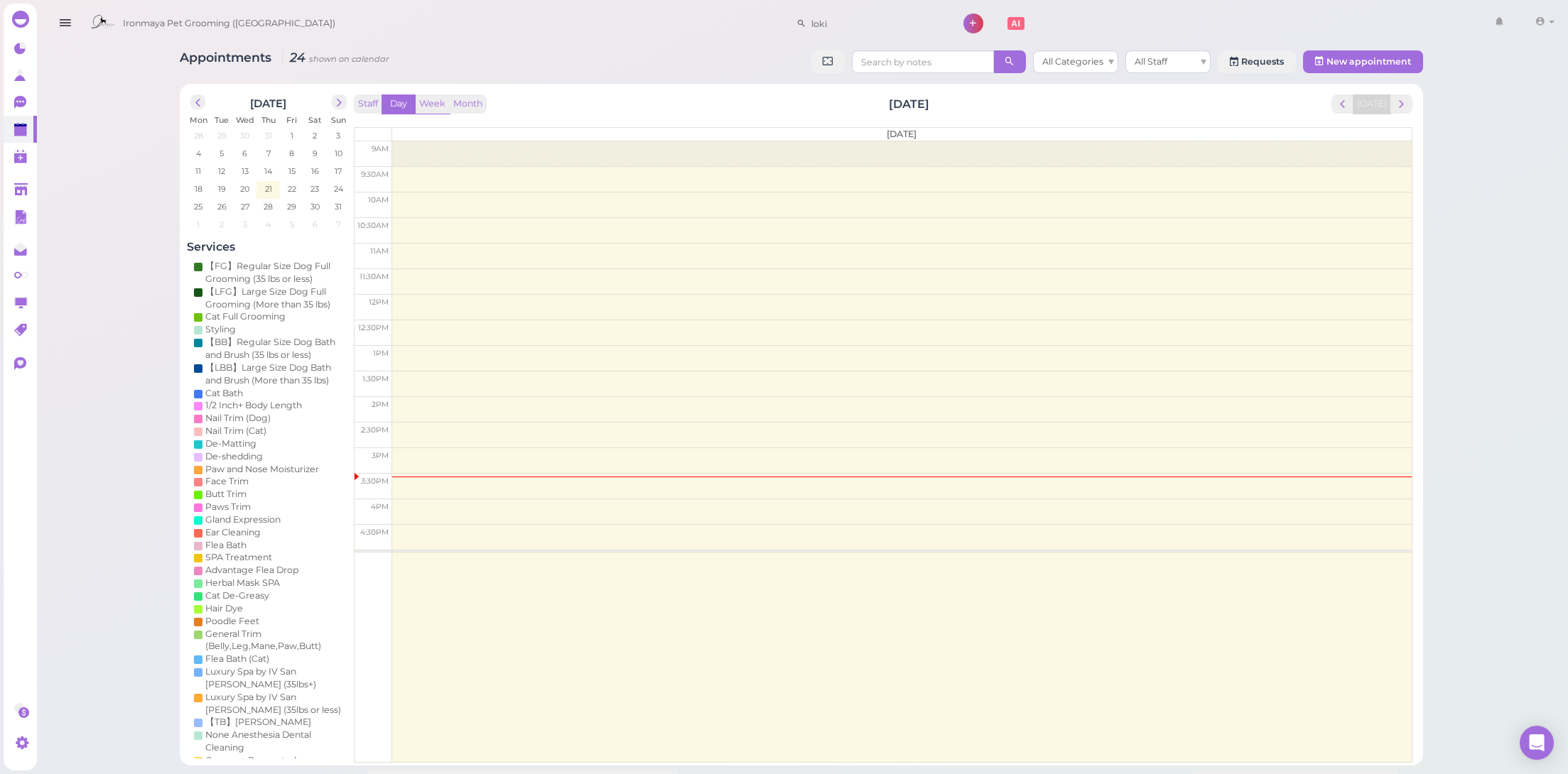
click at [18, 100] on icon at bounding box center [20, 102] width 12 height 12
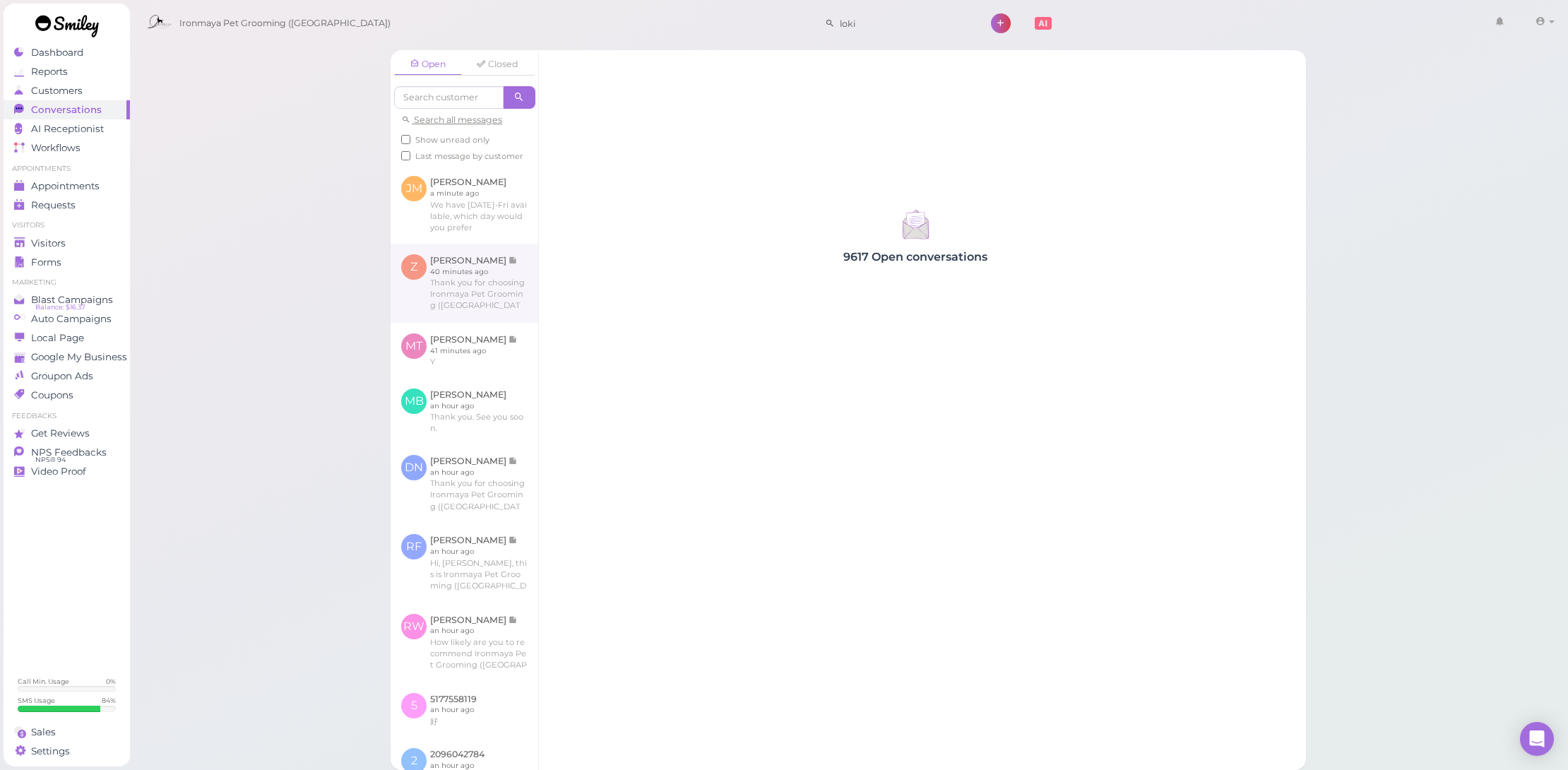
click at [473, 295] on link at bounding box center [464, 283] width 148 height 79
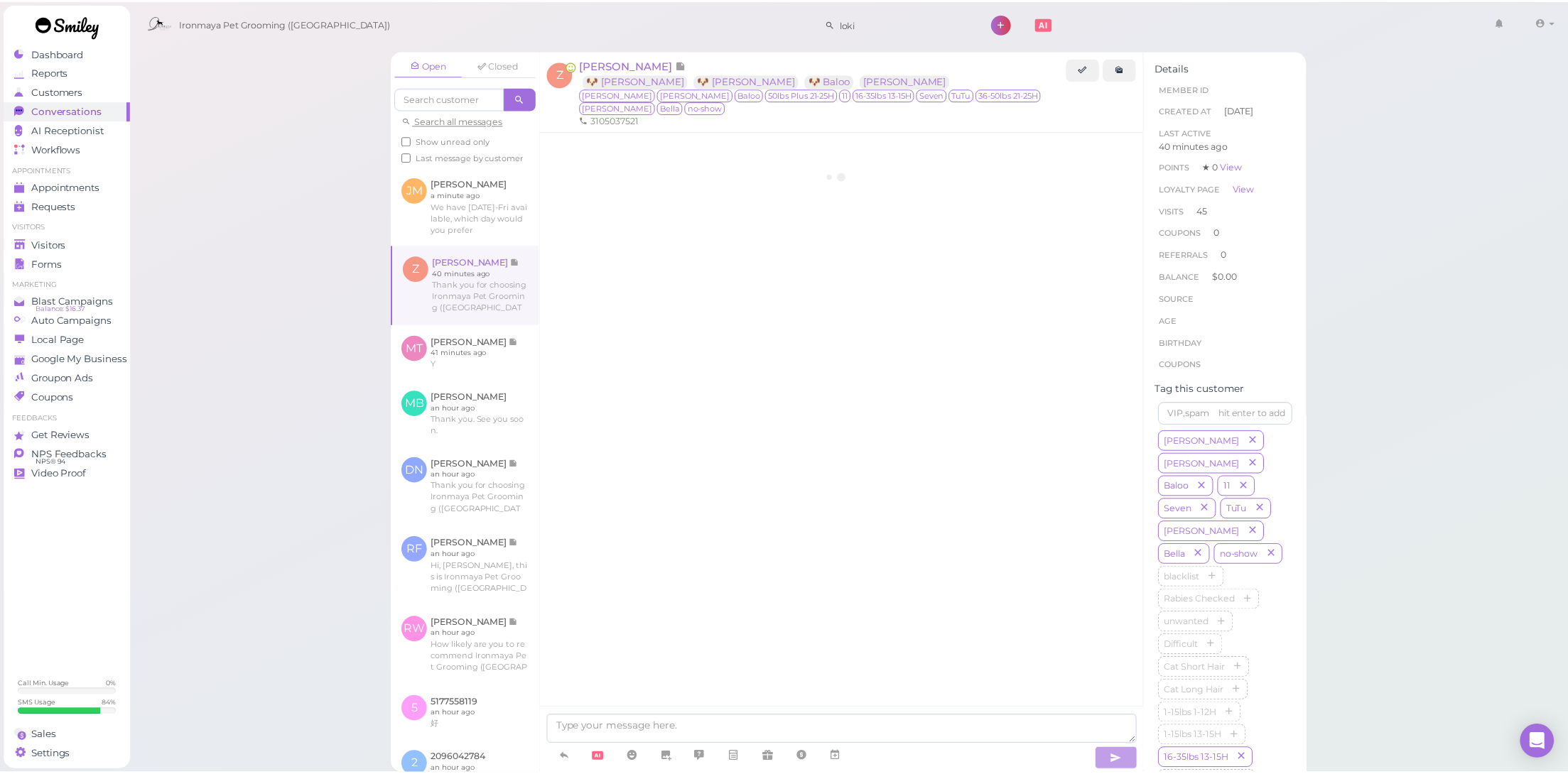
scroll to position [1962, 0]
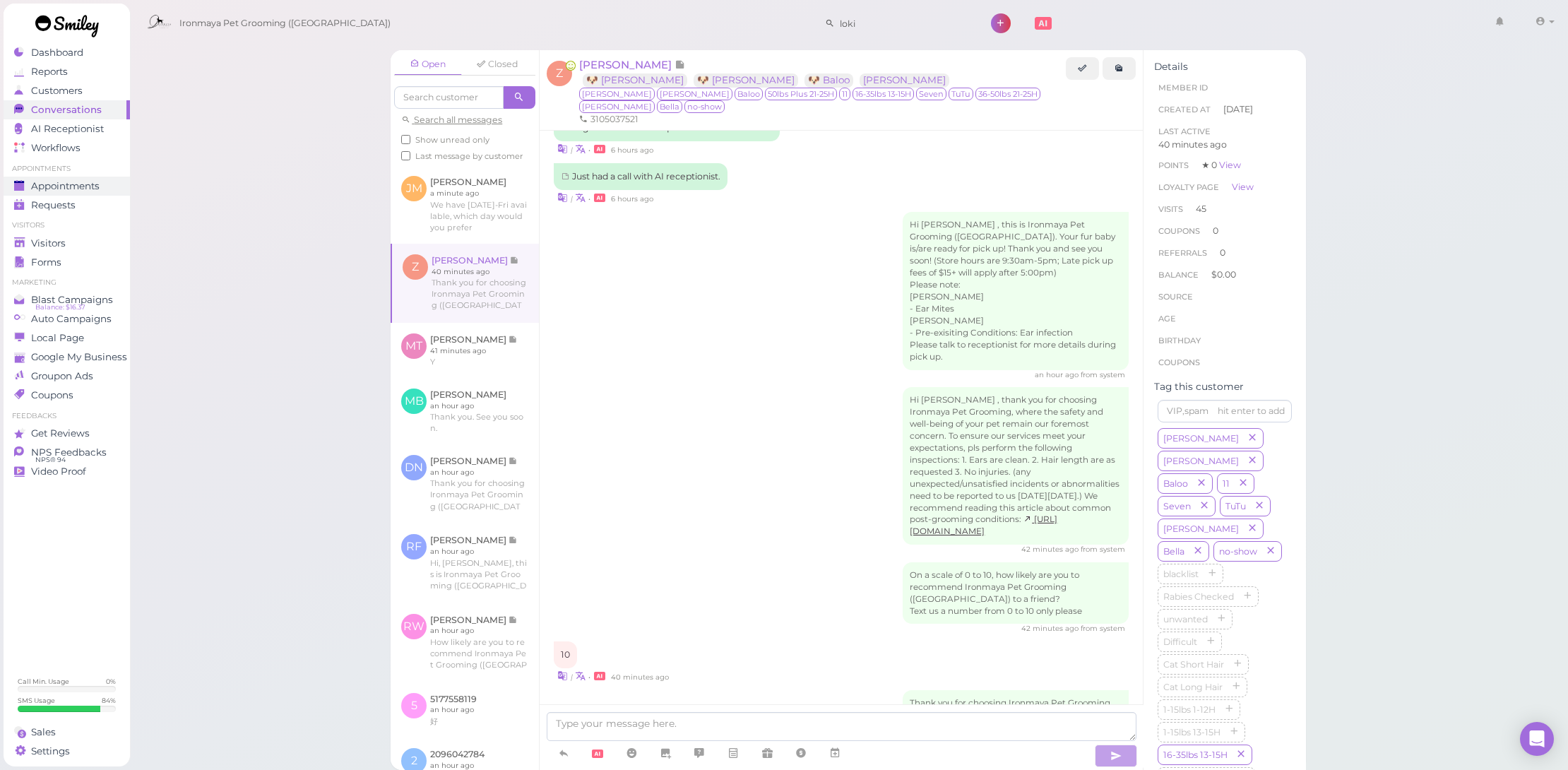
click at [102, 188] on div "Appointments" at bounding box center [64, 186] width 101 height 12
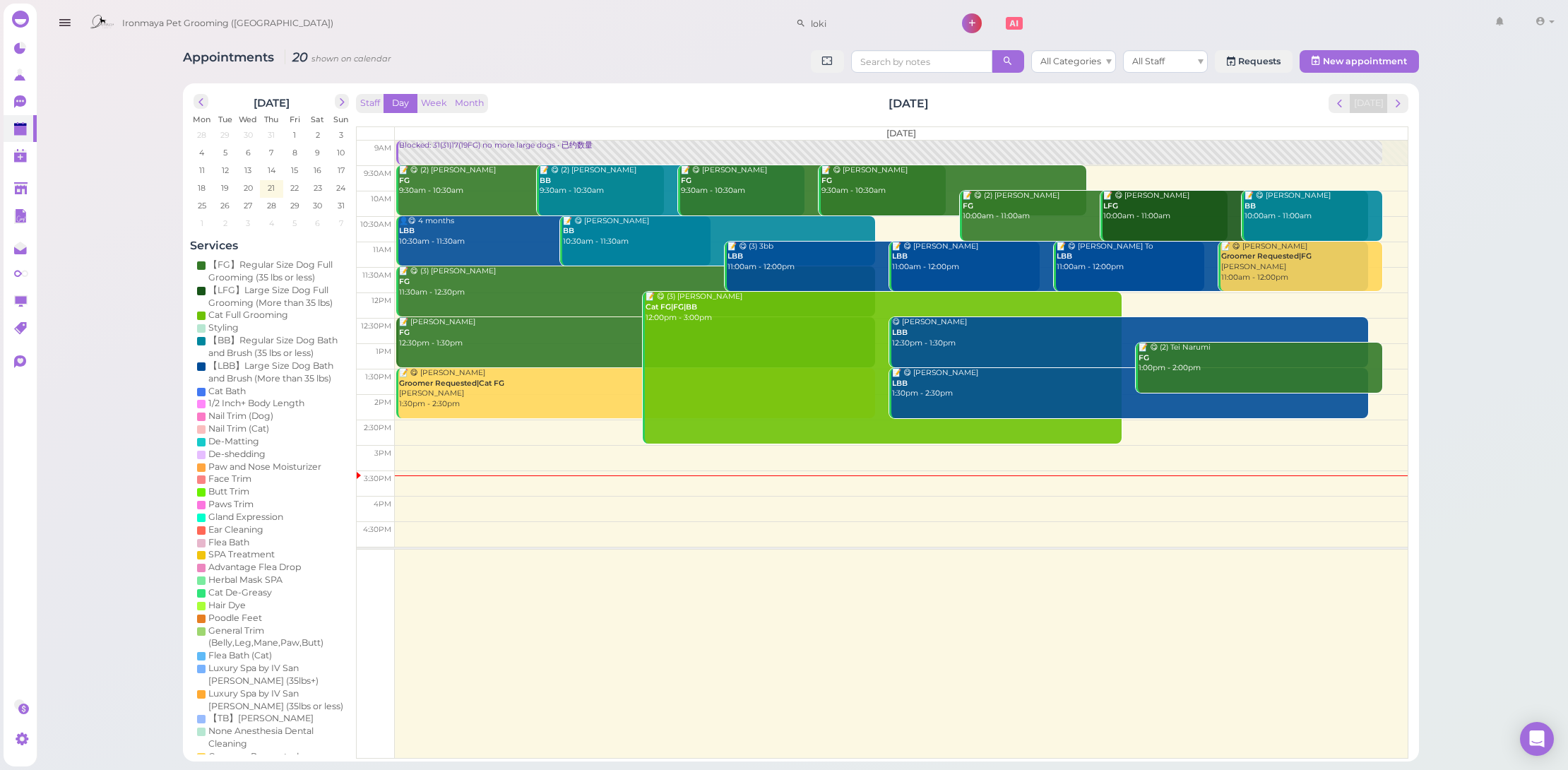
click at [261, 178] on td at bounding box center [271, 171] width 23 height 17
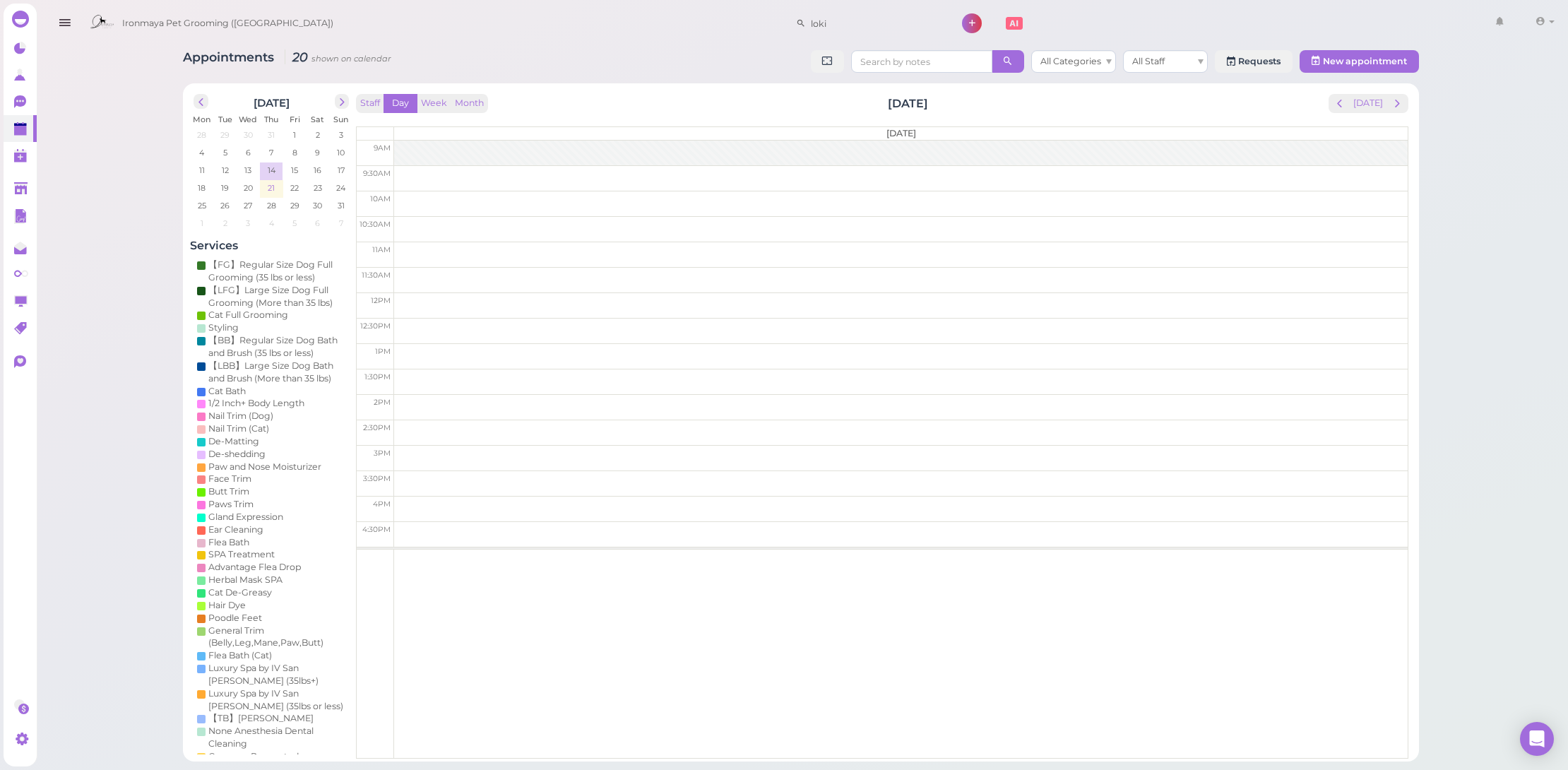
click at [266, 185] on span "21" at bounding box center [271, 187] width 10 height 12
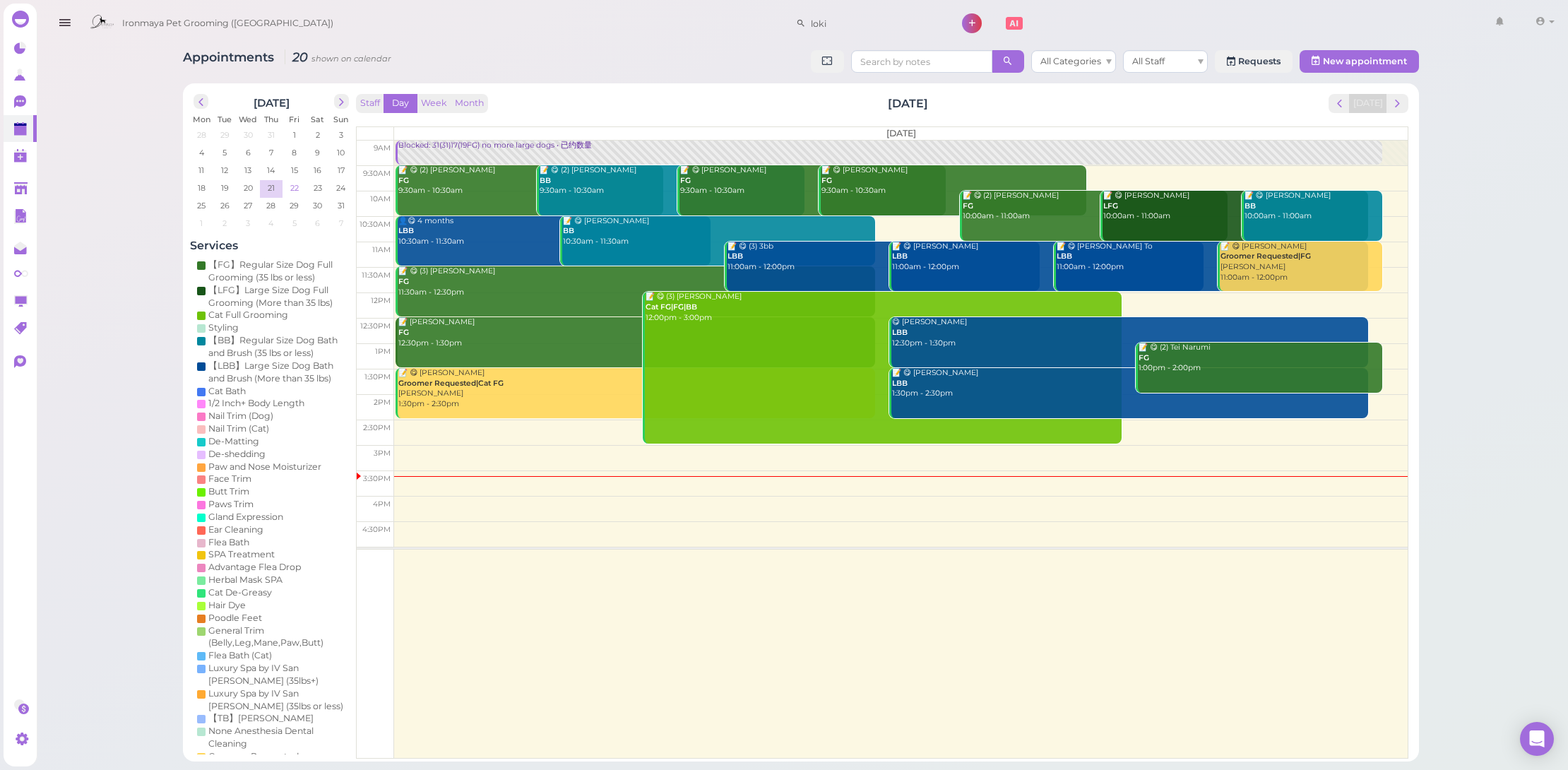
click at [292, 187] on span "22" at bounding box center [294, 187] width 12 height 12
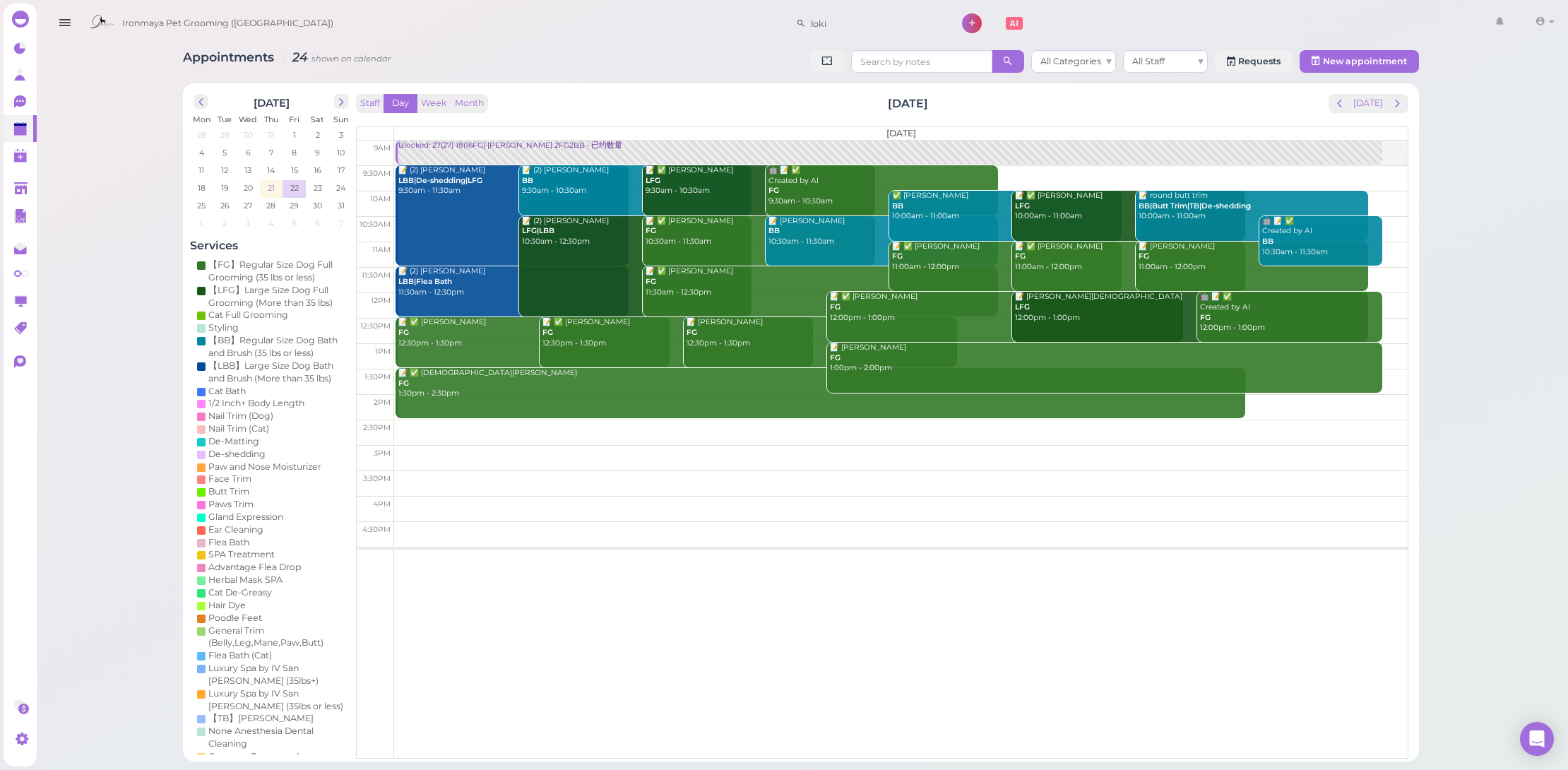
click at [269, 190] on span "21" at bounding box center [271, 187] width 10 height 12
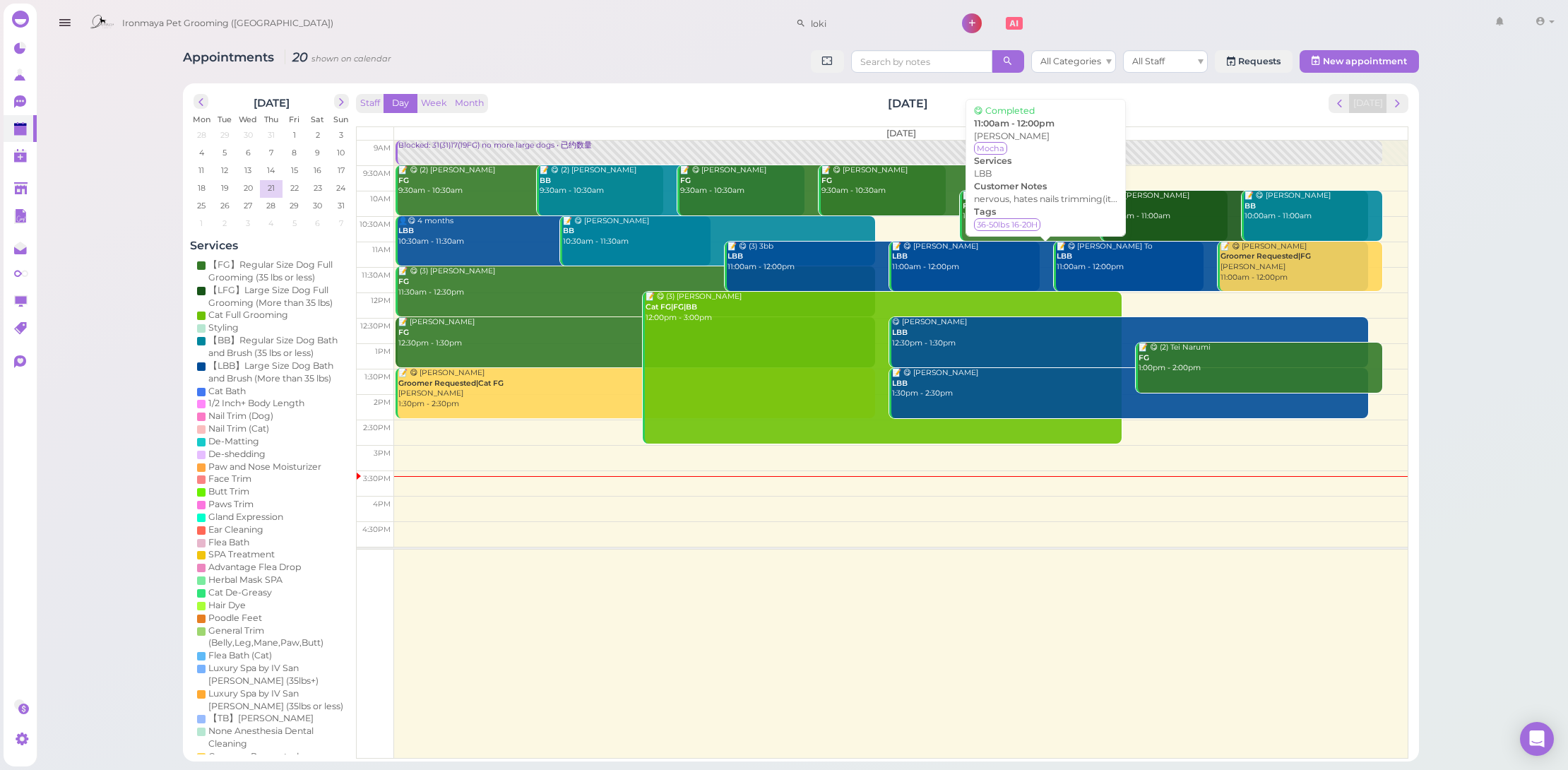
click at [983, 256] on div "📝 😋 [PERSON_NAME] LBB 11:00am - 12:00pm" at bounding box center [1048, 257] width 313 height 31
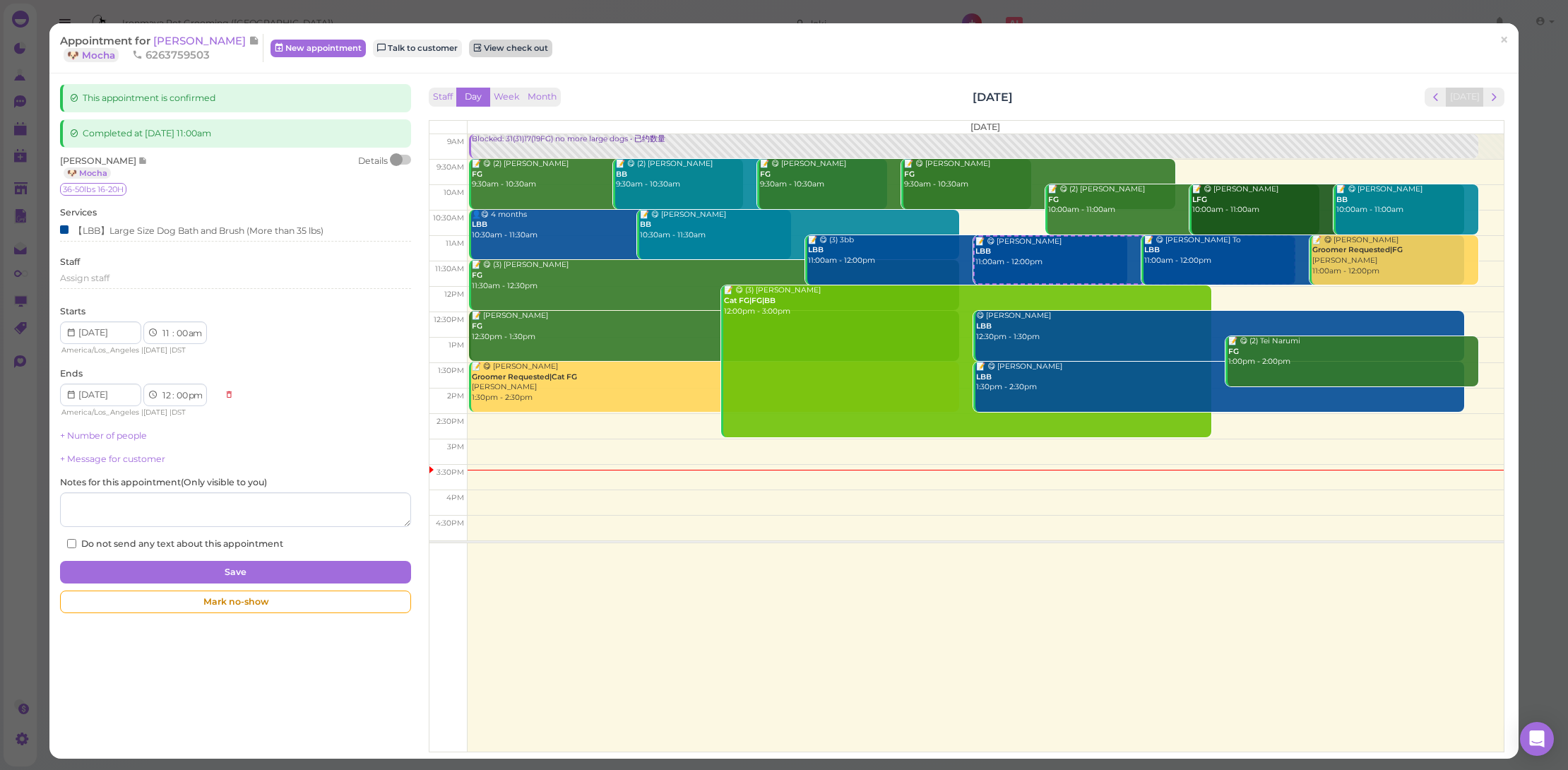
click at [520, 50] on link "View check out" at bounding box center [511, 48] width 83 height 17
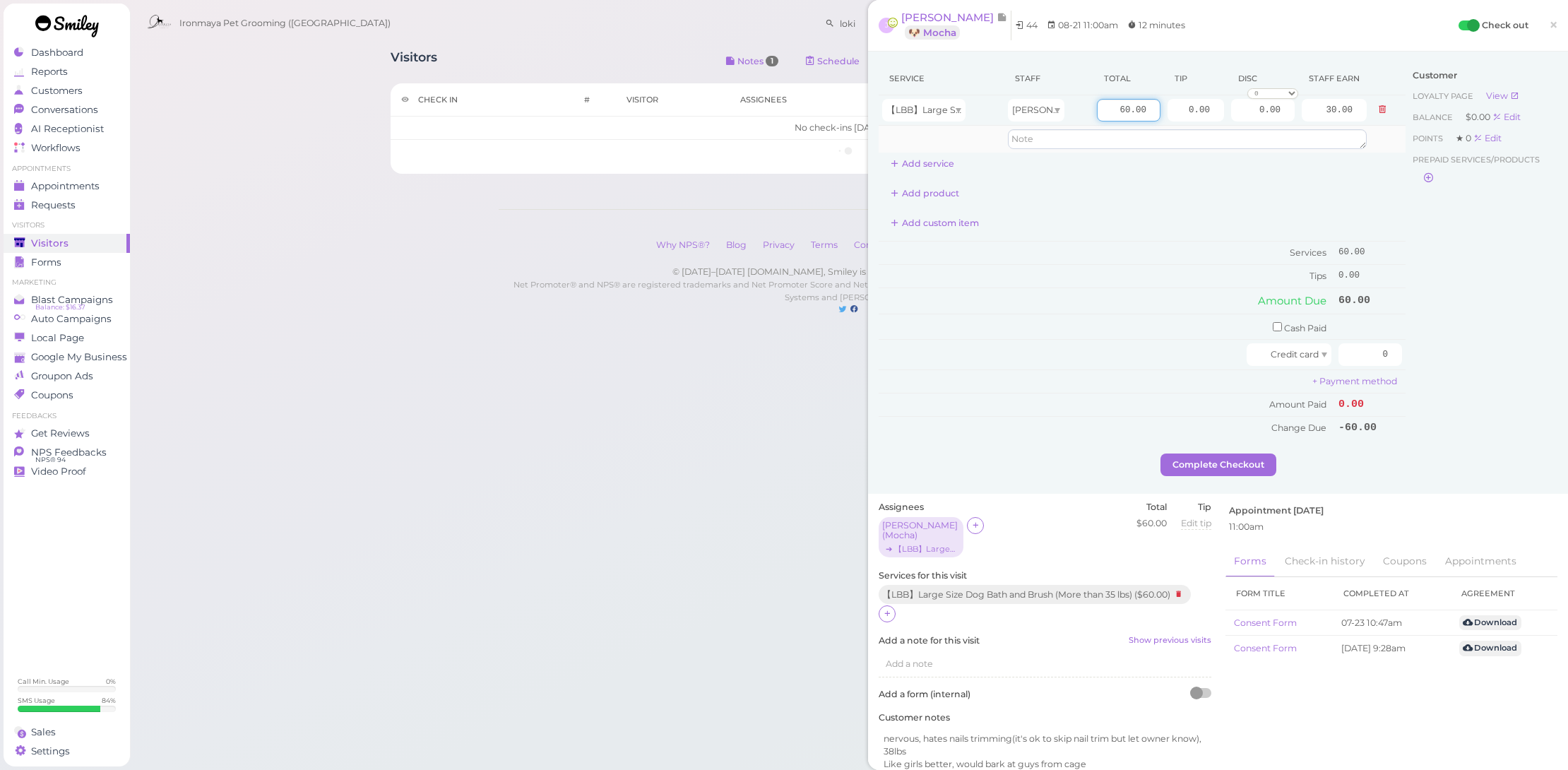
drag, startPoint x: 1093, startPoint y: 102, endPoint x: 1232, endPoint y: 130, distance: 141.8
click at [1232, 130] on tbody "【LBB】Large Size Dog Bath and Brush (More than 35 lbs) [PERSON_NAME] 60.00 0.00 …" at bounding box center [1142, 124] width 527 height 57
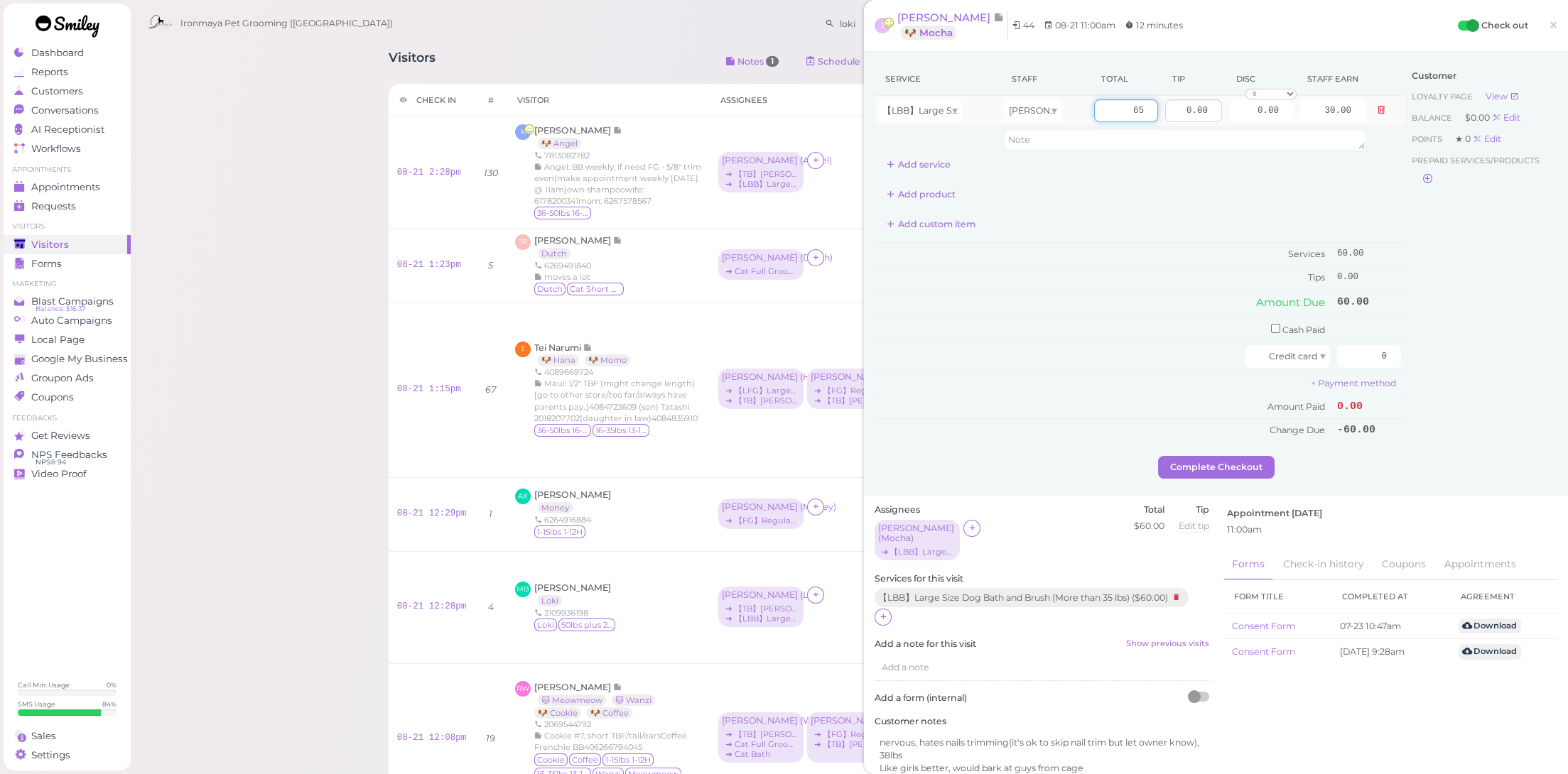
type input "65"
type input "32.50"
drag, startPoint x: 1182, startPoint y: 108, endPoint x: 1311, endPoint y: 148, distance: 135.1
click at [1311, 148] on tbody "【LBB】Large Size Dog Bath and Brush (More than 35 lbs) [PERSON_NAME] 65 0.00 0.0…" at bounding box center [1139, 124] width 530 height 57
type input "6.5"
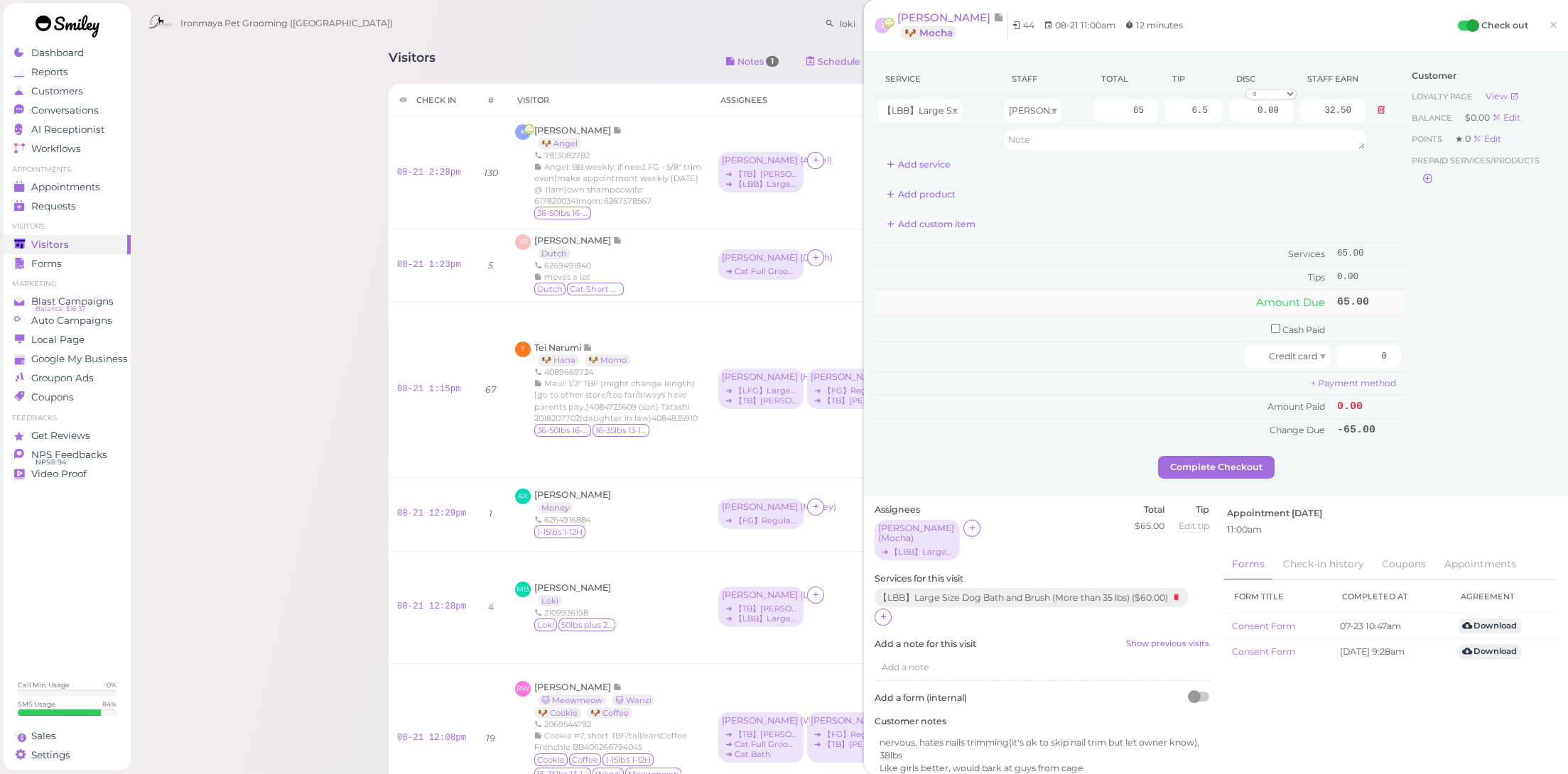
click at [1171, 307] on td "Amount Due" at bounding box center [1103, 302] width 459 height 26
drag, startPoint x: 1335, startPoint y: 339, endPoint x: 1458, endPoint y: 365, distance: 125.7
click at [1458, 365] on div "Service Staff Total Tip Disc Staff earn 【LBB】Large Size Dog Bath and Brush (Mor…" at bounding box center [1215, 259] width 683 height 393
type input "71.5"
click at [1470, 404] on div "Customer Loyalty page View Balance $0.00 Edit Points ★ 0 Edit Prepaid services/…" at bounding box center [1481, 259] width 153 height 393
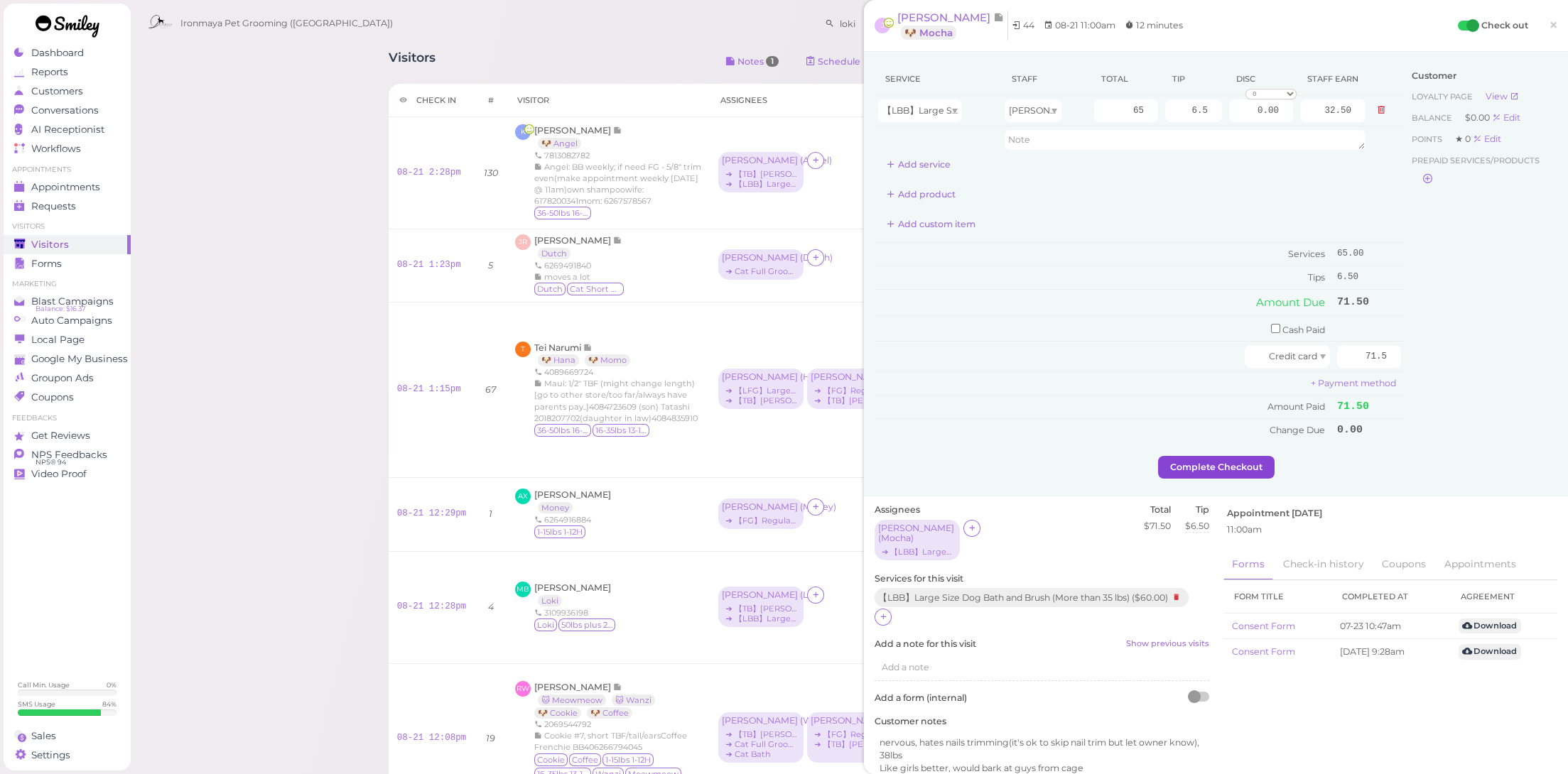
click at [1245, 458] on button "Complete Checkout" at bounding box center [1216, 467] width 116 height 22
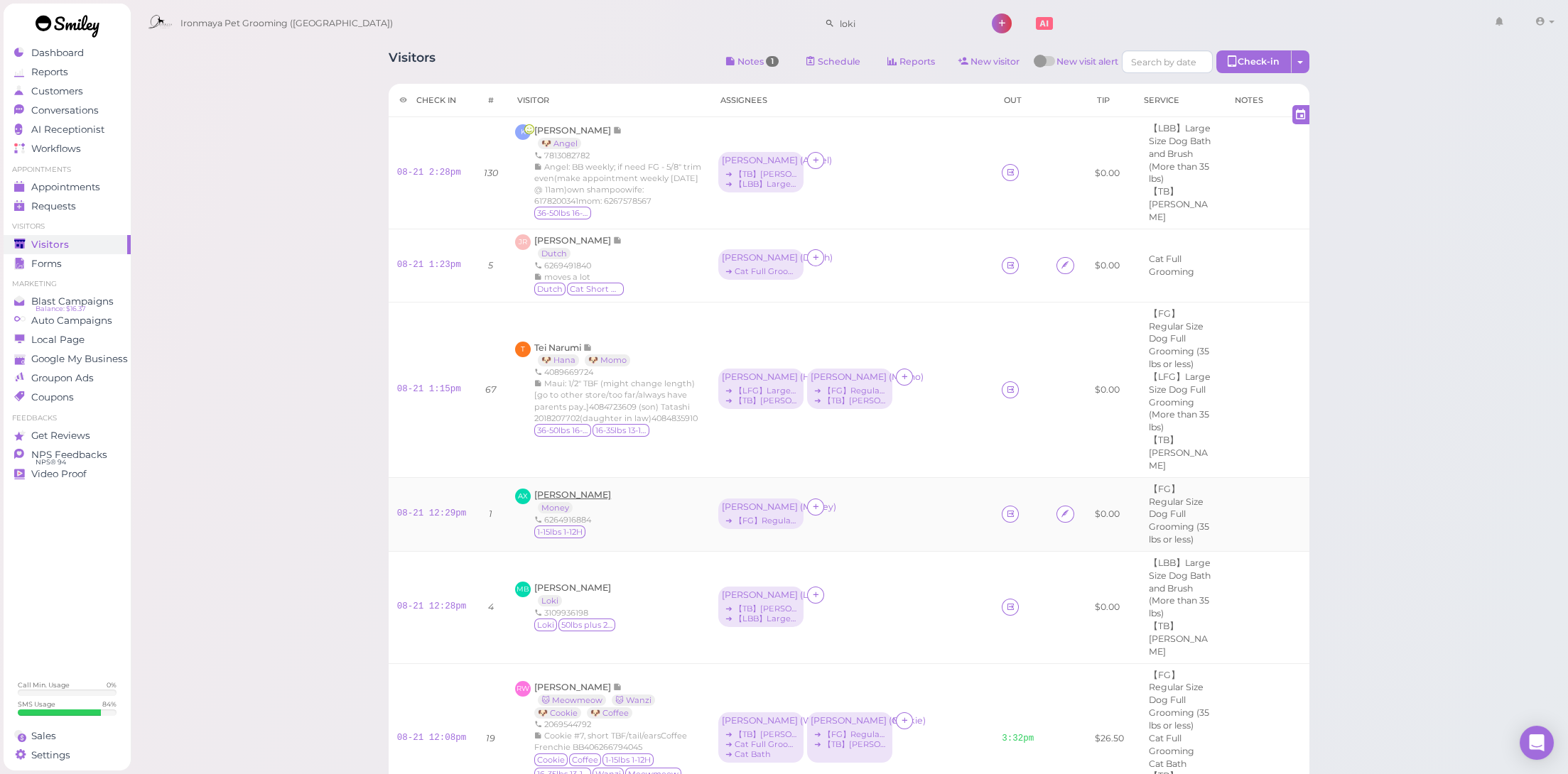
click at [567, 489] on span "[PERSON_NAME]" at bounding box center [572, 494] width 76 height 11
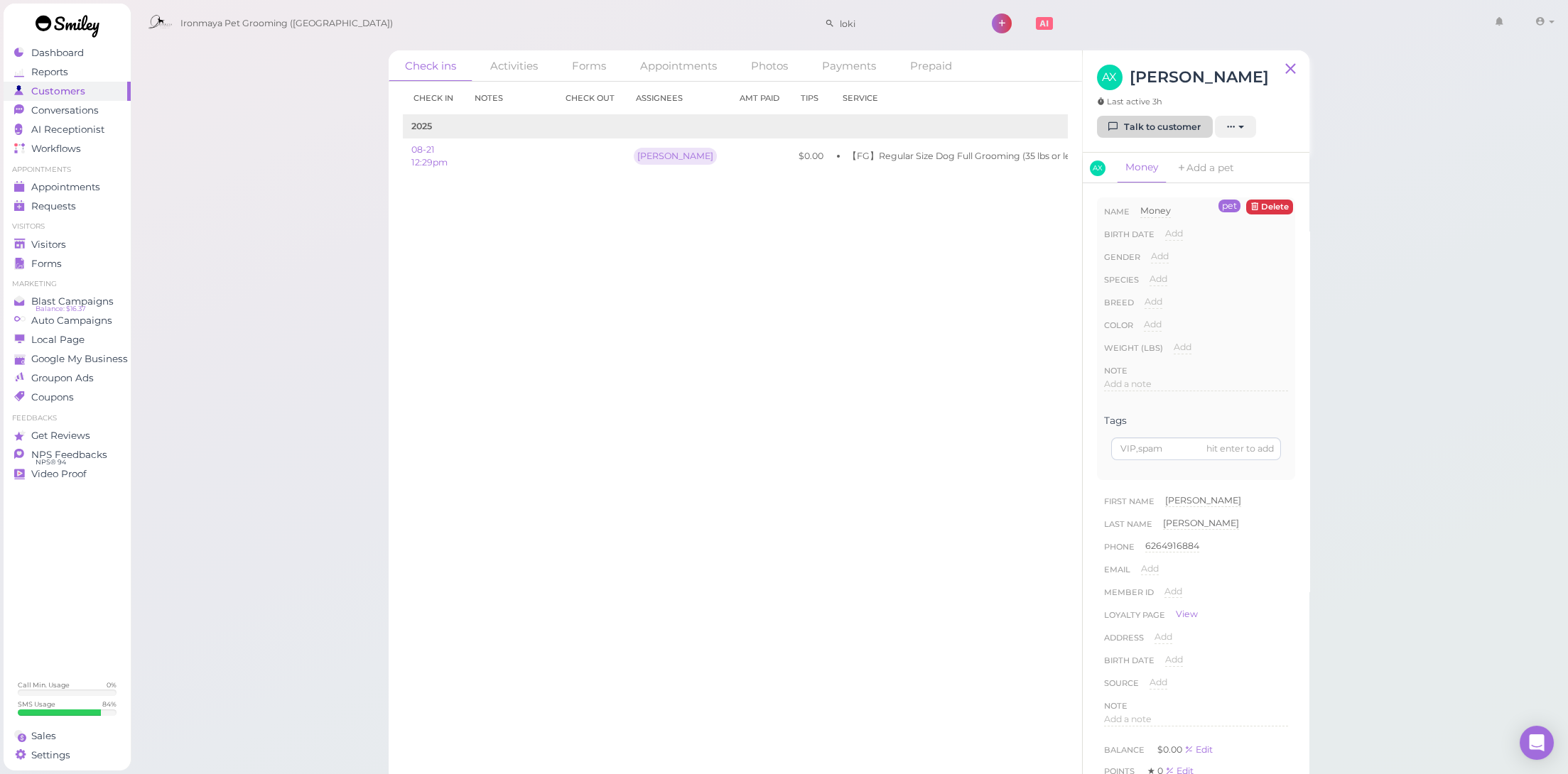
click at [1123, 128] on link "Talk to customer" at bounding box center [1155, 127] width 116 height 22
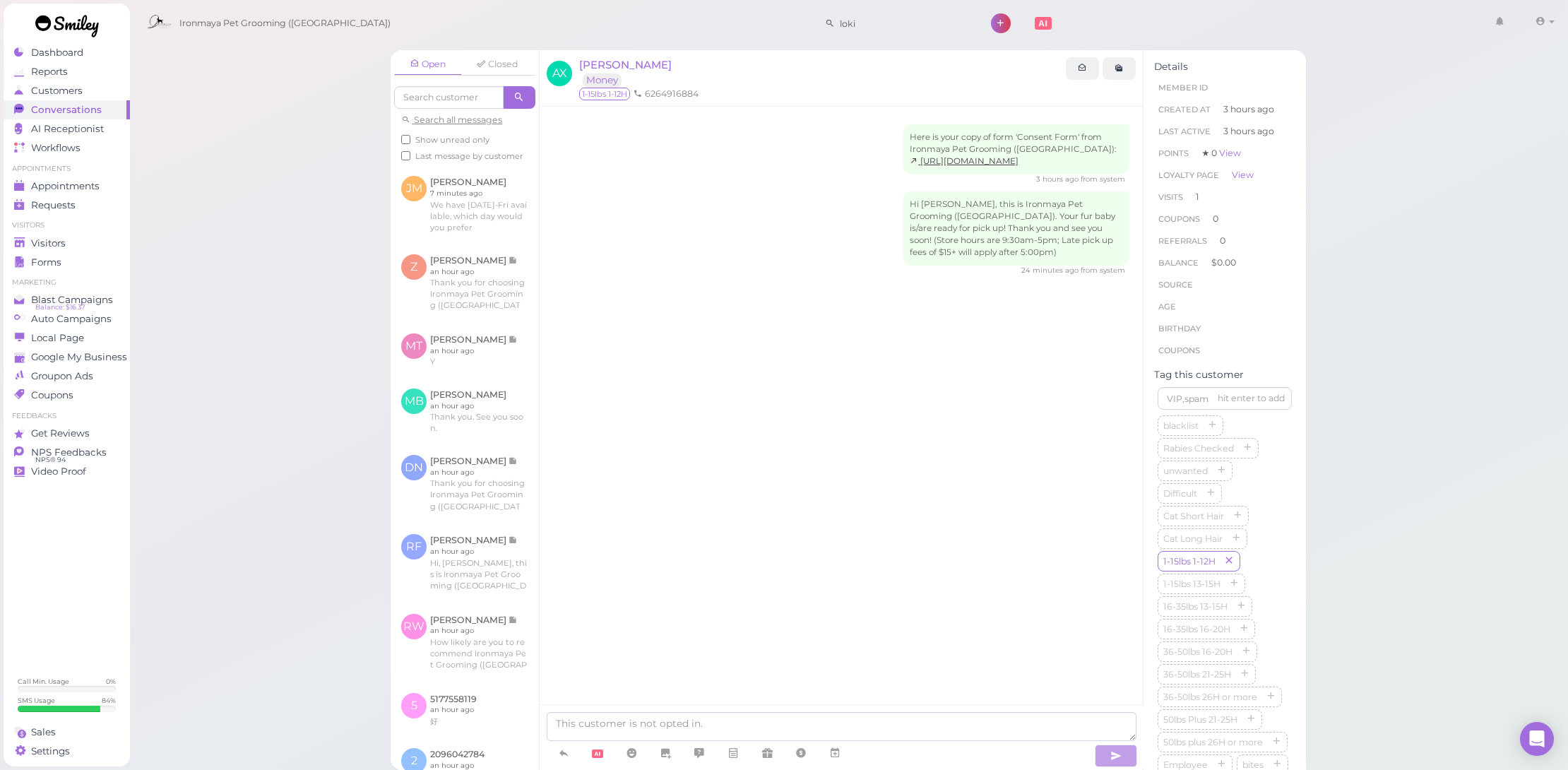
click at [524, 0] on div "Ironmaya Pet Grooming ([GEOGRAPHIC_DATA]) loki 1 Account" at bounding box center [850, 20] width 1441 height 40
click at [99, 191] on span "Appointments" at bounding box center [65, 186] width 68 height 12
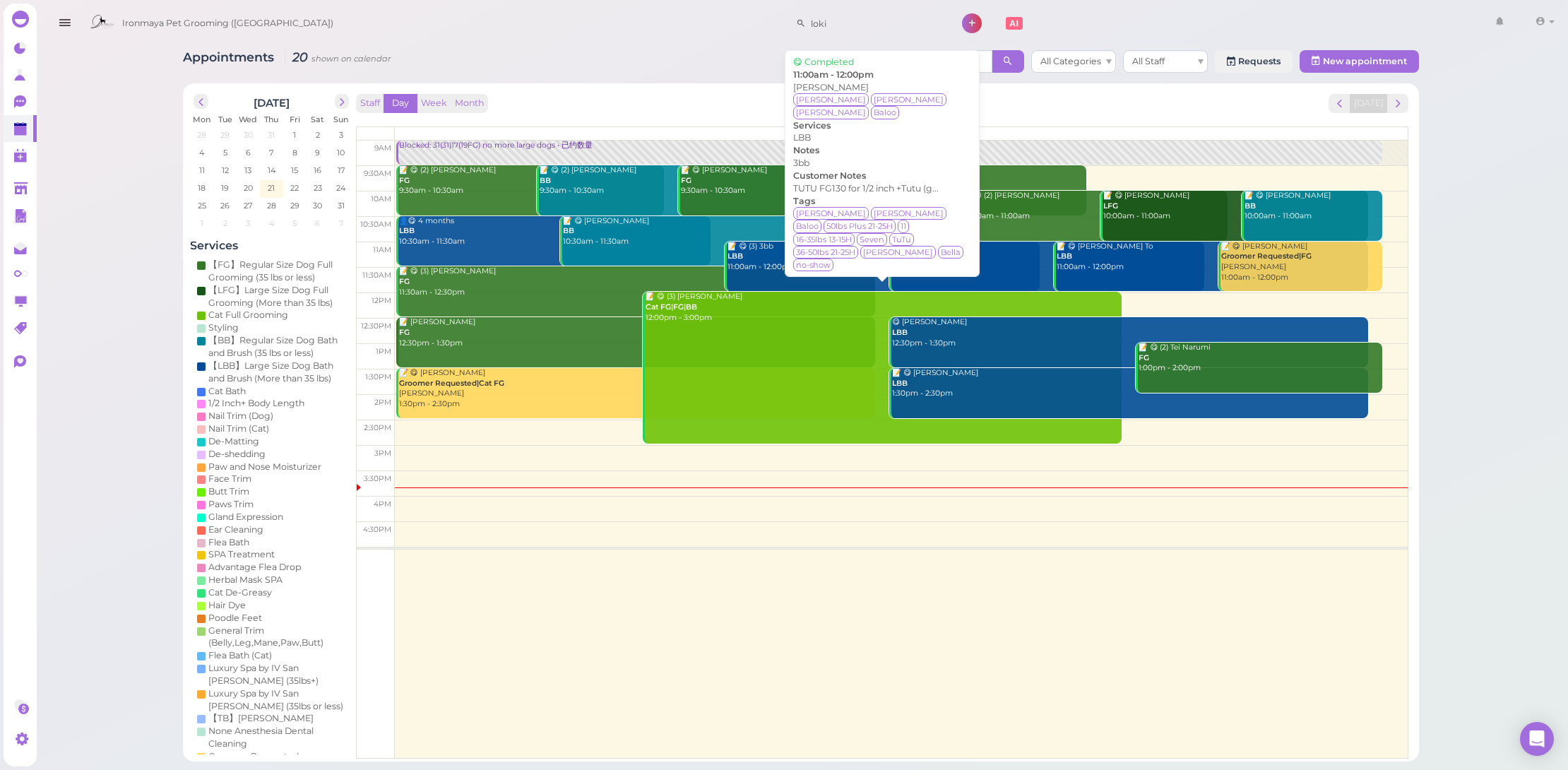
click at [793, 258] on div "📝 😋 (3) 3bb LBB 11:00am - 12:00pm" at bounding box center [883, 257] width 313 height 31
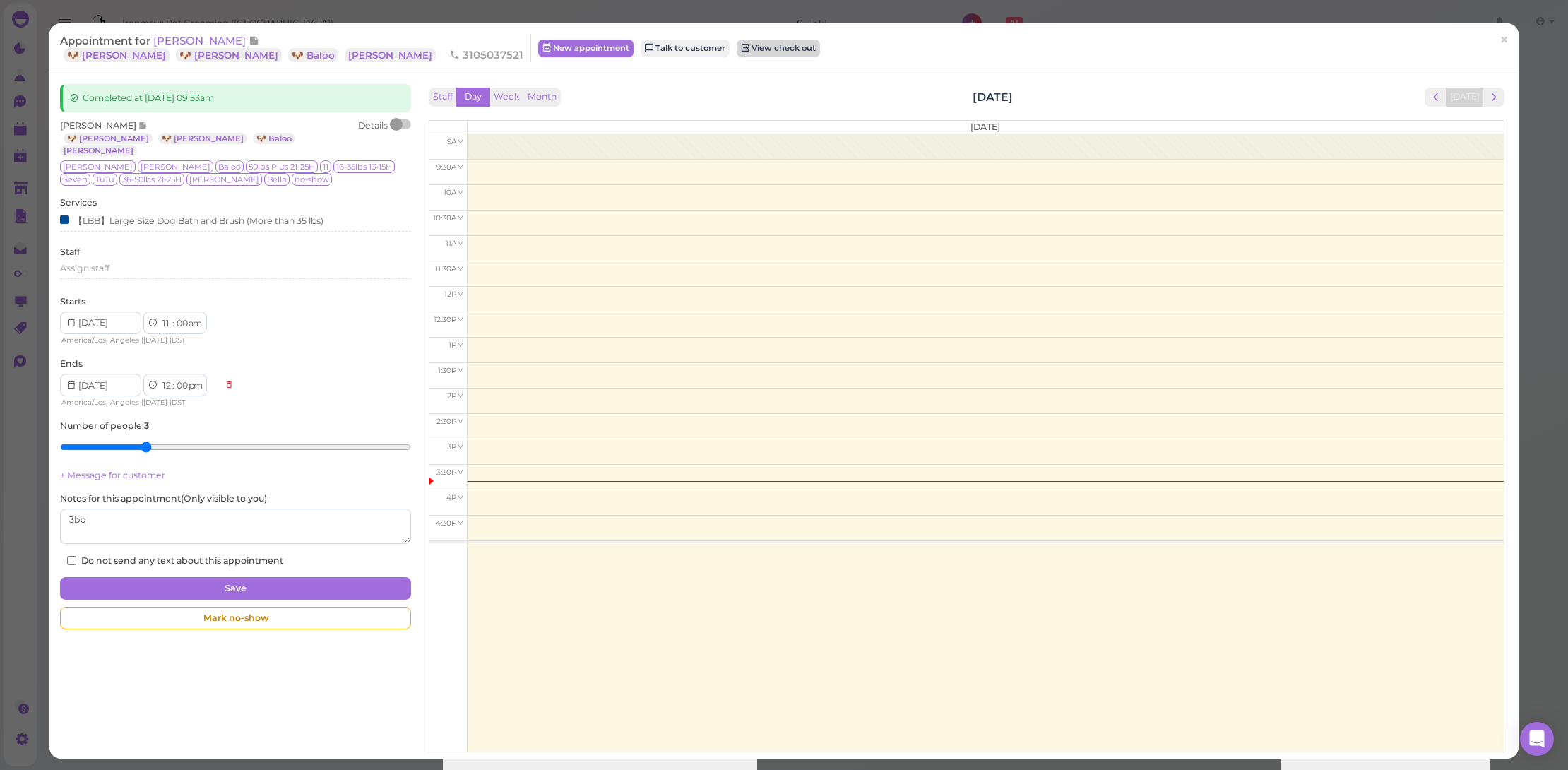
click at [737, 47] on link "View check out" at bounding box center [778, 48] width 83 height 17
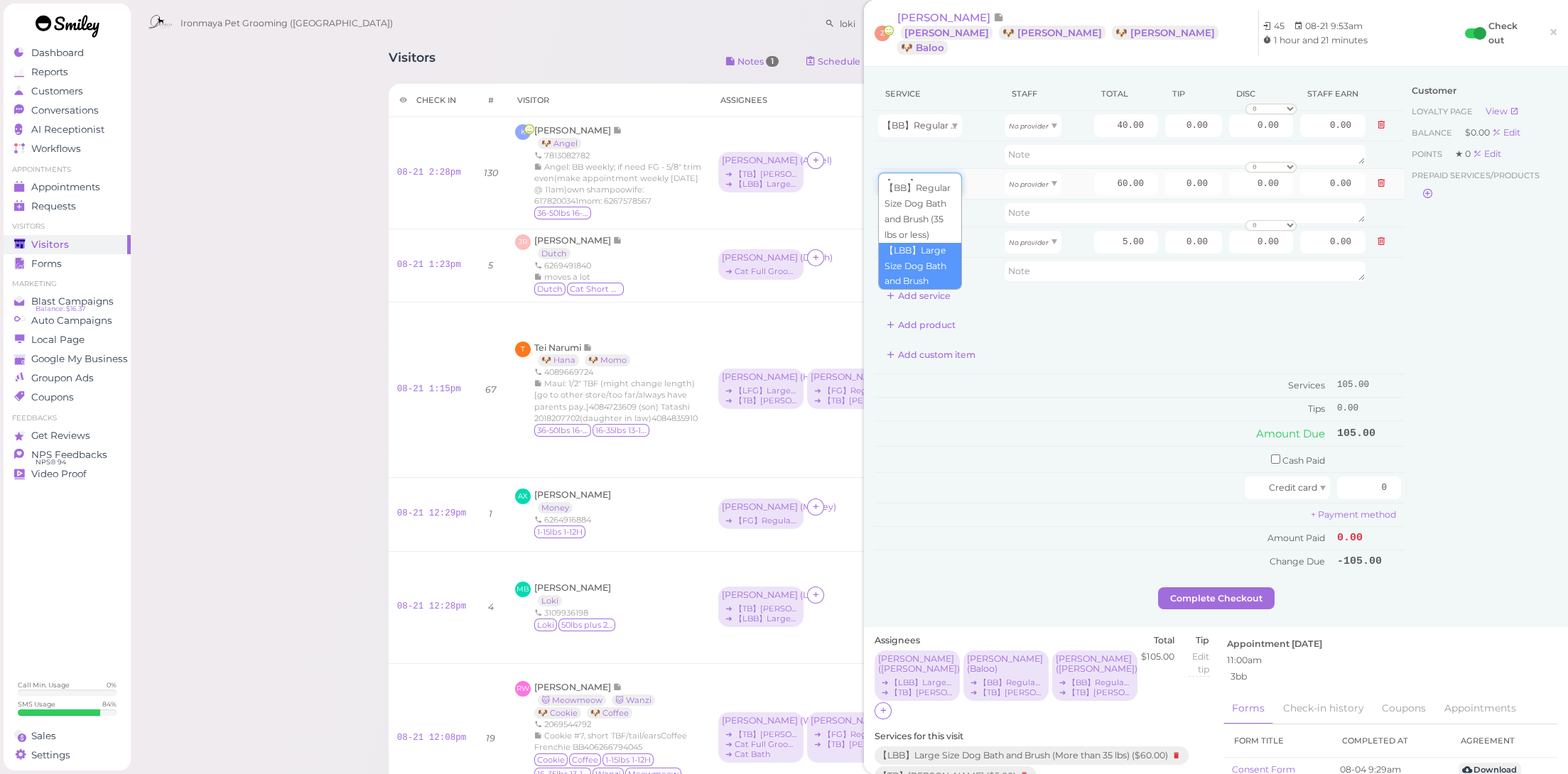
click at [942, 178] on span "【LBB】Large Size Dog Bath and Brush (More than 35 lbs)" at bounding box center [1008, 183] width 251 height 11
type input "5.00"
click at [940, 231] on div "【TB】[PERSON_NAME]" at bounding box center [919, 241] width 84 height 22
type input "60.00"
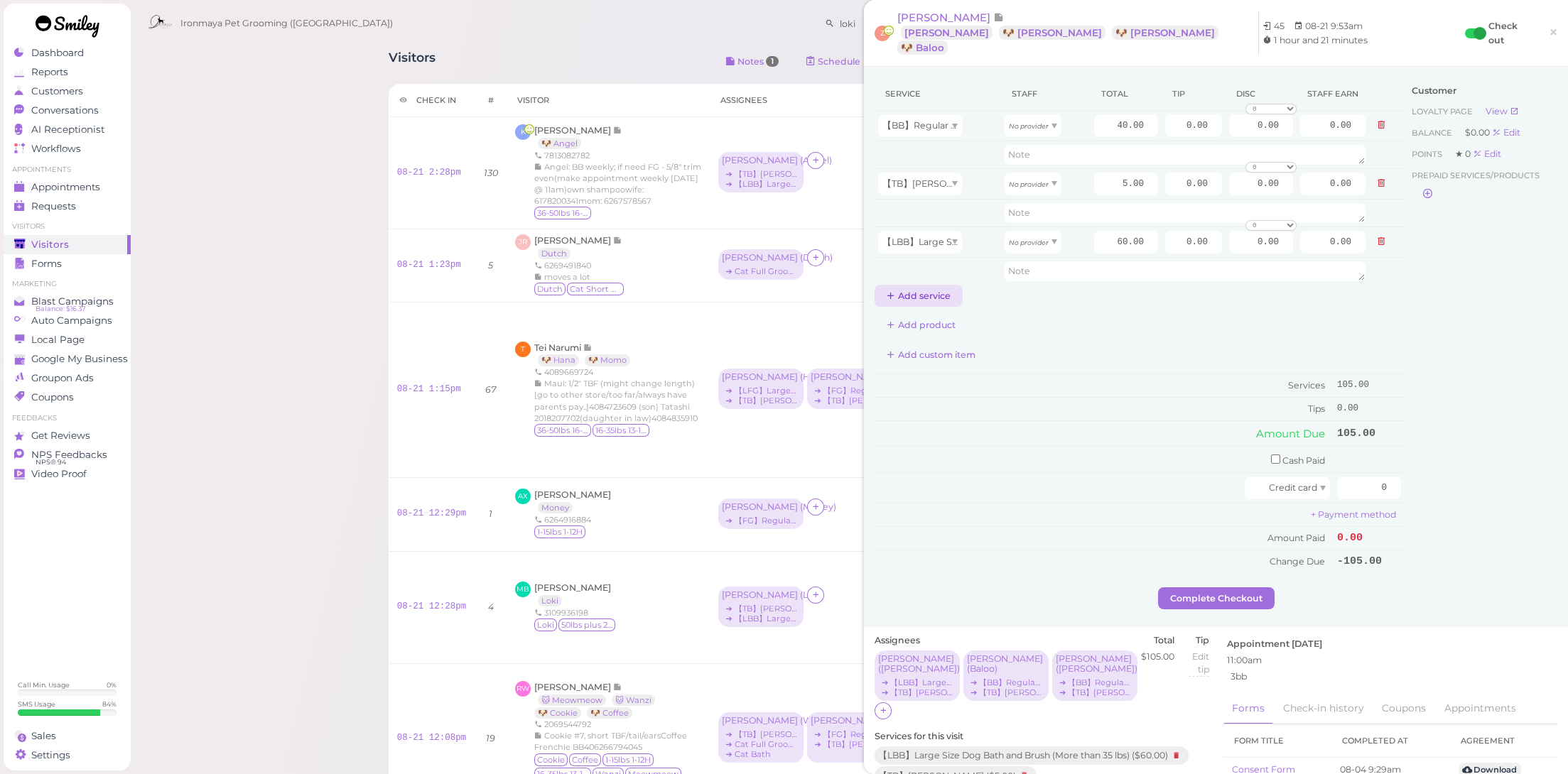
click at [933, 286] on button "Add service" at bounding box center [918, 295] width 88 height 22
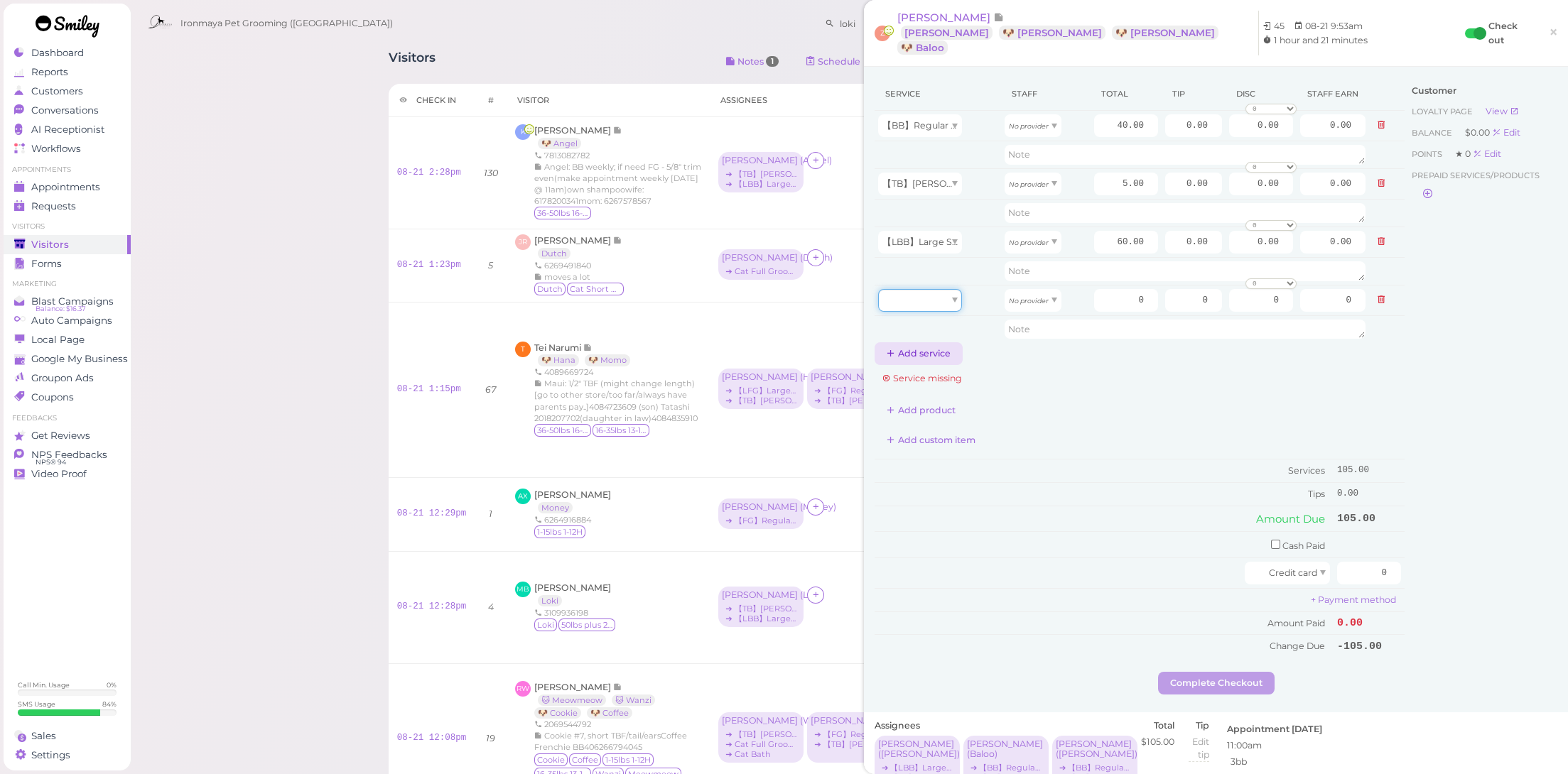
click at [933, 290] on div at bounding box center [919, 300] width 84 height 22
type input "5.00"
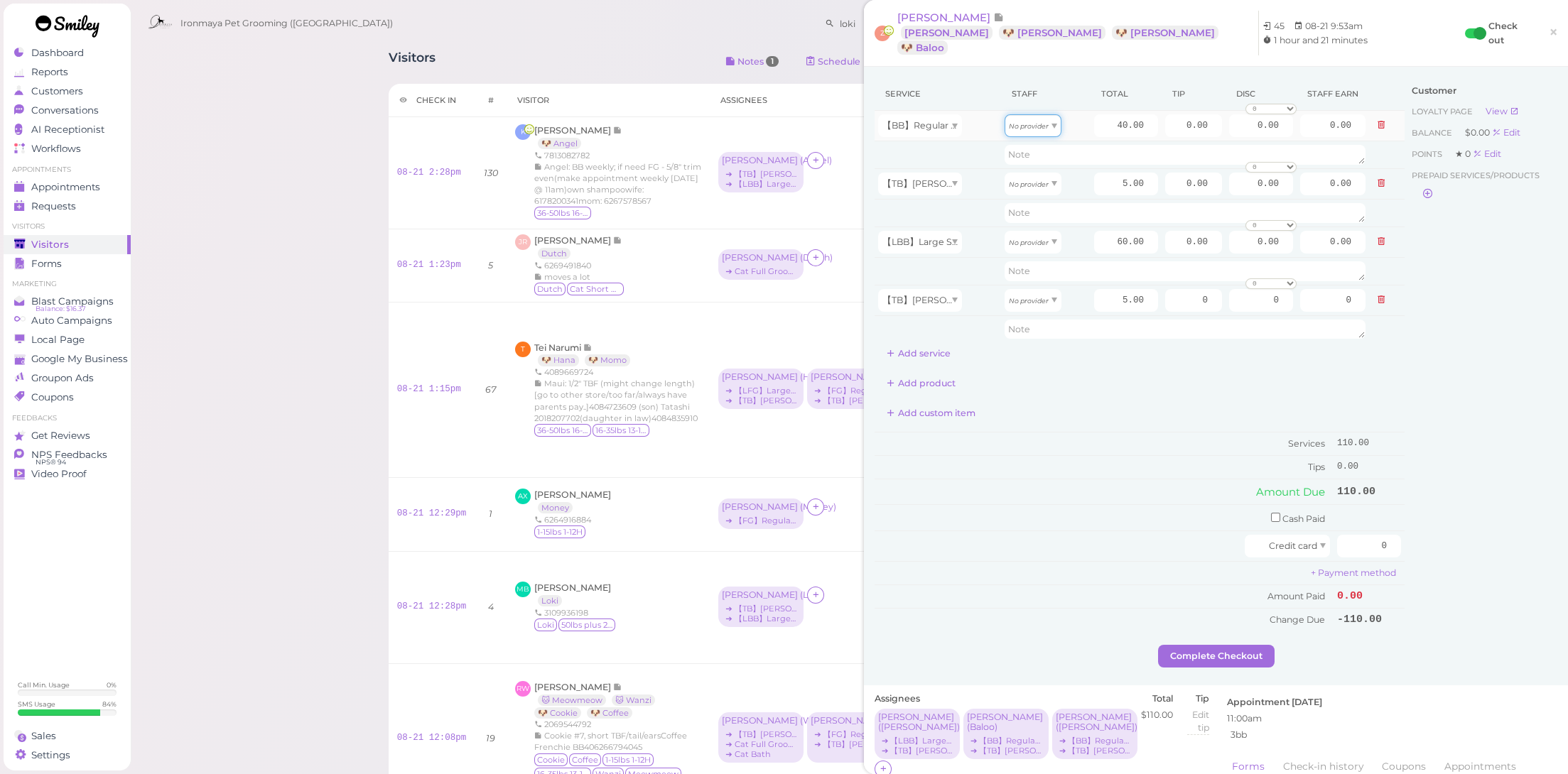
click at [1034, 122] on icon "No provider" at bounding box center [1029, 125] width 40 height 7
type input "20.00"
click at [1031, 175] on div "No provider" at bounding box center [1033, 183] width 57 height 22
type input "2.50"
drag, startPoint x: 1023, startPoint y: 229, endPoint x: 1032, endPoint y: 242, distance: 15.8
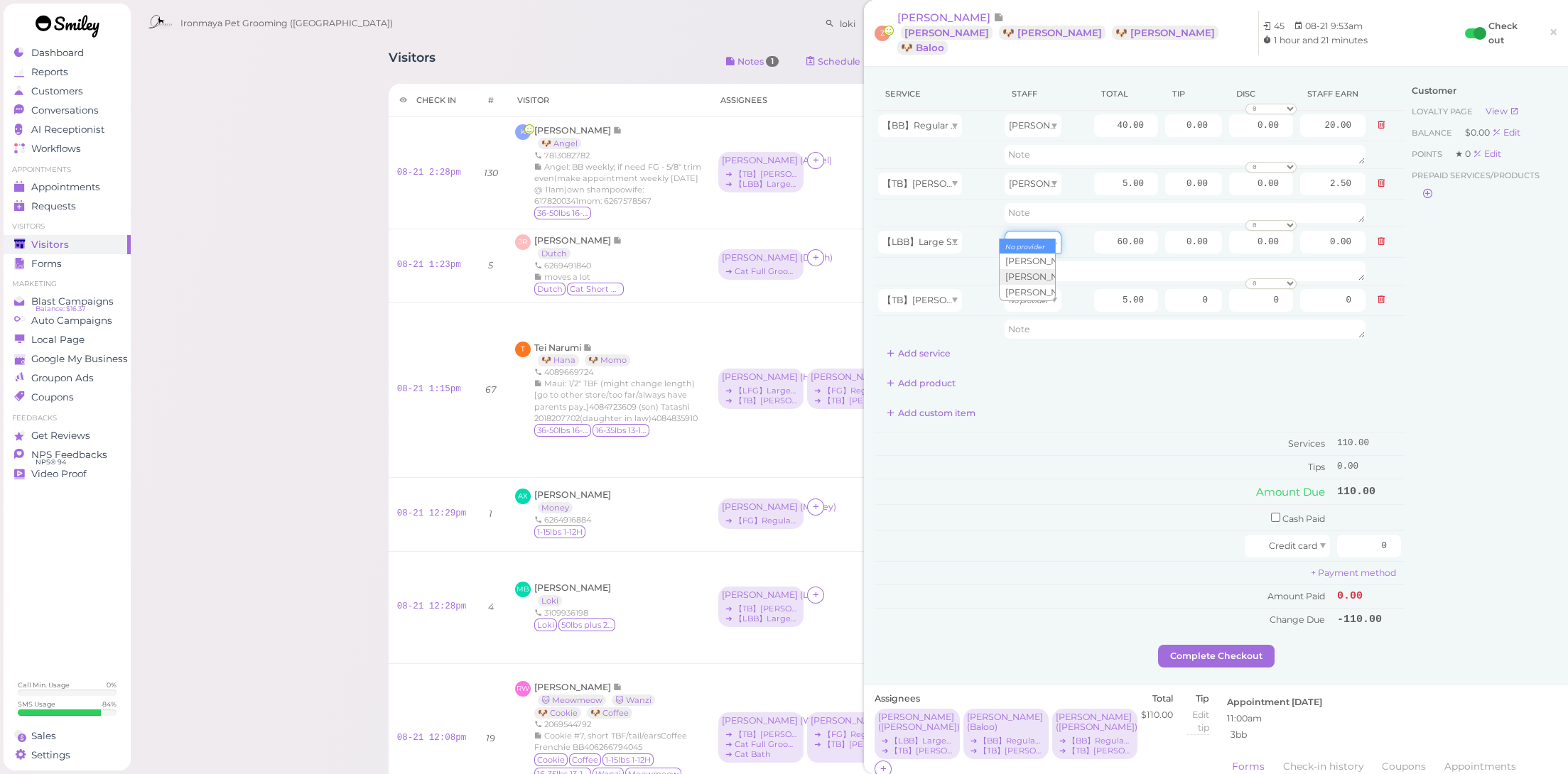
click at [1023, 239] on icon "No provider" at bounding box center [1029, 242] width 40 height 7
drag, startPoint x: 1031, startPoint y: 266, endPoint x: 1024, endPoint y: 265, distance: 7.1
type input "30.00"
click at [1030, 297] on icon "No provider" at bounding box center [1029, 300] width 40 height 7
type input "2.50"
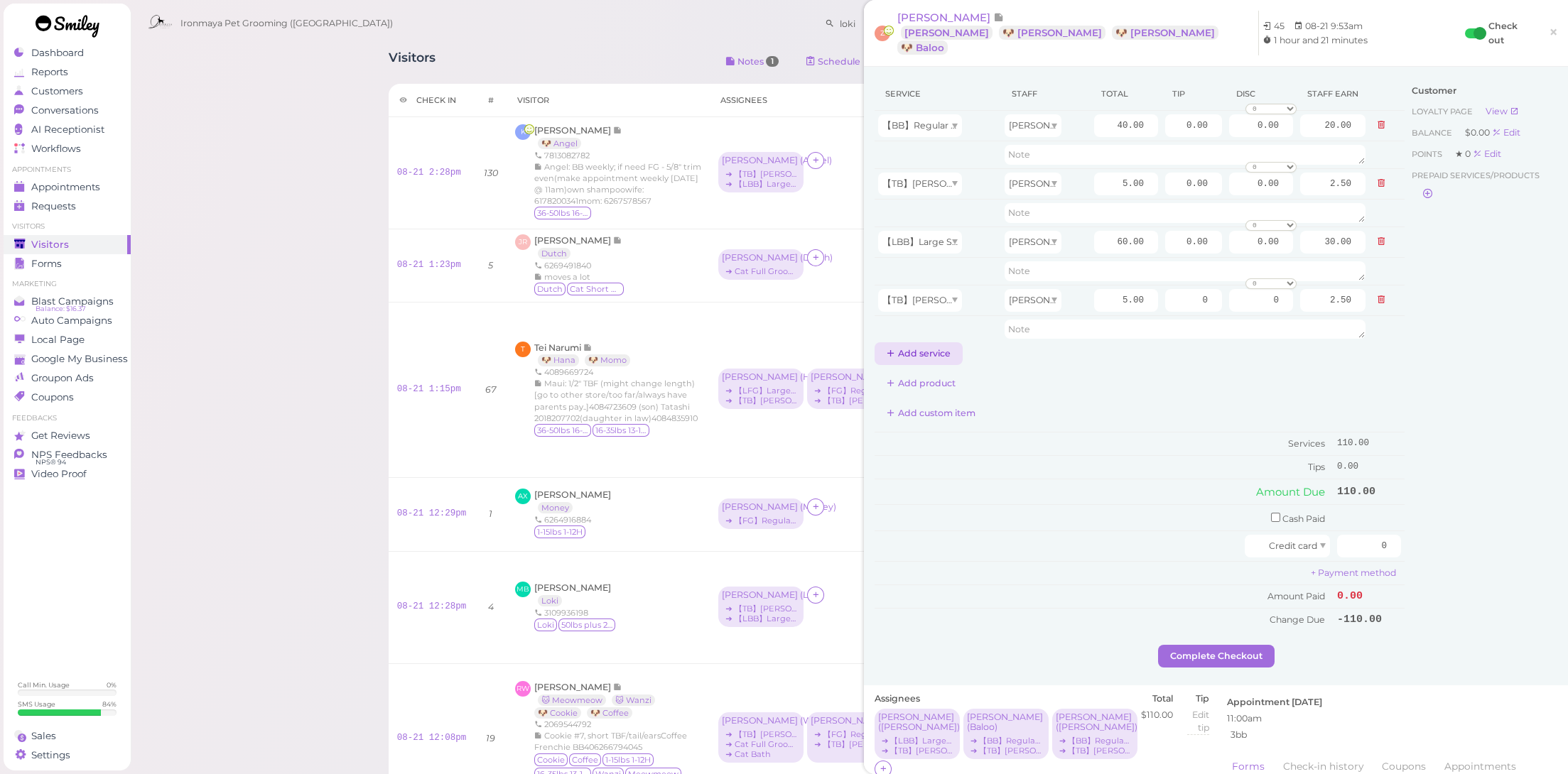
click at [931, 343] on button "Add service" at bounding box center [918, 353] width 88 height 22
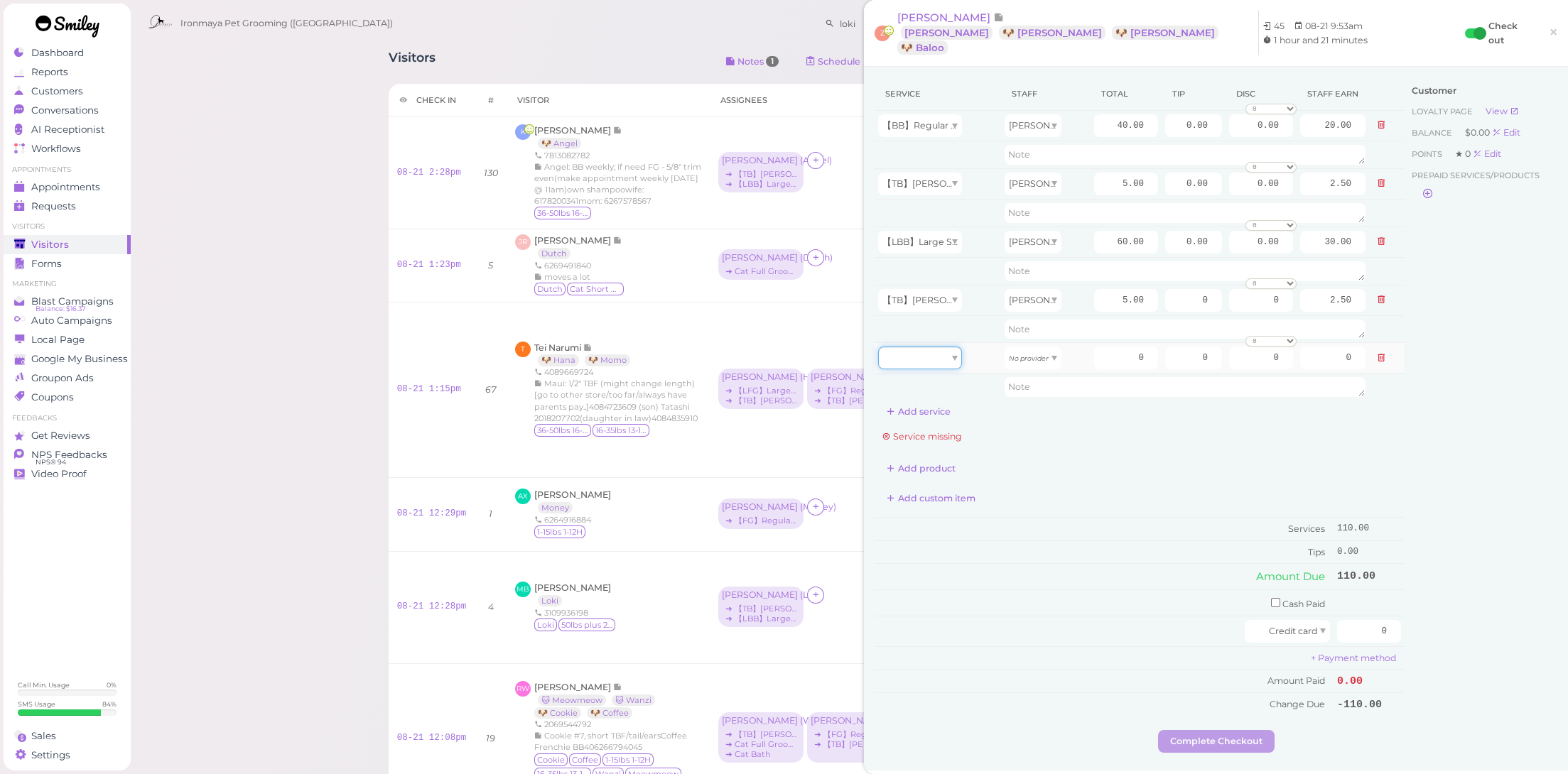
drag, startPoint x: 931, startPoint y: 341, endPoint x: 929, endPoint y: 350, distance: 9.2
click at [930, 347] on div at bounding box center [919, 358] width 84 height 22
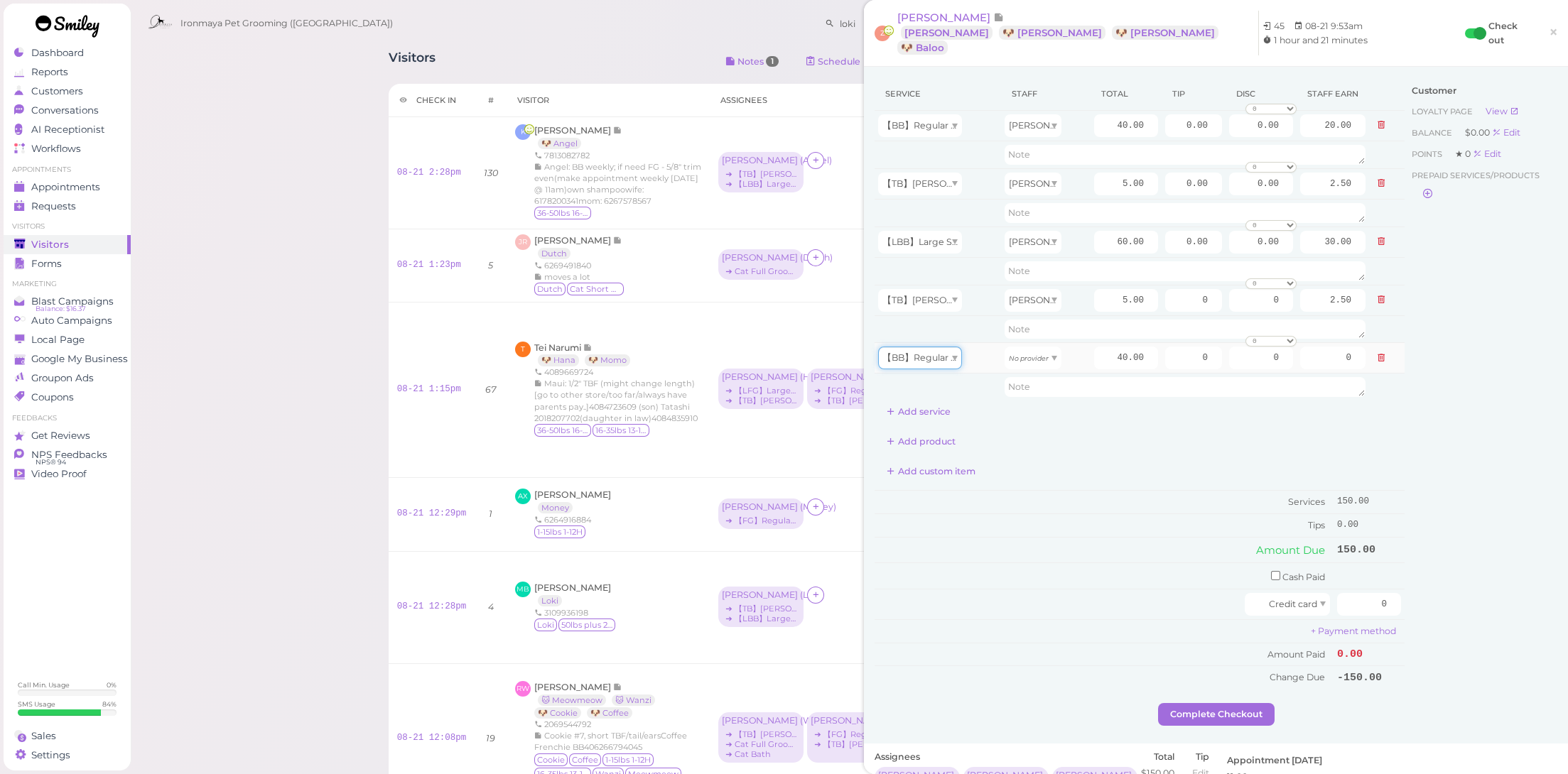
click at [932, 353] on span "【BB】Regular Size Dog Bath and Brush (35 lbs or less)" at bounding box center [1001, 358] width 238 height 11
drag, startPoint x: 923, startPoint y: 440, endPoint x: 930, endPoint y: 436, distance: 8.1
click at [1029, 354] on icon "No provider" at bounding box center [1029, 358] width 40 height 7
drag, startPoint x: 1090, startPoint y: 335, endPoint x: 1209, endPoint y: 353, distance: 120.4
click at [1209, 353] on tr "【LBB】Large Size Dog Bath and Brush (More than 35 lbs) [PERSON_NAME] 60.00 0 0 0…" at bounding box center [1139, 358] width 530 height 31
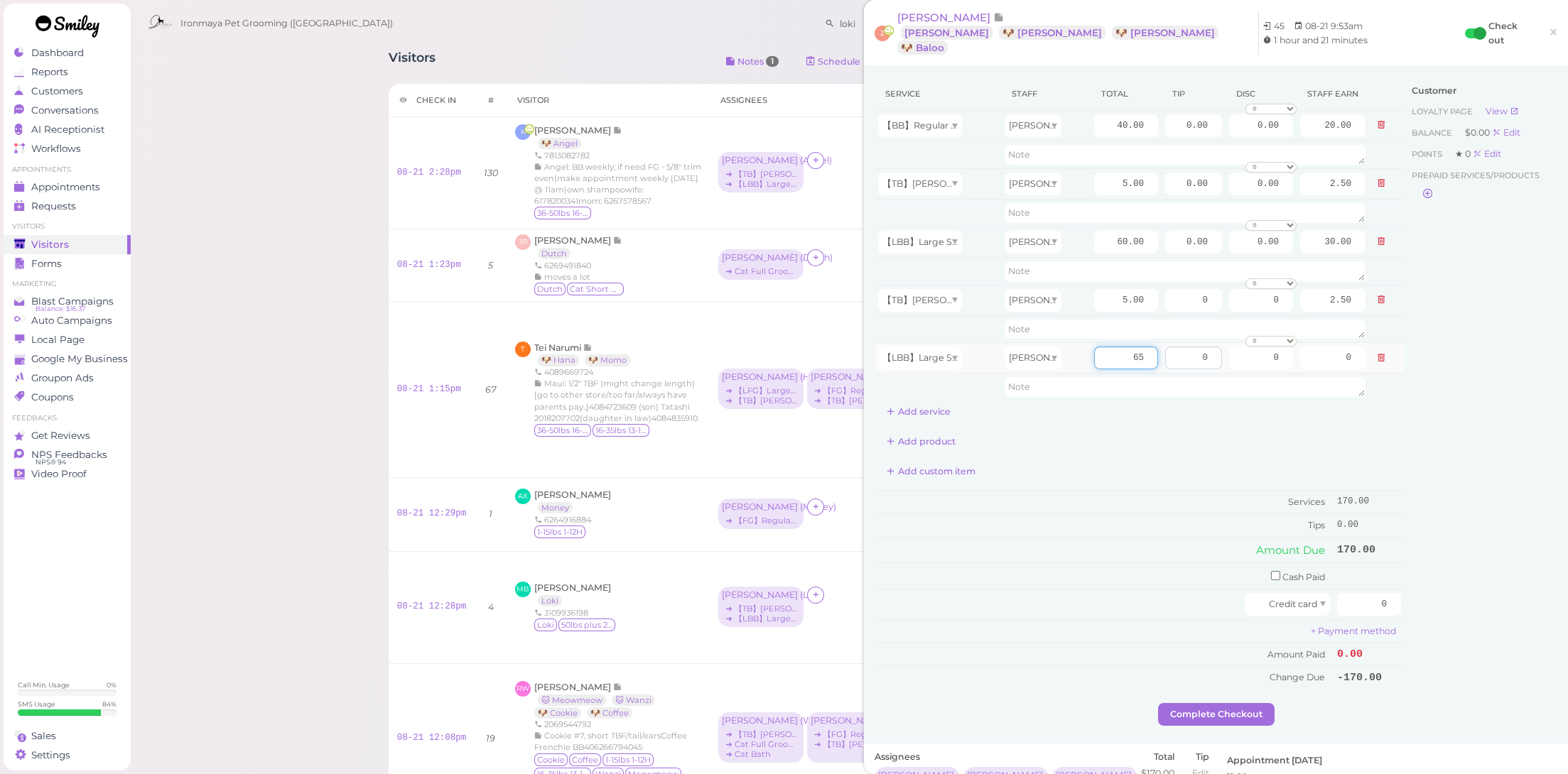
type input "65"
drag, startPoint x: 1176, startPoint y: 336, endPoint x: 1259, endPoint y: 352, distance: 84.5
click at [1259, 352] on tr "【LBB】Large Size Dog Bath and Brush (More than 35 lbs) [PERSON_NAME] 65 0 0 0 10…" at bounding box center [1139, 358] width 530 height 31
type input "13"
drag, startPoint x: 1096, startPoint y: 223, endPoint x: 1223, endPoint y: 231, distance: 127.3
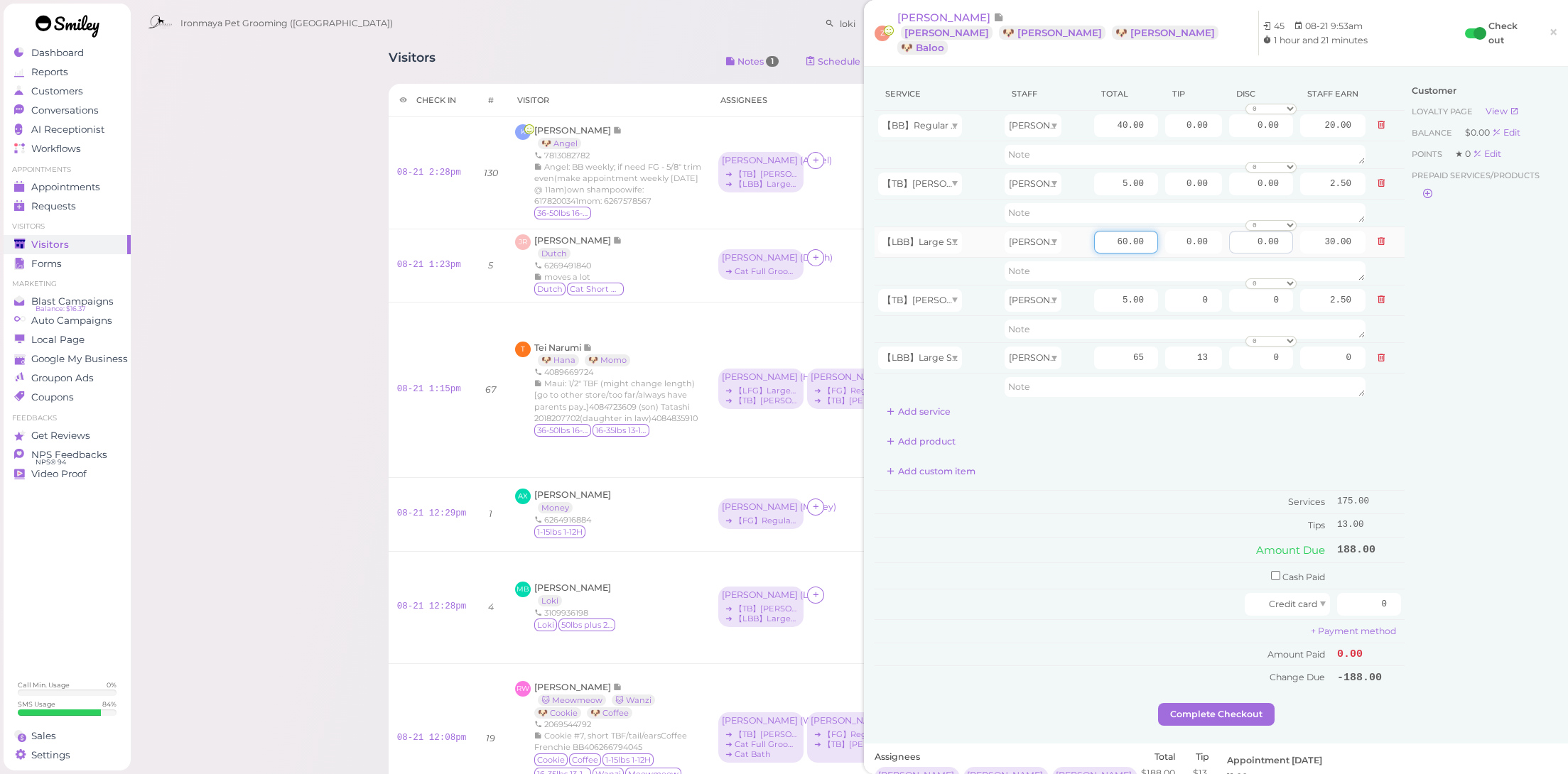
click at [1221, 230] on tr "【LBB】Large Size Dog Bath and Brush (More than 35 lbs) [PERSON_NAME] 60.00 0.00 …" at bounding box center [1139, 241] width 530 height 31
type input "90"
type input "45.00"
click at [1377, 295] on icon at bounding box center [1381, 299] width 8 height 10
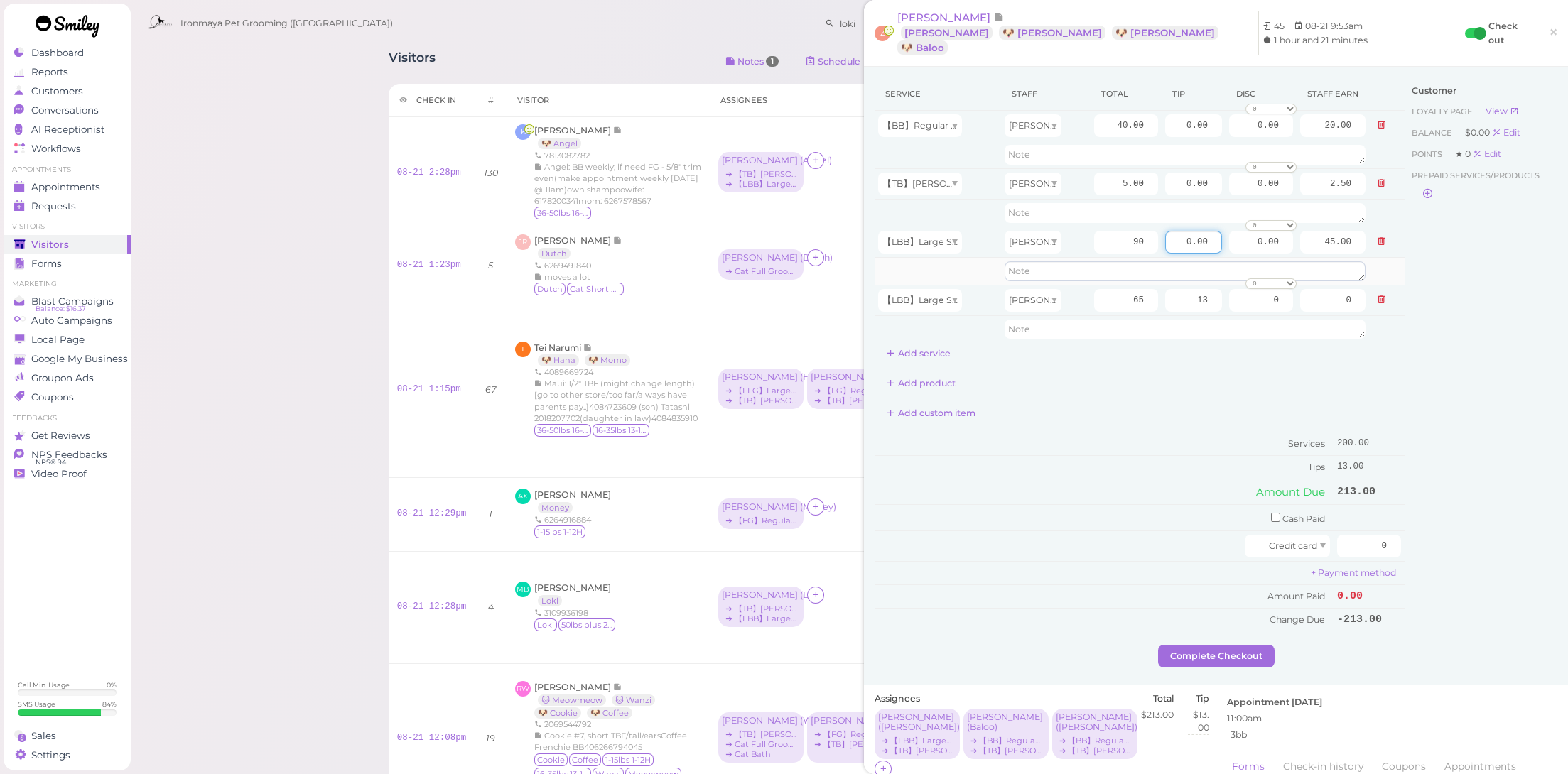
drag, startPoint x: 1171, startPoint y: 224, endPoint x: 1343, endPoint y: 257, distance: 175.1
click at [1343, 257] on tbody "【BB】Regular Size Dog Bath and Brush (35 lbs or less) [PERSON_NAME] 40.00 0.00 0…" at bounding box center [1139, 227] width 530 height 232
type input "18"
drag, startPoint x: 1094, startPoint y: 109, endPoint x: 1205, endPoint y: 125, distance: 112.1
click at [1205, 125] on tr "【BB】Regular Size Dog Bath and Brush (35 lbs or less) [PERSON_NAME] 40.00 0.00 0…" at bounding box center [1139, 126] width 530 height 31
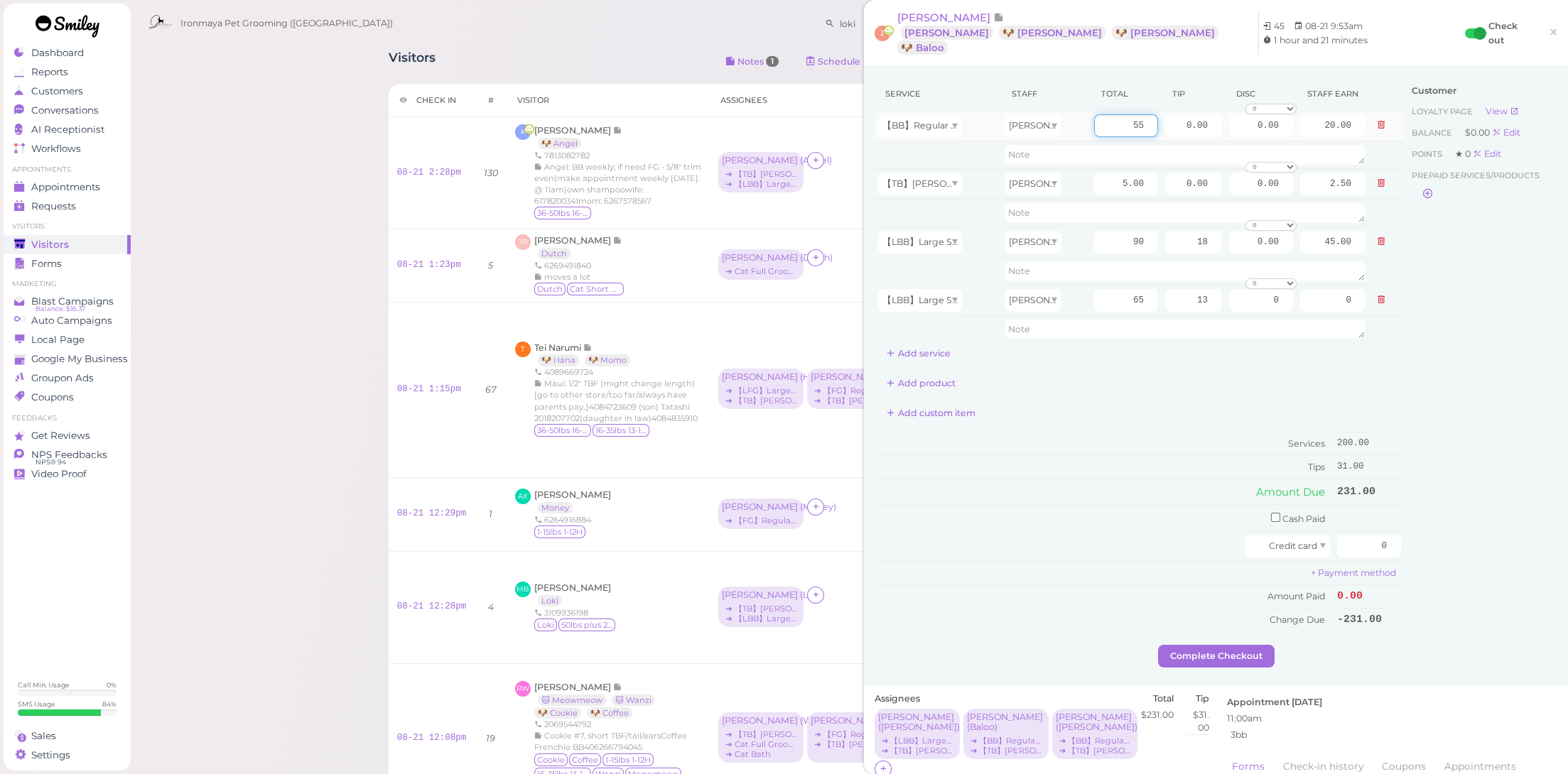
type input "55"
type input "27.50"
drag, startPoint x: 1157, startPoint y: 98, endPoint x: 1239, endPoint y: 108, distance: 82.6
click at [1239, 111] on tr "【BB】Regular Size Dog Bath and Brush (35 lbs or less) [PERSON_NAME] 55 0.00 0.00…" at bounding box center [1139, 126] width 530 height 31
type input "12"
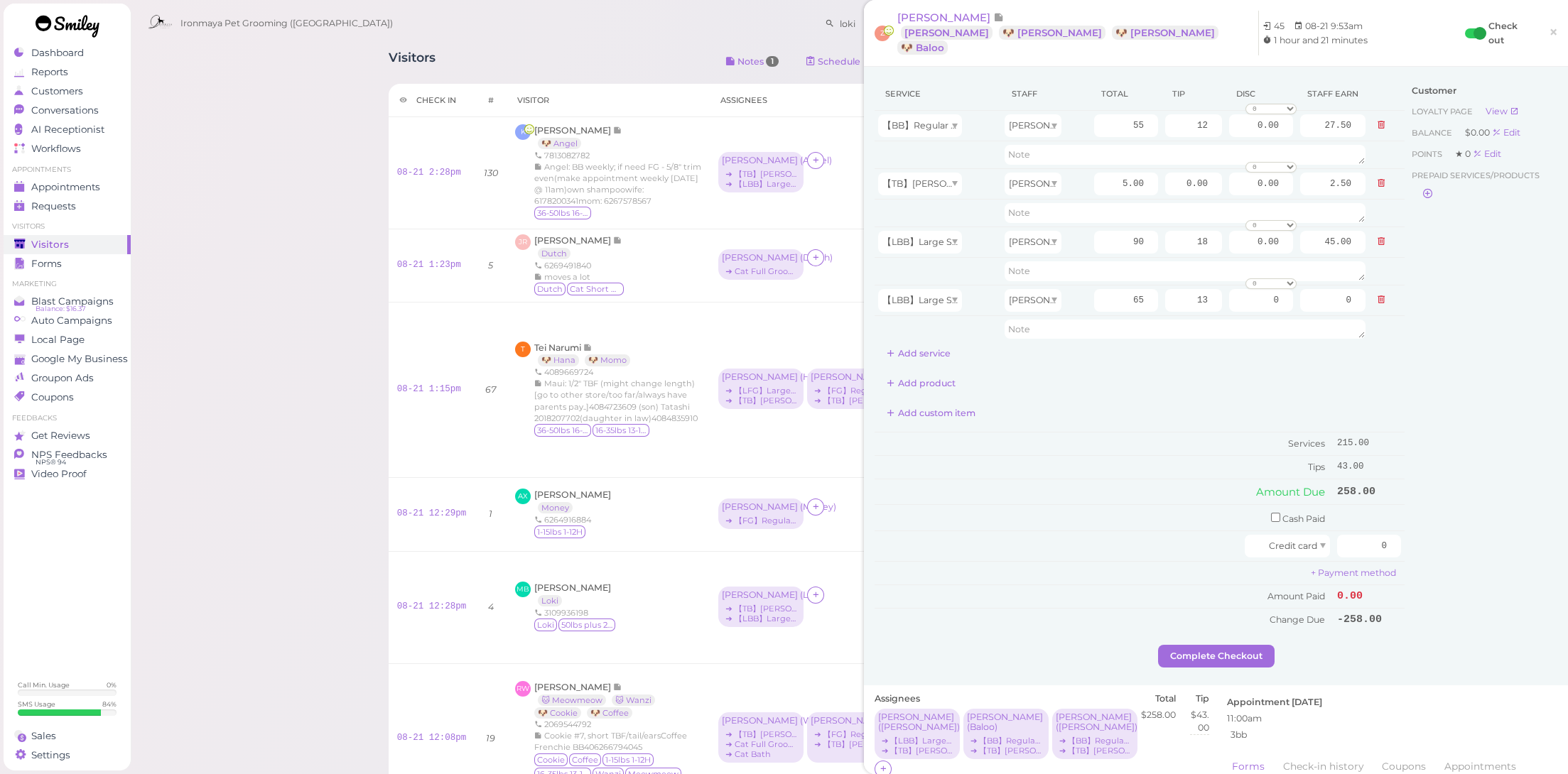
click at [1110, 402] on div "Add custom item" at bounding box center [1139, 413] width 530 height 22
drag, startPoint x: 1341, startPoint y: 523, endPoint x: 1499, endPoint y: 565, distance: 163.5
click at [1499, 565] on div "Service Staff Total Tip Disc Staff earn 【BB】Regular Size Dog Bath and Brush (35…" at bounding box center [1215, 361] width 683 height 567
type input "258"
click at [1521, 611] on div "Customer Loyalty page View Balance $0.00 Edit Points ★ 0 Edit Prepaid services/…" at bounding box center [1481, 361] width 153 height 567
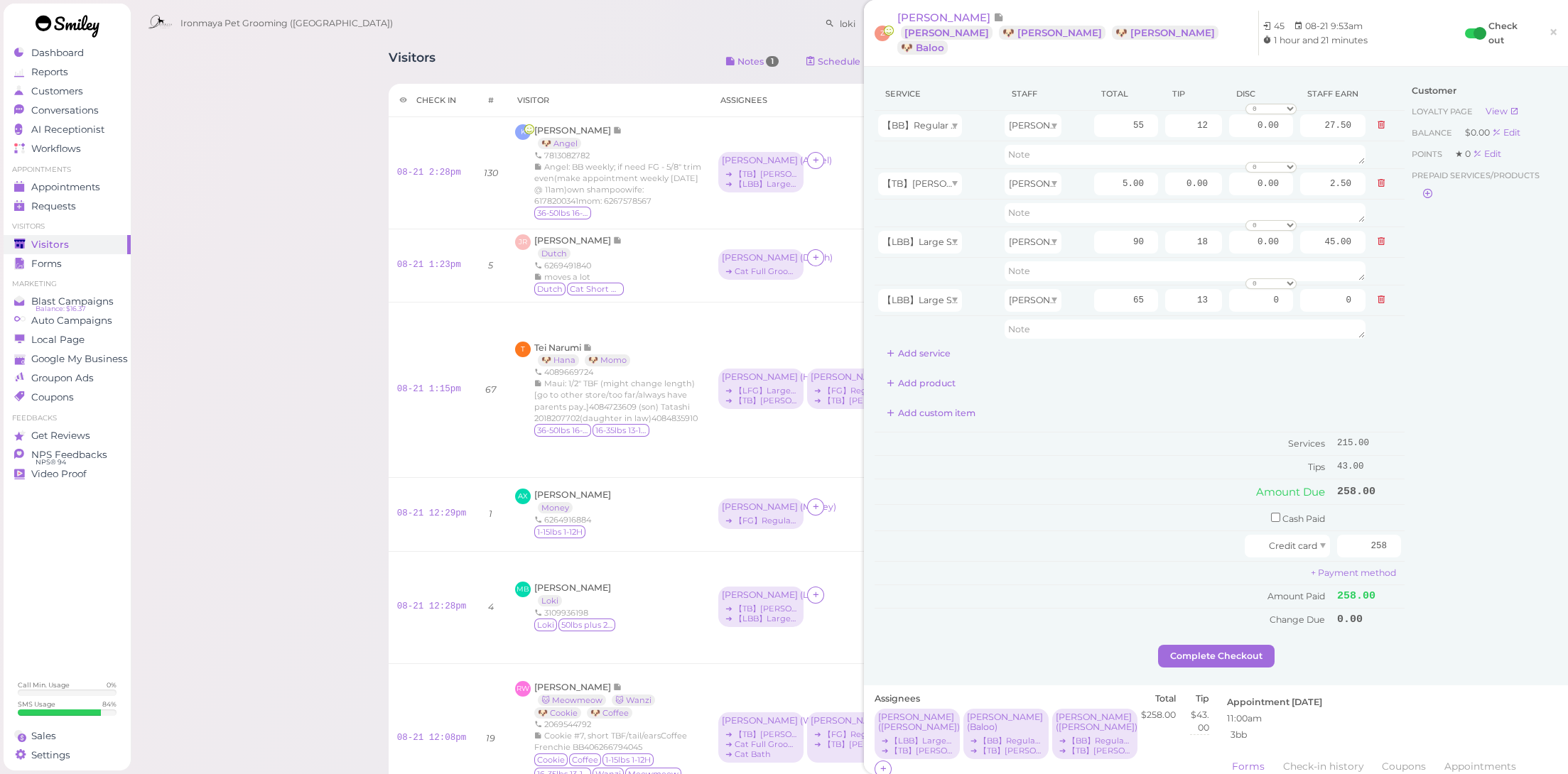
click at [1238, 621] on div "Service Staff Total Tip Disc Staff earn 【BB】Regular Size Dog Bath and Brush (35…" at bounding box center [1139, 361] width 530 height 567
click at [1248, 645] on button "Complete Checkout" at bounding box center [1216, 656] width 116 height 22
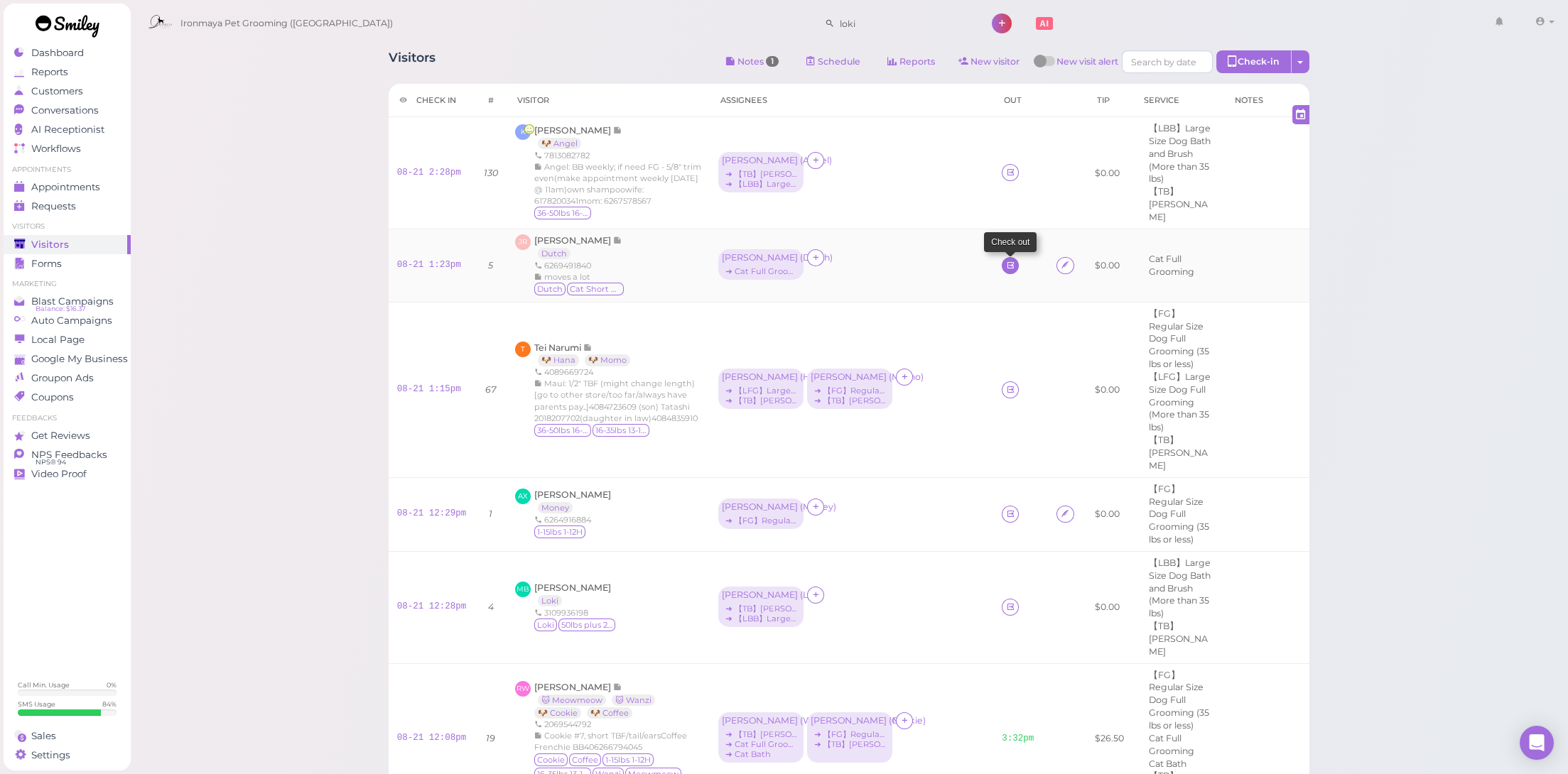
click at [1006, 260] on icon at bounding box center [1010, 265] width 9 height 11
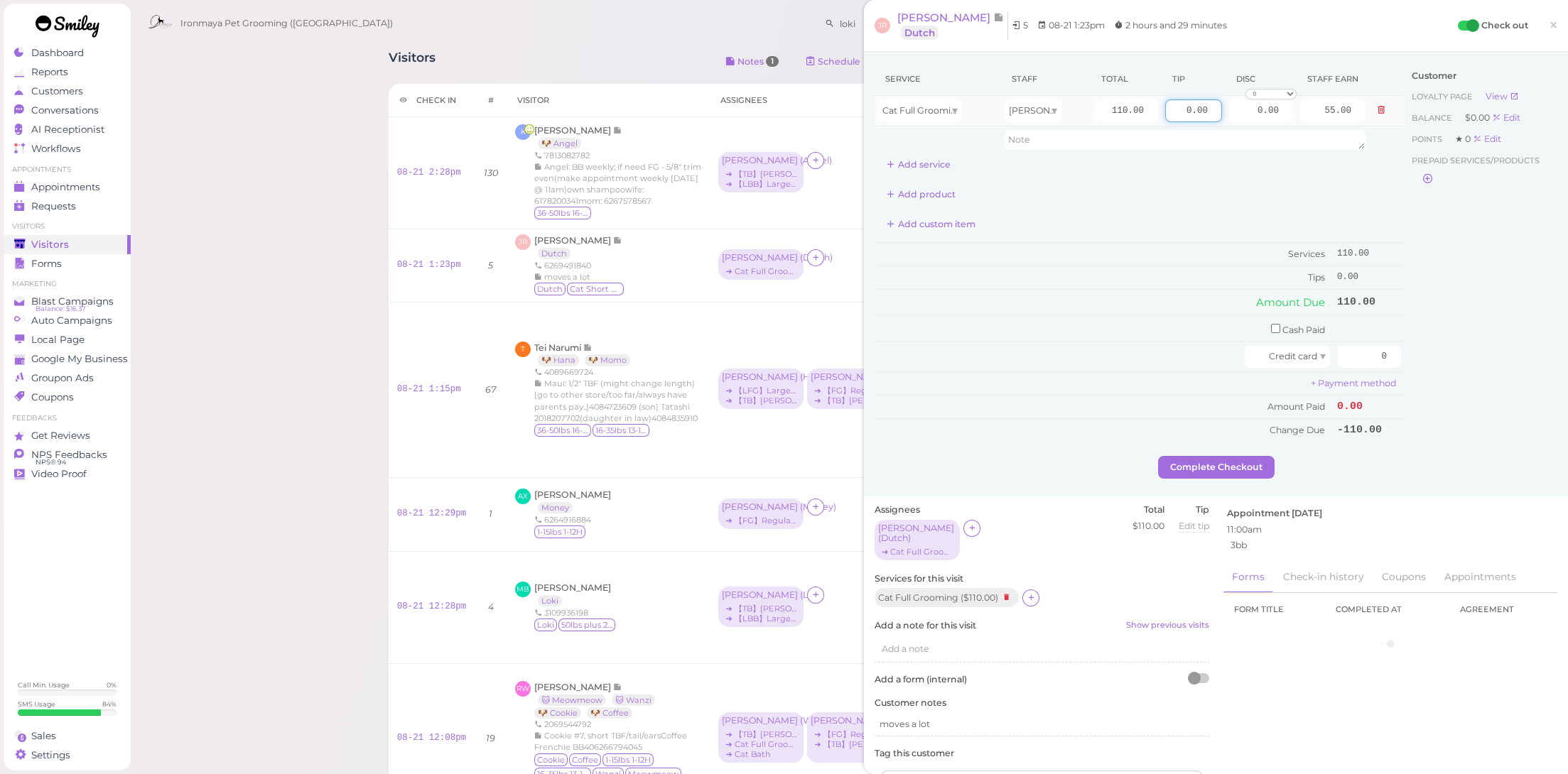
drag, startPoint x: 1172, startPoint y: 109, endPoint x: 1283, endPoint y: 123, distance: 111.9
click at [1283, 123] on tr "Cat Full Grooming [PERSON_NAME] 110.00 0.00 0.00 0 10% off 15% off 20% off 25% …" at bounding box center [1139, 111] width 530 height 31
type input "11"
click at [1131, 271] on td "Tips" at bounding box center [1103, 277] width 459 height 22
drag, startPoint x: 1348, startPoint y: 348, endPoint x: 1430, endPoint y: 358, distance: 82.6
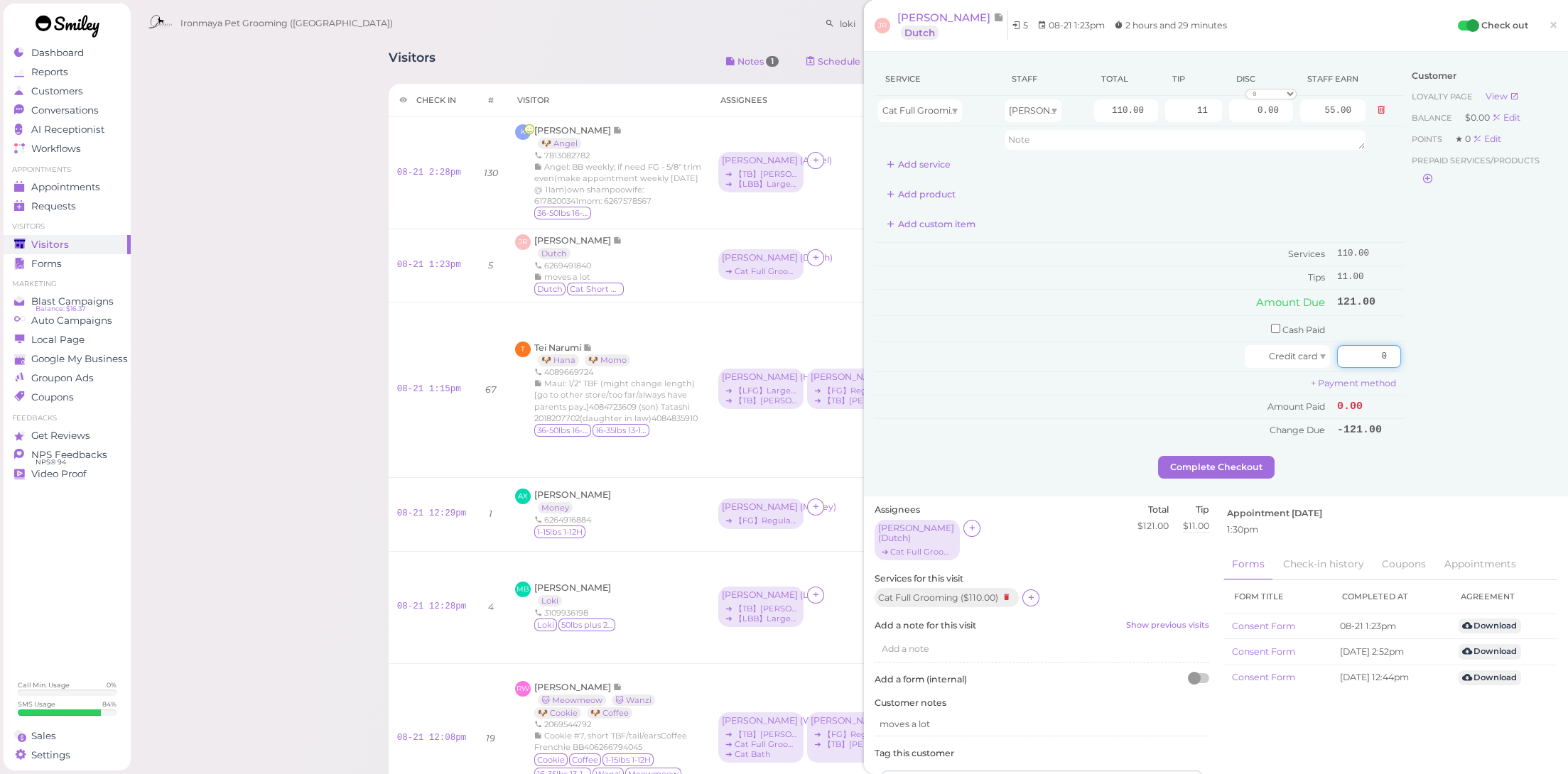
click at [1430, 358] on div "Service Staff Total Tip Disc Staff earn Cat Full Grooming [PERSON_NAME] 110.00 …" at bounding box center [1215, 259] width 683 height 393
type input "121"
click at [1433, 368] on div "Customer Loyalty page View Balance $0.00 Edit Points ★ 0 Edit Prepaid services/…" at bounding box center [1481, 259] width 153 height 393
click at [1241, 457] on button "Complete Checkout" at bounding box center [1216, 467] width 116 height 22
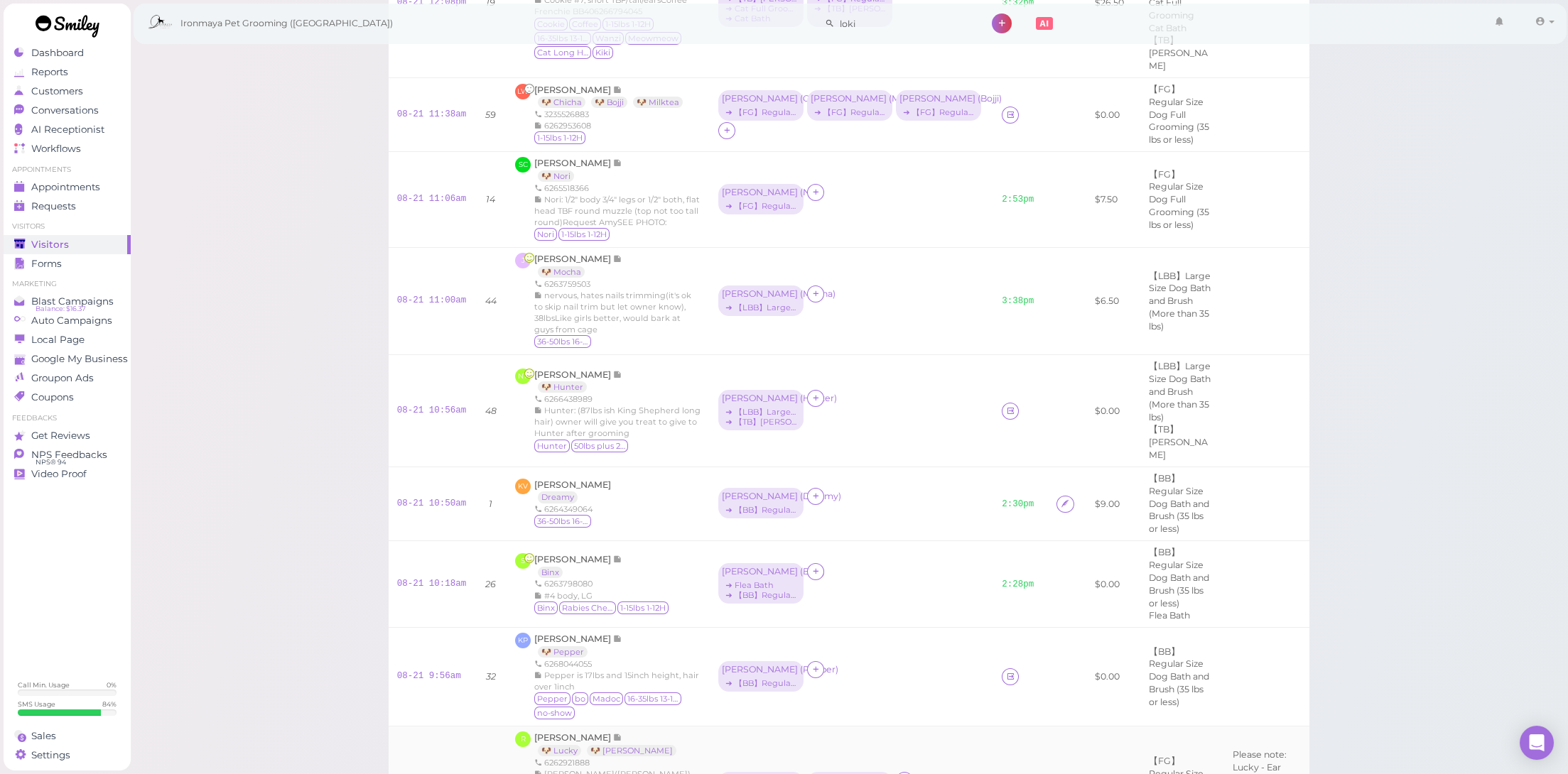
scroll to position [854, 0]
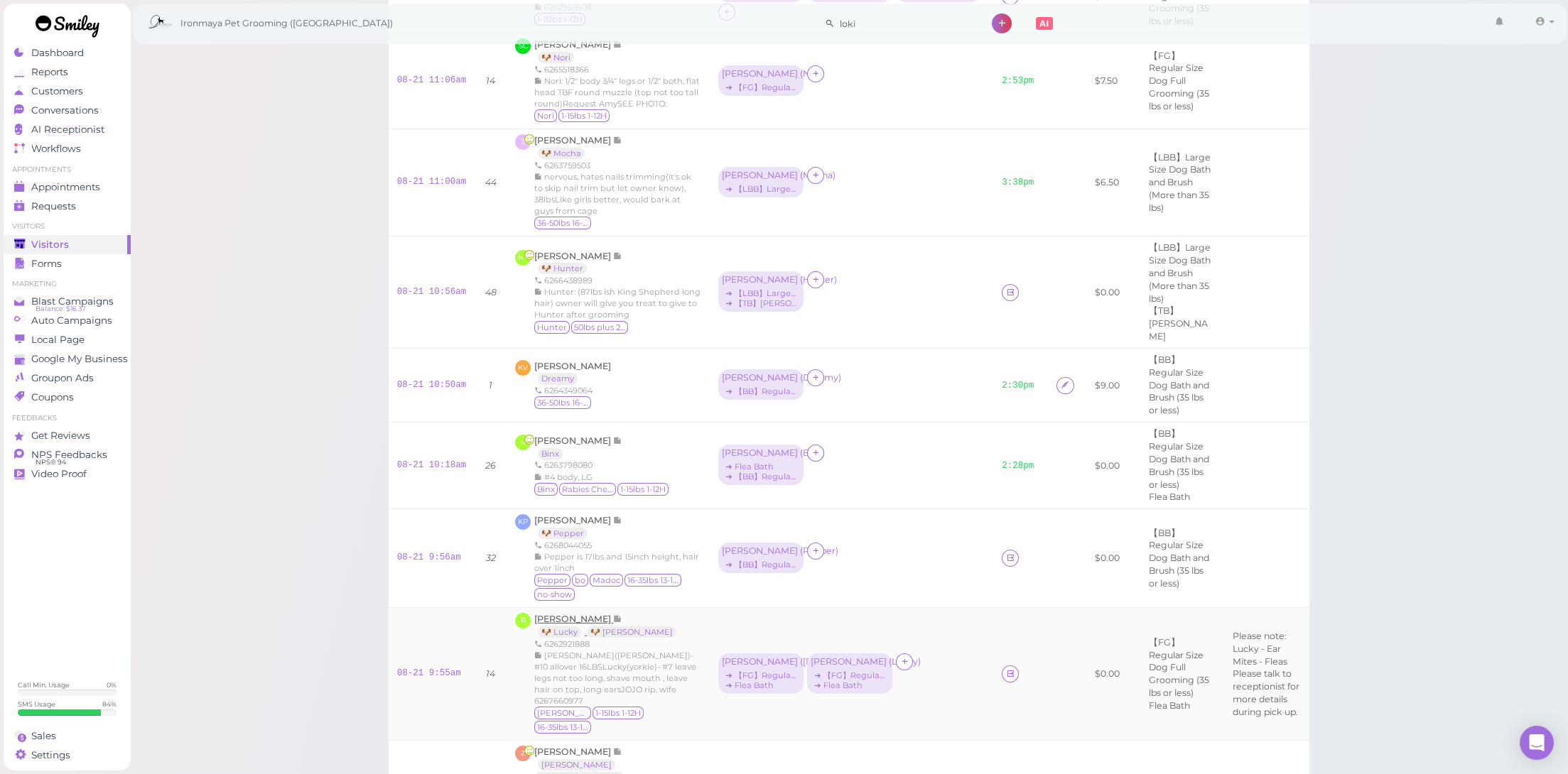
click at [577, 614] on span "[PERSON_NAME]" at bounding box center [573, 619] width 79 height 11
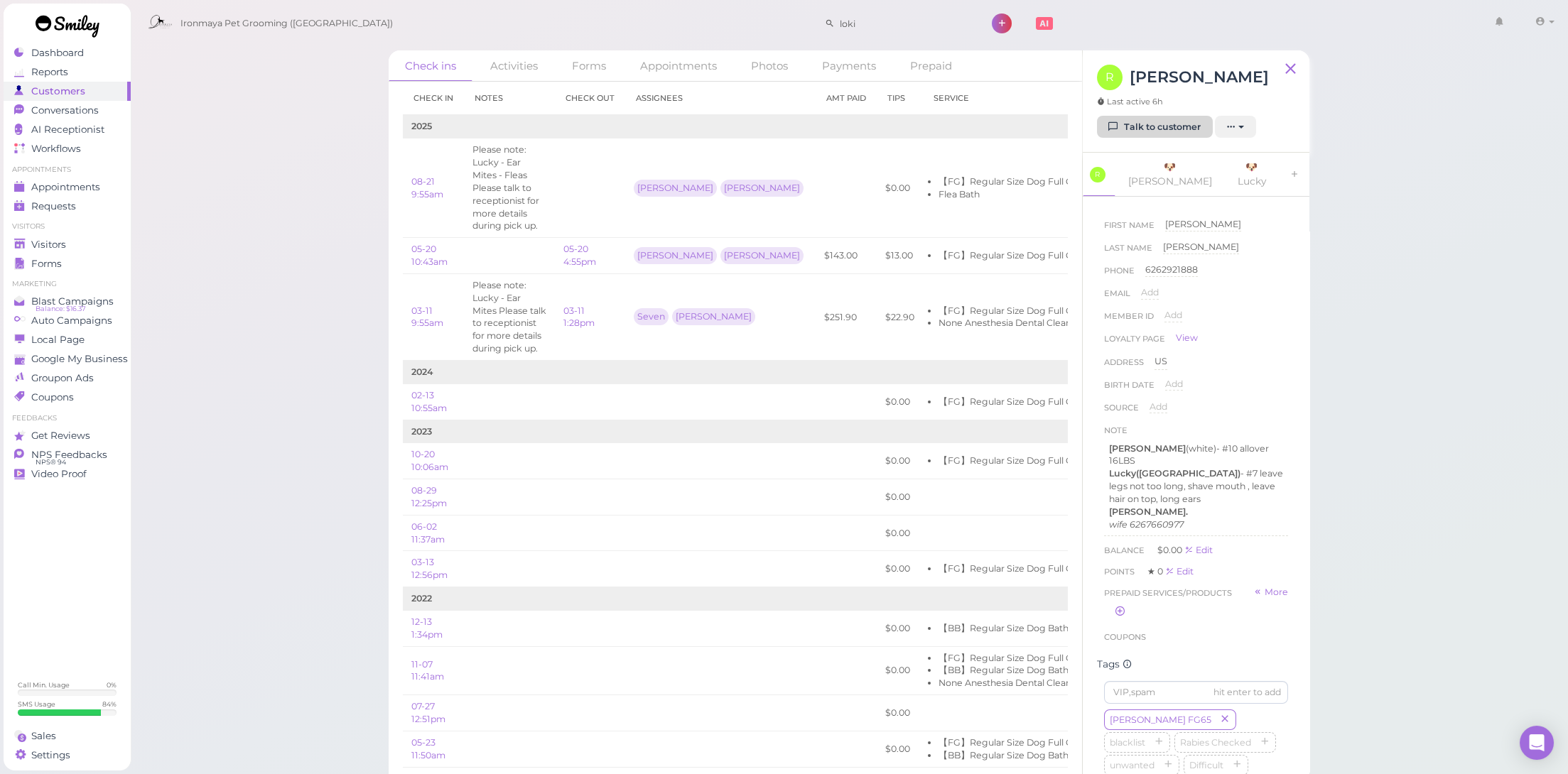
click at [1160, 124] on link "Talk to customer" at bounding box center [1155, 127] width 116 height 22
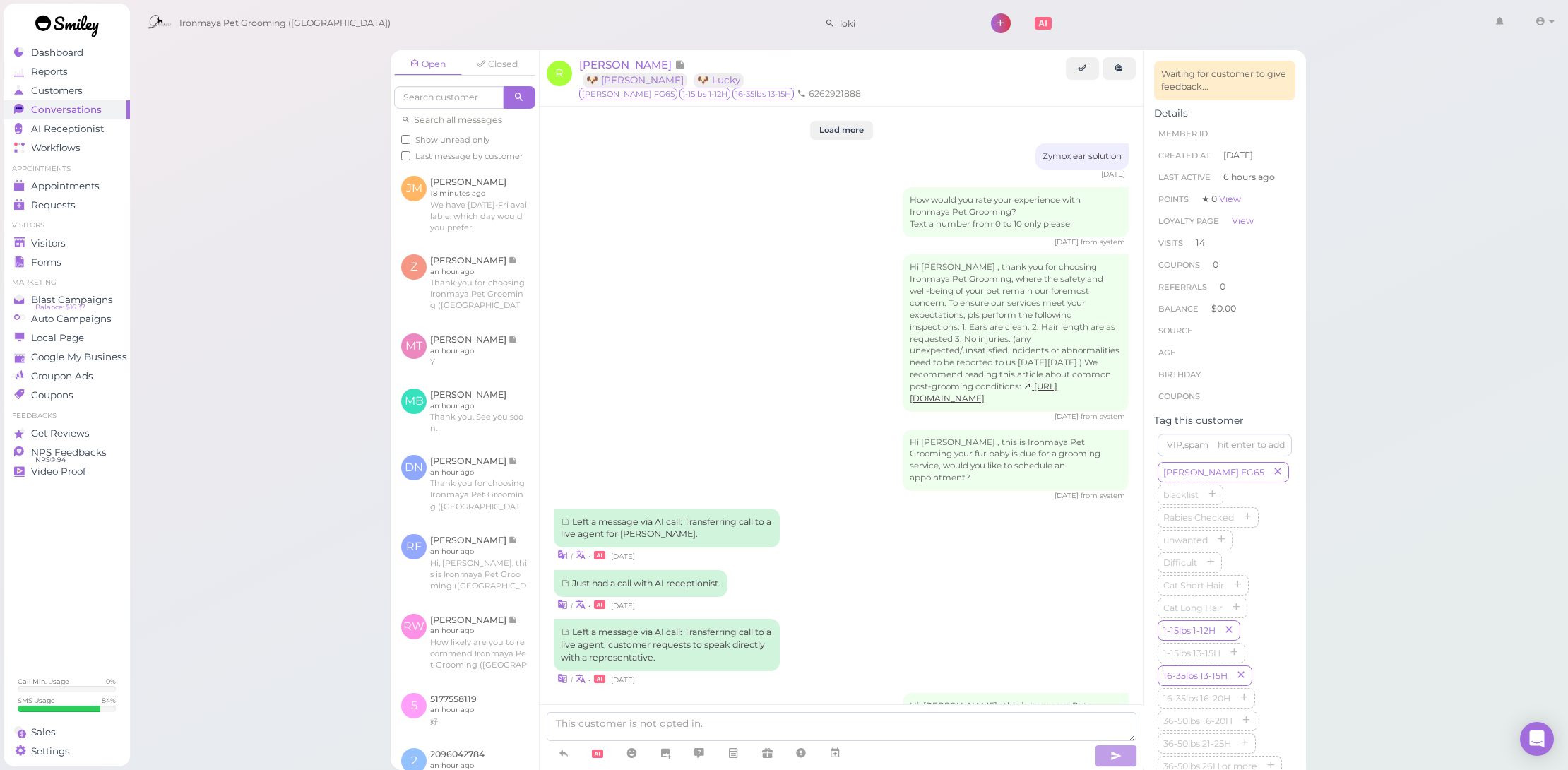
scroll to position [2059, 0]
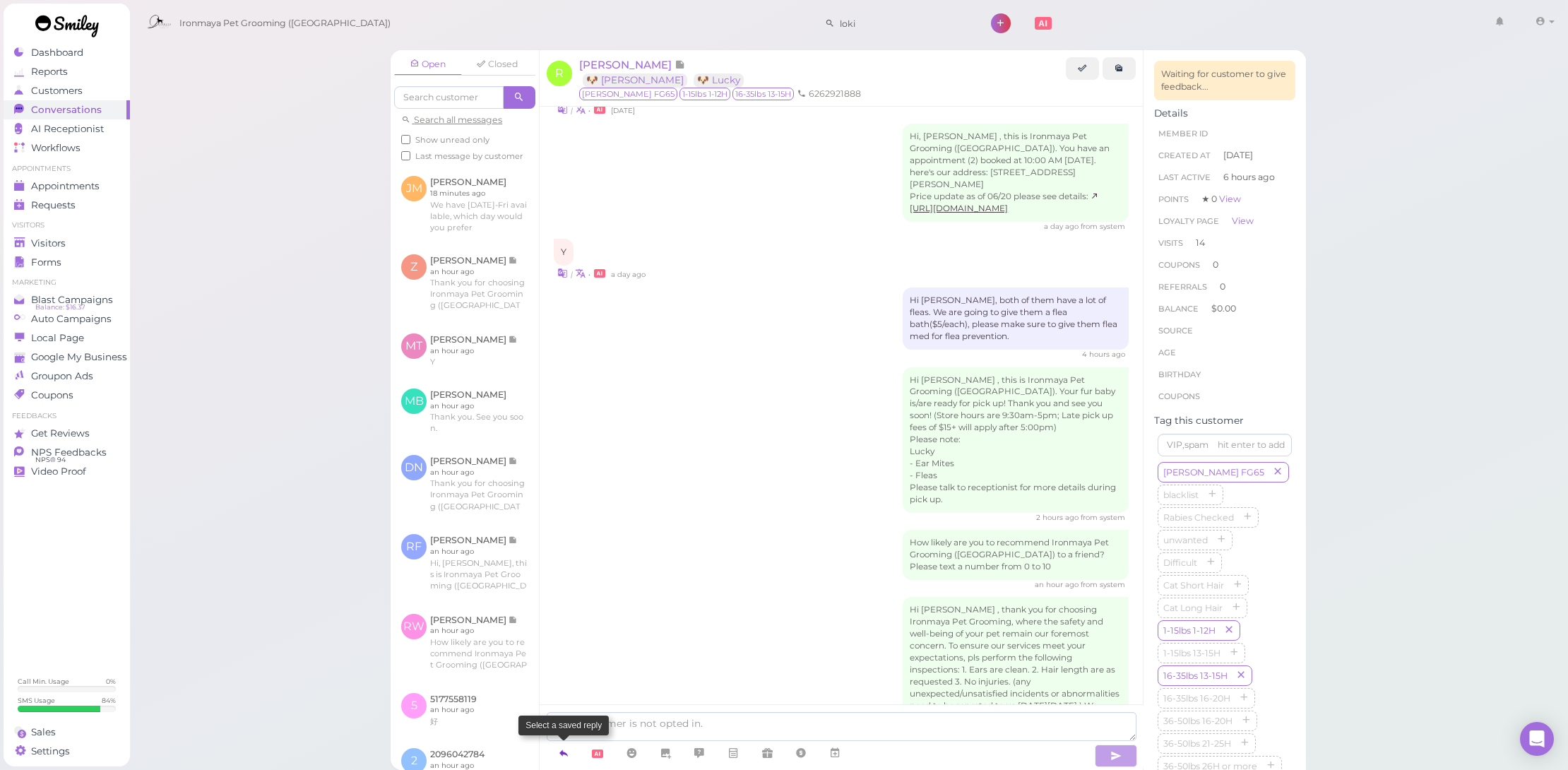
click at [561, 753] on icon at bounding box center [564, 753] width 12 height 14
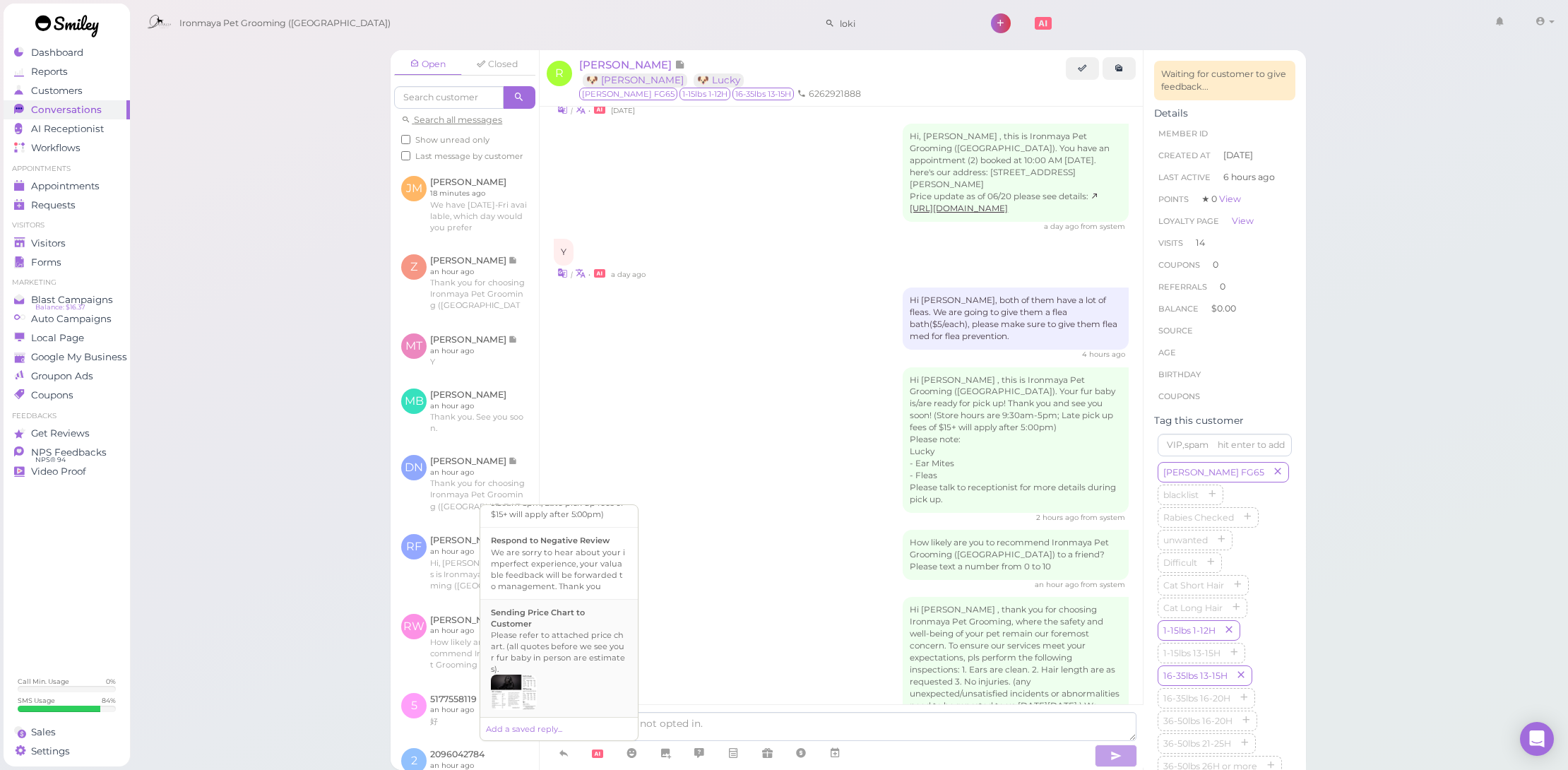
scroll to position [487, 0]
click at [591, 686] on div "Hi {{first_name}}, this is Ironmaya Pet Grooming. Your fur baby is/are ready fo…" at bounding box center [558, 678] width 136 height 68
type textarea "Hi {{first_name}}, this is Ironmaya Pet Grooming. Your fur baby is/are ready fo…"
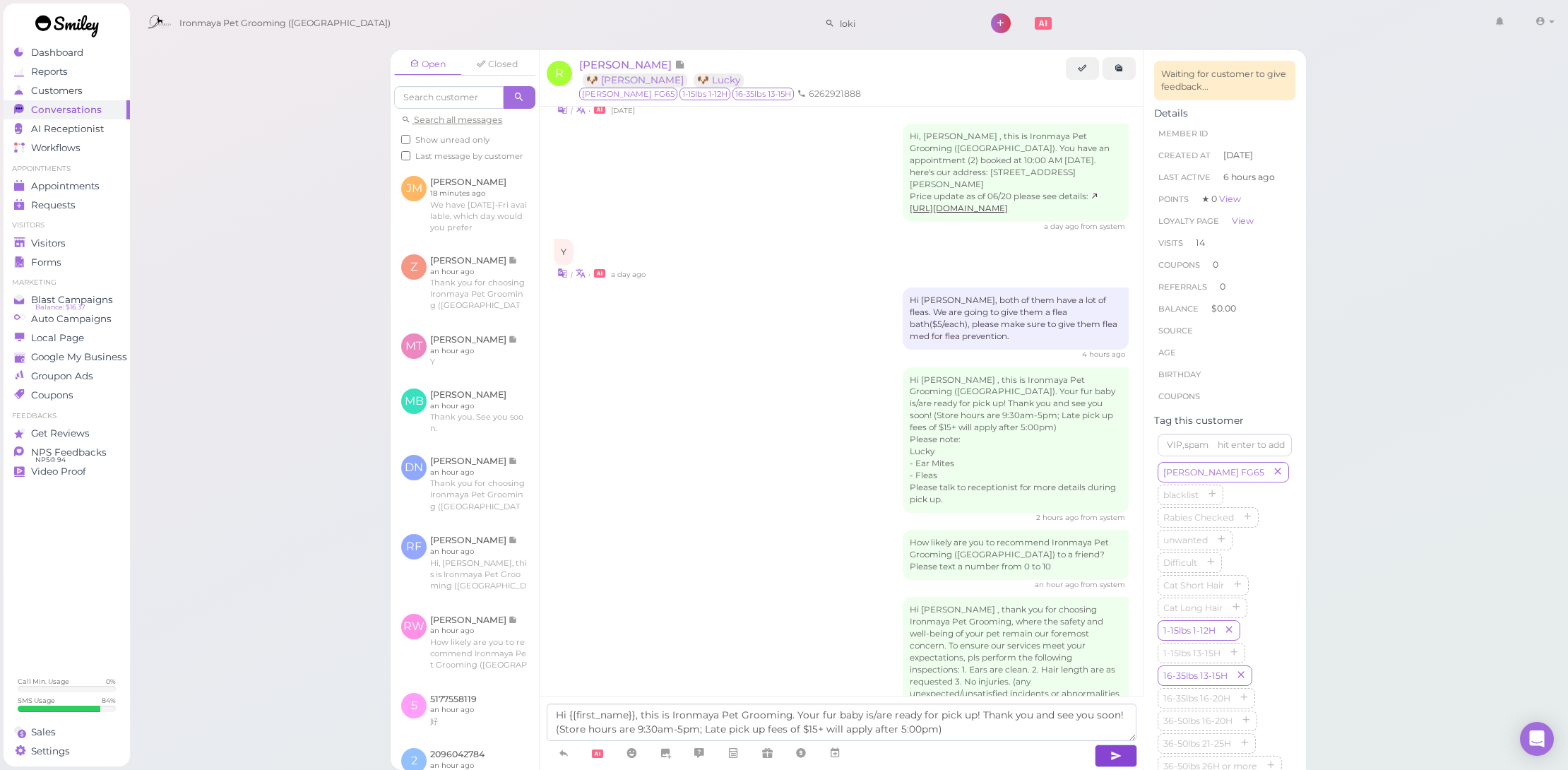
click at [1099, 753] on button "button" at bounding box center [1115, 756] width 42 height 22
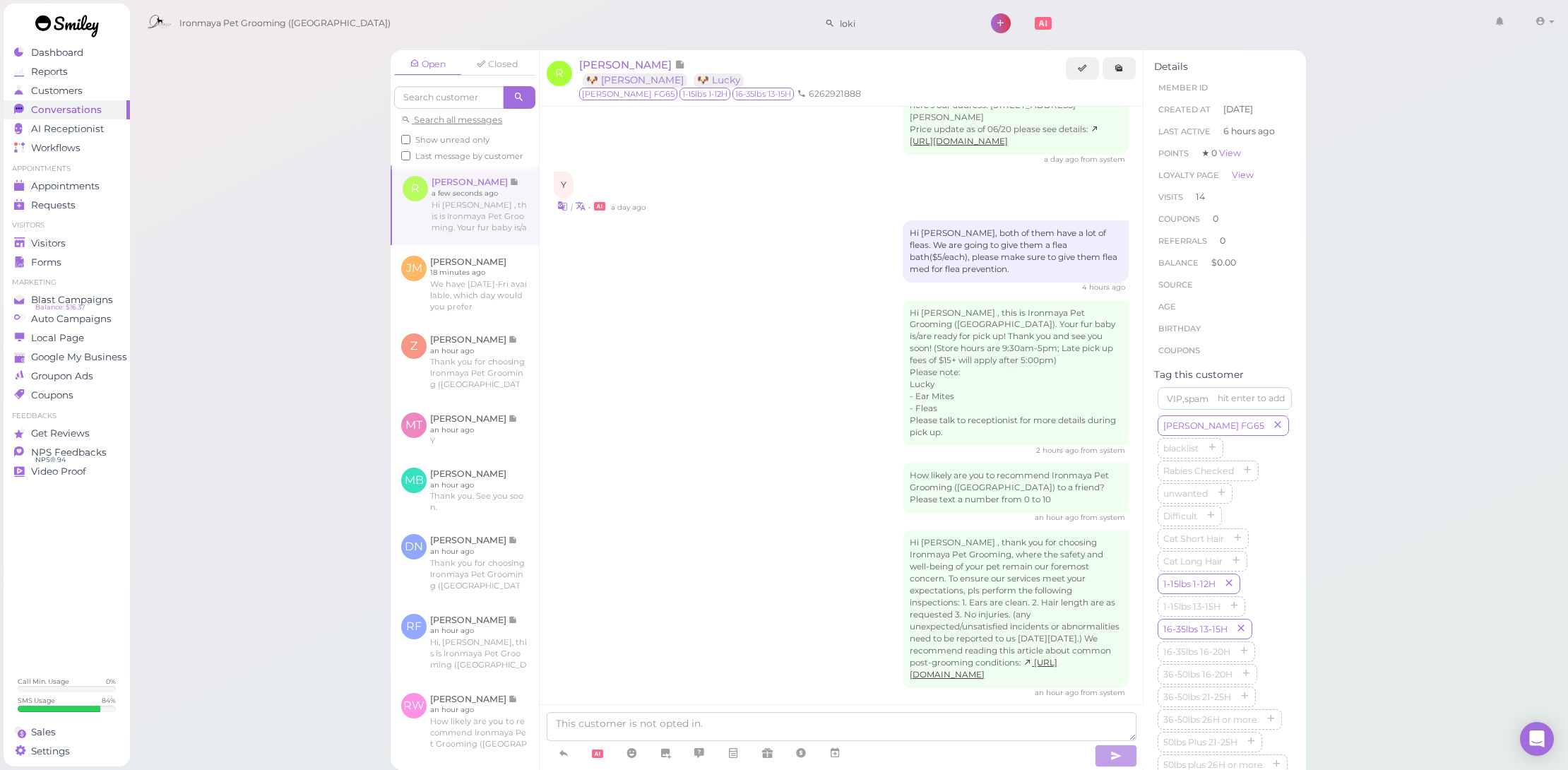
click at [91, 170] on li "Appointments" at bounding box center [66, 169] width 126 height 10
click at [95, 180] on span "Appointments" at bounding box center [65, 186] width 68 height 12
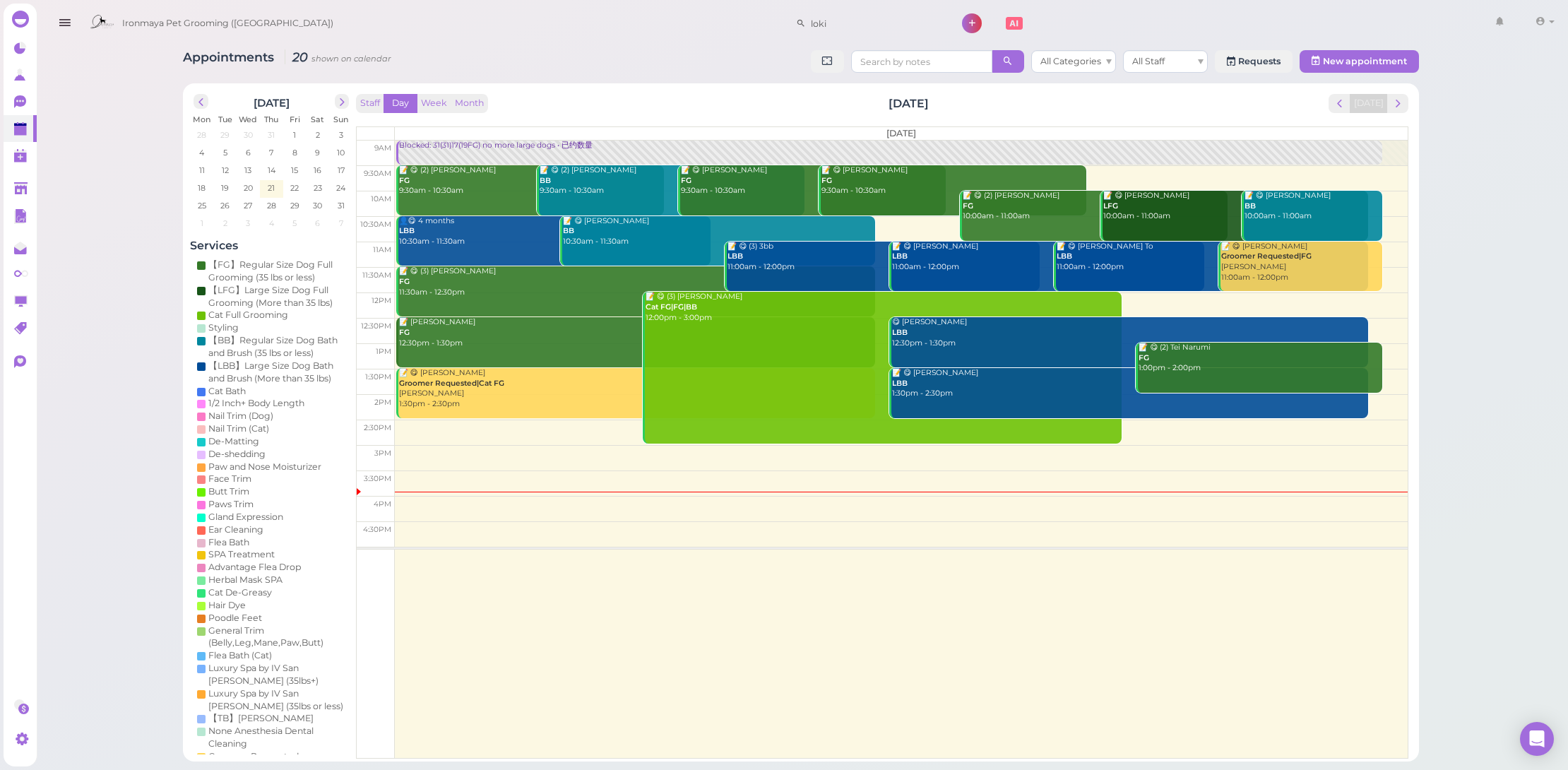
click at [400, 4] on div "Ironmaya Pet Grooming ([GEOGRAPHIC_DATA]) loki 1 Account" at bounding box center [821, 23] width 1477 height 40
click at [21, 103] on icon at bounding box center [20, 102] width 12 height 12
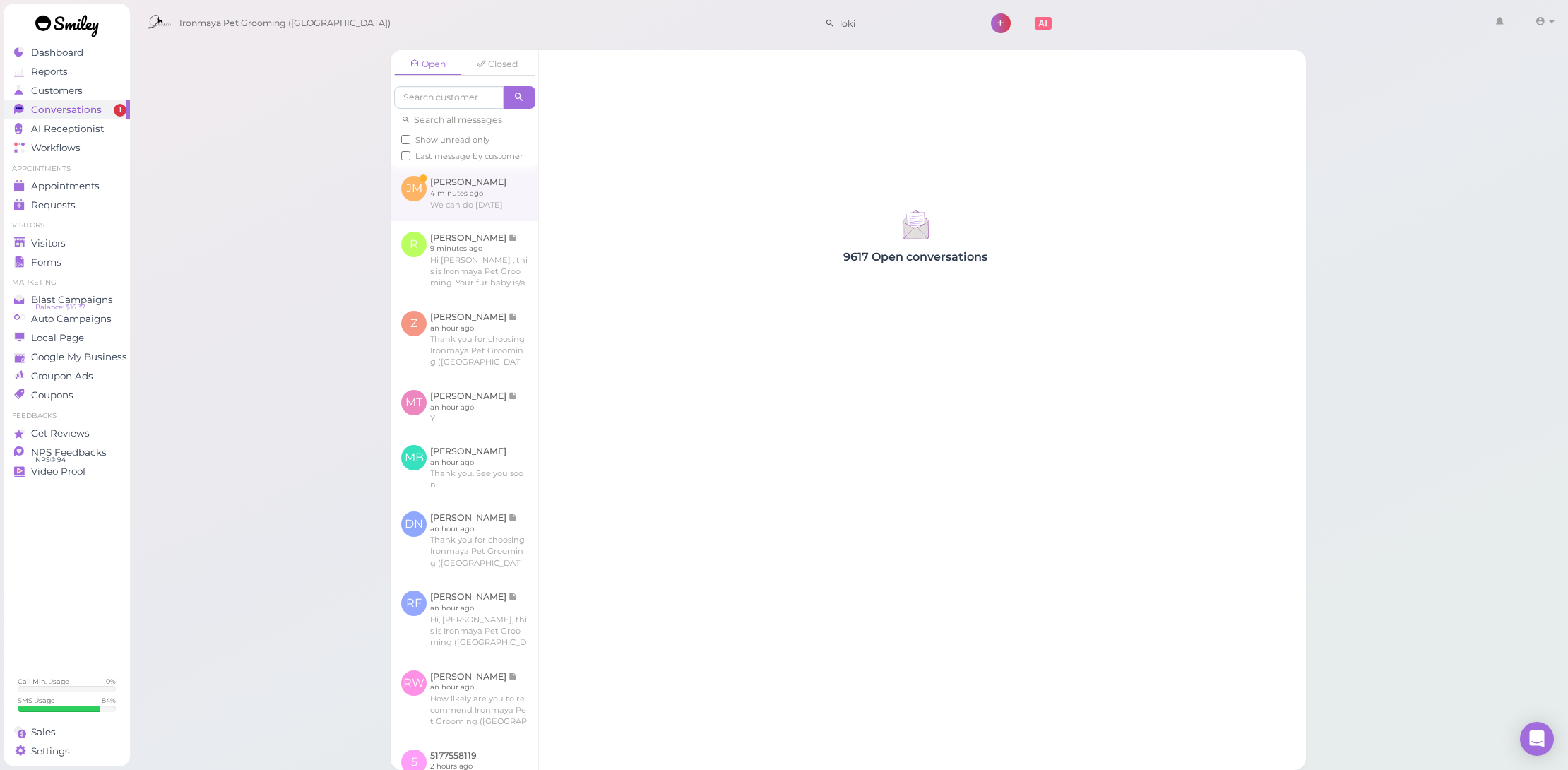
click at [429, 209] on link at bounding box center [464, 192] width 148 height 55
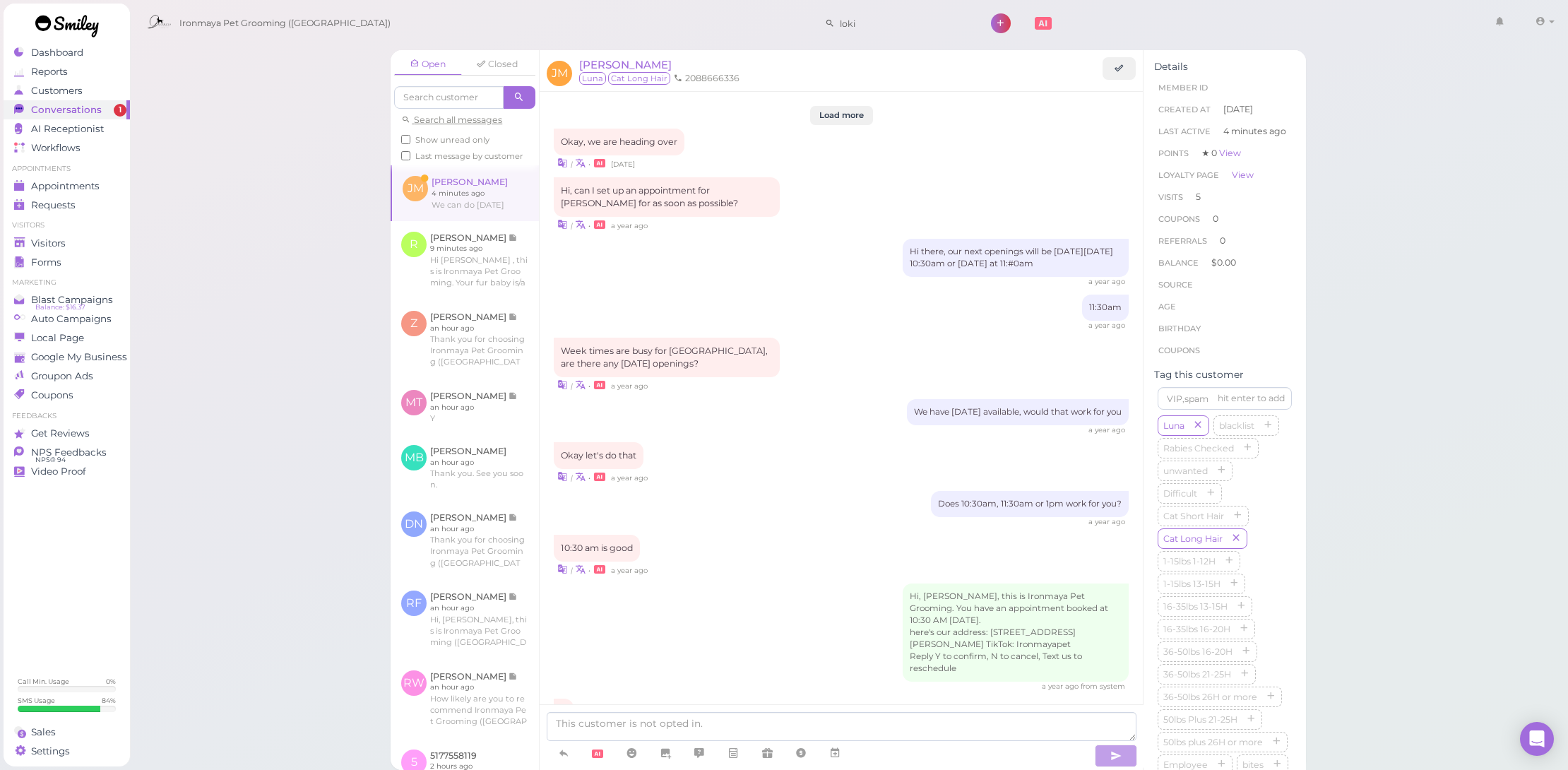
scroll to position [1327, 0]
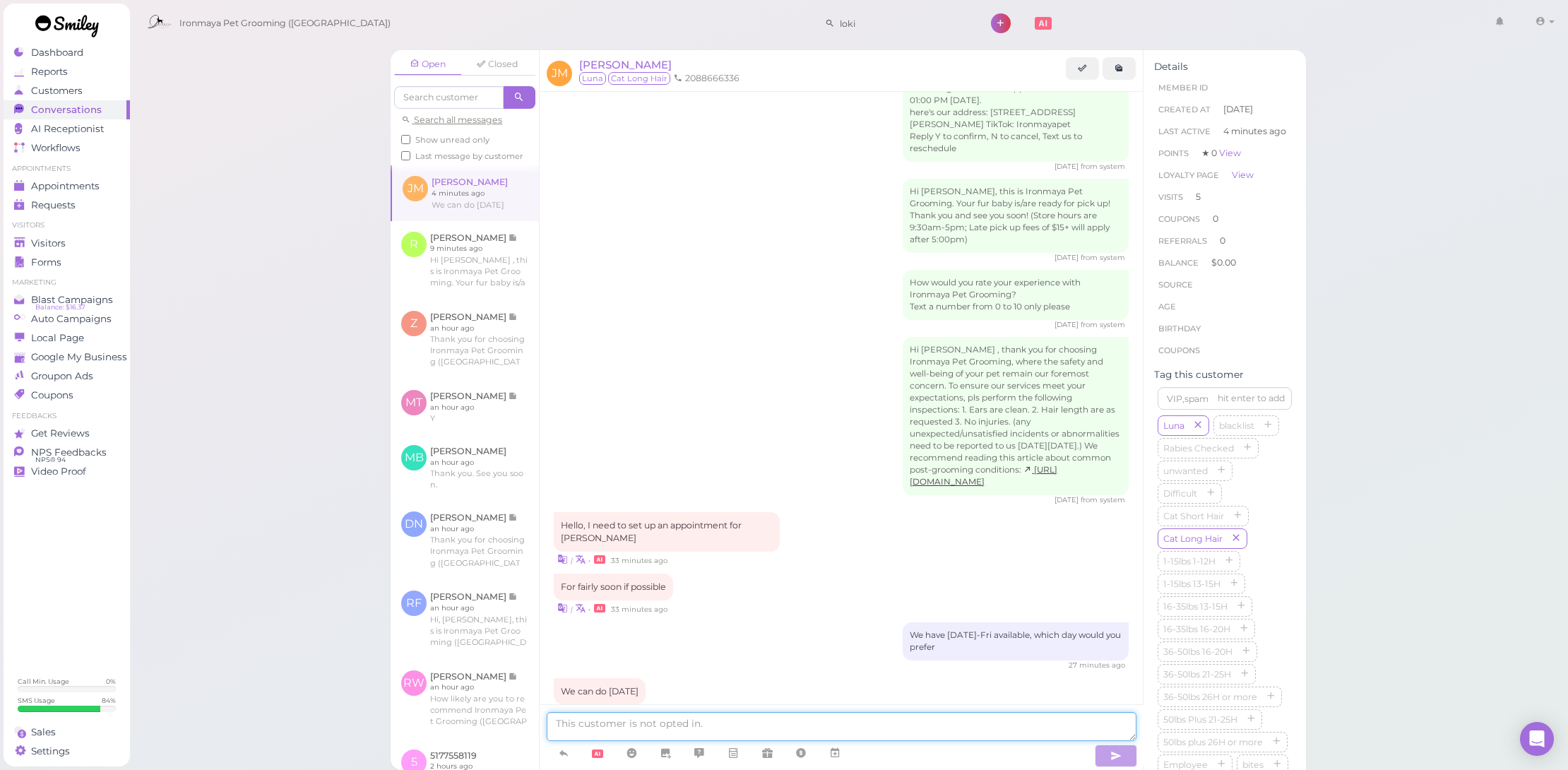
click at [863, 730] on textarea at bounding box center [841, 726] width 589 height 29
type textarea "w"
type textarea "What time would you like"
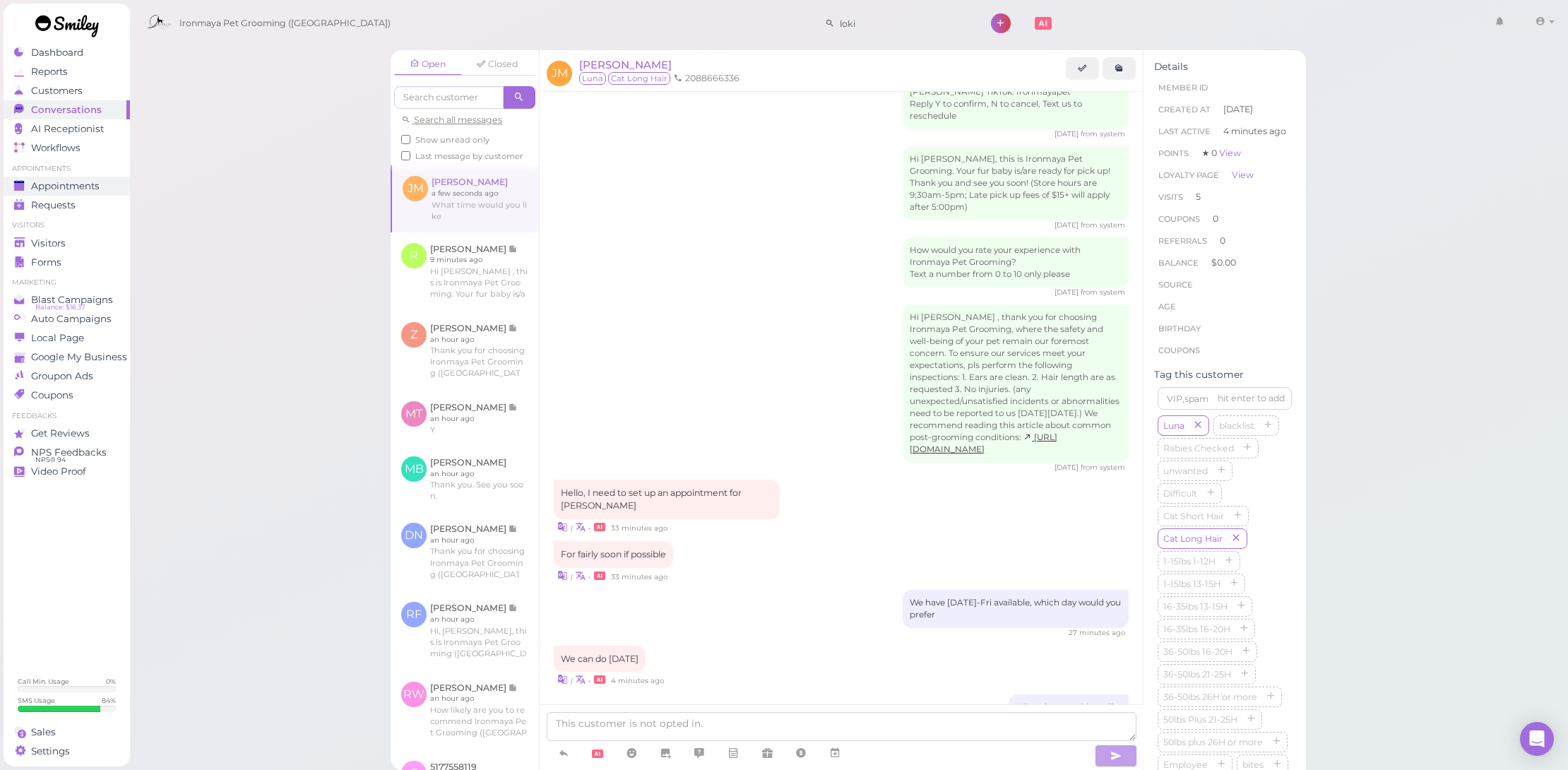
click at [101, 181] on div "Appointments" at bounding box center [64, 186] width 101 height 12
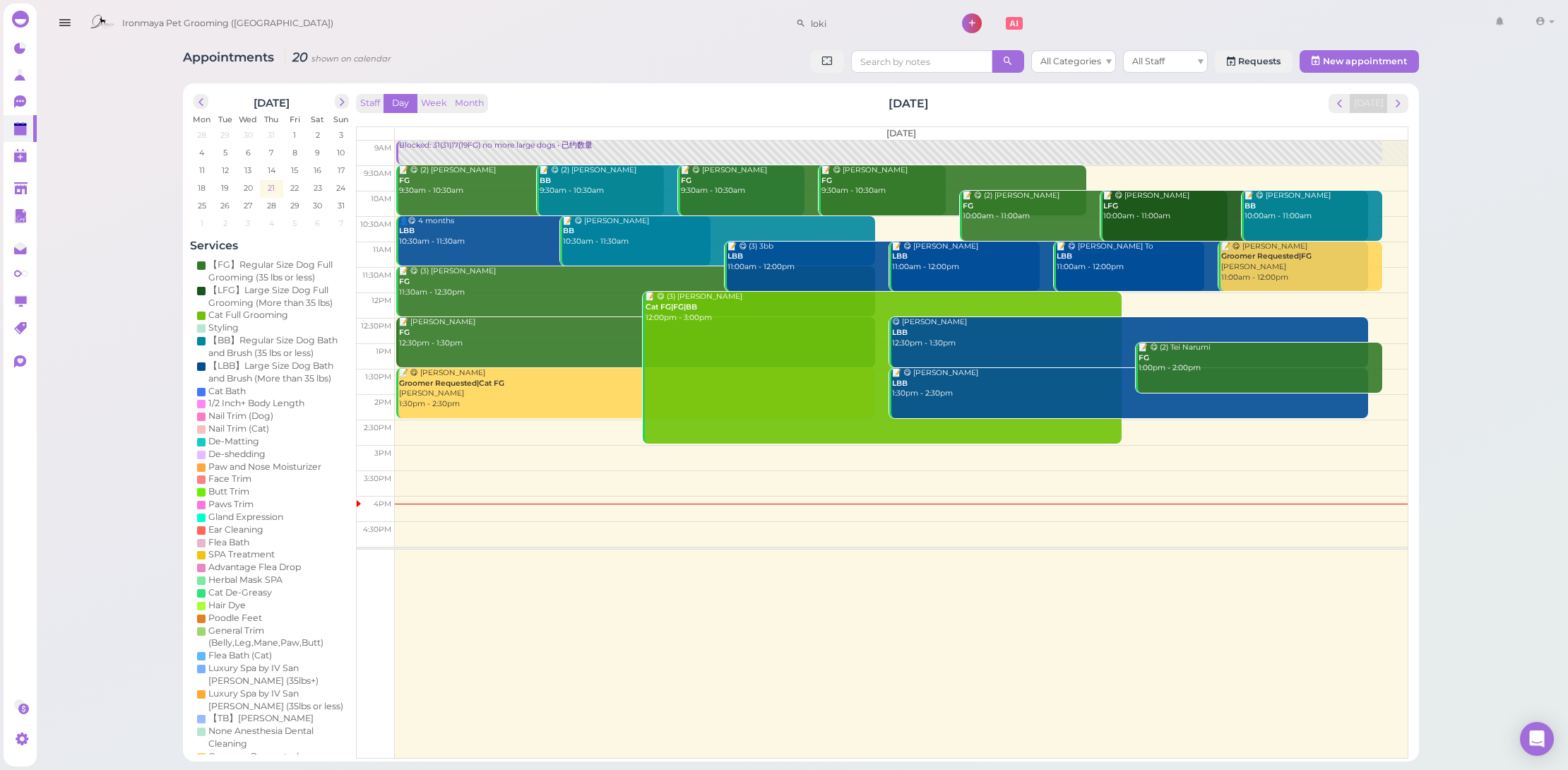
click at [266, 187] on span "21" at bounding box center [271, 187] width 10 height 12
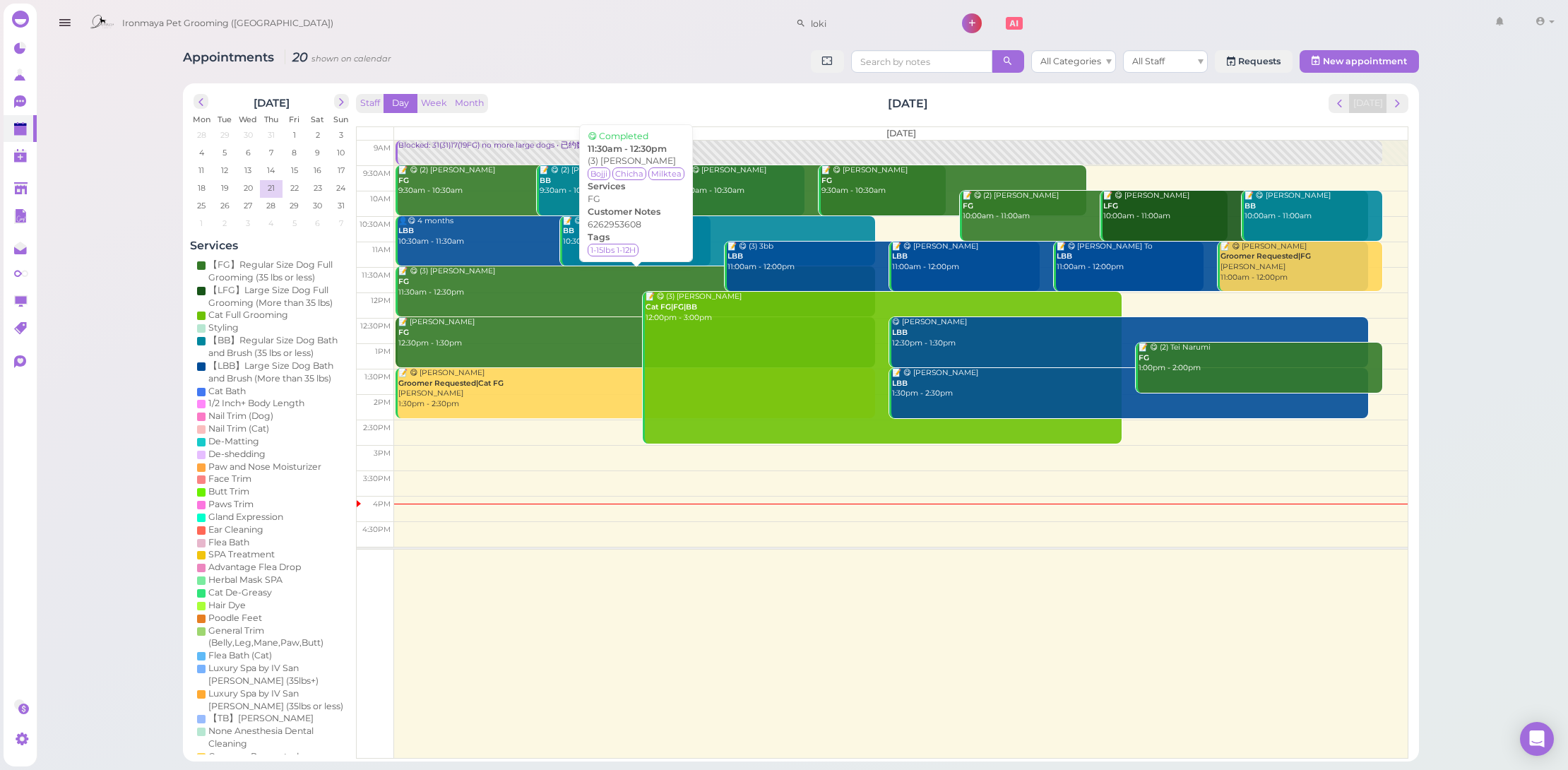
click at [602, 281] on div "📝 😋 (3) [PERSON_NAME] FG 11:30am - 12:30pm" at bounding box center [636, 282] width 477 height 31
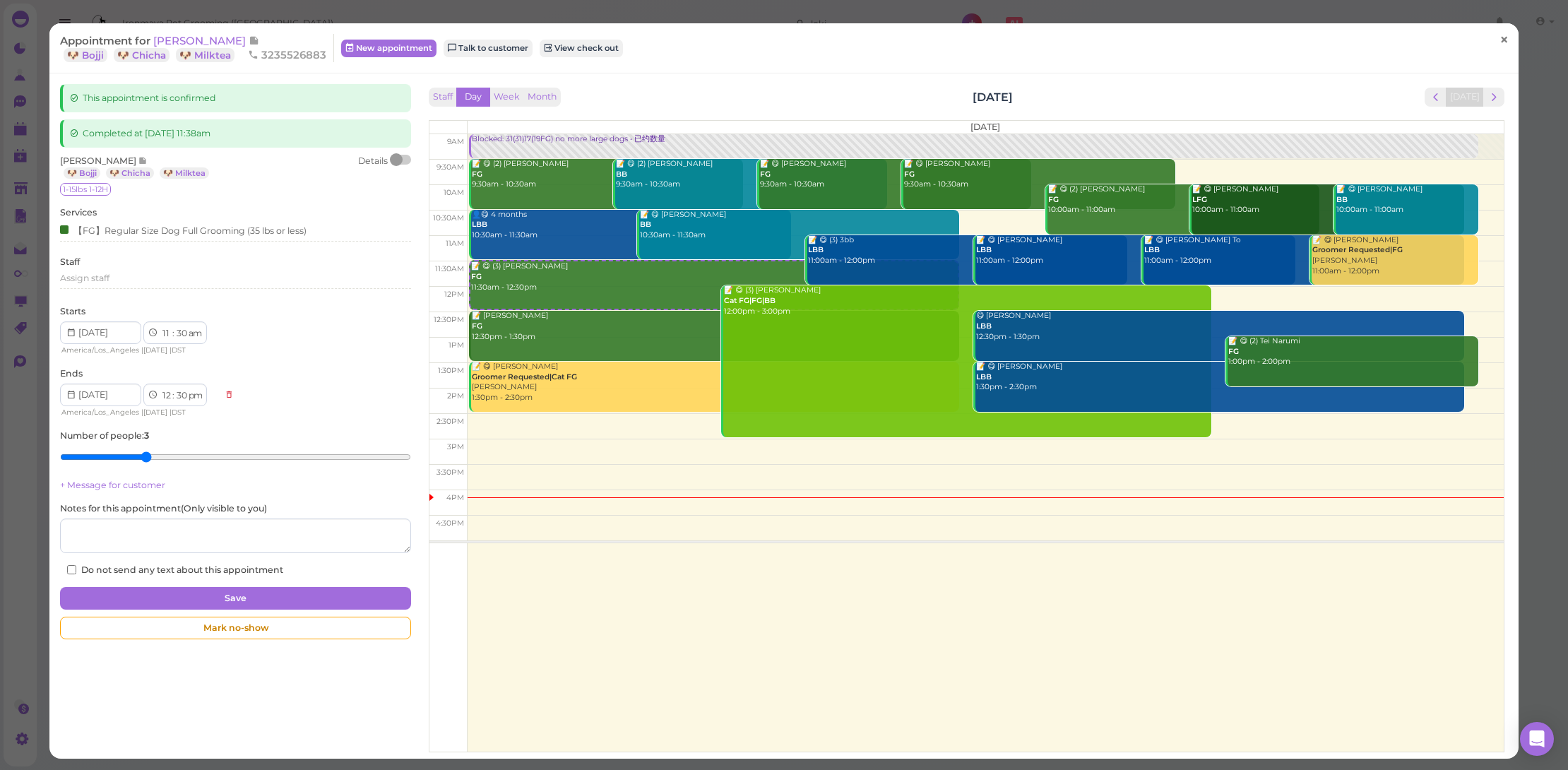
click at [1491, 36] on link "×" at bounding box center [1504, 40] width 26 height 33
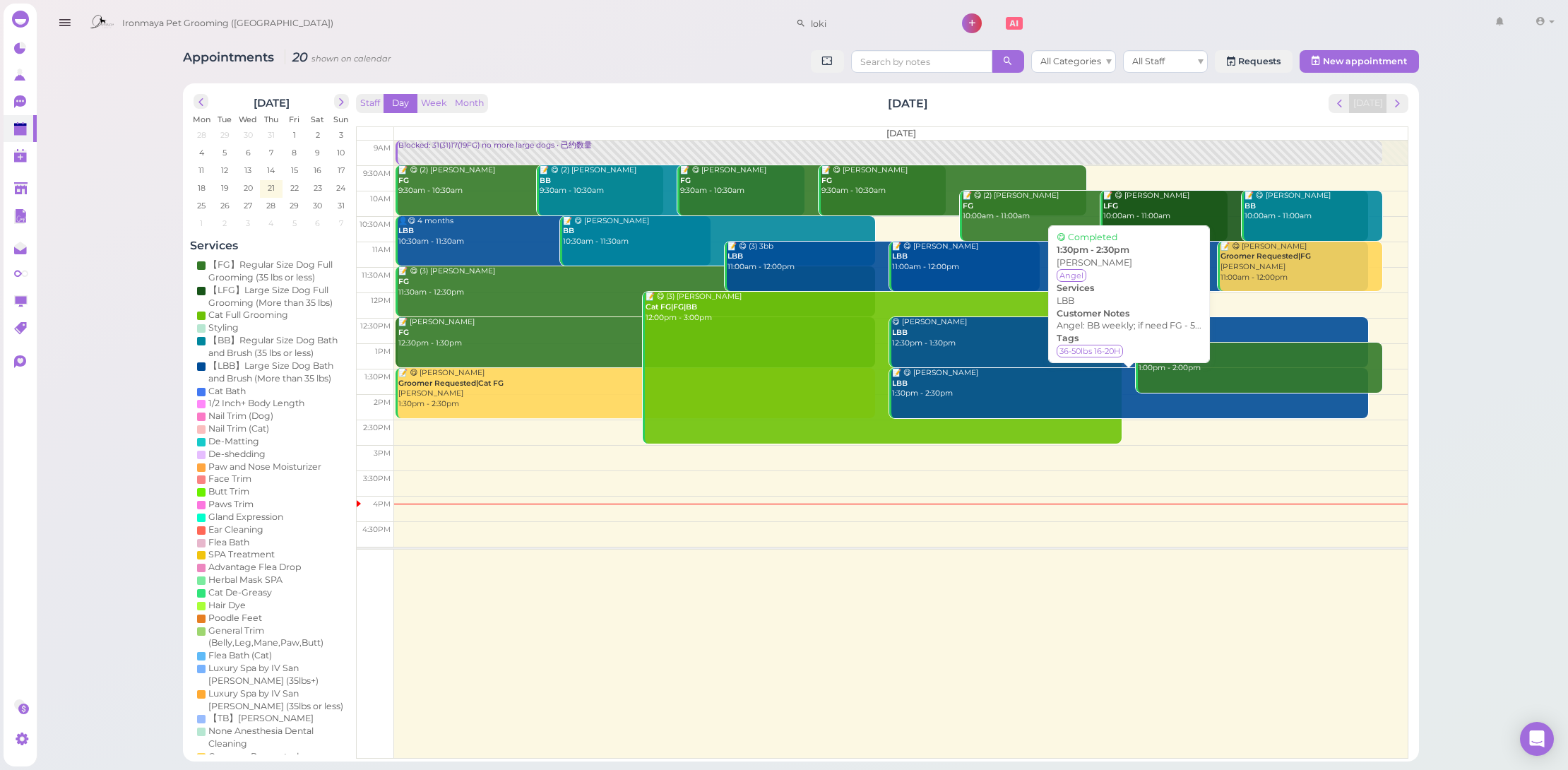
click at [1203, 361] on div "📝 😋 (2) Tei Narumi FG 1:00pm - 2:00pm" at bounding box center [1260, 358] width 244 height 31
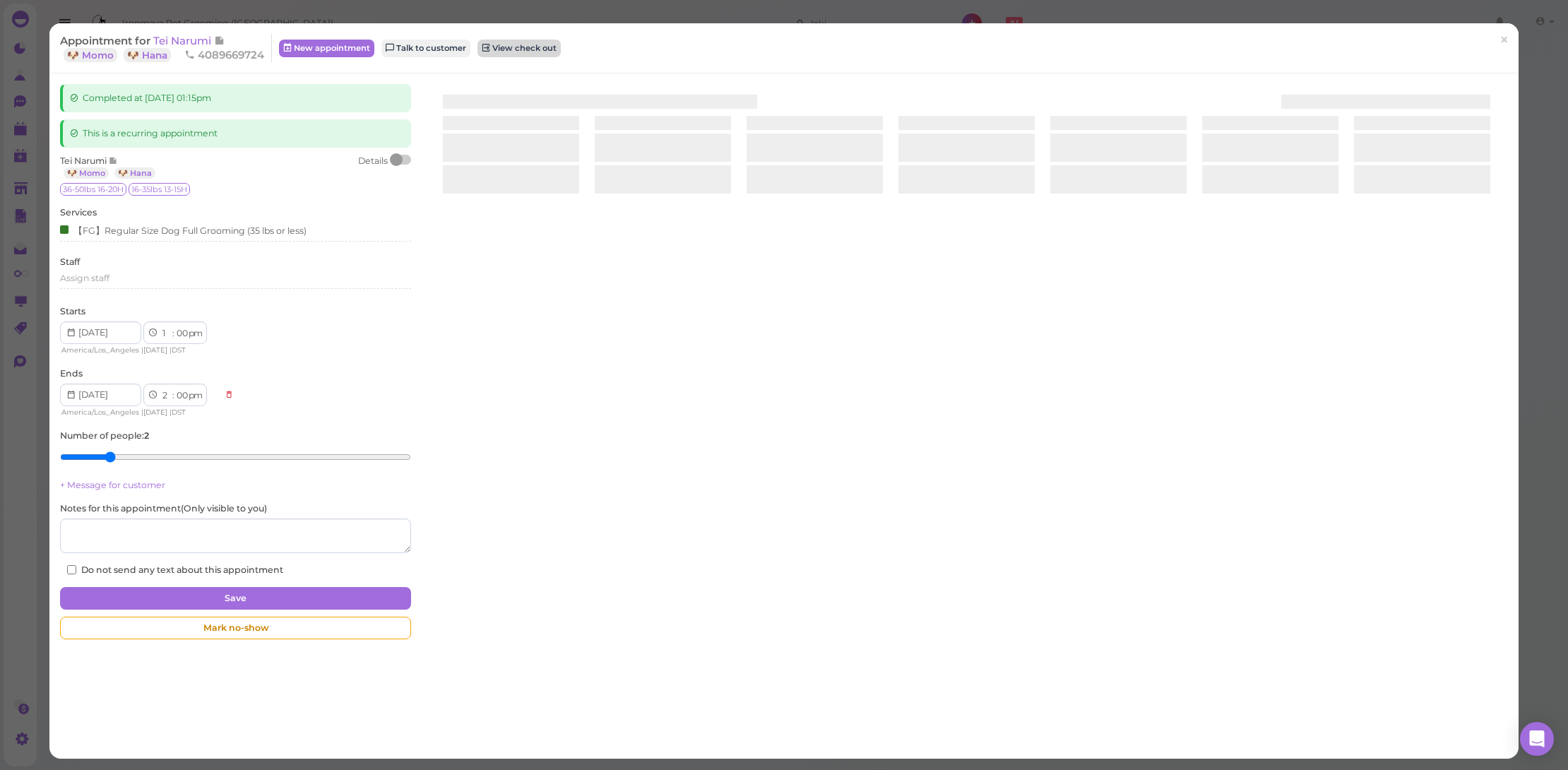
click at [512, 47] on link "View check out" at bounding box center [519, 48] width 83 height 17
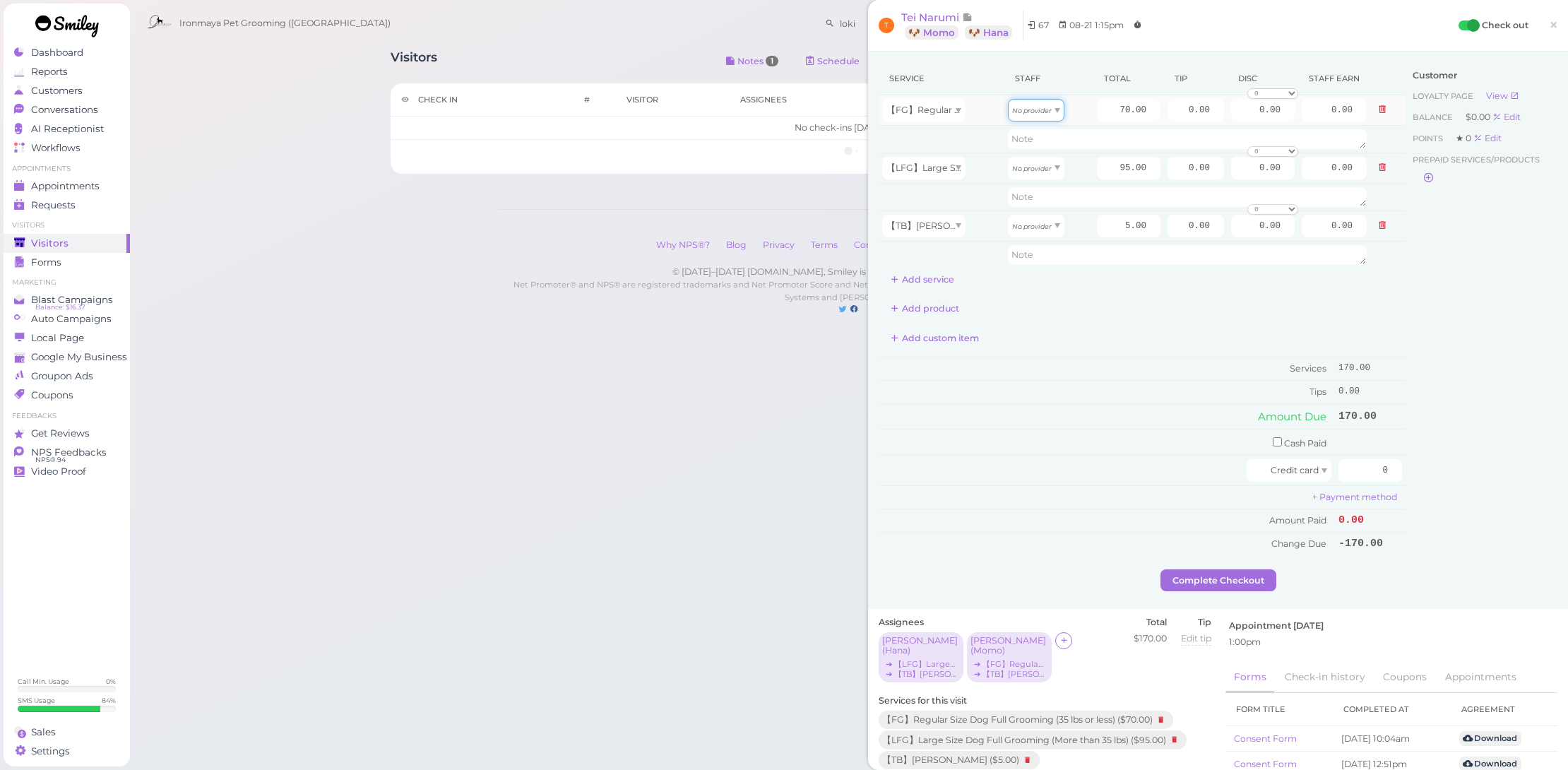
click at [1030, 109] on icon "No provider" at bounding box center [1032, 110] width 40 height 7
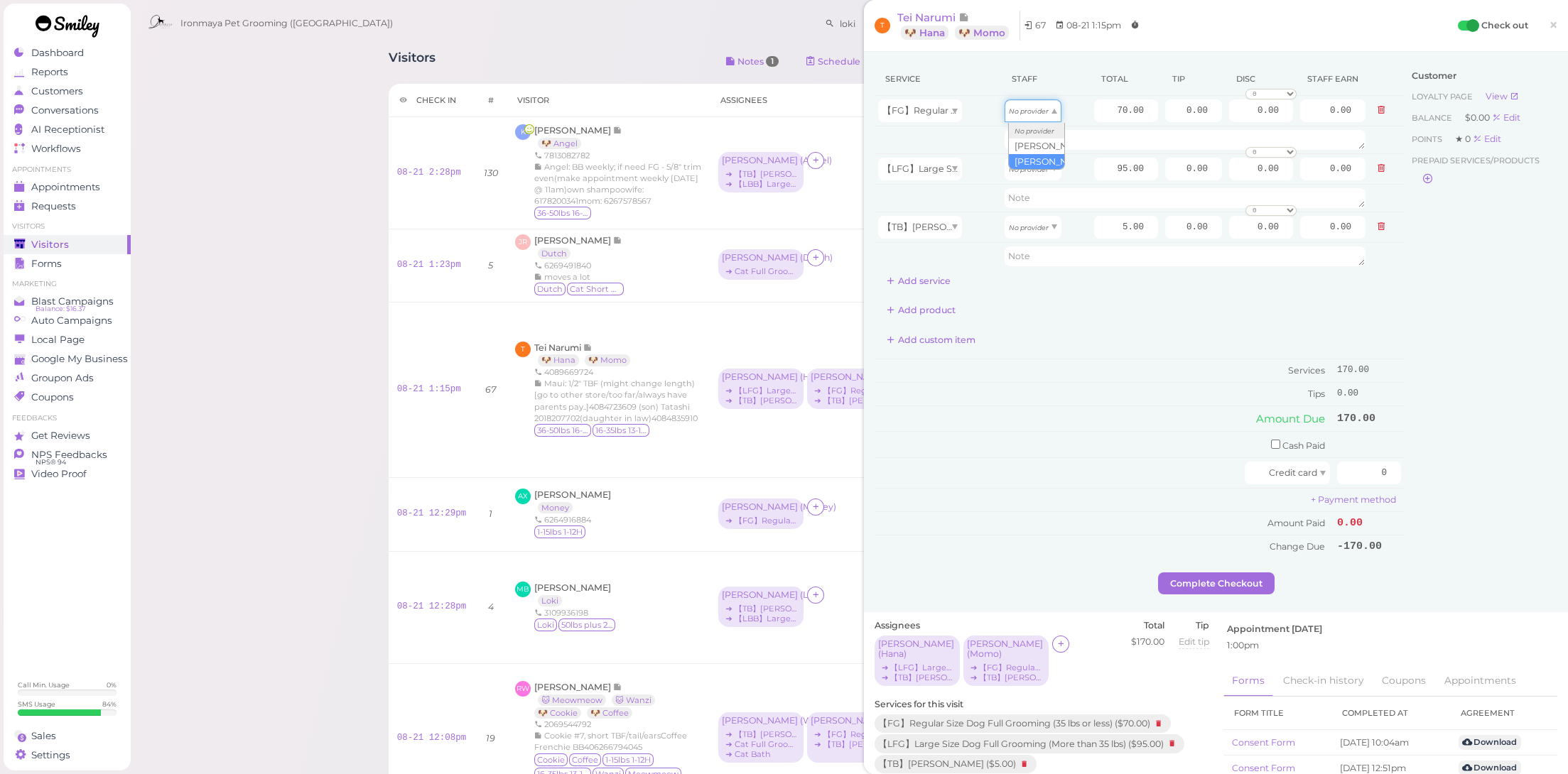
type input "35.00"
drag, startPoint x: 1101, startPoint y: 106, endPoint x: 1206, endPoint y: 118, distance: 105.7
click at [1206, 118] on input "0.00" at bounding box center [1193, 110] width 57 height 22
type input "85"
type input "42.50"
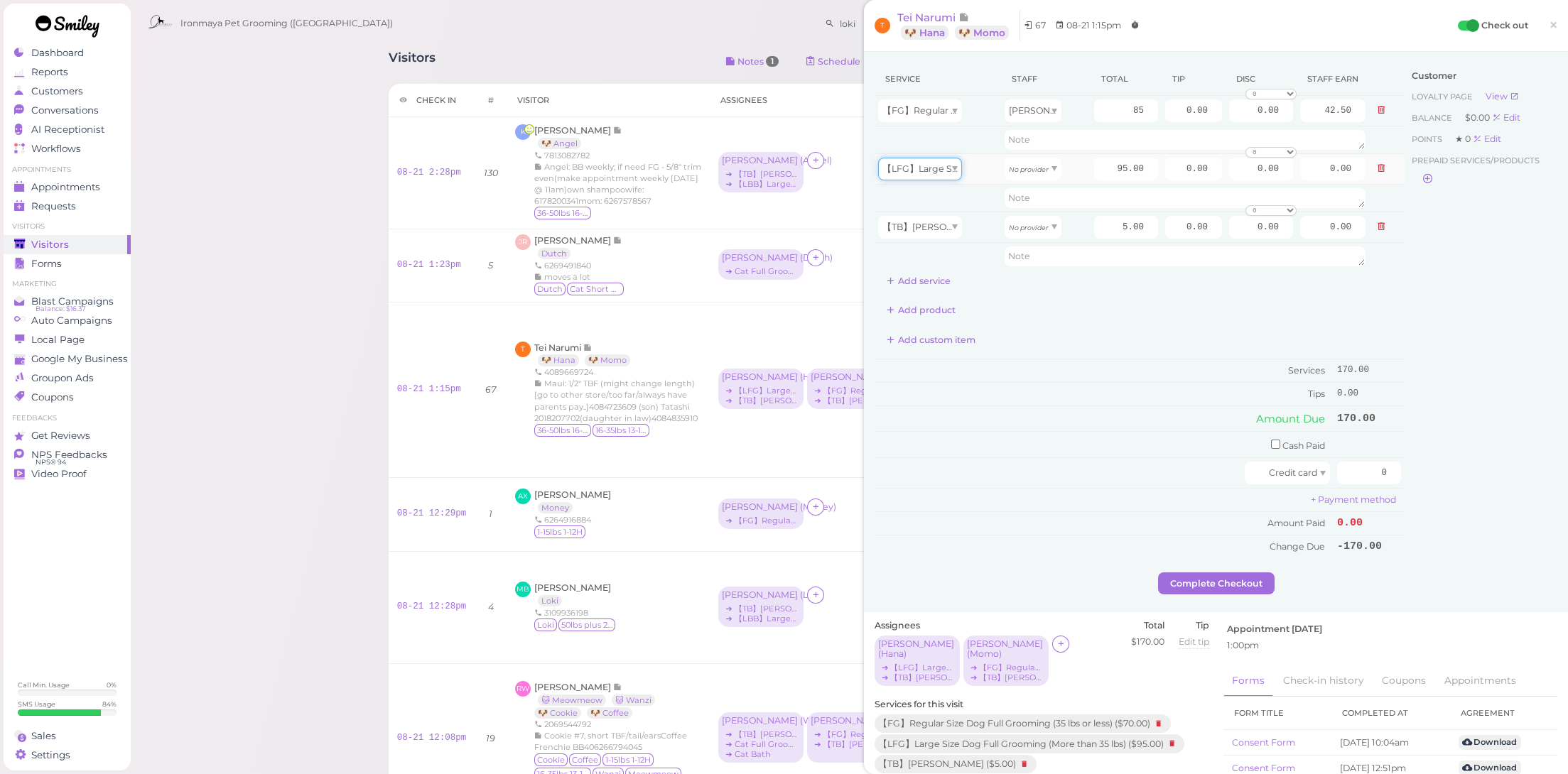
click at [942, 166] on span "【LFG】Large Size Dog Full Grooming (More than 35 lbs)" at bounding box center [1006, 168] width 248 height 11
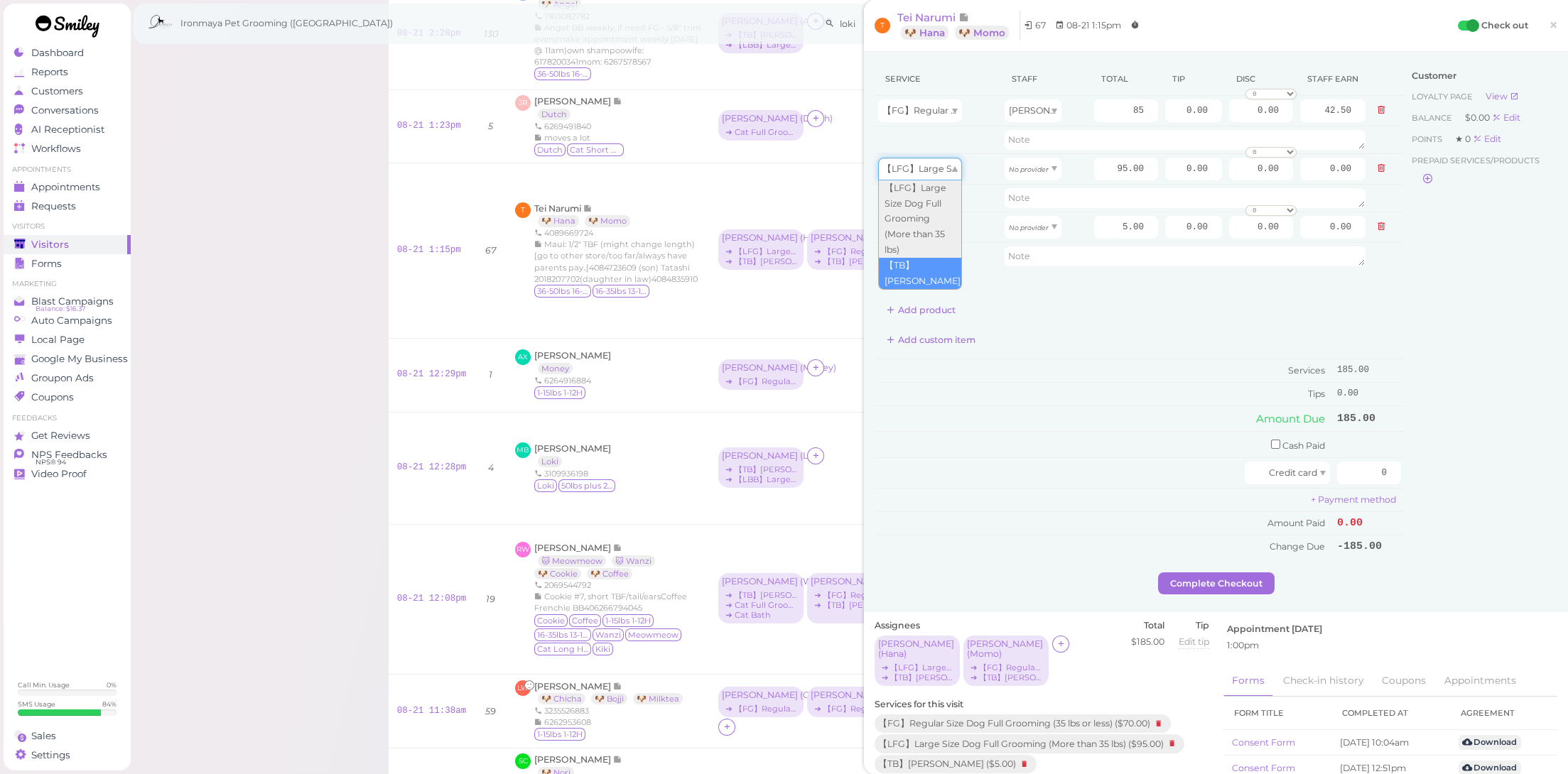
type input "5.00"
click at [942, 228] on span "【TB】[PERSON_NAME]" at bounding box center [936, 226] width 106 height 11
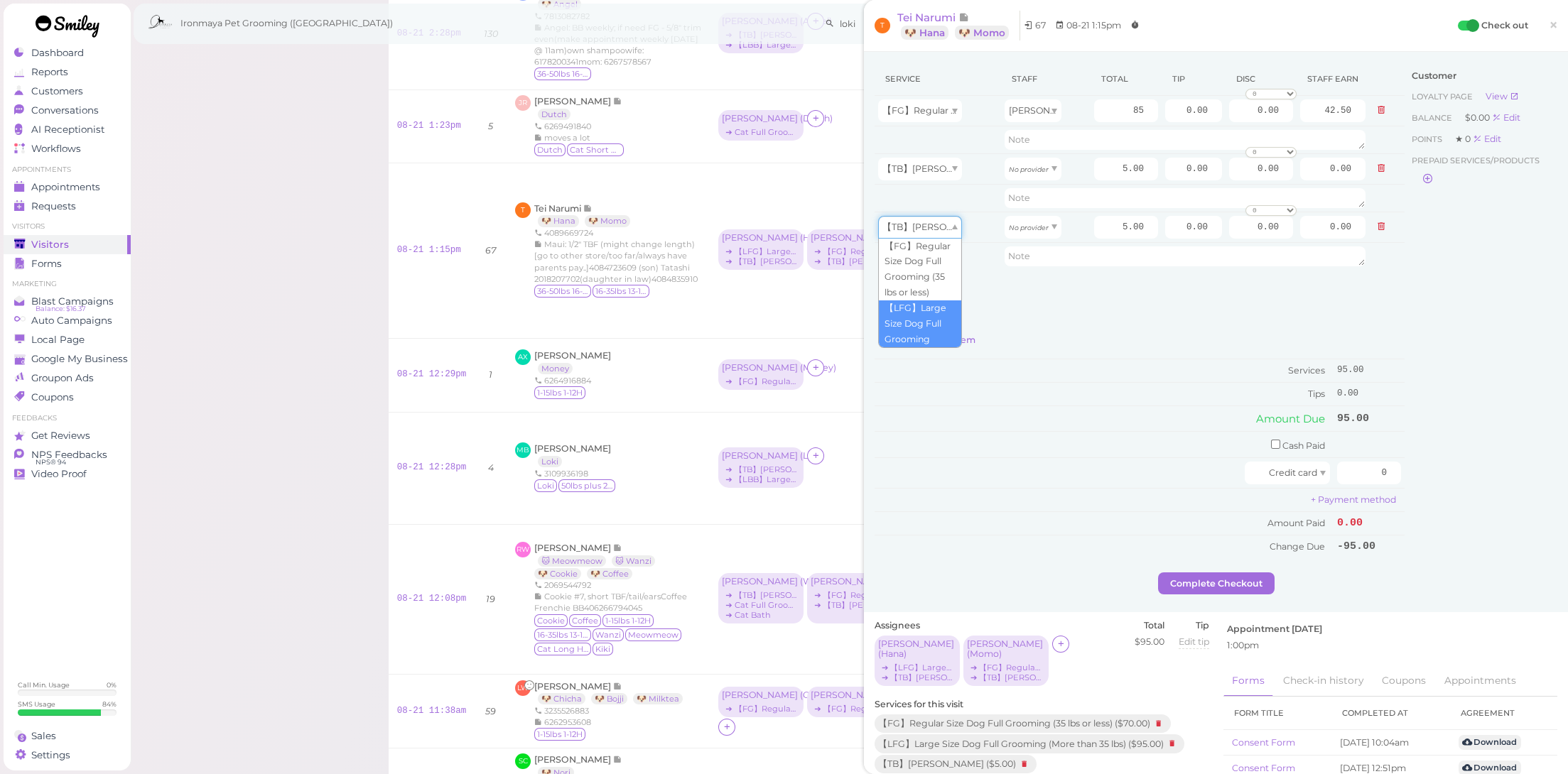
type input "95.00"
click at [937, 282] on button "Add service" at bounding box center [918, 280] width 88 height 22
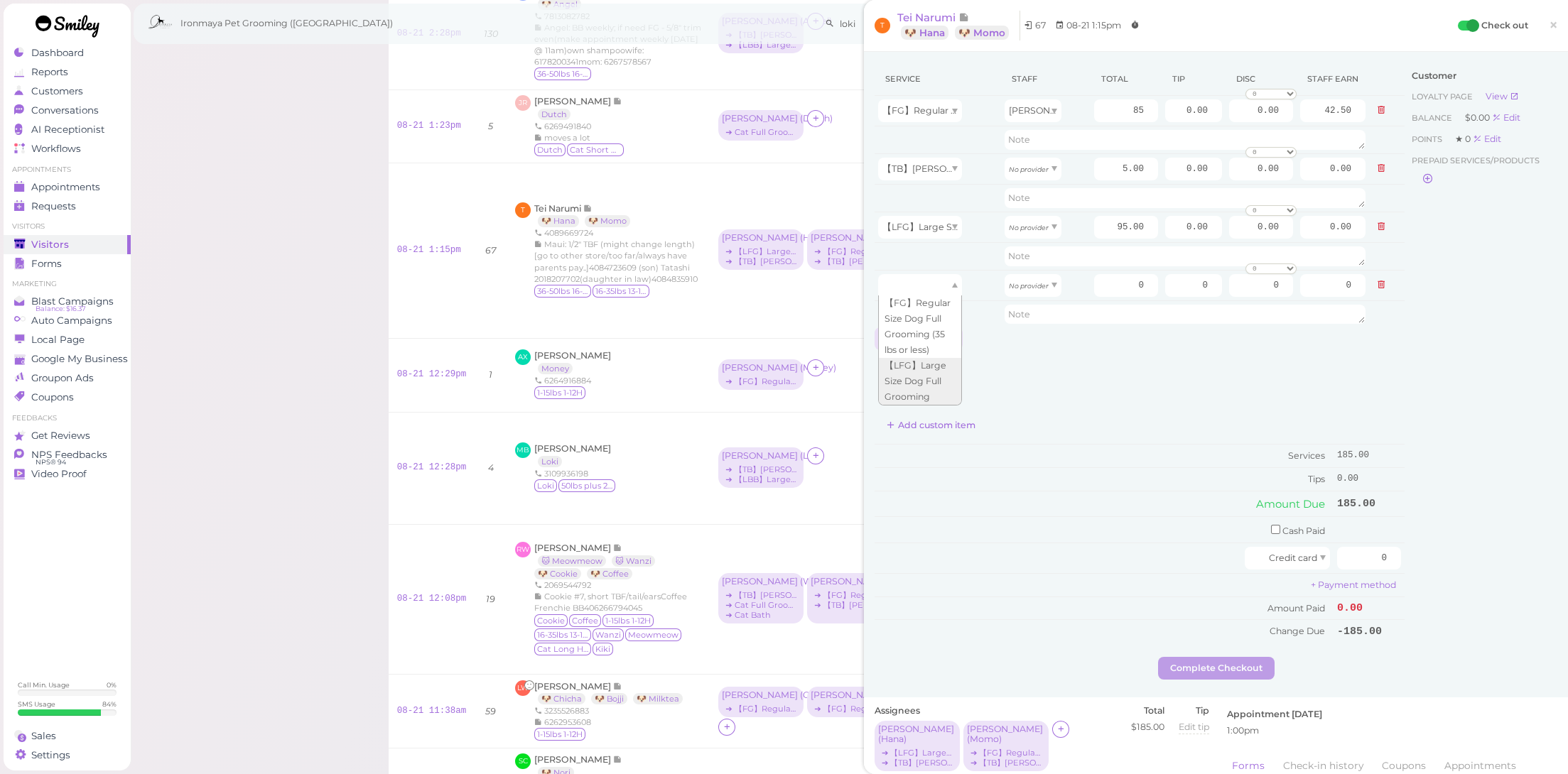
click at [937, 283] on div at bounding box center [919, 285] width 84 height 22
type input "5.00"
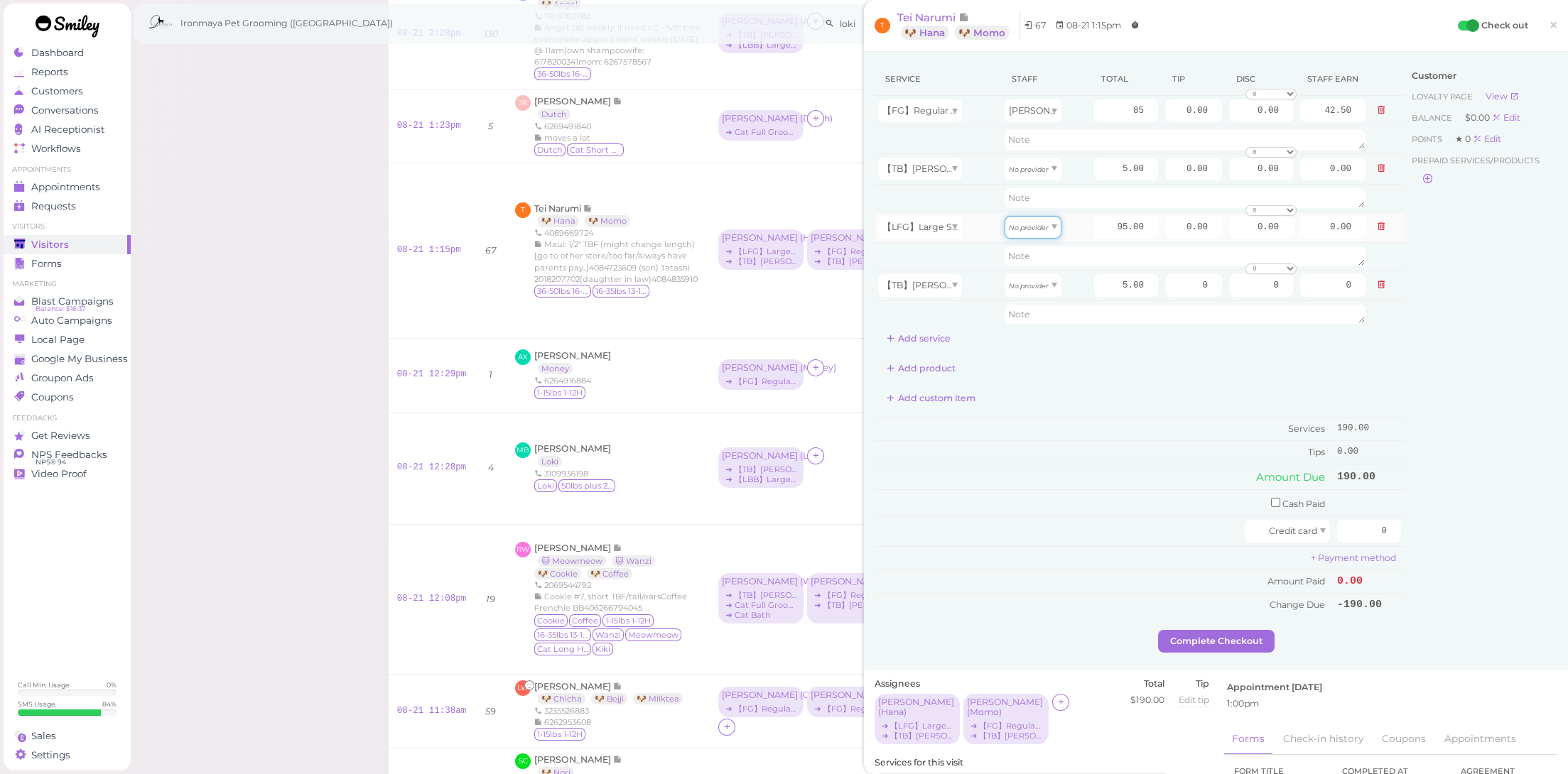
click at [1021, 227] on icon "No provider" at bounding box center [1029, 227] width 40 height 7
type input "47.50"
click at [1032, 285] on icon "No provider" at bounding box center [1029, 285] width 40 height 7
type input "2.50"
click at [1046, 174] on div "No provider" at bounding box center [1033, 168] width 57 height 22
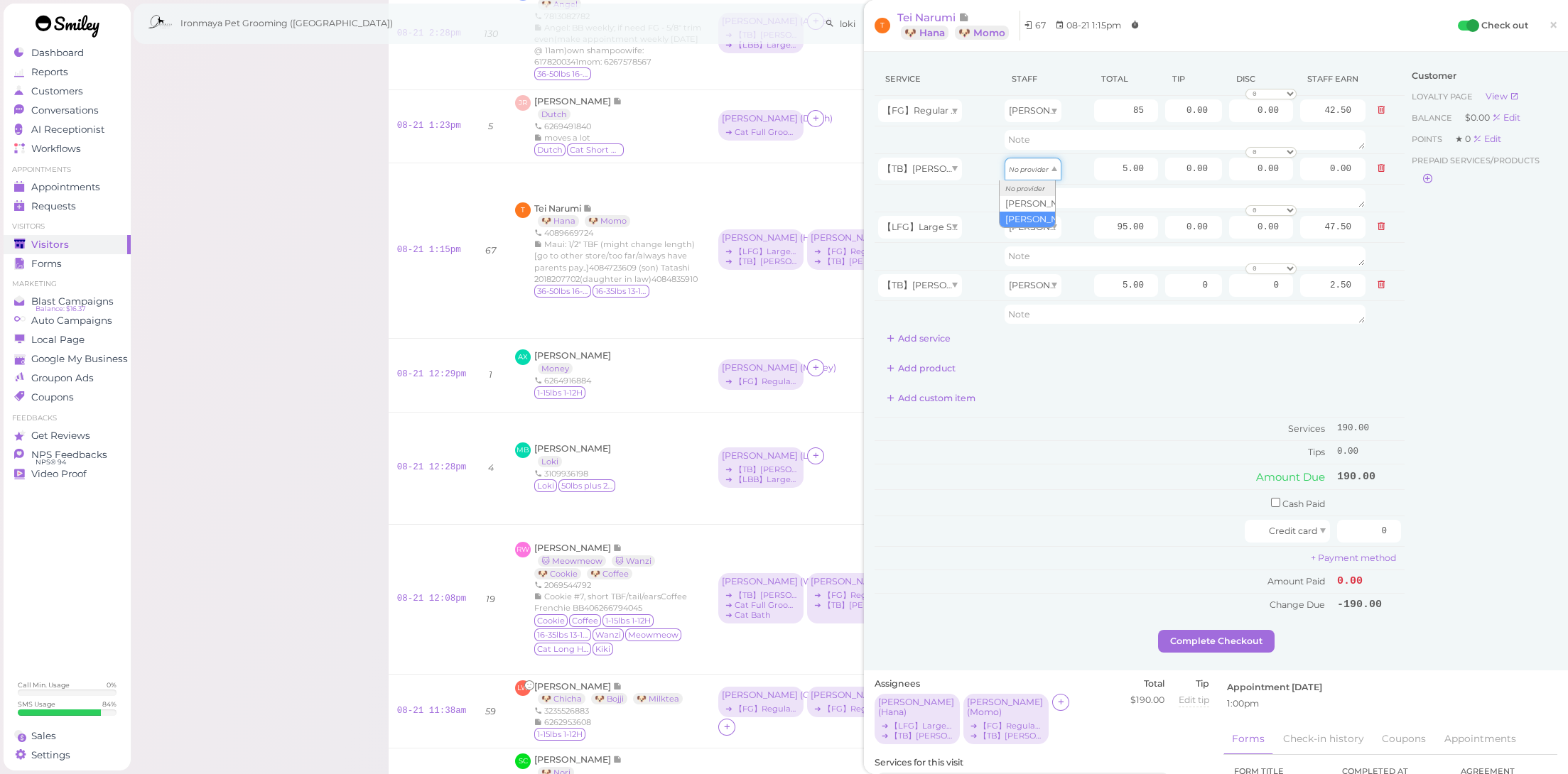
type input "2.50"
drag, startPoint x: 1170, startPoint y: 109, endPoint x: 1286, endPoint y: 132, distance: 118.3
click at [1286, 132] on tbody "【FG】Regular Size Dog Full Grooming (35 lbs or less) [PERSON_NAME] 85 0.00 0.00 …" at bounding box center [1139, 212] width 530 height 232
type input "18"
drag, startPoint x: 1166, startPoint y: 222, endPoint x: 1163, endPoint y: 309, distance: 87.1
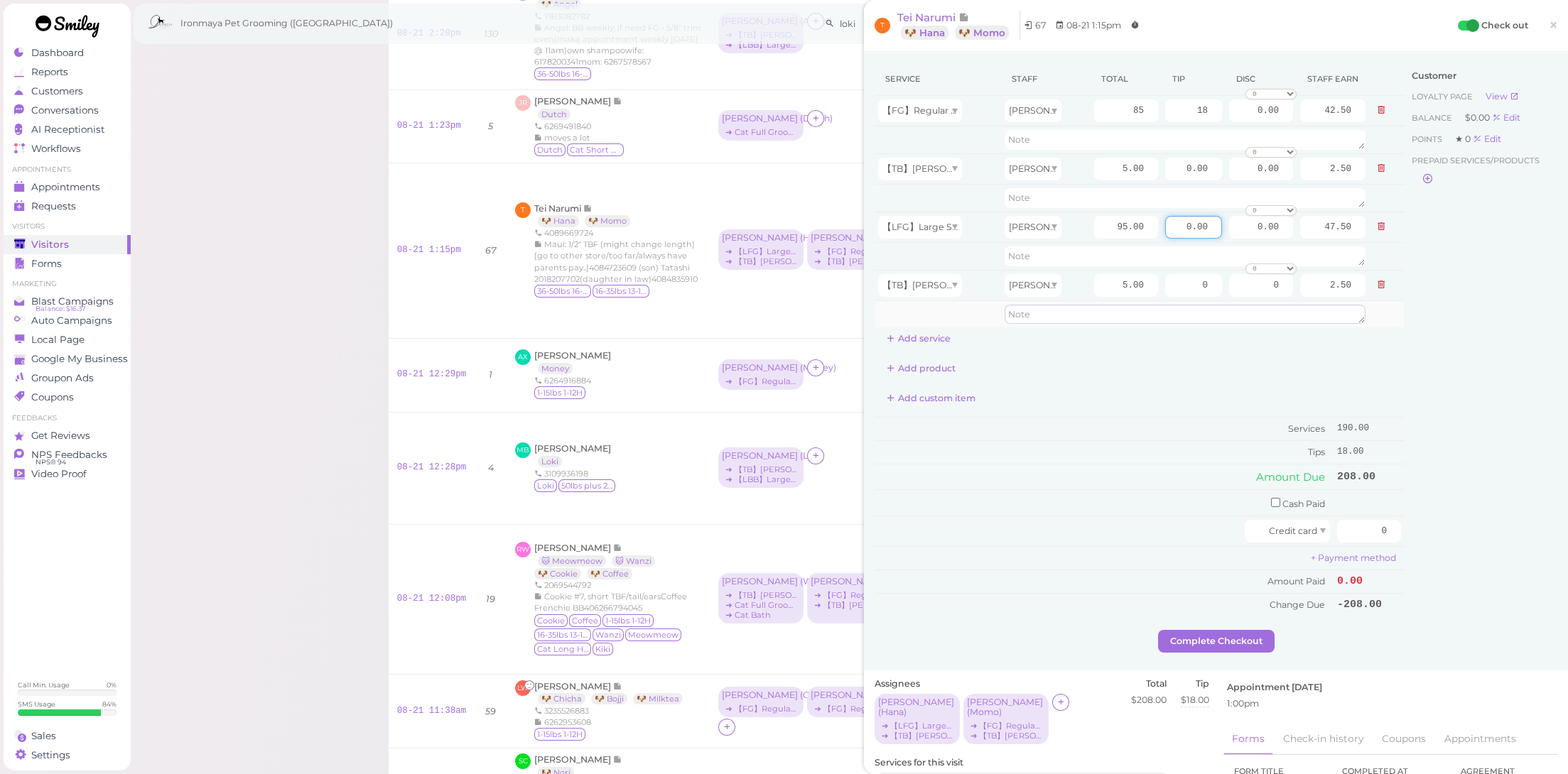
click at [1249, 245] on tbody "【FG】Regular Size Dog Full Grooming (35 lbs or less) [PERSON_NAME] 85 18 0.00 0 …" at bounding box center [1139, 212] width 530 height 232
type input "22"
click at [1069, 478] on td "Amount Due" at bounding box center [1103, 476] width 459 height 26
drag, startPoint x: 1119, startPoint y: 224, endPoint x: 1214, endPoint y: 240, distance: 96.3
click at [1214, 240] on tr "【LFG】Large Size Dog Full Grooming (More than 35 lbs) [PERSON_NAME] 95.00 22 0.0…" at bounding box center [1139, 226] width 530 height 31
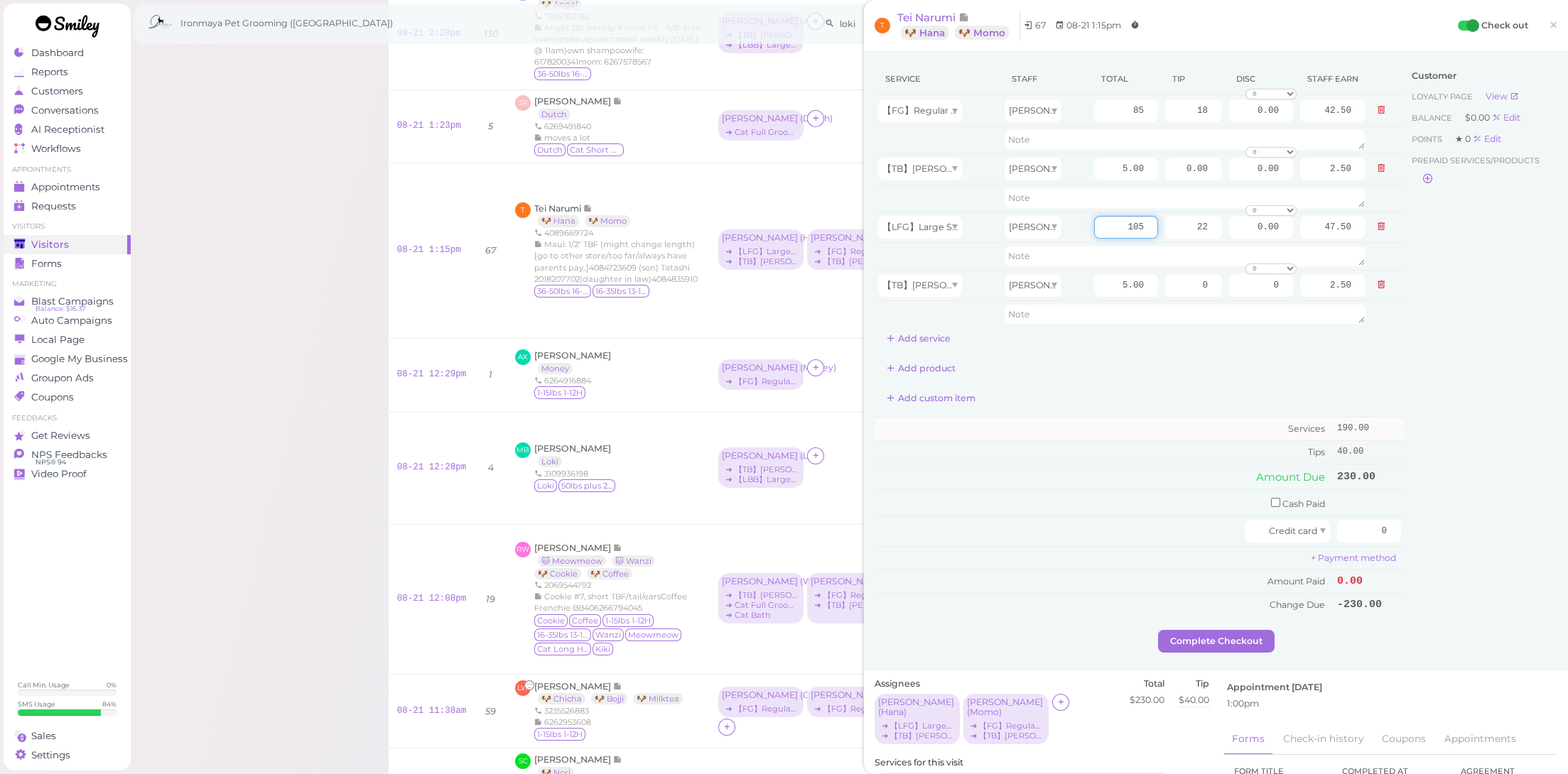
type input "105"
type input "52.50"
click at [1119, 434] on td "Services" at bounding box center [1103, 429] width 459 height 23
click at [1359, 520] on input "0" at bounding box center [1369, 531] width 64 height 22
type input "240"
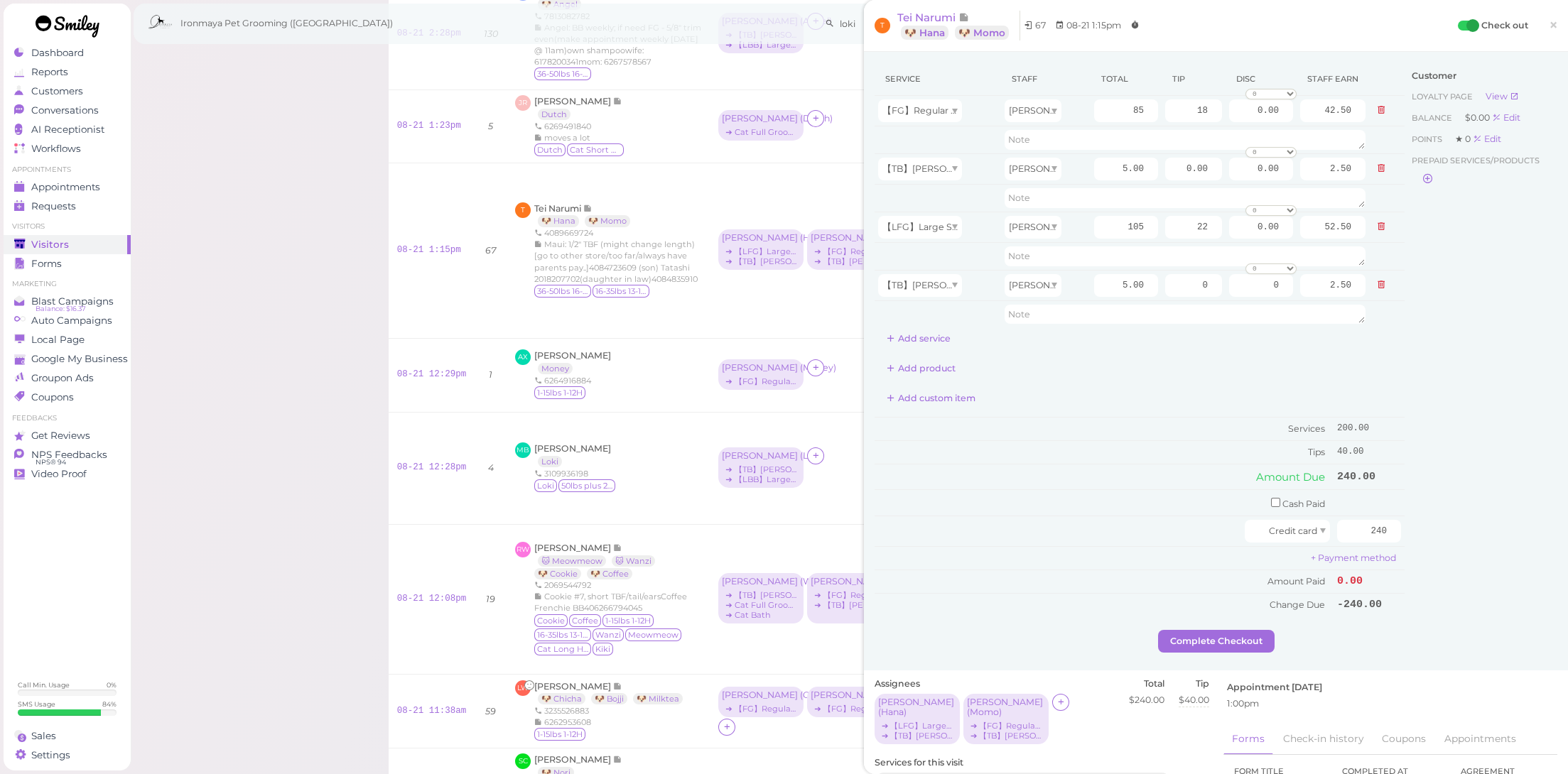
click at [1405, 583] on div "Customer Loyalty page View Balance $0.00 Edit Points ★ 0 Edit Prepaid services/…" at bounding box center [1481, 346] width 153 height 567
click at [1254, 634] on button "Complete Checkout" at bounding box center [1216, 641] width 116 height 22
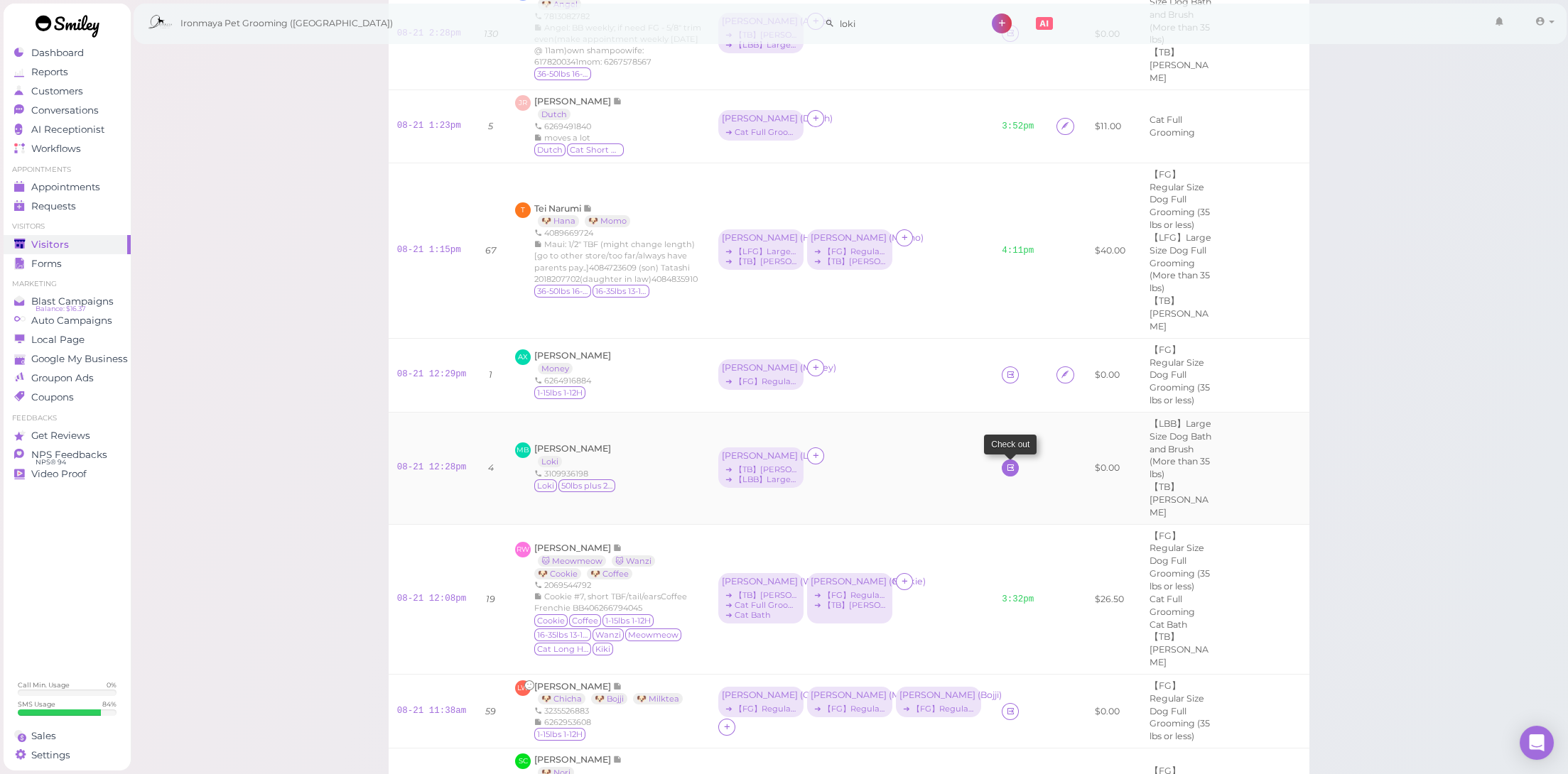
click at [1006, 463] on icon at bounding box center [1010, 468] width 9 height 11
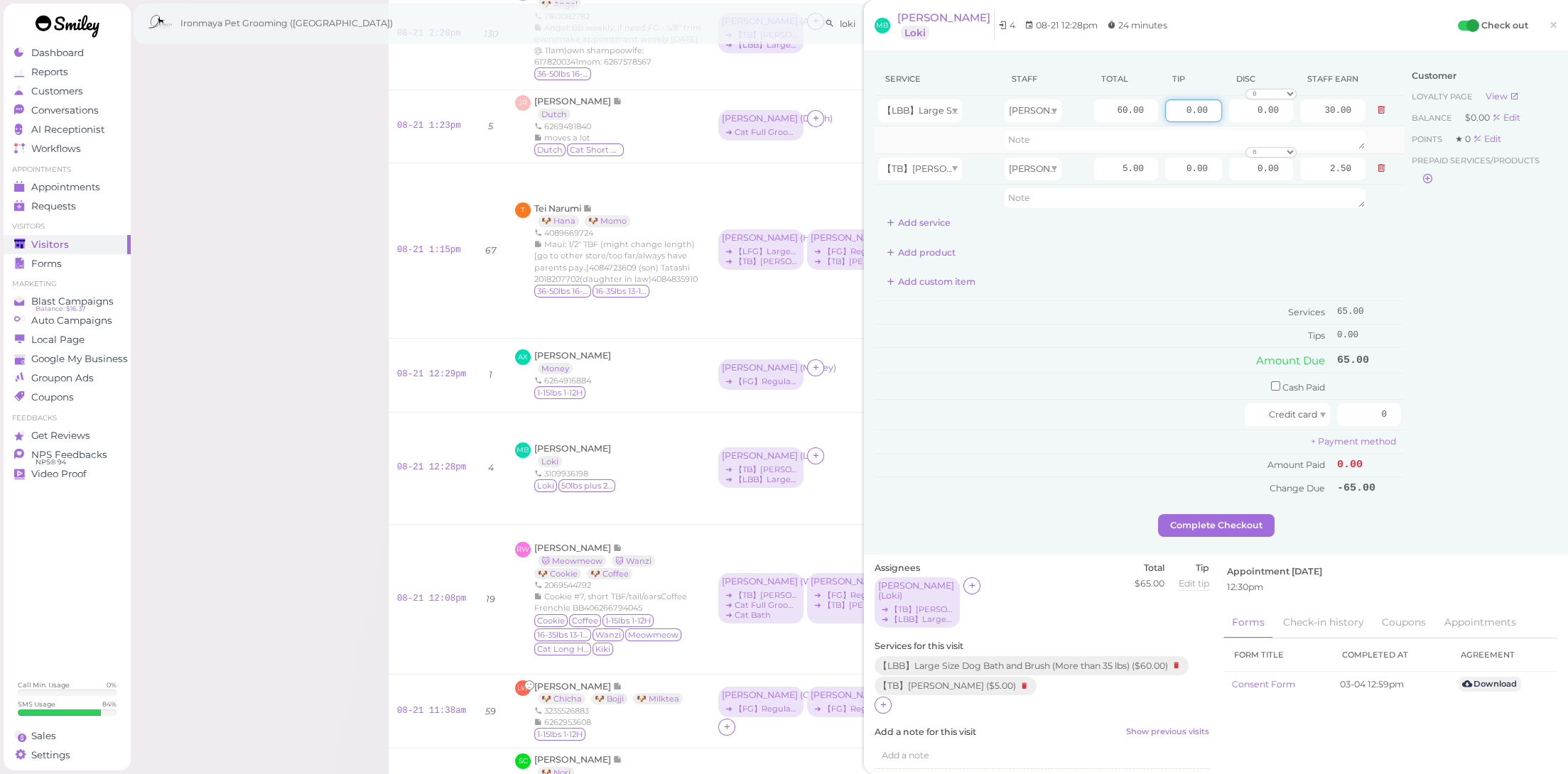
drag, startPoint x: 1233, startPoint y: 123, endPoint x: 1300, endPoint y: 129, distance: 67.3
click at [1300, 129] on tbody "【LBB】Large Size Dog Bath and Brush (More than 35 lbs) [PERSON_NAME] 60.00 0.00 …" at bounding box center [1139, 154] width 530 height 116
type input "15"
drag, startPoint x: 1096, startPoint y: 109, endPoint x: 1210, endPoint y: 120, distance: 114.5
click at [1210, 120] on tr "【LBB】Large Size Dog Bath and Brush (More than 35 lbs) [PERSON_NAME] 60.00 15 0.…" at bounding box center [1139, 111] width 530 height 31
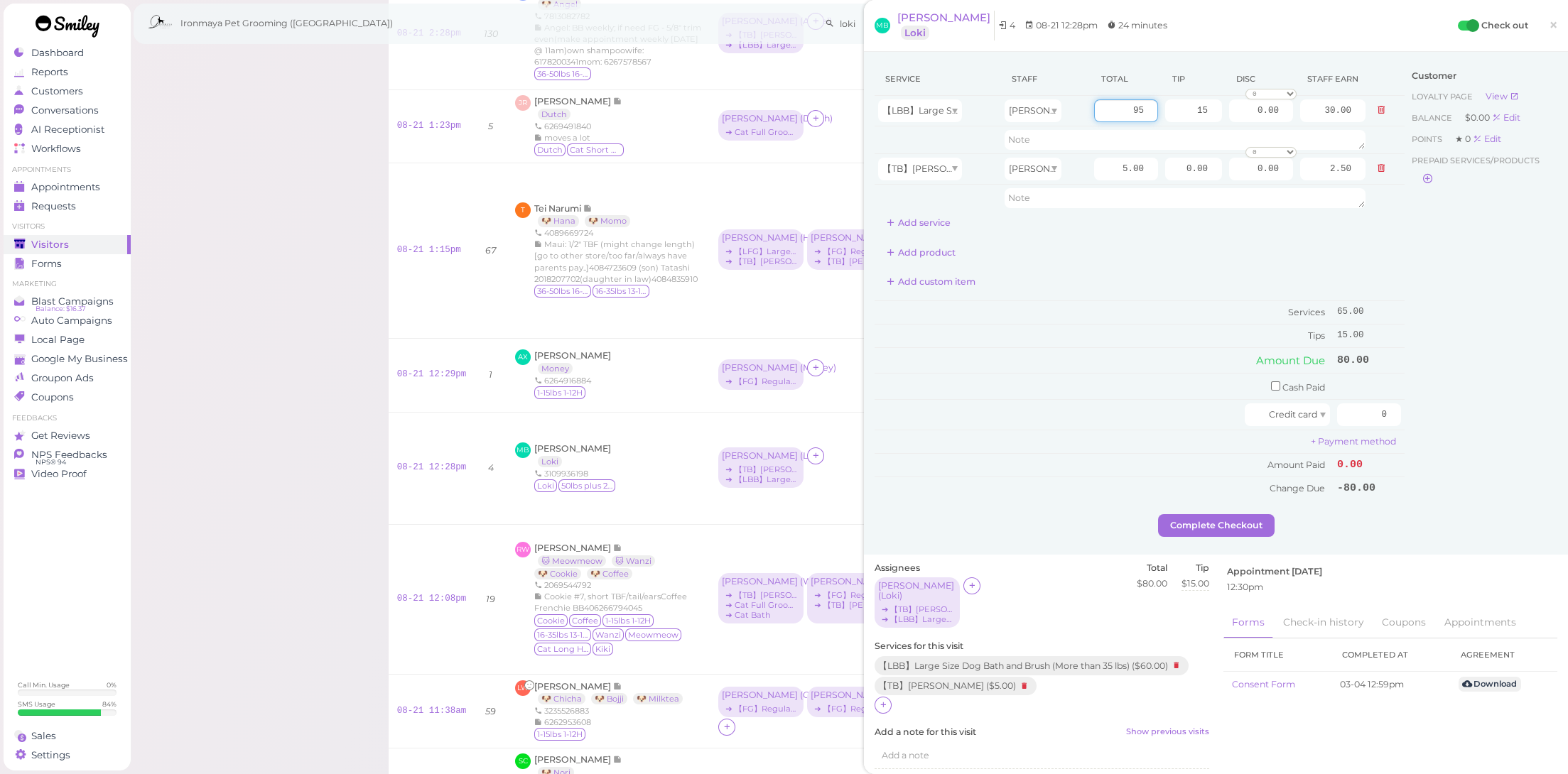
type input "95"
type input "47.50"
click at [1111, 285] on div "Add custom item" at bounding box center [1139, 281] width 530 height 22
click at [1376, 411] on input "-1" at bounding box center [1369, 414] width 64 height 22
drag, startPoint x: 1360, startPoint y: 406, endPoint x: 1409, endPoint y: 421, distance: 51.2
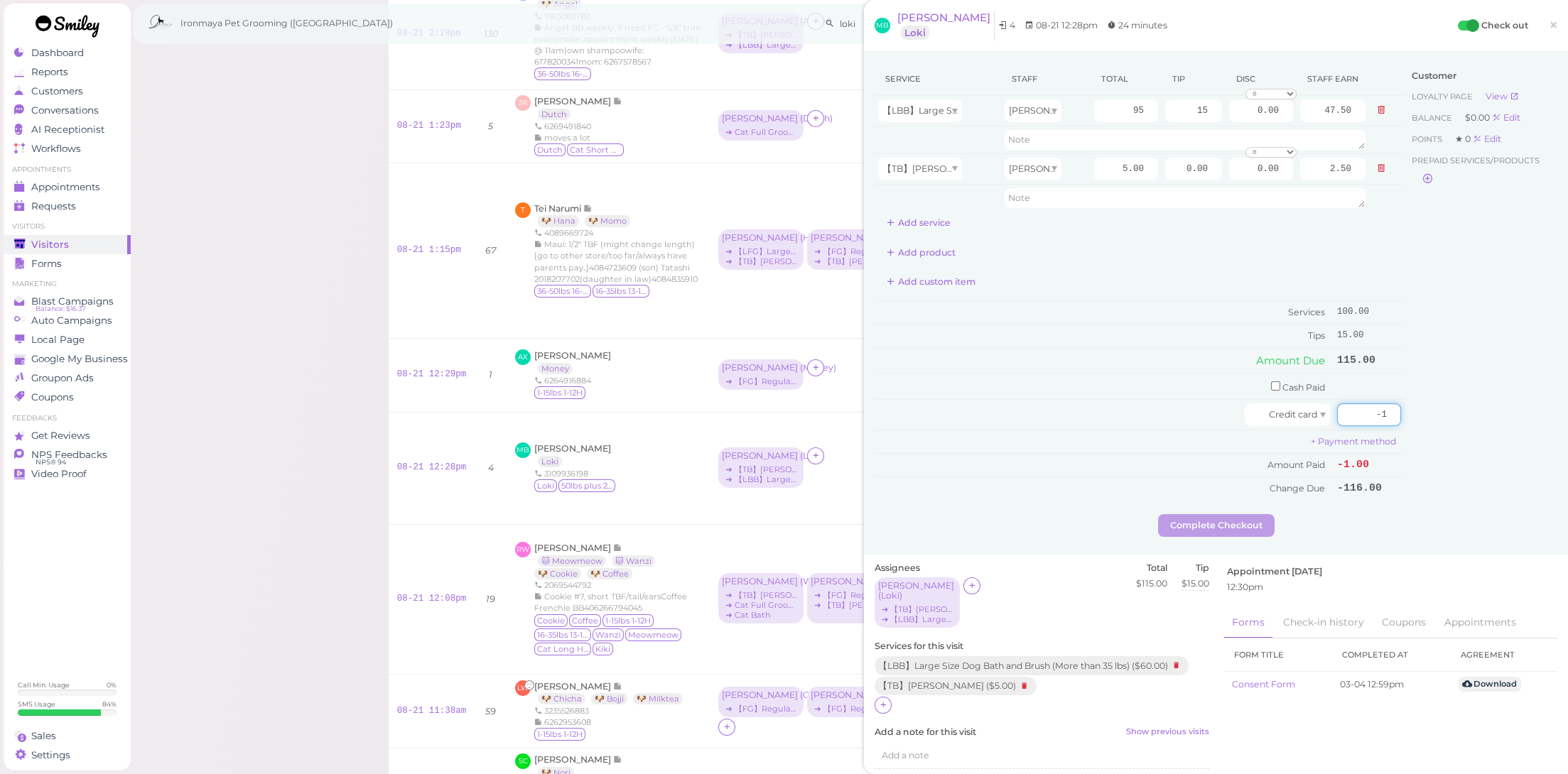
click at [1409, 421] on div "Service Staff Total Tip Disc Staff earn 【LBB】Large Size Dog Bath and Brush (Mor…" at bounding box center [1215, 288] width 683 height 452
type input "115"
drag, startPoint x: 1421, startPoint y: 484, endPoint x: 1349, endPoint y: 504, distance: 74.7
click at [1421, 484] on div "Customer Loyalty page View Balance $0.00 Edit Points ★ 0 Edit Prepaid services/…" at bounding box center [1481, 288] width 153 height 452
click at [1234, 515] on button "Complete Checkout" at bounding box center [1216, 525] width 116 height 22
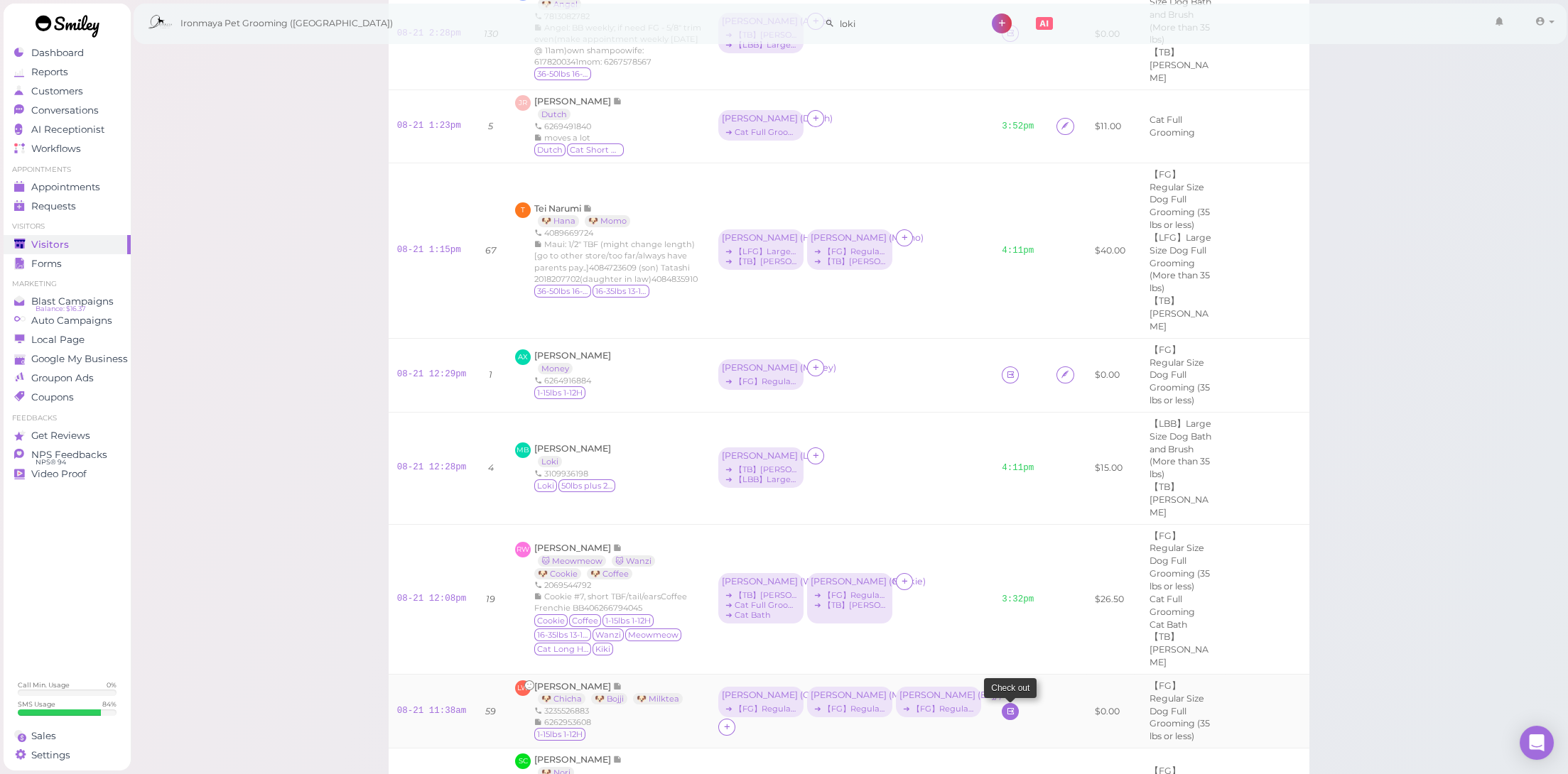
scroll to position [548, 0]
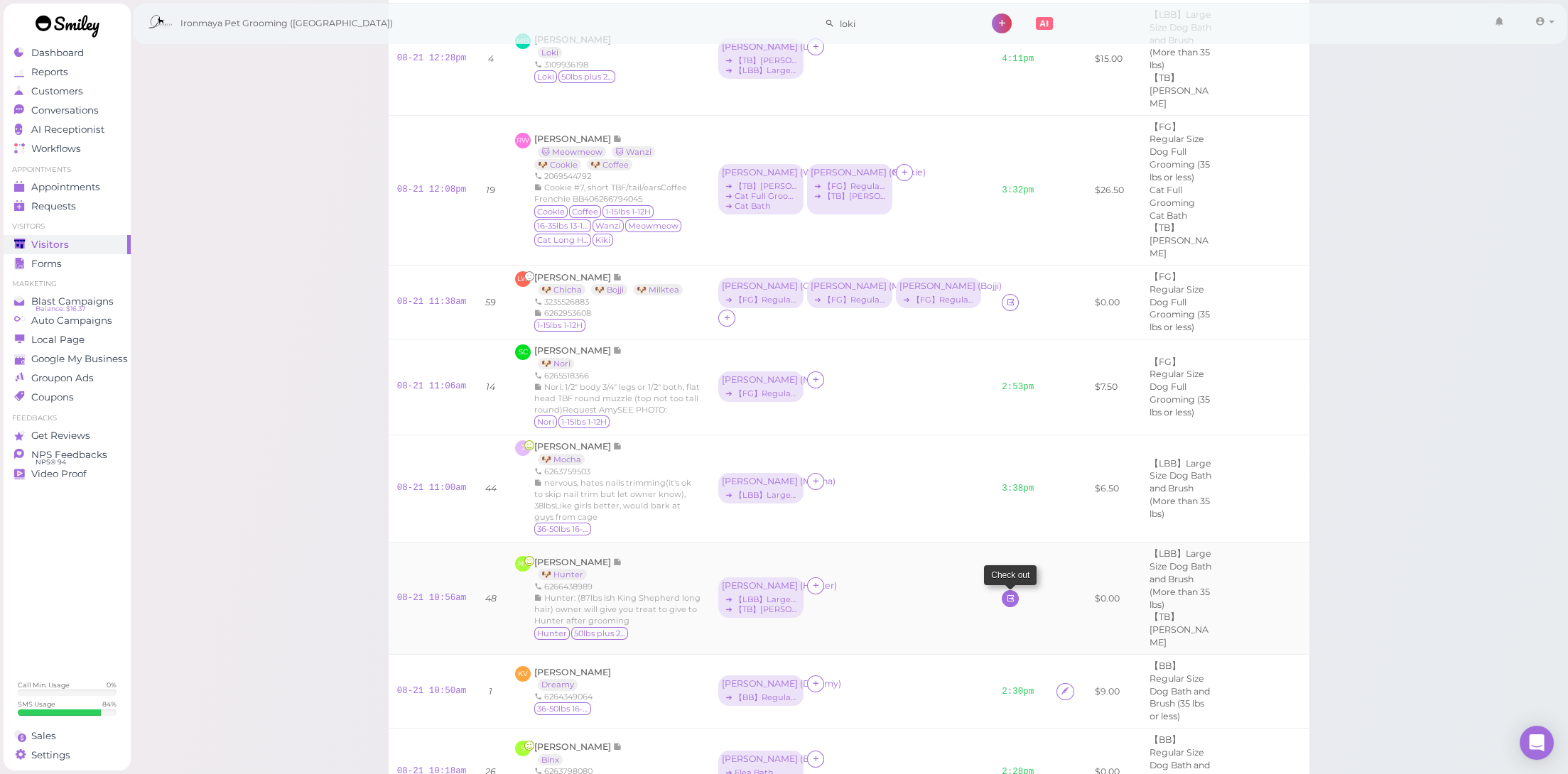
click at [1006, 593] on icon at bounding box center [1010, 598] width 9 height 11
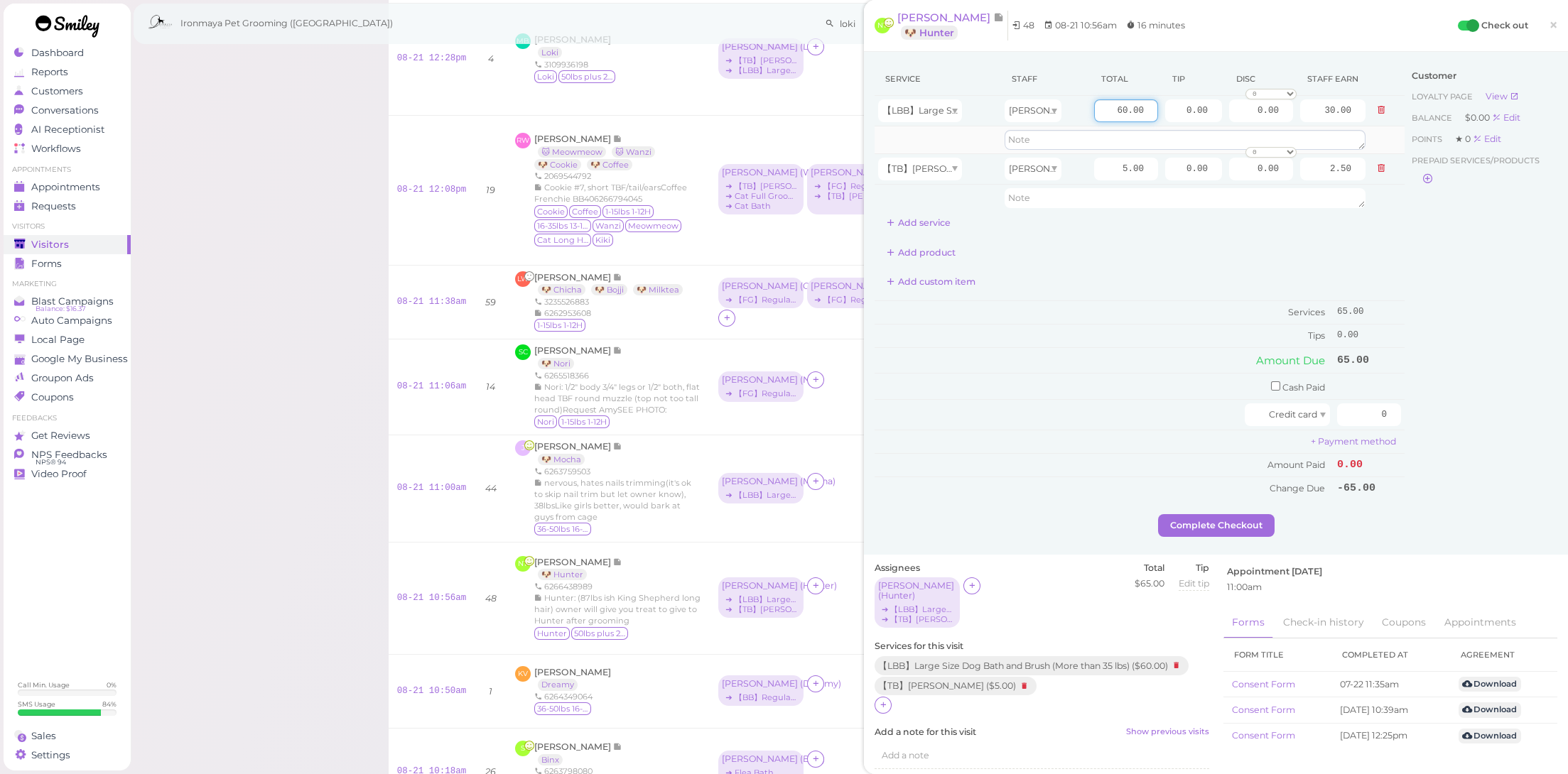
drag, startPoint x: 1096, startPoint y: 109, endPoint x: 1203, endPoint y: 132, distance: 109.4
click at [1203, 132] on tbody "【LBB】Large Size Dog Bath and Brush (More than 35 lbs) [PERSON_NAME] 60.00 0.00 …" at bounding box center [1139, 154] width 530 height 116
type input "115"
type input "57.50"
drag, startPoint x: 1170, startPoint y: 105, endPoint x: 1244, endPoint y: 119, distance: 75.3
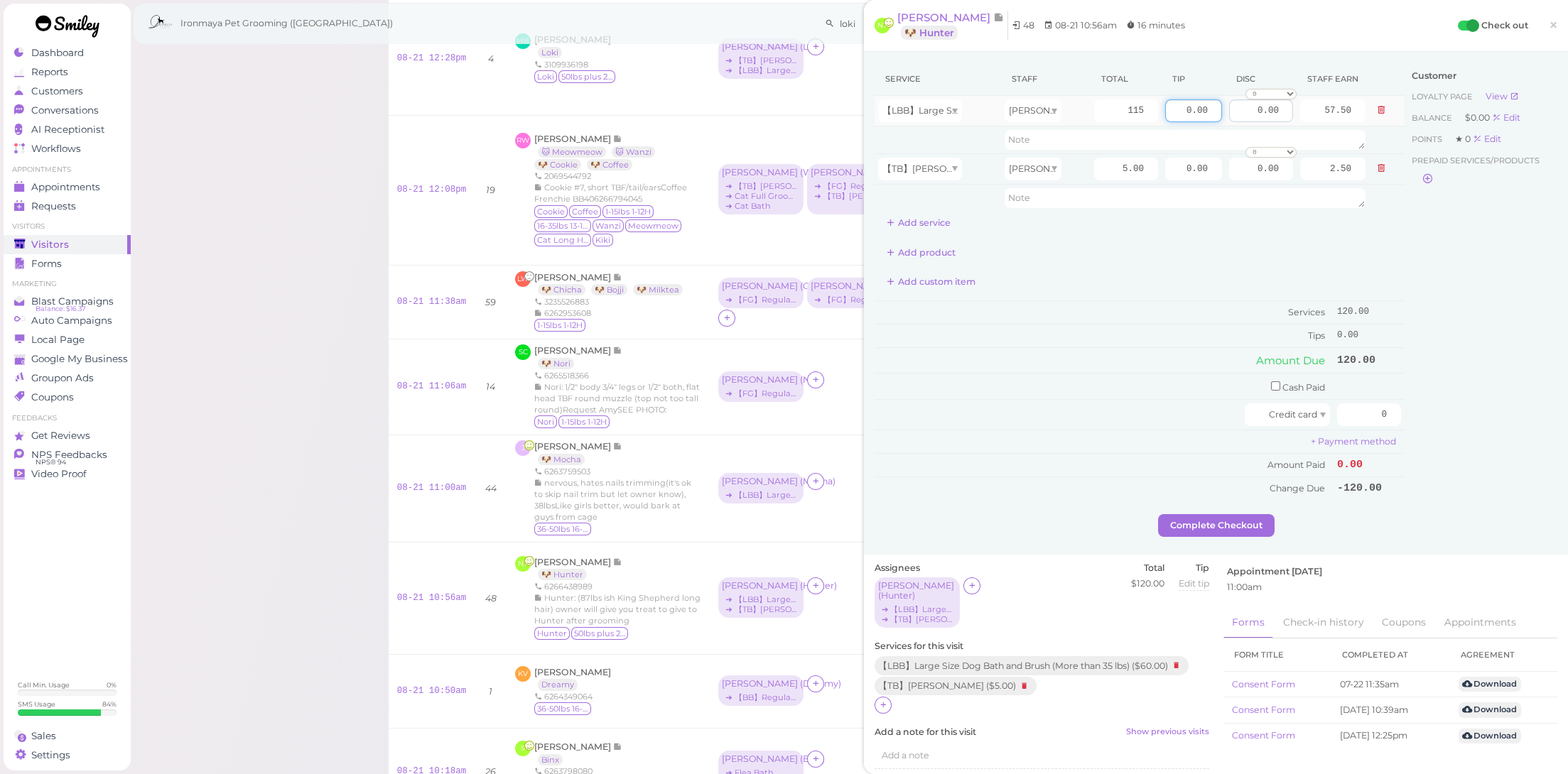
click at [1244, 119] on tr "【LBB】Large Size Dog Bath and Brush (More than 35 lbs) [PERSON_NAME] 115 0.00 0.…" at bounding box center [1139, 111] width 530 height 31
type input "12"
click at [1103, 310] on td "Services" at bounding box center [1103, 313] width 459 height 23
drag, startPoint x: 1345, startPoint y: 402, endPoint x: 1437, endPoint y: 421, distance: 93.9
click at [1437, 421] on div "Service Staff Total Tip Disc Staff earn 【LBB】Large Size Dog Bath and Brush (Mor…" at bounding box center [1215, 288] width 683 height 452
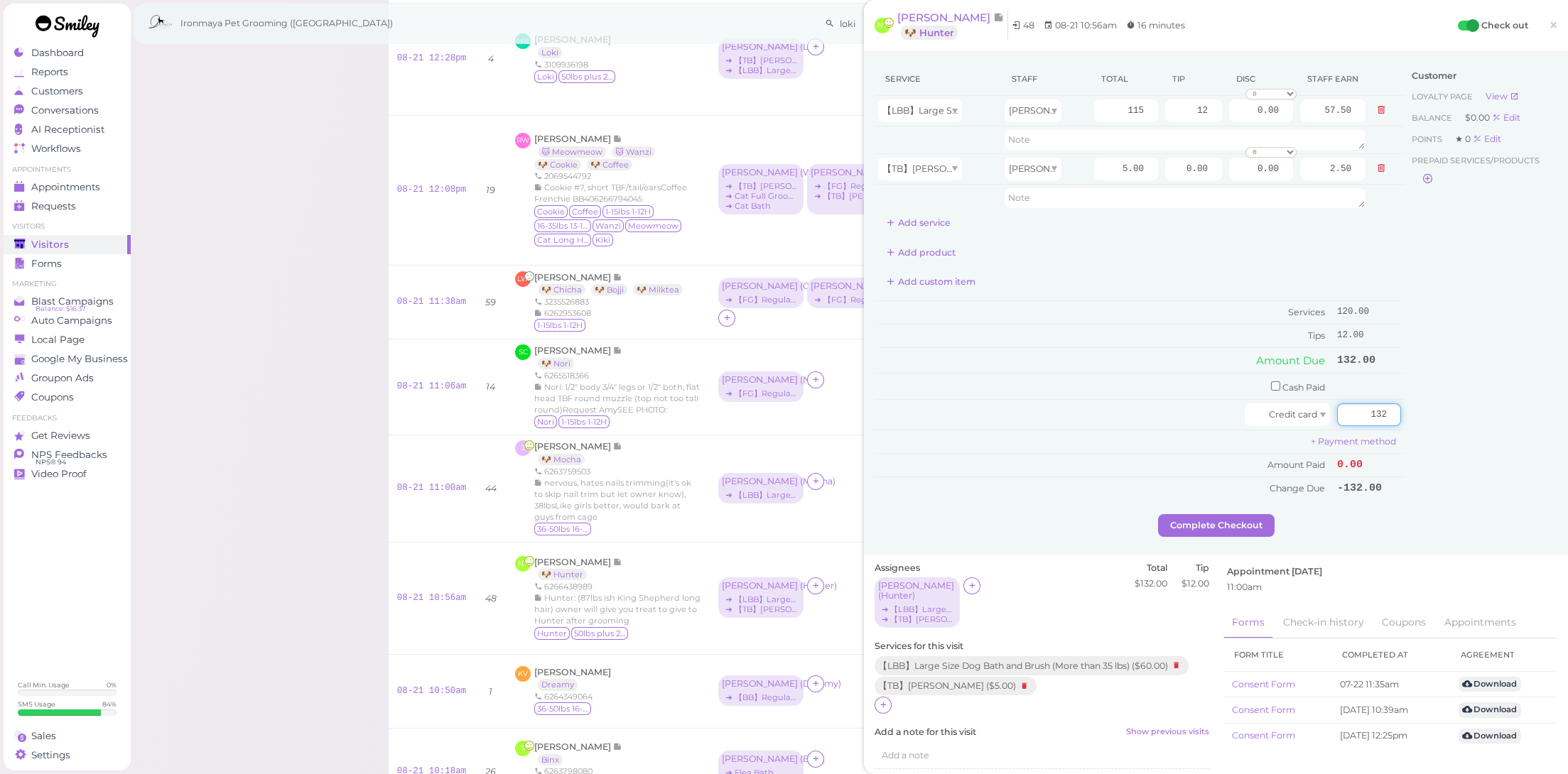
type input "132"
click at [1437, 467] on div "Customer Loyalty page View Balance $0.00 Edit Points ★ 0 Edit Prepaid services/…" at bounding box center [1481, 288] width 153 height 452
click at [1242, 516] on button "Complete Checkout" at bounding box center [1216, 525] width 116 height 22
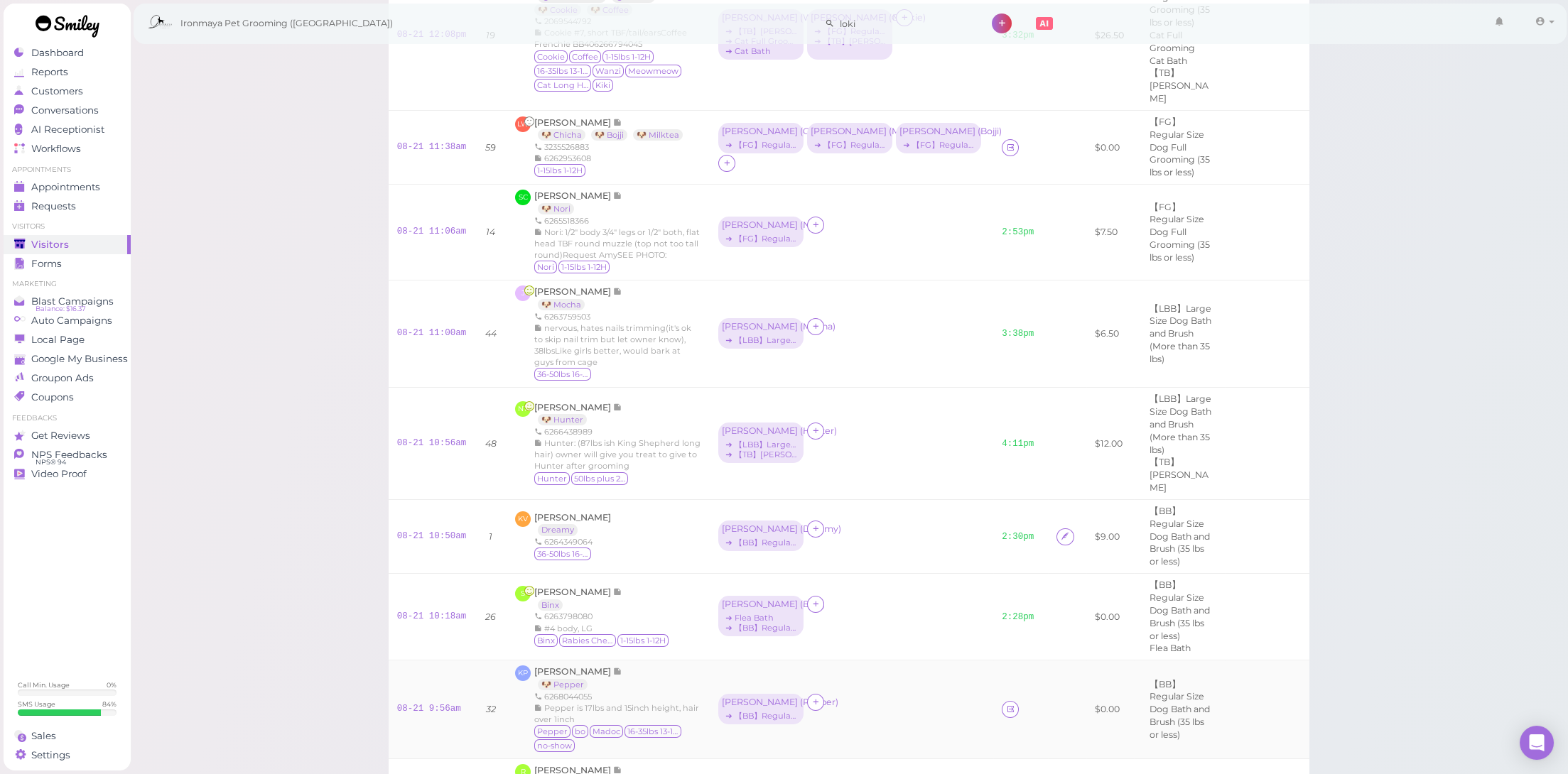
scroll to position [806, 0]
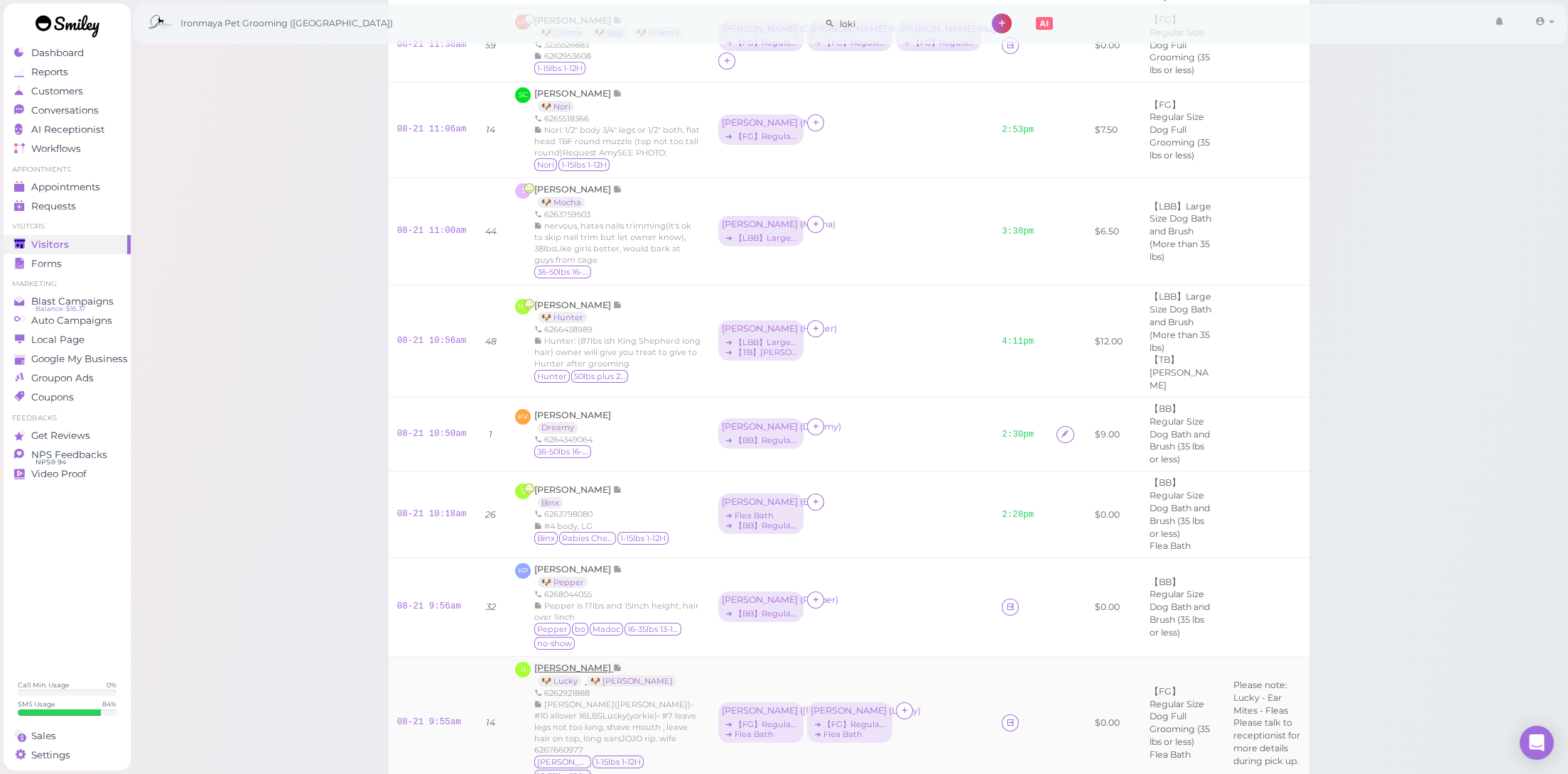
click at [577, 663] on span "[PERSON_NAME]" at bounding box center [573, 668] width 79 height 11
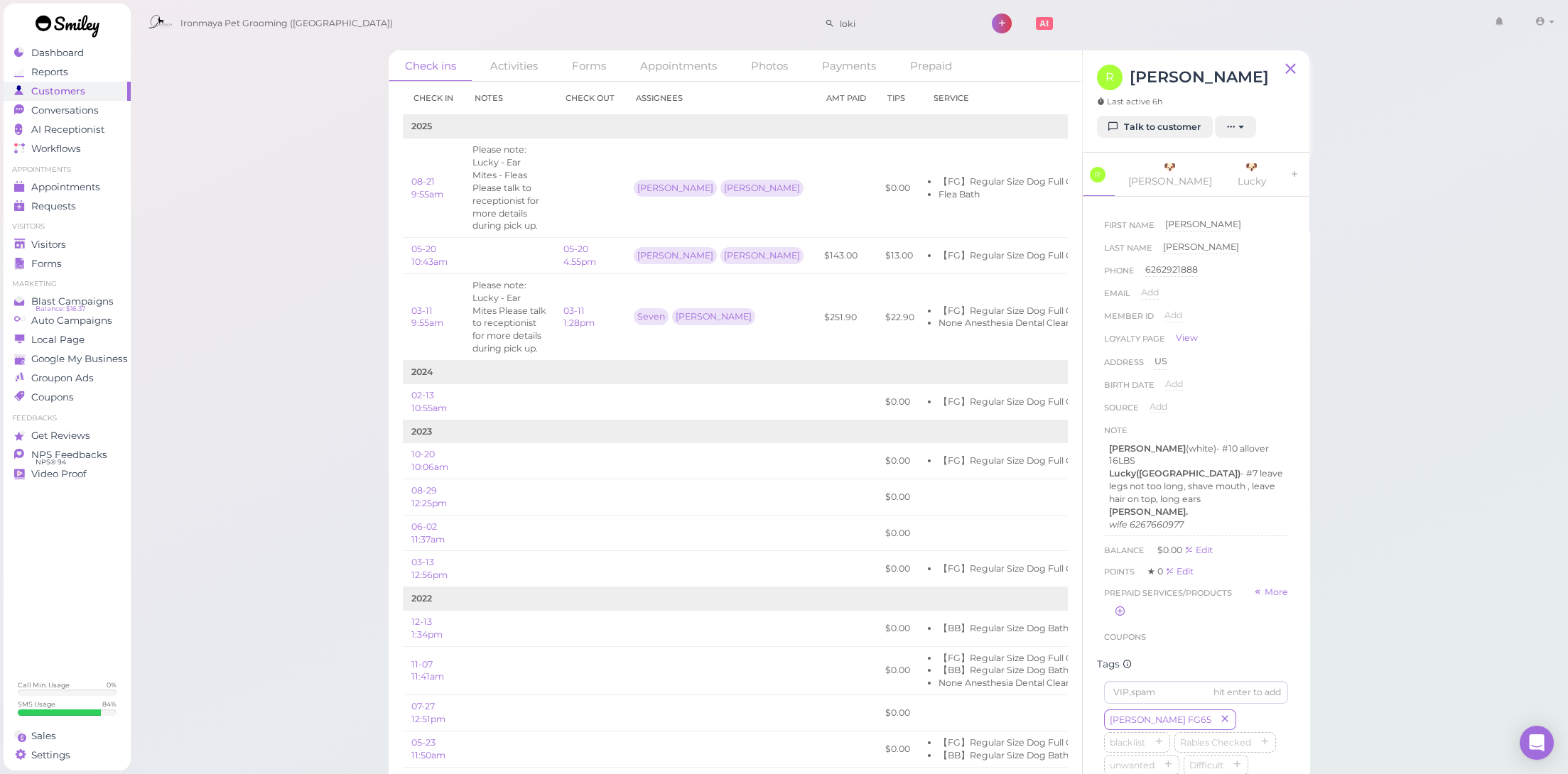
scroll to position [416, 0]
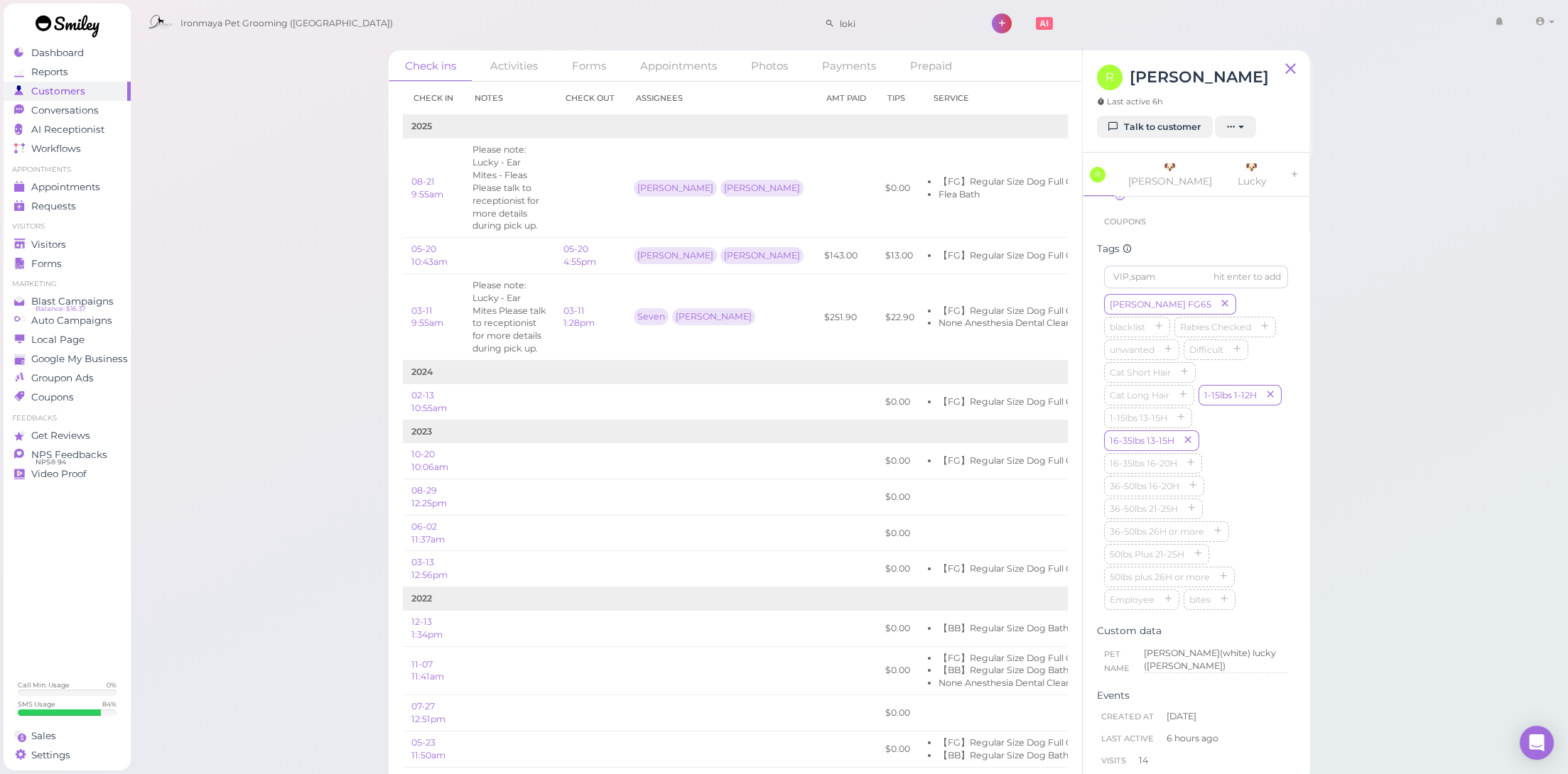
click at [1173, 295] on span "[PERSON_NAME] FG65" at bounding box center [1170, 304] width 132 height 21
click at [1220, 299] on icon "button" at bounding box center [1225, 304] width 8 height 10
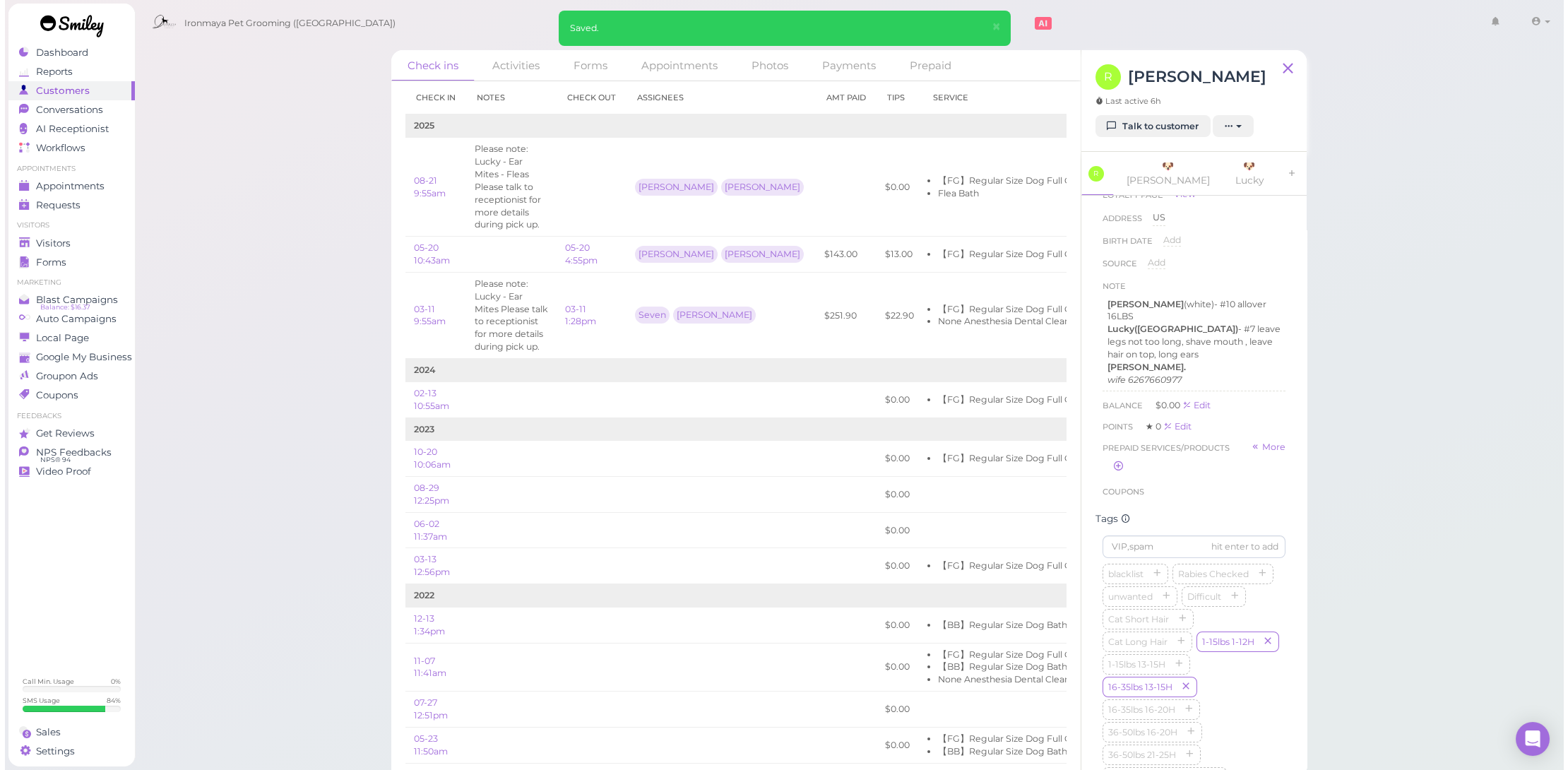
scroll to position [0, 0]
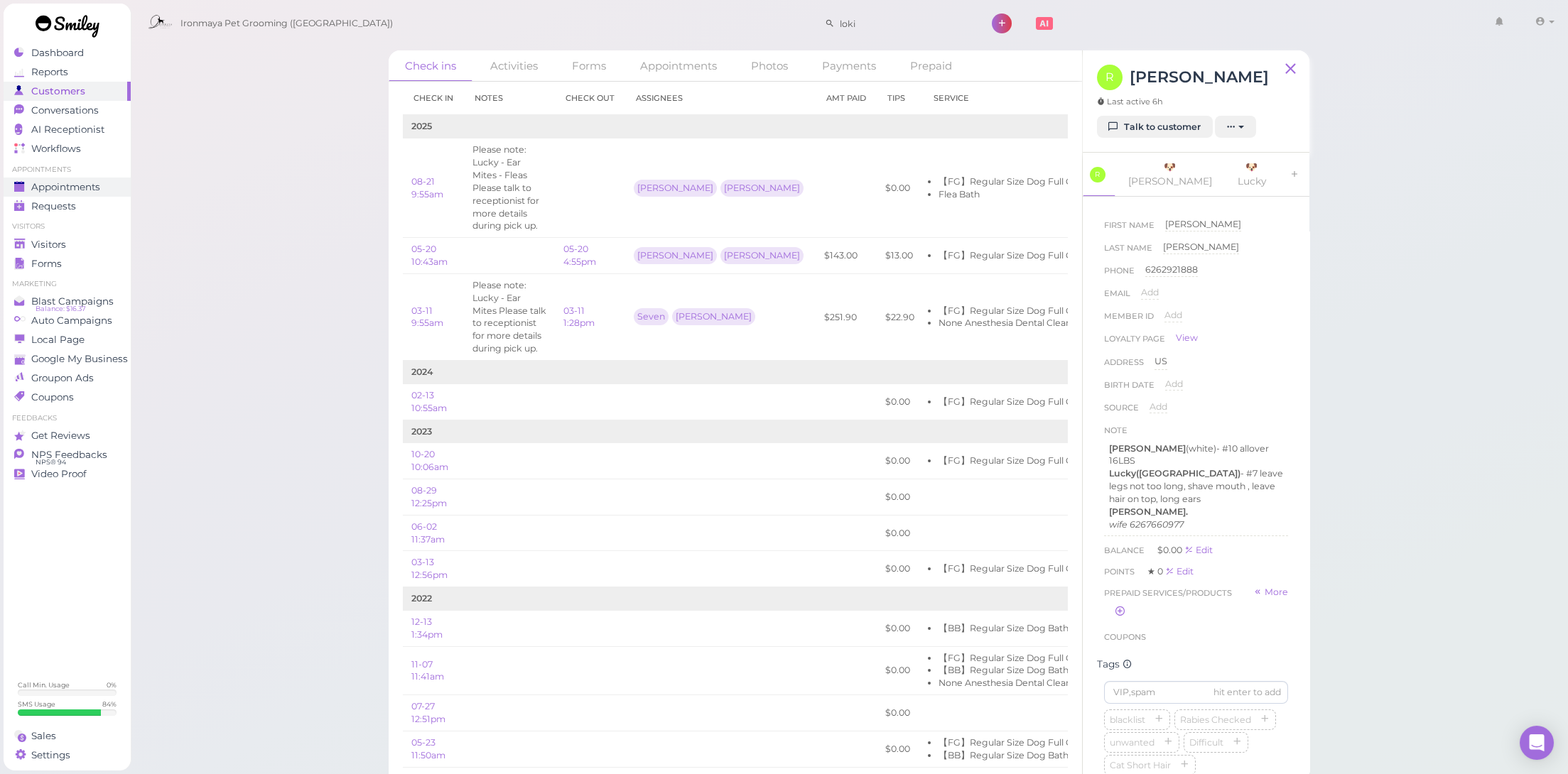
click at [80, 181] on span "Appointments" at bounding box center [66, 187] width 69 height 12
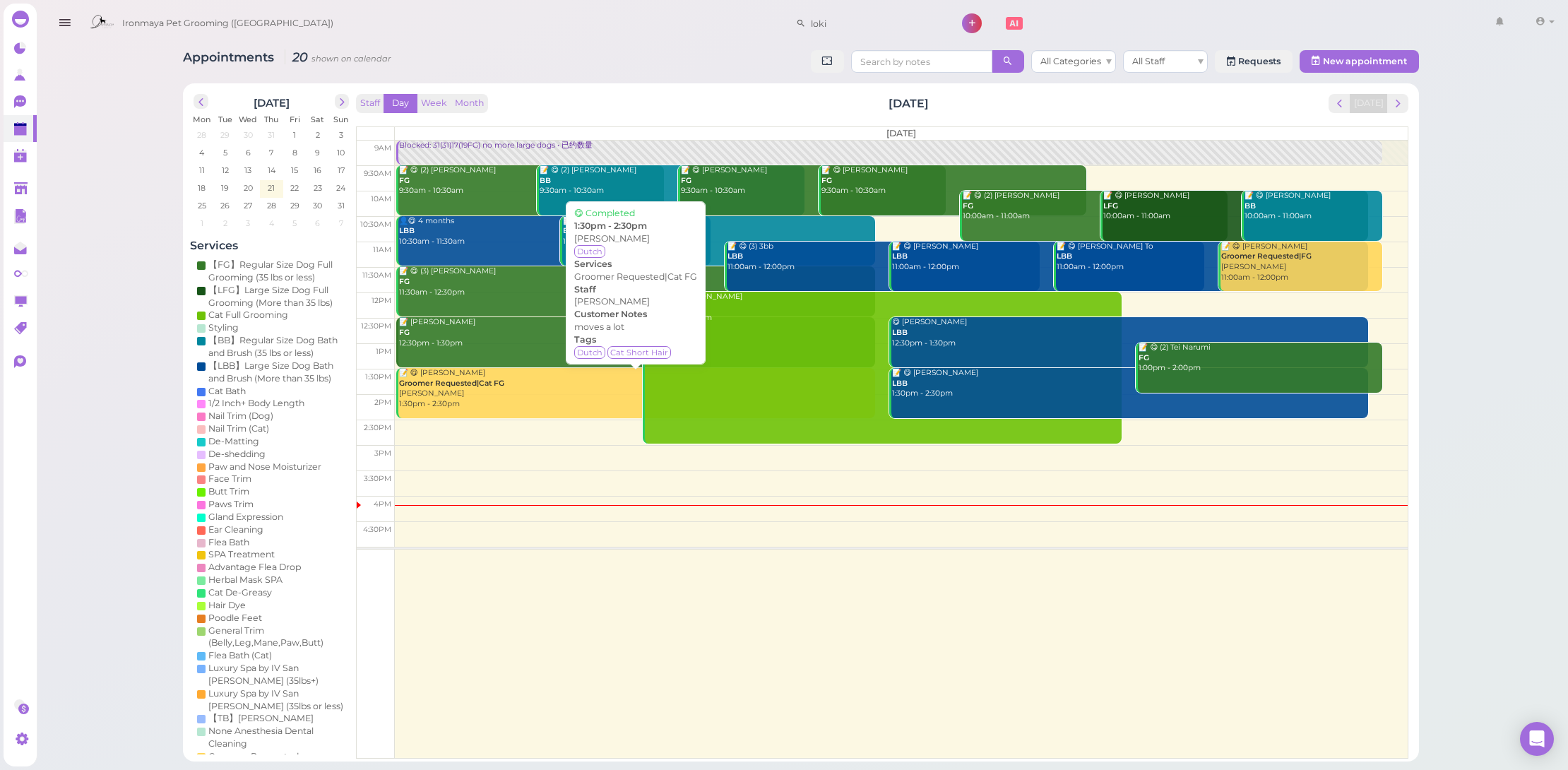
click at [595, 387] on div "📝 😋 [PERSON_NAME] Requested|Cat FG [PERSON_NAME] 1:30pm - 2:30pm" at bounding box center [636, 389] width 477 height 42
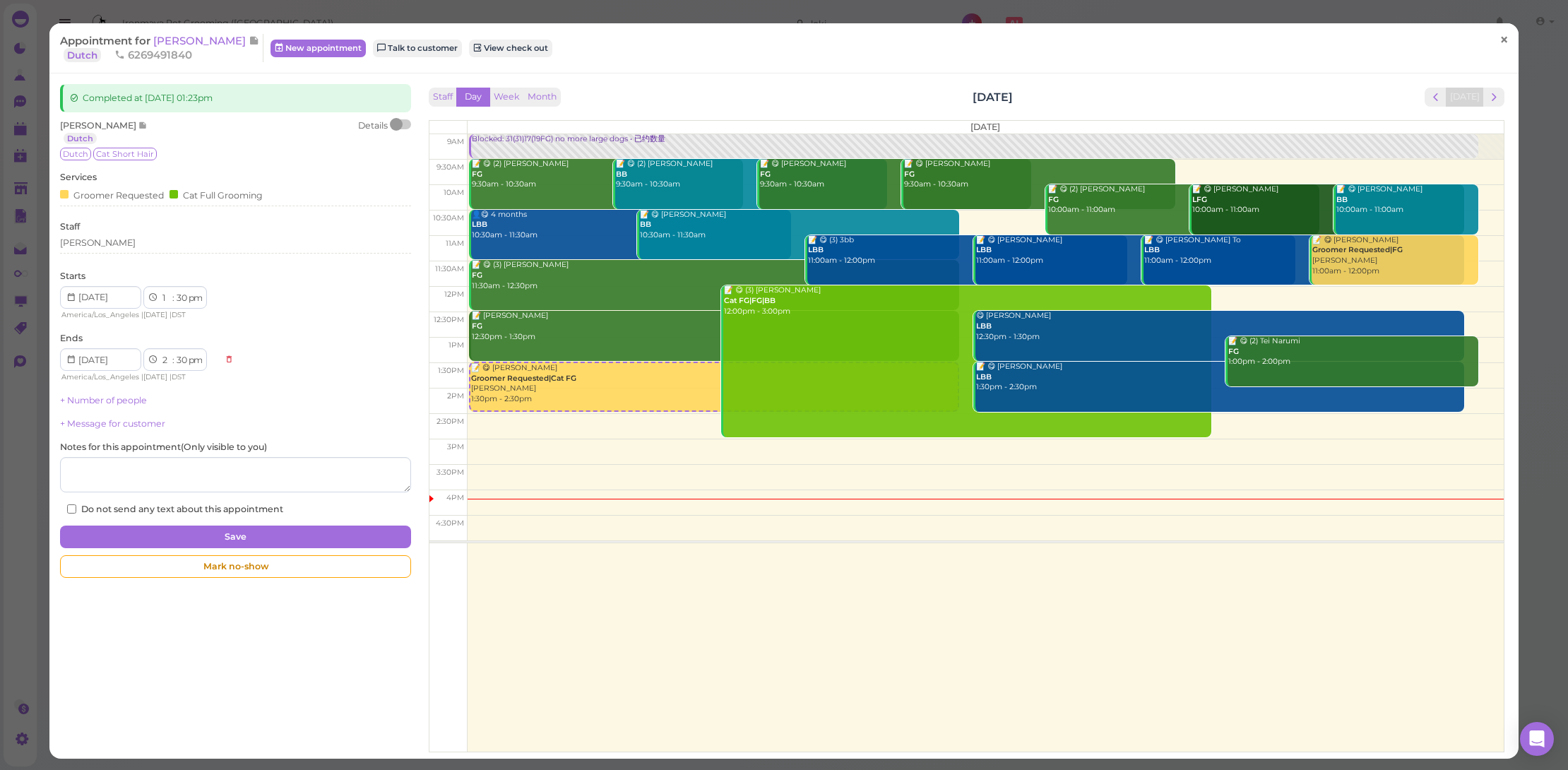
click at [1500, 42] on span "×" at bounding box center [1504, 40] width 9 height 20
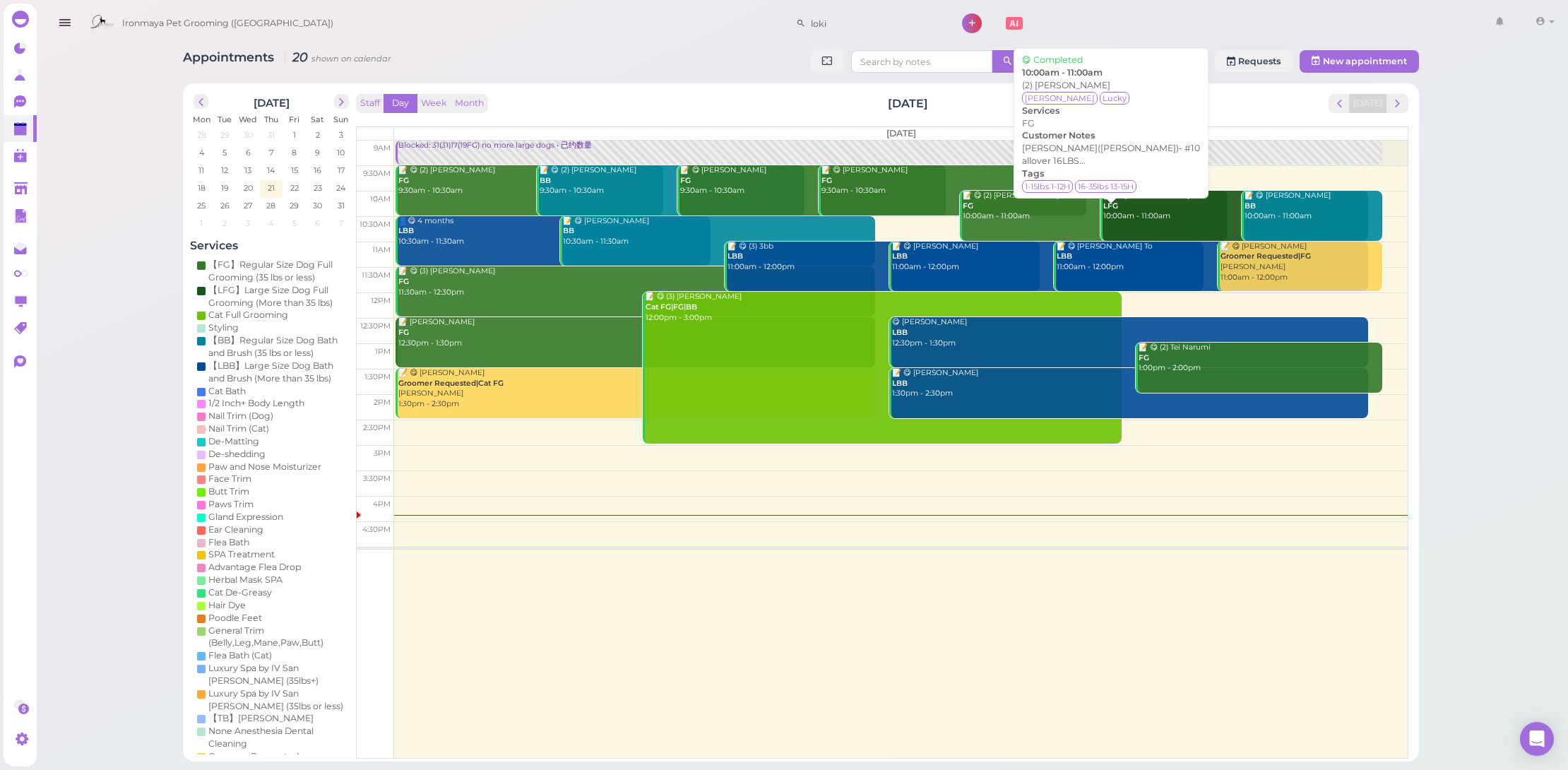
click at [1077, 207] on div "📝 😋 (2) [PERSON_NAME] FG 10:00am - 11:00am" at bounding box center [1095, 206] width 266 height 31
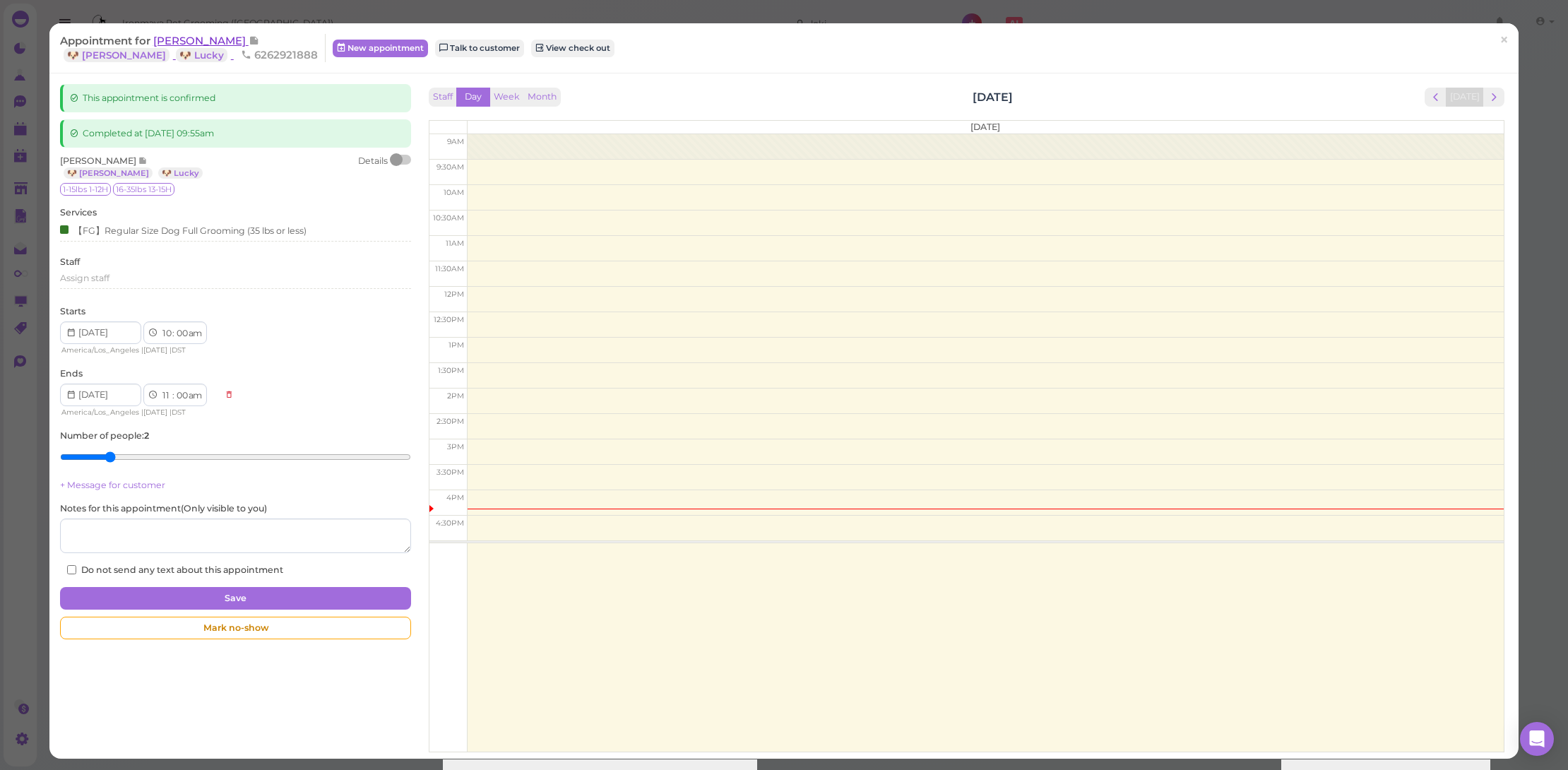
click at [179, 41] on span "[PERSON_NAME]" at bounding box center [201, 40] width 96 height 13
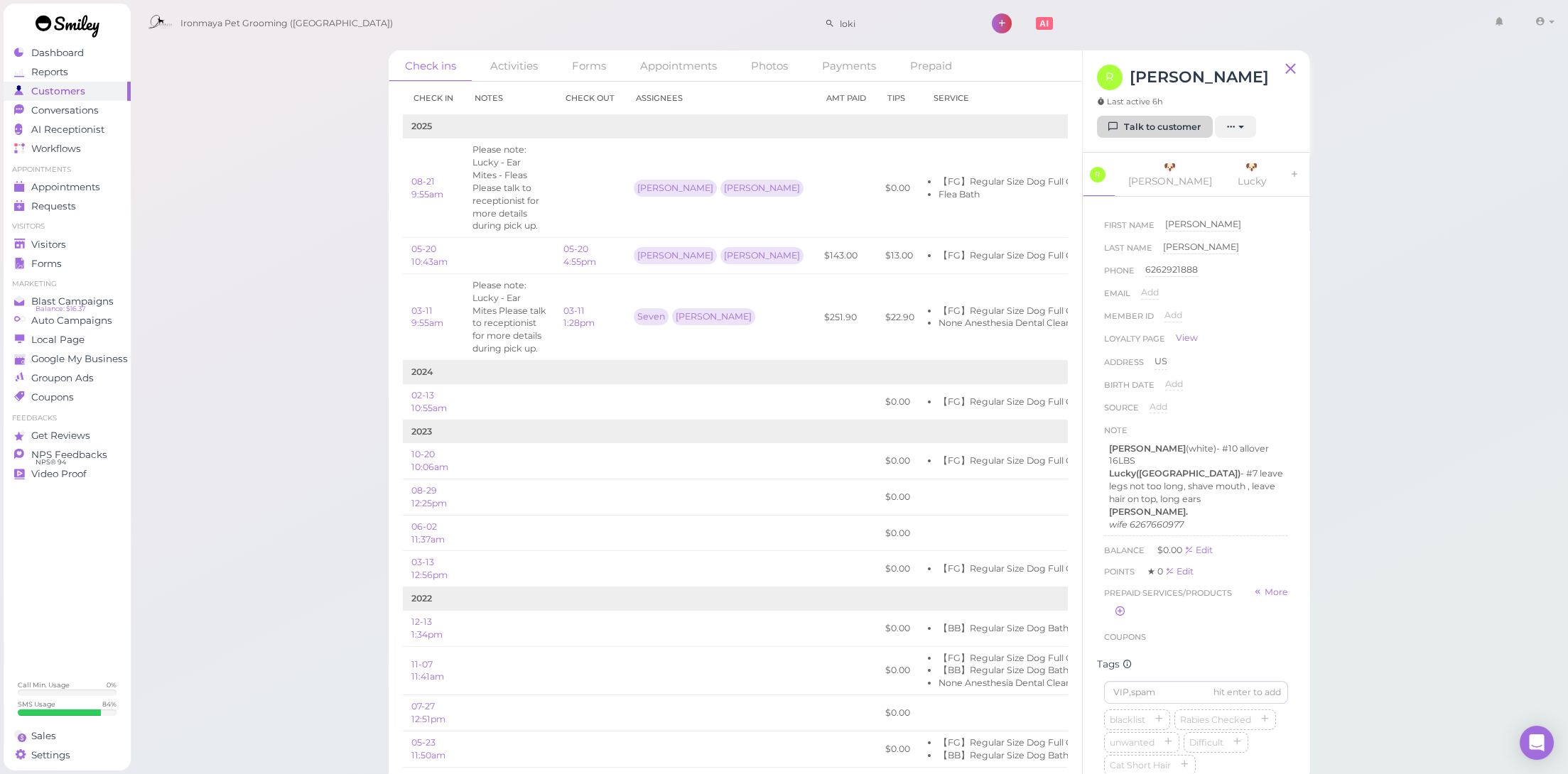
click at [1150, 123] on link "Talk to customer" at bounding box center [1155, 127] width 116 height 22
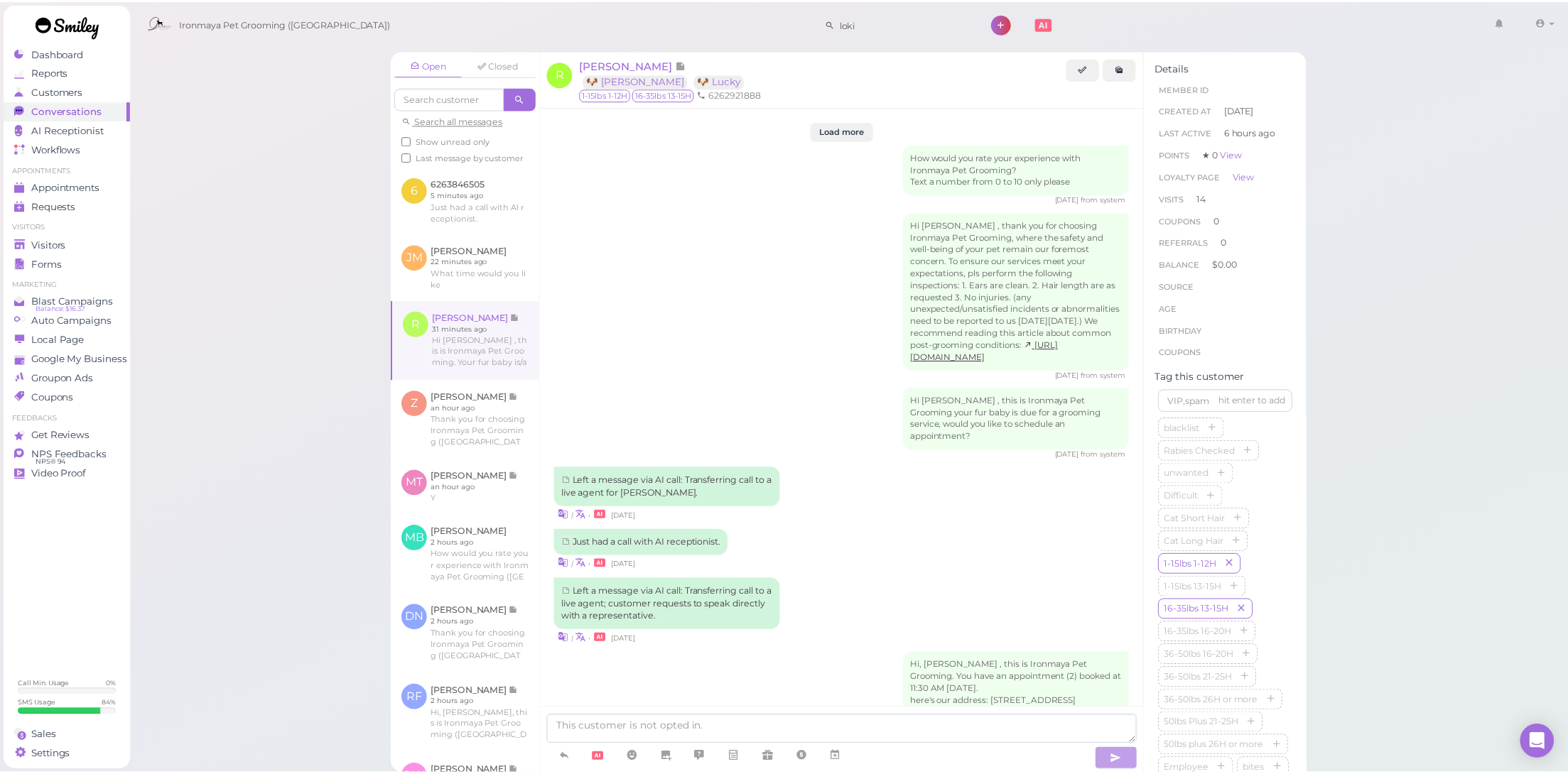
scroll to position [2105, 0]
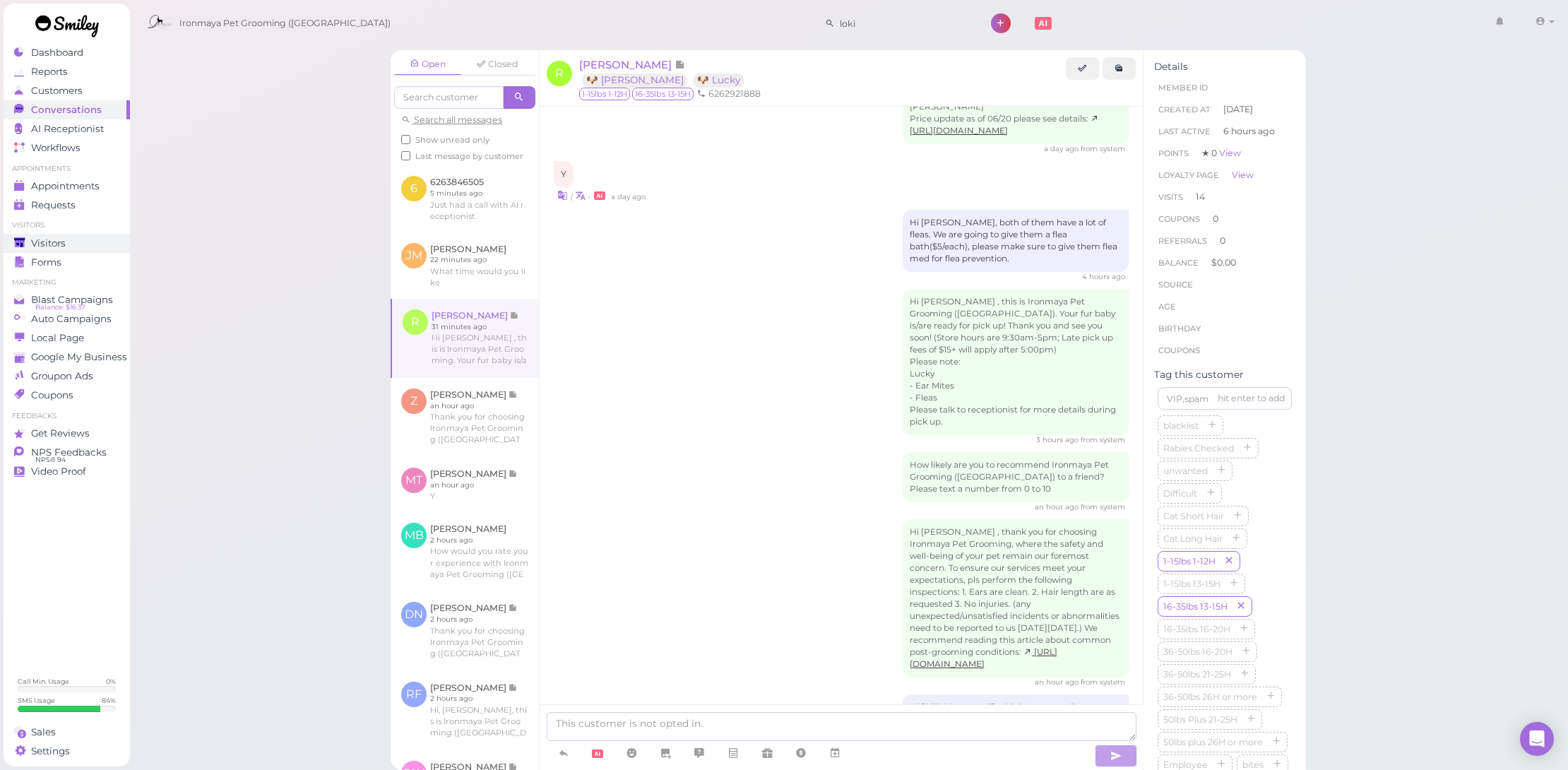
click at [81, 240] on div "Visitors" at bounding box center [64, 243] width 101 height 12
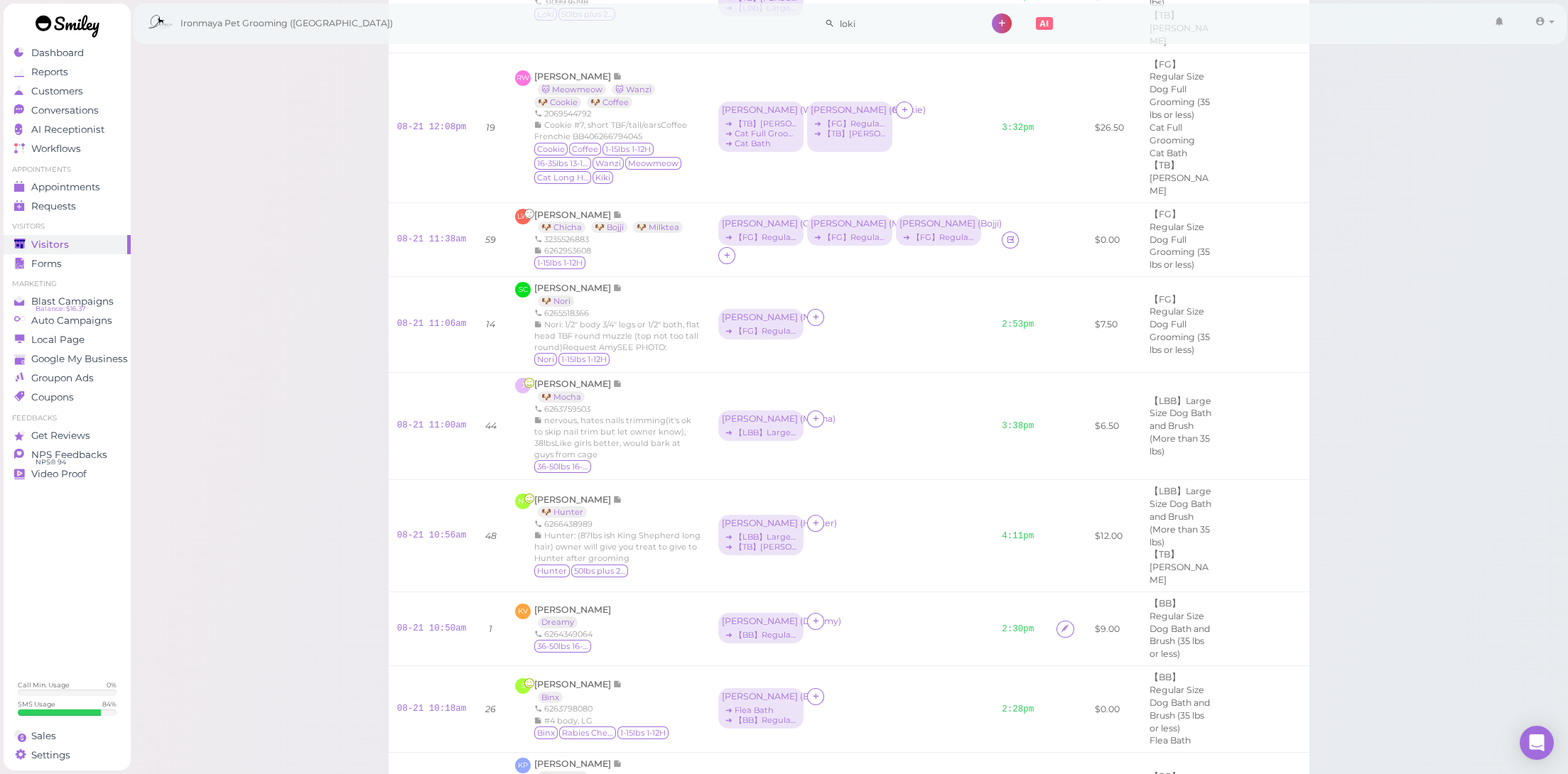
scroll to position [1051, 0]
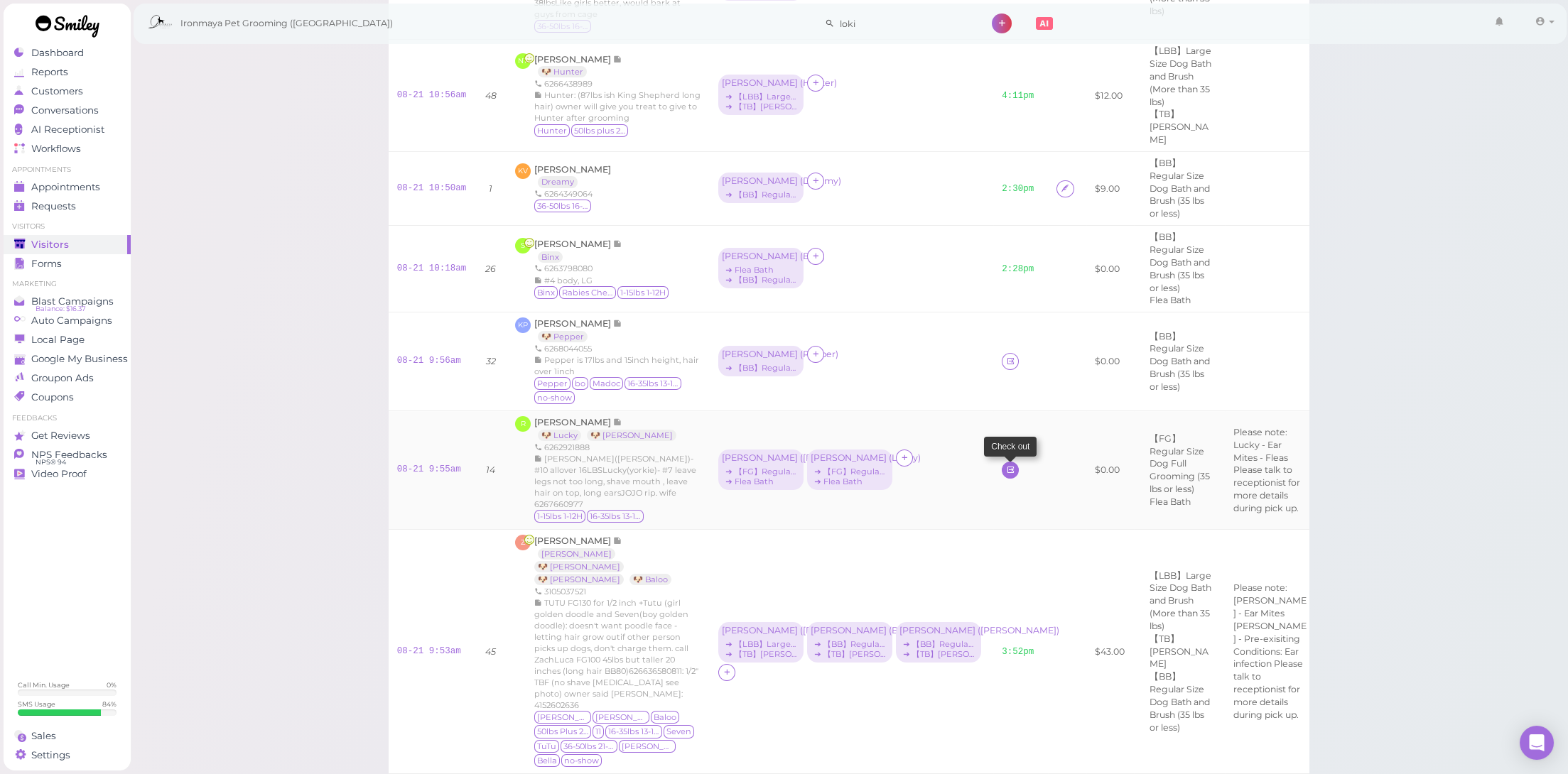
click at [1001, 462] on link at bounding box center [1010, 470] width 17 height 17
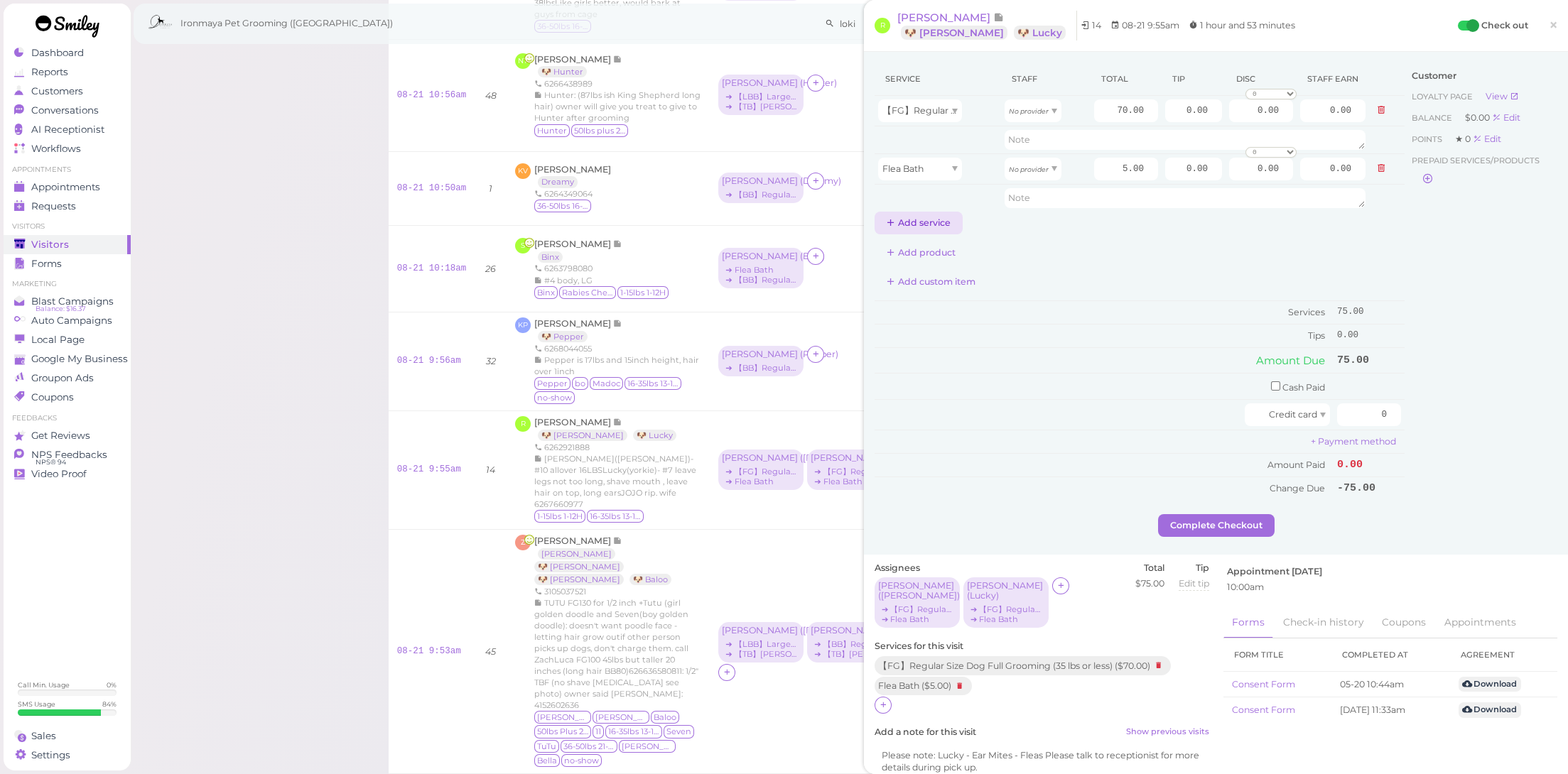
click at [923, 227] on button "Add service" at bounding box center [918, 222] width 88 height 22
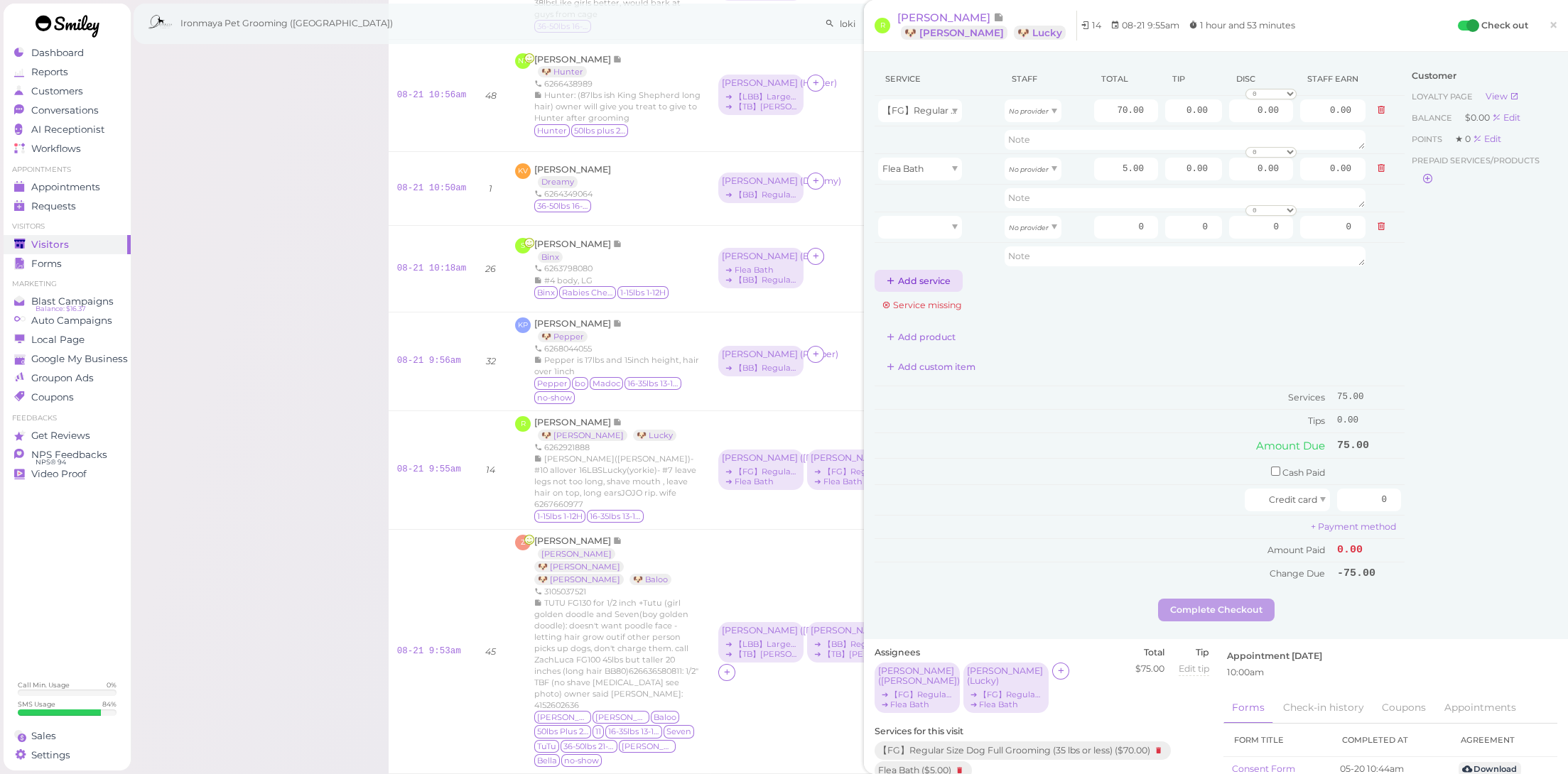
click at [925, 270] on button "Add service" at bounding box center [918, 280] width 88 height 22
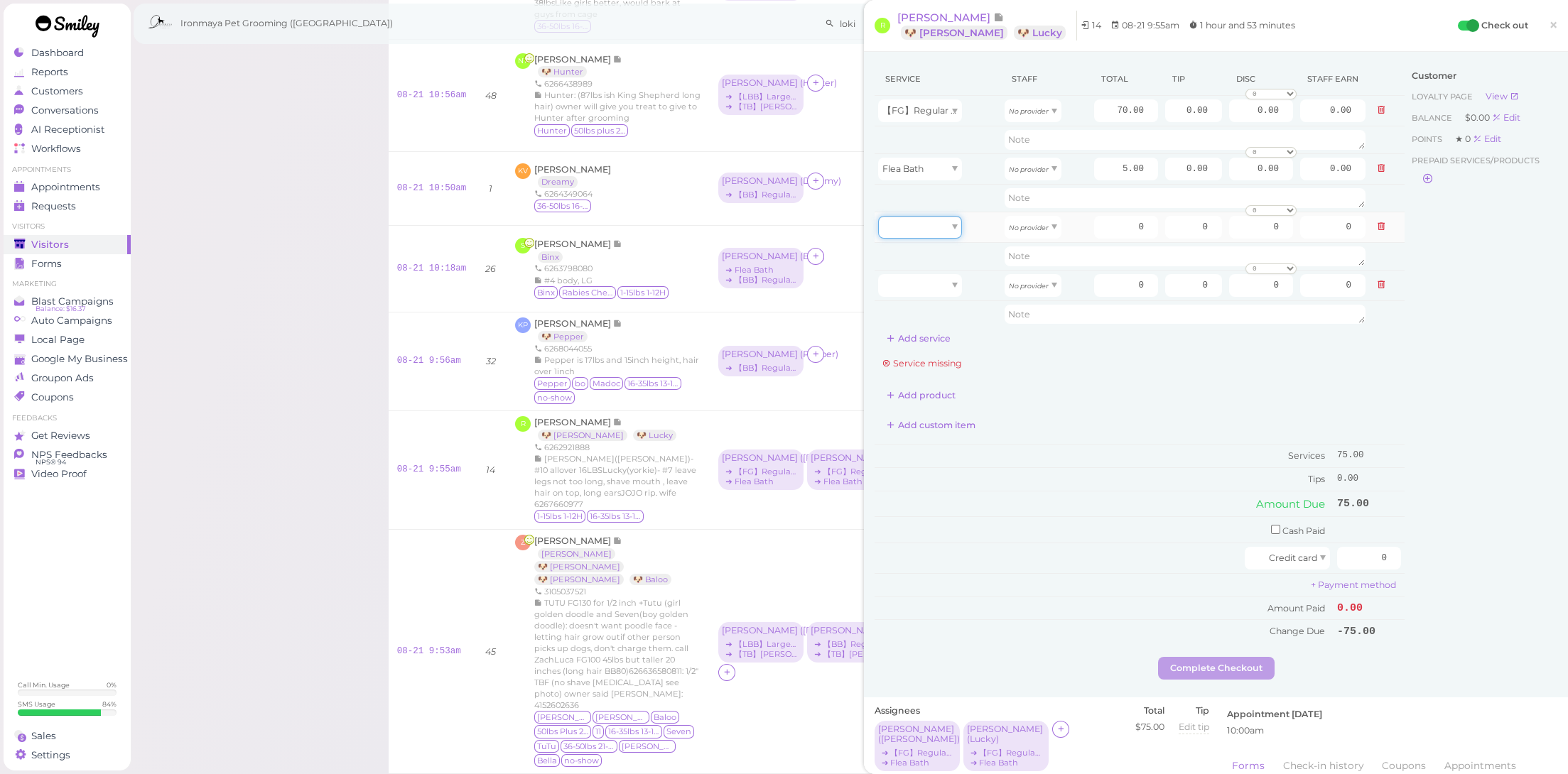
click at [937, 233] on div at bounding box center [919, 226] width 84 height 22
type input "70.00"
click at [946, 293] on div at bounding box center [919, 285] width 84 height 22
drag, startPoint x: 945, startPoint y: 360, endPoint x: 952, endPoint y: 351, distance: 11.4
type input "5.00"
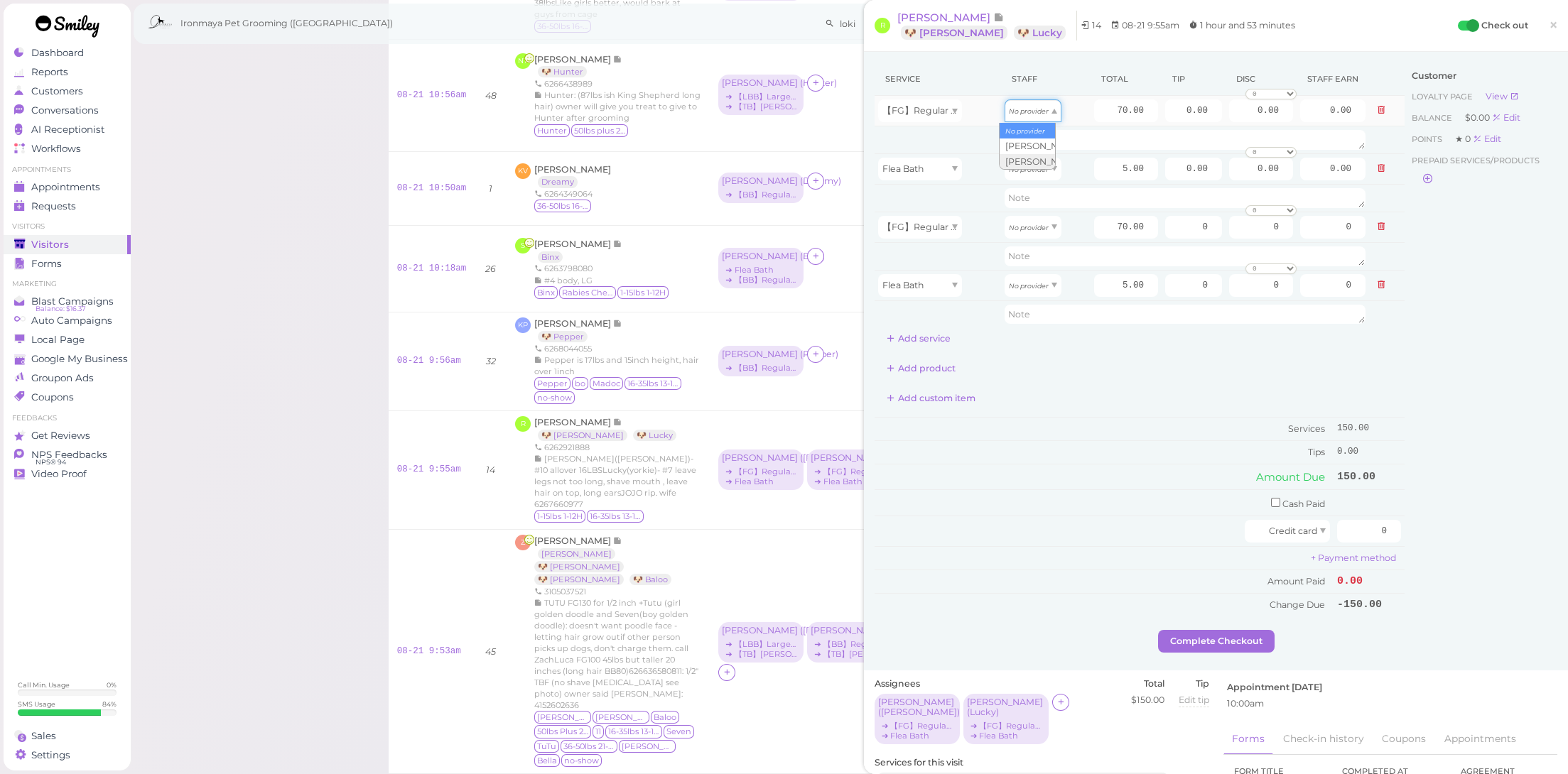
click at [1033, 112] on icon "No provider" at bounding box center [1029, 110] width 40 height 7
type input "35.00"
click at [1036, 179] on div "No provider" at bounding box center [1033, 168] width 57 height 22
drag, startPoint x: 1031, startPoint y: 206, endPoint x: 1033, endPoint y: 231, distance: 25.1
type input "2.50"
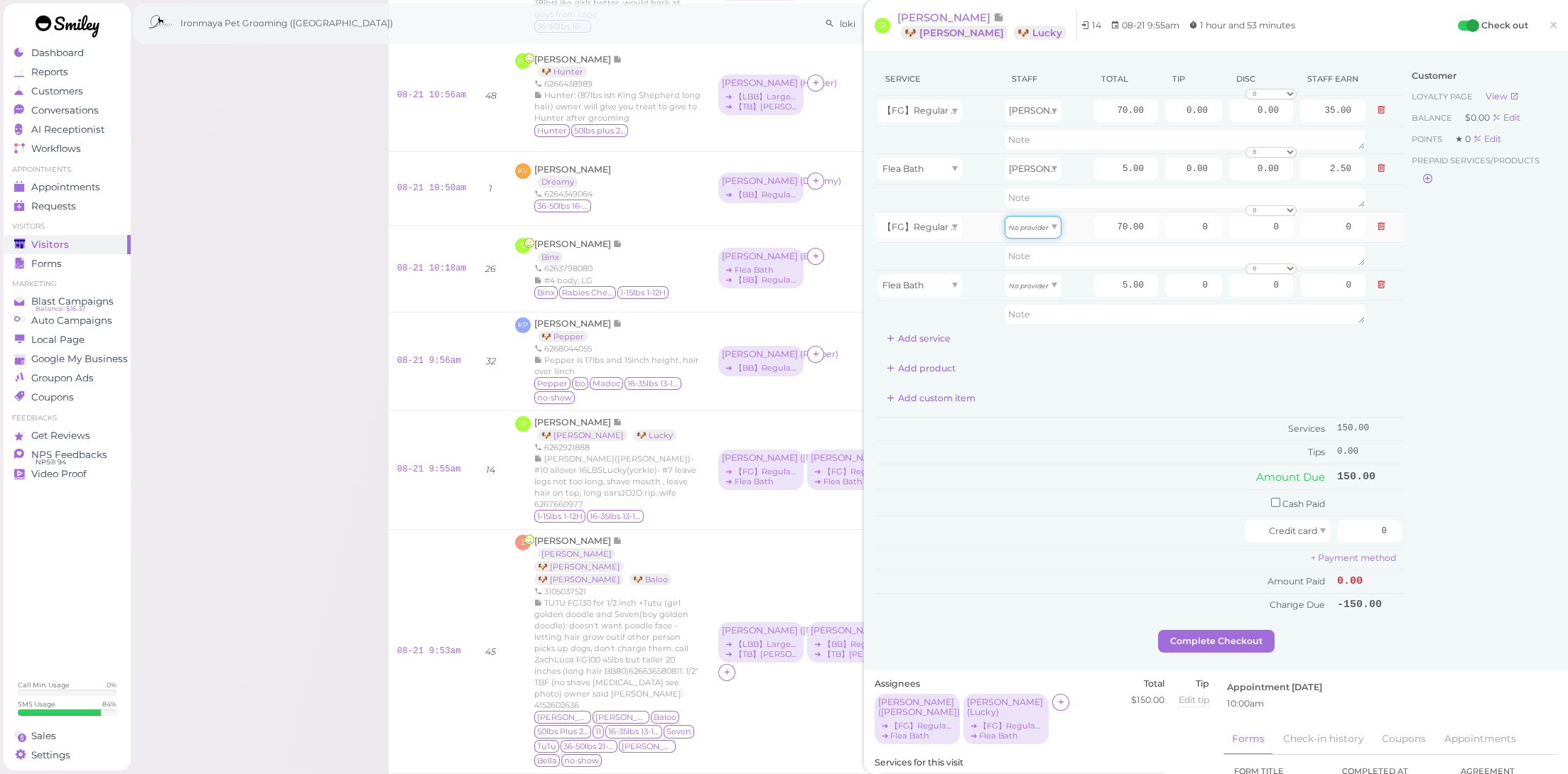
click at [1034, 232] on div "No provider" at bounding box center [1033, 226] width 57 height 22
drag, startPoint x: 1037, startPoint y: 268, endPoint x: 1037, endPoint y: 281, distance: 13.0
type input "35.00"
click at [1039, 287] on icon "No provider" at bounding box center [1029, 285] width 40 height 7
type input "2.50"
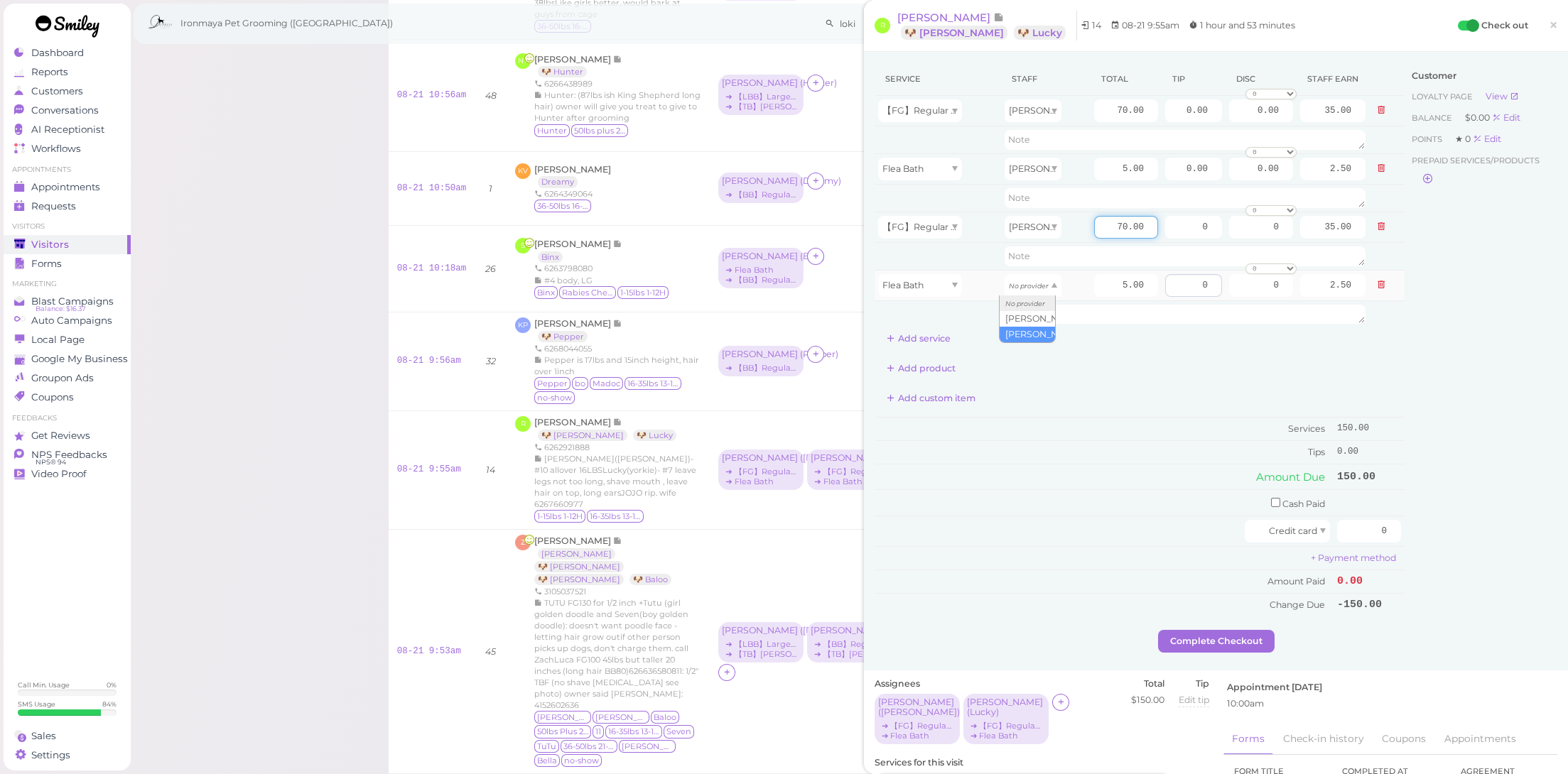
click at [1095, 225] on input "70.00" at bounding box center [1126, 226] width 64 height 22
drag, startPoint x: 1103, startPoint y: 225, endPoint x: 1234, endPoint y: 249, distance: 133.2
click at [1234, 249] on tbody "【FG】Regular Size Dog Full Grooming (35 lbs or less) [PERSON_NAME] 70.00 0.00 0.…" at bounding box center [1139, 212] width 530 height 232
type input "80"
type input "40.00"
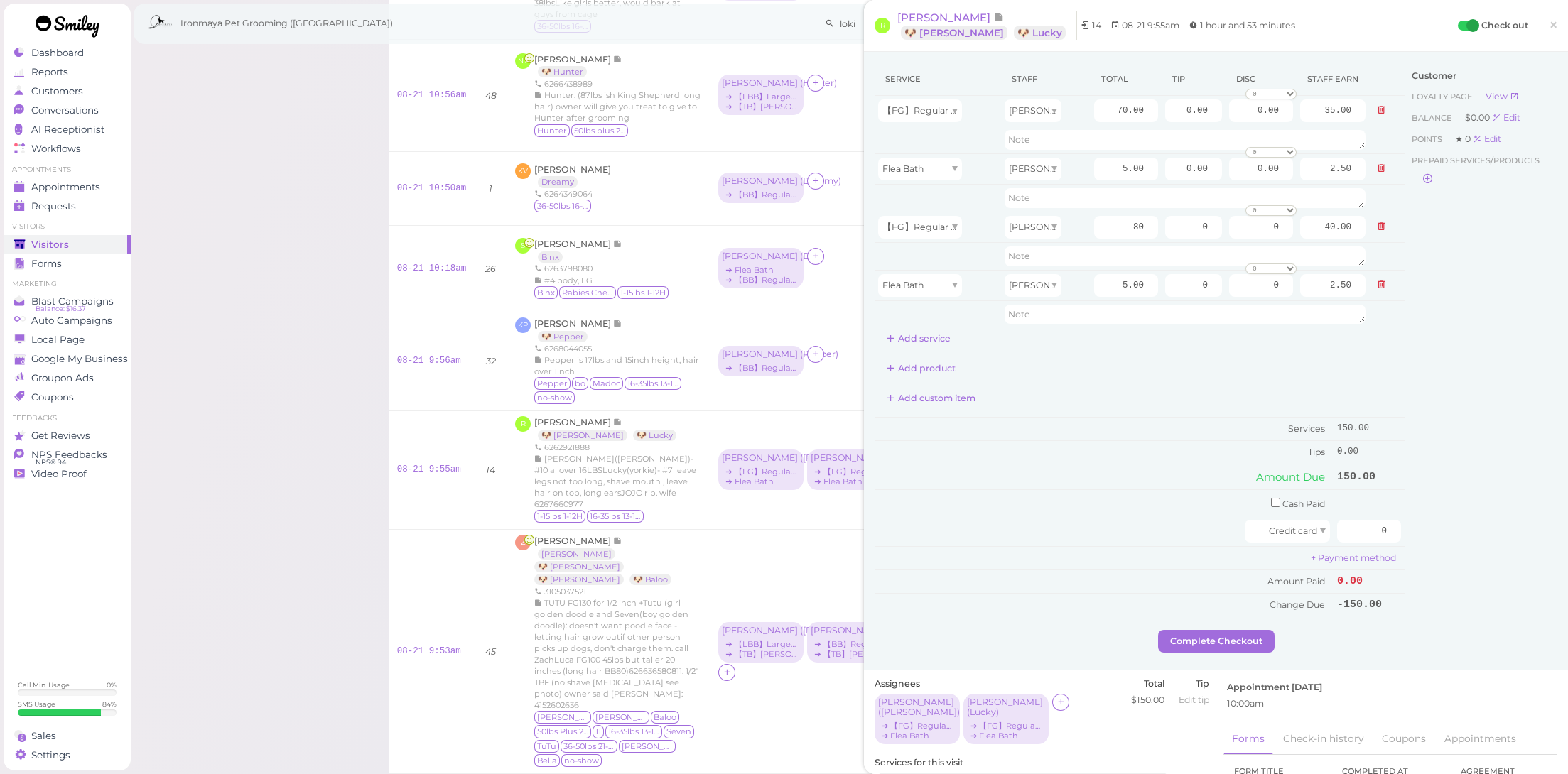
click at [1176, 378] on div "Service Staff Total Tip Disc Staff earn 【FG】Regular Size Dog Full Grooming (35 …" at bounding box center [1139, 338] width 530 height 553
drag, startPoint x: 1168, startPoint y: 108, endPoint x: 1283, endPoint y: 130, distance: 117.1
click at [1283, 130] on tbody "【FG】Regular Size Dog Full Grooming (35 lbs or less) [PERSON_NAME] 70.00 0.00 0.…" at bounding box center [1139, 212] width 530 height 232
type input "7"
drag, startPoint x: 1239, startPoint y: 239, endPoint x: 1268, endPoint y: 248, distance: 30.4
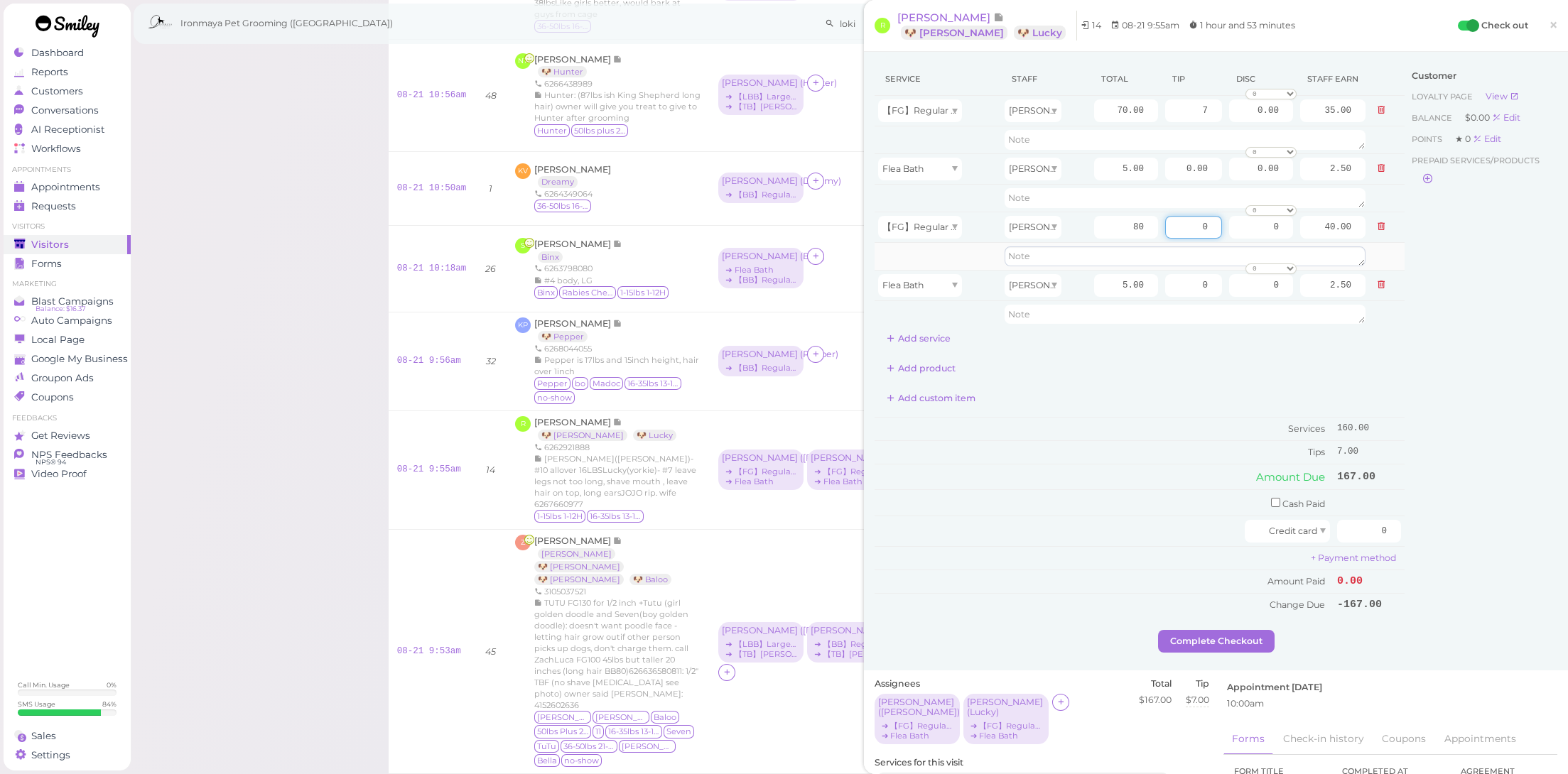
click at [1268, 248] on tbody "【FG】Regular Size Dog Full Grooming (35 lbs or less) [PERSON_NAME] 70.00 7 0.00 …" at bounding box center [1139, 212] width 530 height 232
type input "8"
drag, startPoint x: 1138, startPoint y: 428, endPoint x: 1261, endPoint y: 473, distance: 131.0
click at [1138, 428] on td "Services" at bounding box center [1103, 429] width 459 height 23
click at [1271, 498] on input "checkbox" at bounding box center [1275, 502] width 9 height 9
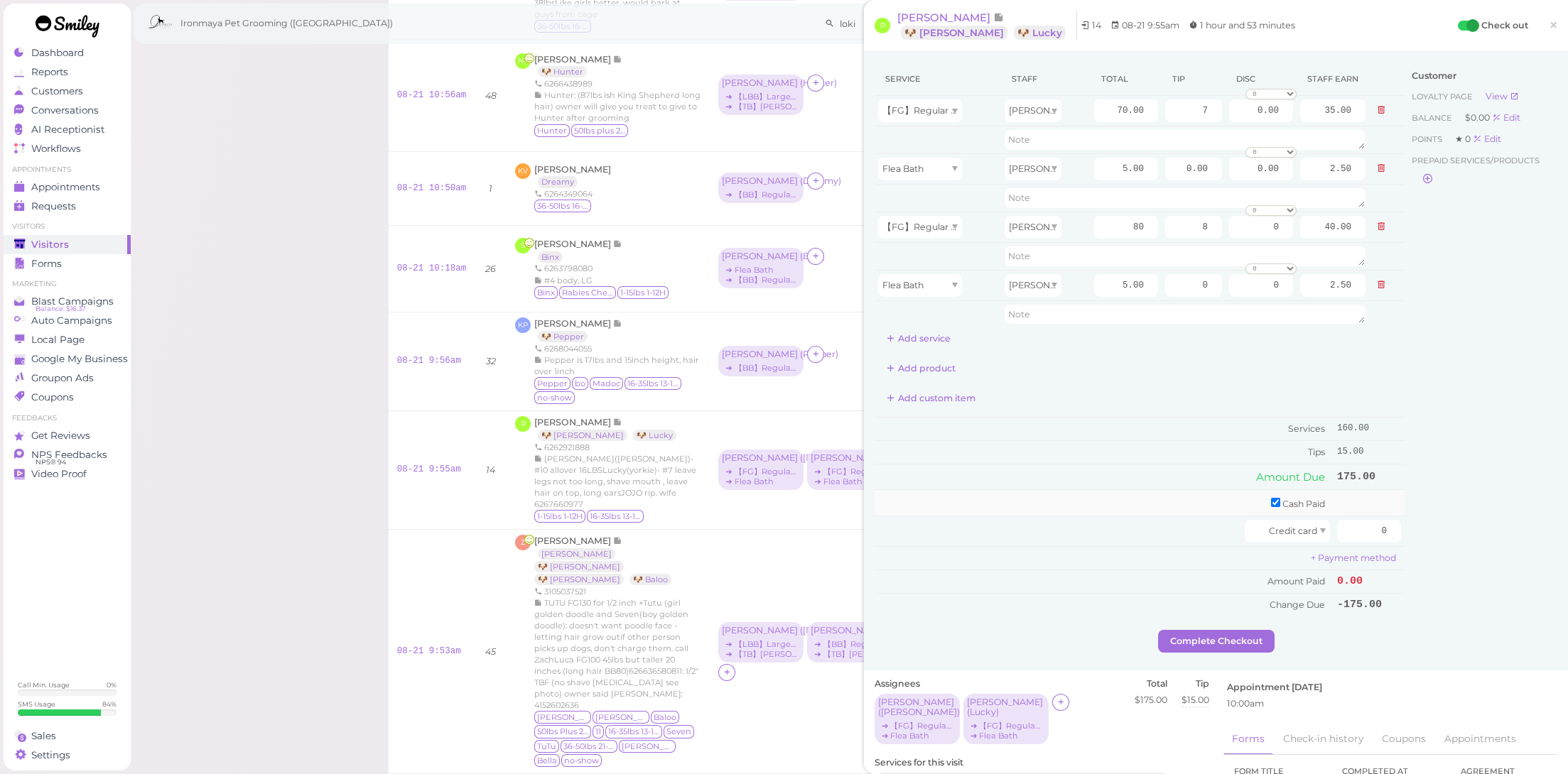
checkbox input "true"
drag, startPoint x: 1343, startPoint y: 499, endPoint x: 1458, endPoint y: 517, distance: 116.4
click at [1458, 517] on div "Service Staff Total Tip Disc Staff earn 【FG】Regular Size Dog Full Grooming (35 …" at bounding box center [1215, 348] width 683 height 572
type input "175"
click at [1457, 523] on div "Customer Loyalty page View Balance $0.00 Edit Points ★ 0 Edit Prepaid services/…" at bounding box center [1481, 348] width 153 height 572
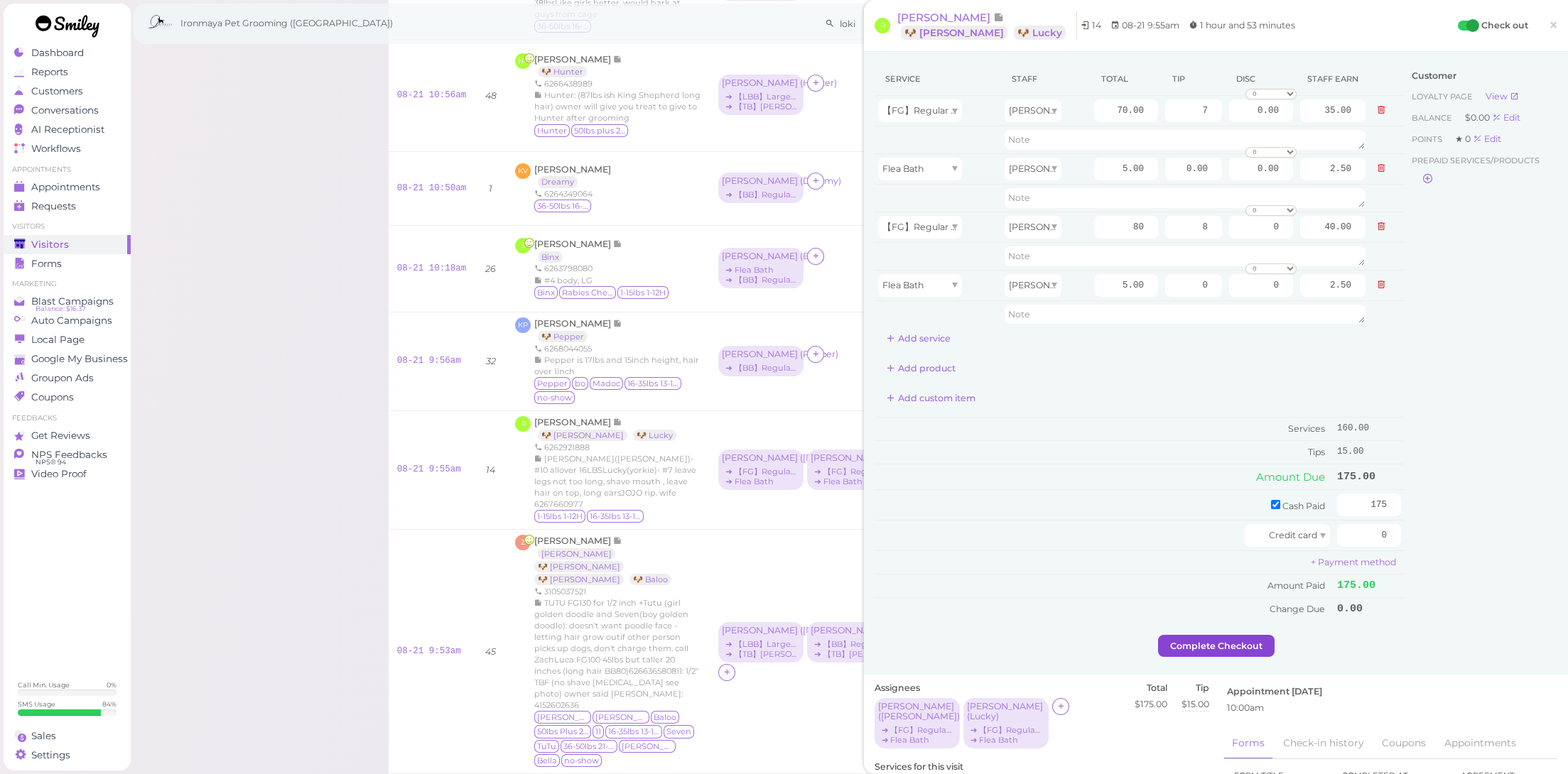
click at [1231, 640] on button "Complete Checkout" at bounding box center [1216, 646] width 116 height 22
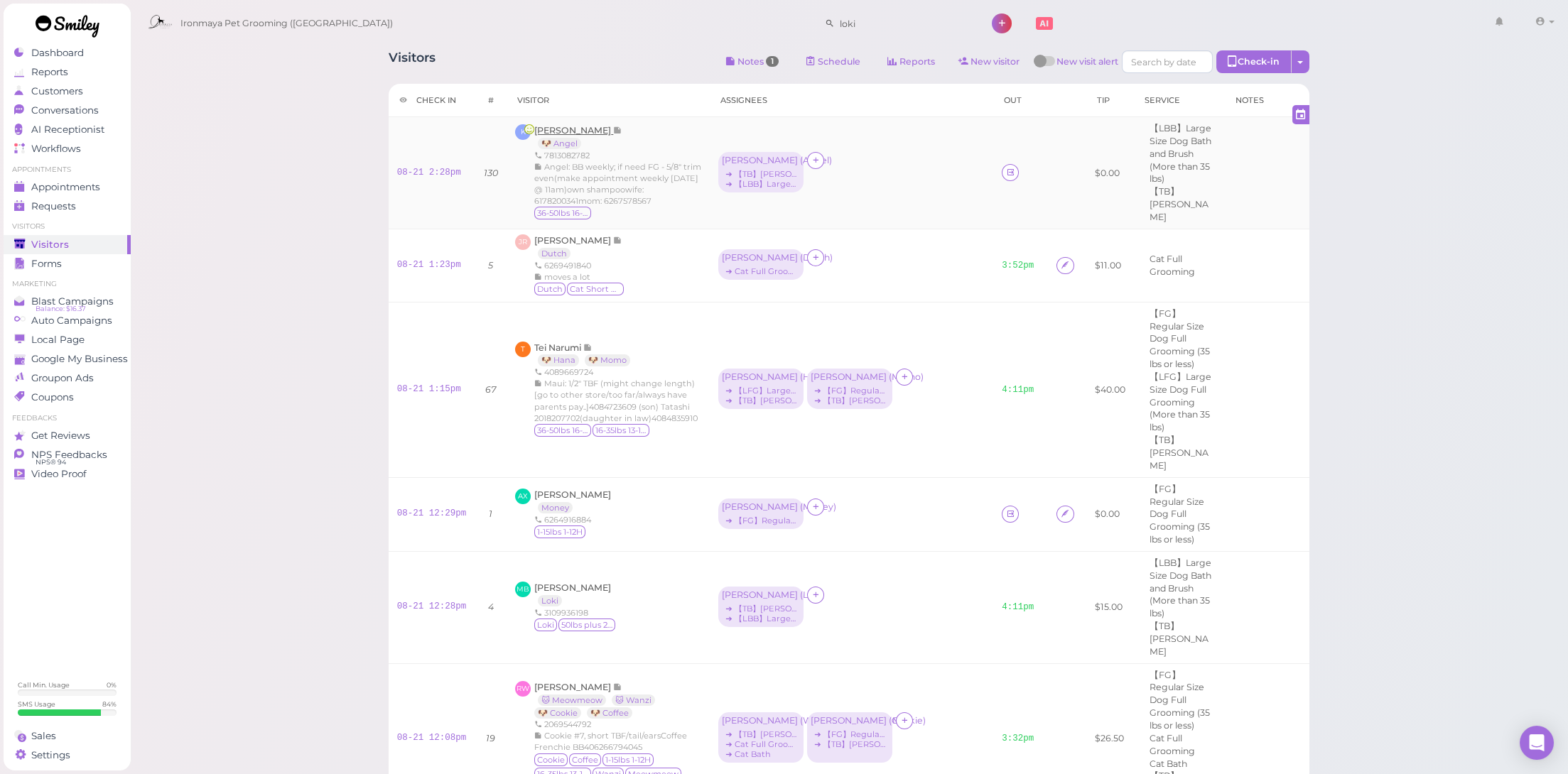
click at [571, 129] on span "[PERSON_NAME]" at bounding box center [573, 130] width 79 height 11
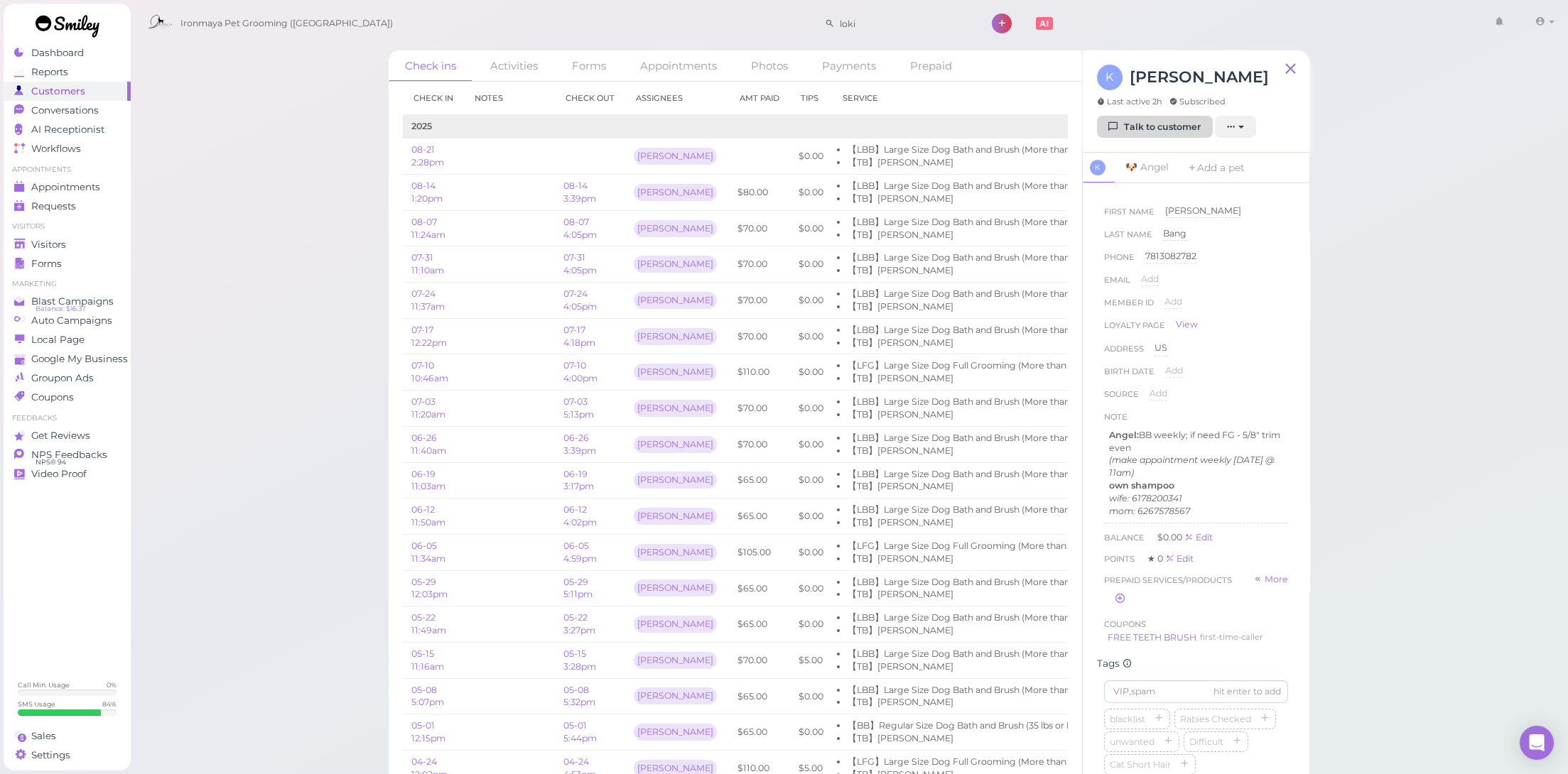
click at [1153, 116] on link "Talk to customer" at bounding box center [1155, 127] width 116 height 22
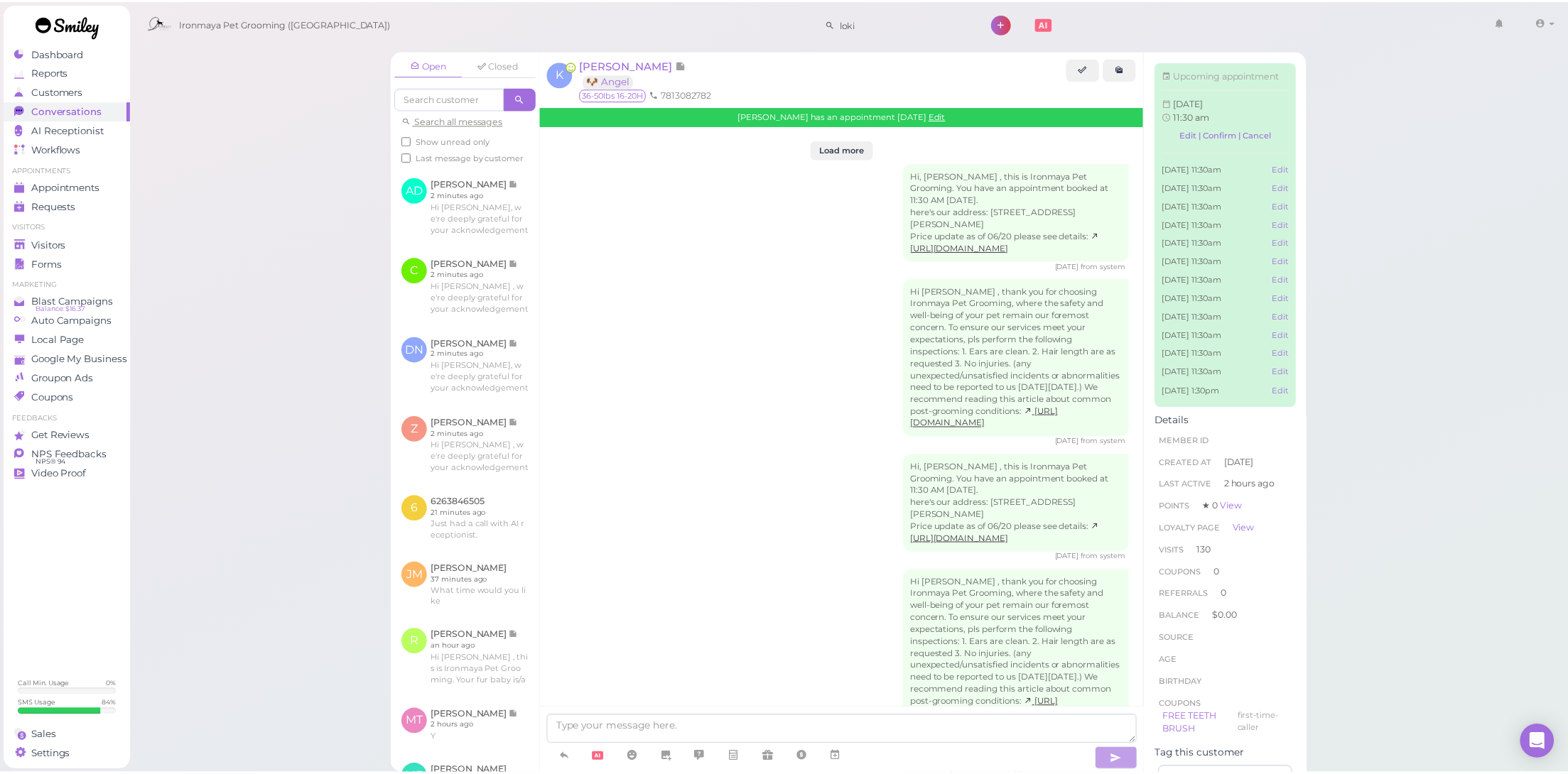
scroll to position [3015, 0]
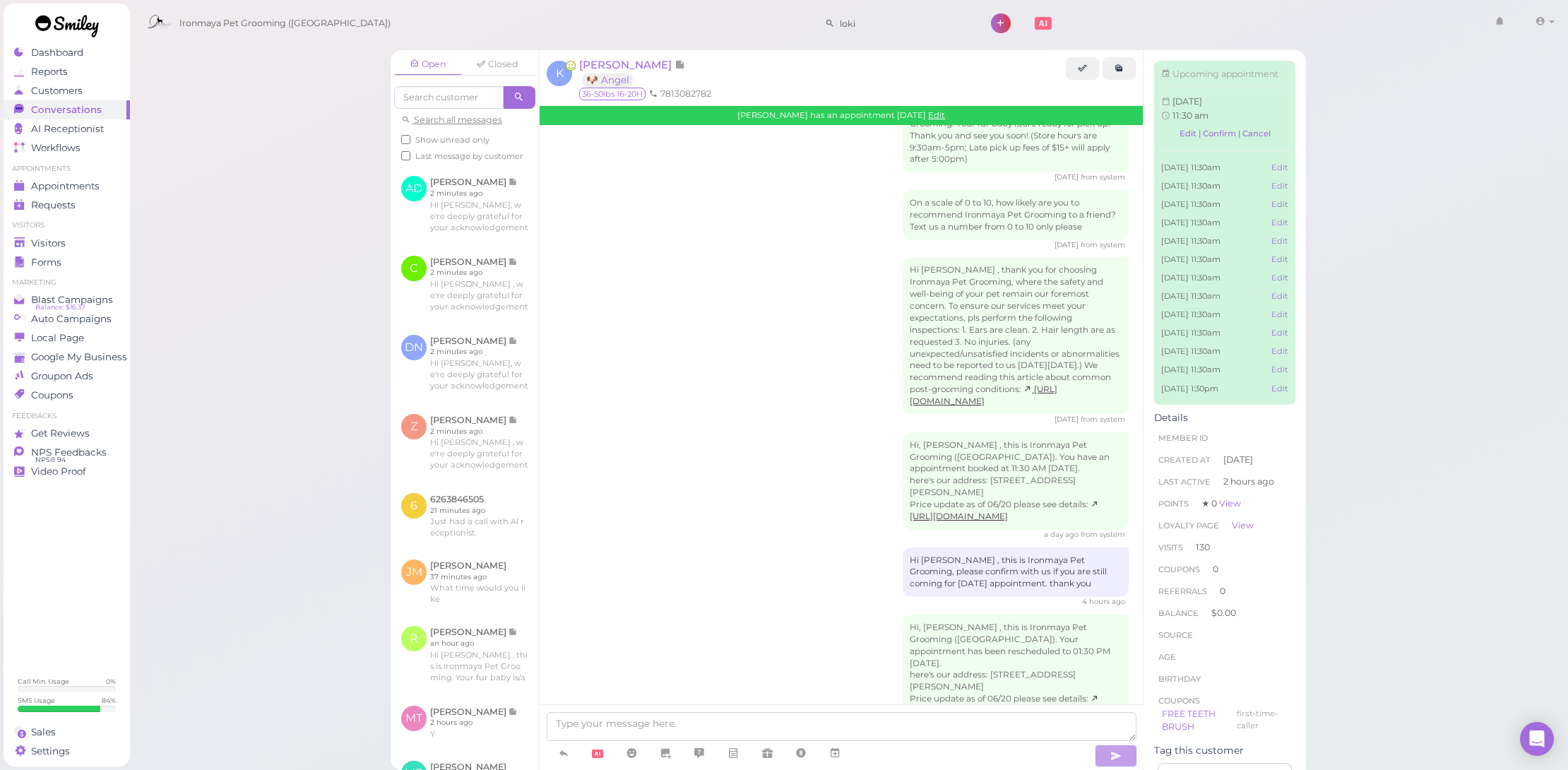
click at [86, 232] on ul "Visitors Visitors Forms" at bounding box center [66, 246] width 126 height 51
click at [88, 239] on div "Visitors" at bounding box center [64, 243] width 101 height 12
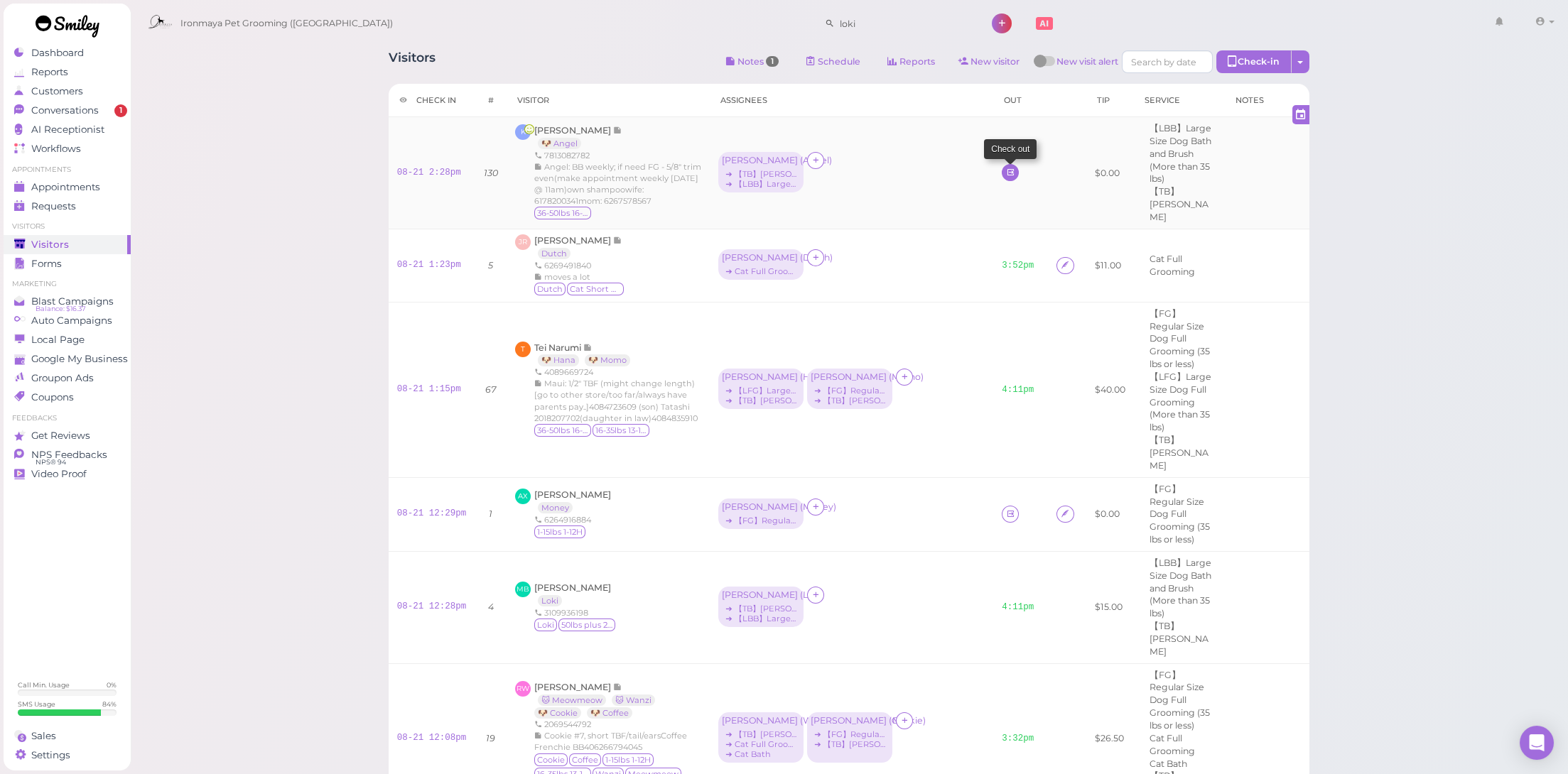
click at [1006, 176] on icon at bounding box center [1010, 172] width 9 height 11
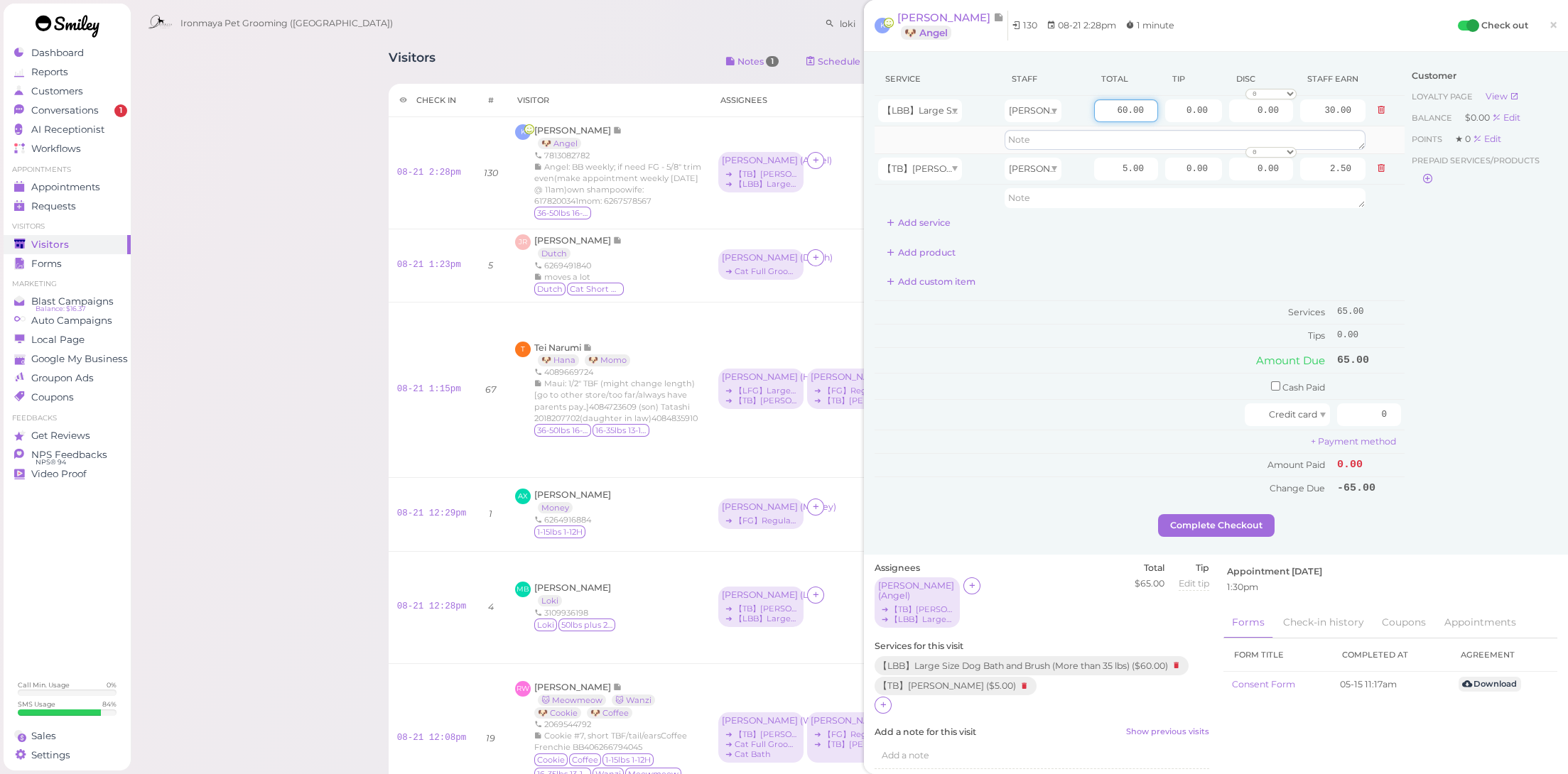
click at [1219, 132] on tbody "【LBB】Large Size Dog Bath and Brush (More than 35 lbs) [PERSON_NAME] 60.00 0.00 …" at bounding box center [1139, 154] width 530 height 116
type input "65"
type input "32.50"
click at [1126, 262] on div "Add product" at bounding box center [1139, 252] width 530 height 22
click at [1265, 378] on td "Cash Paid" at bounding box center [1103, 387] width 459 height 27
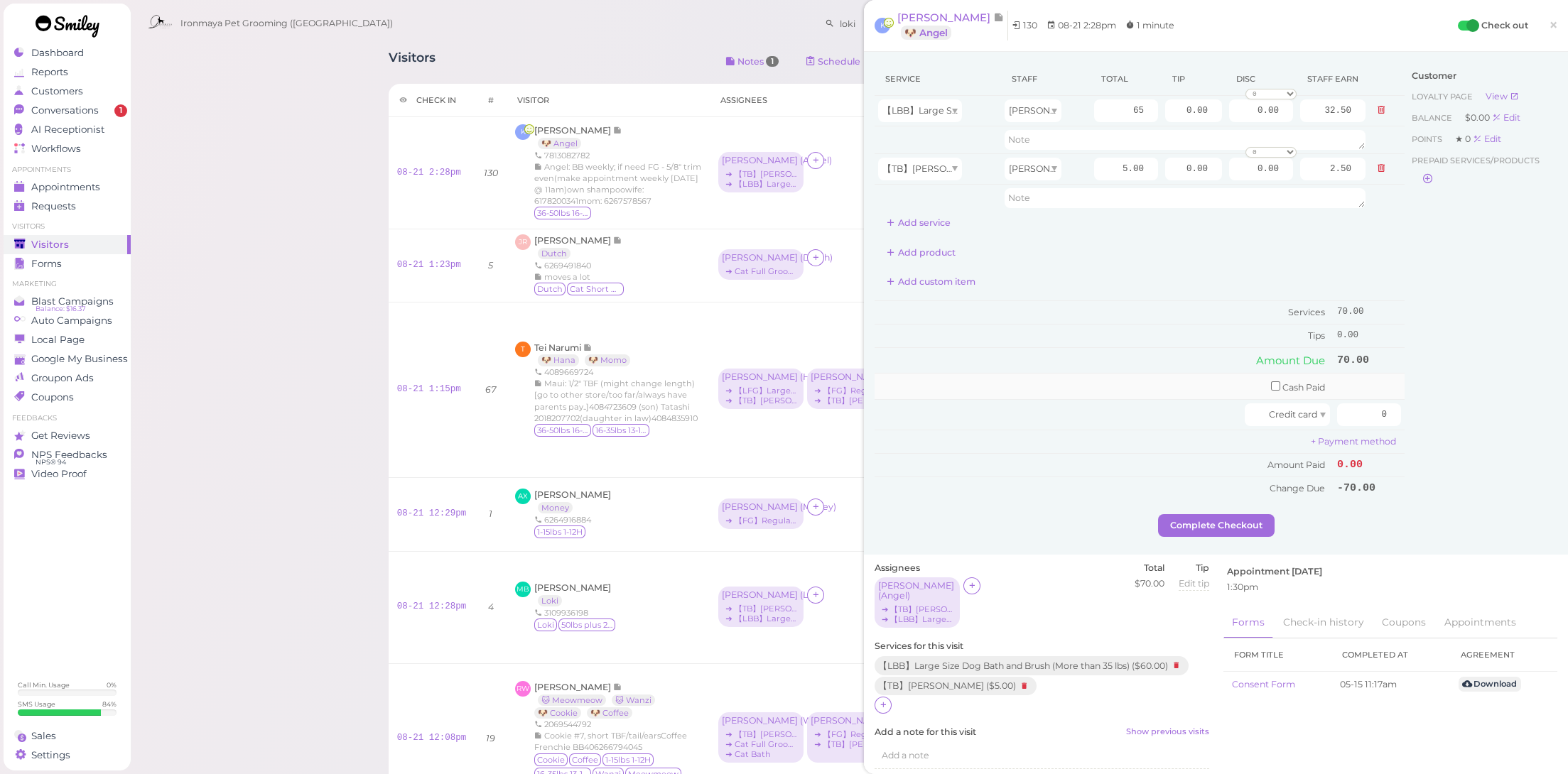
click at [1271, 383] on input "checkbox" at bounding box center [1275, 386] width 9 height 9
checkbox input "true"
click at [1337, 384] on input "0" at bounding box center [1369, 388] width 64 height 22
type input "70"
click at [1477, 465] on div "Customer Loyalty page View Balance $0.00 Edit Points ★ 0 Edit Prepaid services/…" at bounding box center [1481, 290] width 153 height 456
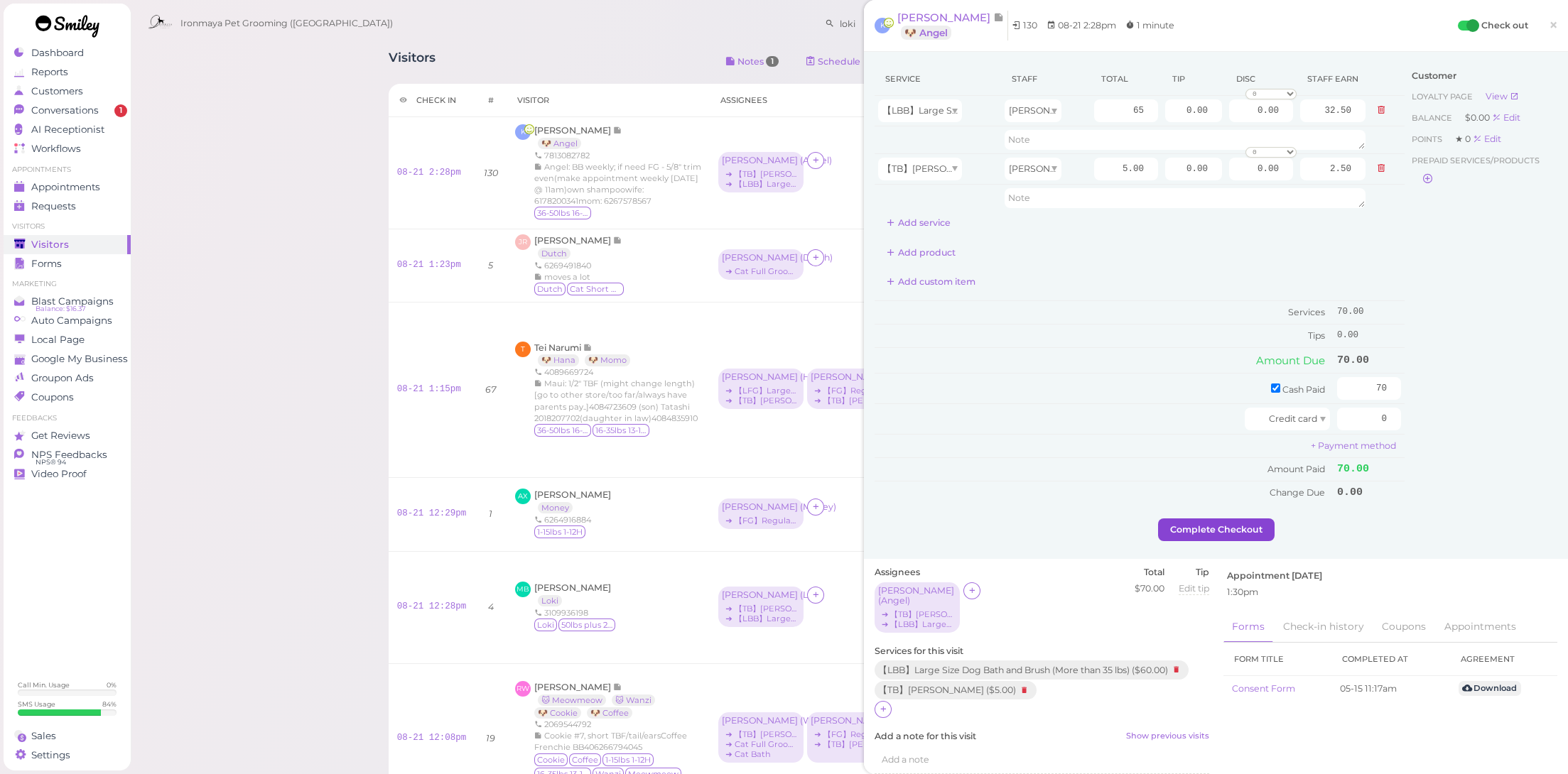
click at [1233, 532] on button "Complete Checkout" at bounding box center [1216, 529] width 116 height 22
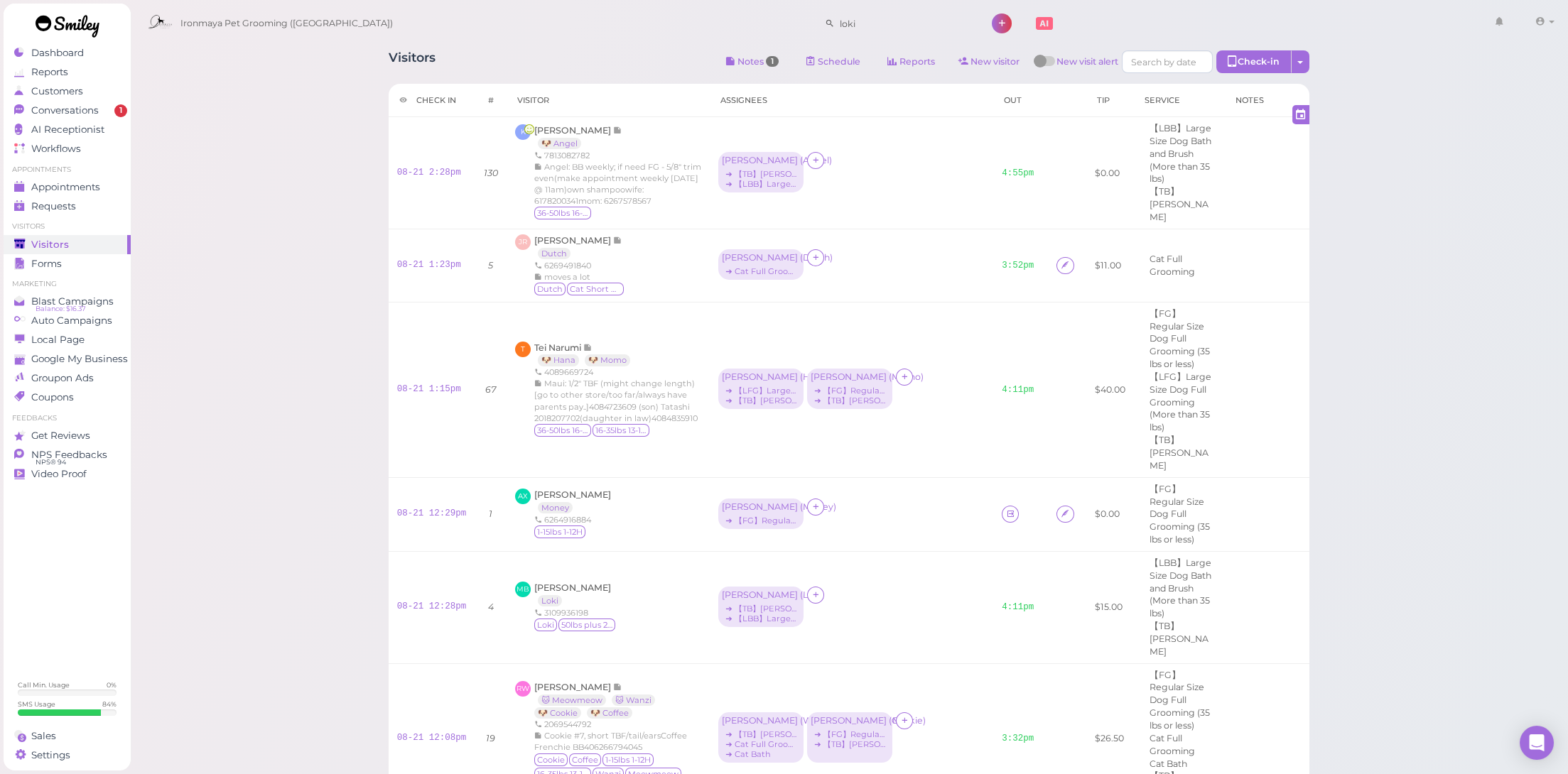
scroll to position [557, 0]
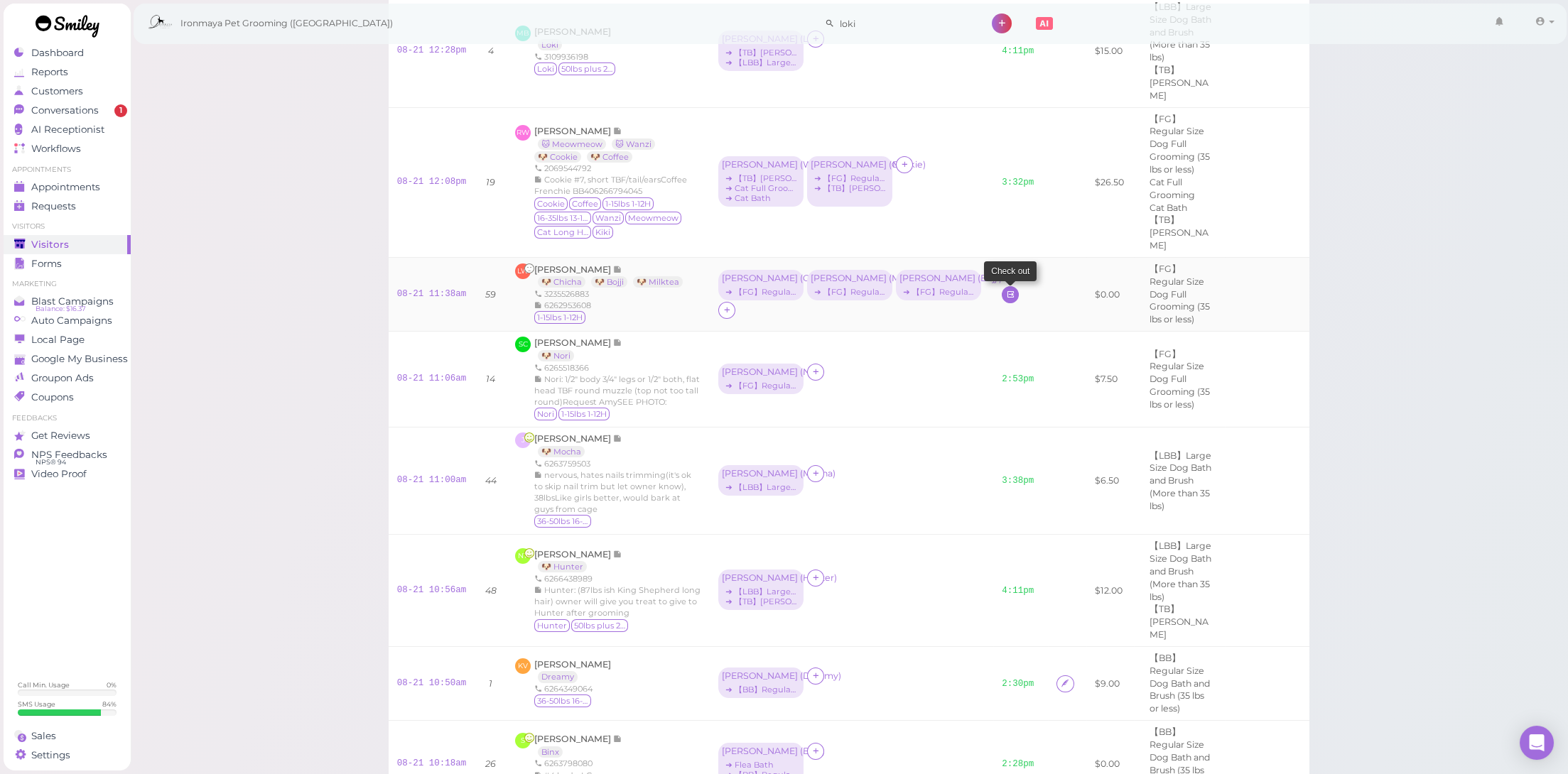
click at [1006, 290] on icon at bounding box center [1010, 295] width 9 height 11
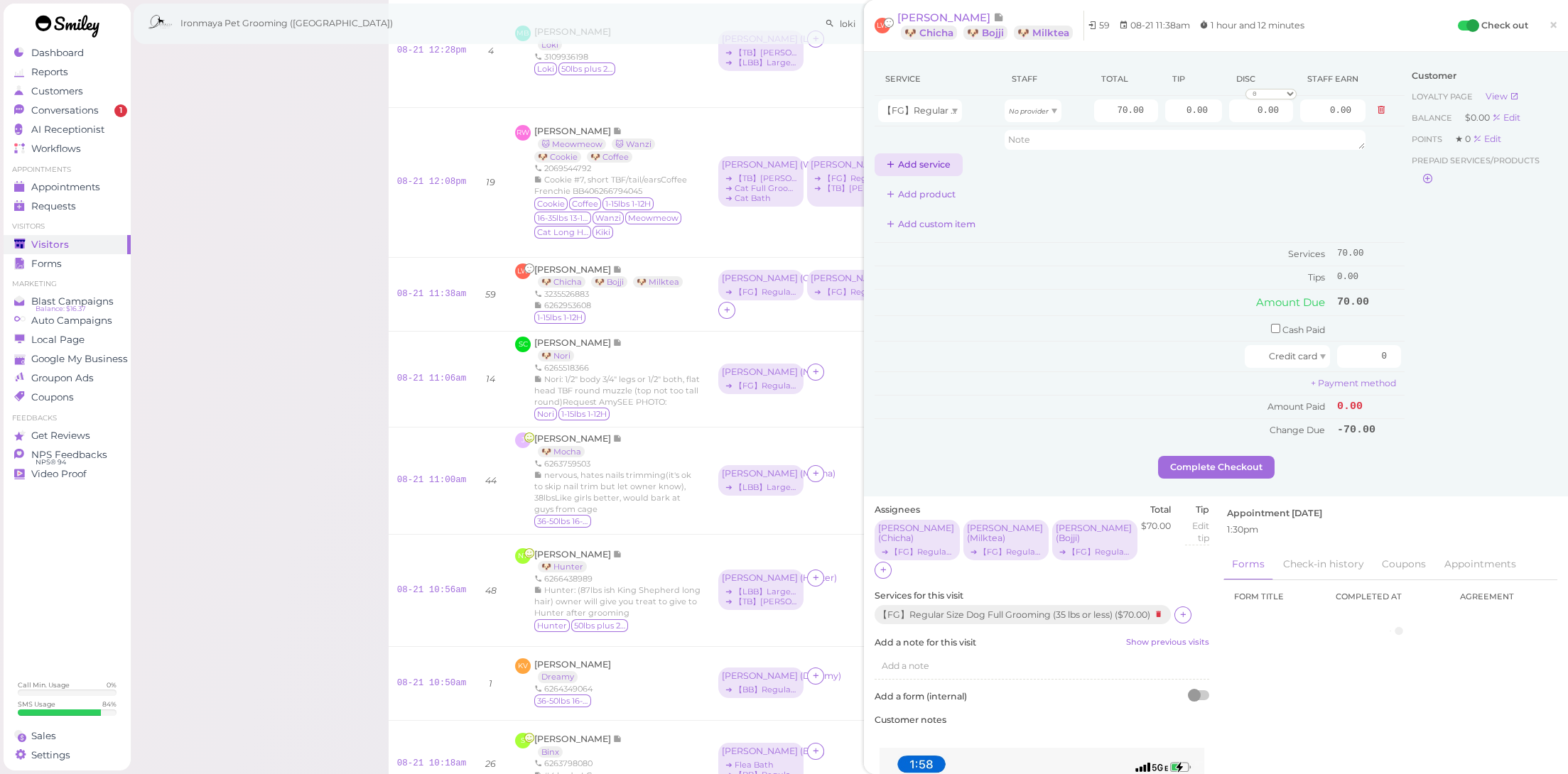
click at [915, 166] on button "Add service" at bounding box center [918, 164] width 88 height 22
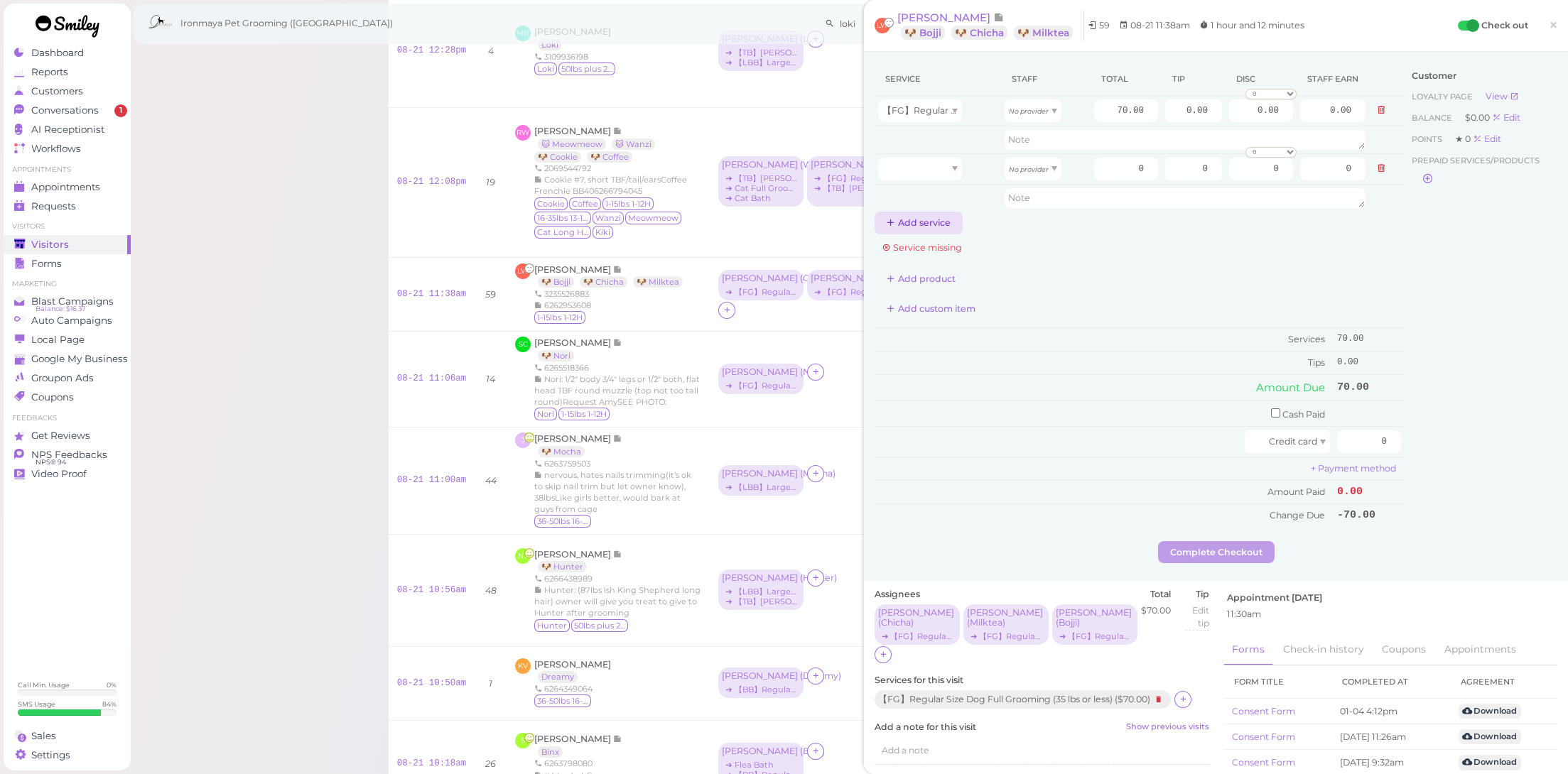
click at [923, 221] on button "Add service" at bounding box center [918, 222] width 88 height 22
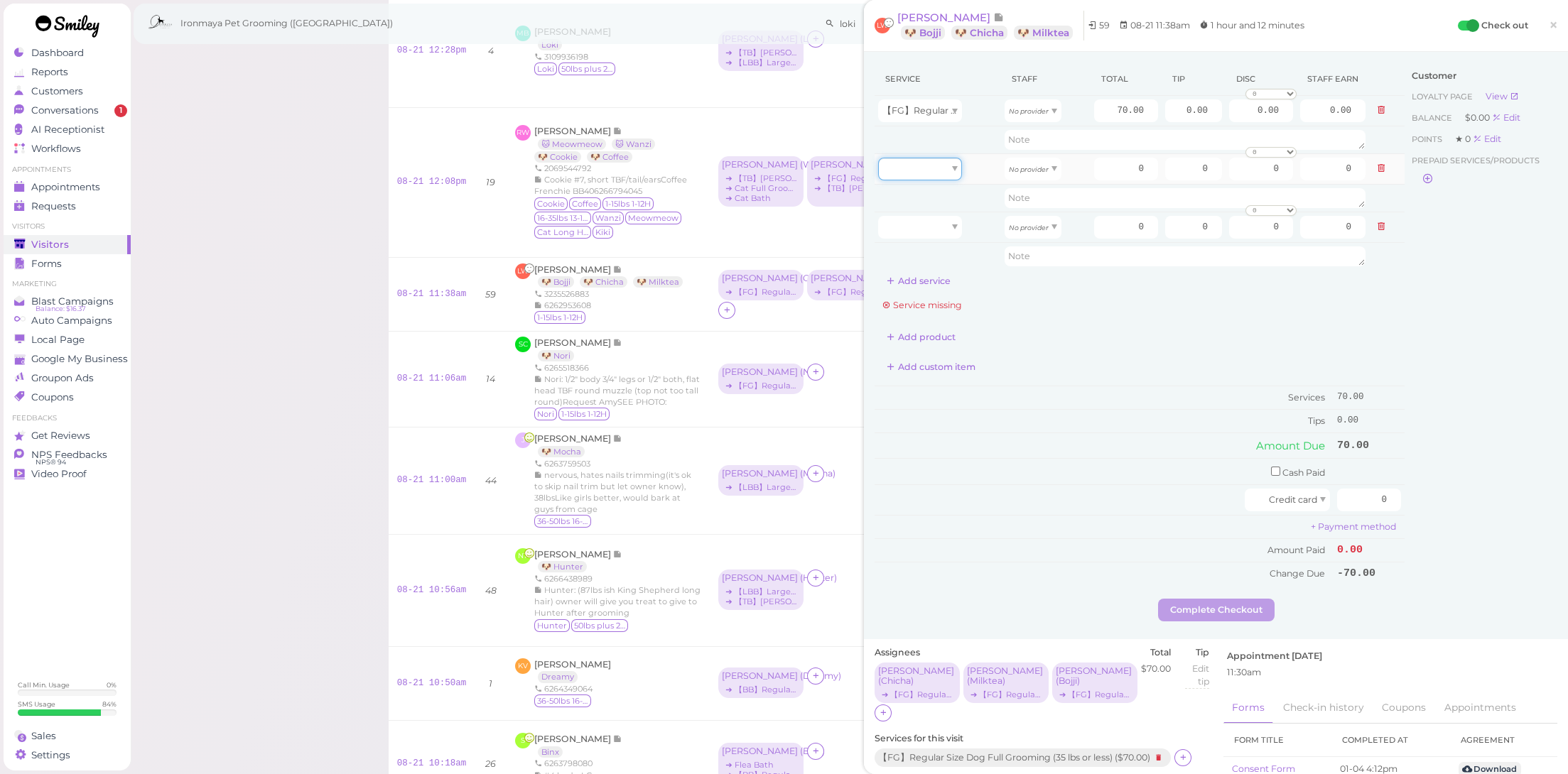
click at [944, 166] on div at bounding box center [919, 168] width 84 height 22
type input "70.00"
click at [940, 232] on div at bounding box center [919, 226] width 84 height 22
type input "70.00"
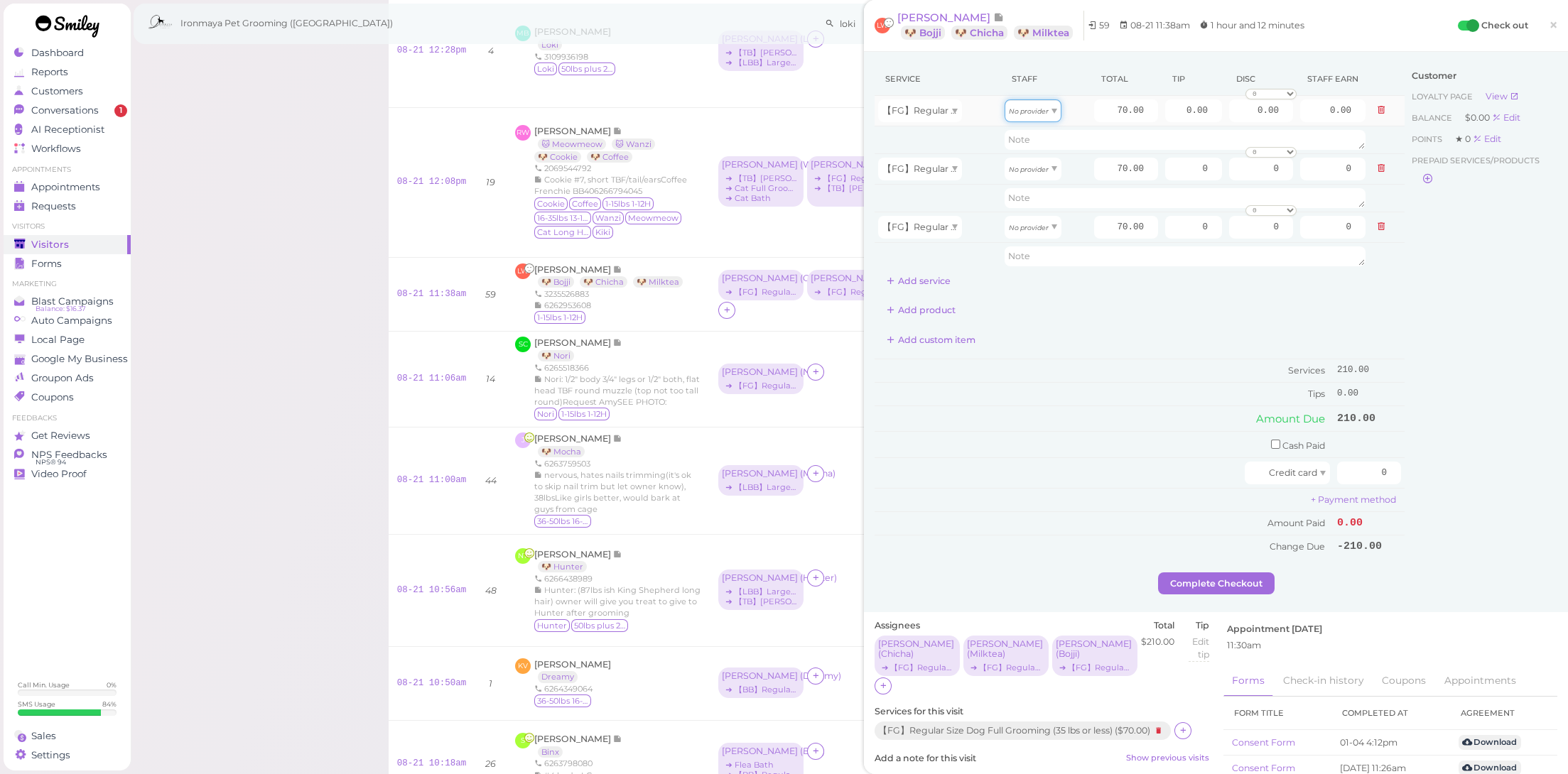
click at [1025, 114] on icon "No provider" at bounding box center [1029, 110] width 40 height 7
type input "35.00"
click at [1030, 175] on div "No provider" at bounding box center [1033, 168] width 57 height 22
type input "35.00"
click at [1026, 230] on icon "No provider" at bounding box center [1029, 227] width 40 height 7
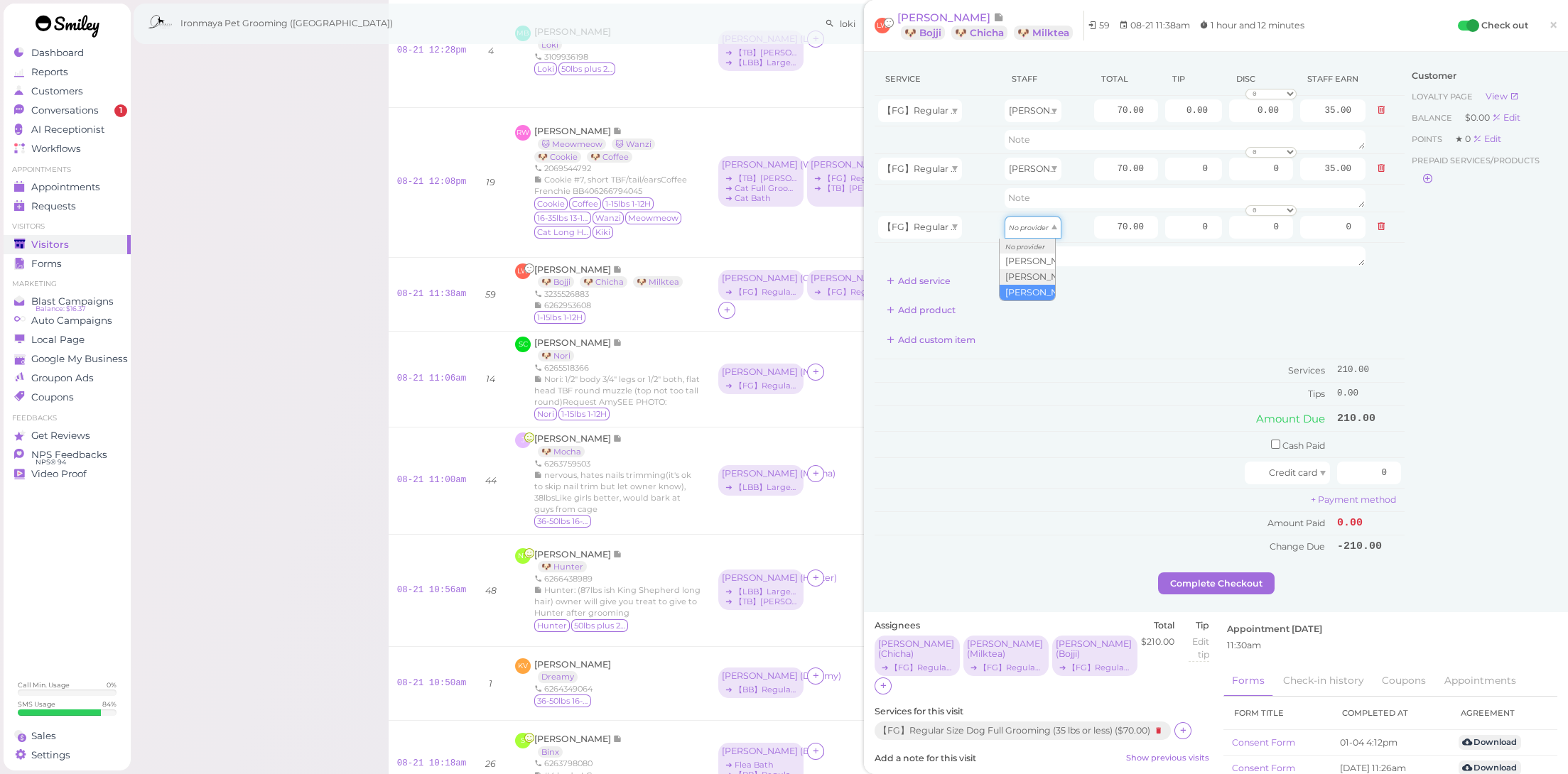
type input "35.00"
click at [1041, 176] on div "[PERSON_NAME]" at bounding box center [1033, 168] width 57 height 22
drag, startPoint x: 1032, startPoint y: 218, endPoint x: 1132, endPoint y: 141, distance: 126.2
drag, startPoint x: 1171, startPoint y: 110, endPoint x: 1230, endPoint y: 114, distance: 59.1
click at [1230, 114] on tr "【FG】Regular Size Dog Full Grooming (35 lbs or less) [PERSON_NAME] 70.00 0.00 0.…" at bounding box center [1139, 111] width 530 height 31
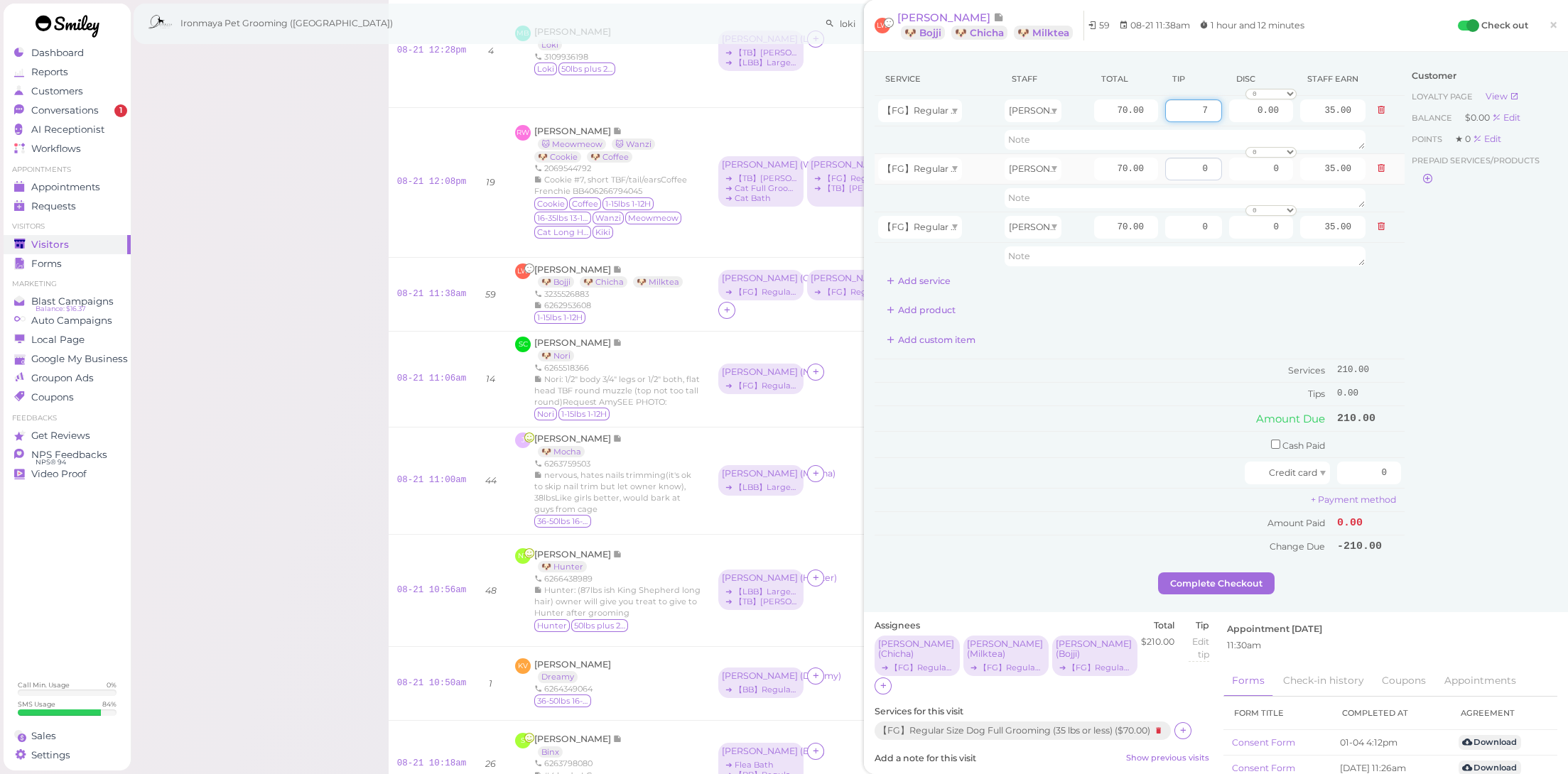
type input "7"
drag, startPoint x: 1182, startPoint y: 162, endPoint x: 1208, endPoint y: 169, distance: 26.9
click at [1208, 169] on input "0" at bounding box center [1193, 168] width 57 height 22
type input "7"
drag, startPoint x: 1164, startPoint y: 228, endPoint x: 1234, endPoint y: 241, distance: 71.2
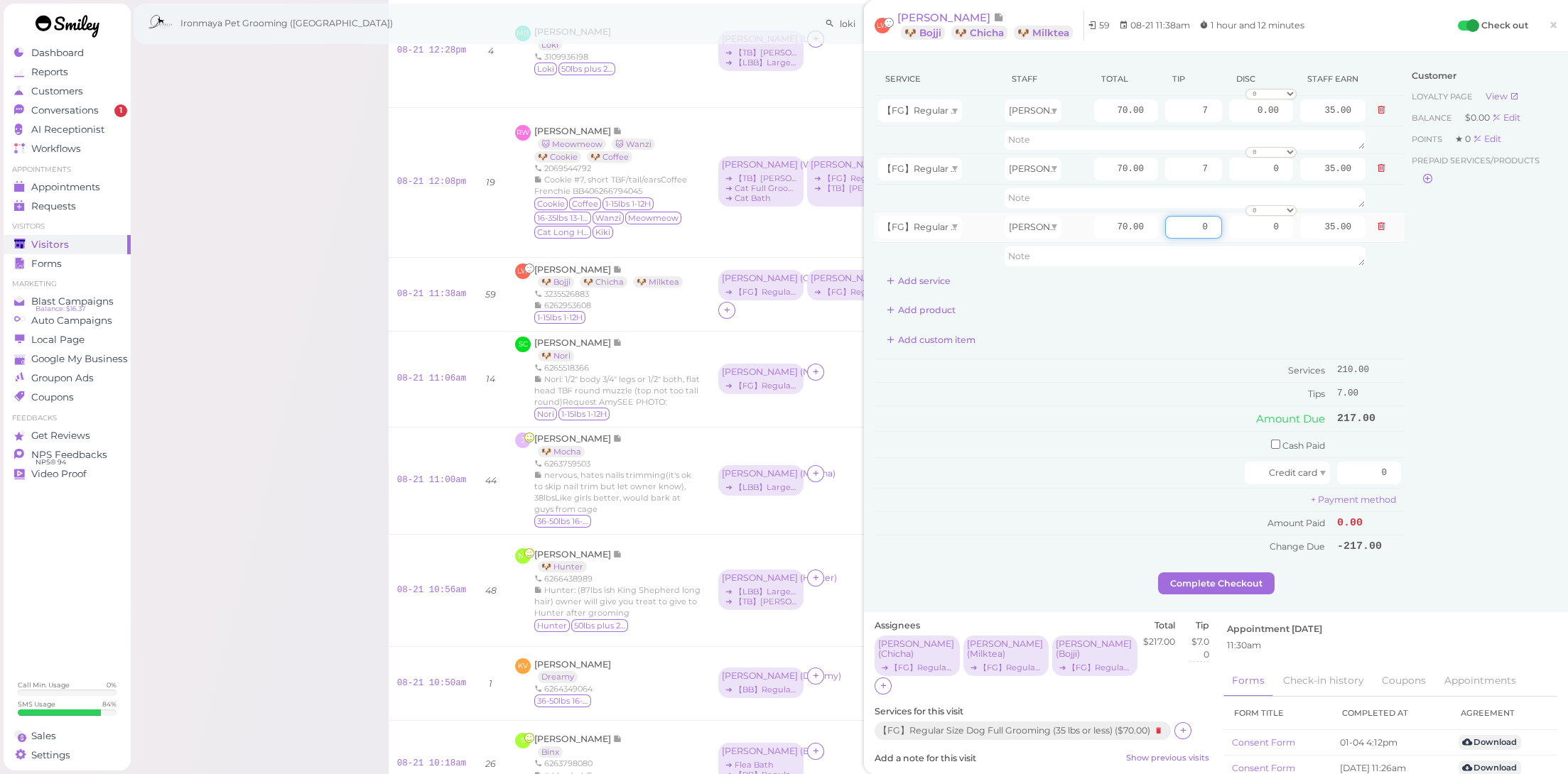
click at [1234, 241] on tr "【FG】Regular Size Dog Full Grooming (35 lbs or less) [PERSON_NAME] 70.00 0 0 0 1…" at bounding box center [1139, 226] width 530 height 31
type input "7"
click at [1174, 331] on div "Add custom item" at bounding box center [1139, 340] width 530 height 22
drag, startPoint x: 1364, startPoint y: 470, endPoint x: 1423, endPoint y: 479, distance: 59.7
click at [1423, 479] on div "Service Staff Total Tip Disc Staff earn 【FG】Regular Size Dog Full Grooming (35 …" at bounding box center [1215, 317] width 683 height 510
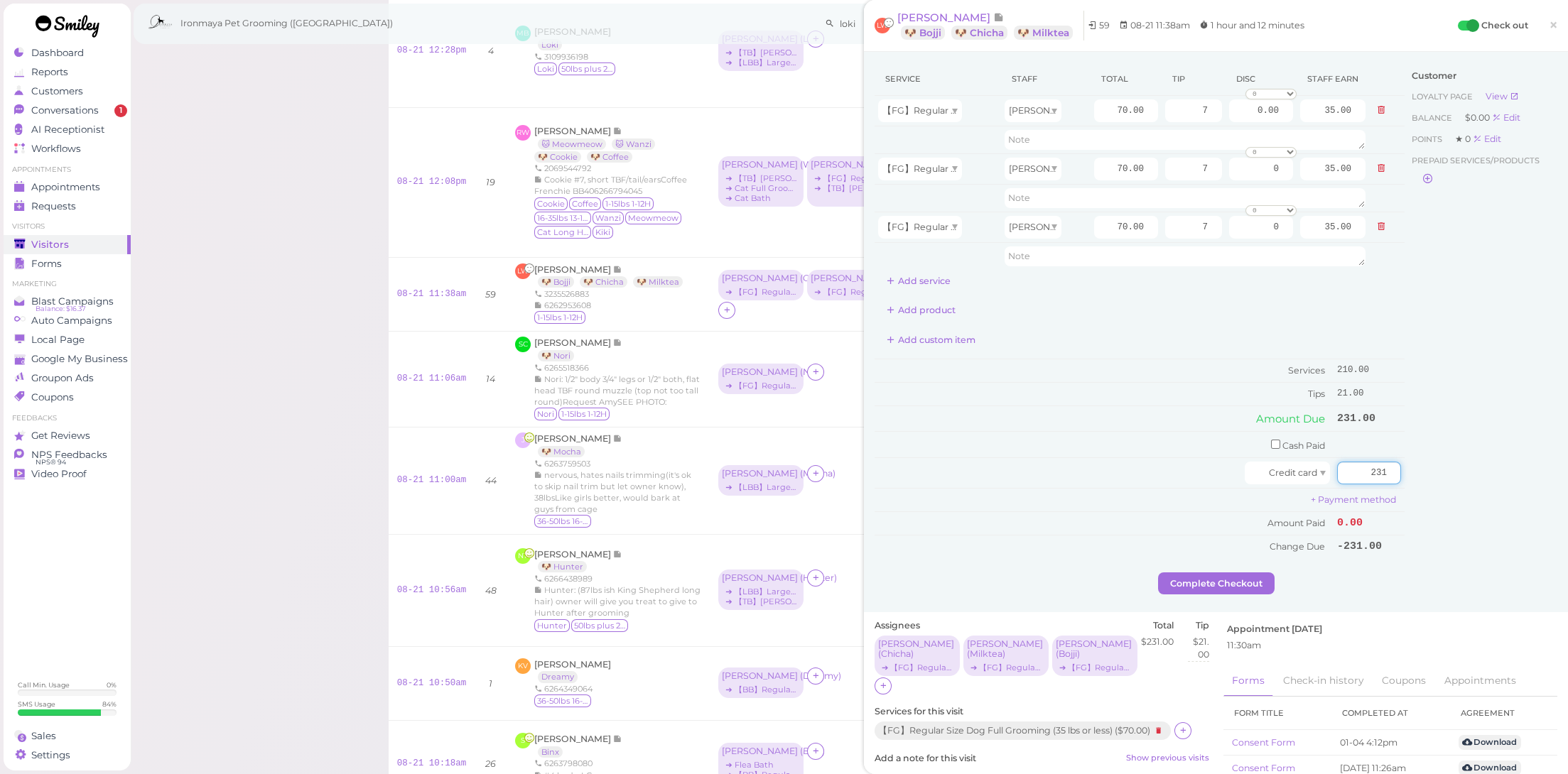
type input "231"
click at [1432, 509] on div "Customer Loyalty page View Balance $0.00 Edit Points ★ 0 Edit Prepaid services/…" at bounding box center [1481, 317] width 153 height 510
click at [1196, 587] on div "Service Staff Total Tip Disc Staff earn 【FG】Regular Size Dog Full Grooming (35 …" at bounding box center [1215, 333] width 704 height 561
click at [1196, 585] on button "Complete Checkout" at bounding box center [1216, 583] width 116 height 22
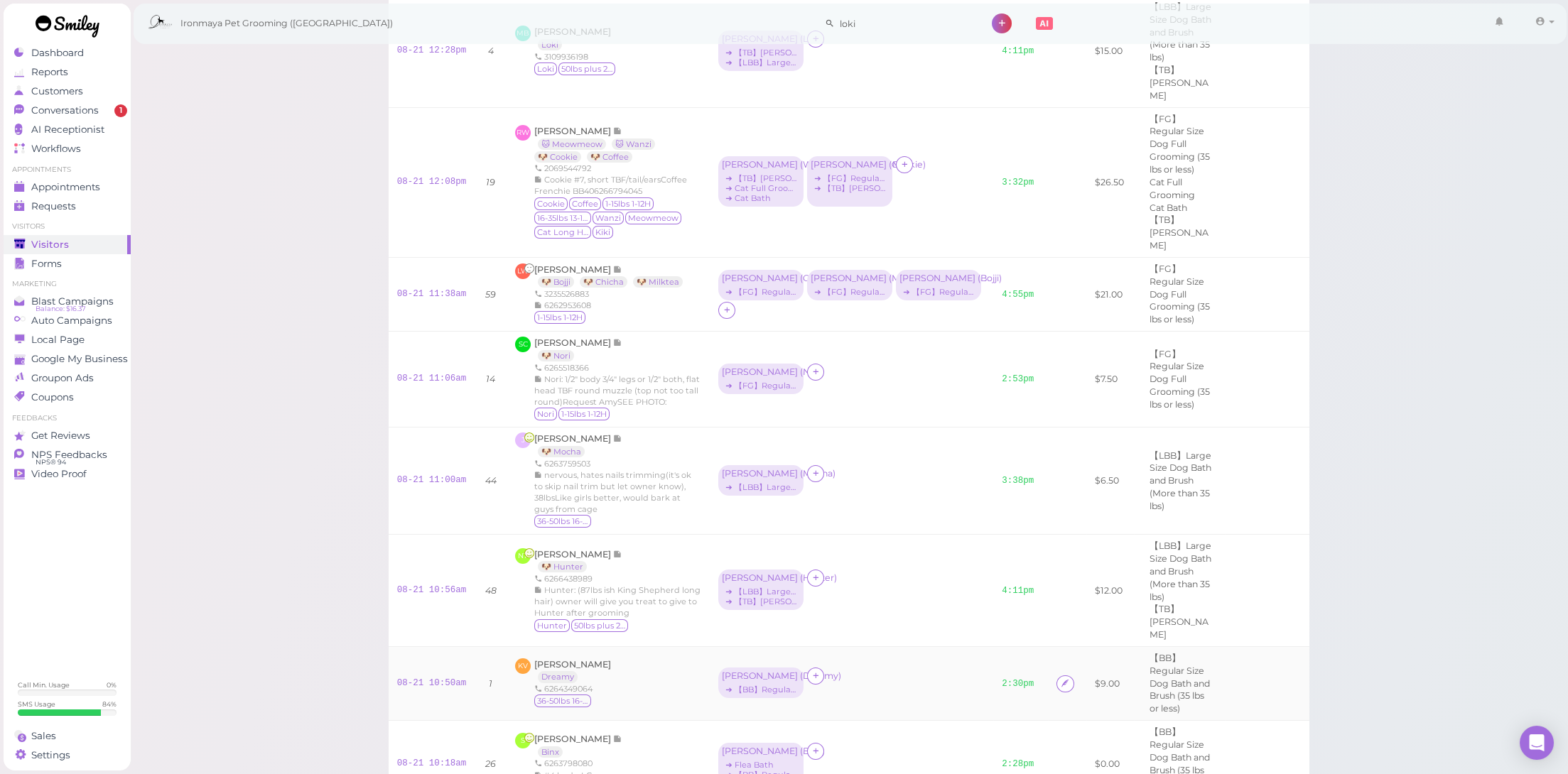
scroll to position [969, 0]
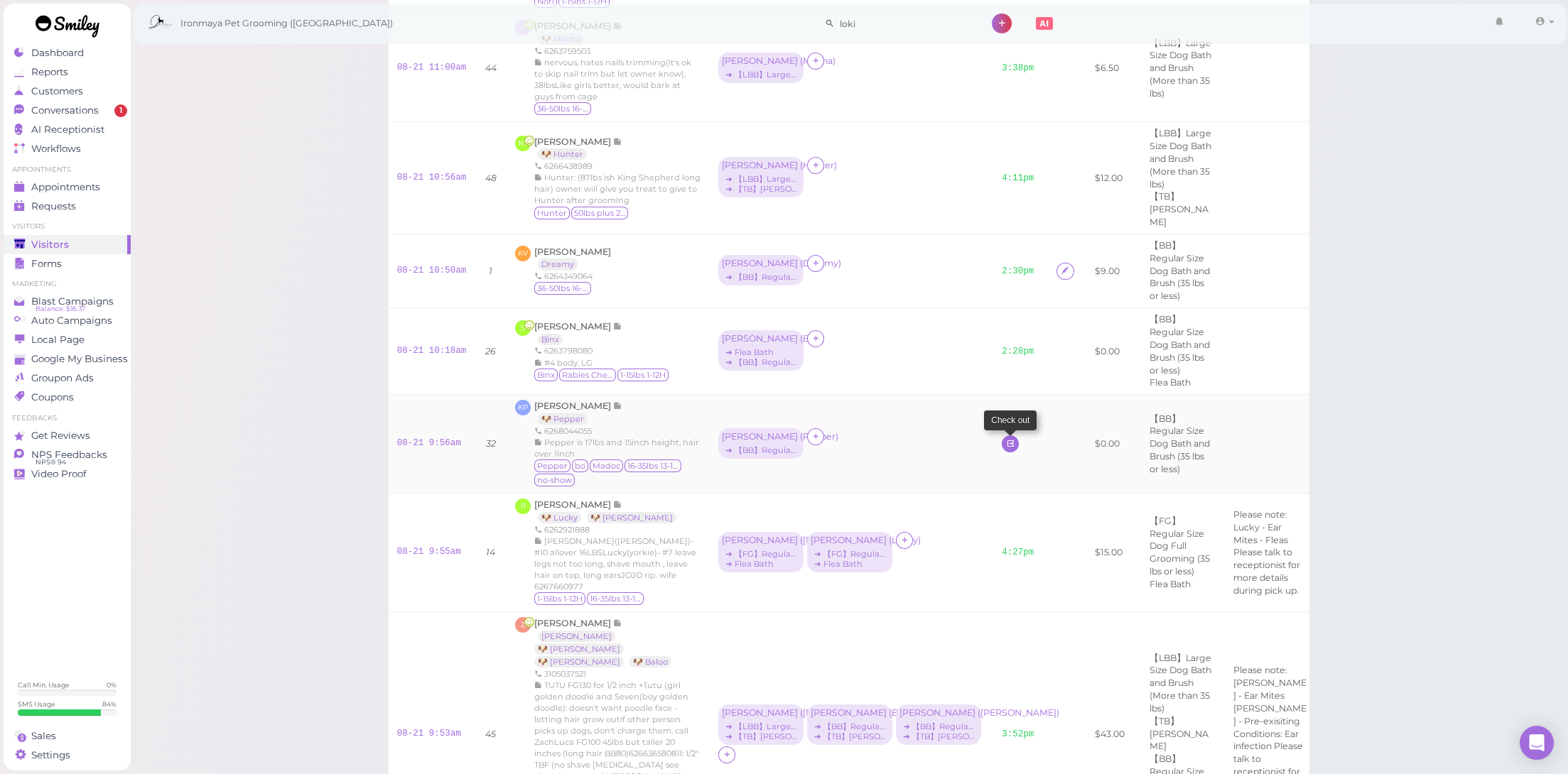
click at [1006, 438] on icon at bounding box center [1010, 443] width 9 height 11
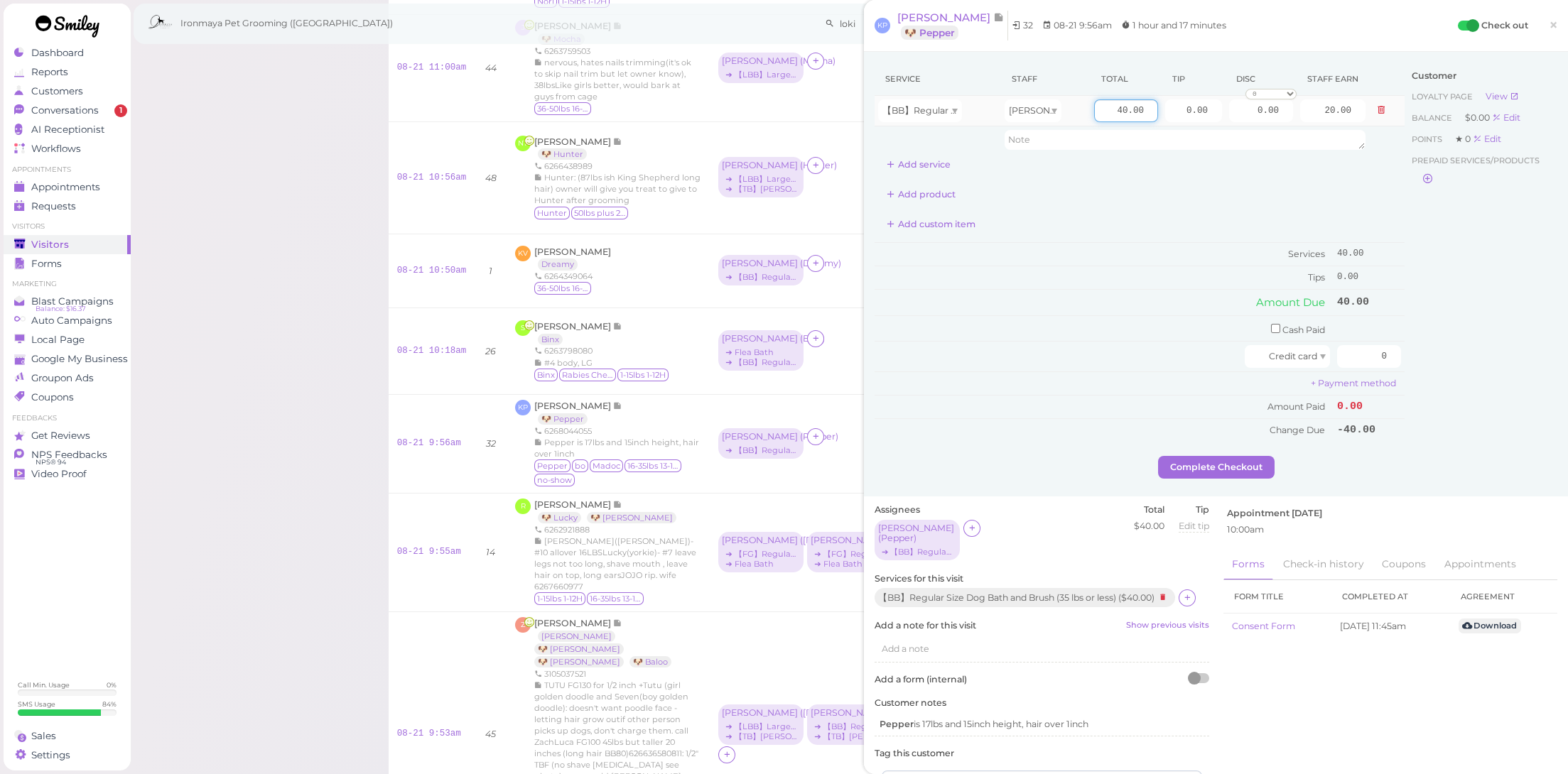
drag, startPoint x: 1103, startPoint y: 111, endPoint x: 1190, endPoint y: 126, distance: 88.3
click at [1190, 126] on tr "【BB】Regular Size Dog Bath and Brush (35 lbs or less) [PERSON_NAME] 40.00 0.00 0…" at bounding box center [1139, 111] width 530 height 31
type input "60"
type input "30.00"
drag, startPoint x: 1165, startPoint y: 103, endPoint x: 1260, endPoint y: 123, distance: 97.1
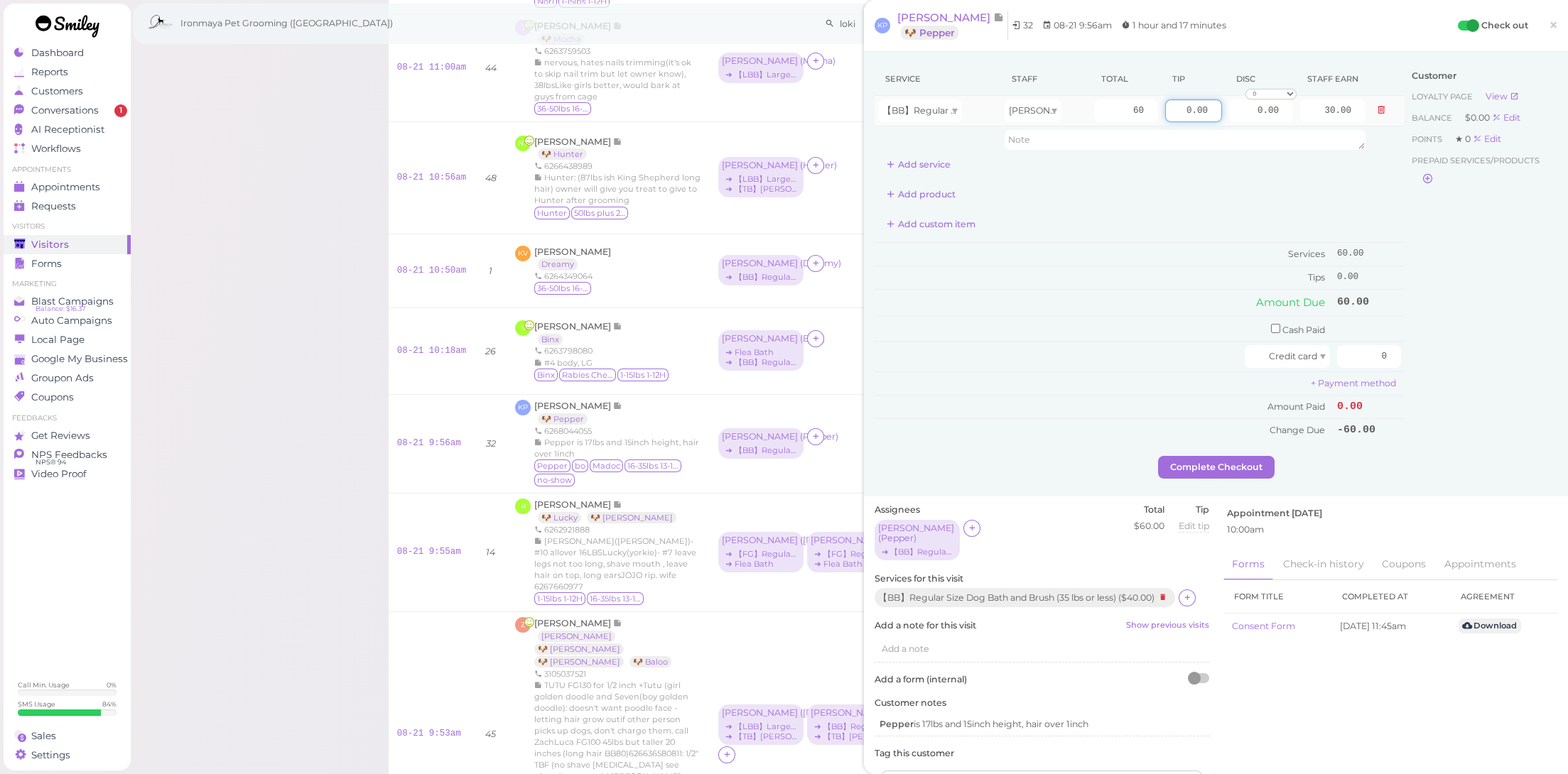
click at [1260, 123] on tr "【BB】Regular Size Dog Bath and Brush (35 lbs or less) [PERSON_NAME] 60 0.00 0.00…" at bounding box center [1139, 111] width 530 height 31
type input "5"
click at [1175, 324] on td "Cash Paid" at bounding box center [1103, 329] width 459 height 27
drag, startPoint x: 1382, startPoint y: 348, endPoint x: 1415, endPoint y: 355, distance: 33.7
click at [1415, 355] on div "Service Staff Total Tip Disc Staff earn 【BB】Regular Size Dog Bath and Brush (35…" at bounding box center [1215, 259] width 683 height 393
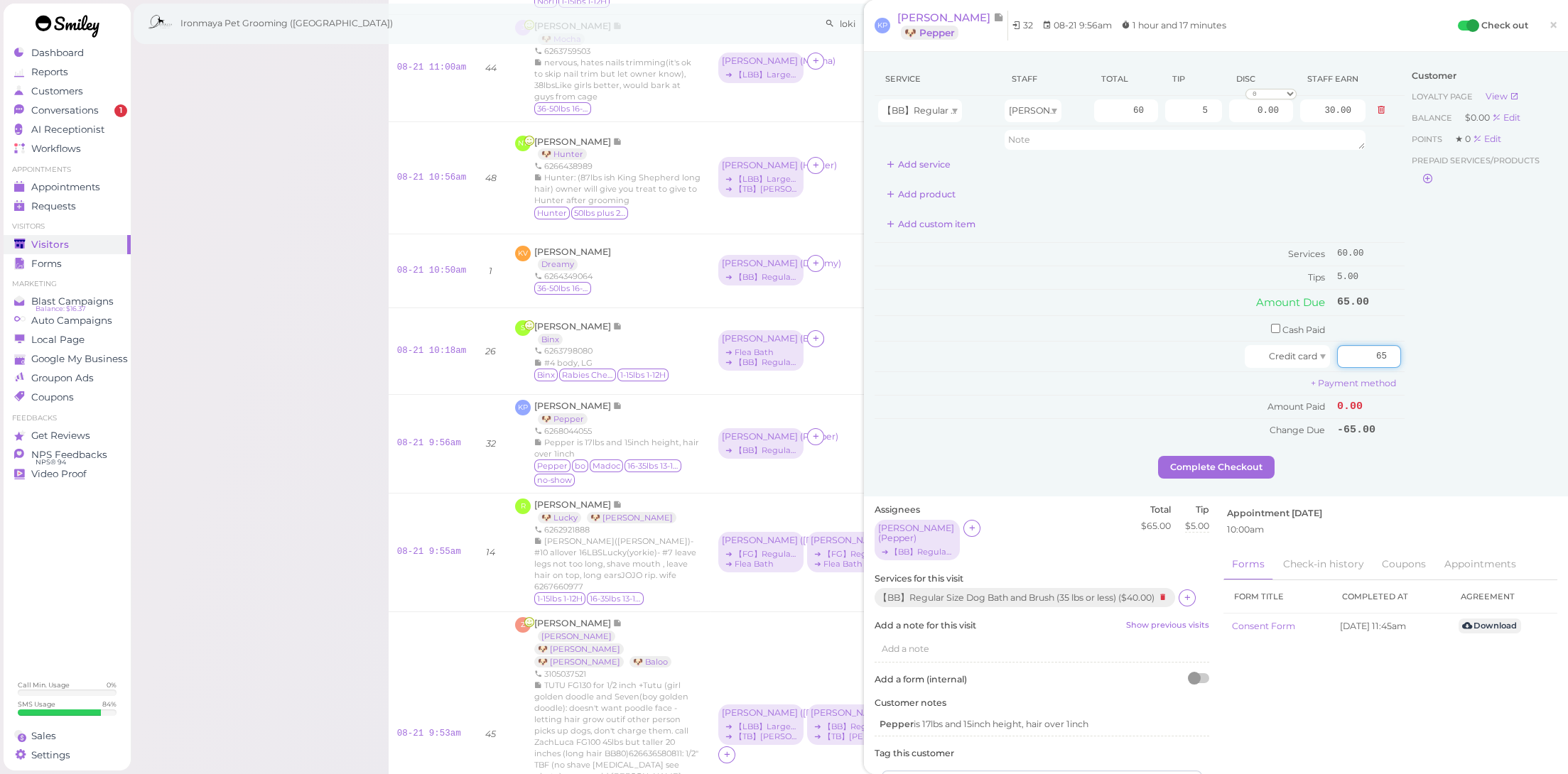
type input "65"
click at [1425, 408] on div "Customer Loyalty page View Balance $0.00 Edit Points ★ 0 Edit Prepaid services/…" at bounding box center [1481, 259] width 153 height 393
click at [1240, 469] on button "Complete Checkout" at bounding box center [1216, 467] width 116 height 22
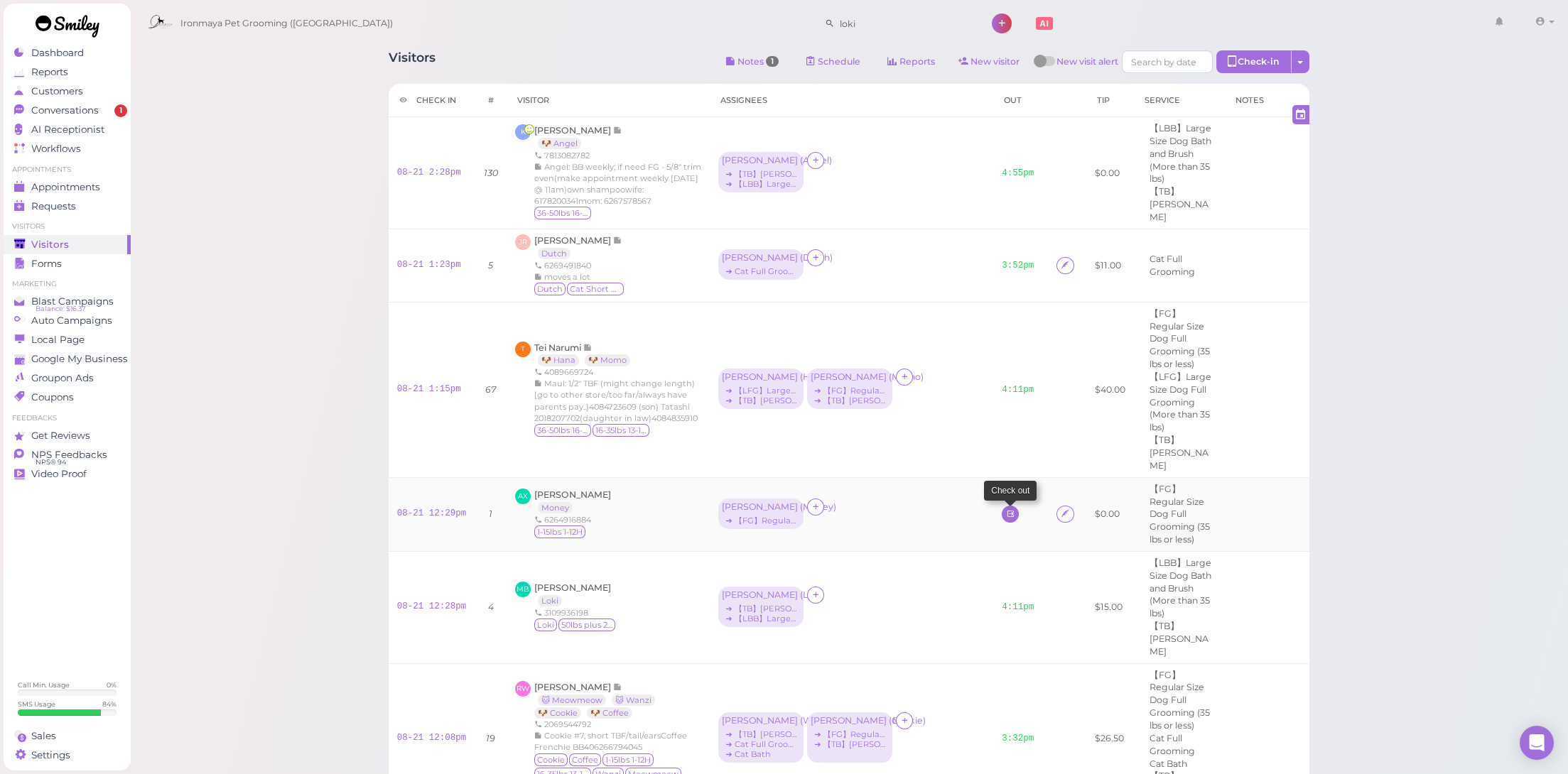
click at [1006, 509] on icon at bounding box center [1010, 514] width 9 height 11
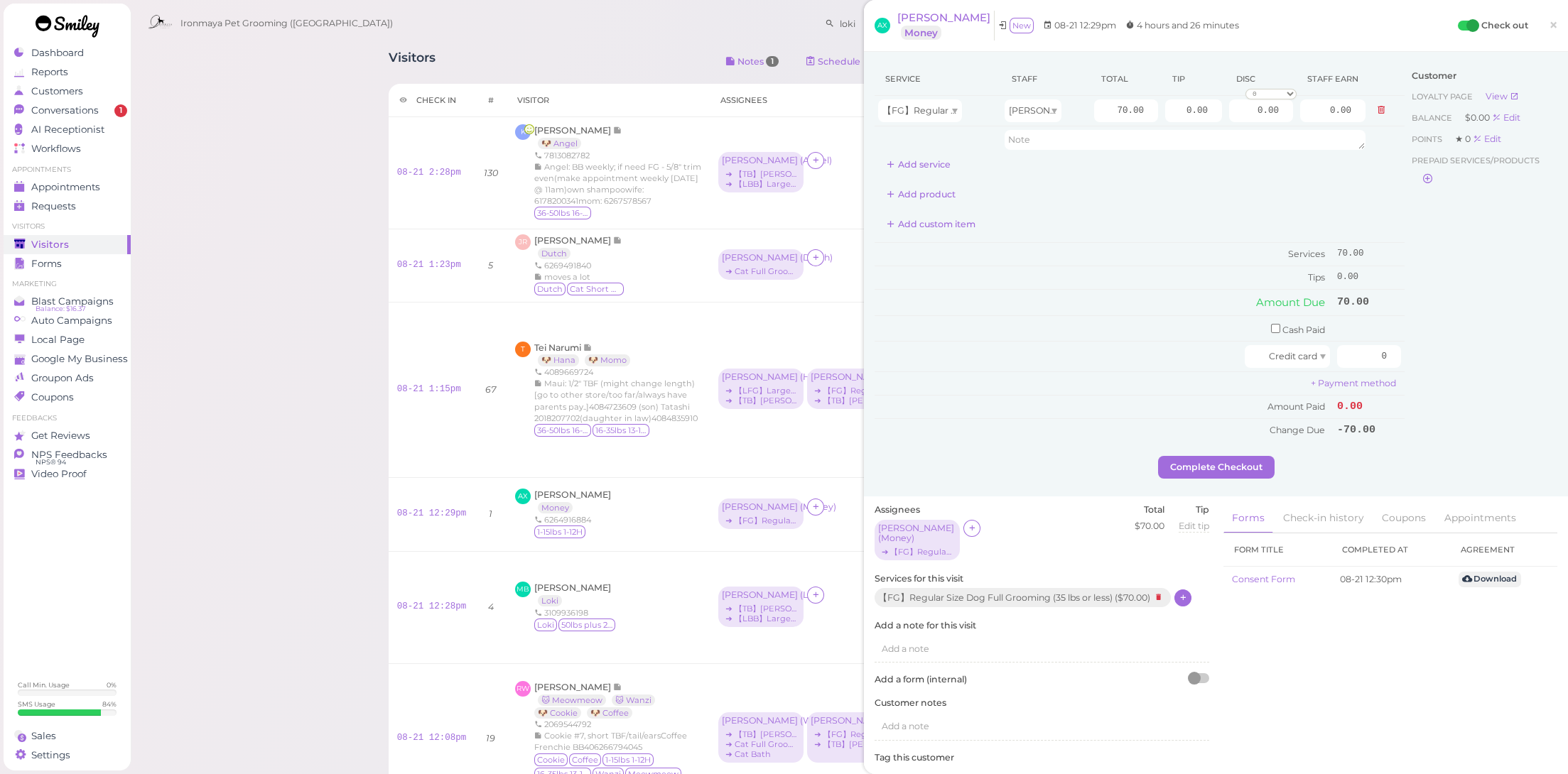
click at [1186, 592] on icon at bounding box center [1183, 597] width 9 height 11
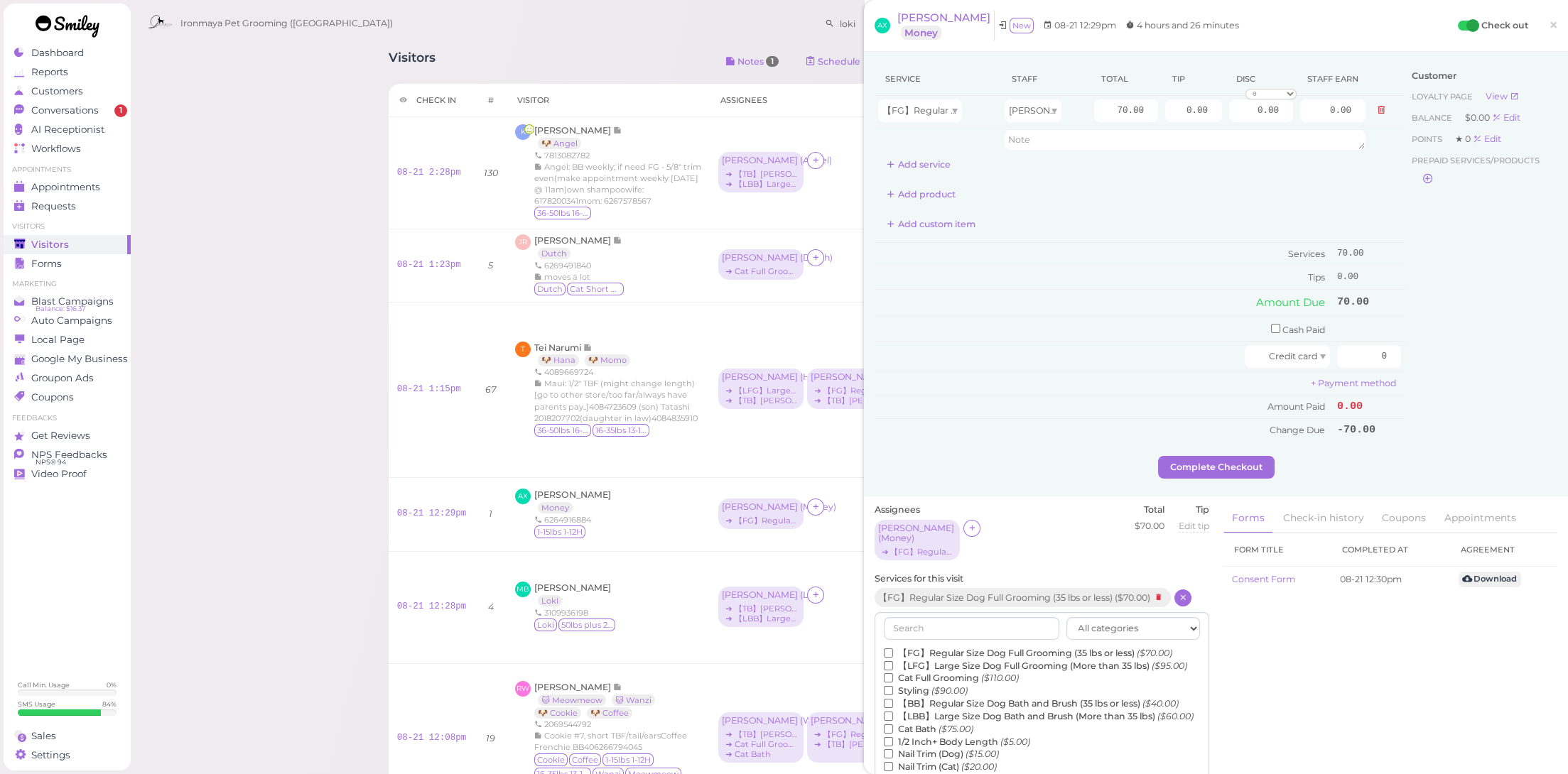
scroll to position [288, 0]
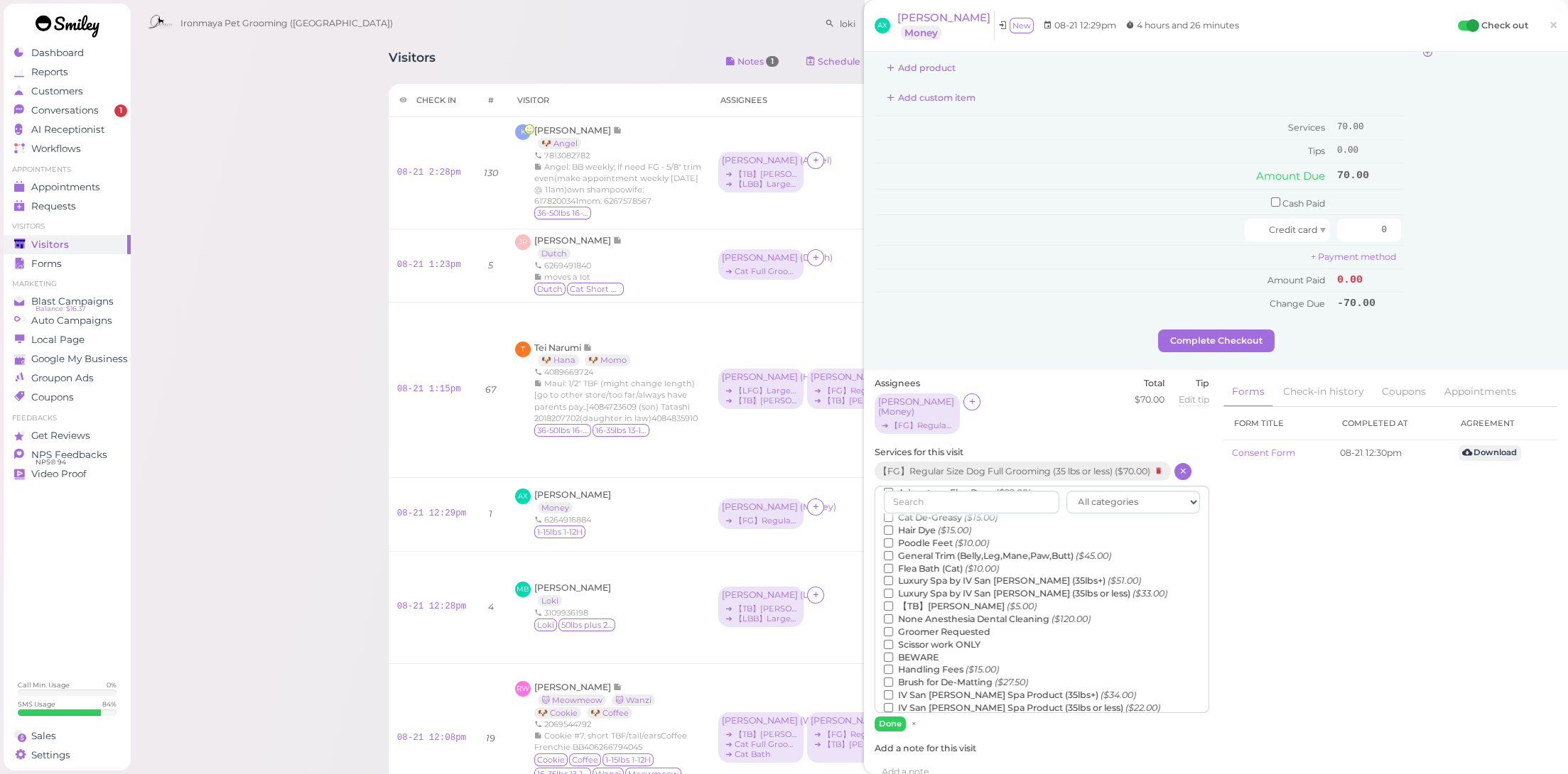
click at [942, 604] on label "【TB】Teeth Brushing ($5.00)" at bounding box center [960, 606] width 153 height 12
click at [893, 604] on input "【TB】Teeth Brushing ($5.00)" at bounding box center [888, 606] width 9 height 9
drag, startPoint x: 889, startPoint y: 717, endPoint x: 892, endPoint y: 706, distance: 11.4
click at [889, 715] on div "Assignees [PERSON_NAME] ( Money ) ➔ 【FG】Regular Size Dog Full Grooming (35 lbs …" at bounding box center [1042, 755] width 348 height 756
click at [892, 717] on button "Done" at bounding box center [890, 724] width 32 height 15
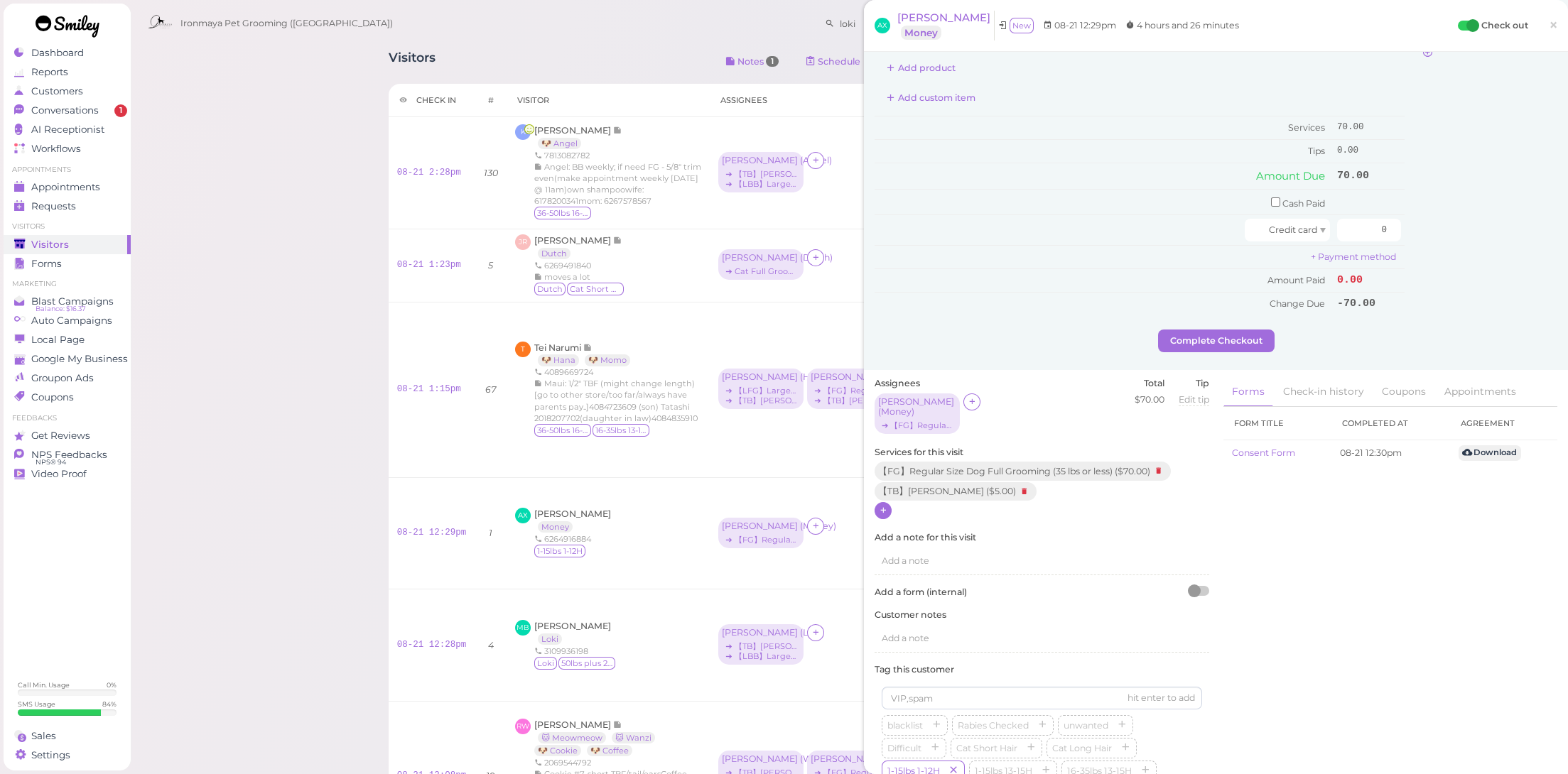
scroll to position [0, 0]
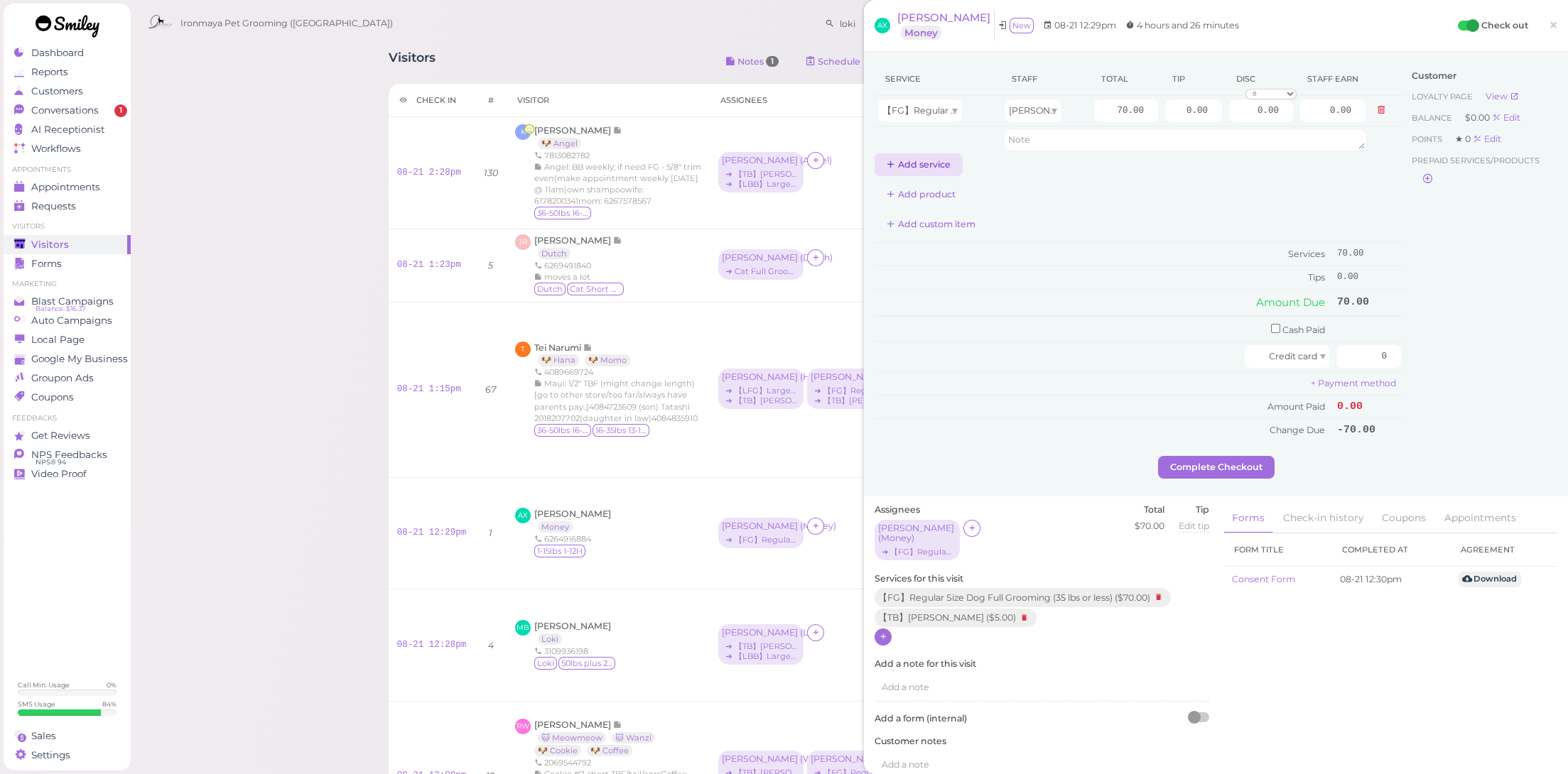
click at [923, 165] on button "Add service" at bounding box center [918, 164] width 88 height 22
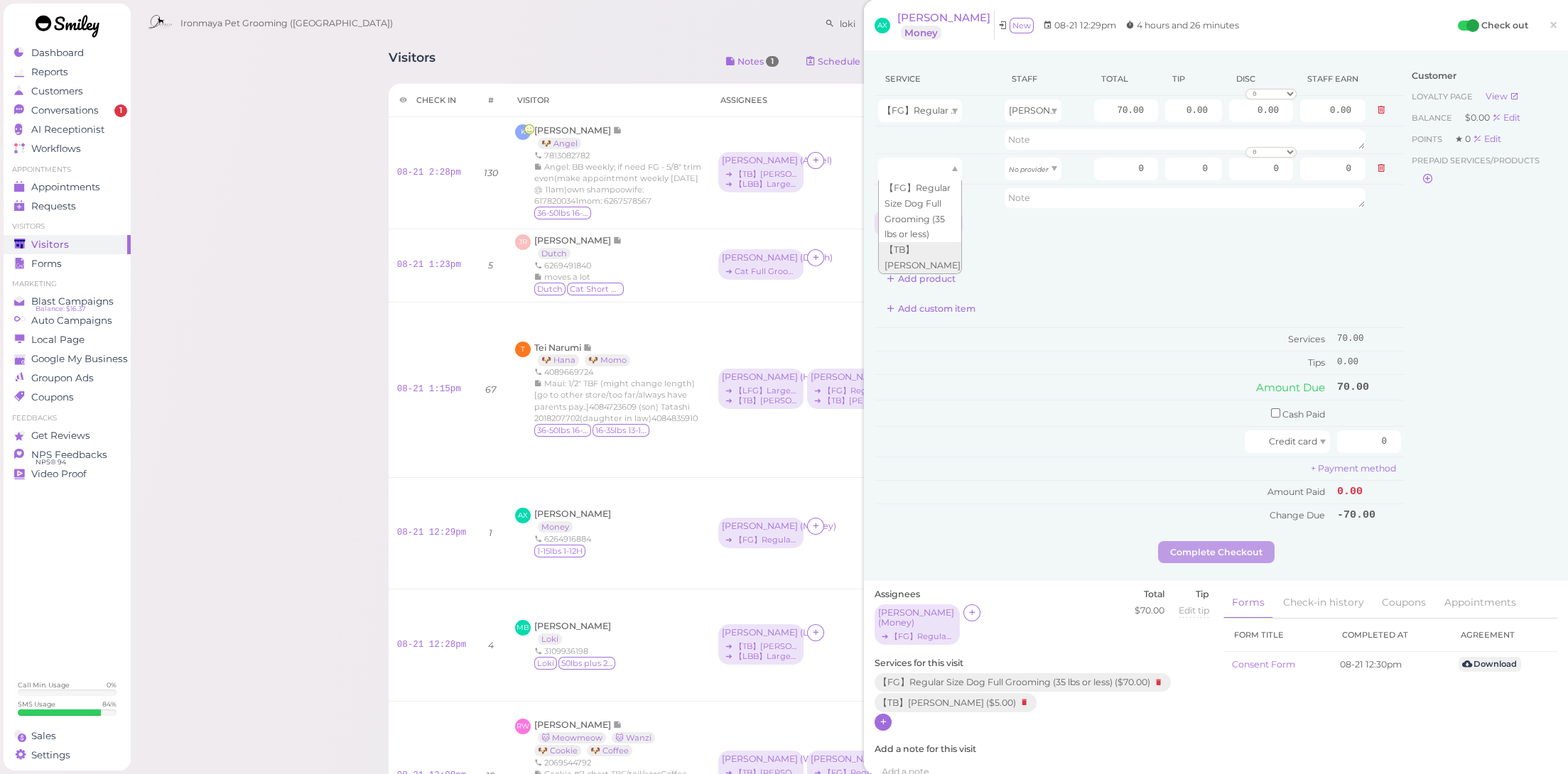
click at [923, 170] on div at bounding box center [919, 168] width 84 height 22
type input "5.00"
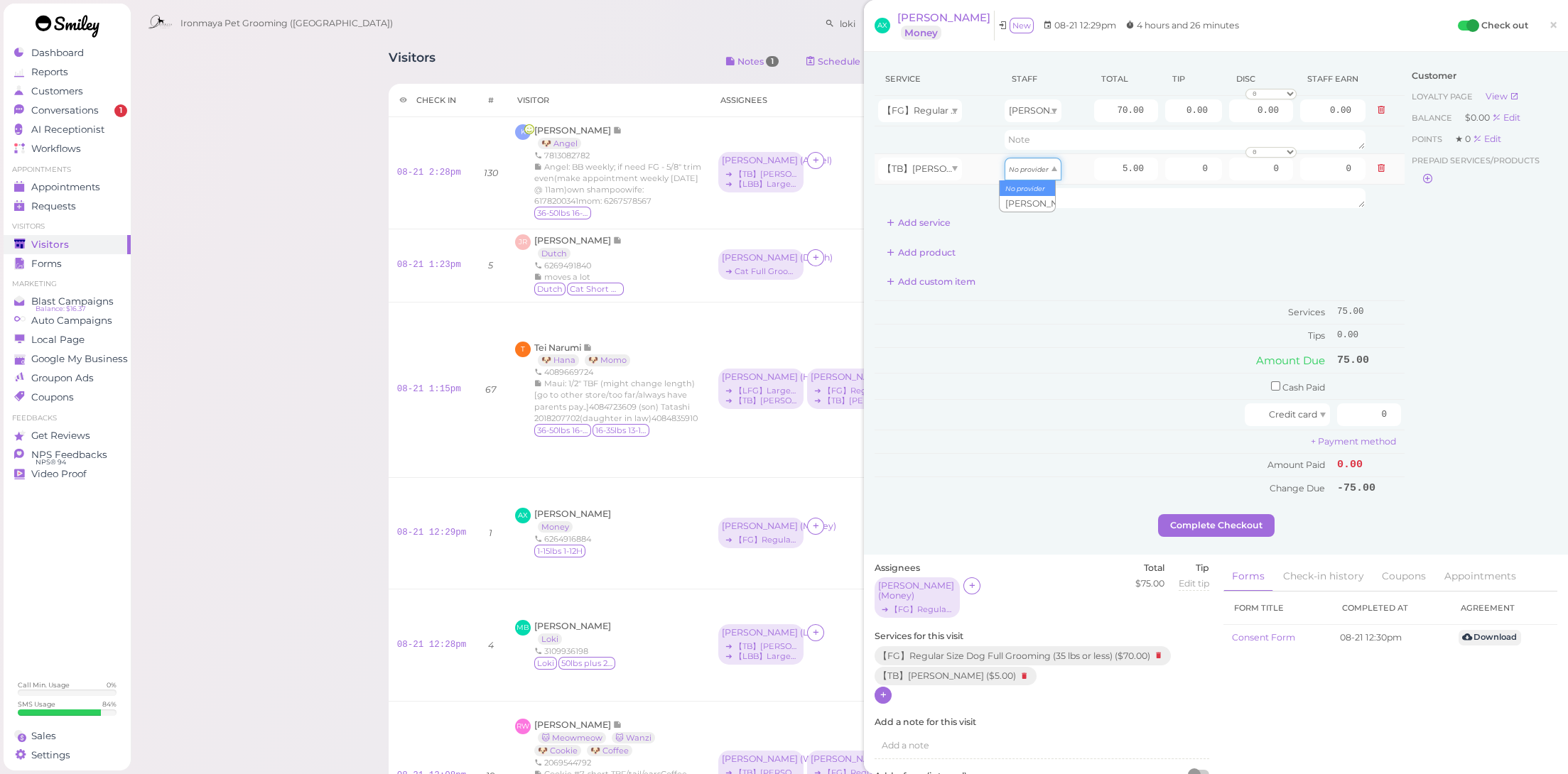
click at [1036, 162] on div "No provider" at bounding box center [1033, 168] width 57 height 22
drag, startPoint x: 1264, startPoint y: 383, endPoint x: 1320, endPoint y: 374, distance: 56.7
click at [1271, 383] on input "checkbox" at bounding box center [1275, 386] width 9 height 9
checkbox input "true"
drag, startPoint x: 1407, startPoint y: 390, endPoint x: 1452, endPoint y: 400, distance: 46.1
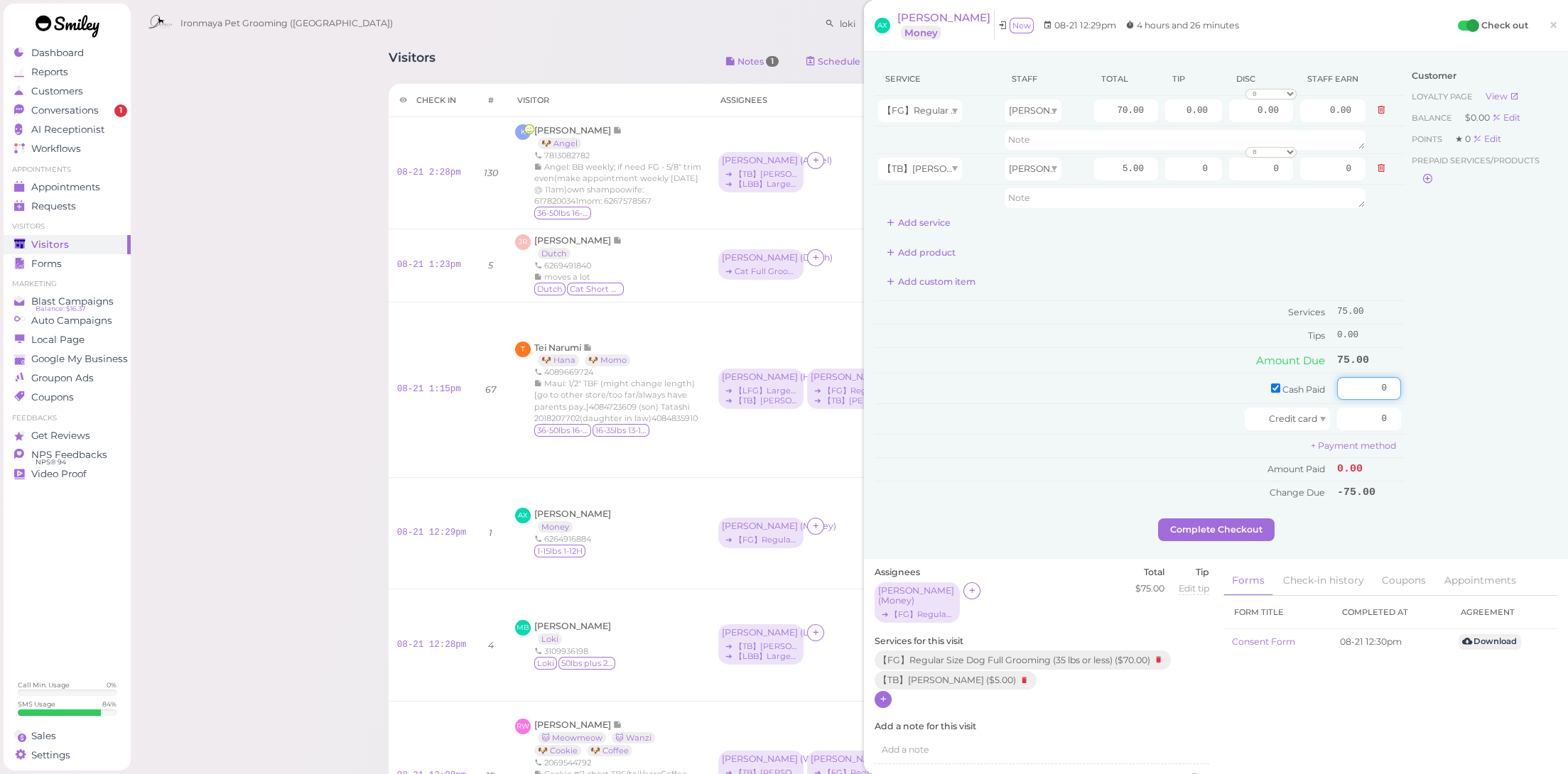
click at [1452, 400] on div "Service Staff Total Tip Disc Staff earn 【FG】Regular Size Dog Full Grooming (35 …" at bounding box center [1215, 290] width 683 height 456
type input "75"
click at [1465, 466] on div "Customer Loyalty page View Balance $0.00 Edit Points ★ 0 Edit Prepaid services/…" at bounding box center [1481, 290] width 153 height 456
click at [1250, 532] on button "Complete Checkout" at bounding box center [1216, 529] width 116 height 22
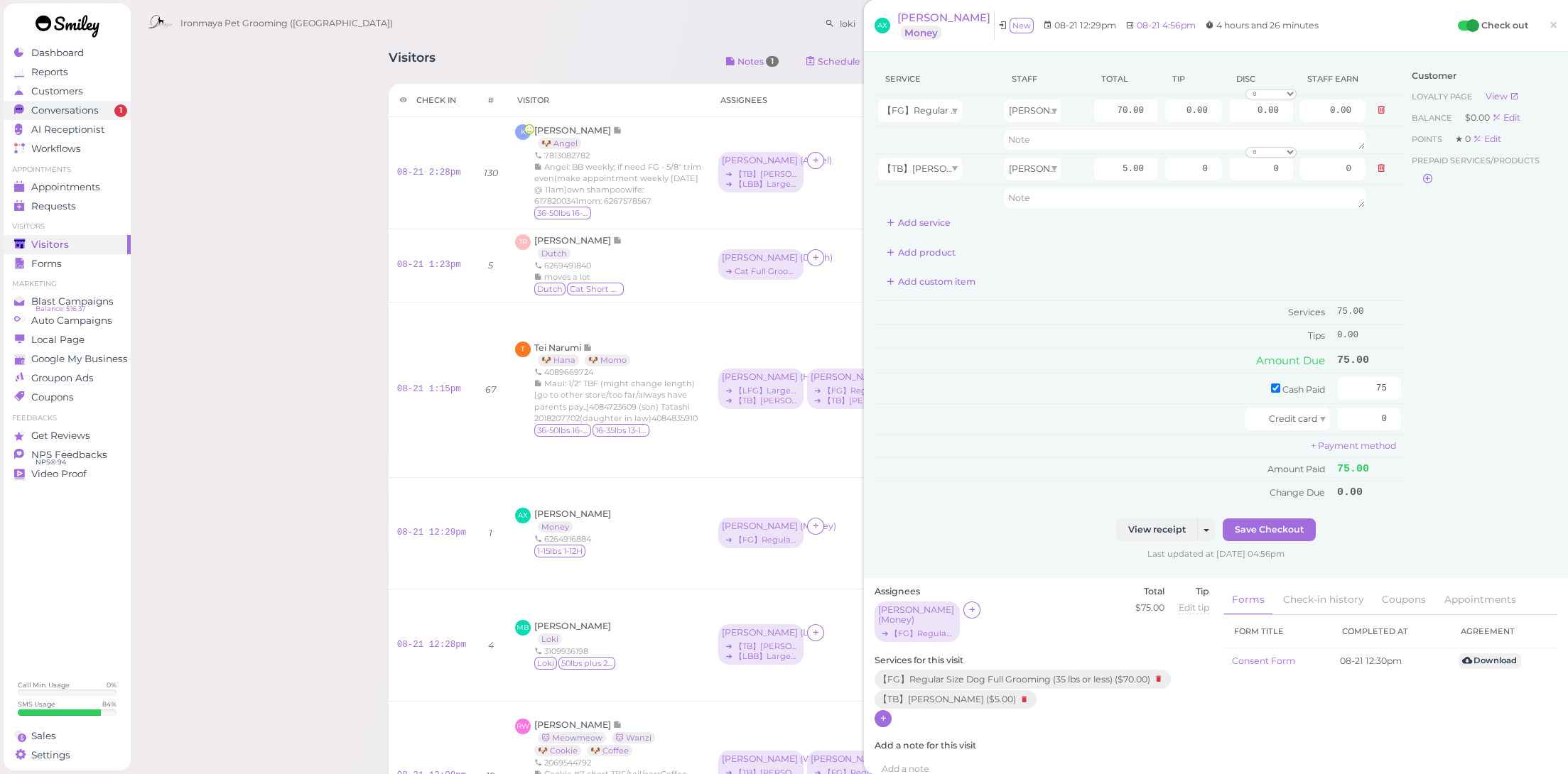
click at [95, 109] on span "Conversations" at bounding box center [65, 110] width 67 height 12
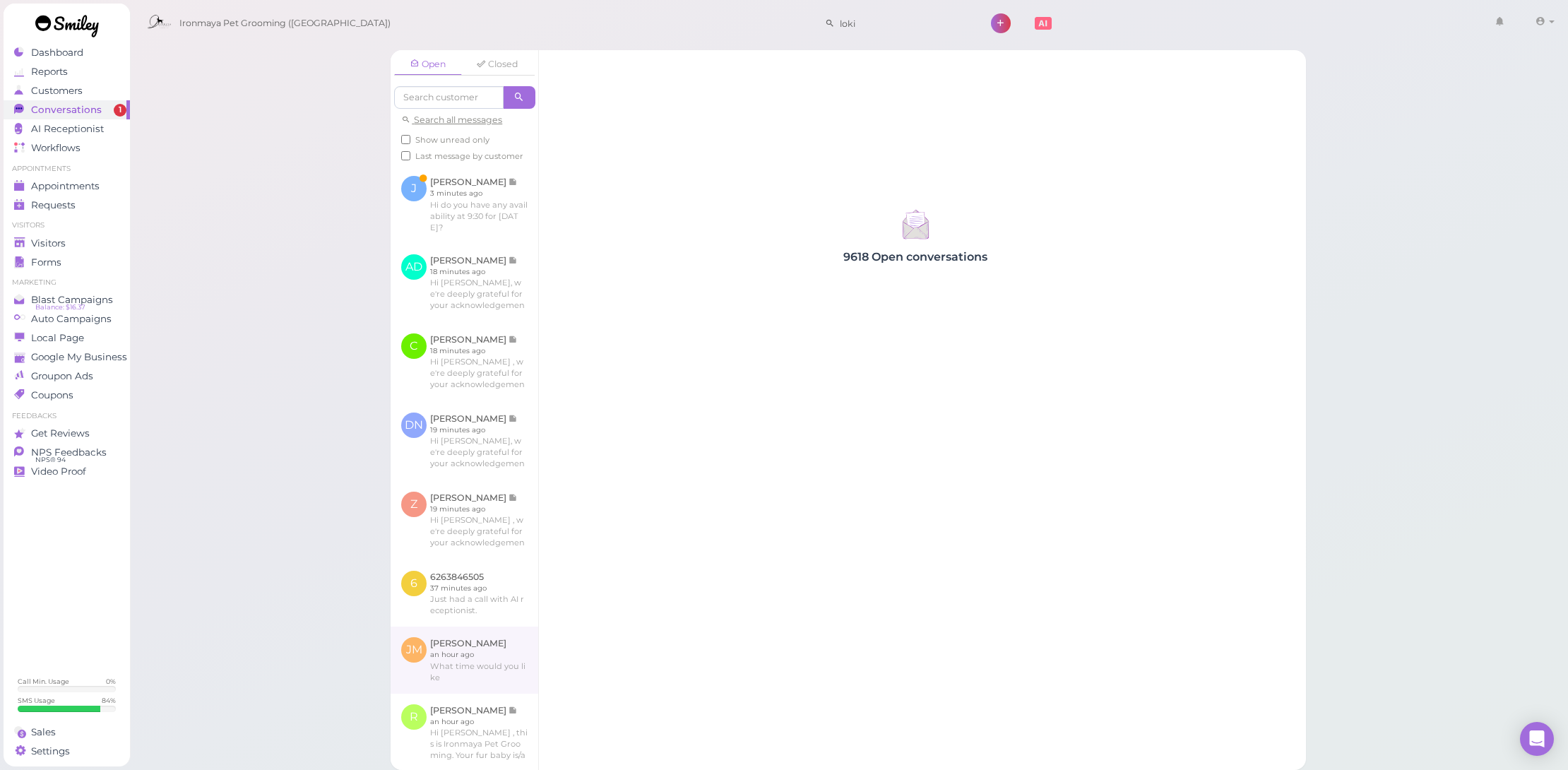
click at [101, 730] on div "Sales" at bounding box center [64, 732] width 101 height 12
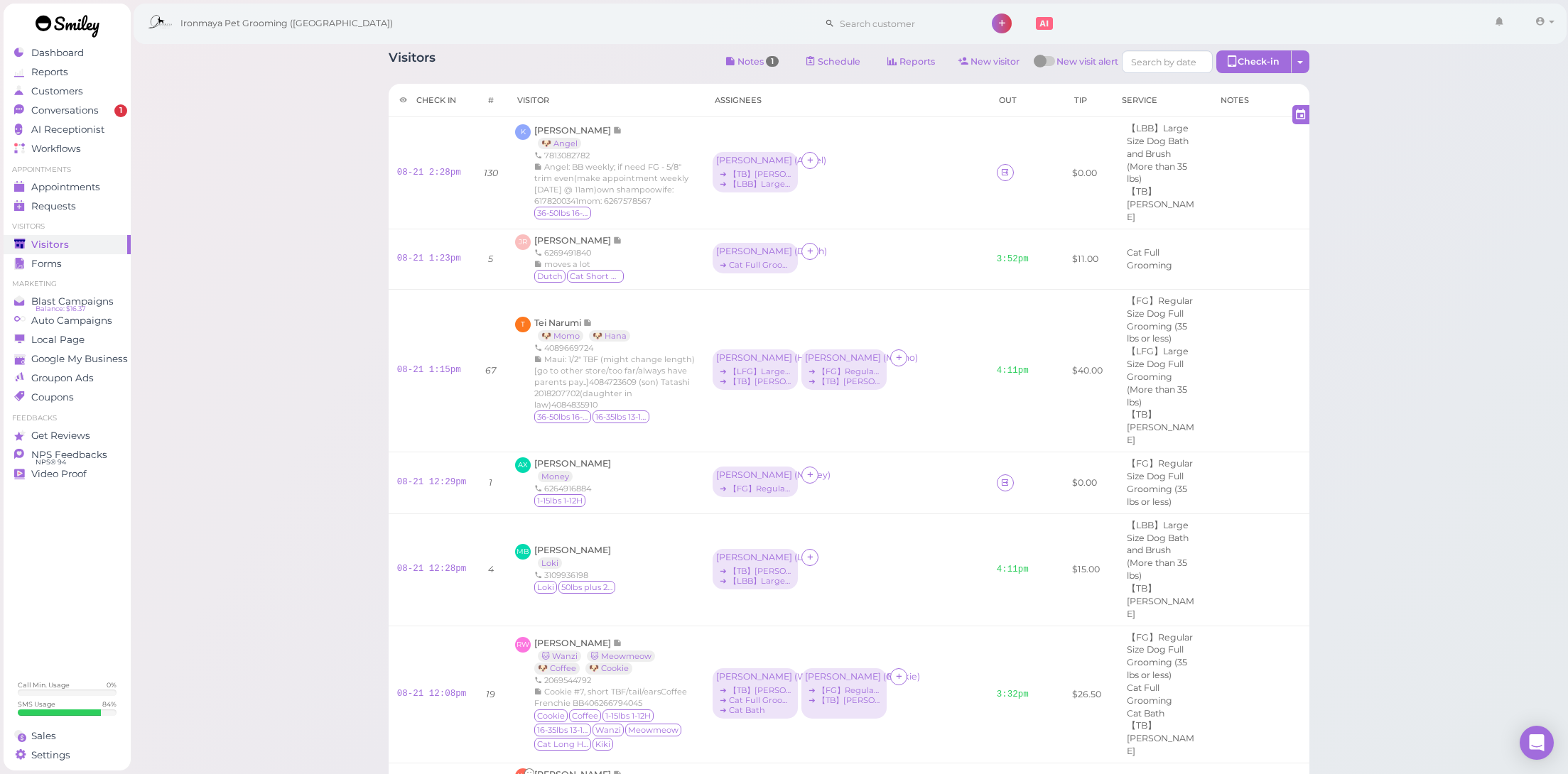
click at [119, 105] on span "1" at bounding box center [120, 110] width 12 height 12
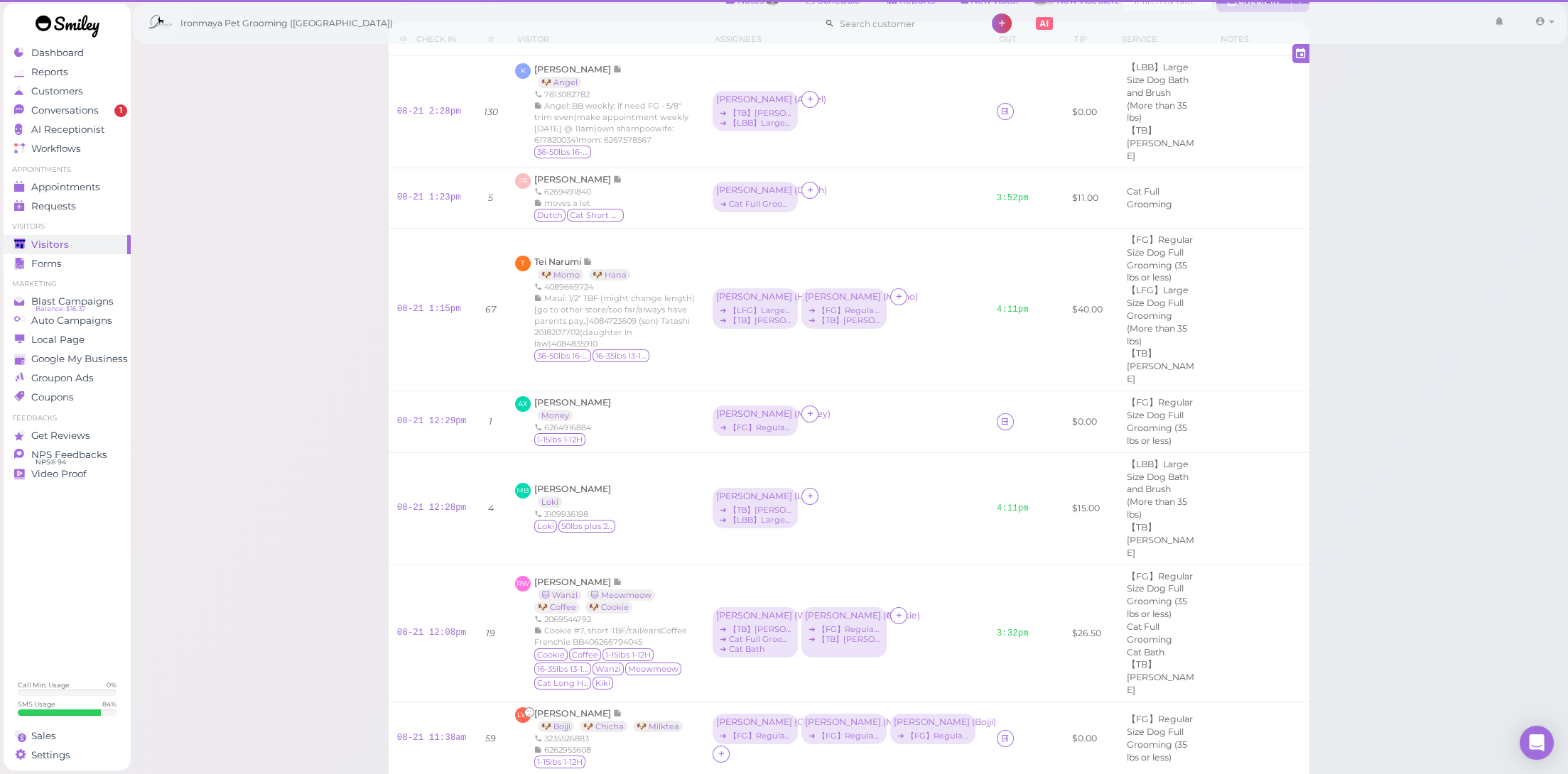
scroll to position [61, 0]
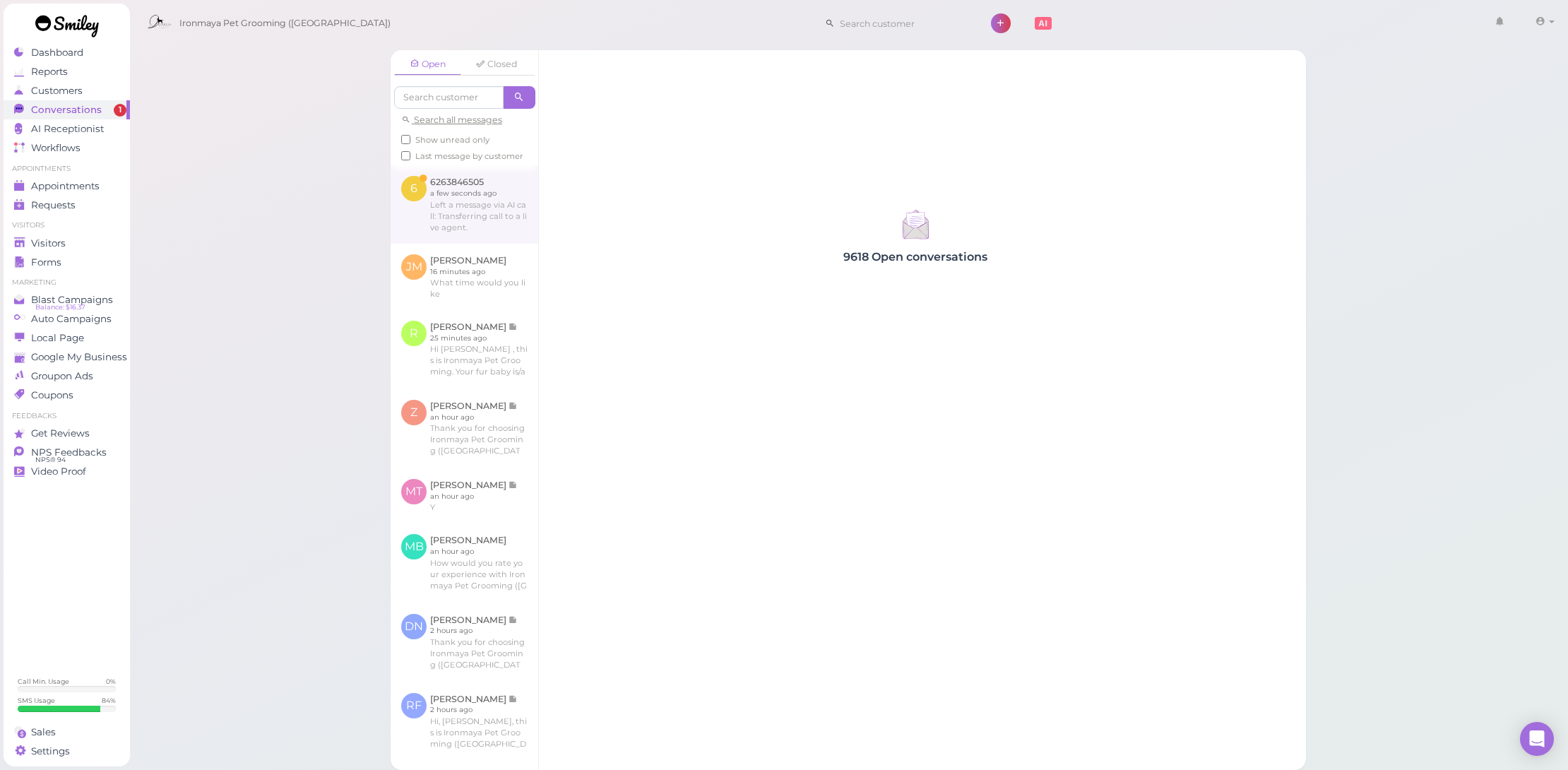
click at [507, 219] on link at bounding box center [464, 204] width 148 height 78
